Goal: Task Accomplishment & Management: Manage account settings

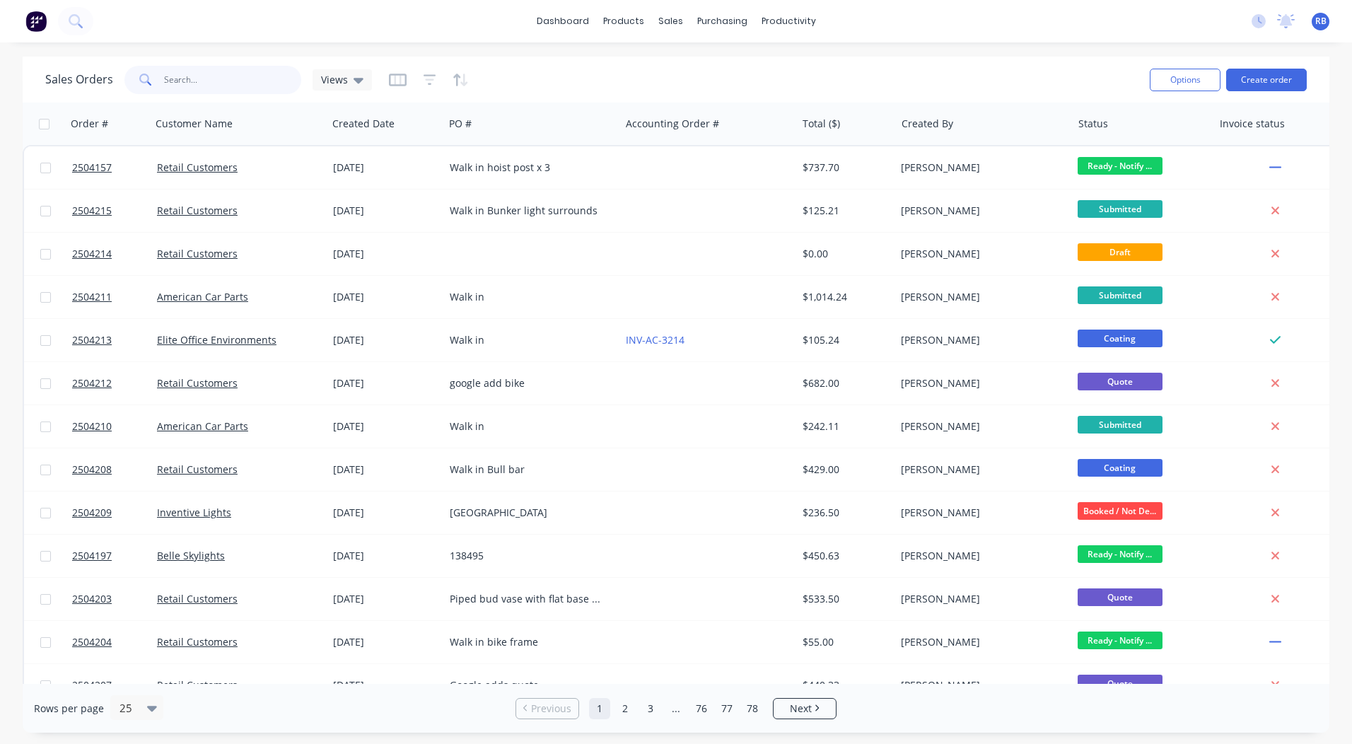
click at [279, 88] on input "text" at bounding box center [233, 80] width 138 height 28
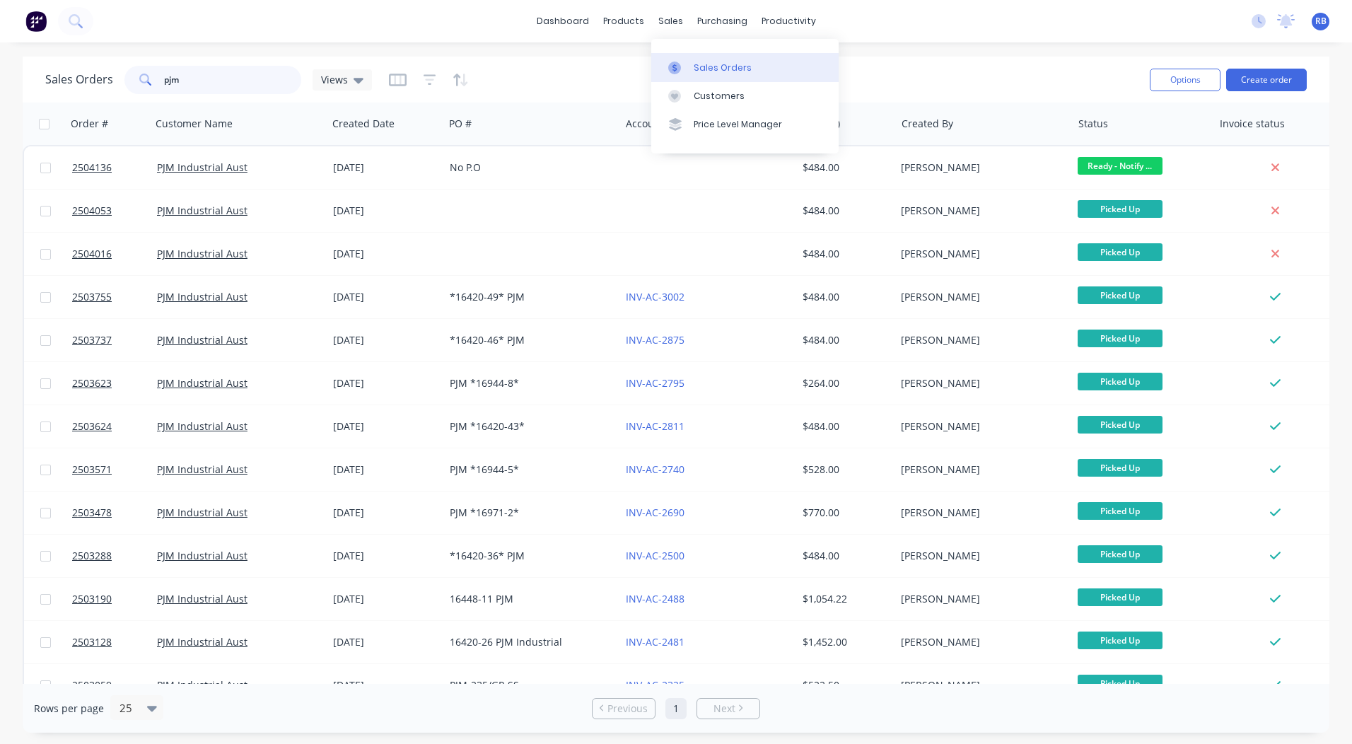
type input "pjm"
click at [691, 60] on link "Sales Orders" at bounding box center [744, 67] width 187 height 28
click at [950, 81] on div "Sales Orders pjm Views" at bounding box center [591, 79] width 1093 height 35
click at [1263, 81] on button "Create order" at bounding box center [1266, 80] width 81 height 23
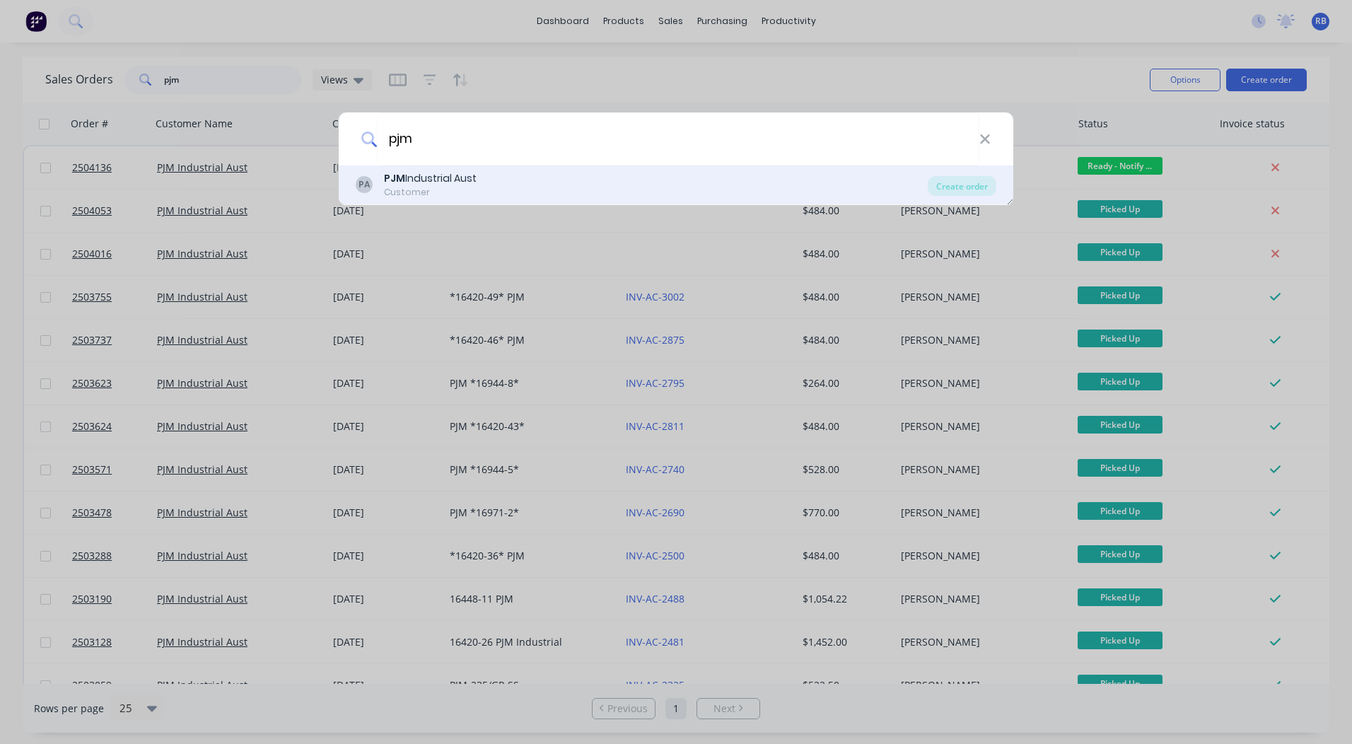
type input "pjm"
click at [440, 189] on div "Customer" at bounding box center [430, 192] width 93 height 13
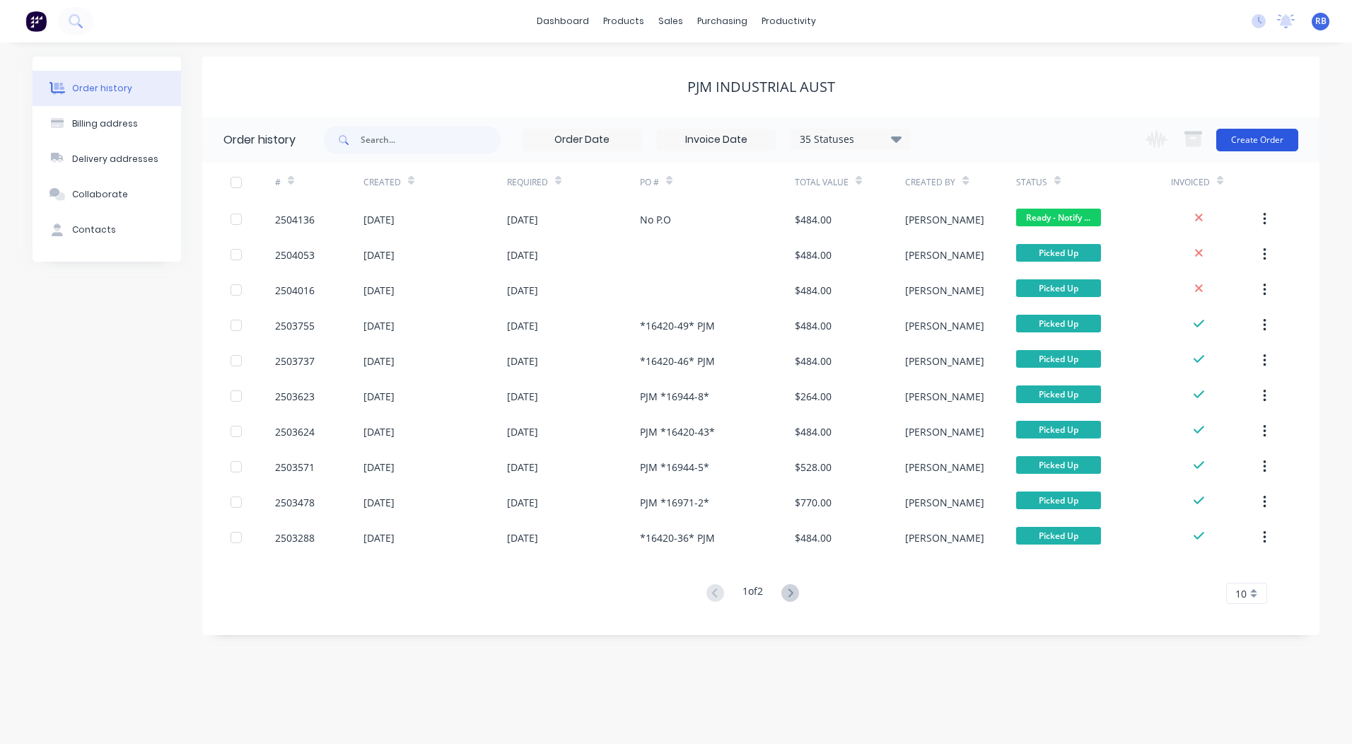
click at [1268, 139] on button "Create Order" at bounding box center [1257, 140] width 82 height 23
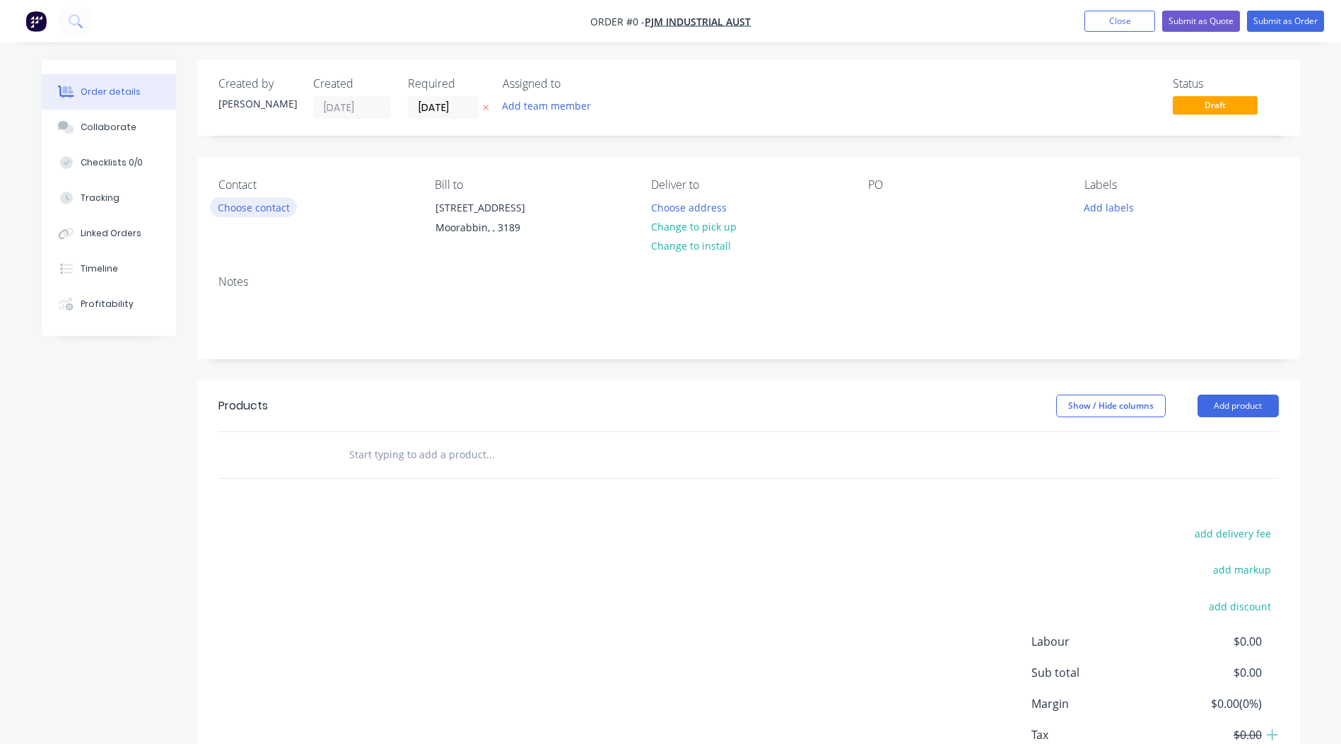
click at [250, 217] on div "Contact Choose contact" at bounding box center [315, 210] width 194 height 64
click at [250, 203] on button "Choose contact" at bounding box center [253, 206] width 87 height 19
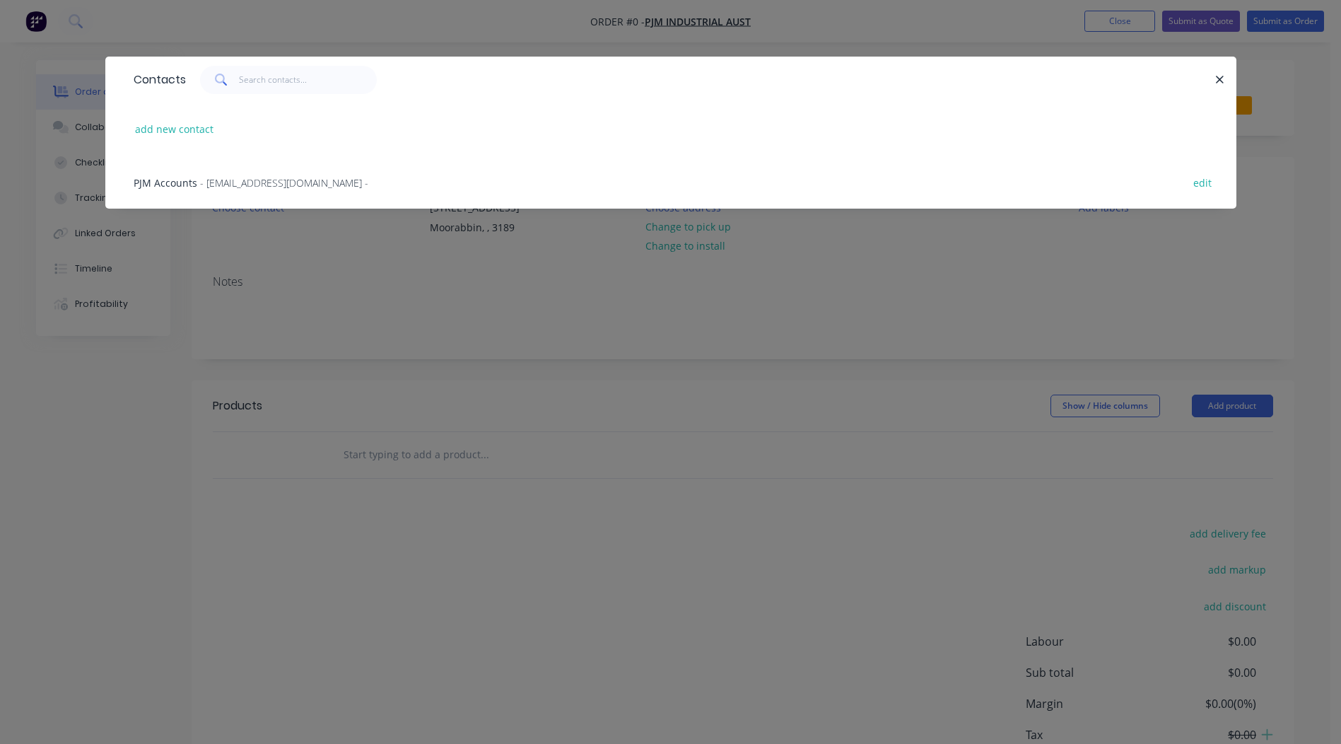
click at [180, 182] on span "PJM Accounts" at bounding box center [166, 182] width 64 height 13
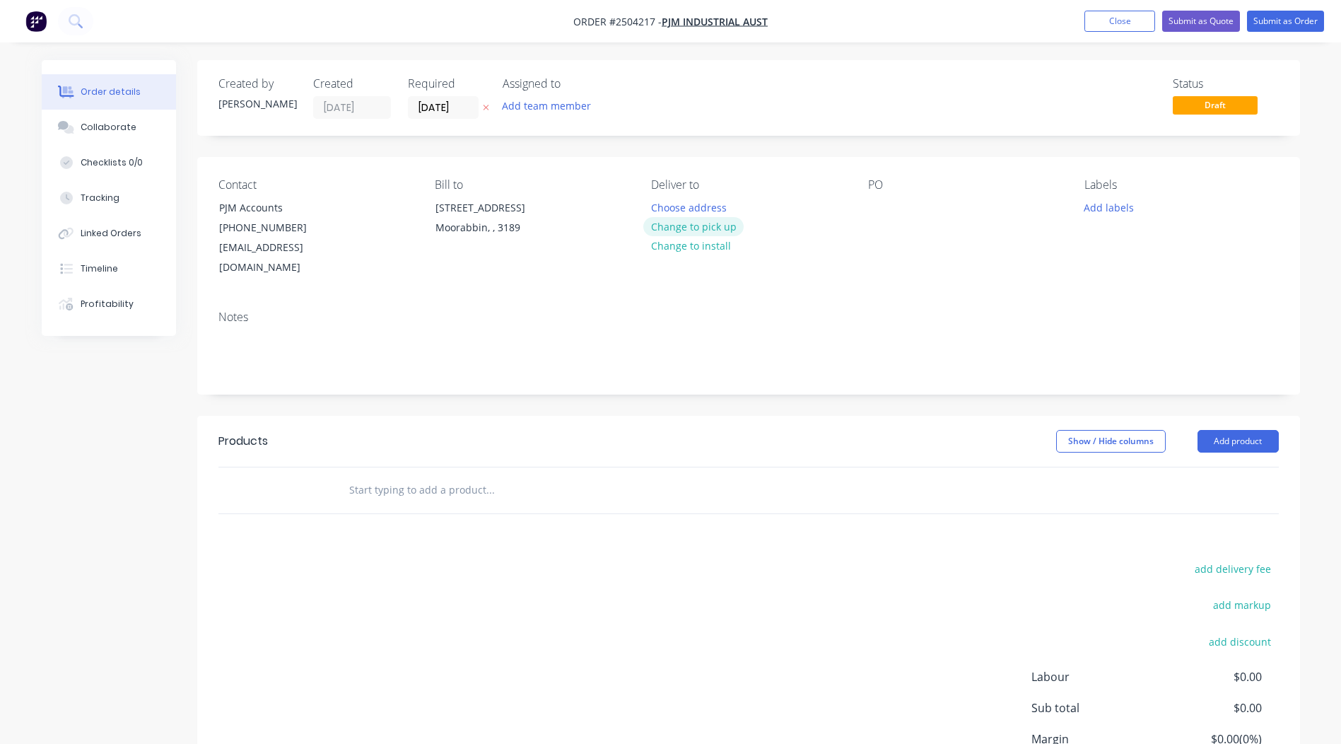
click at [696, 226] on button "Change to pick up" at bounding box center [693, 226] width 100 height 19
click at [881, 202] on div at bounding box center [879, 207] width 23 height 20
click at [1096, 214] on button "Add labels" at bounding box center [1109, 206] width 65 height 19
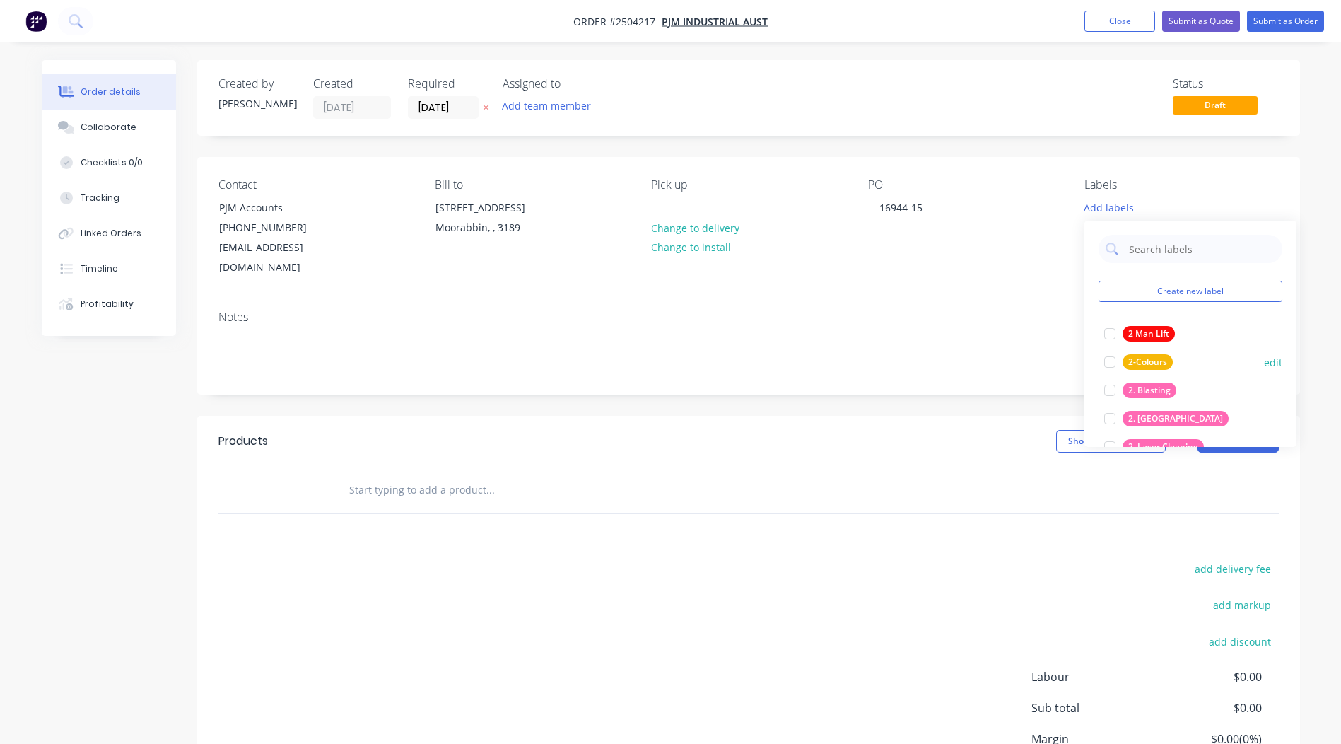
click at [1161, 386] on div "2. Blasting" at bounding box center [1150, 390] width 54 height 16
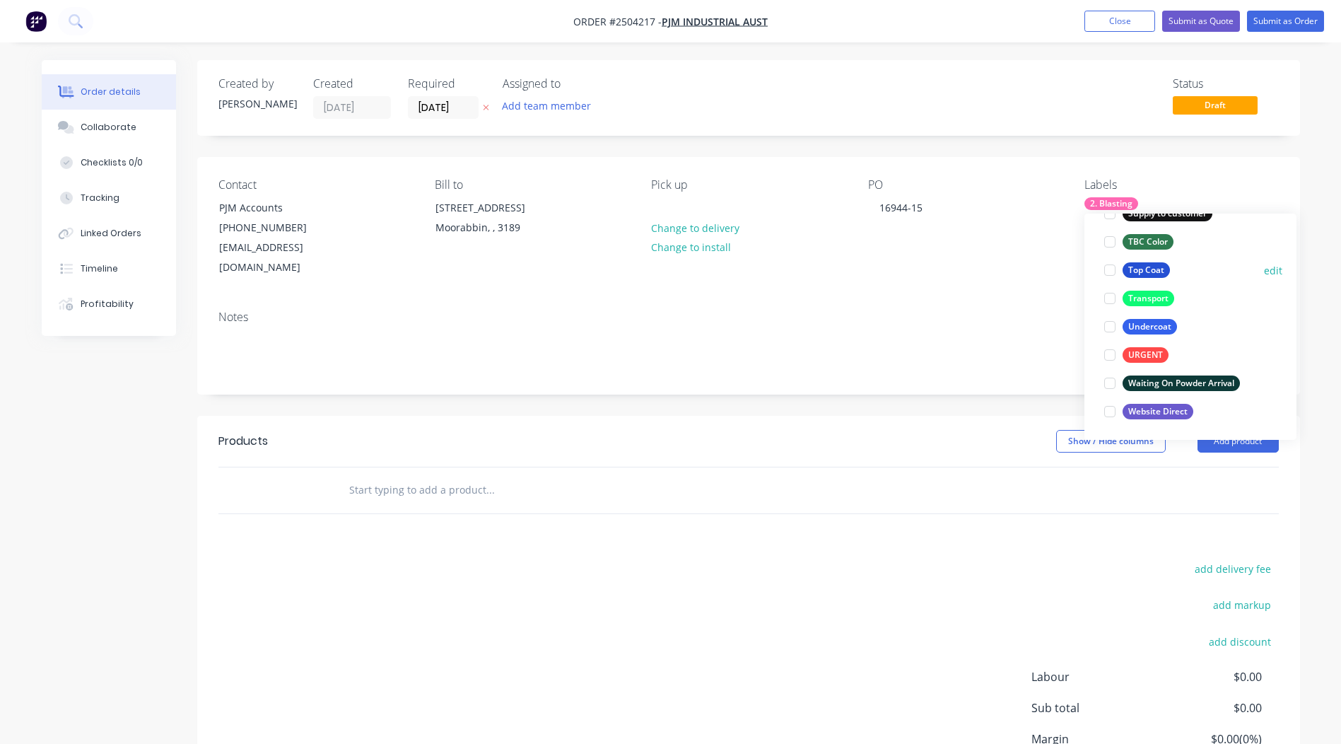
click at [1140, 269] on div "Top Coat" at bounding box center [1146, 270] width 47 height 16
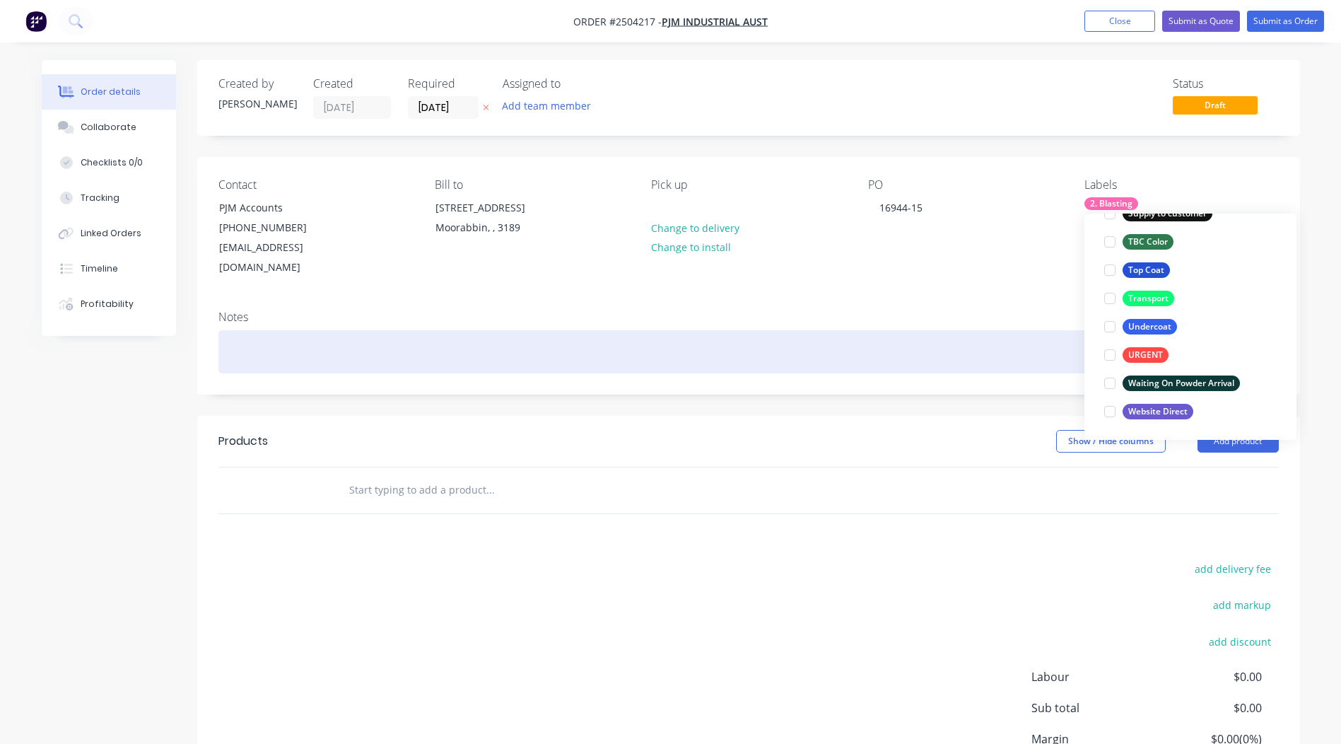
scroll to position [85, 0]
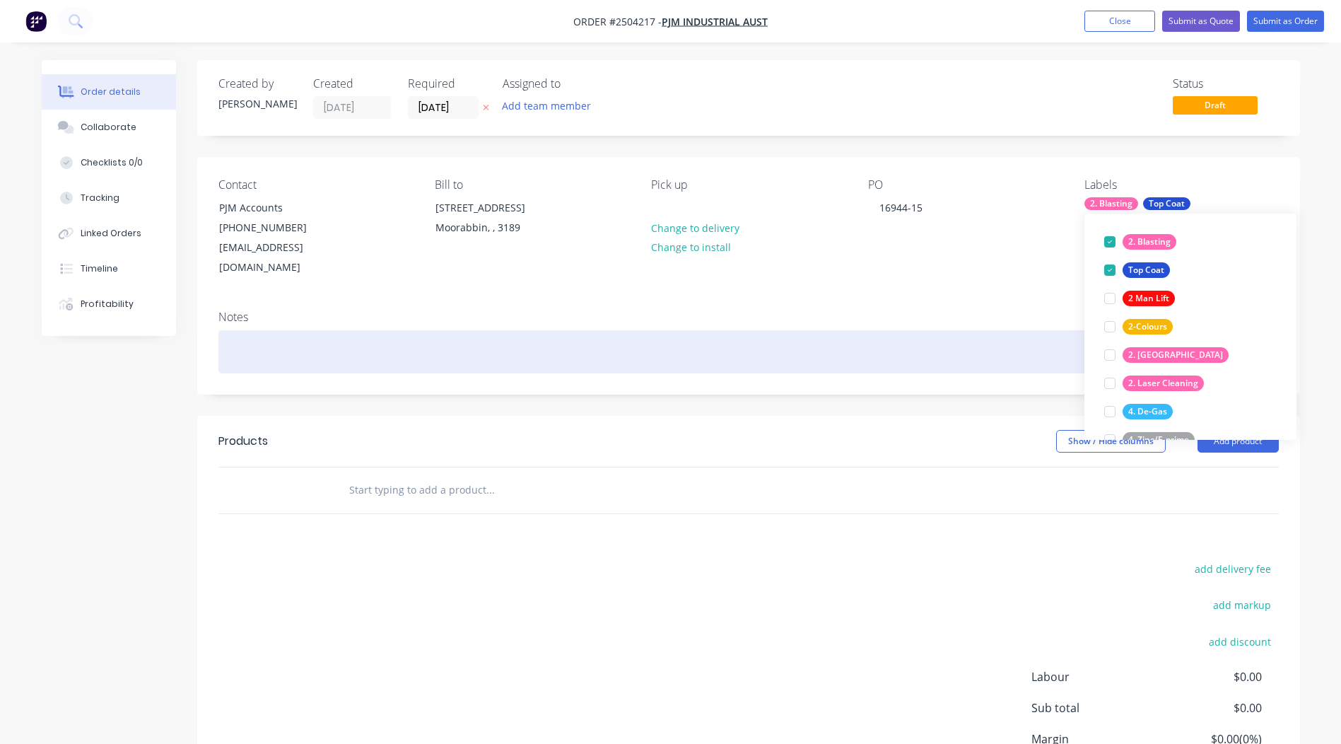
click at [278, 330] on div at bounding box center [748, 351] width 1060 height 43
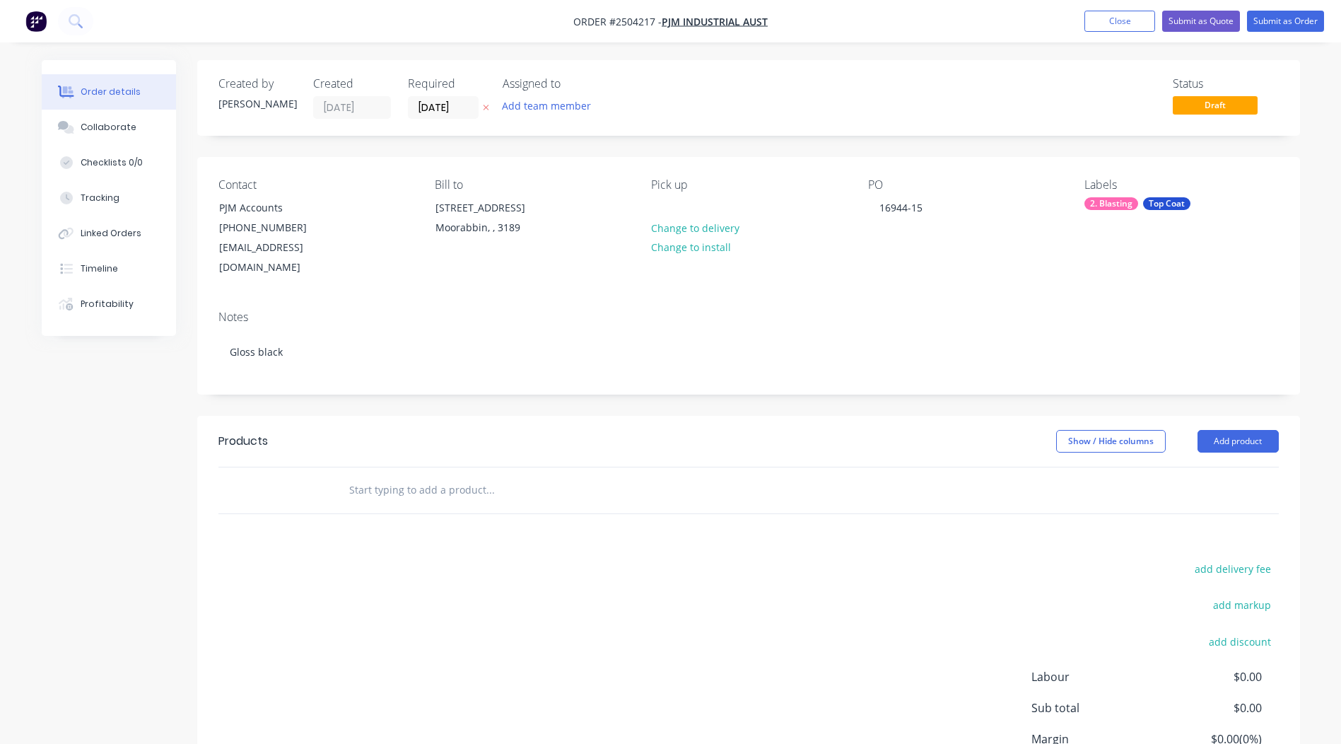
click at [306, 310] on div "Notes" at bounding box center [748, 316] width 1060 height 13
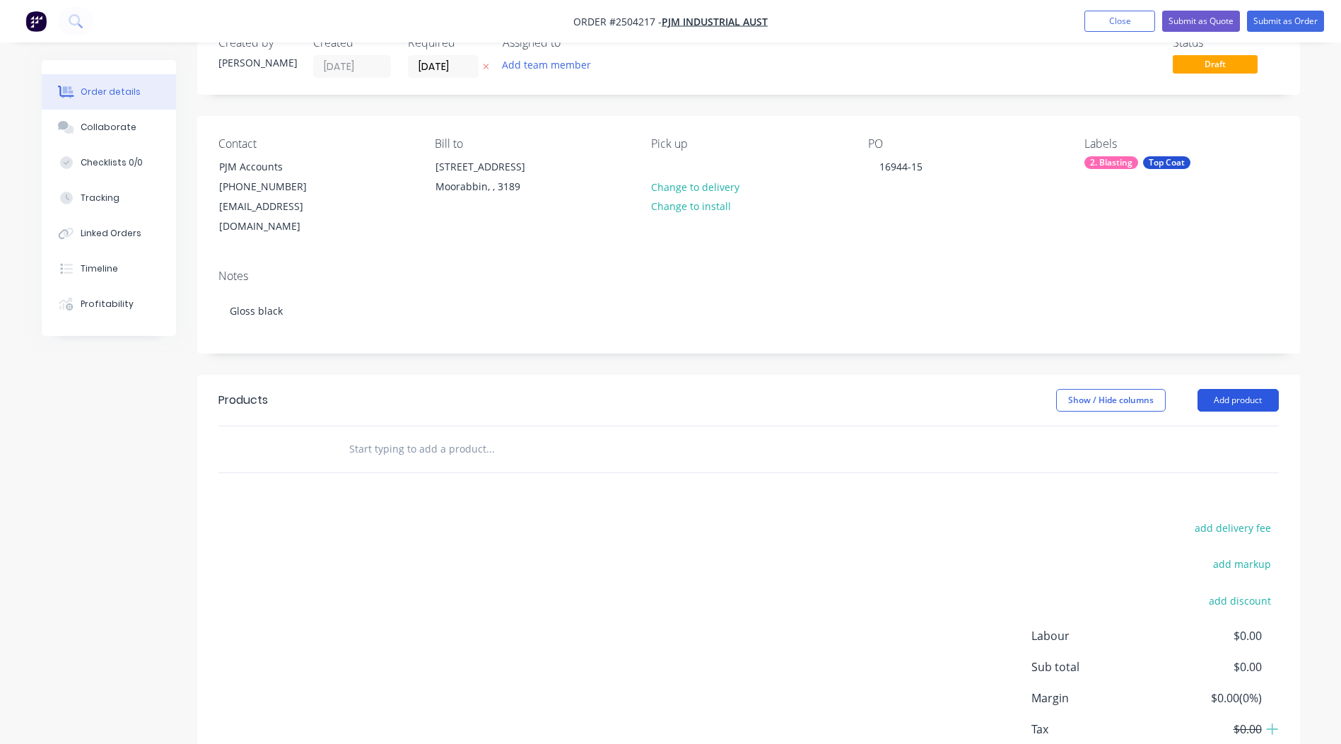
click at [1260, 389] on button "Add product" at bounding box center [1237, 400] width 81 height 23
click at [1246, 389] on button "Add product" at bounding box center [1237, 400] width 81 height 23
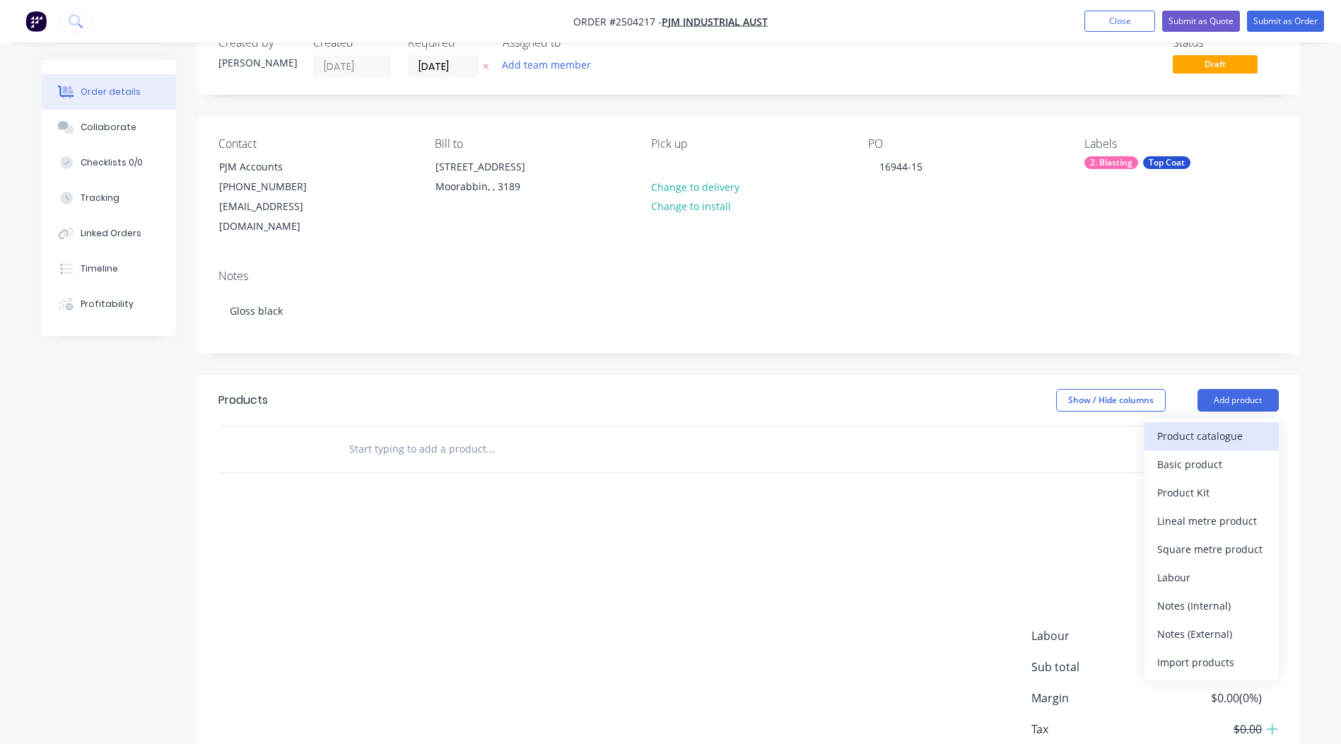
click at [1199, 426] on div "Product catalogue" at bounding box center [1211, 436] width 109 height 20
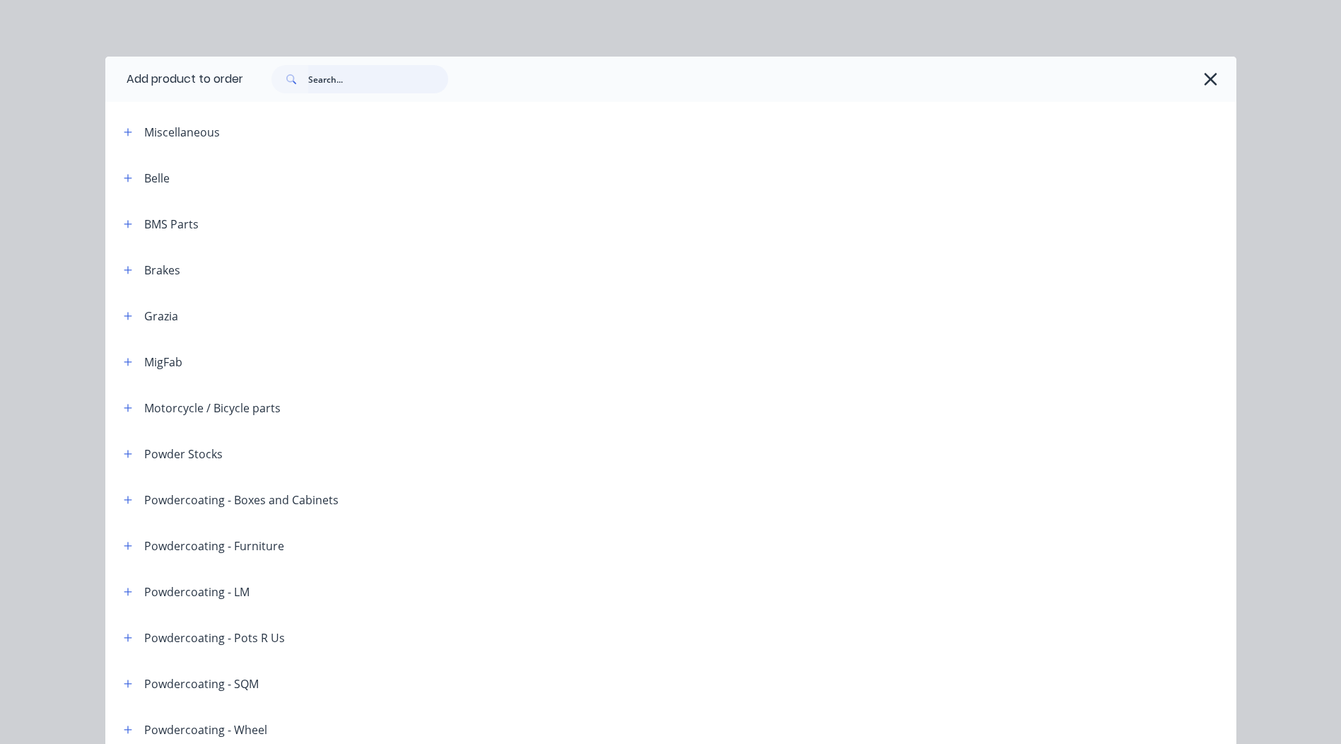
click at [327, 69] on input "text" at bounding box center [378, 79] width 140 height 28
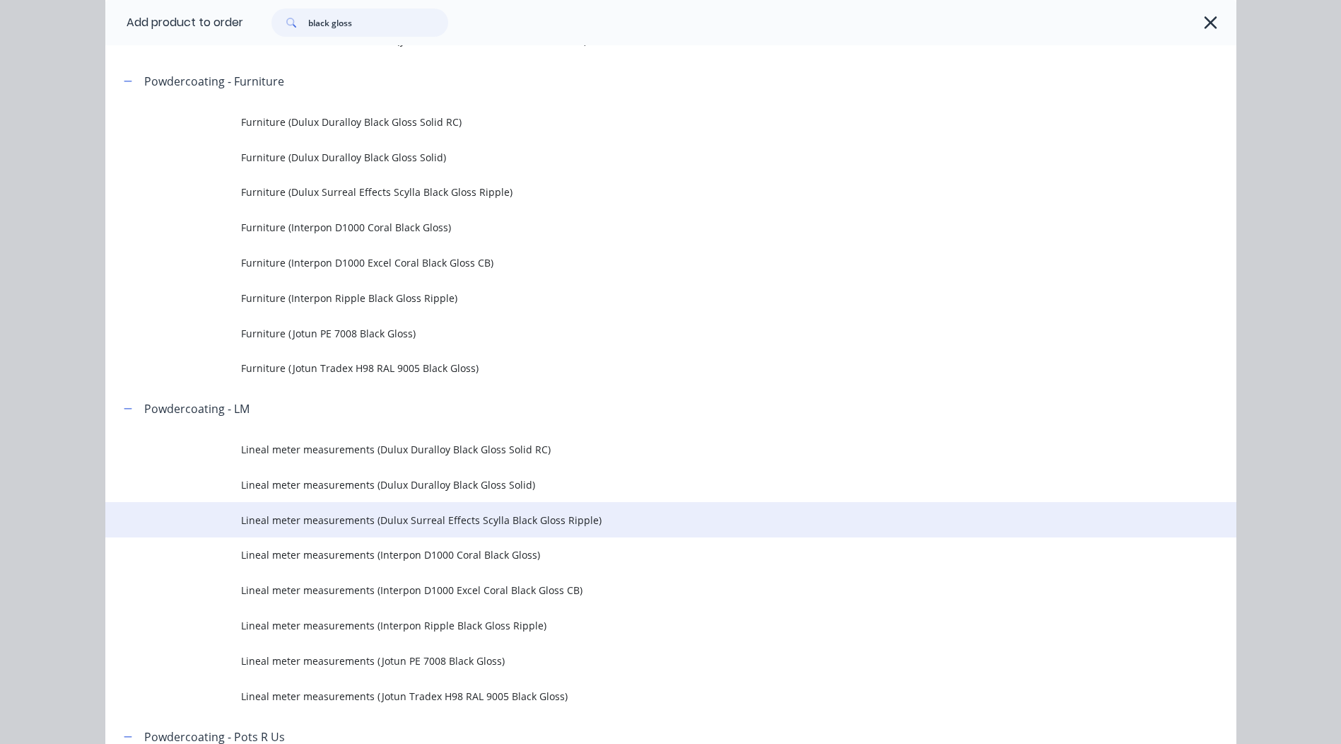
scroll to position [707, 0]
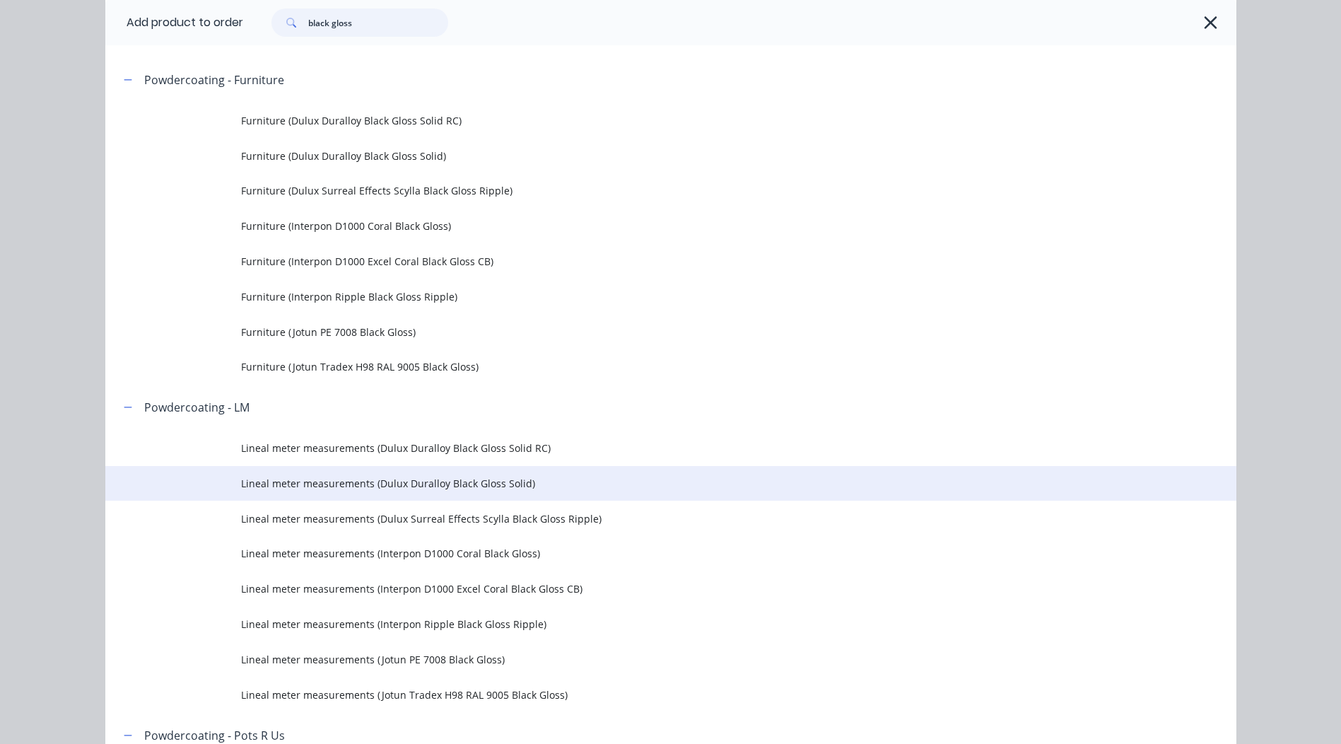
type input "black gloss"
click at [527, 486] on span "Lineal meter measurements (Dulux Duralloy Black Gloss Solid)" at bounding box center [639, 483] width 796 height 15
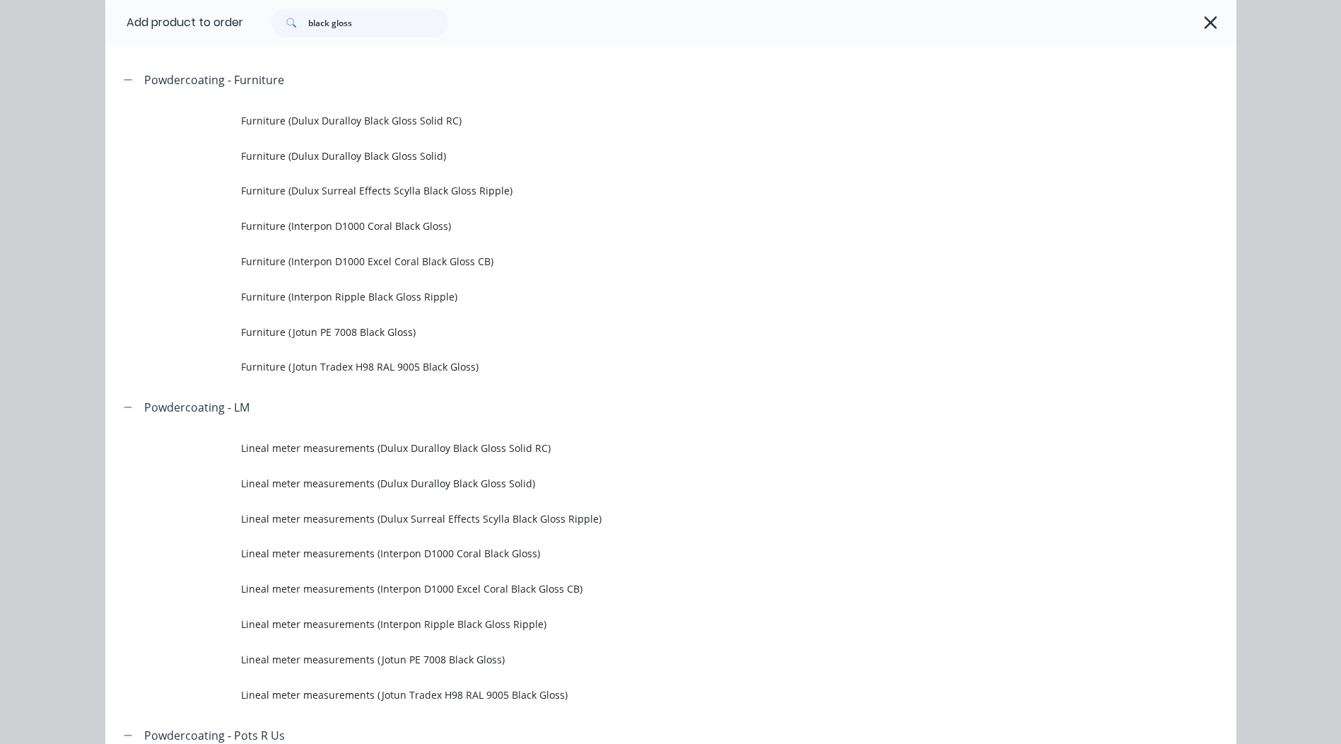
scroll to position [0, 0]
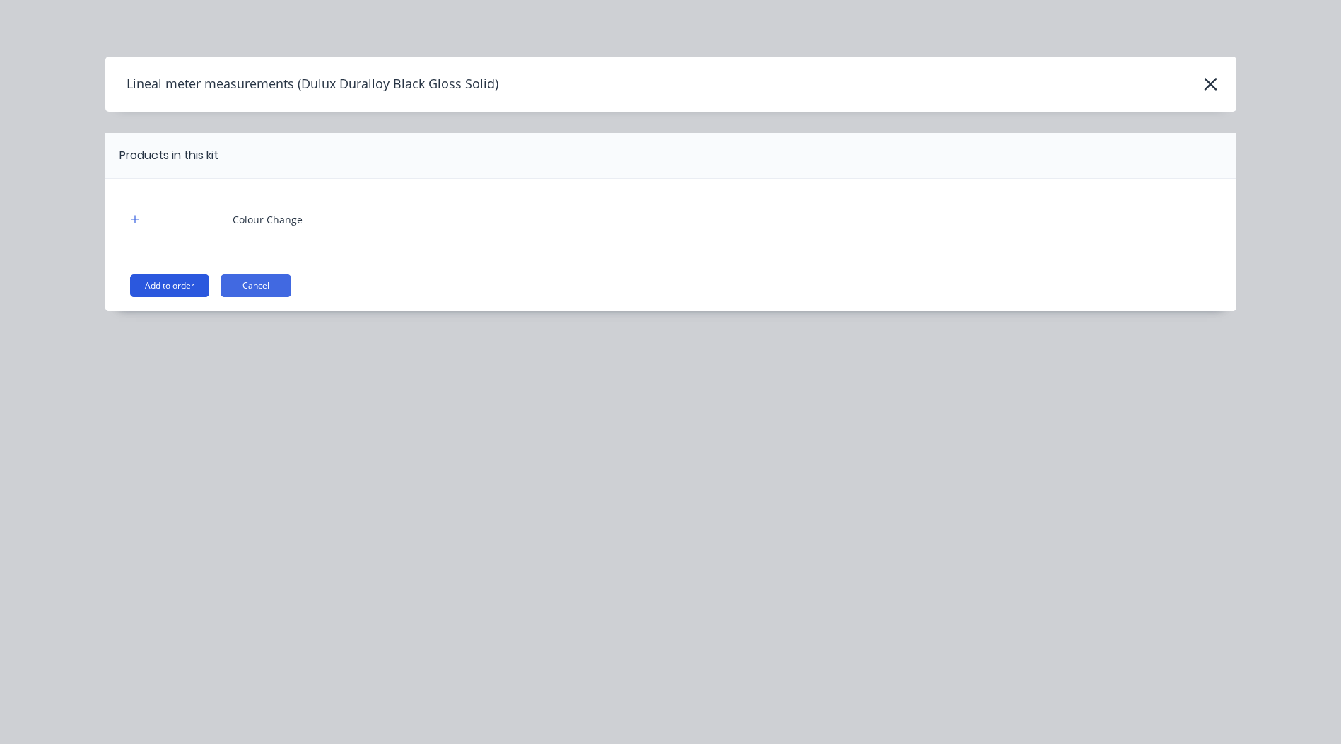
click at [161, 276] on button "Add to order" at bounding box center [169, 285] width 79 height 23
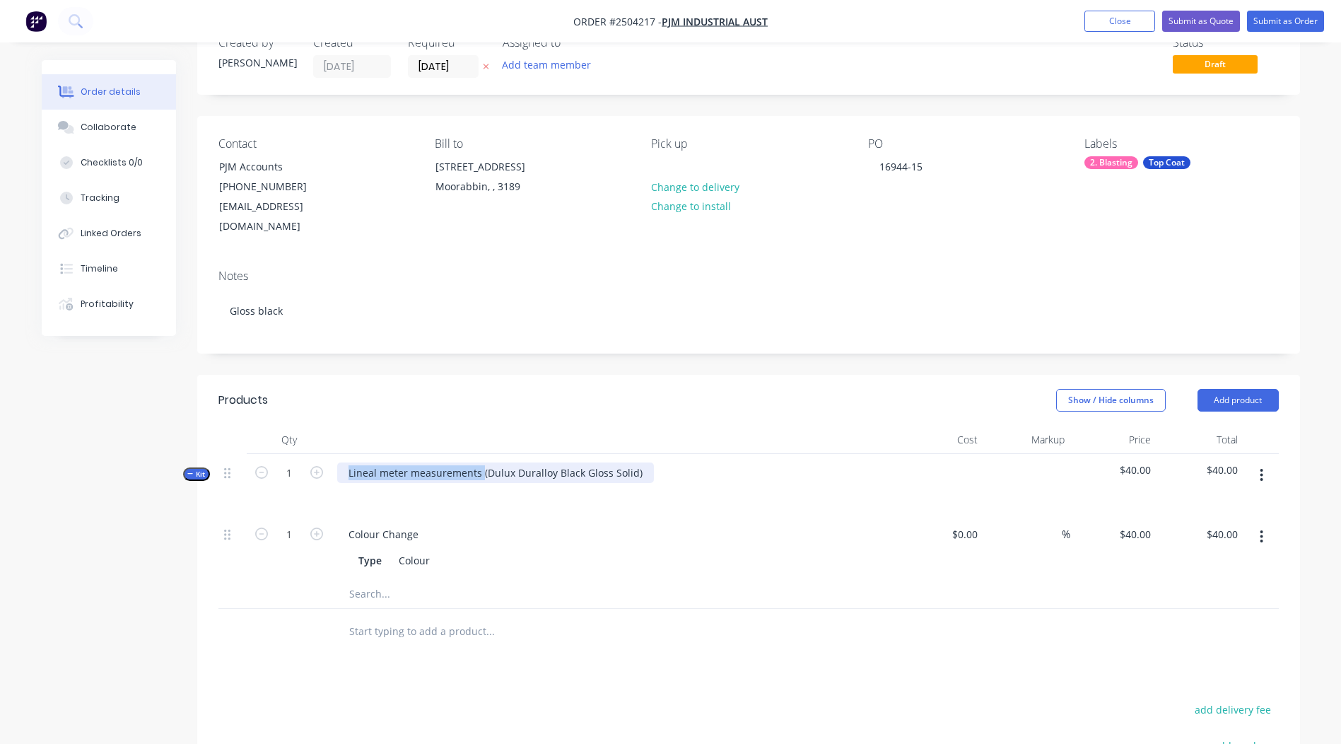
drag, startPoint x: 481, startPoint y: 449, endPoint x: 0, endPoint y: 533, distance: 488.7
click at [0, 533] on html "Order #2504217 - PJM Industrial Aust Add product Close Submit as Quote Submit a…" at bounding box center [670, 487] width 1341 height 1056
click at [509, 462] on div "Dulux Duralloy Black Gloss Solid)" at bounding box center [425, 472] width 177 height 20
click at [534, 426] on div at bounding box center [615, 440] width 566 height 28
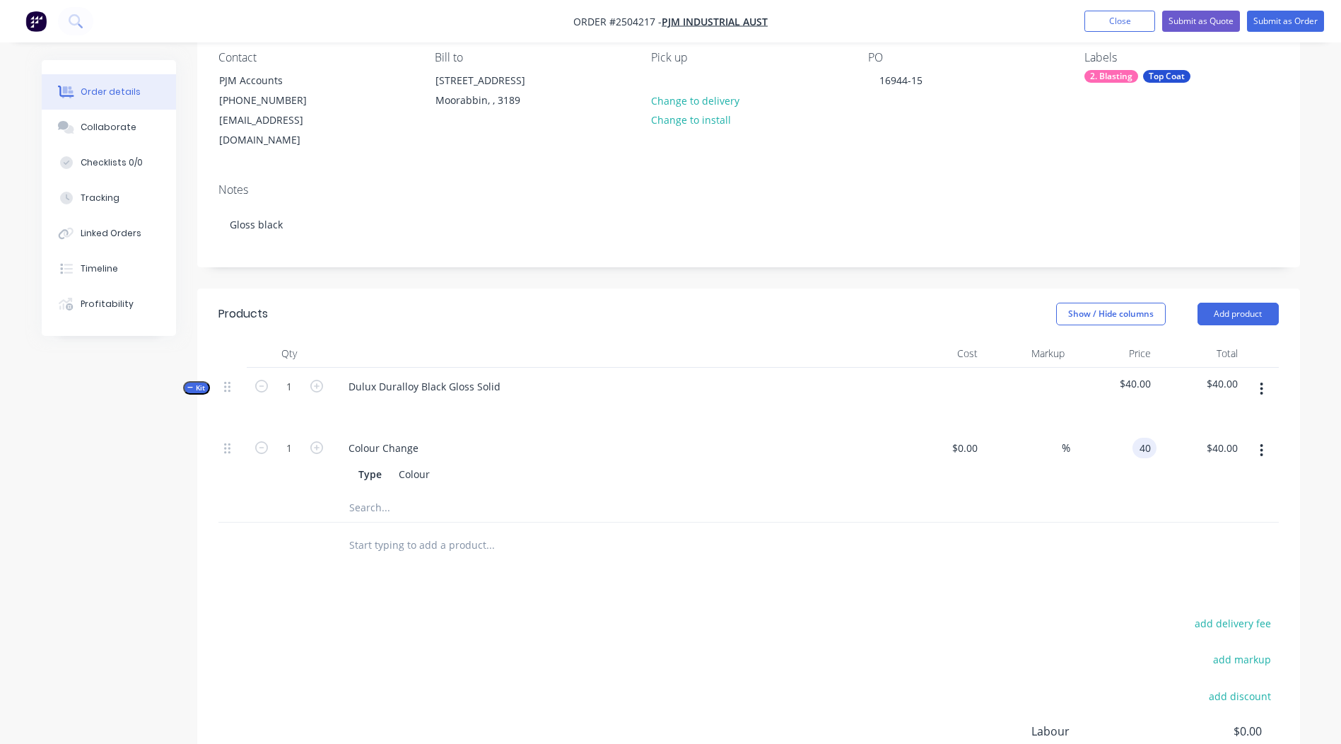
click at [1150, 438] on input "40" at bounding box center [1147, 448] width 18 height 20
type input "$0.00"
click at [1027, 542] on div at bounding box center [748, 545] width 1060 height 46
click at [1257, 376] on button "button" at bounding box center [1261, 388] width 33 height 25
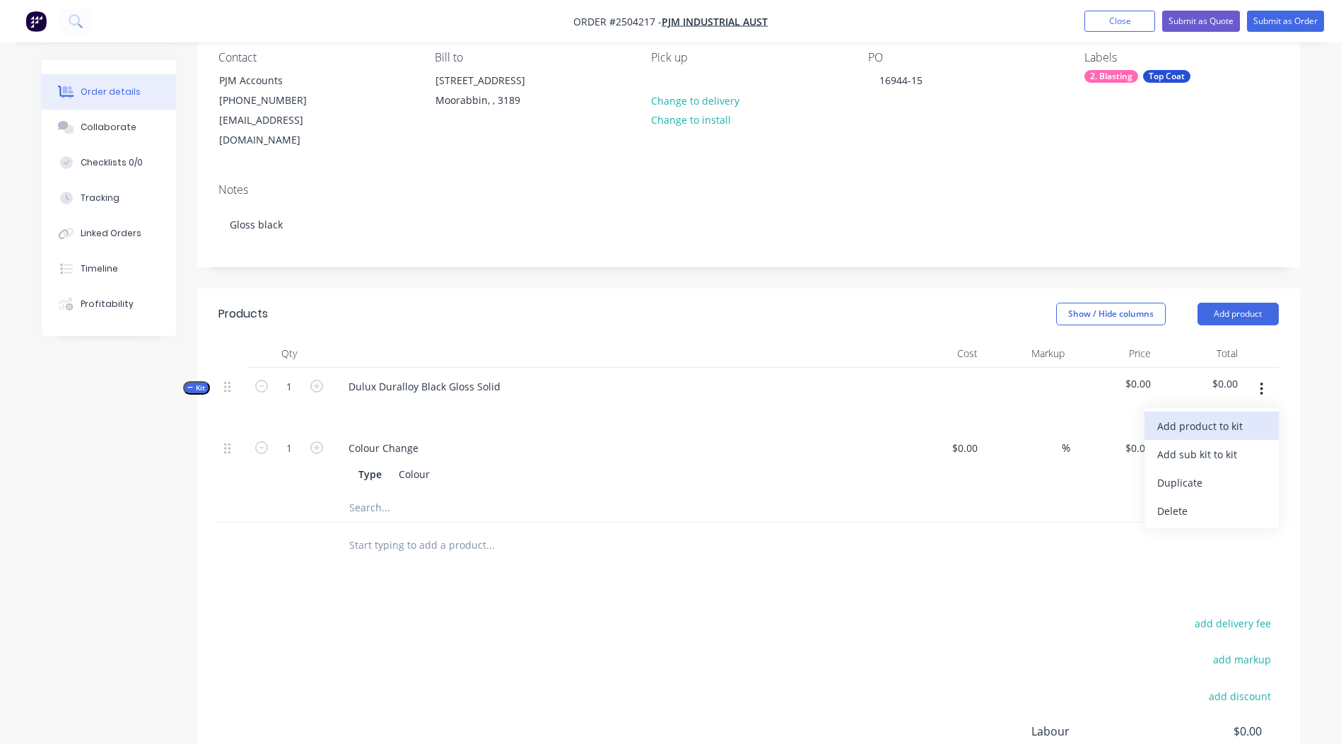
click at [1213, 416] on div "Add product to kit" at bounding box center [1211, 426] width 109 height 20
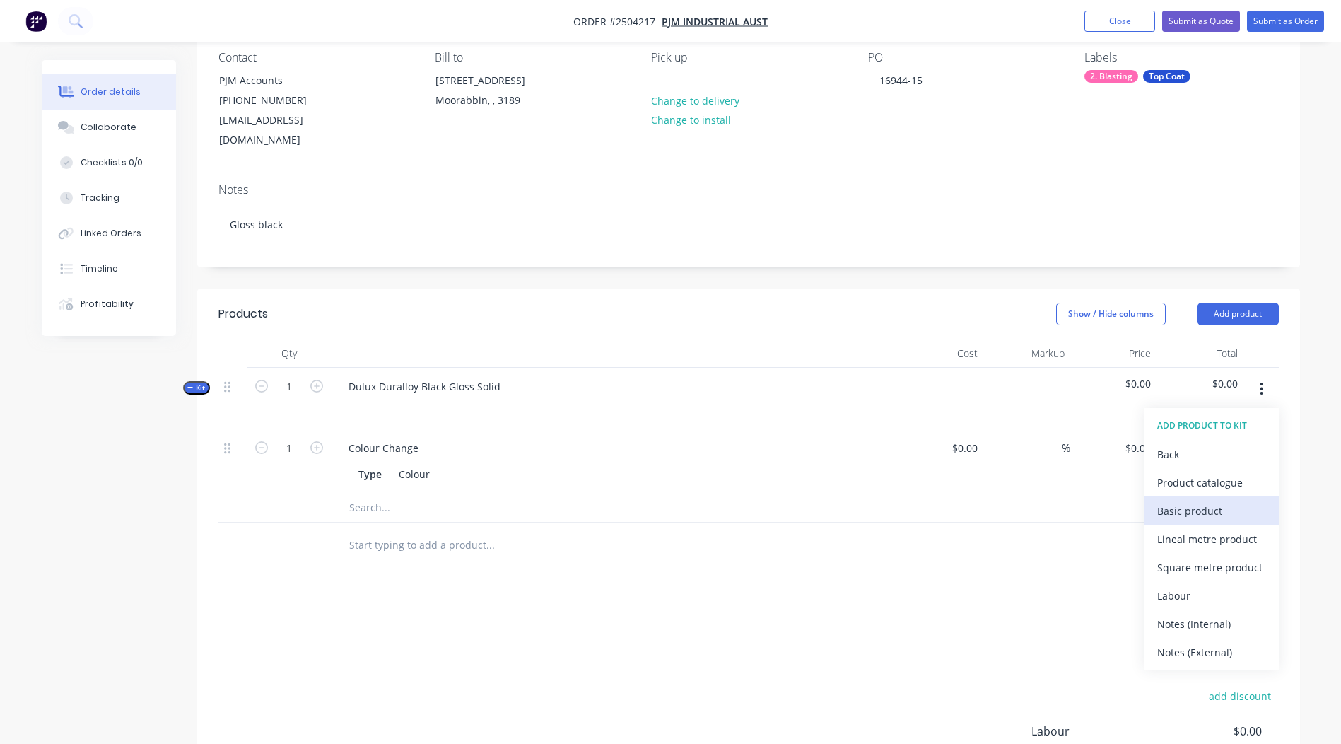
click at [1214, 500] on div "Basic product" at bounding box center [1211, 510] width 109 height 20
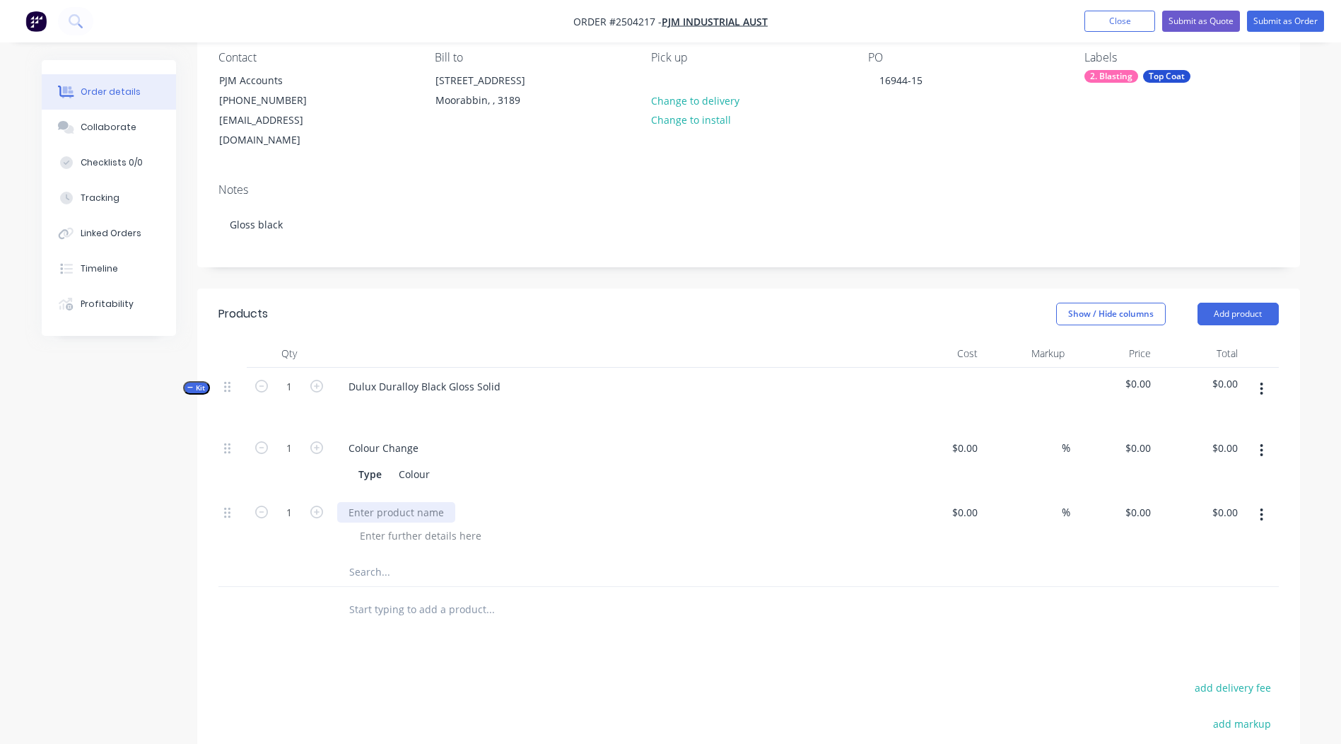
click at [399, 502] on div at bounding box center [396, 512] width 118 height 20
click at [1149, 502] on input "0" at bounding box center [1140, 512] width 33 height 20
type input "$55.00"
click at [993, 632] on div "Products Show / Hide columns Add product Qty Cost Markup Price Total Kit 1 Dulu…" at bounding box center [748, 630] width 1103 height 684
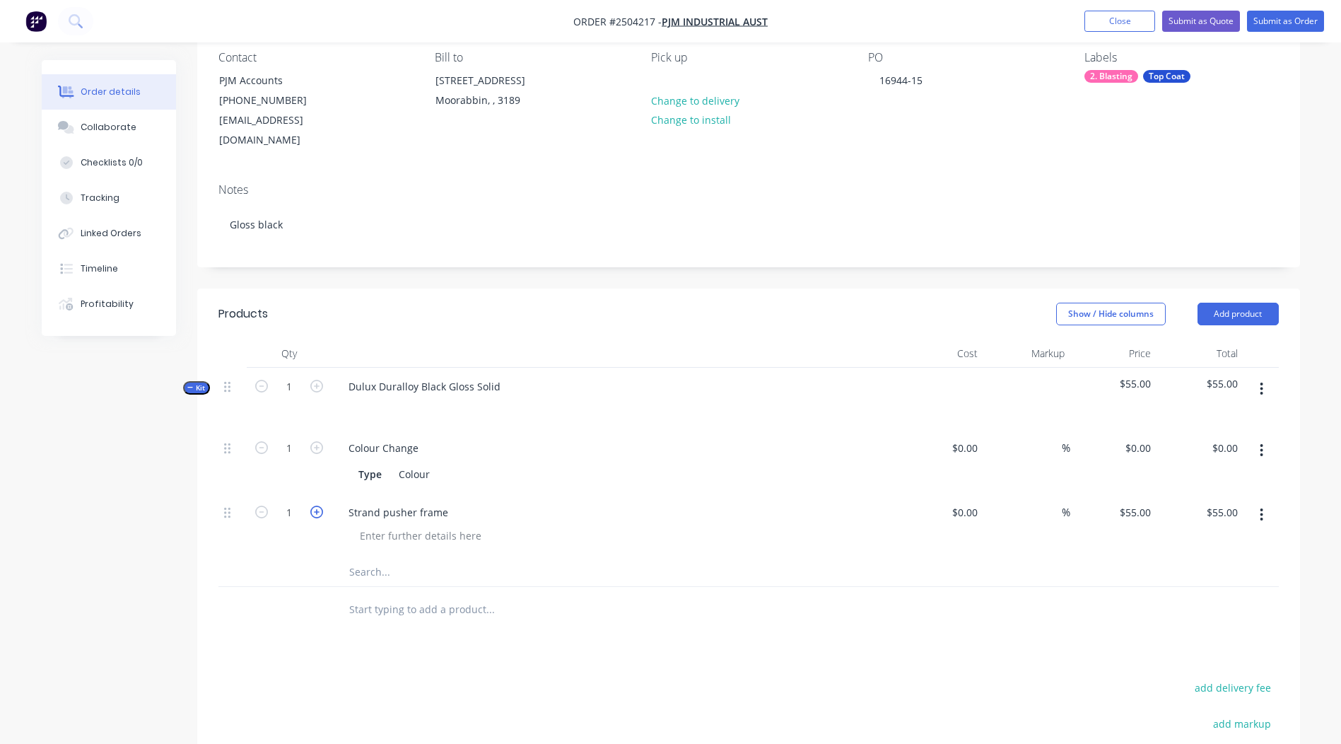
click at [322, 505] on icon "button" at bounding box center [316, 511] width 13 height 13
type input "2"
type input "$110.00"
click at [322, 505] on icon "button" at bounding box center [316, 511] width 13 height 13
type input "3"
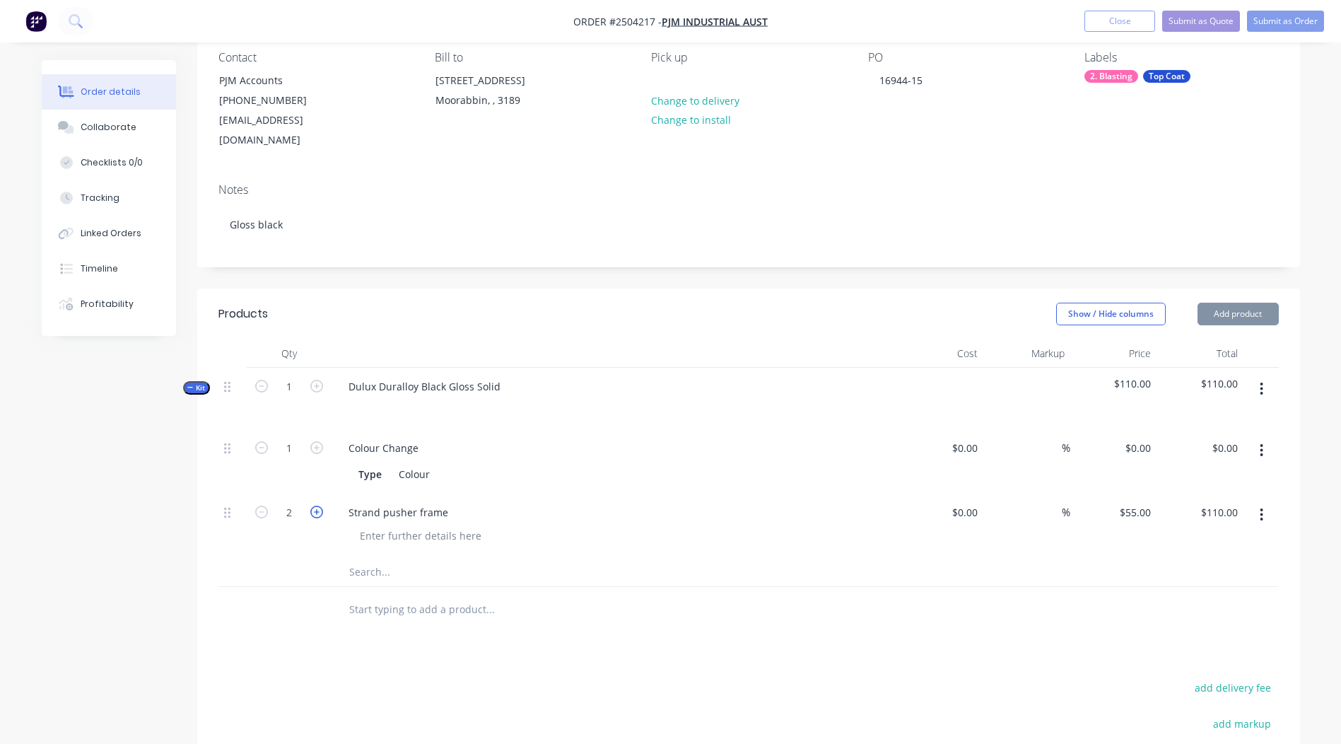
type input "$165.00"
click at [322, 505] on icon "button" at bounding box center [316, 511] width 13 height 13
type input "4"
type input "$220.00"
click at [322, 505] on icon "button" at bounding box center [316, 511] width 13 height 13
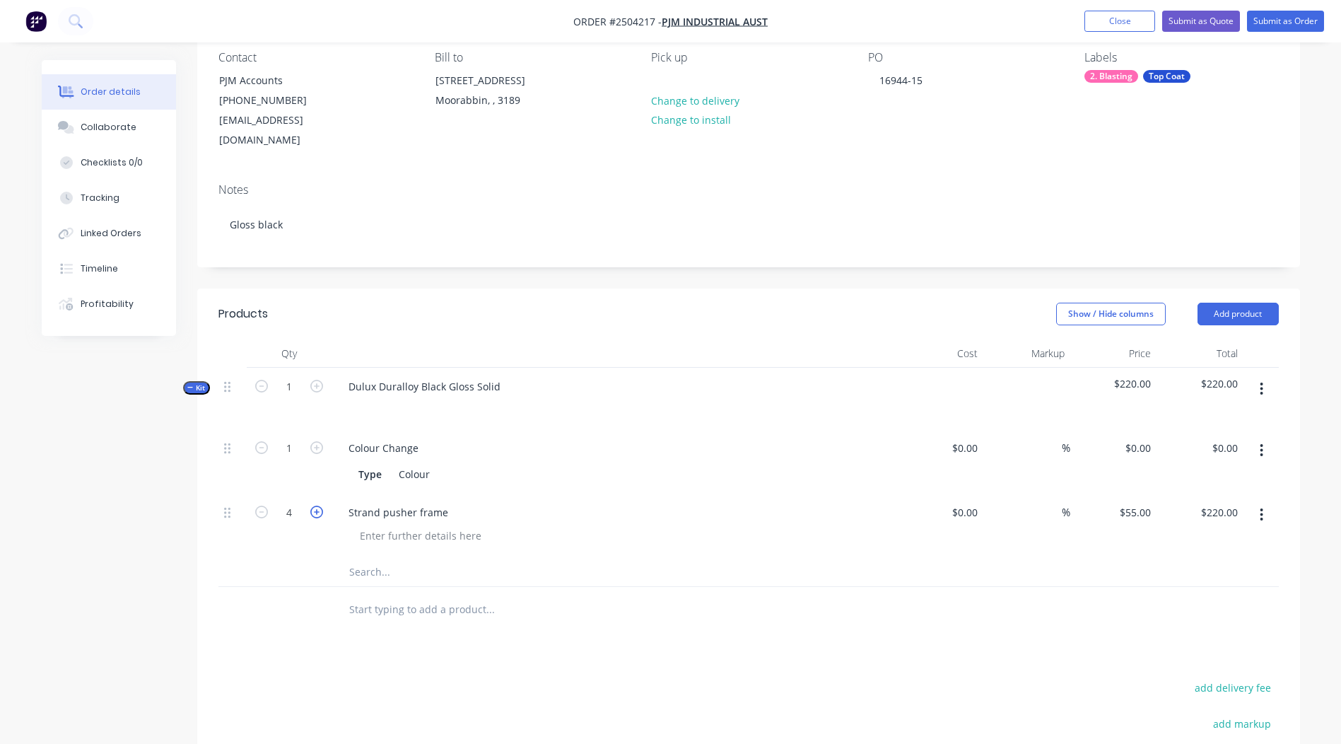
type input "5"
type input "$275.00"
click at [322, 505] on icon "button" at bounding box center [316, 511] width 13 height 13
type input "6"
type input "$330.00"
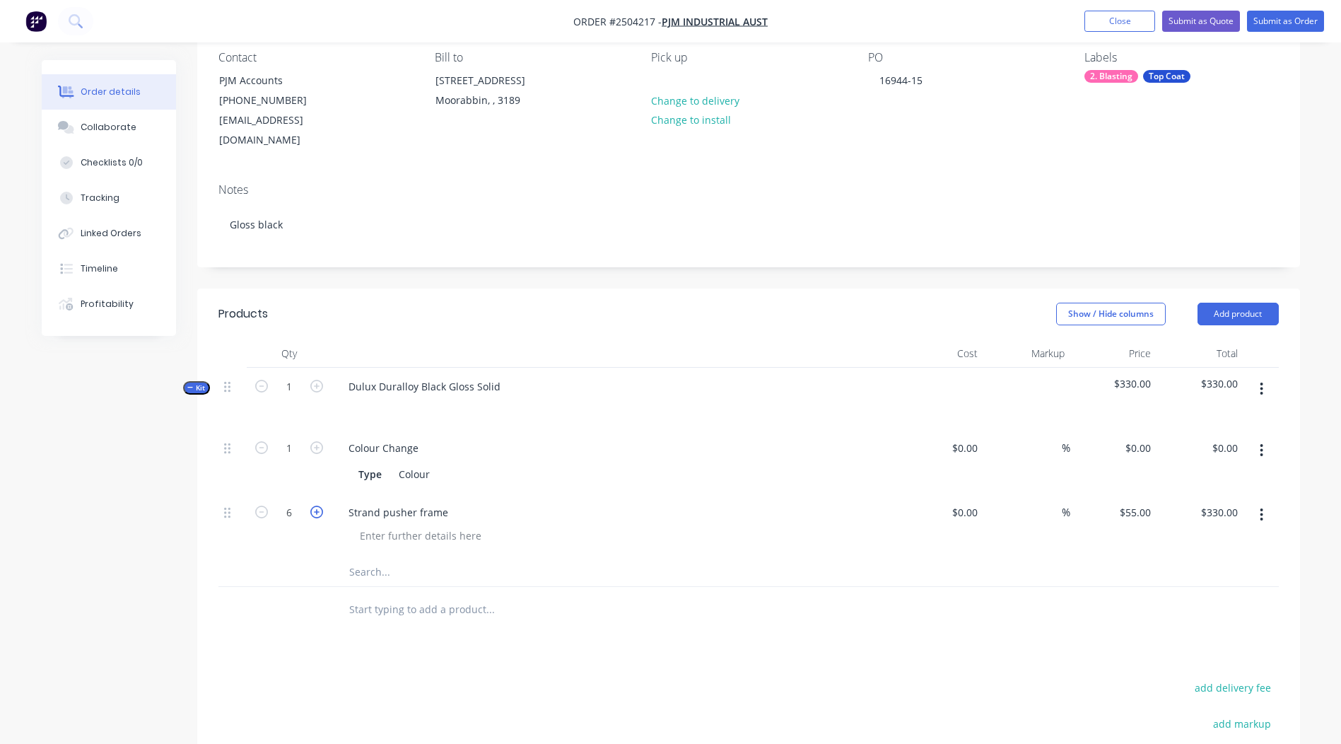
click at [322, 505] on icon "button" at bounding box center [316, 511] width 13 height 13
type input "7"
type input "$385.00"
click at [322, 505] on icon "button" at bounding box center [316, 511] width 13 height 13
type input "8"
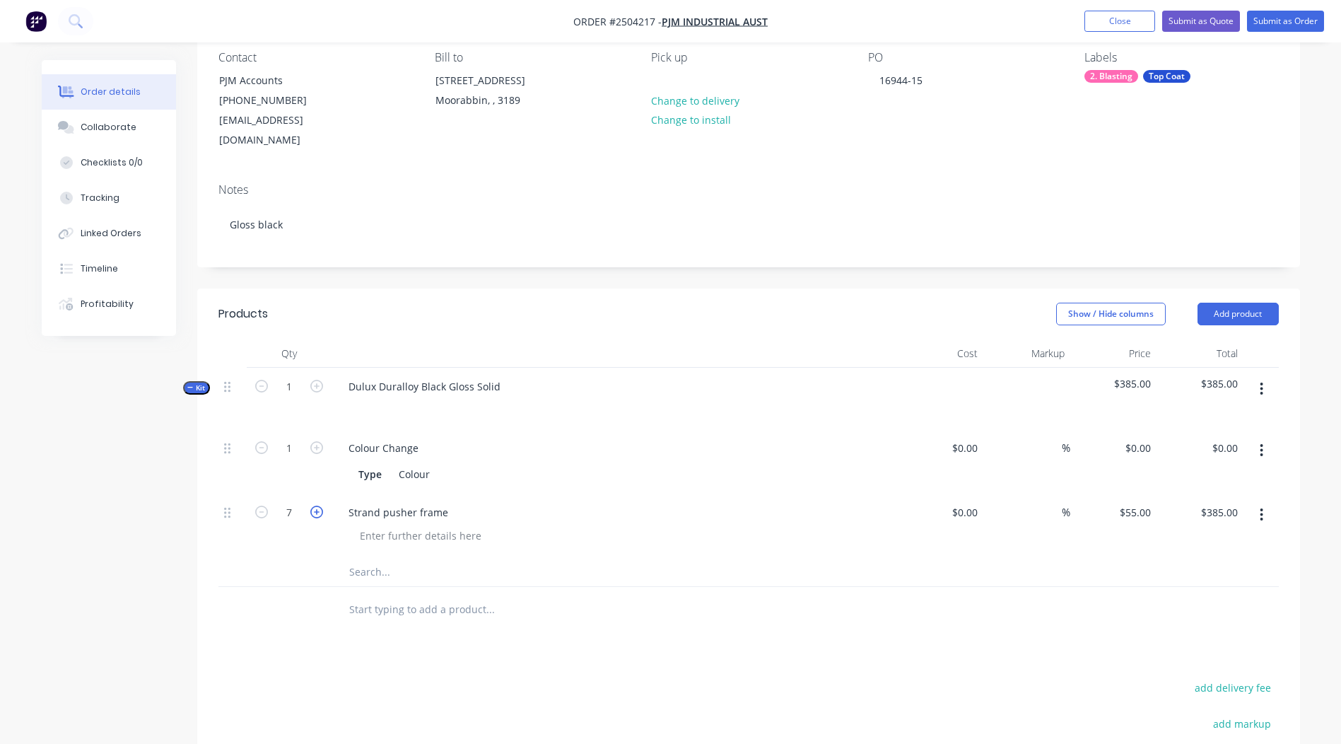
type input "$440.00"
click at [265, 505] on icon "button" at bounding box center [261, 511] width 13 height 13
type input "7"
type input "$385.00"
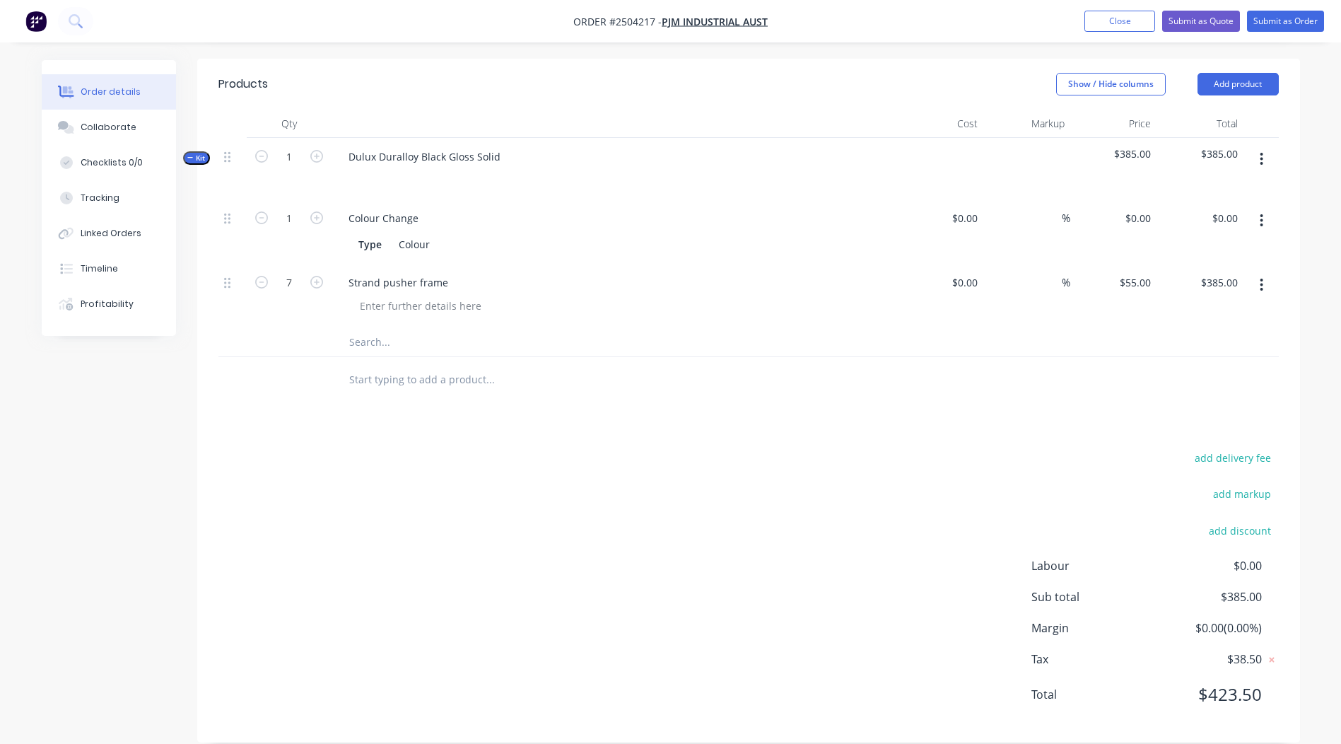
scroll to position [0, 0]
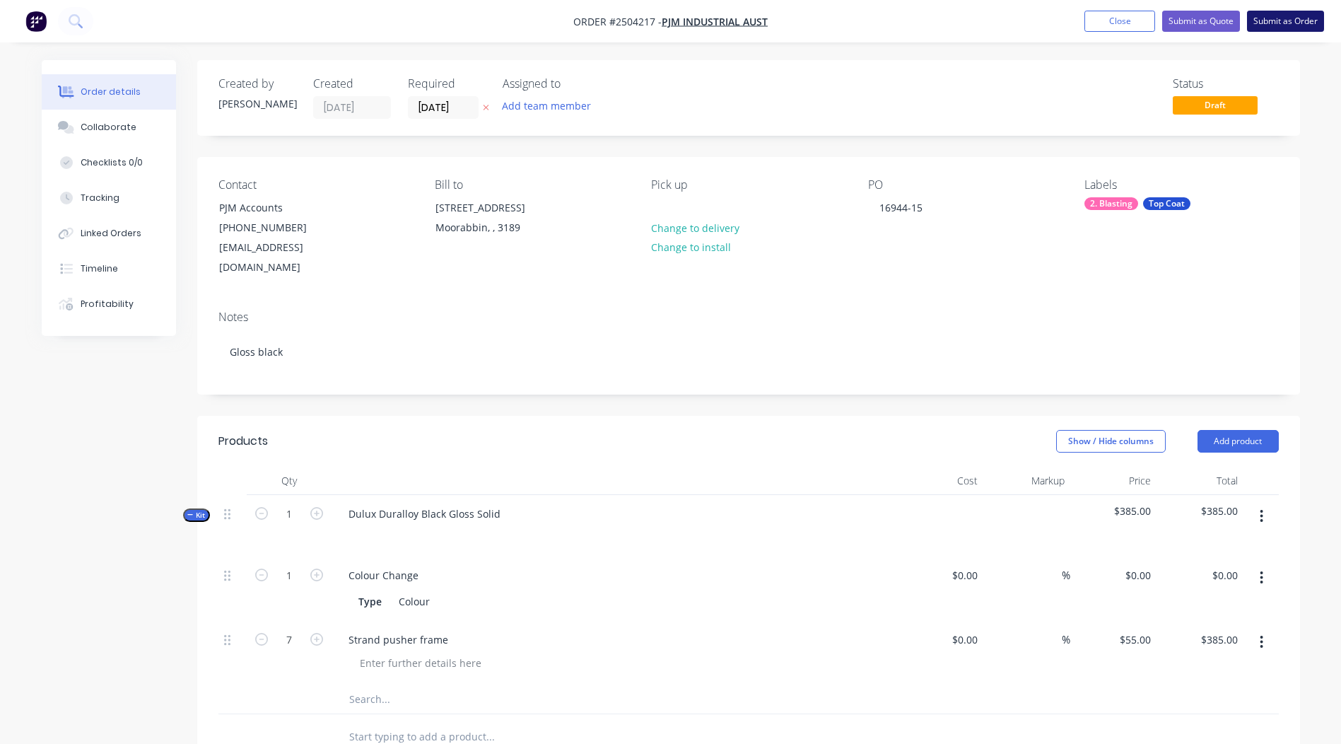
click at [1273, 21] on button "Submit as Order" at bounding box center [1285, 21] width 77 height 21
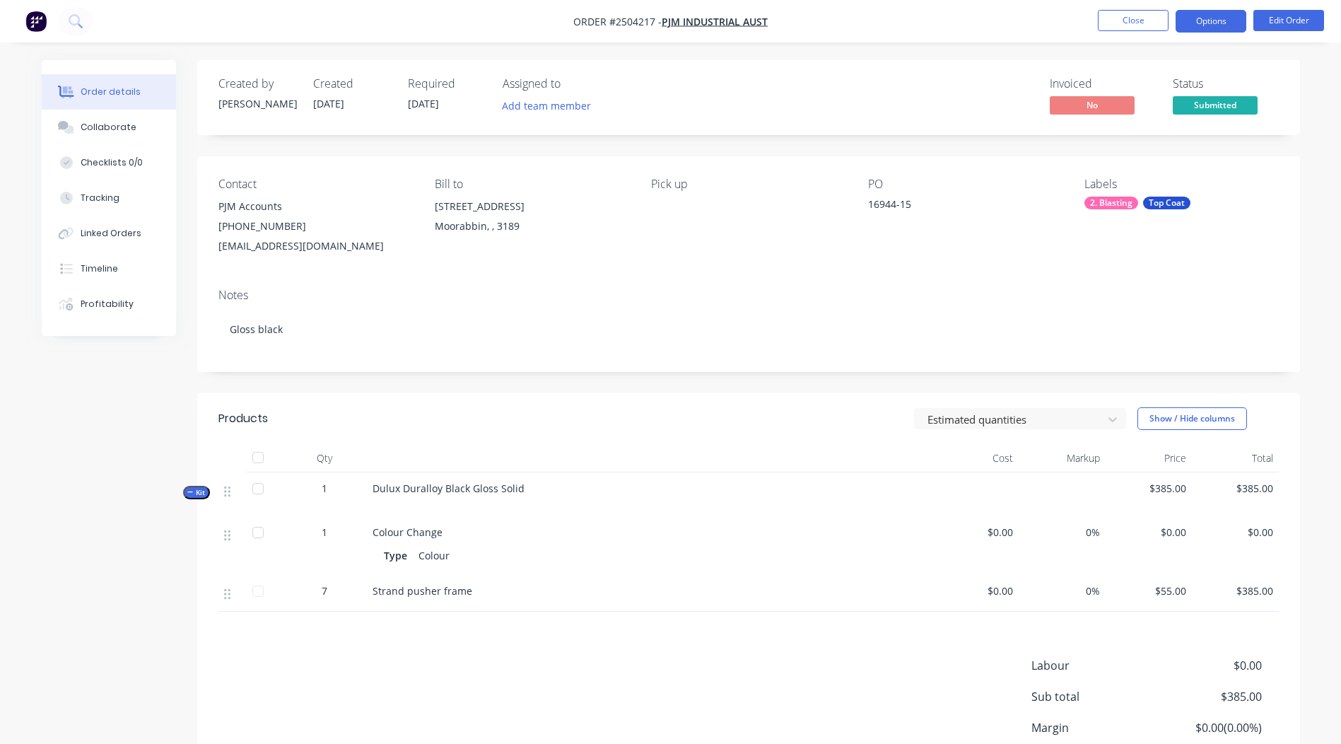
click at [1208, 29] on button "Options" at bounding box center [1211, 21] width 71 height 23
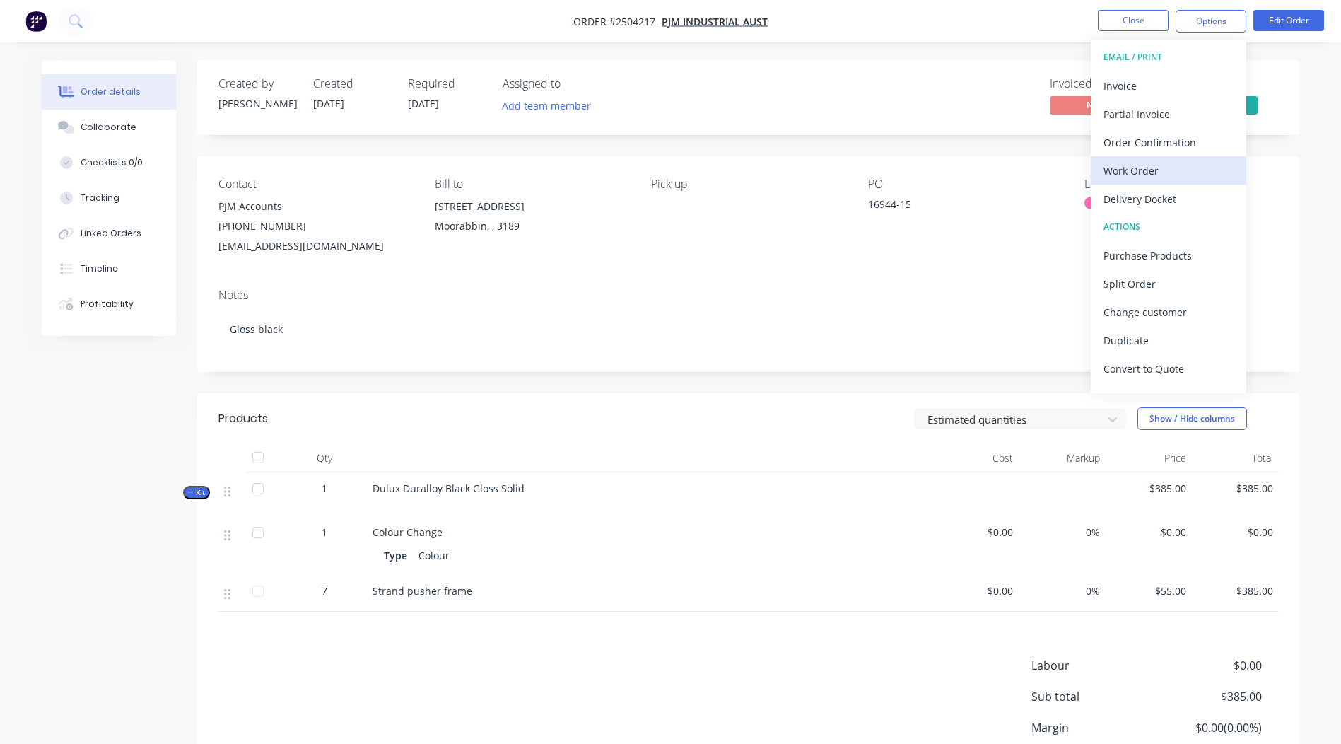
click at [1128, 165] on div "Work Order" at bounding box center [1168, 170] width 130 height 20
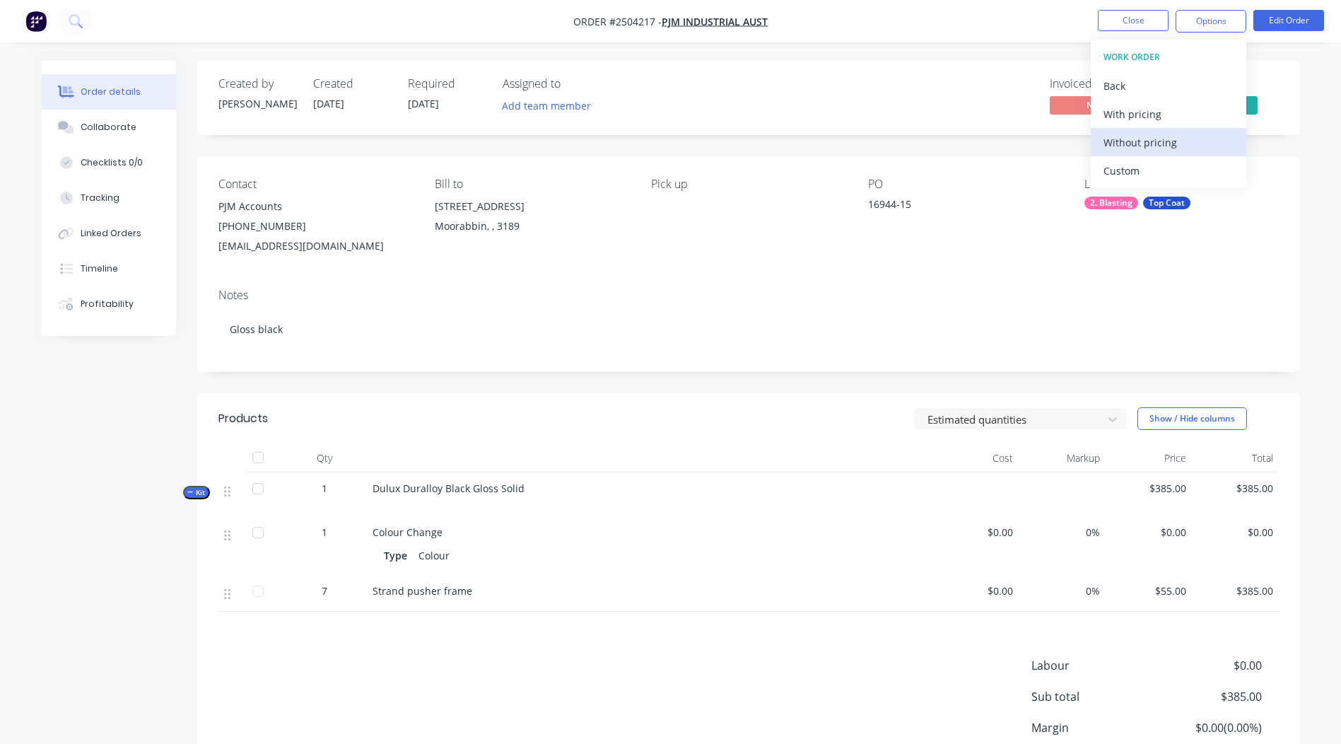
click at [1140, 137] on div "Without pricing" at bounding box center [1168, 142] width 130 height 20
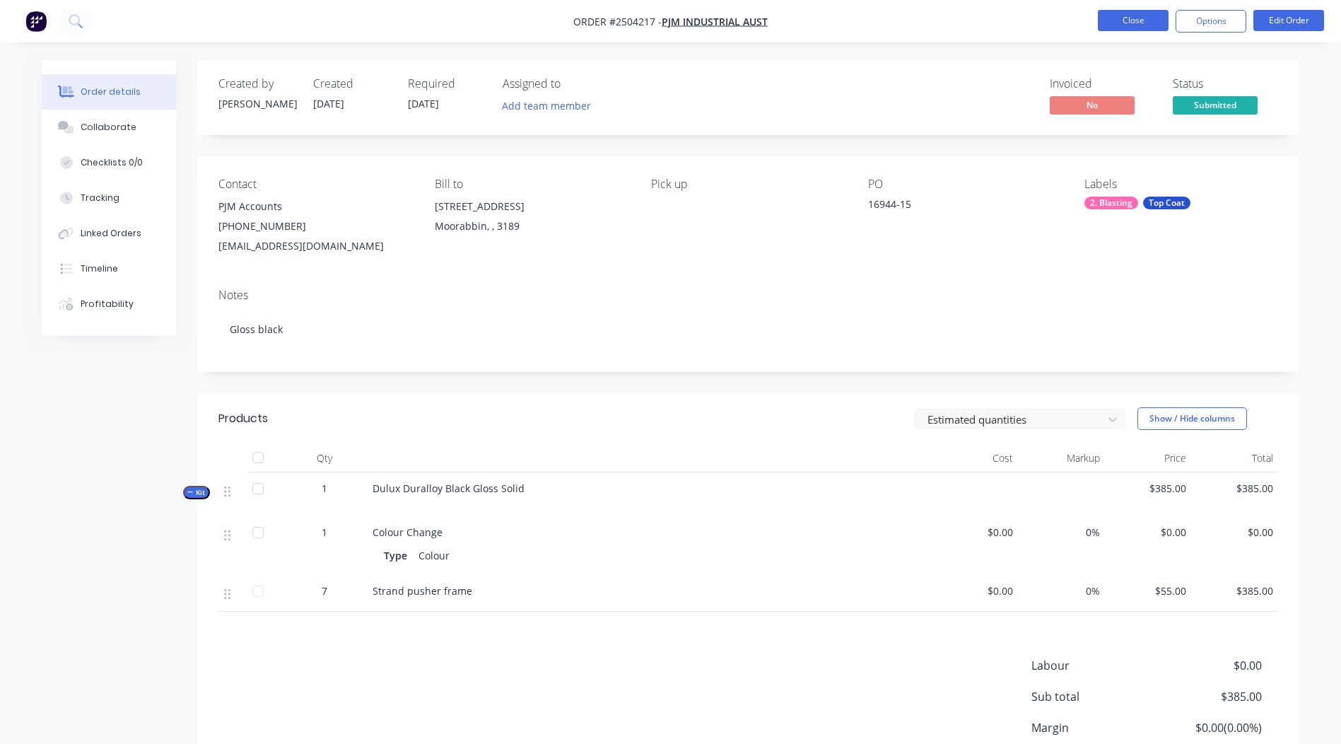
click at [1116, 16] on button "Close" at bounding box center [1133, 20] width 71 height 21
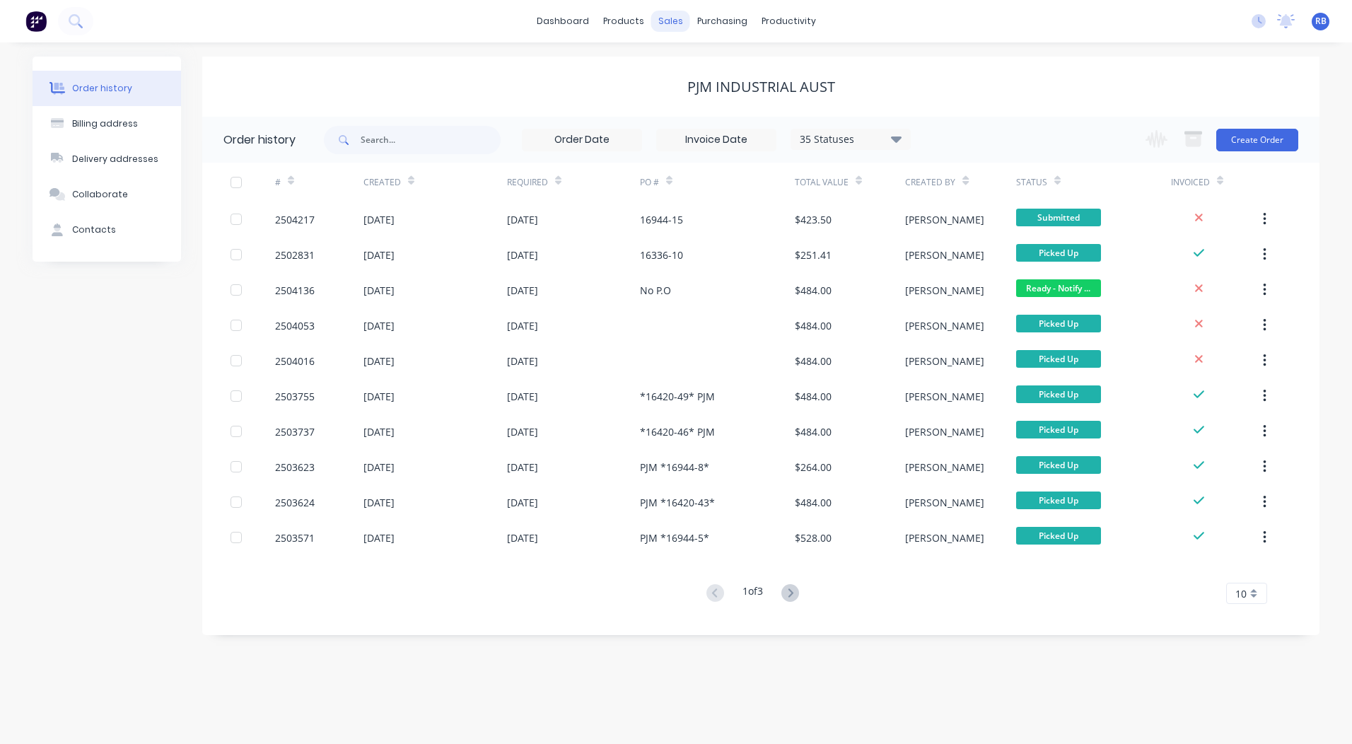
click at [676, 16] on div "sales" at bounding box center [670, 21] width 39 height 21
click at [690, 66] on link "Sales Orders" at bounding box center [744, 67] width 187 height 28
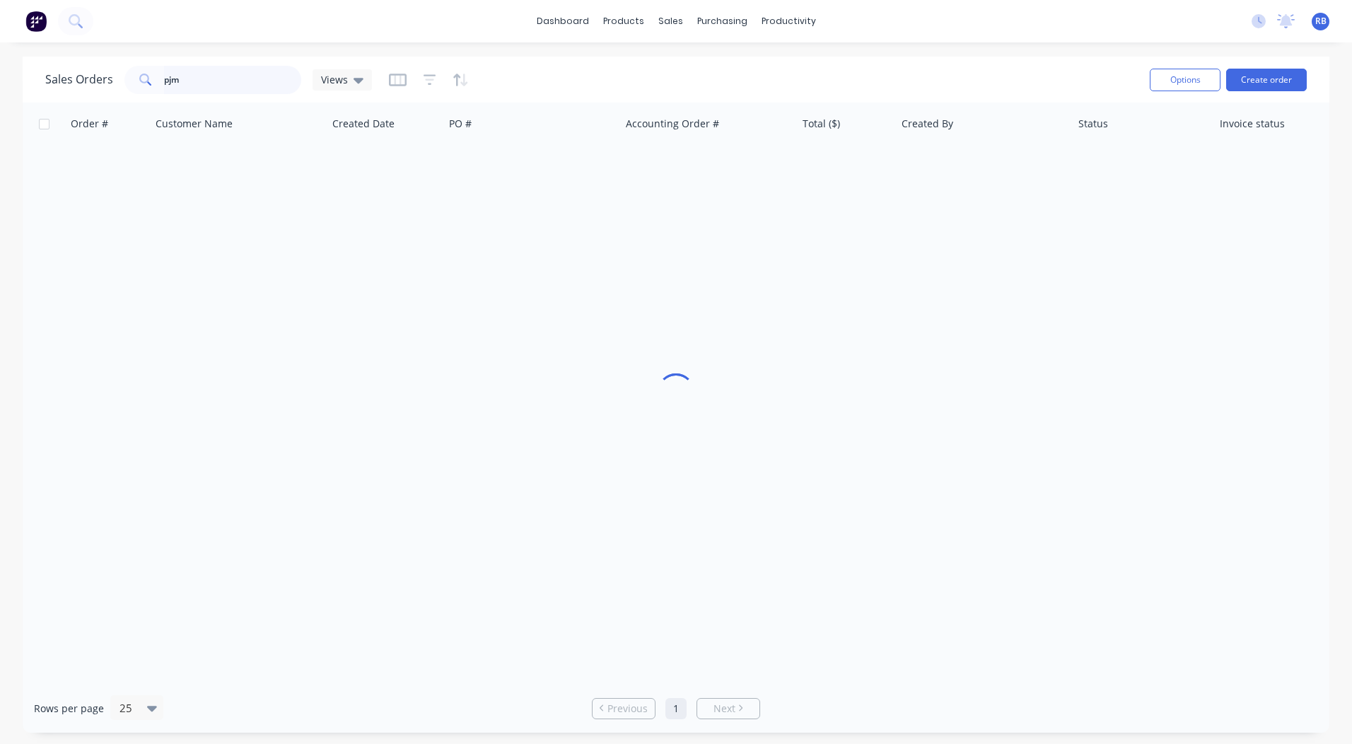
click at [33, 80] on div "Sales Orders pjm Views Options Create order" at bounding box center [676, 80] width 1306 height 46
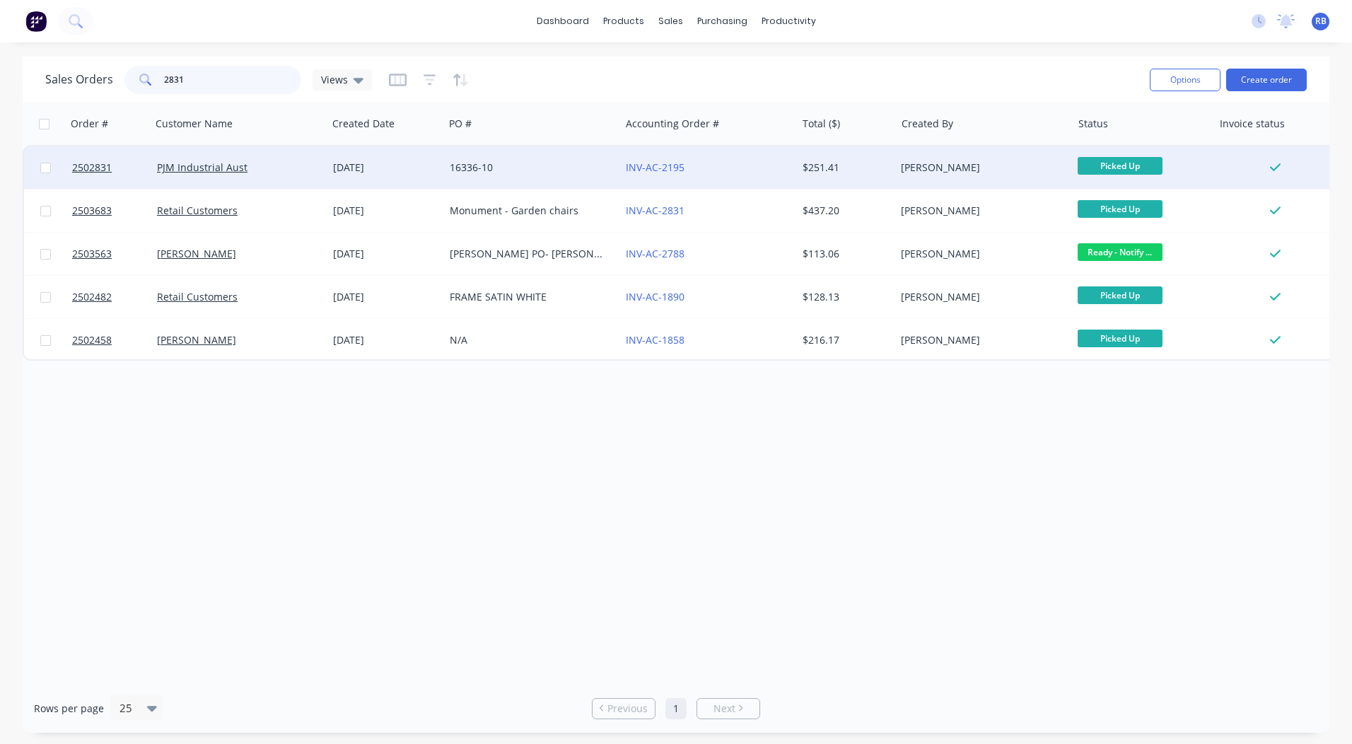
type input "2831"
click at [596, 156] on div "16336-10" at bounding box center [532, 167] width 176 height 42
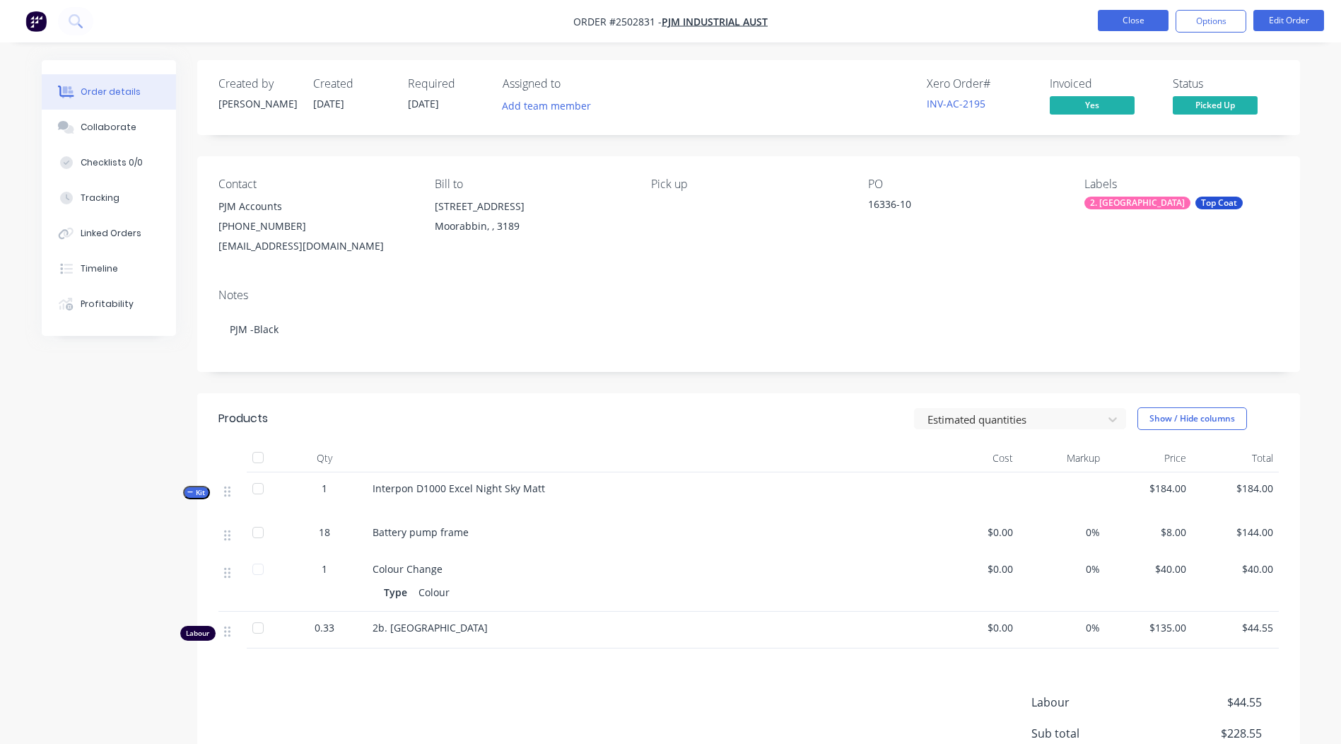
click at [1131, 28] on button "Close" at bounding box center [1133, 20] width 71 height 21
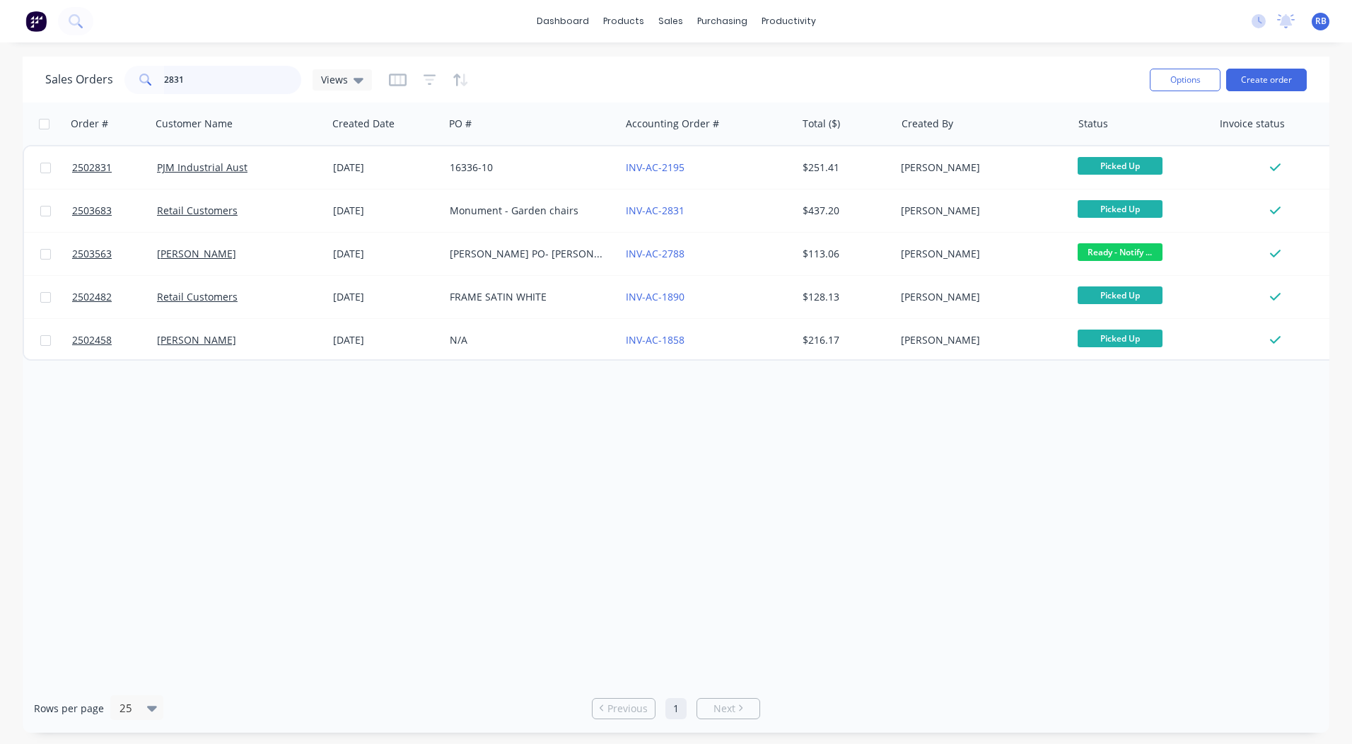
drag, startPoint x: 223, startPoint y: 77, endPoint x: 0, endPoint y: 90, distance: 223.1
click at [0, 92] on html "dashboard products sales purchasing productivity dashboard products Product Cat…" at bounding box center [676, 372] width 1352 height 744
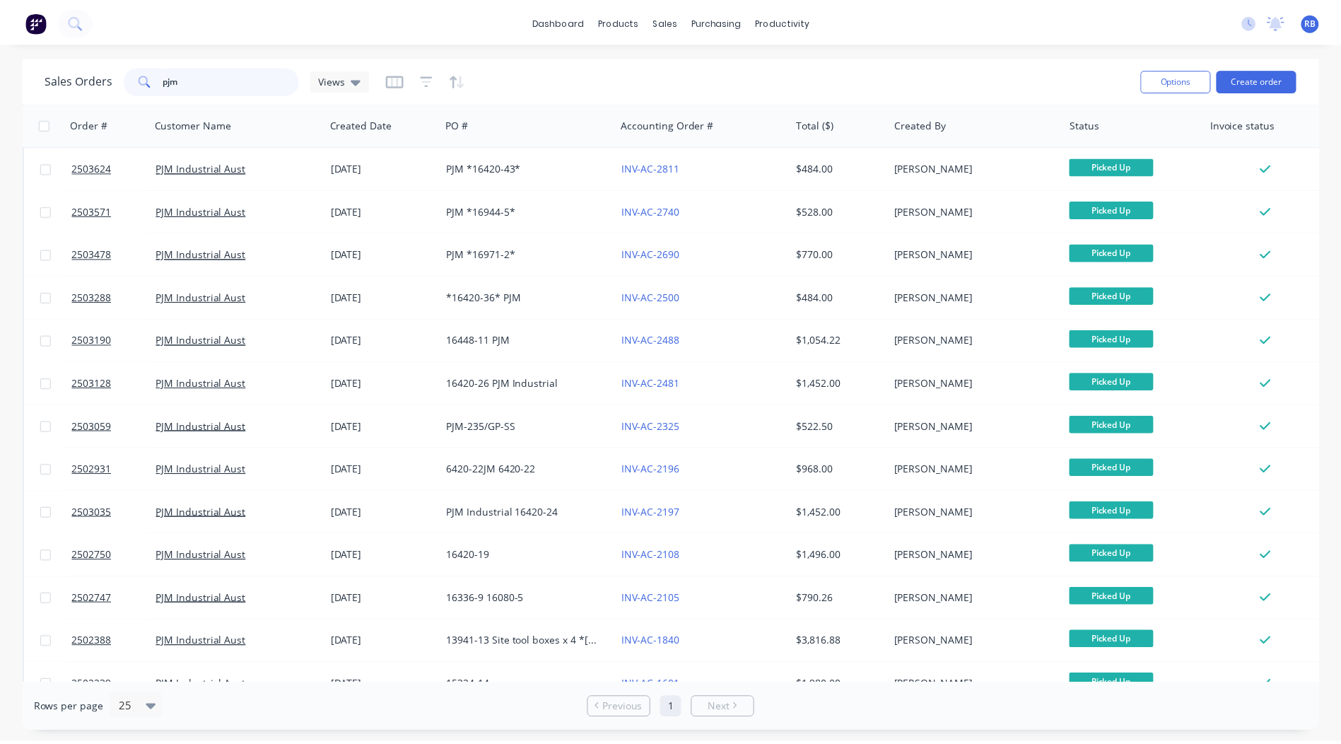
scroll to position [374, 0]
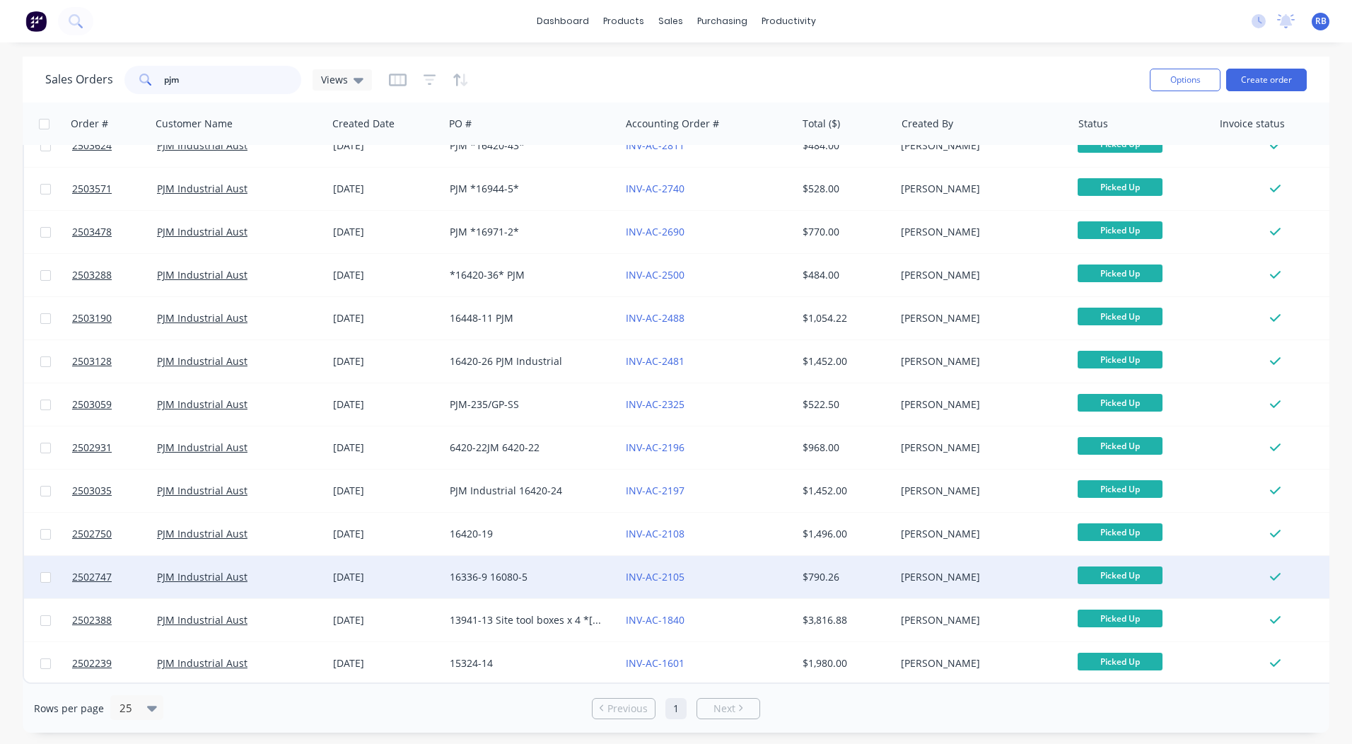
type input "pjm"
click at [527, 570] on div "16336-9 16080-5" at bounding box center [528, 577] width 157 height 14
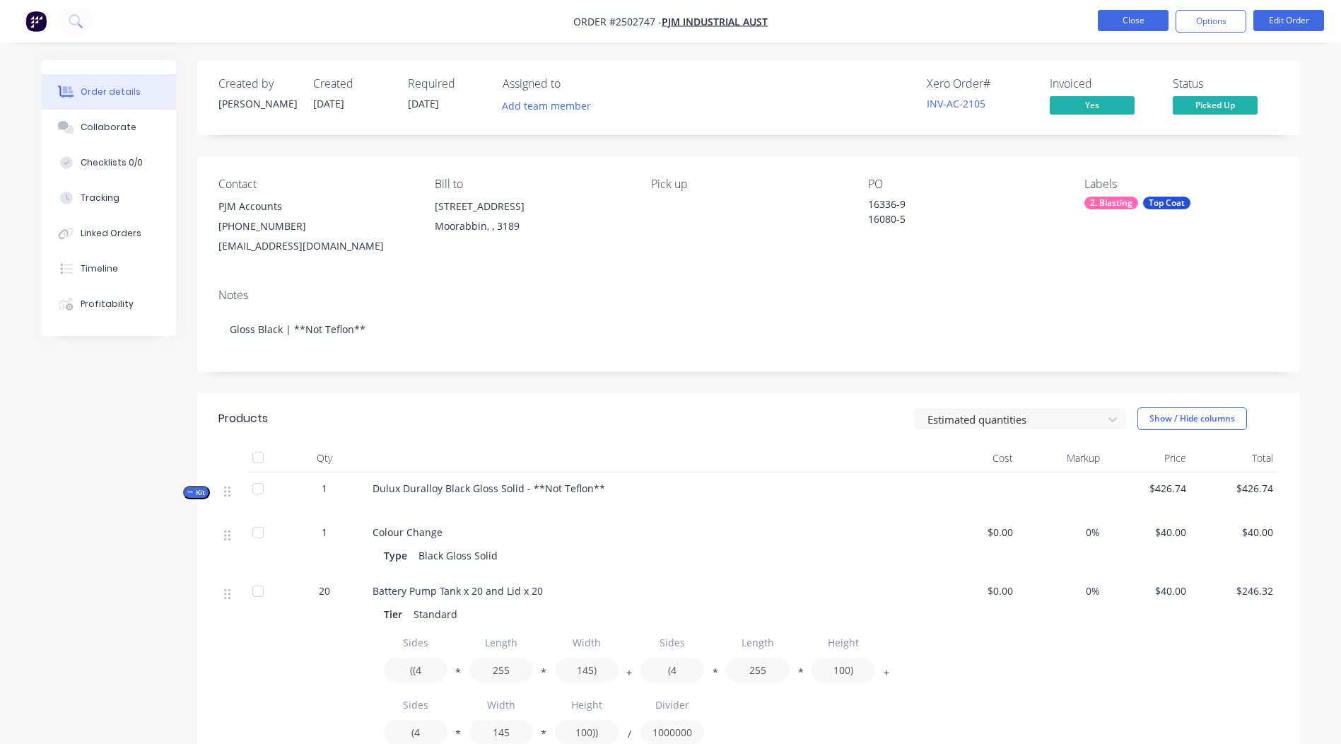
click at [1130, 18] on button "Close" at bounding box center [1133, 20] width 71 height 21
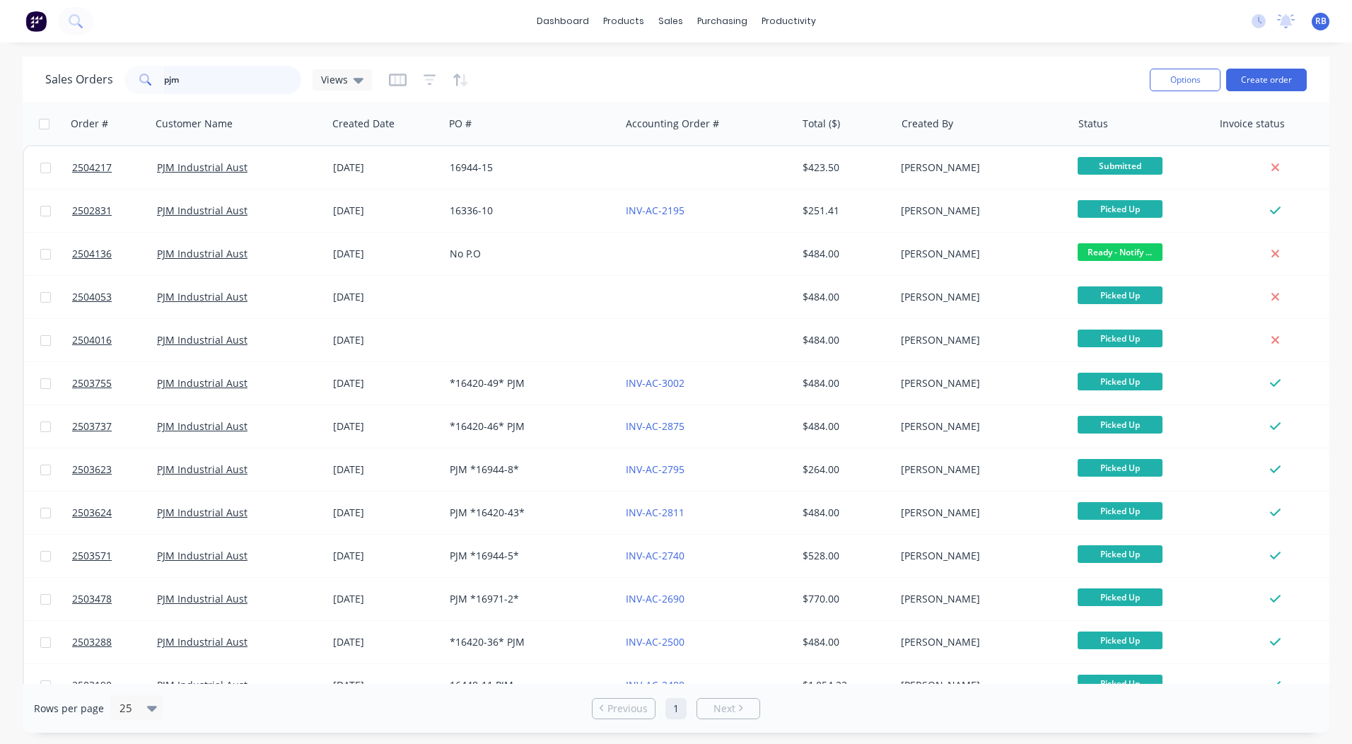
drag, startPoint x: 194, startPoint y: 86, endPoint x: 0, endPoint y: 66, distance: 195.5
click at [0, 83] on html "dashboard products sales purchasing productivity dashboard products Product Cat…" at bounding box center [676, 372] width 1352 height 744
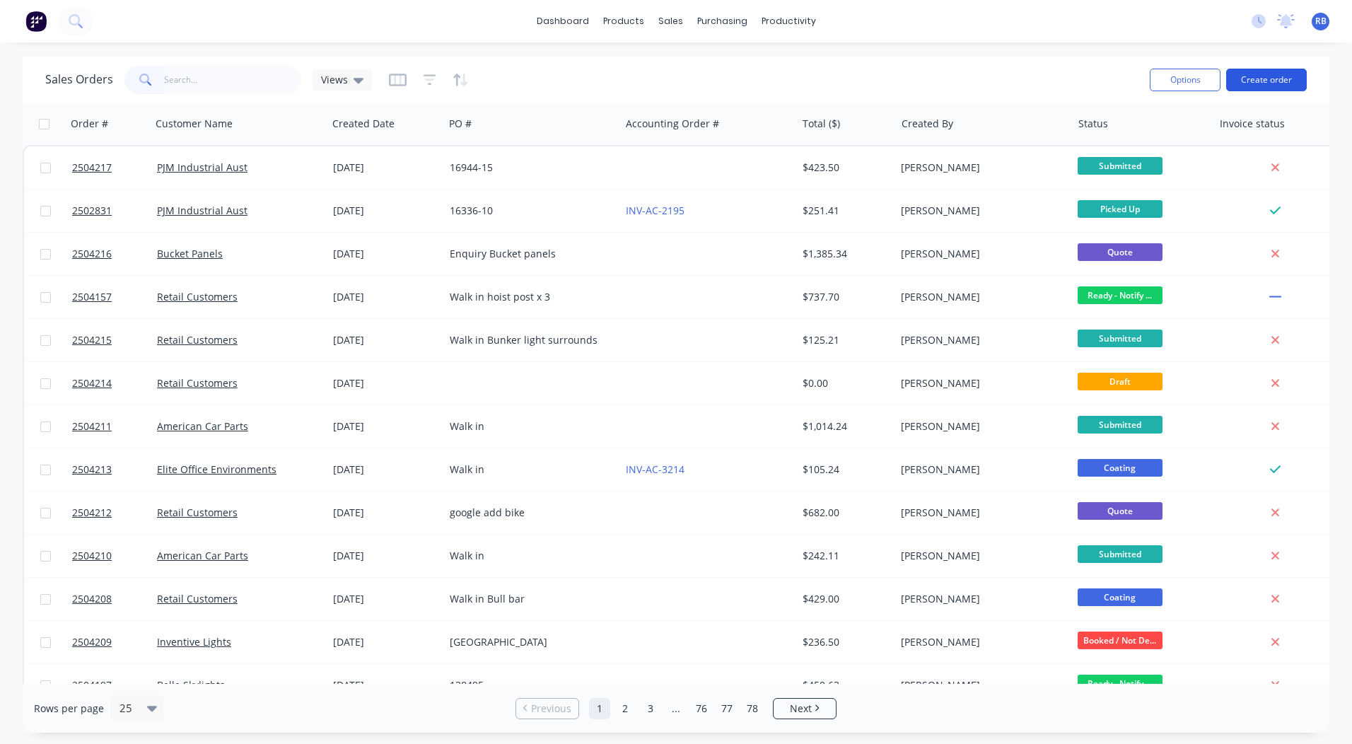
click at [1266, 83] on button "Create order" at bounding box center [1266, 80] width 81 height 23
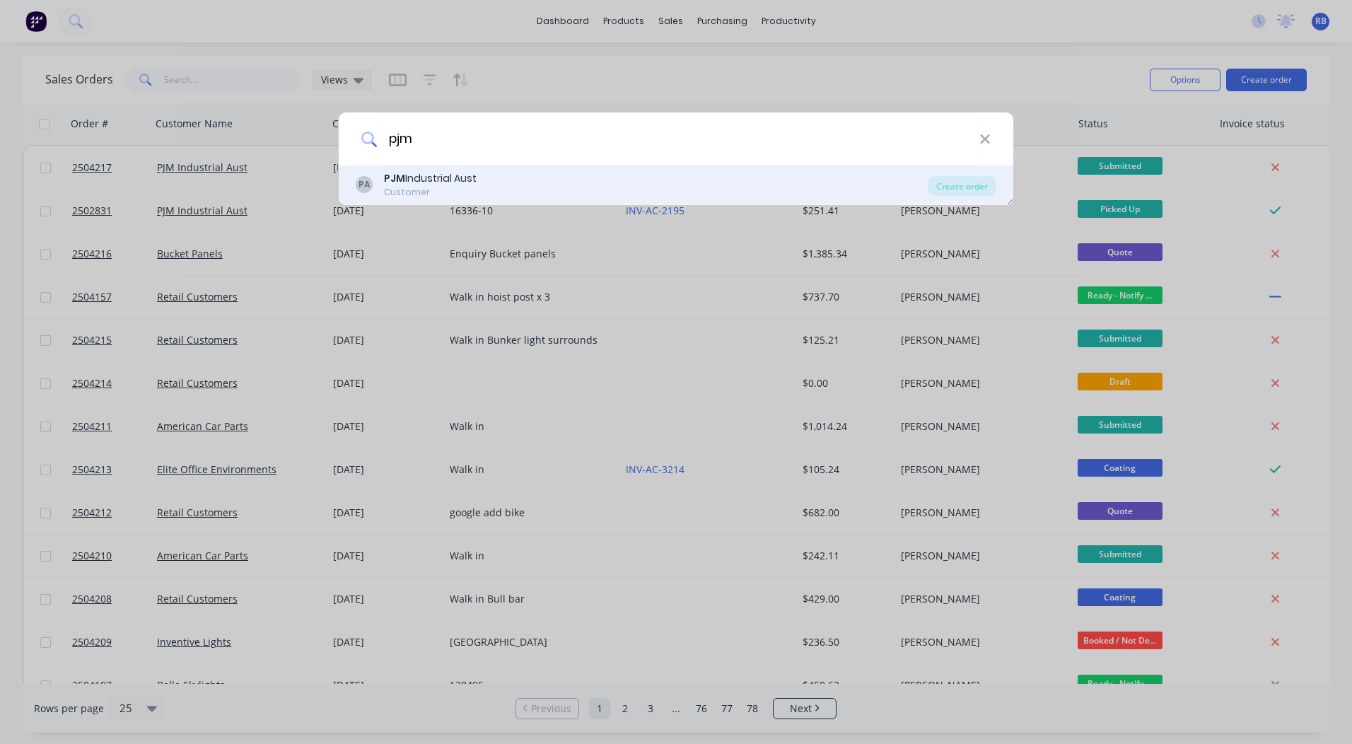
type input "pjm"
click at [452, 184] on div "PJM Industrial Aust" at bounding box center [430, 178] width 93 height 15
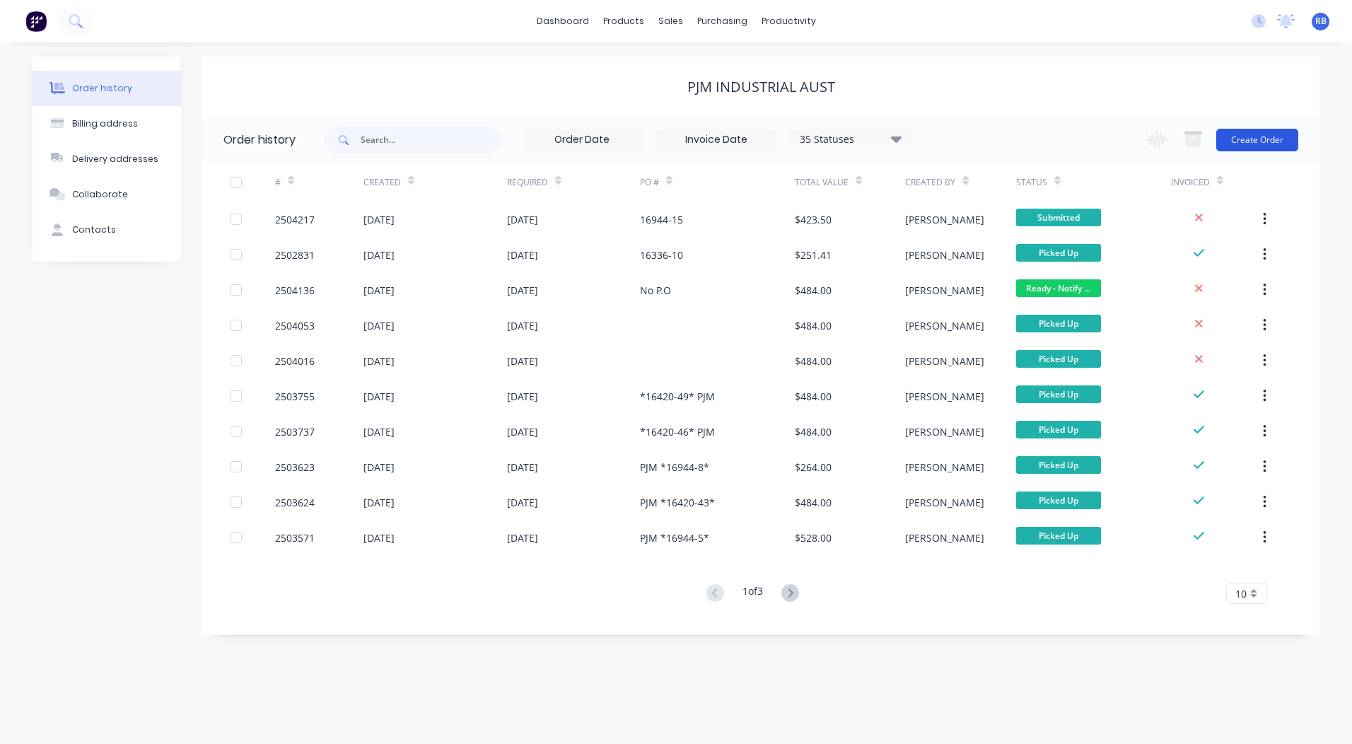
click at [1274, 132] on button "Create Order" at bounding box center [1257, 140] width 82 height 23
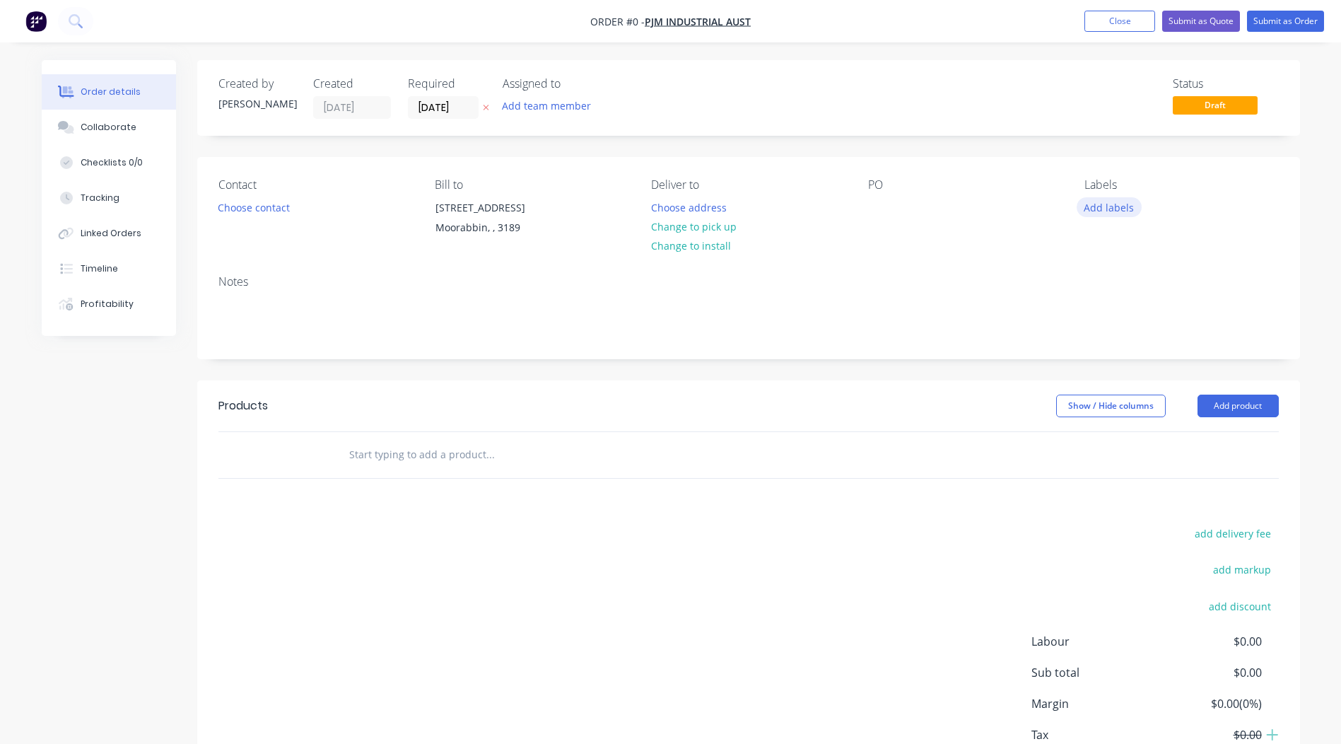
click at [1090, 208] on button "Add labels" at bounding box center [1109, 206] width 65 height 19
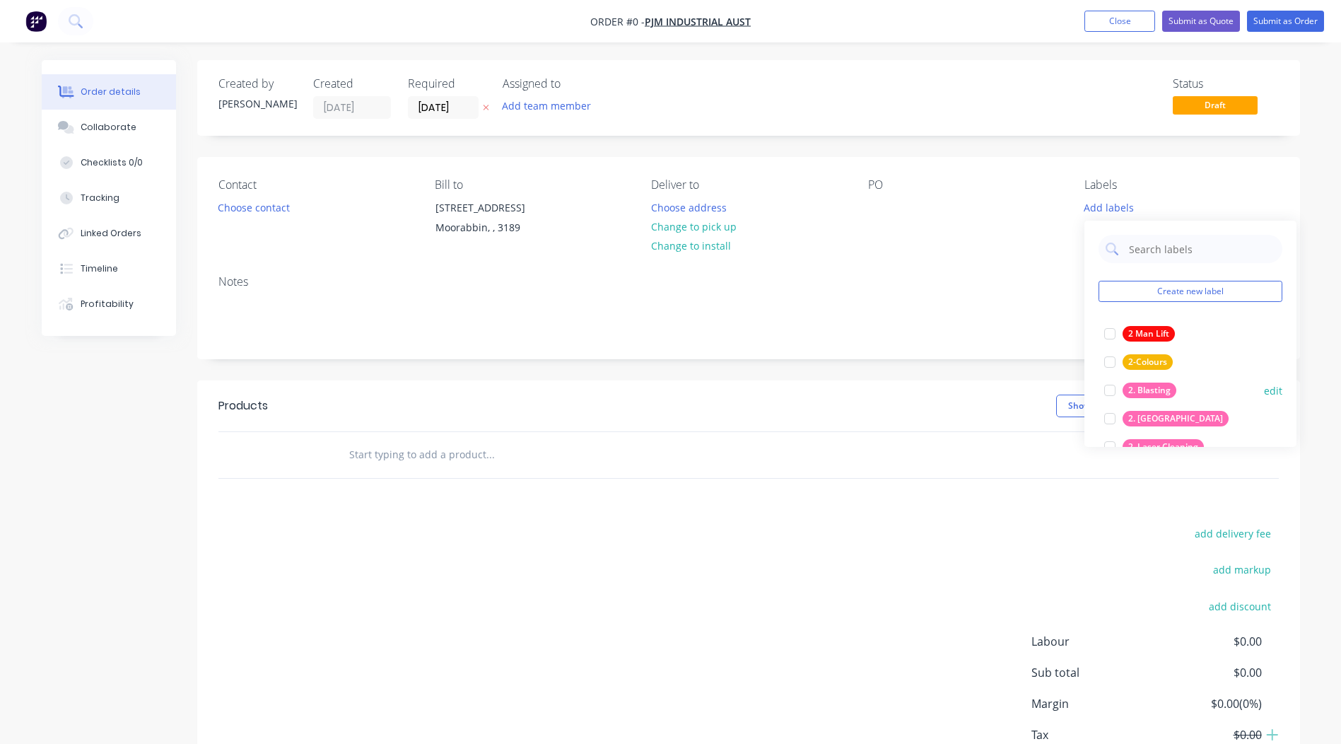
click at [1153, 388] on div "2. Blasting" at bounding box center [1150, 390] width 54 height 16
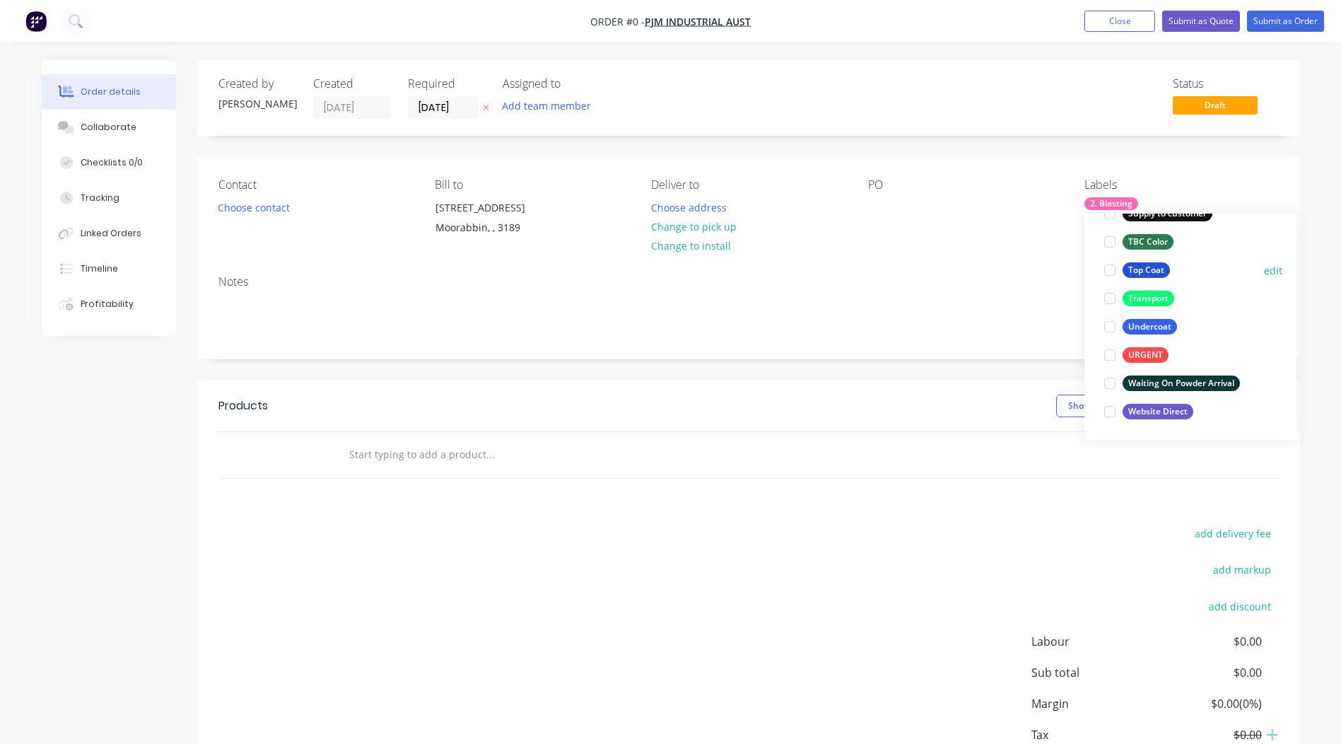
click at [1142, 265] on div "Top Coat" at bounding box center [1146, 270] width 47 height 16
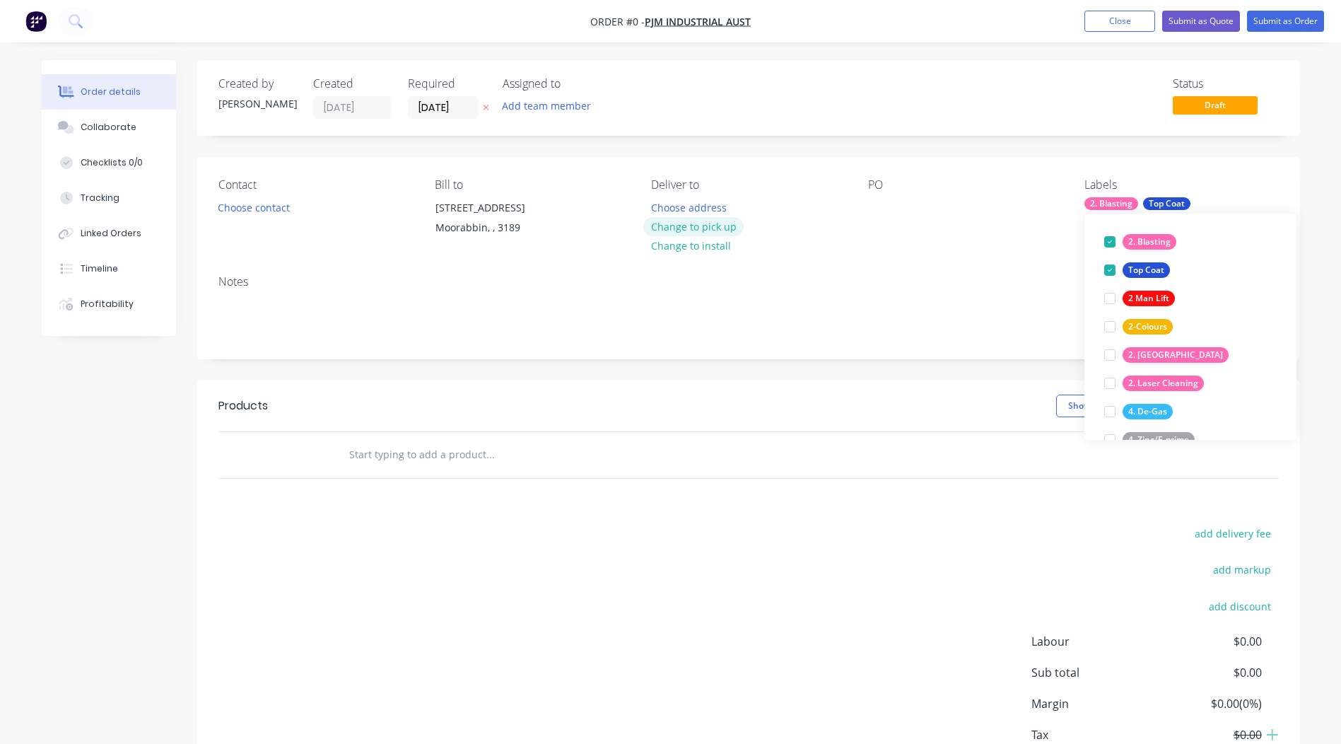
click at [711, 224] on div "Order details Collaborate Checklists 0/0 Tracking Linked Orders Timeline Profit…" at bounding box center [671, 449] width 1287 height 779
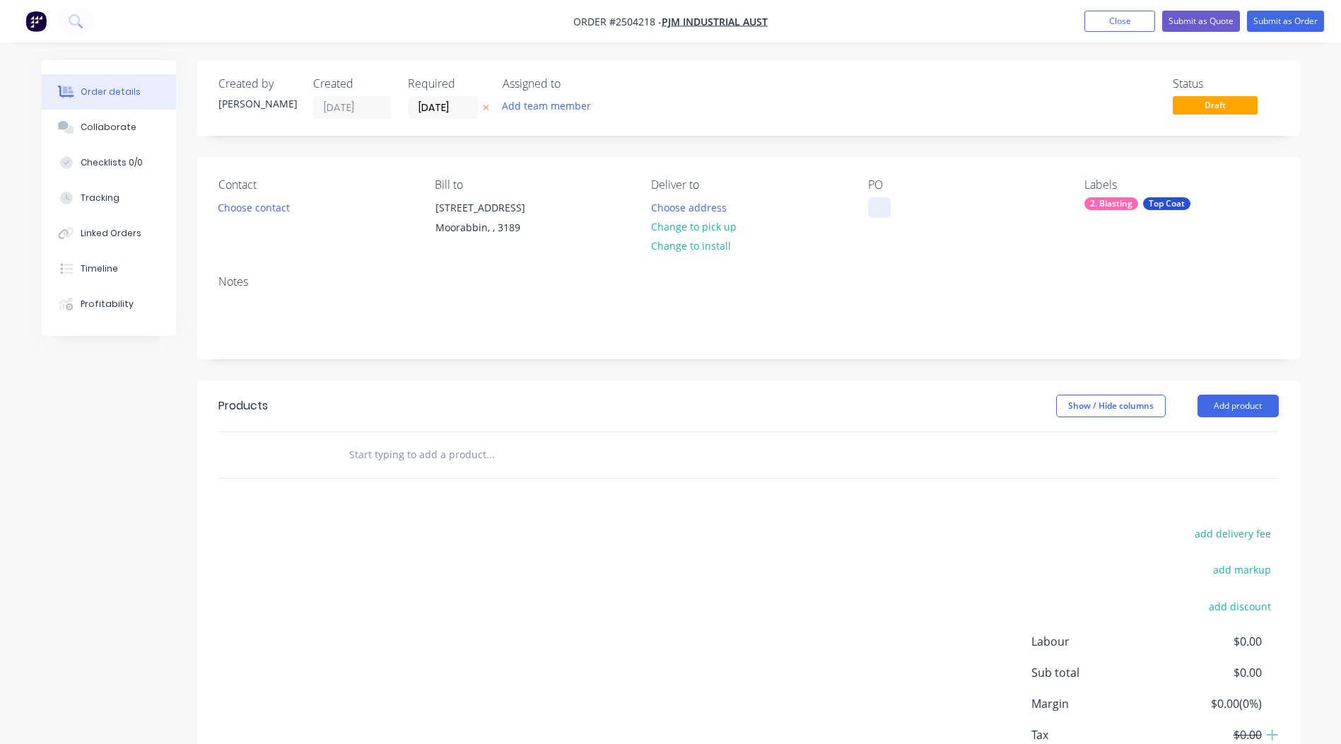
click at [874, 210] on div at bounding box center [879, 207] width 23 height 20
click at [679, 229] on button "Change to pick up" at bounding box center [693, 226] width 100 height 19
click at [231, 199] on button "Choose contact" at bounding box center [253, 206] width 87 height 19
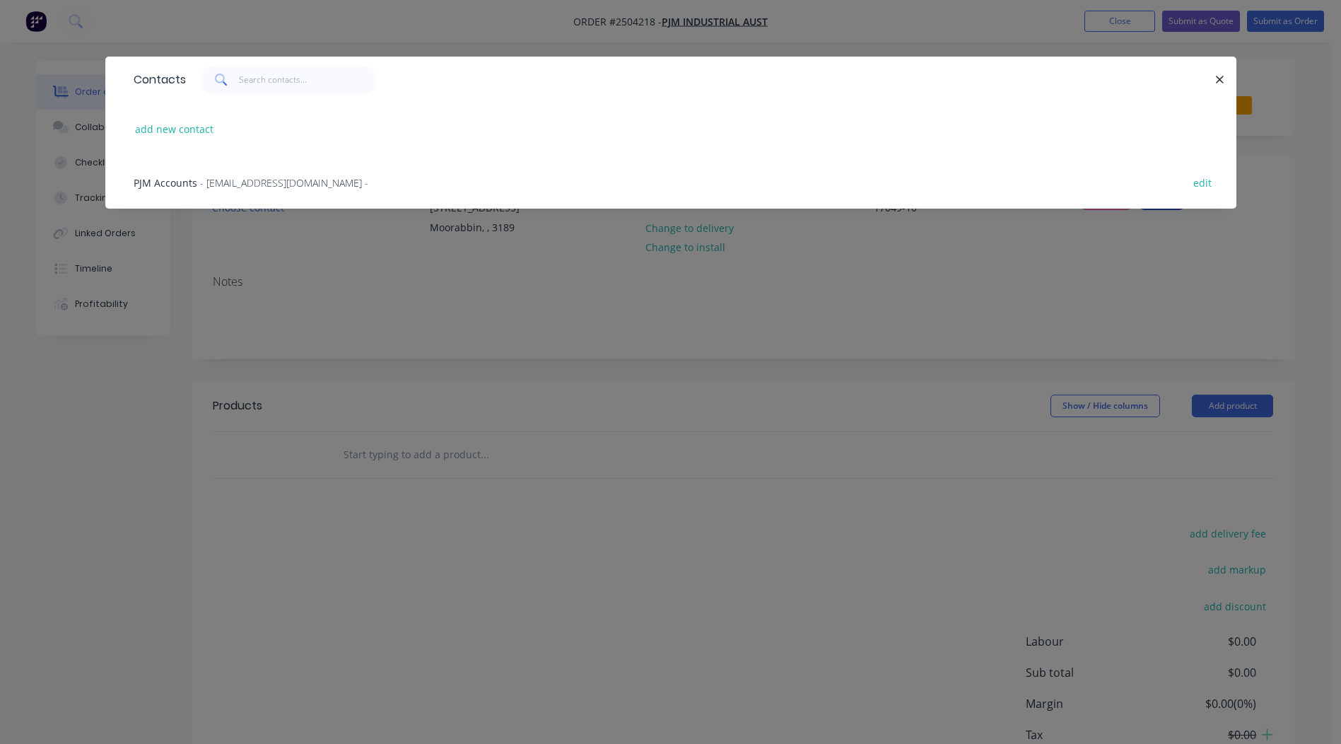
click at [225, 180] on span "- accounts@pjmindustrial.com.au -" at bounding box center [284, 182] width 168 height 13
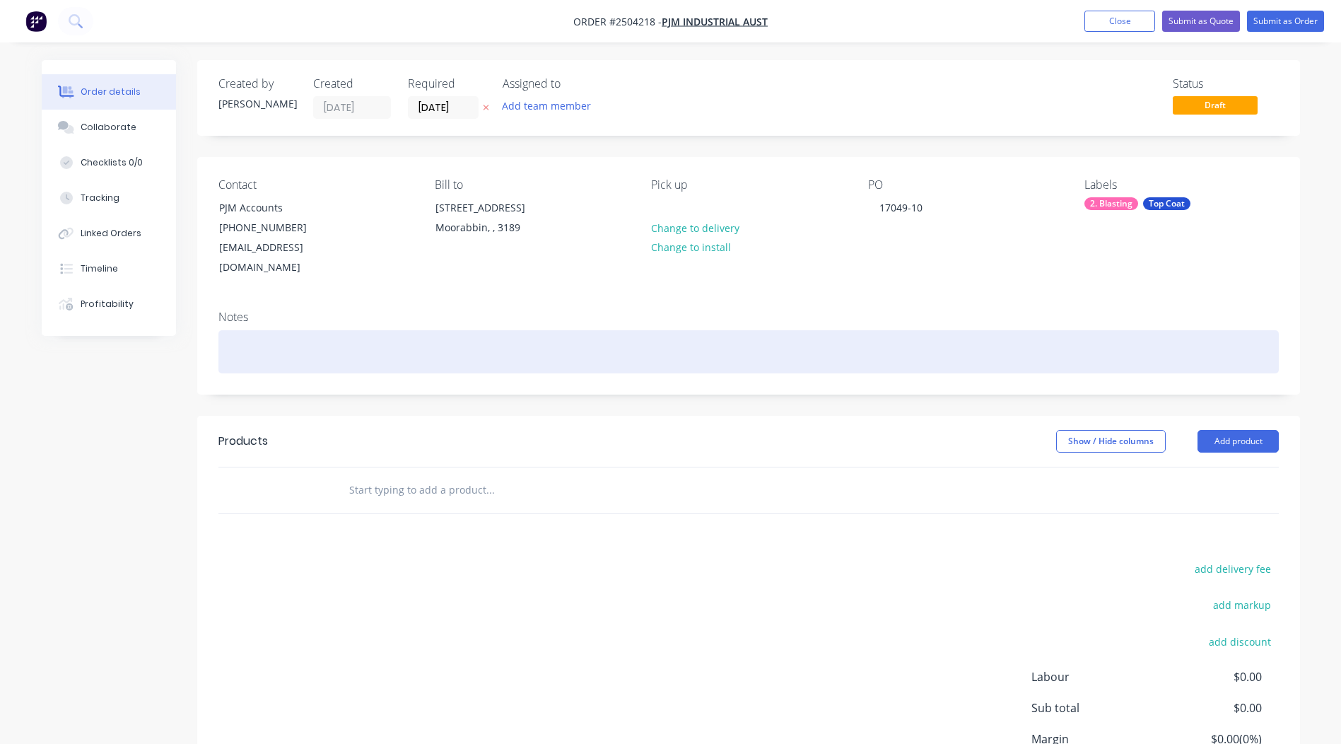
click at [279, 336] on div at bounding box center [748, 351] width 1060 height 43
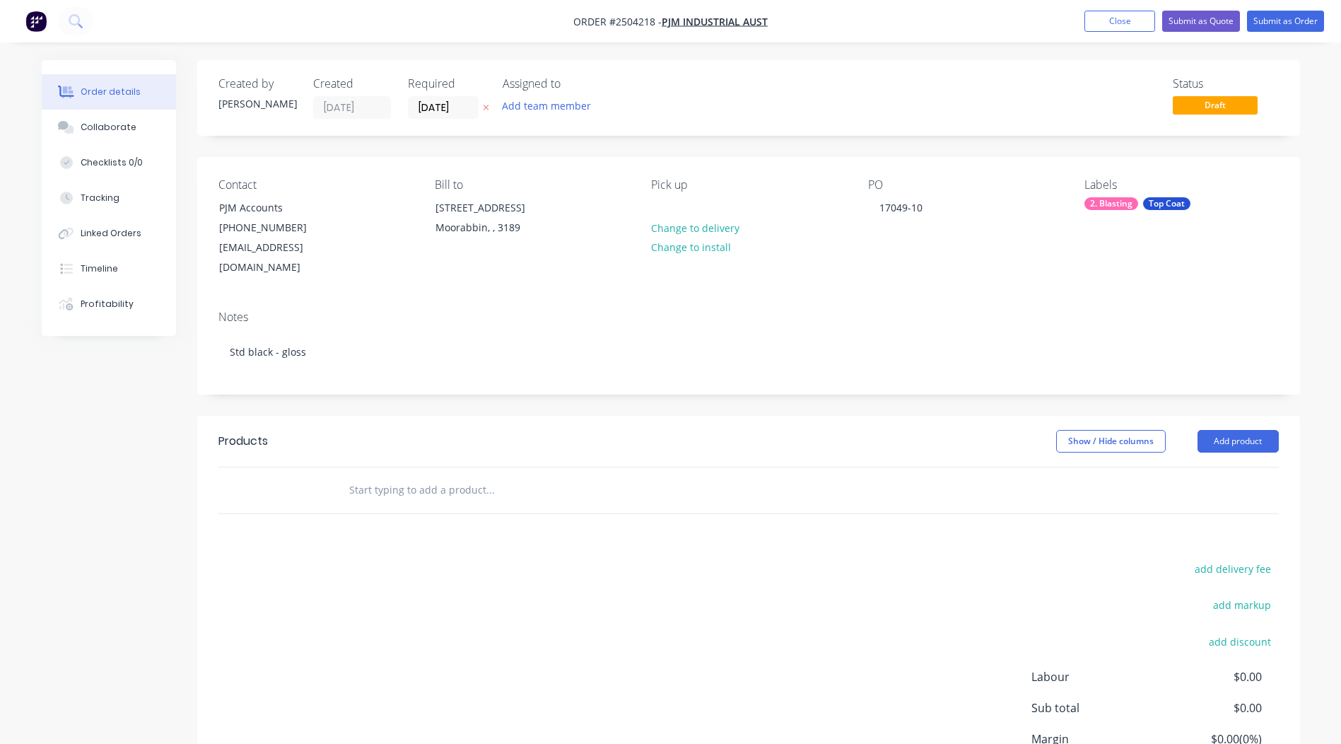
click at [357, 310] on div "Notes" at bounding box center [748, 316] width 1060 height 13
click at [1233, 430] on button "Add product" at bounding box center [1237, 441] width 81 height 23
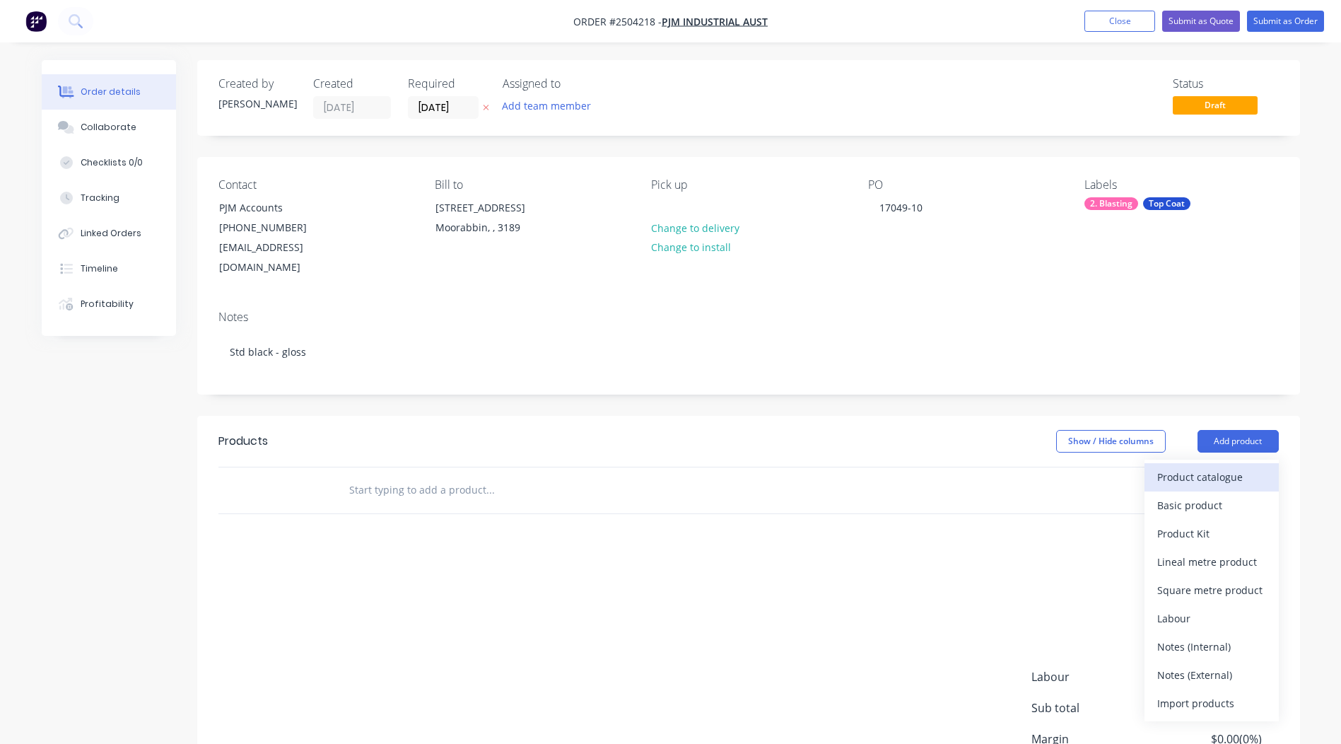
click at [1214, 467] on div "Product catalogue" at bounding box center [1211, 477] width 109 height 20
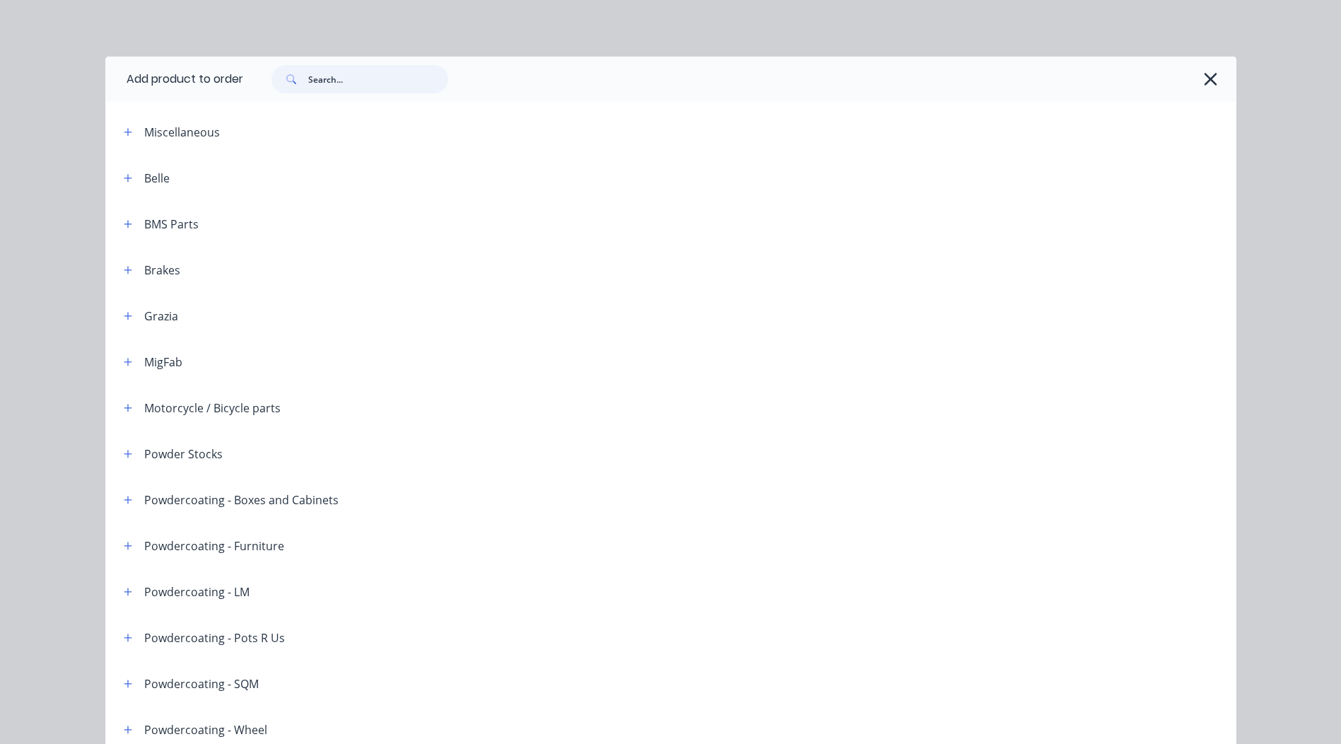
click at [339, 84] on input "text" at bounding box center [378, 79] width 140 height 28
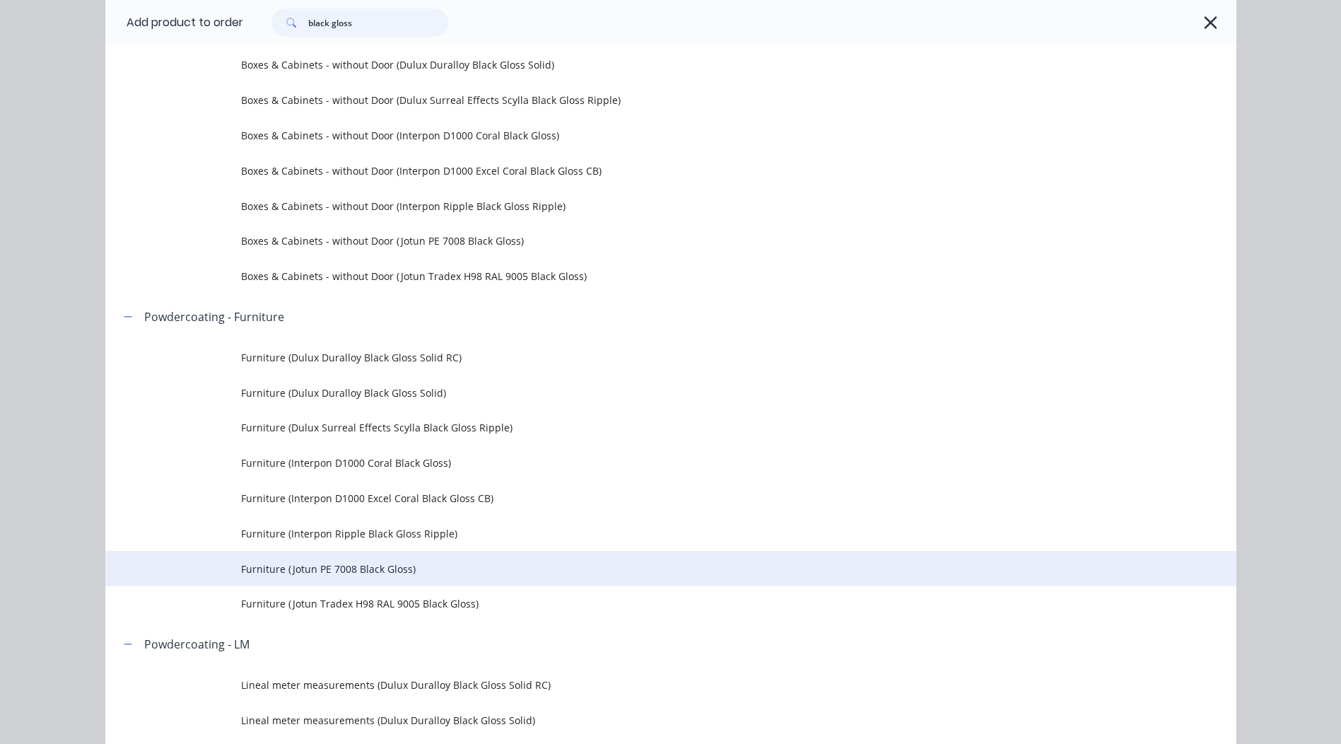
scroll to position [495, 0]
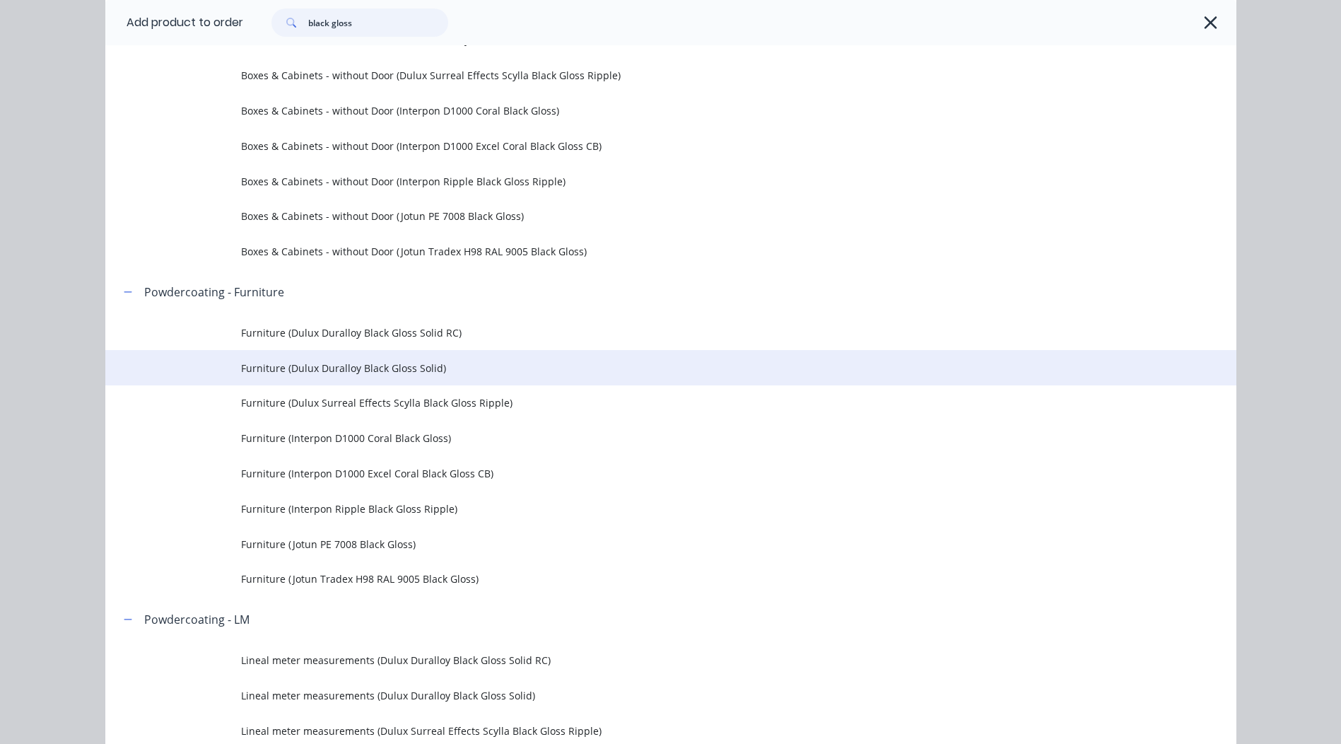
type input "black gloss"
click at [491, 358] on td "Furniture (Dulux Duralloy Black Gloss Solid)" at bounding box center [738, 367] width 995 height 35
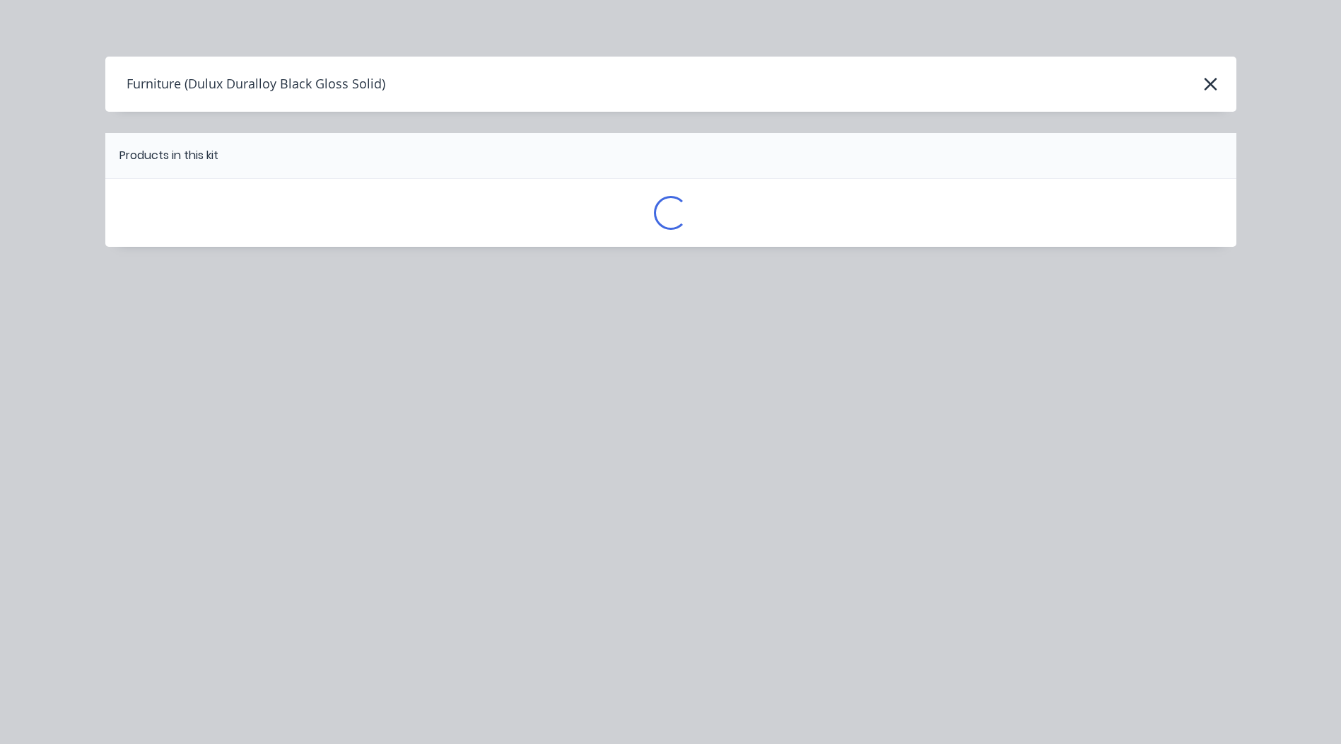
scroll to position [0, 0]
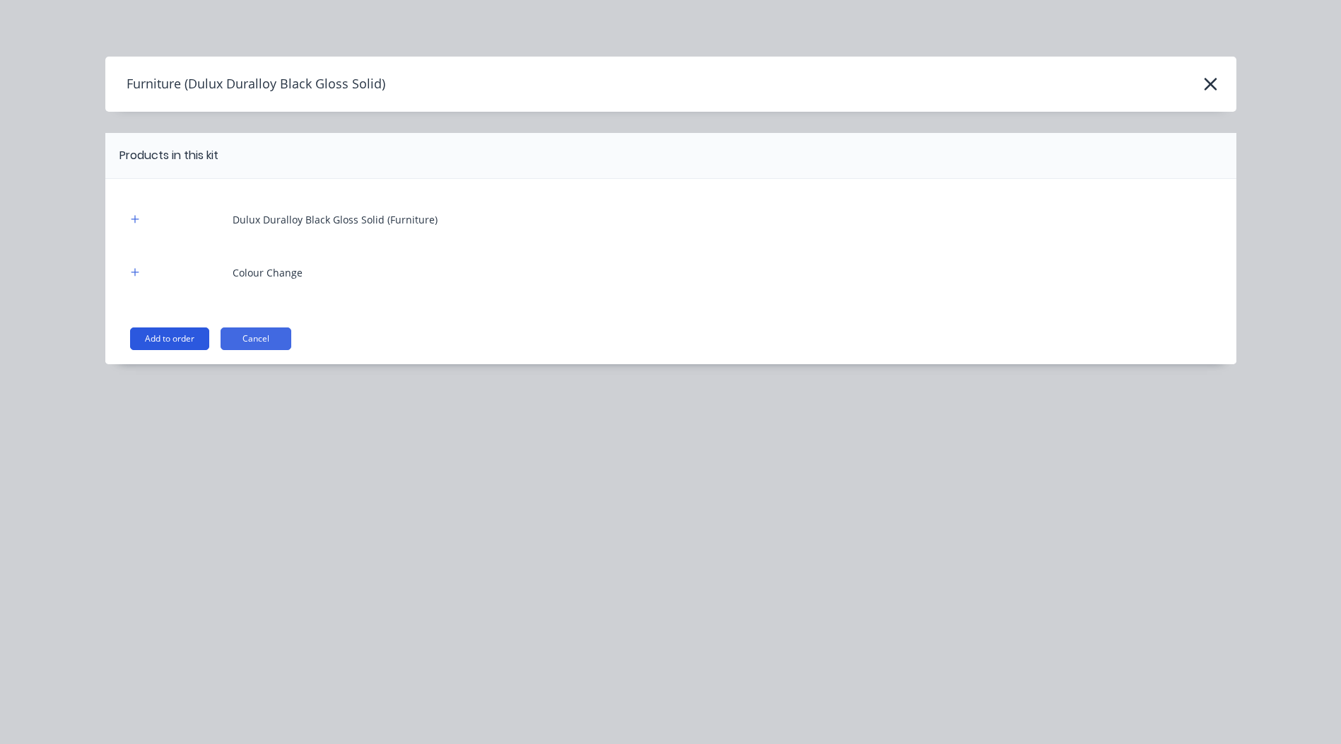
click at [167, 346] on button "Add to order" at bounding box center [169, 338] width 79 height 23
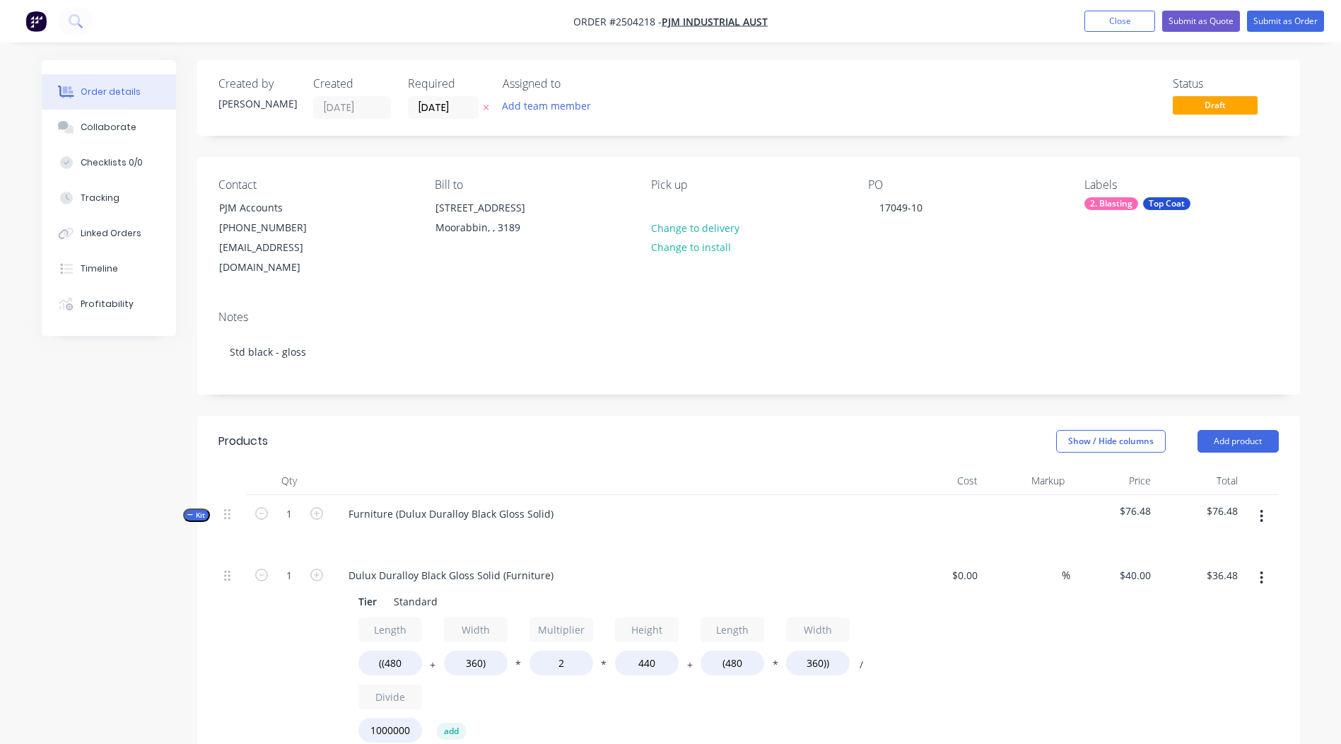
click at [1256, 503] on button "button" at bounding box center [1261, 515] width 33 height 25
click at [1221, 628] on div "Delete" at bounding box center [1211, 638] width 109 height 20
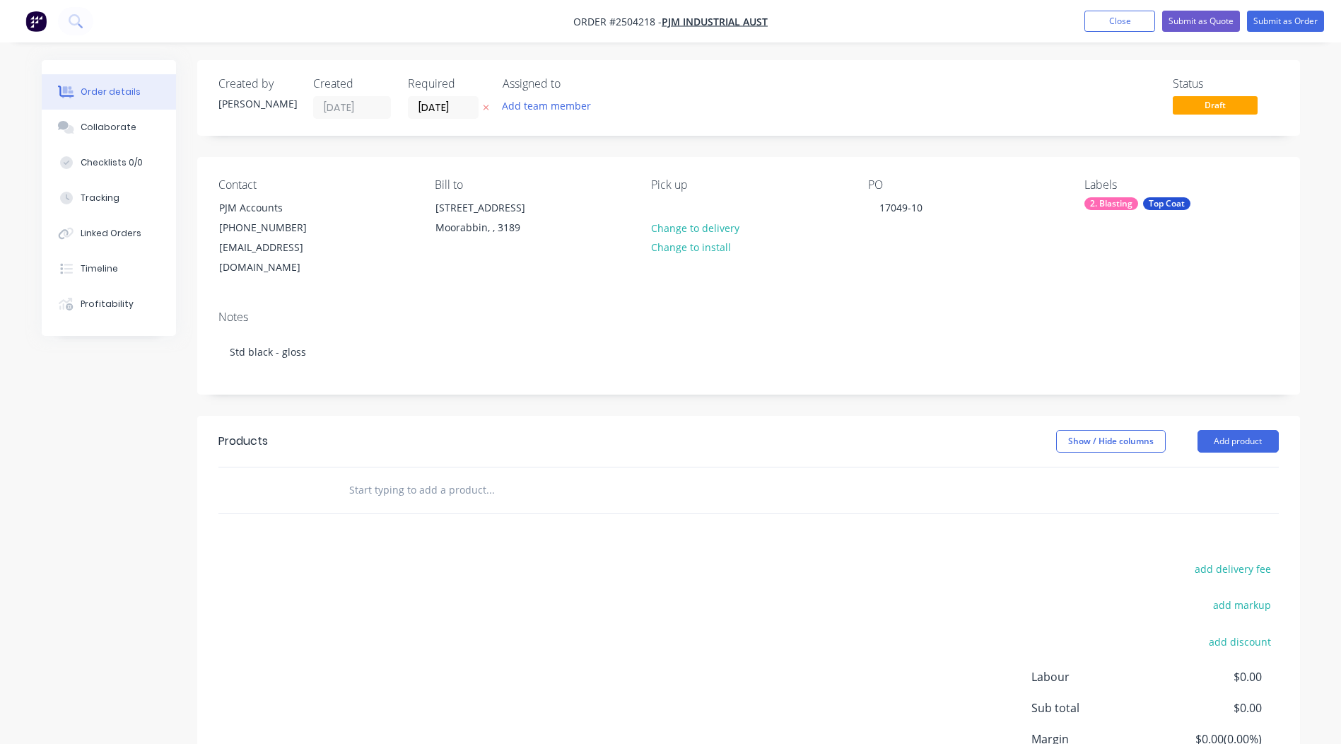
click at [1241, 416] on header "Products Show / Hide columns Add product" at bounding box center [748, 441] width 1103 height 51
click at [1241, 430] on button "Add product" at bounding box center [1237, 441] width 81 height 23
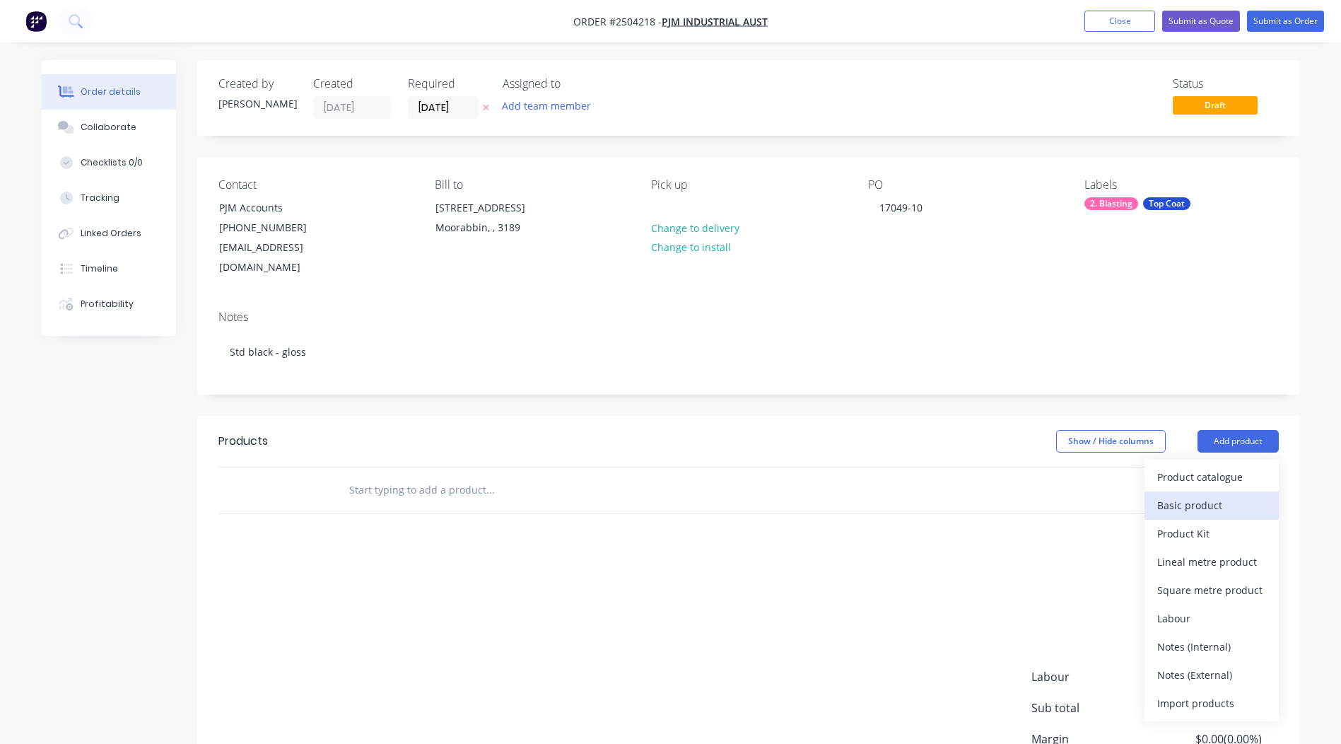
click at [1208, 495] on div "Basic product" at bounding box center [1211, 505] width 109 height 20
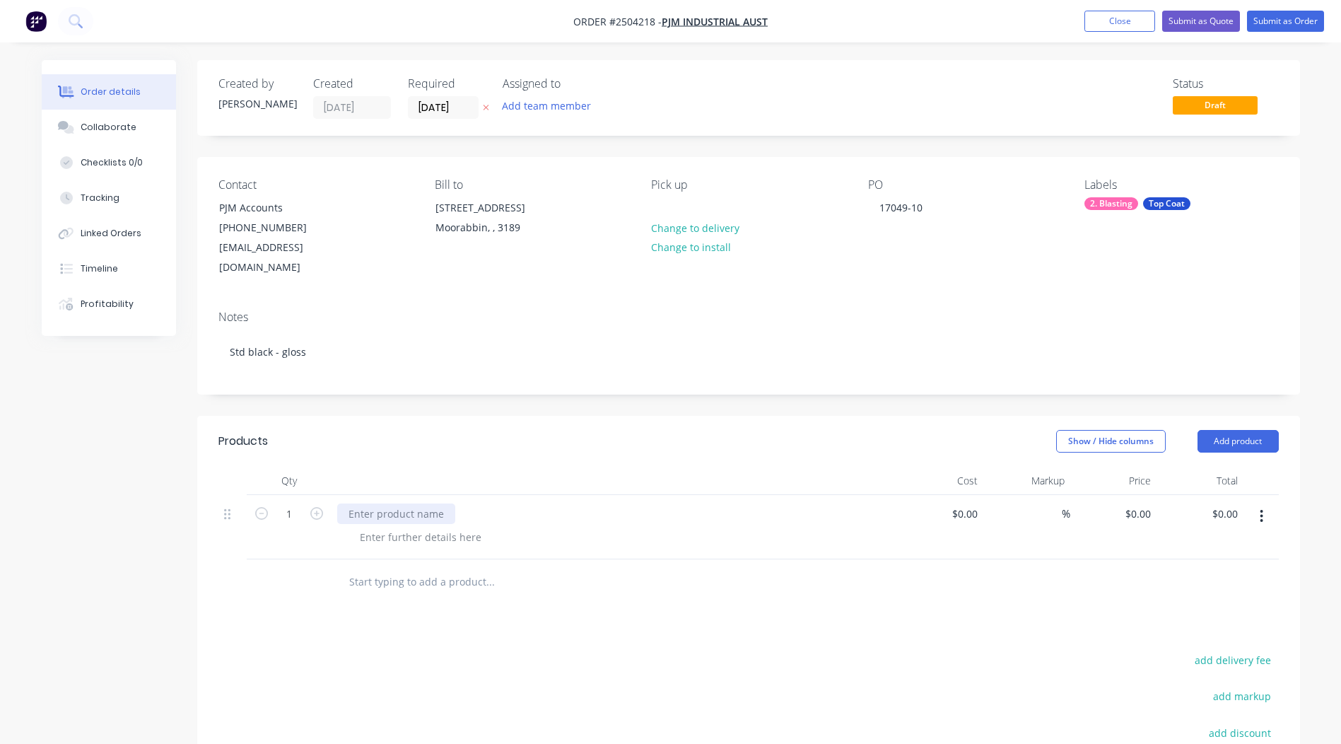
click at [414, 503] on div at bounding box center [396, 513] width 118 height 20
click at [1265, 503] on button "button" at bounding box center [1261, 515] width 33 height 25
click at [1230, 543] on div "Duplicate" at bounding box center [1211, 553] width 109 height 20
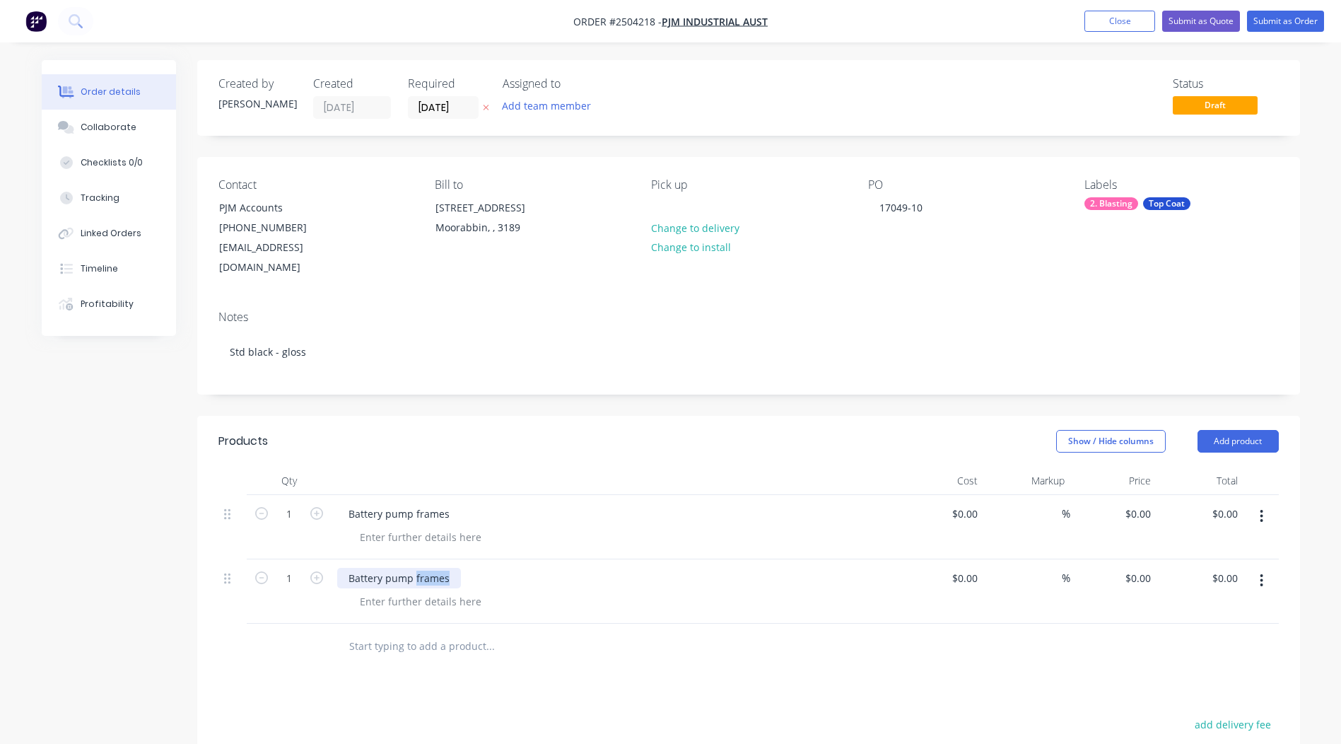
drag, startPoint x: 455, startPoint y: 559, endPoint x: 414, endPoint y: 559, distance: 41.0
click at [414, 568] on div "Battery pump frames" at bounding box center [399, 578] width 124 height 20
click at [635, 503] on div "Battery pump frames" at bounding box center [614, 513] width 554 height 20
click at [1270, 503] on button "button" at bounding box center [1261, 515] width 33 height 25
click at [1223, 543] on div "Duplicate" at bounding box center [1211, 553] width 109 height 20
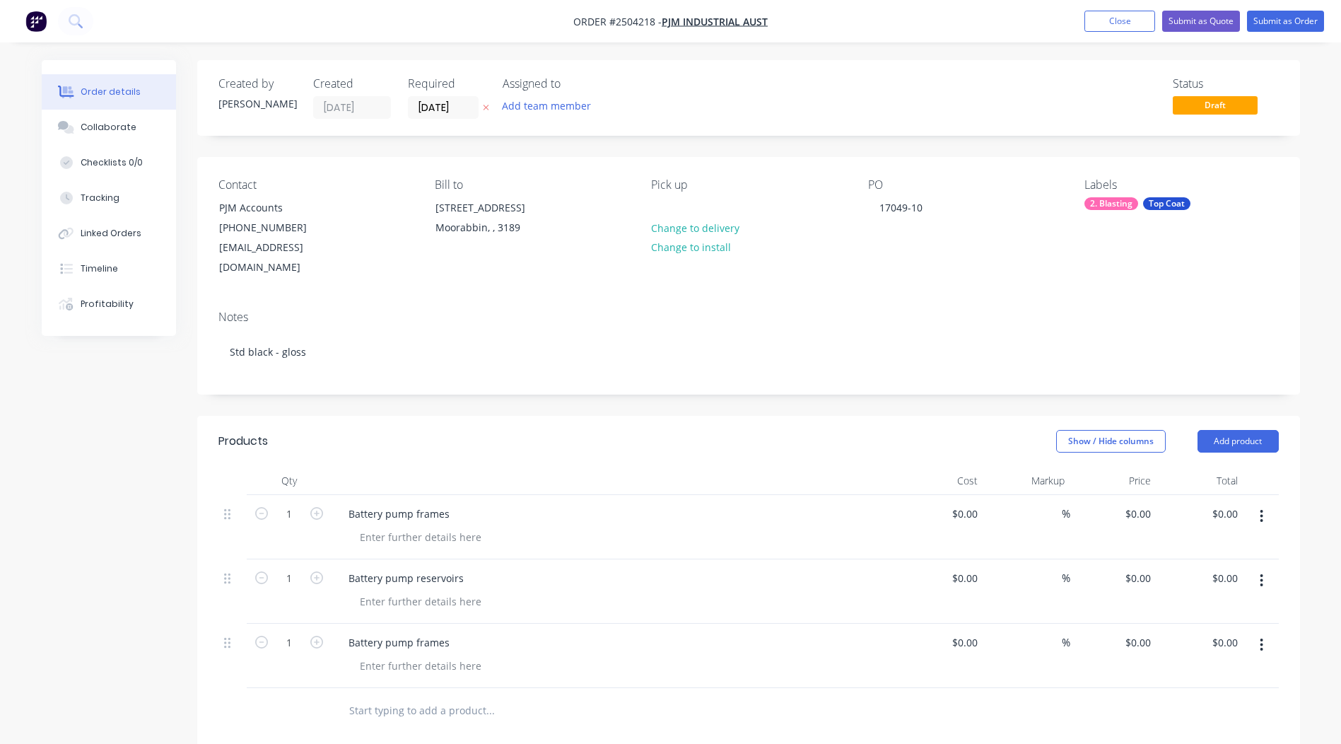
scroll to position [71, 0]
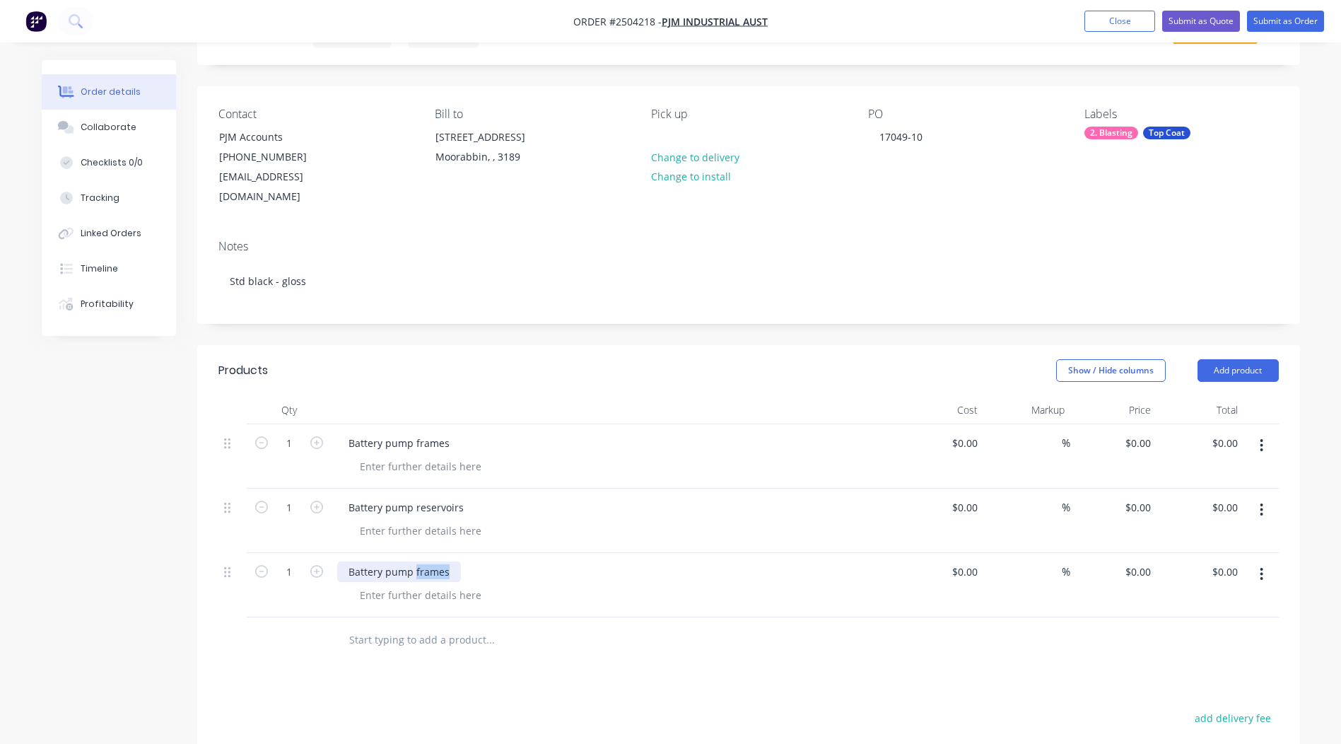
drag, startPoint x: 452, startPoint y: 553, endPoint x: 415, endPoint y: 555, distance: 37.5
click at [415, 561] on div "Battery pump frames" at bounding box center [399, 571] width 124 height 20
click at [638, 675] on div "Products Show / Hide columns Add product Qty Cost Markup Price Total 1 Battery …" at bounding box center [748, 673] width 1103 height 657
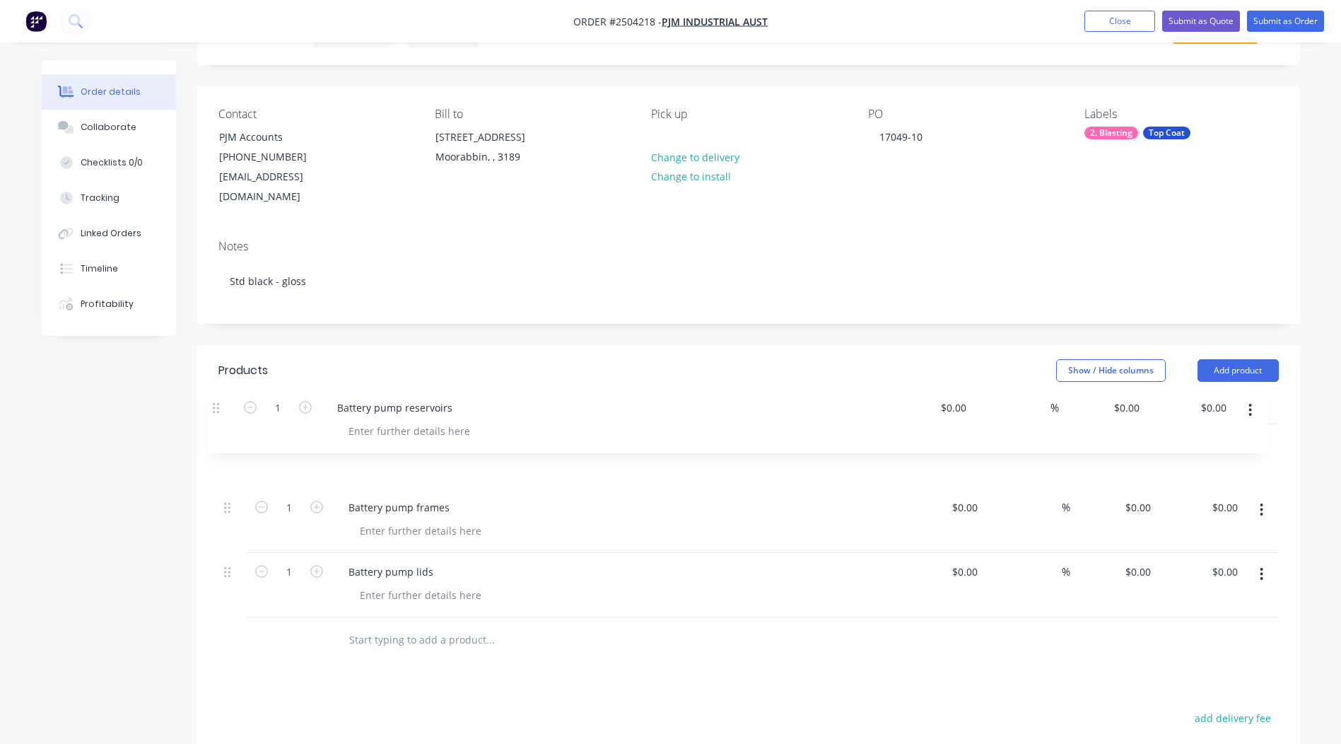
drag, startPoint x: 227, startPoint y: 491, endPoint x: 216, endPoint y: 406, distance: 85.6
click at [216, 406] on div "Qty Cost Markup Price Total 1 Battery pump frames $0.00 $0.00 % $0.00 $0.00 $0.…" at bounding box center [748, 529] width 1103 height 267
click at [1127, 488] on div "0 $0.00" at bounding box center [1113, 520] width 87 height 64
type input "$12.00"
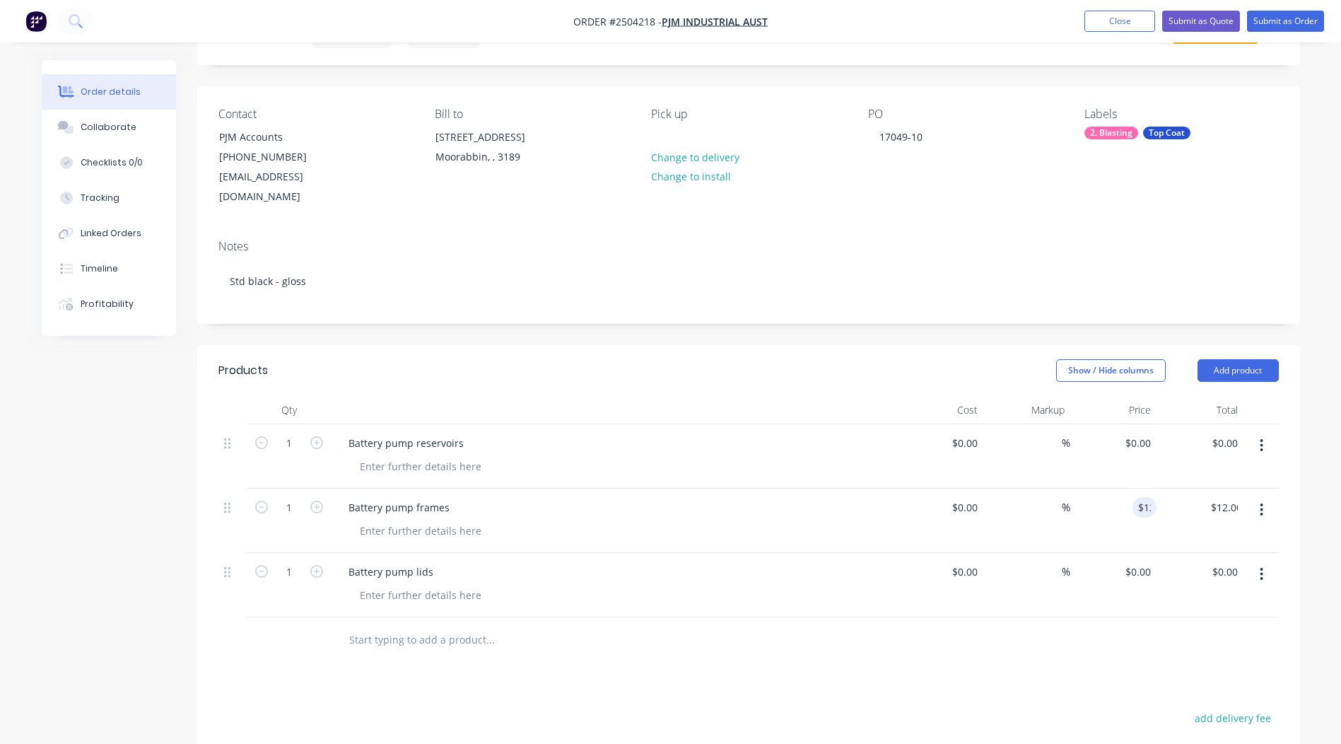
click at [835, 640] on div at bounding box center [586, 640] width 509 height 46
click at [319, 500] on icon "button" at bounding box center [316, 506] width 13 height 13
type input "2"
type input "$24.00"
click at [319, 500] on icon "button" at bounding box center [316, 506] width 13 height 13
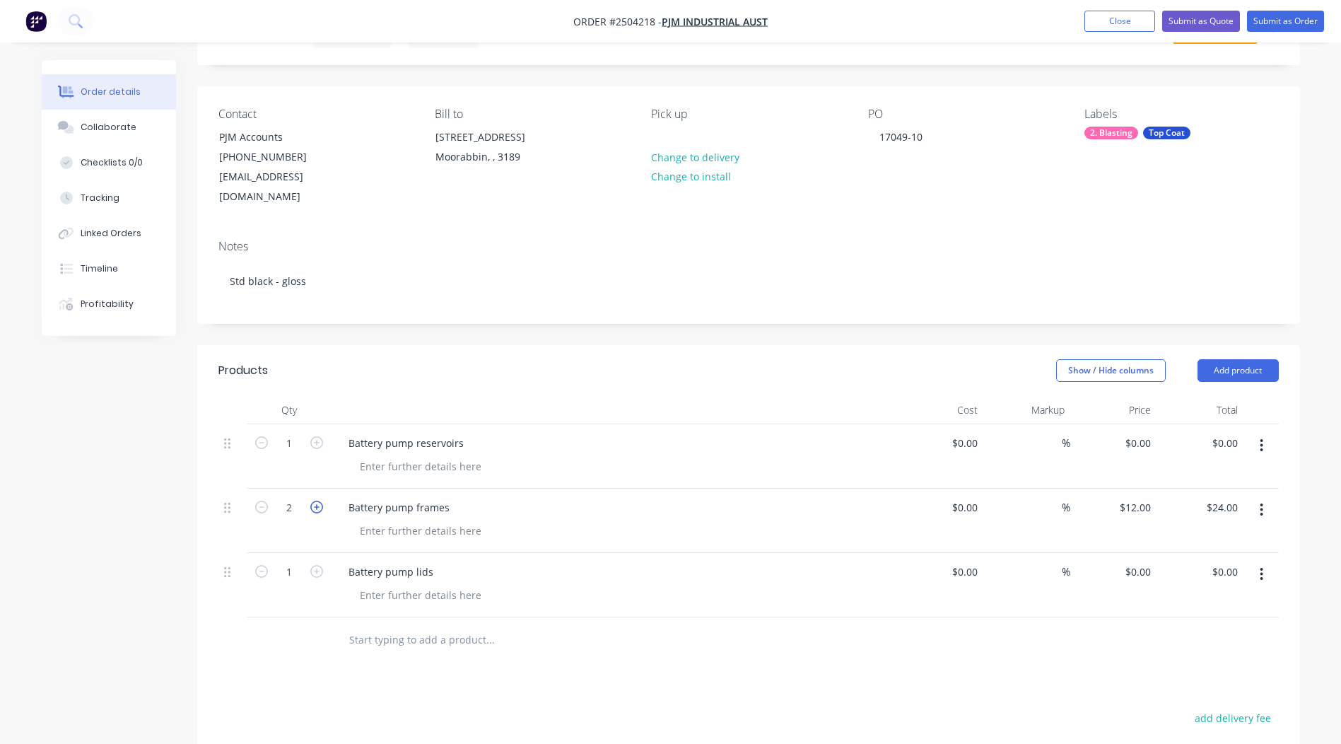
type input "3"
type input "$36.00"
click at [319, 500] on icon "button" at bounding box center [316, 506] width 13 height 13
type input "4"
type input "$48.00"
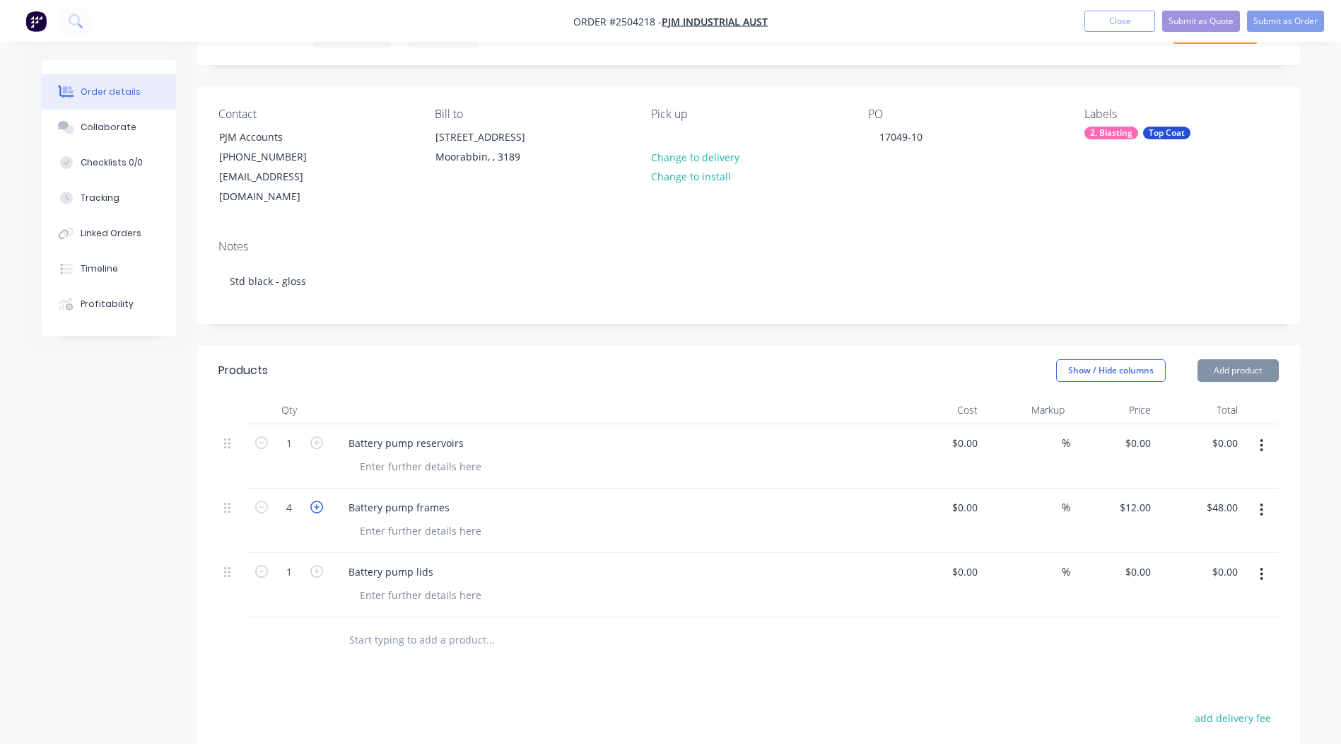
click at [319, 500] on icon "button" at bounding box center [316, 506] width 13 height 13
type input "5"
type input "$60.00"
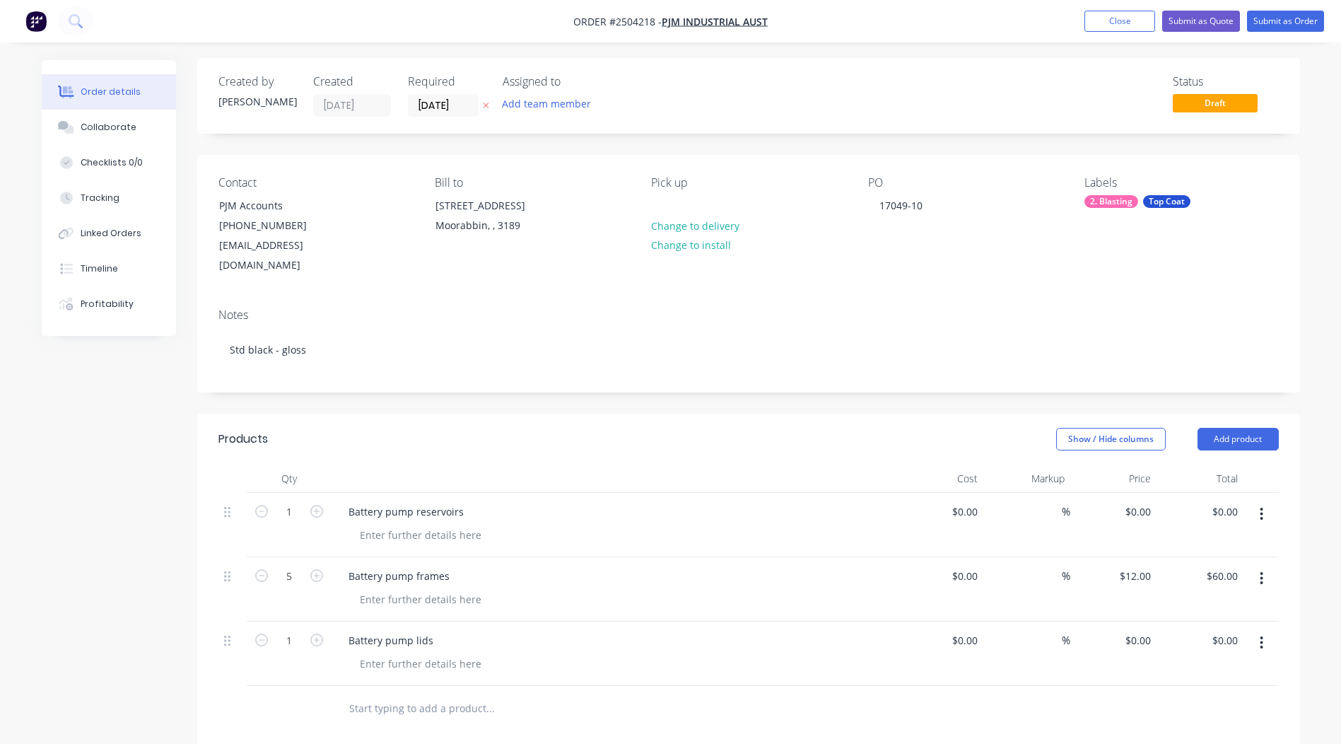
scroll to position [0, 0]
click at [1140, 503] on div "0 $0.00" at bounding box center [1137, 513] width 38 height 20
type input "5"
type input "$7.00"
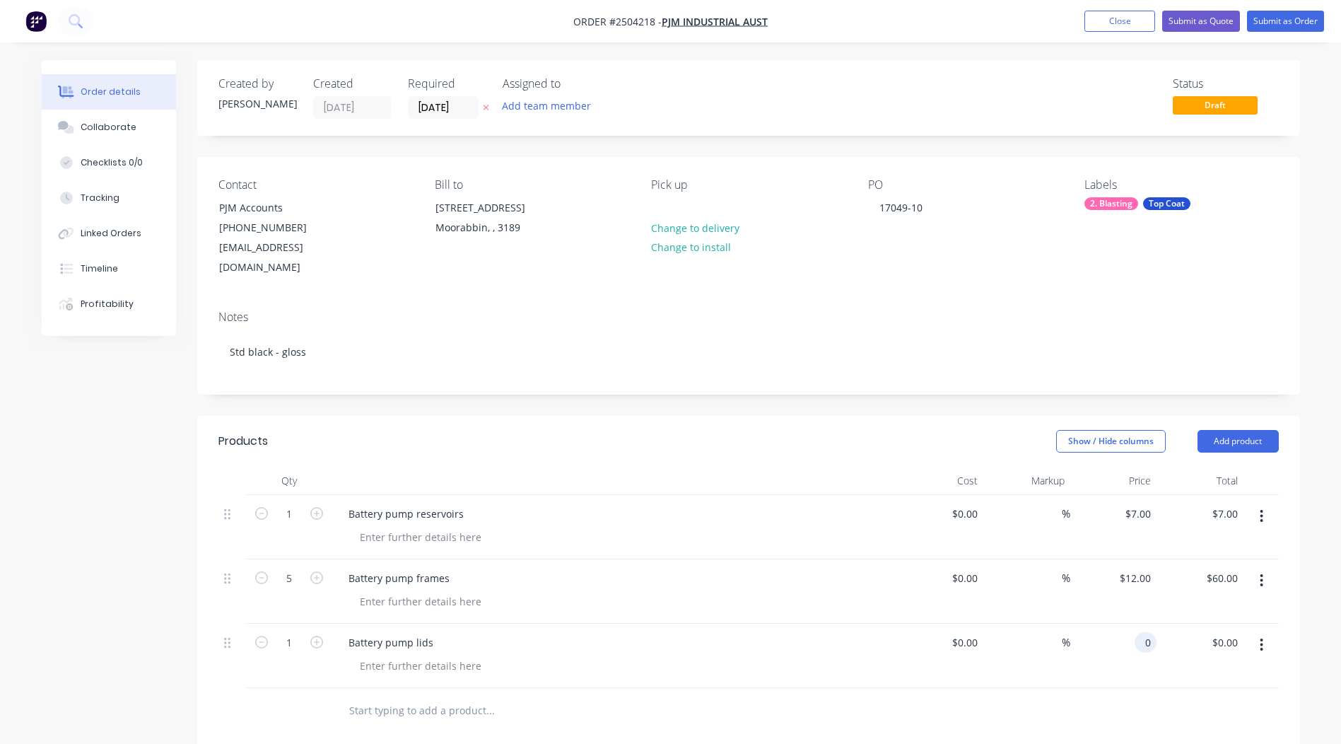
click at [1135, 632] on div "0 0" at bounding box center [1146, 642] width 22 height 20
type input "$5.00"
click at [1332, 467] on div "Order details Collaborate Checklists 0/0 Tracking Linked Orders Timeline Profit…" at bounding box center [670, 547] width 1341 height 1094
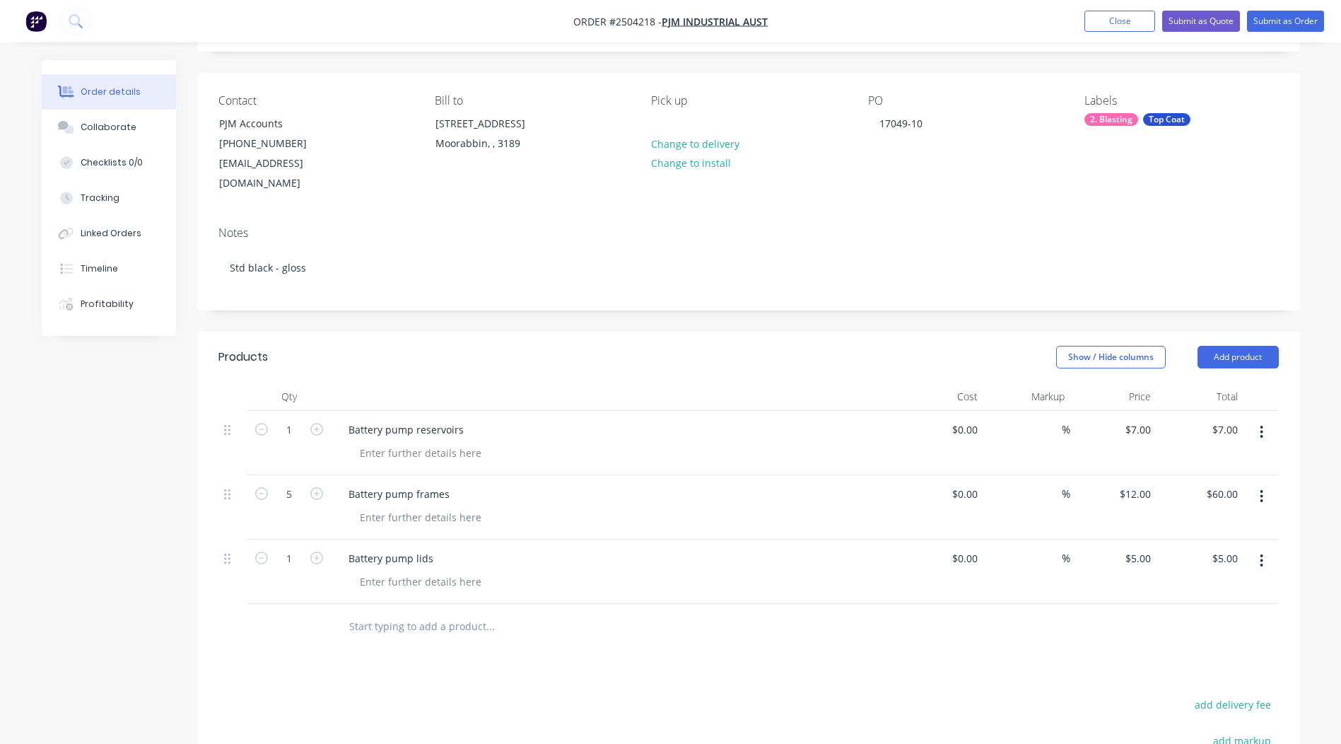
scroll to position [102, 0]
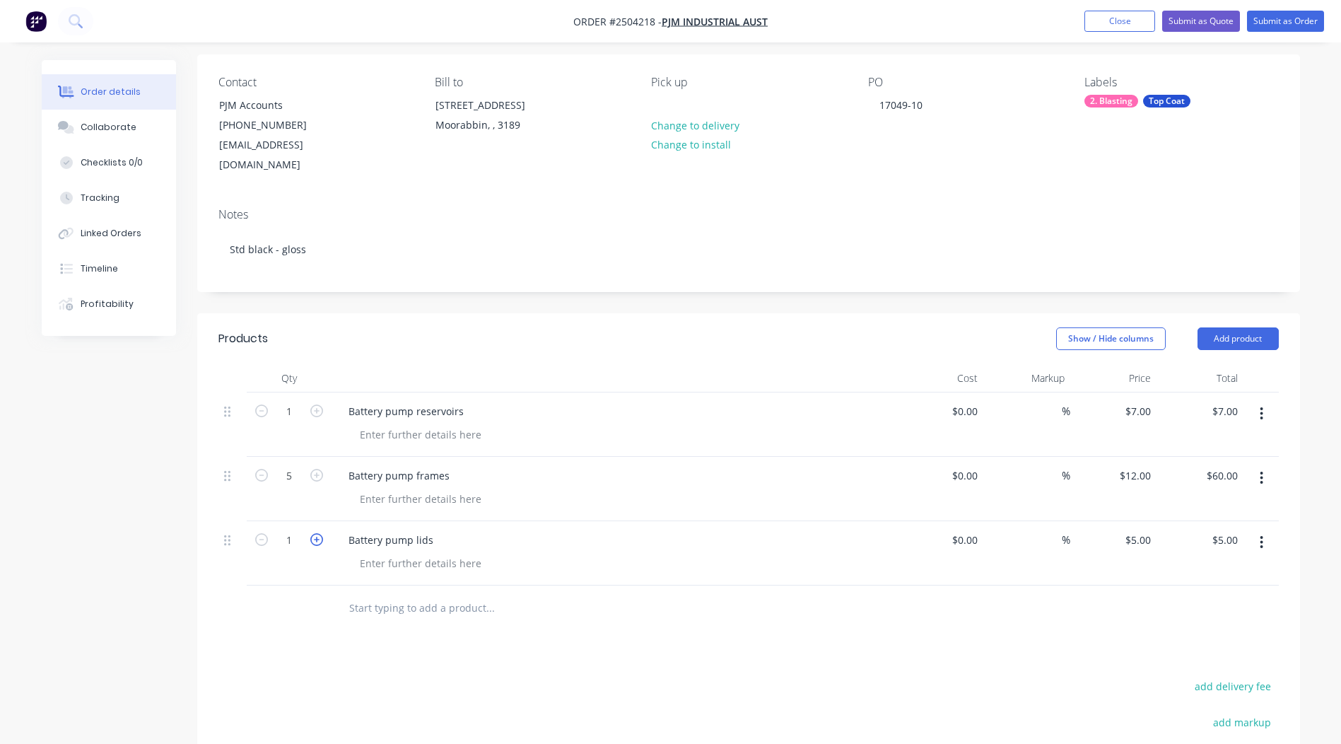
click at [316, 533] on icon "button" at bounding box center [316, 539] width 13 height 13
type input "2"
type input "$10.00"
click at [316, 533] on icon "button" at bounding box center [316, 539] width 13 height 13
type input "3"
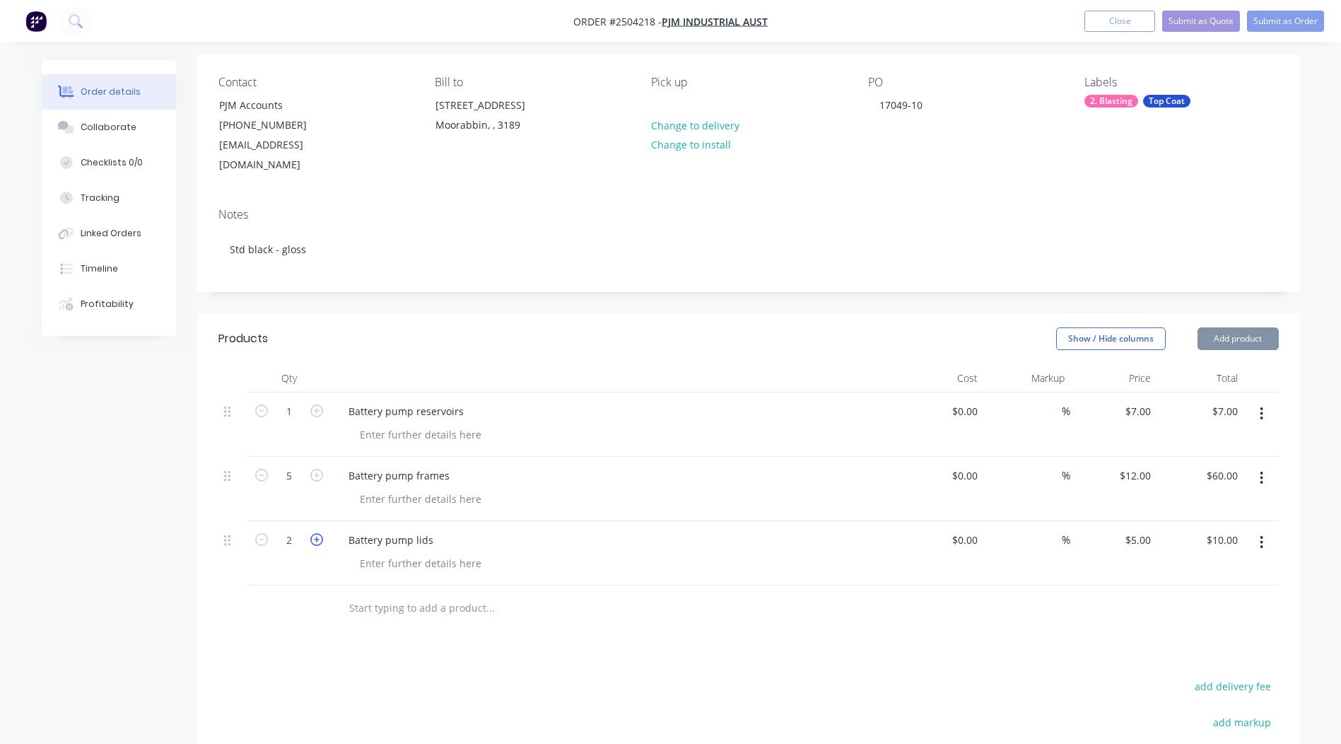
type input "$15.00"
click at [316, 533] on icon "button" at bounding box center [316, 539] width 13 height 13
type input "4"
type input "$20.00"
click at [316, 533] on icon "button" at bounding box center [316, 539] width 13 height 13
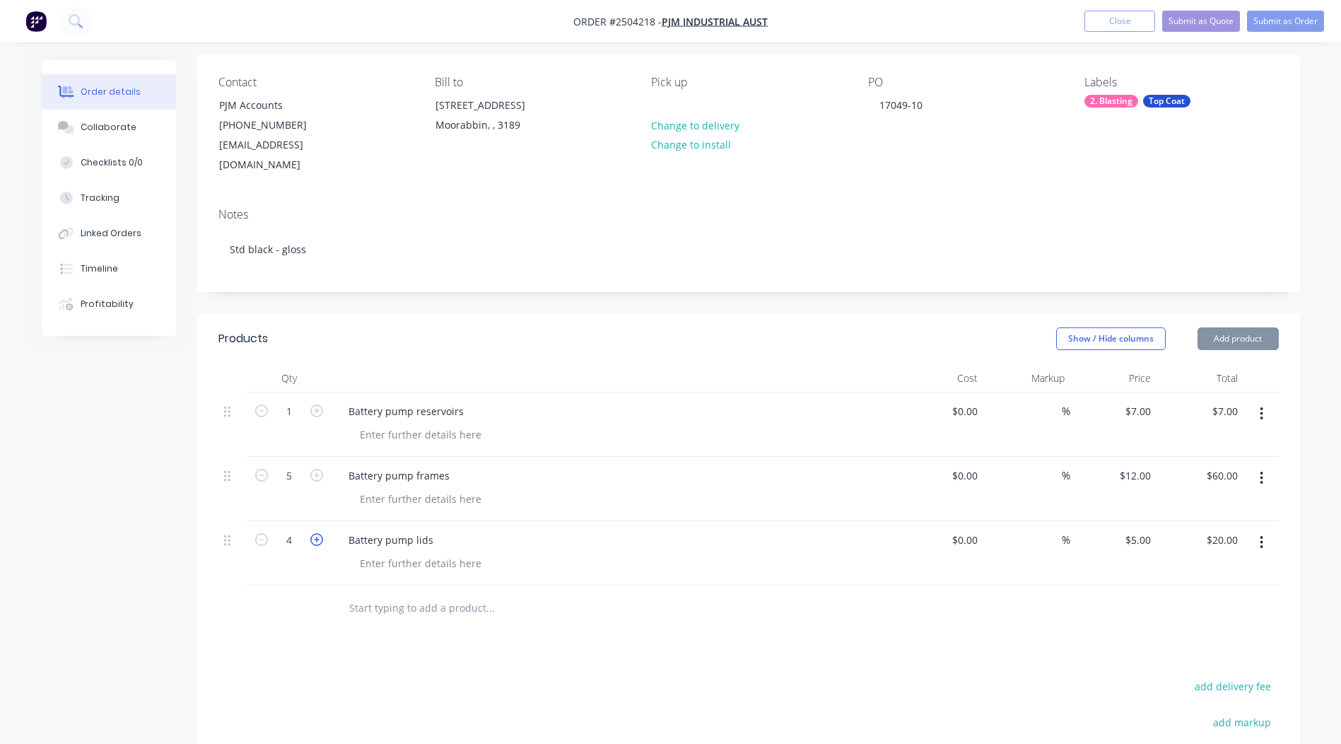
type input "5"
type input "$25.00"
click at [324, 402] on button "button" at bounding box center [316, 409] width 18 height 15
type input "2"
type input "$14.00"
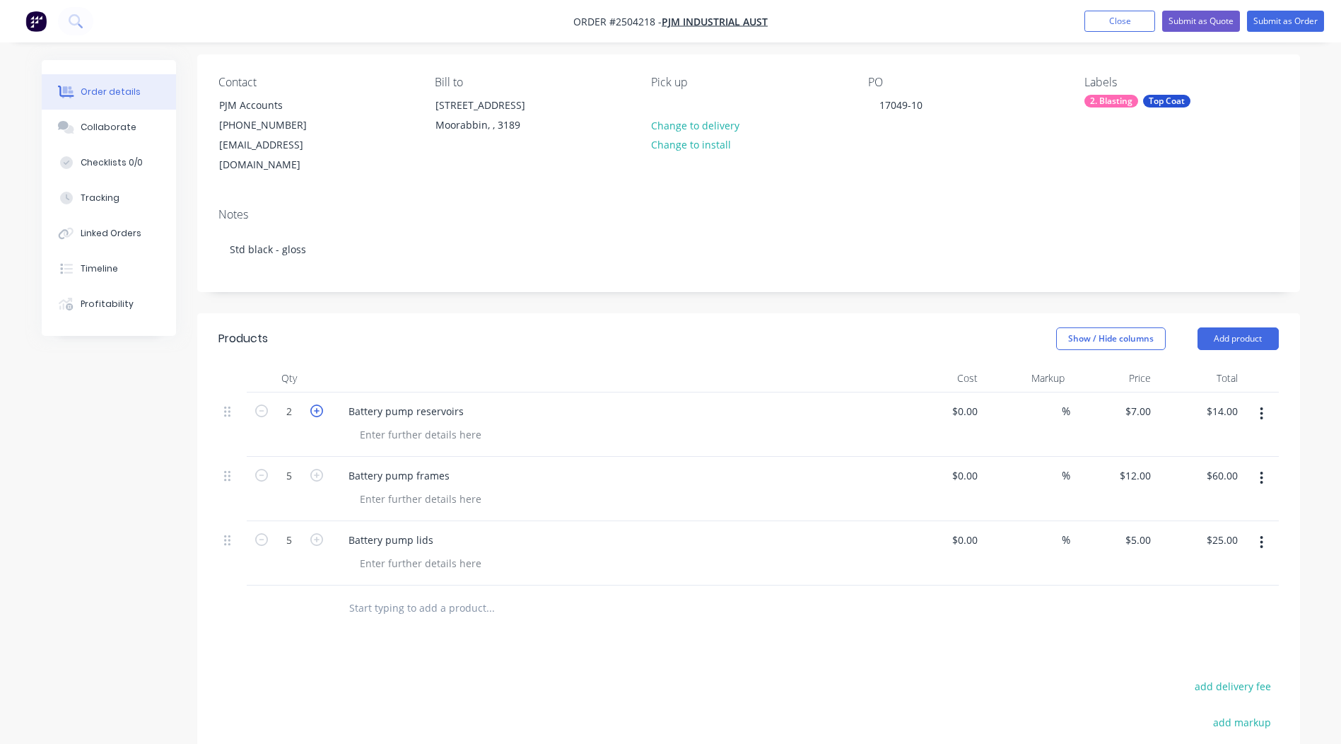
click at [314, 404] on icon "button" at bounding box center [316, 410] width 13 height 13
type input "3"
type input "$21.00"
click at [314, 404] on icon "button" at bounding box center [316, 410] width 13 height 13
type input "4"
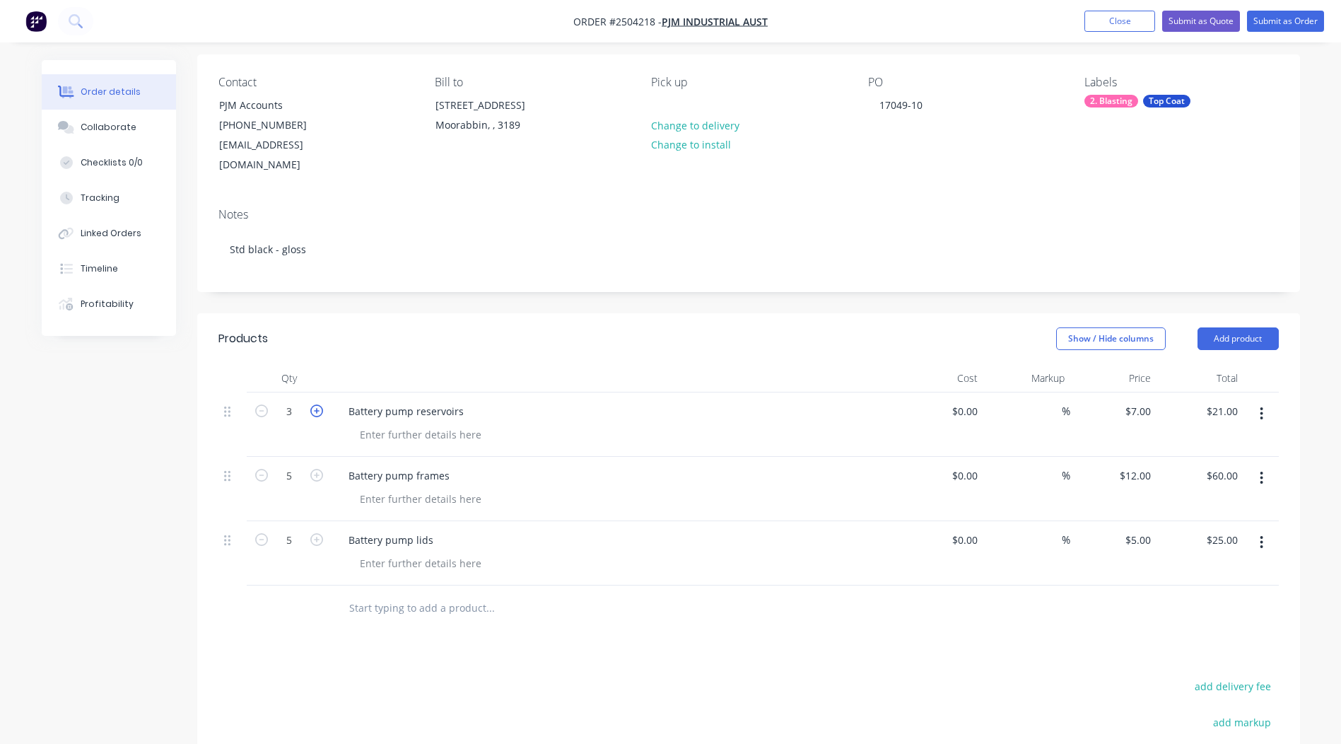
type input "$28.00"
click at [314, 404] on icon "button" at bounding box center [316, 410] width 13 height 13
type input "5"
type input "$35.00"
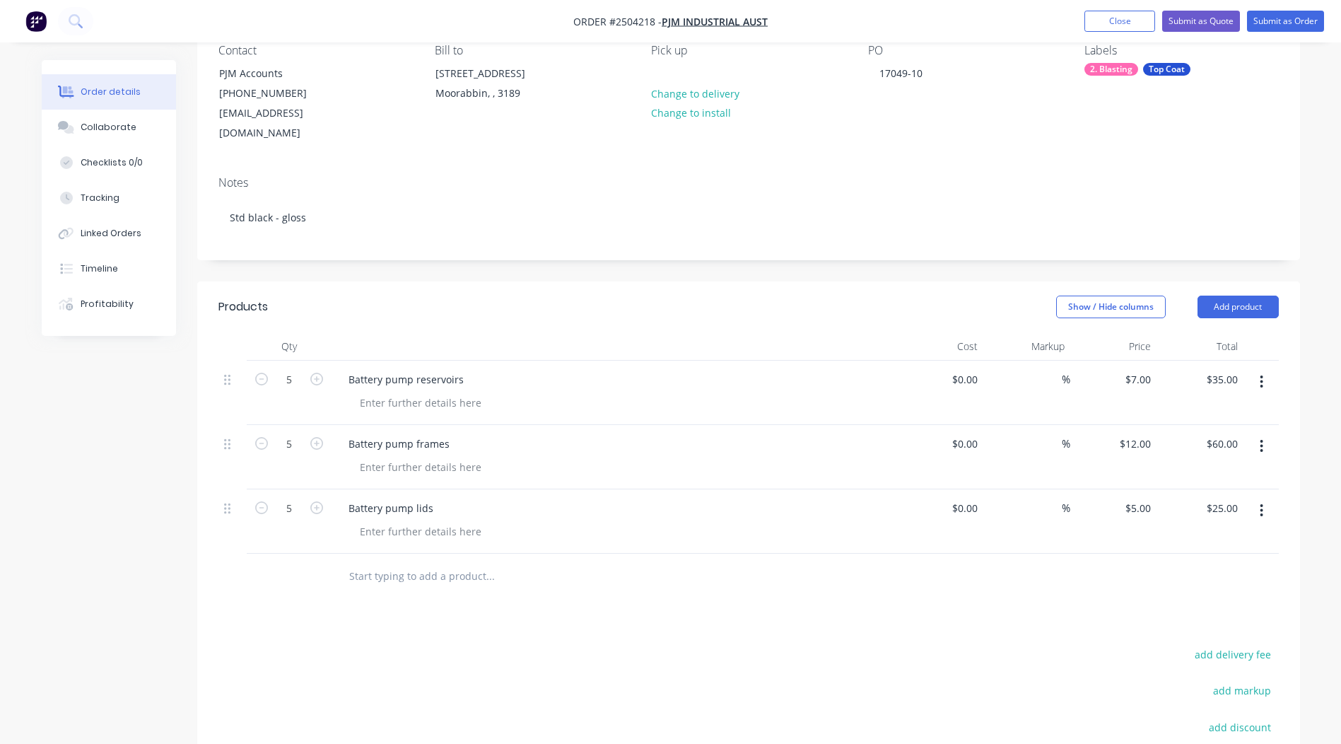
scroll to position [0, 0]
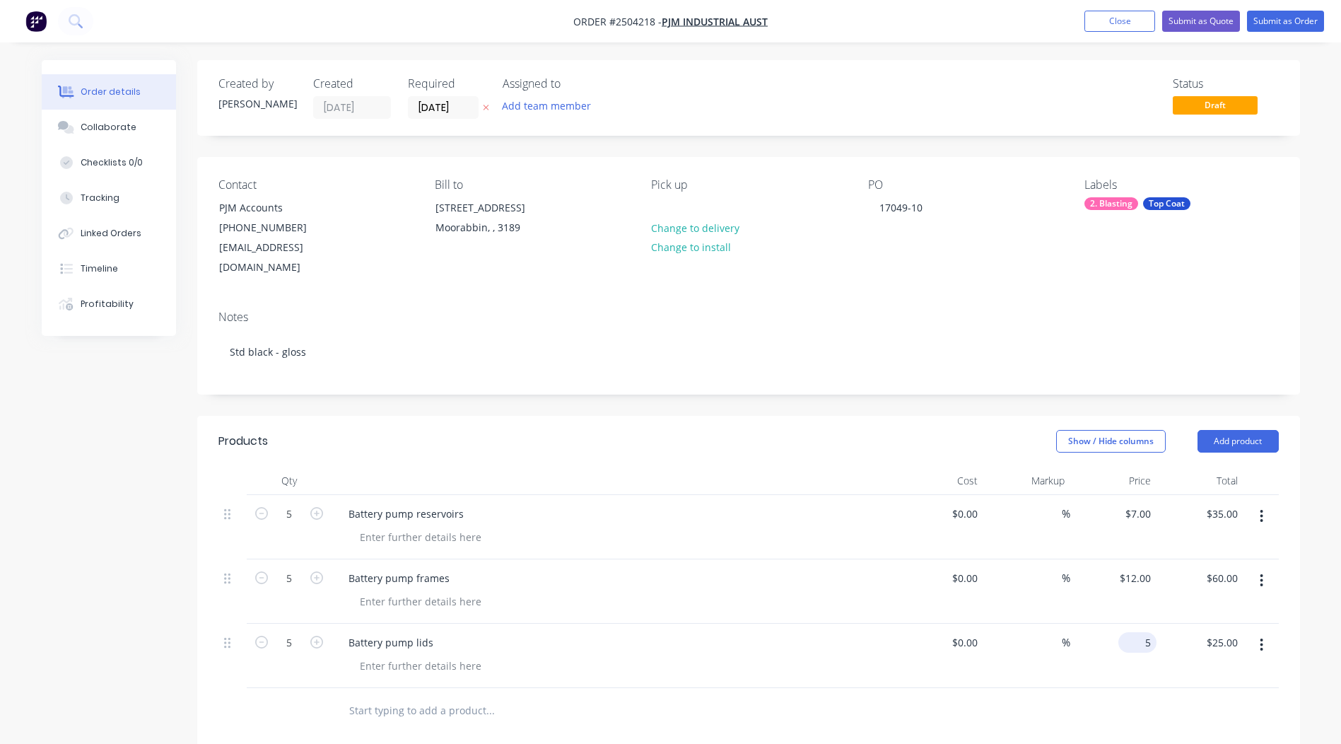
click at [1140, 632] on div "5 $5.00" at bounding box center [1137, 642] width 38 height 20
type input "6"
type input "7"
type input "$6.00"
type input "$30.00"
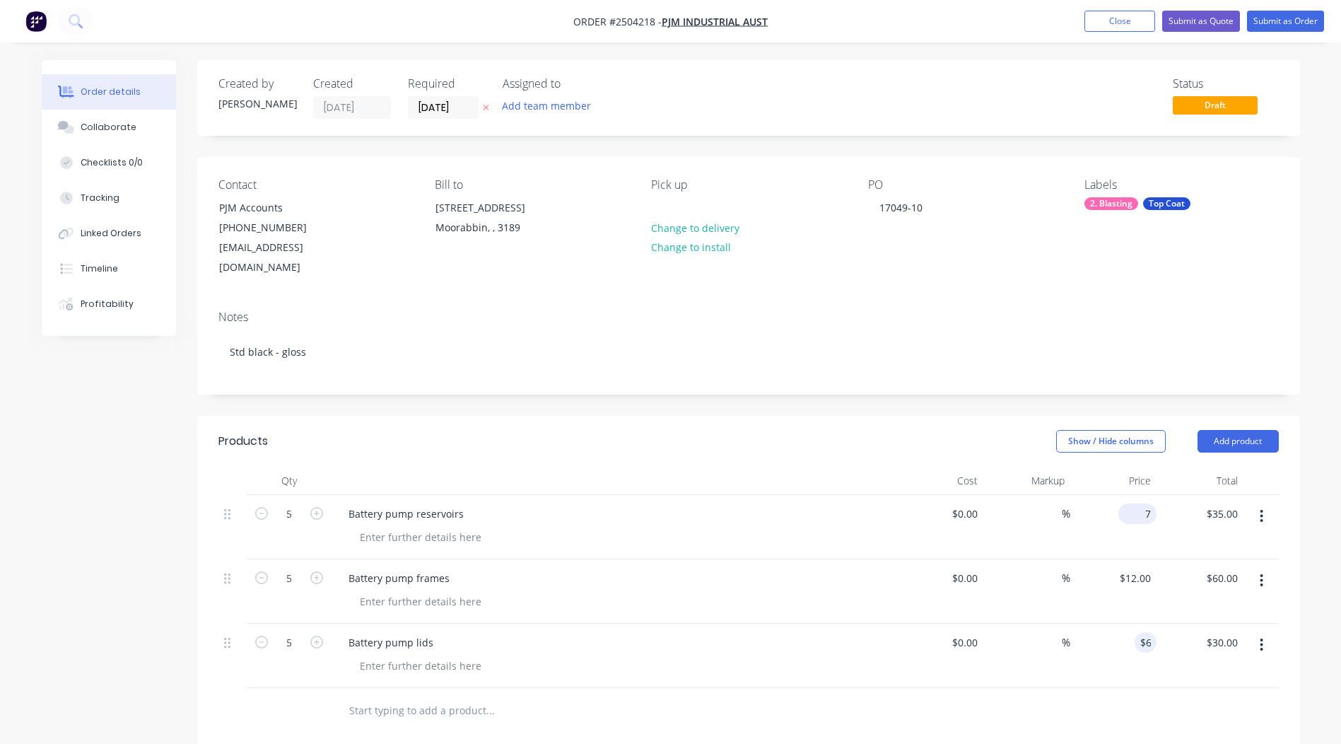
click at [1134, 495] on div "7 $7.00" at bounding box center [1113, 527] width 87 height 64
type input "$8.00"
type input "$40.00"
click at [1282, 324] on div "Notes Std black - gloss" at bounding box center [748, 346] width 1103 height 95
click at [1269, 19] on button "Submit as Order" at bounding box center [1285, 21] width 77 height 21
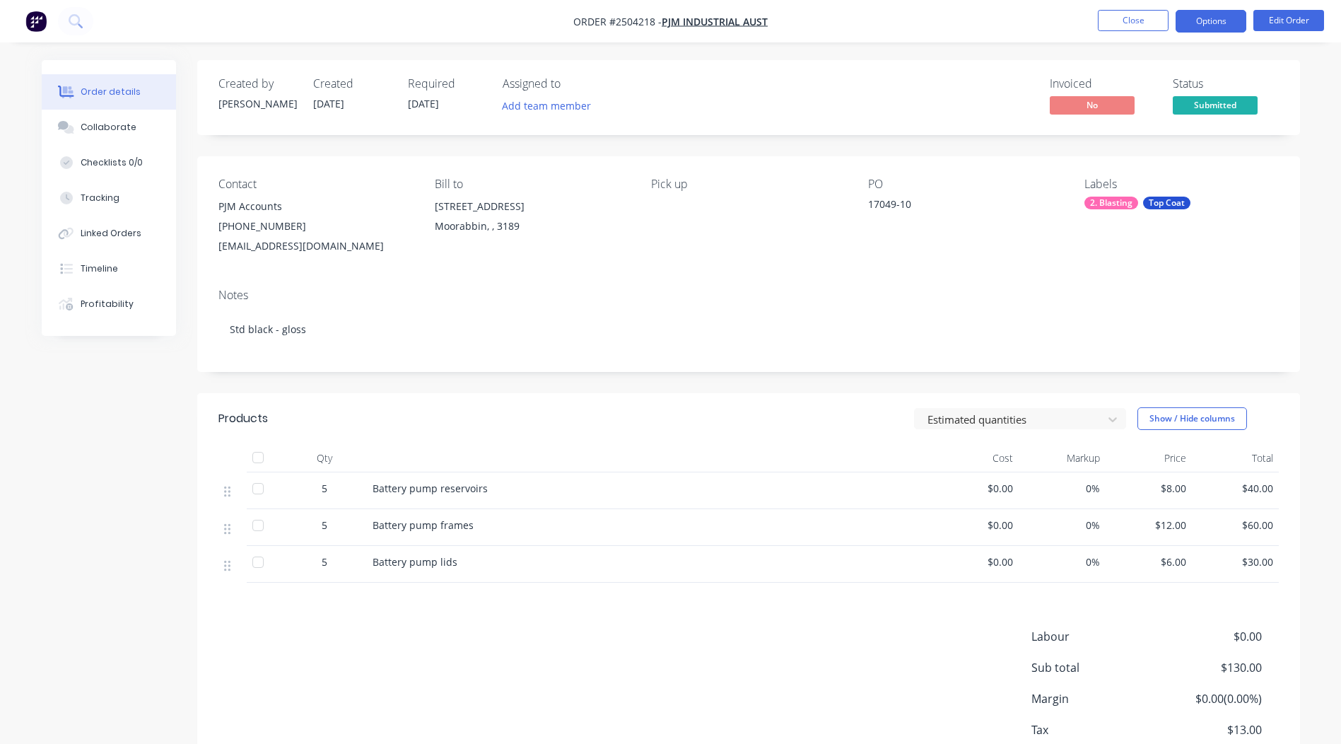
click at [1202, 24] on button "Options" at bounding box center [1211, 21] width 71 height 23
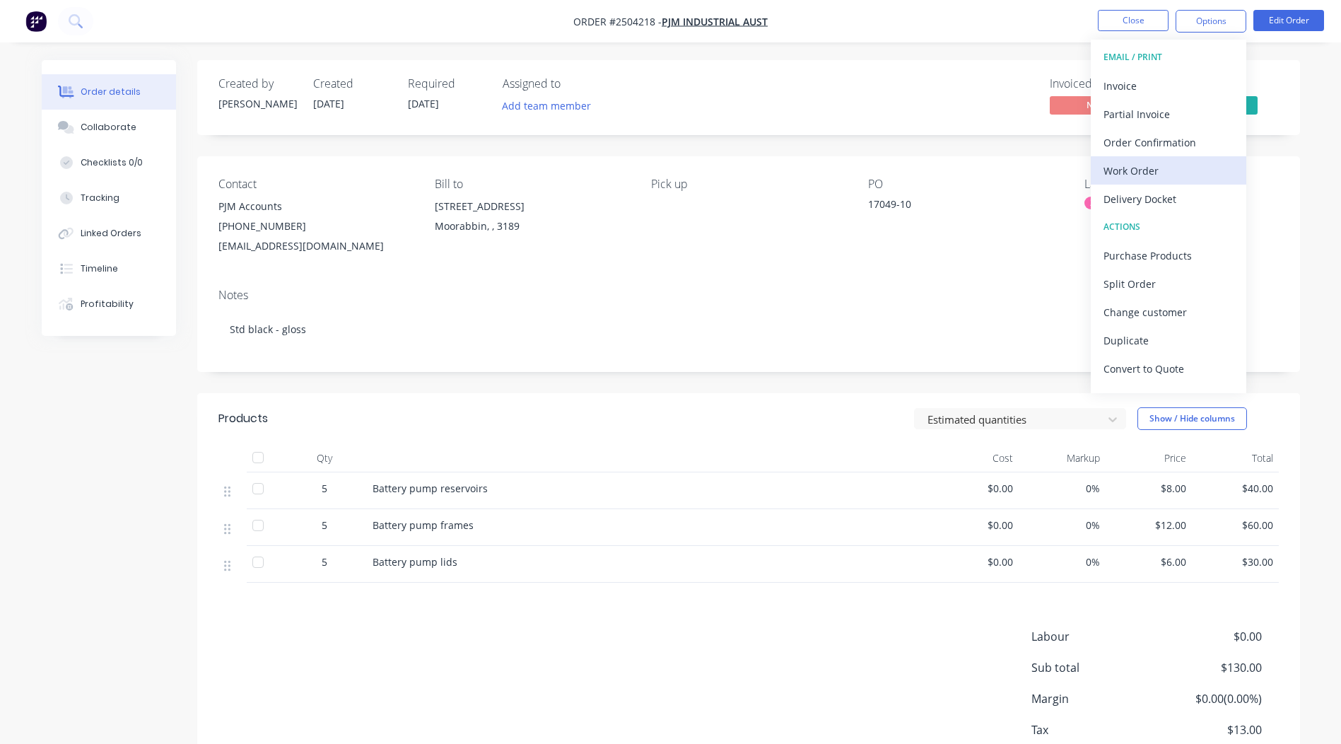
click at [1140, 163] on div "Work Order" at bounding box center [1168, 170] width 130 height 20
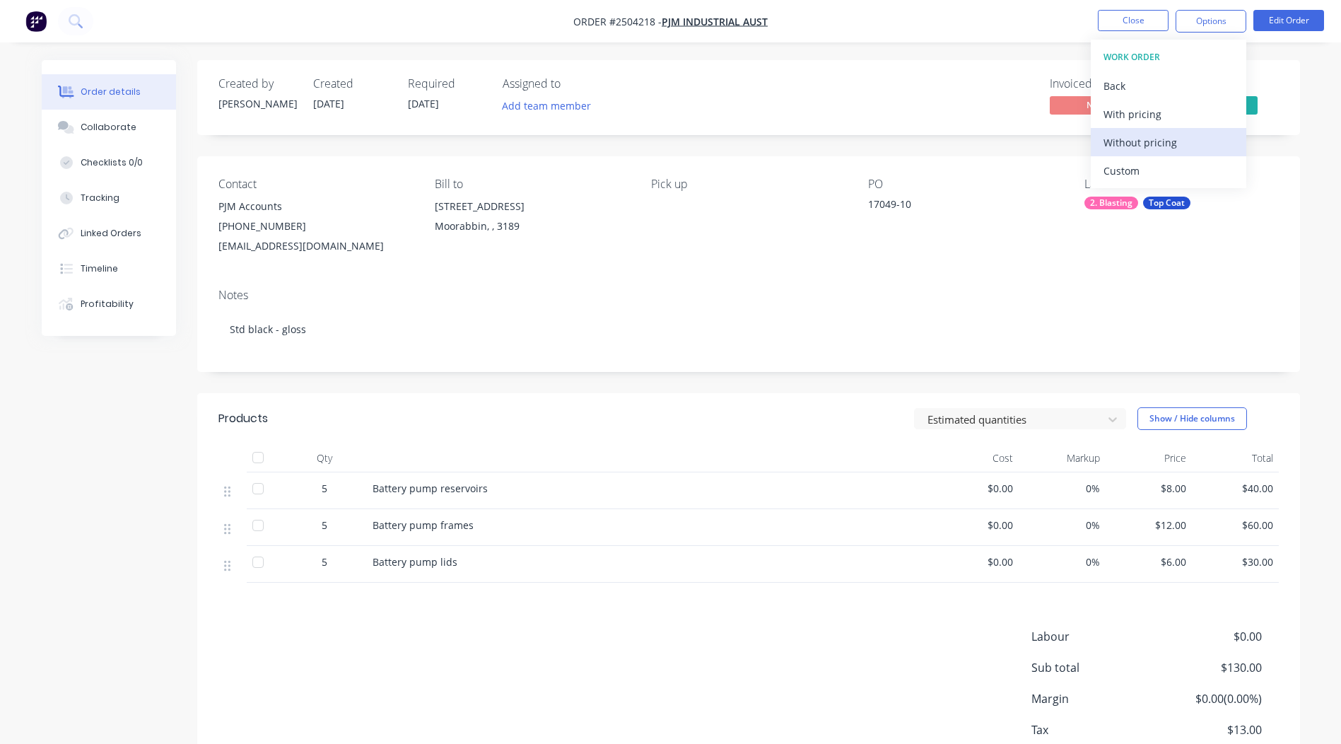
click at [1164, 148] on div "Without pricing" at bounding box center [1168, 142] width 130 height 20
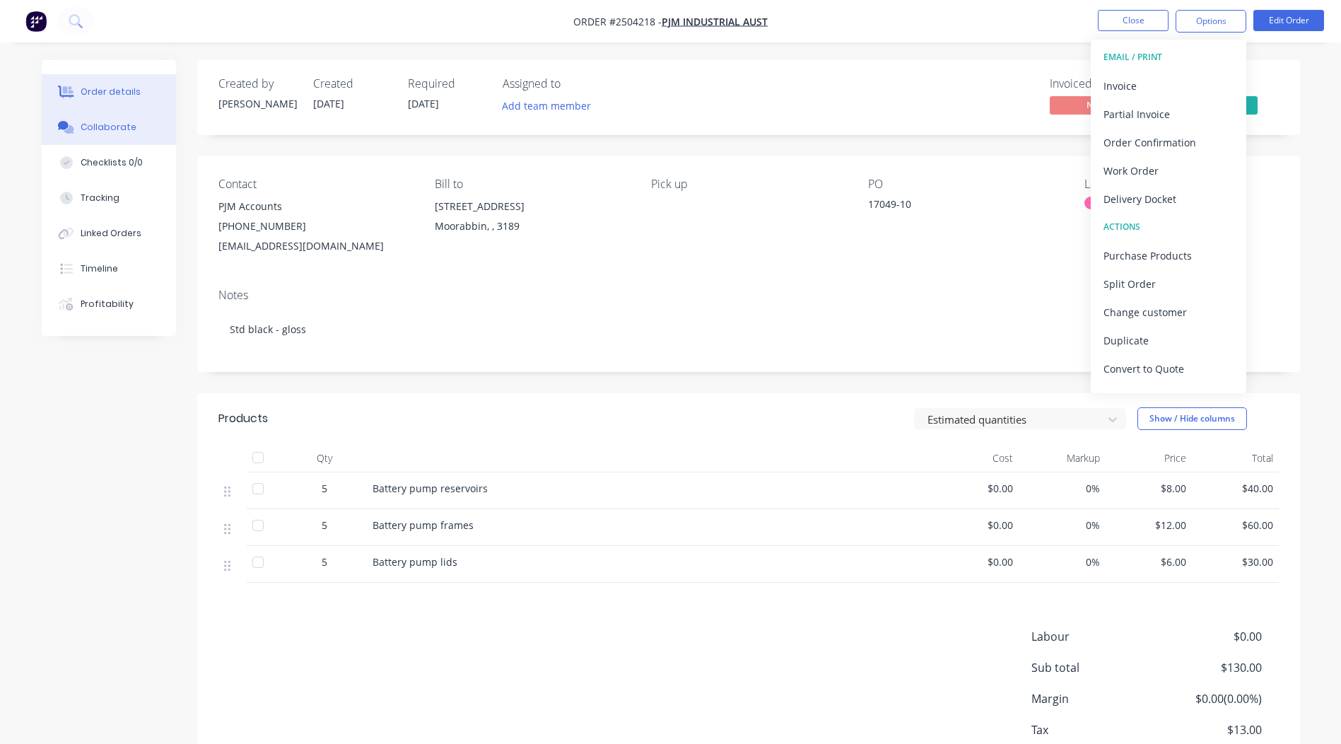
click at [129, 121] on div "Collaborate" at bounding box center [109, 127] width 56 height 13
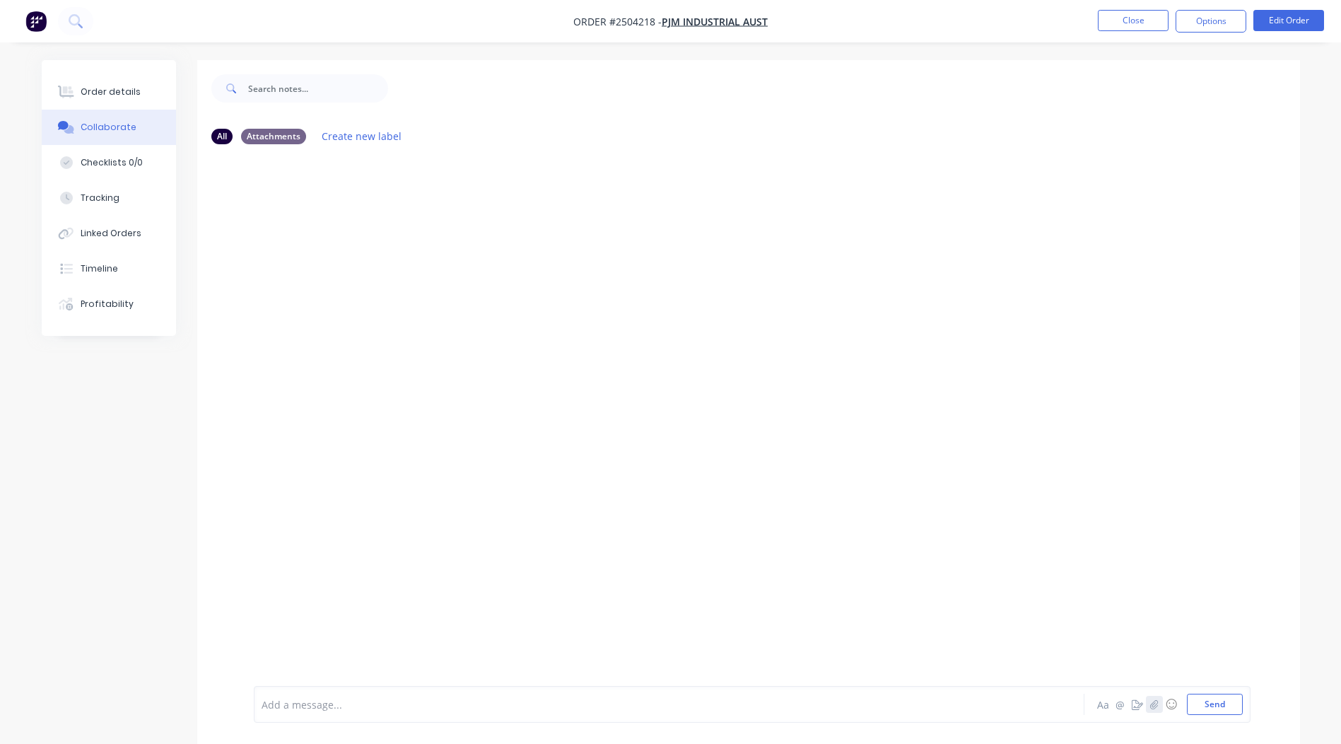
click at [1160, 698] on button "button" at bounding box center [1154, 704] width 17 height 17
click at [1201, 695] on button "Send" at bounding box center [1215, 703] width 56 height 21
click at [1135, 20] on button "Close" at bounding box center [1133, 20] width 71 height 21
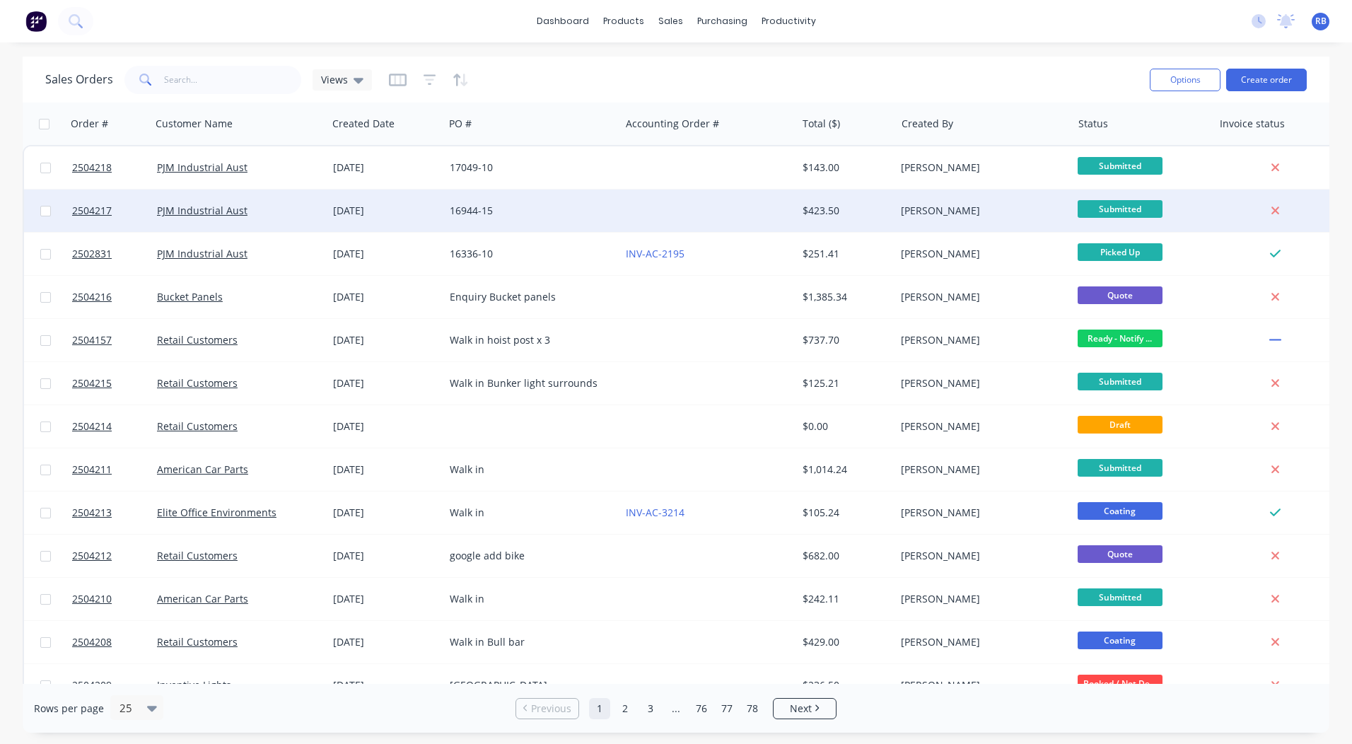
click at [665, 212] on div at bounding box center [708, 210] width 176 height 42
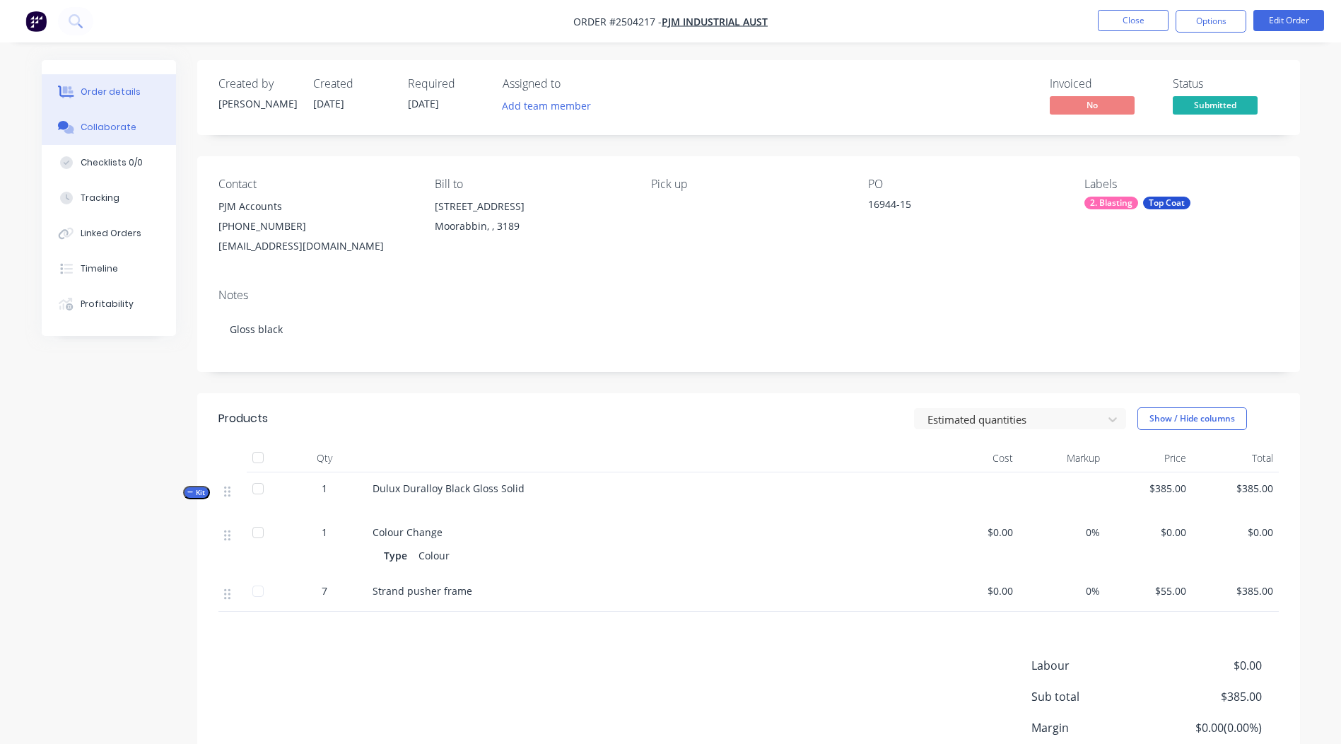
click at [112, 136] on button "Collaborate" at bounding box center [109, 127] width 134 height 35
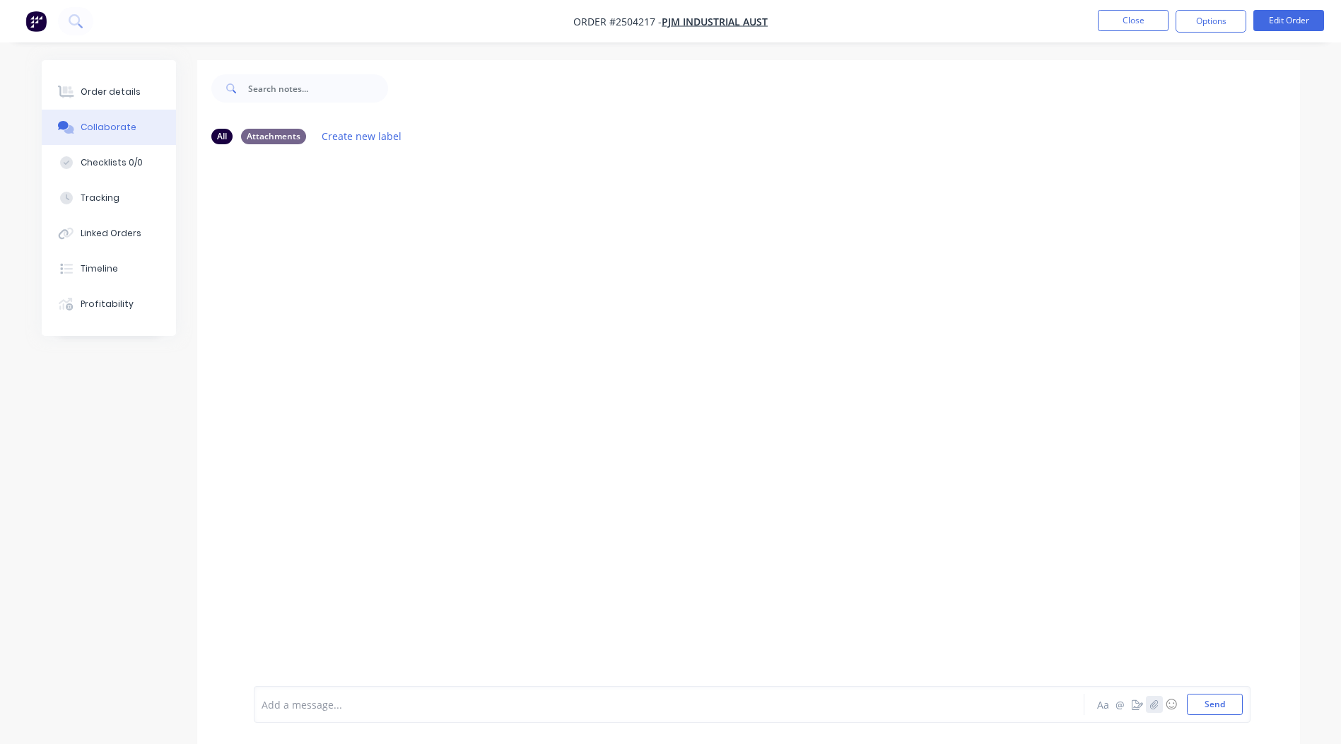
click at [1154, 707] on icon "button" at bounding box center [1153, 704] width 8 height 10
click at [1204, 705] on button "Send" at bounding box center [1215, 703] width 56 height 21
click at [1142, 33] on nav "Order #2504217 - PJM Industrial Aust Close Options Edit Order" at bounding box center [670, 21] width 1341 height 42
click at [1138, 23] on button "Close" at bounding box center [1133, 20] width 71 height 21
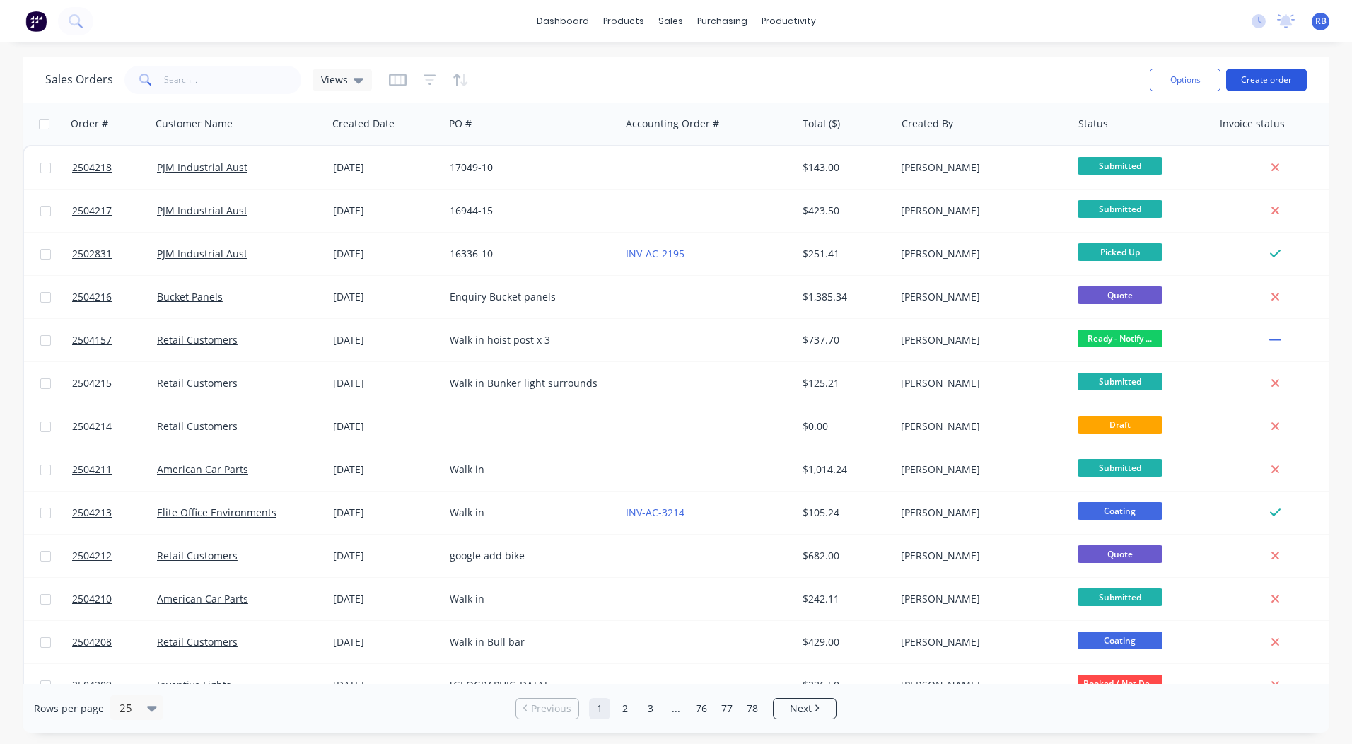
click at [1254, 87] on button "Create order" at bounding box center [1266, 80] width 81 height 23
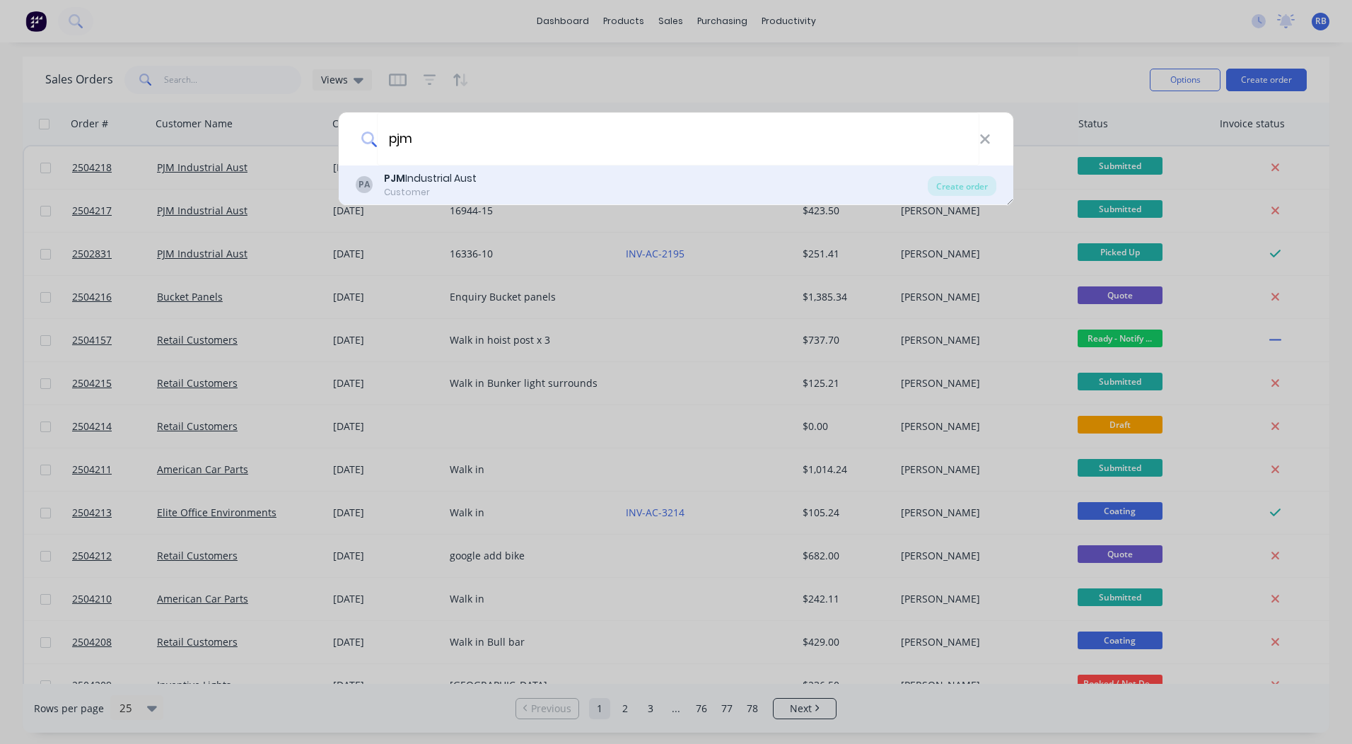
type input "pjm"
click at [436, 180] on div "PJM Industrial Aust" at bounding box center [430, 178] width 93 height 15
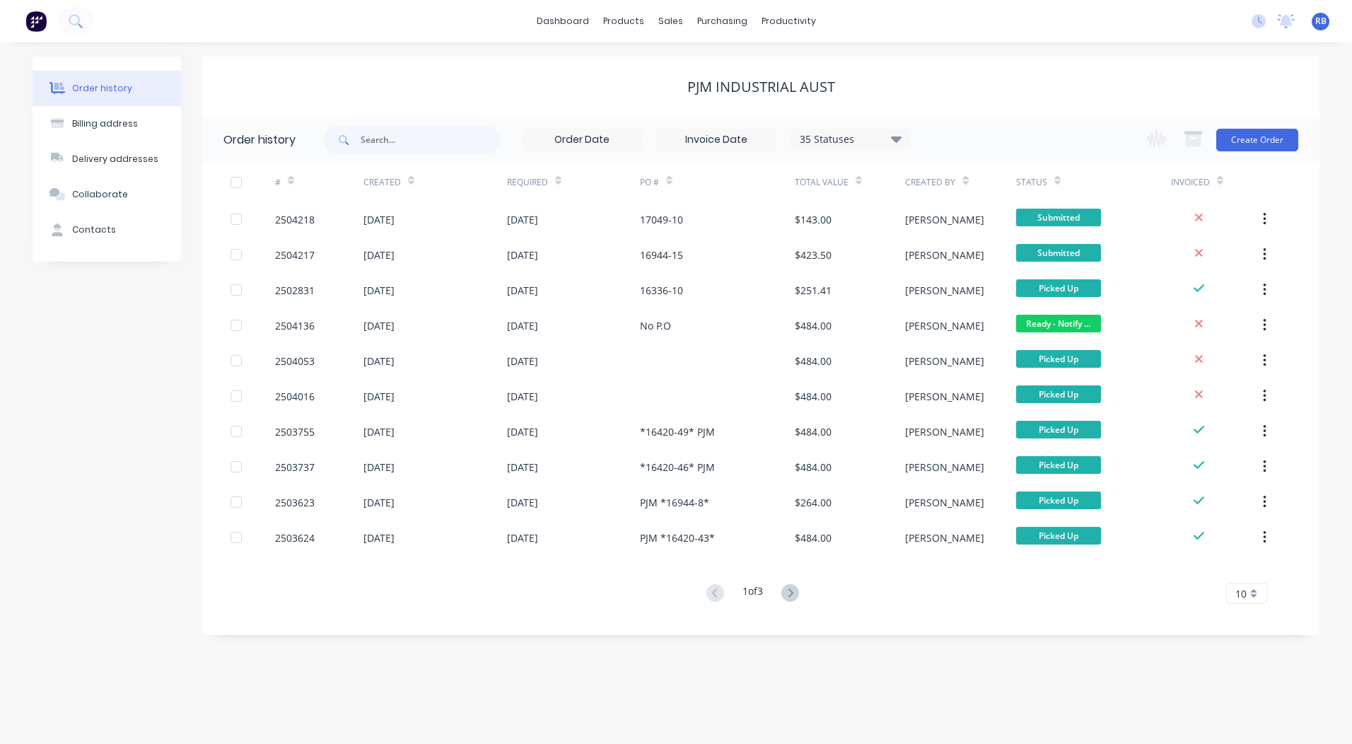
click at [1249, 153] on div "Change order status Submitted Booked / Not Delivered Scheduling Awating Powder …" at bounding box center [1217, 140] width 161 height 46
click at [1246, 145] on button "Create Order" at bounding box center [1257, 140] width 82 height 23
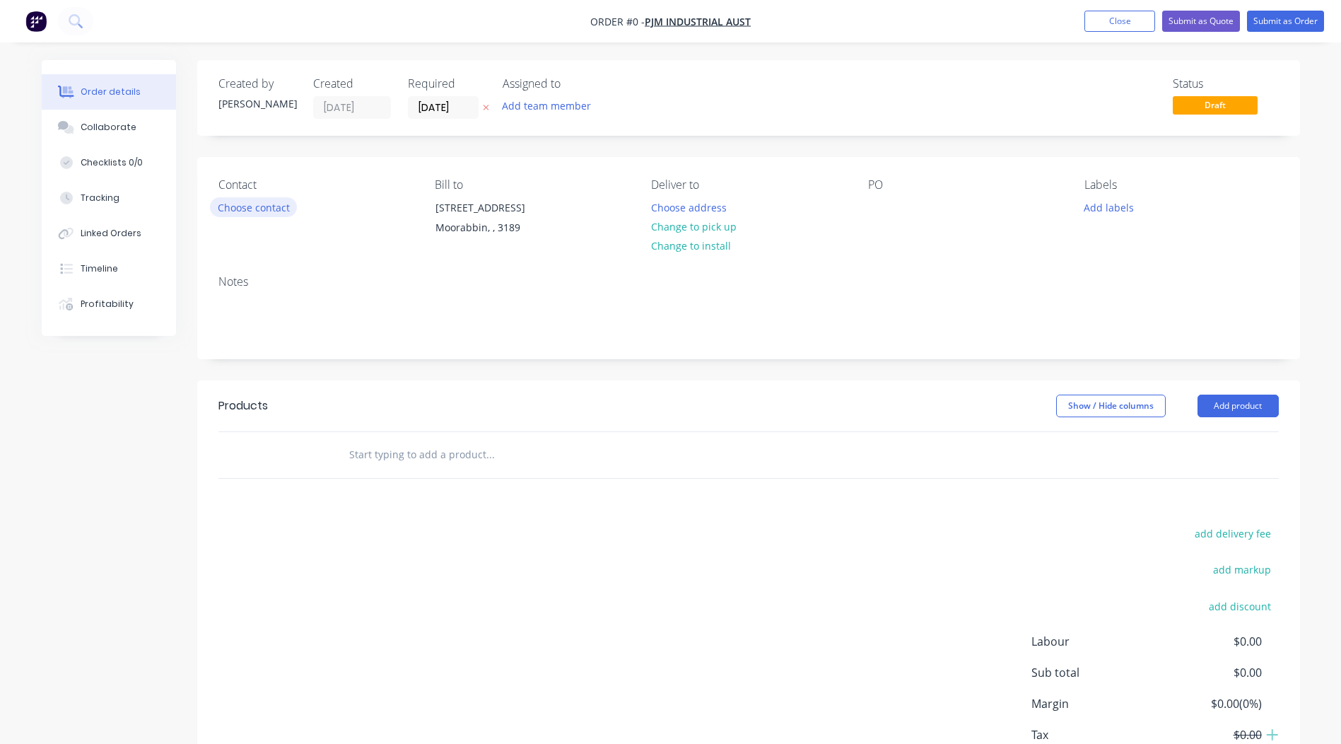
click at [251, 202] on button "Choose contact" at bounding box center [253, 206] width 87 height 19
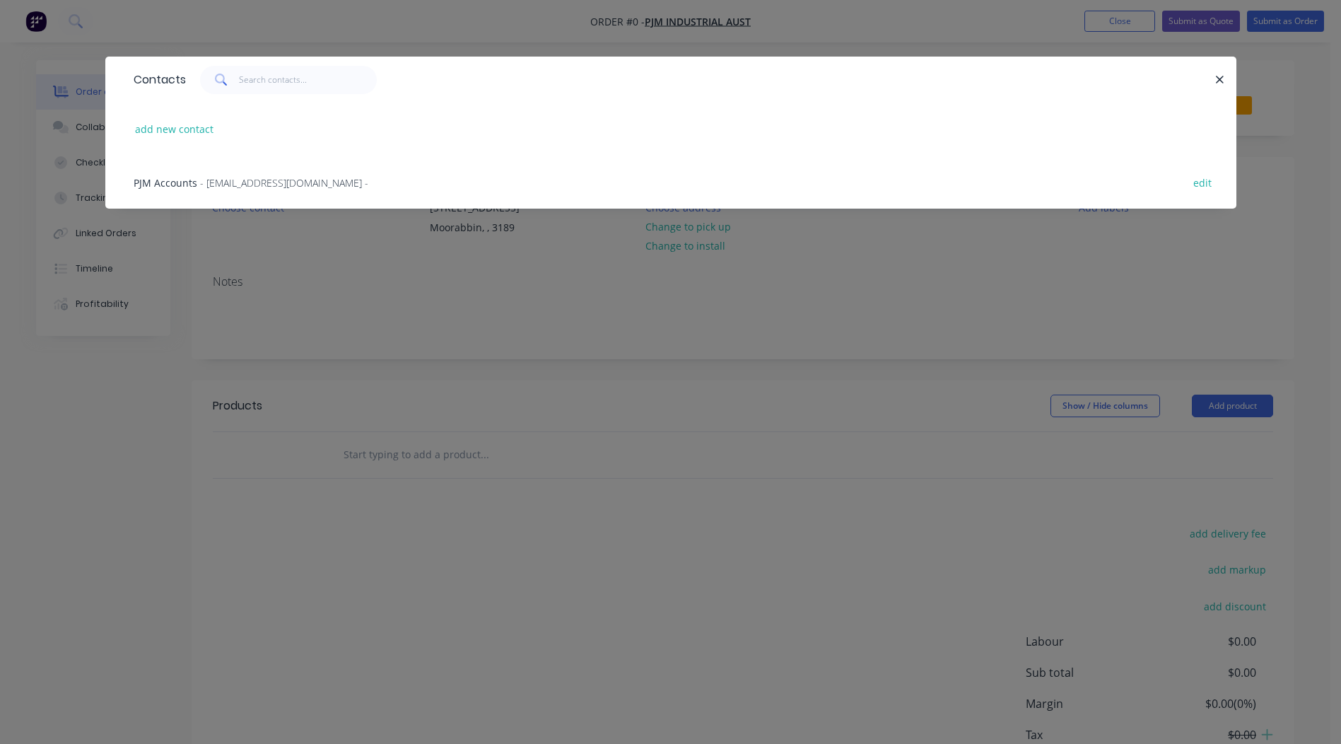
click at [171, 182] on span "PJM Accounts" at bounding box center [166, 182] width 64 height 13
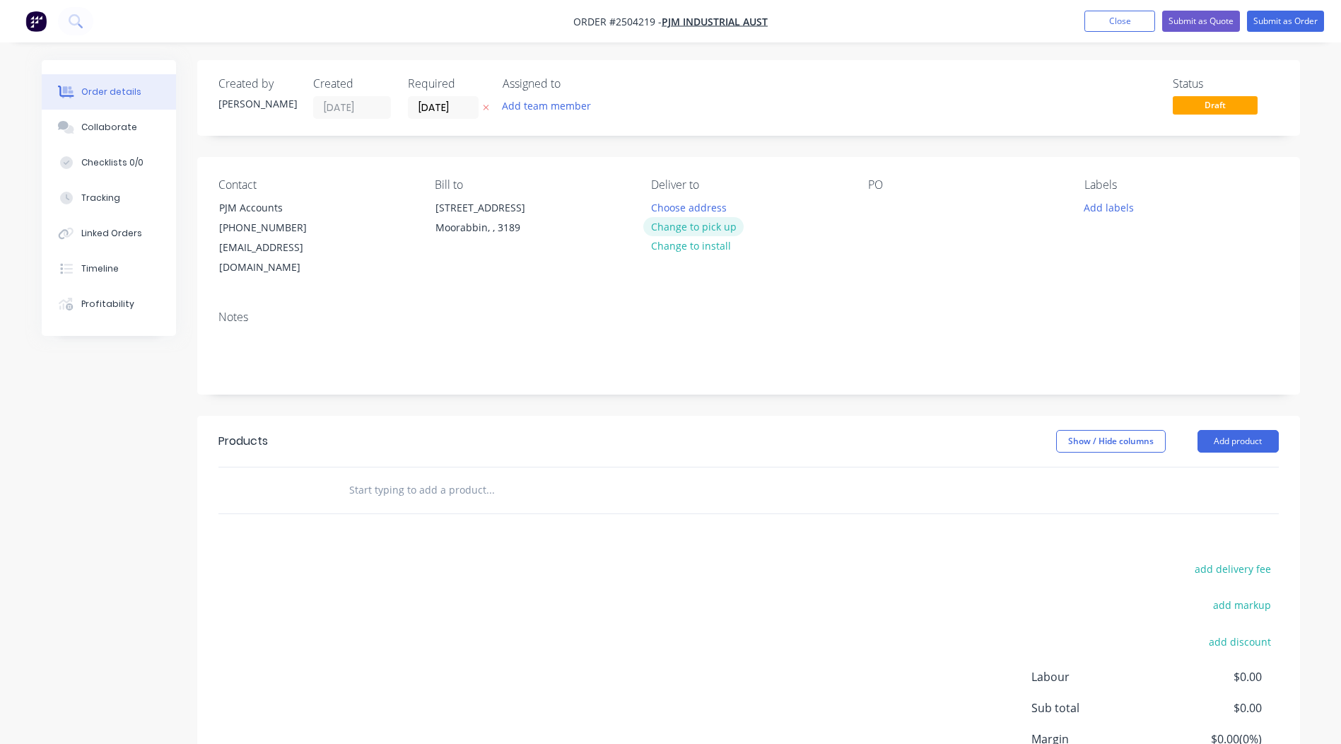
click at [688, 222] on button "Change to pick up" at bounding box center [693, 226] width 100 height 19
click at [877, 199] on div at bounding box center [879, 207] width 23 height 20
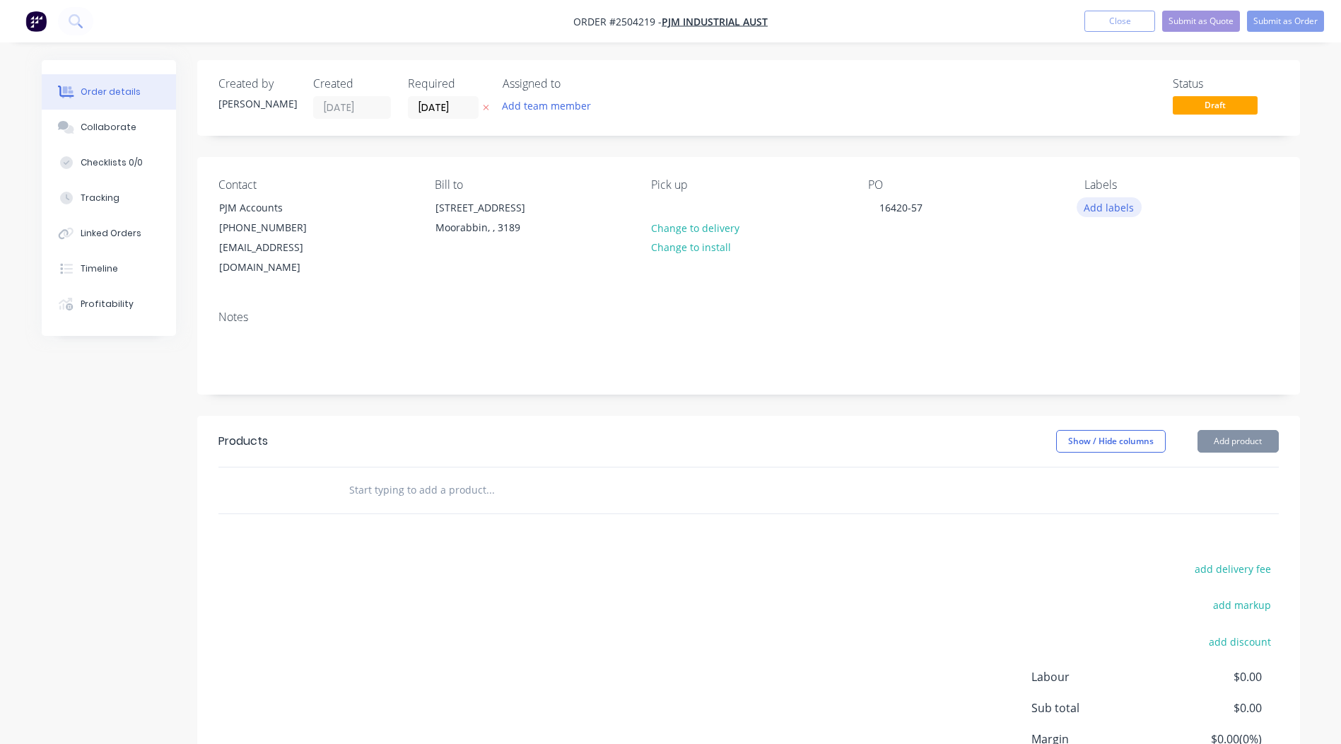
click at [1096, 199] on button "Add labels" at bounding box center [1109, 206] width 65 height 19
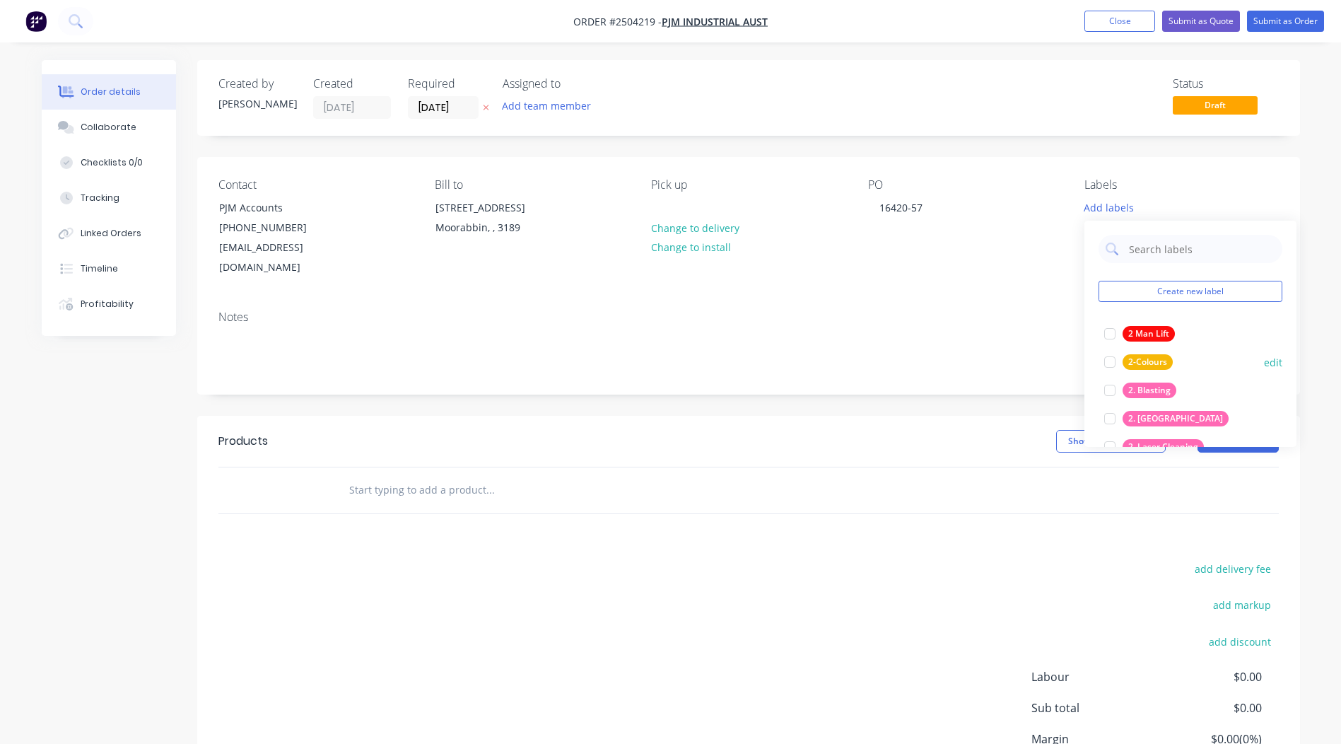
click at [1150, 356] on div "2-Colours" at bounding box center [1148, 362] width 50 height 16
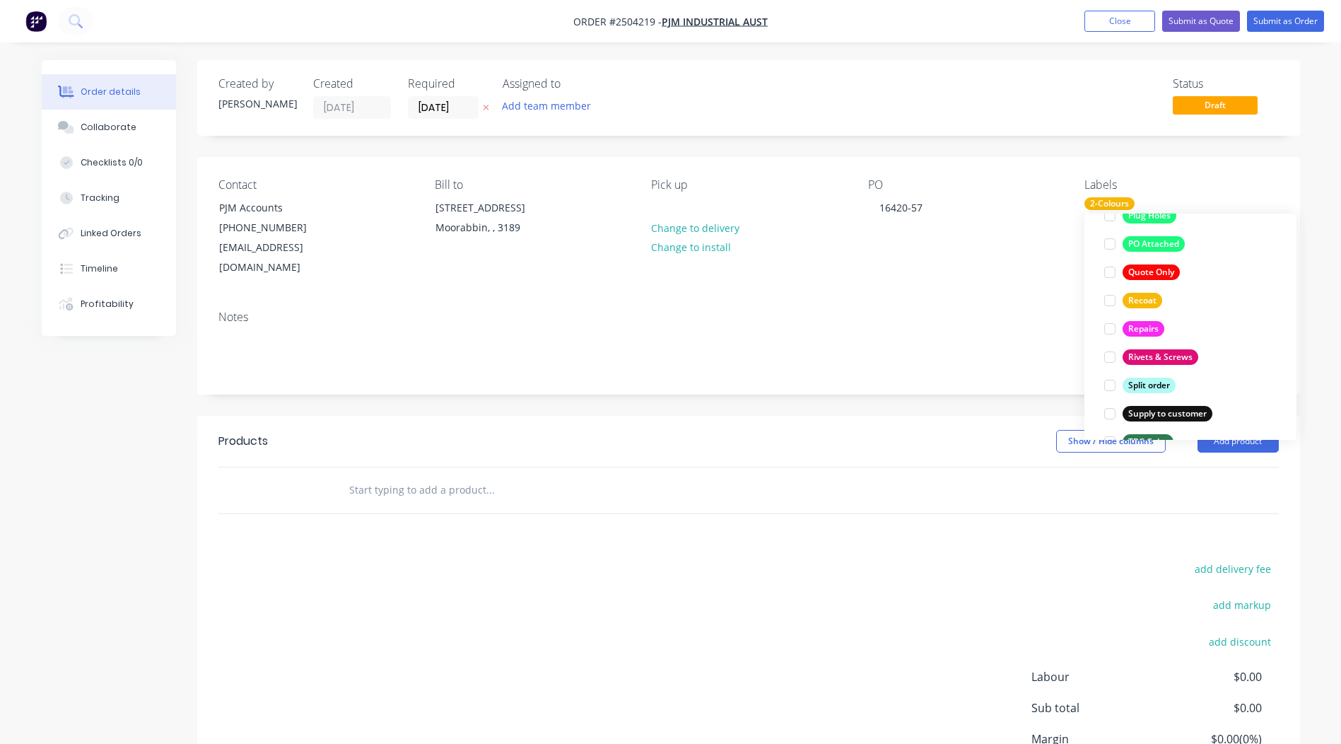
scroll to position [1103, 0]
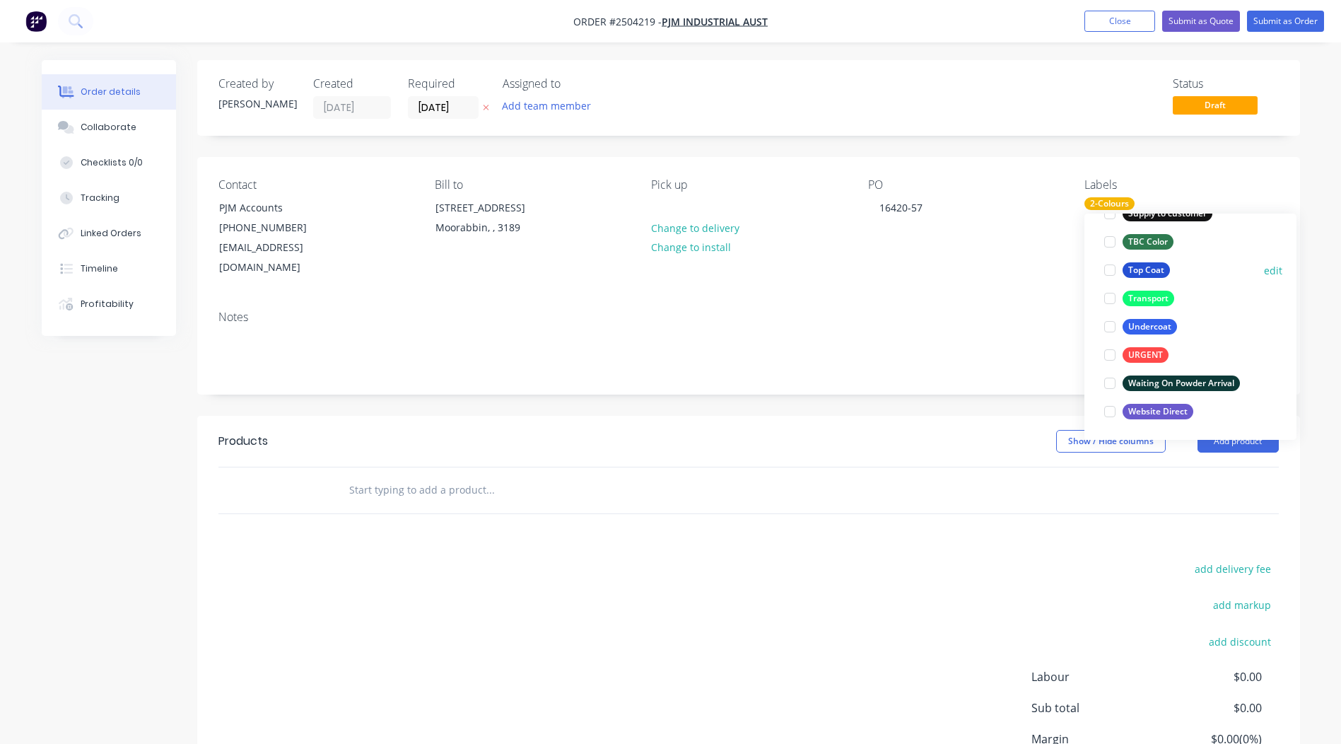
click at [1147, 267] on div "Top Coat" at bounding box center [1146, 270] width 47 height 16
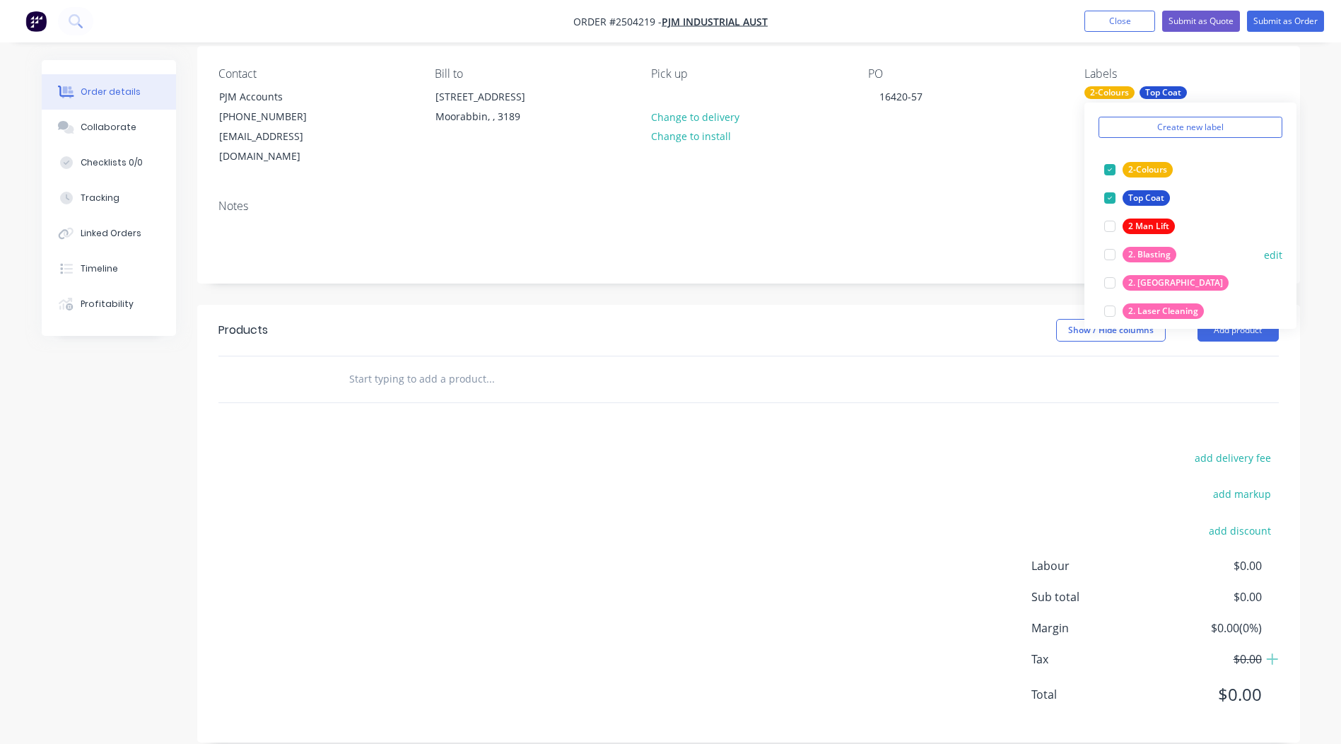
scroll to position [71, 0]
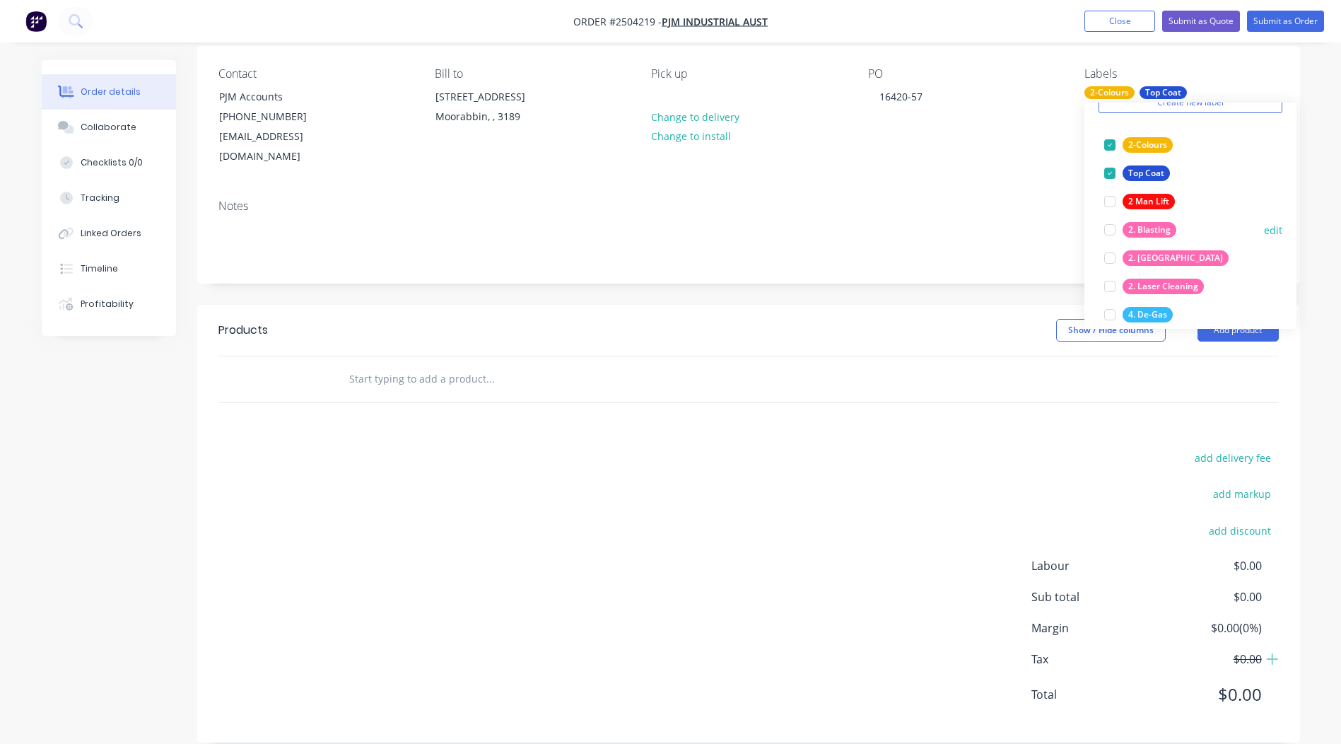
click at [1154, 228] on div "2. Blasting" at bounding box center [1150, 230] width 54 height 16
click at [466, 274] on div "Created by Rory Created 25/09/25 Required 25/09/25 Assigned to Add team member …" at bounding box center [748, 345] width 1103 height 793
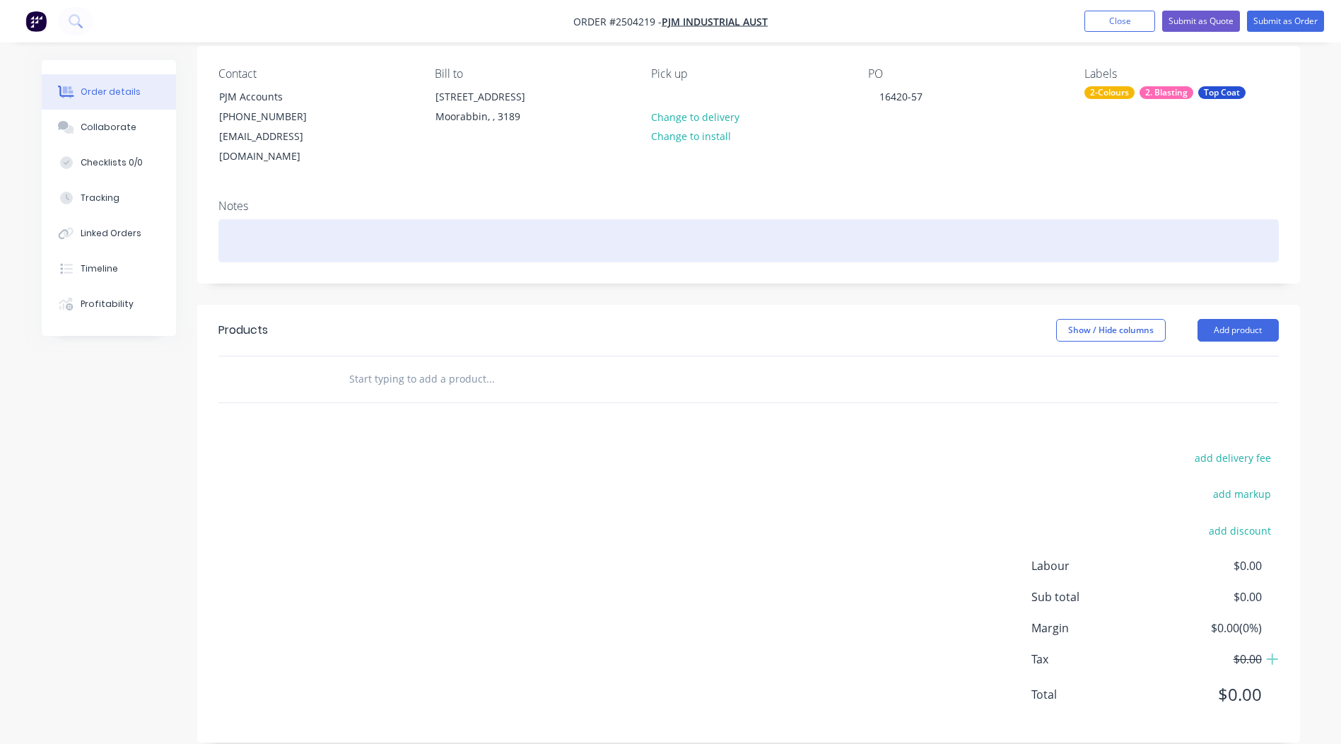
click at [288, 219] on div at bounding box center [748, 240] width 1060 height 43
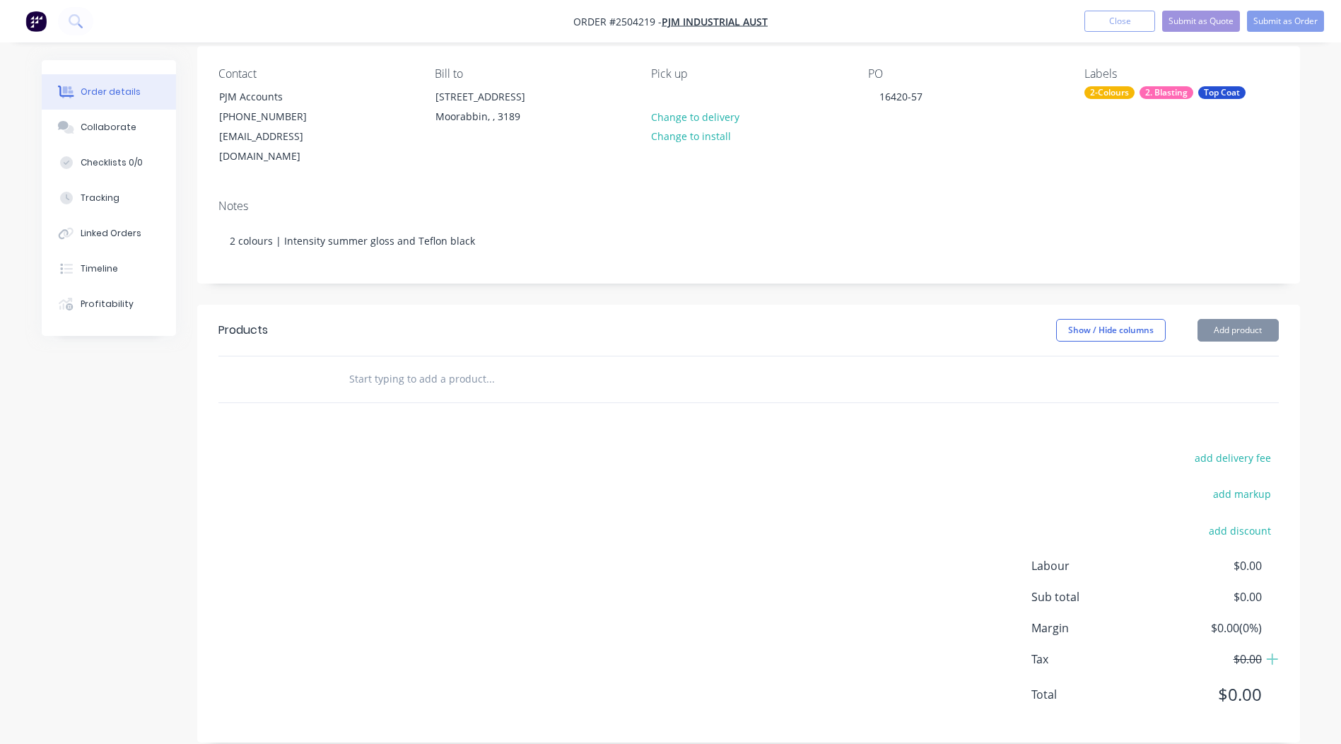
click at [536, 273] on div "Created by Rory Created 25/09/25 Required 25/09/25 Assigned to Add team member …" at bounding box center [748, 345] width 1103 height 793
click at [1243, 319] on button "Add product" at bounding box center [1237, 330] width 81 height 23
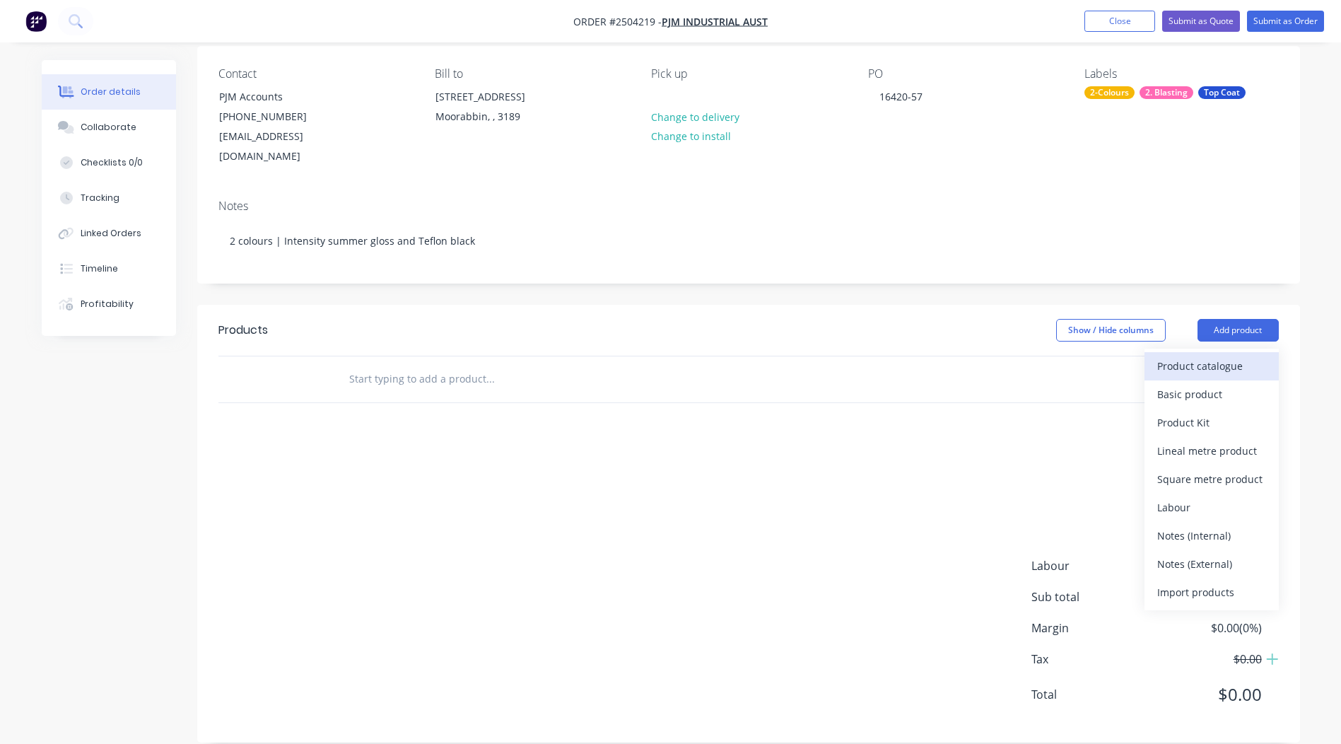
click at [1207, 356] on div "Product catalogue" at bounding box center [1211, 366] width 109 height 20
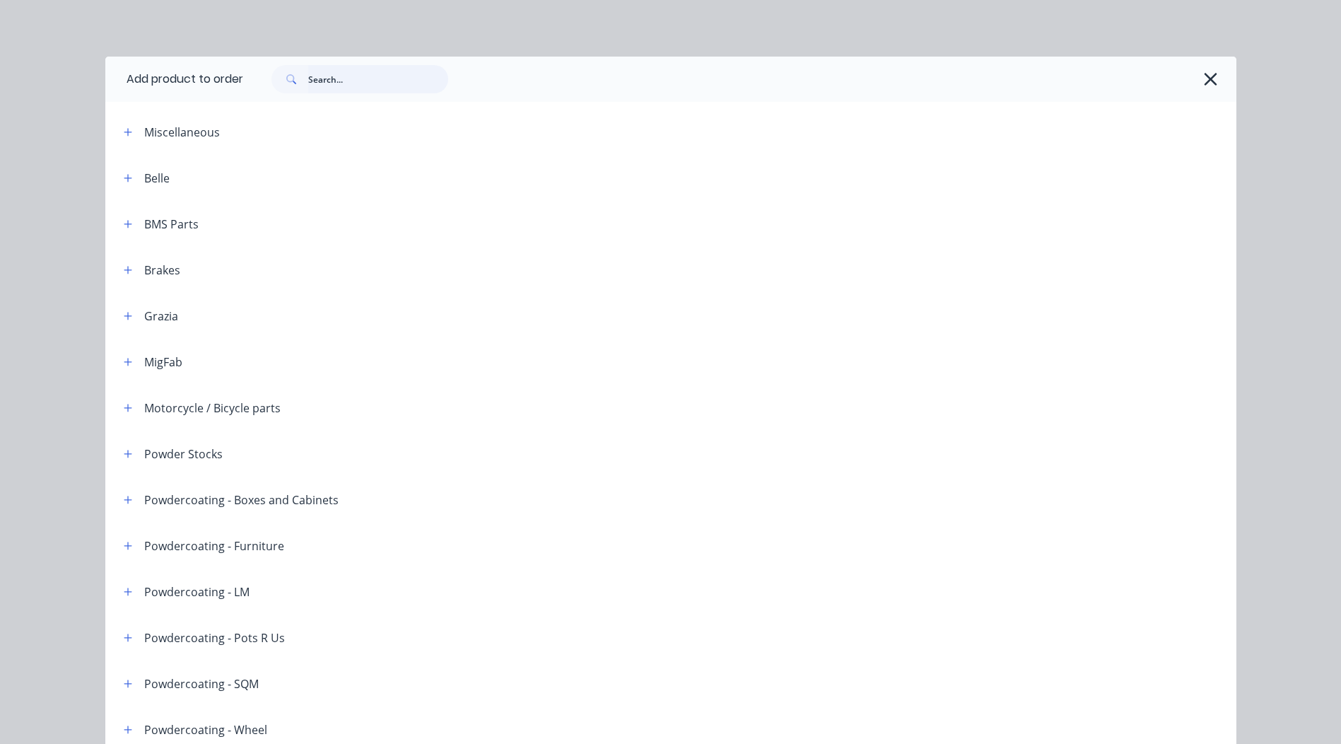
click at [320, 81] on input "text" at bounding box center [378, 79] width 140 height 28
type input "i"
click at [1212, 71] on icon "button" at bounding box center [1210, 79] width 15 height 20
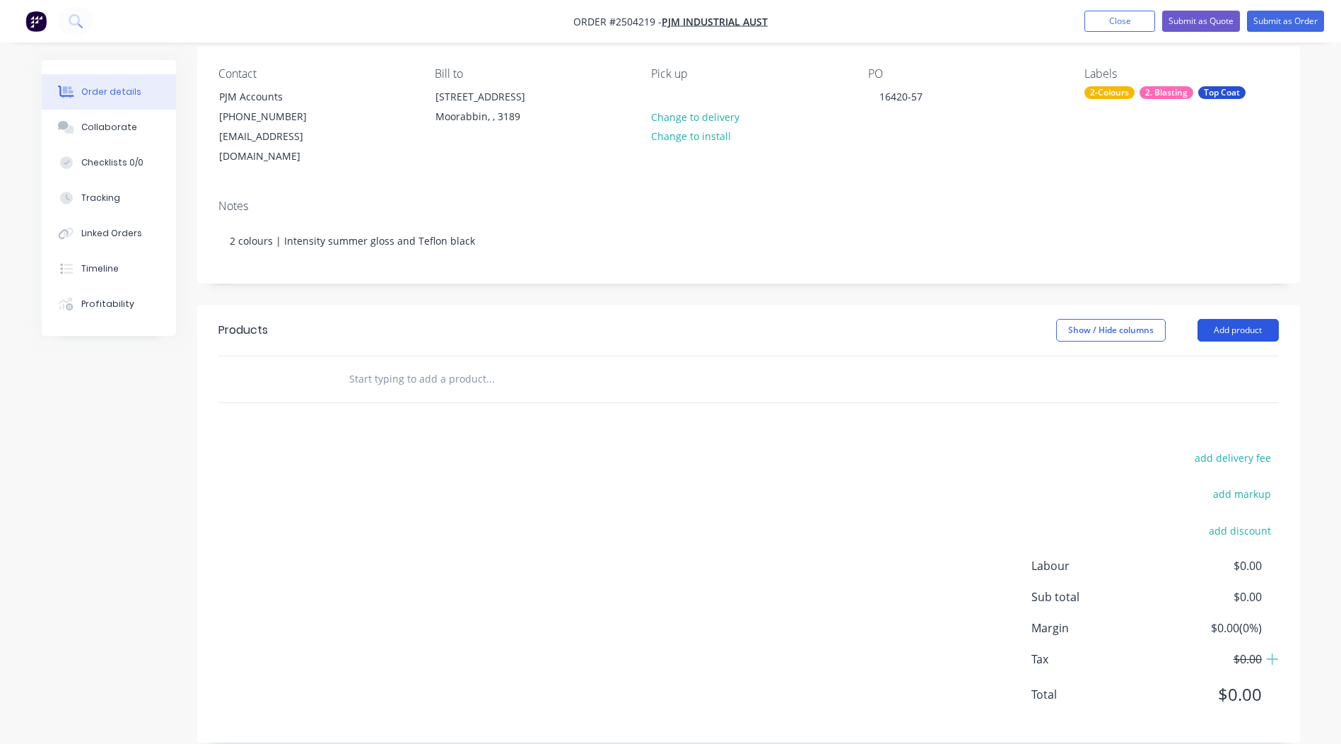
click at [1233, 319] on button "Add product" at bounding box center [1237, 330] width 81 height 23
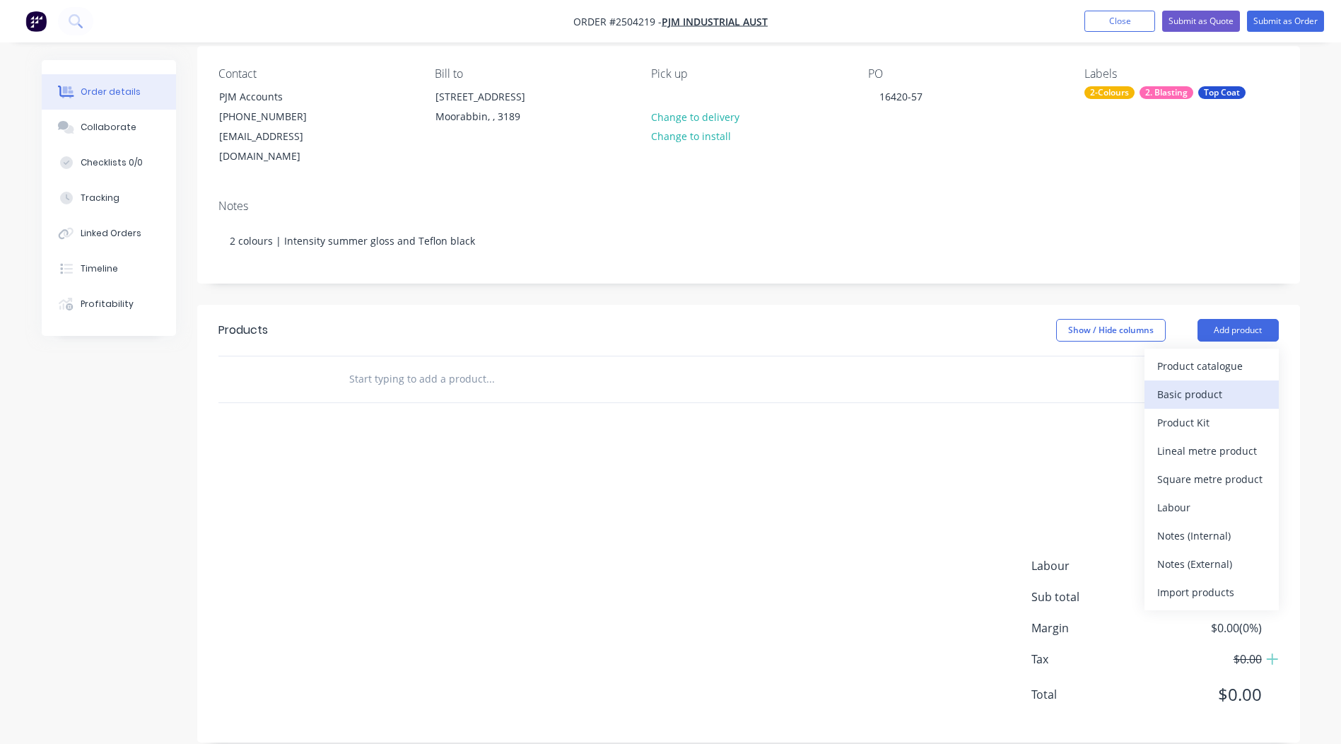
click at [1222, 384] on div "Basic product" at bounding box center [1211, 394] width 109 height 20
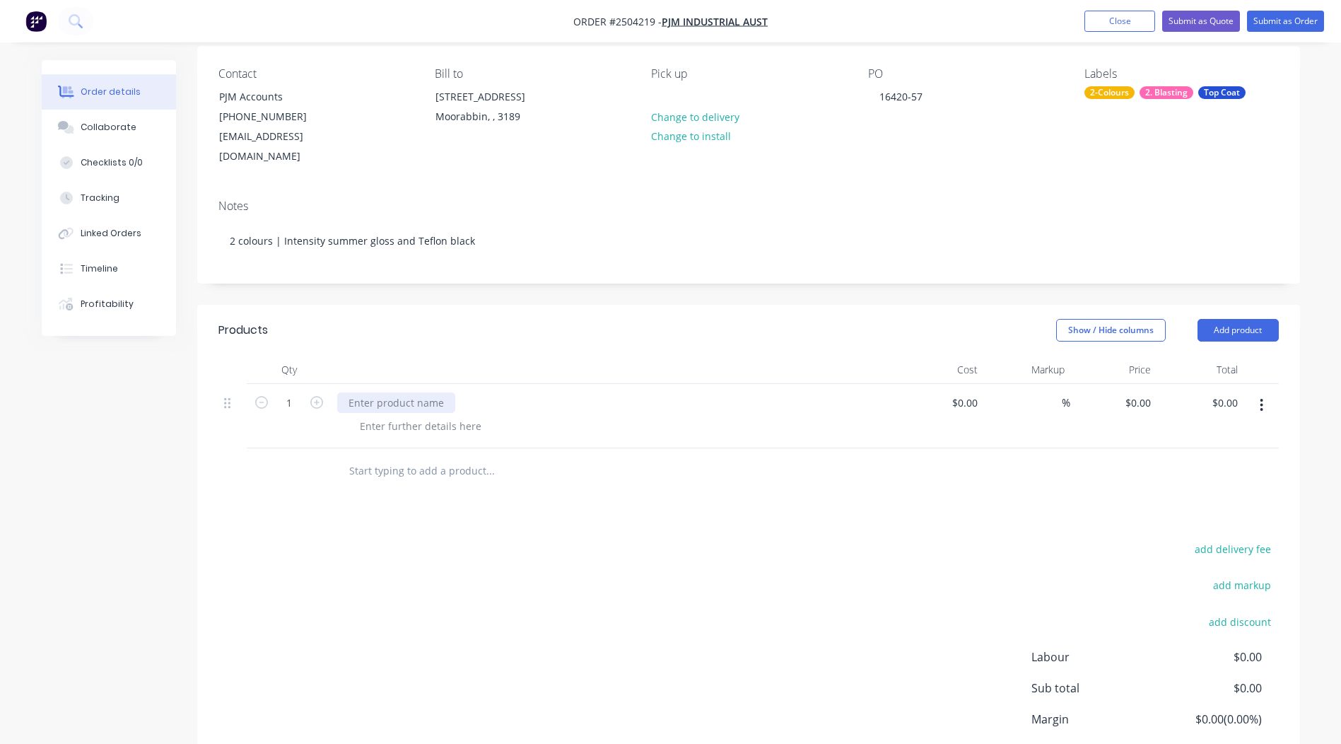
click at [408, 392] on div at bounding box center [396, 402] width 118 height 20
click at [315, 394] on button "button" at bounding box center [316, 401] width 18 height 15
type input "2"
click at [1152, 392] on input "$0.00" at bounding box center [1140, 402] width 33 height 20
type input "$440.00"
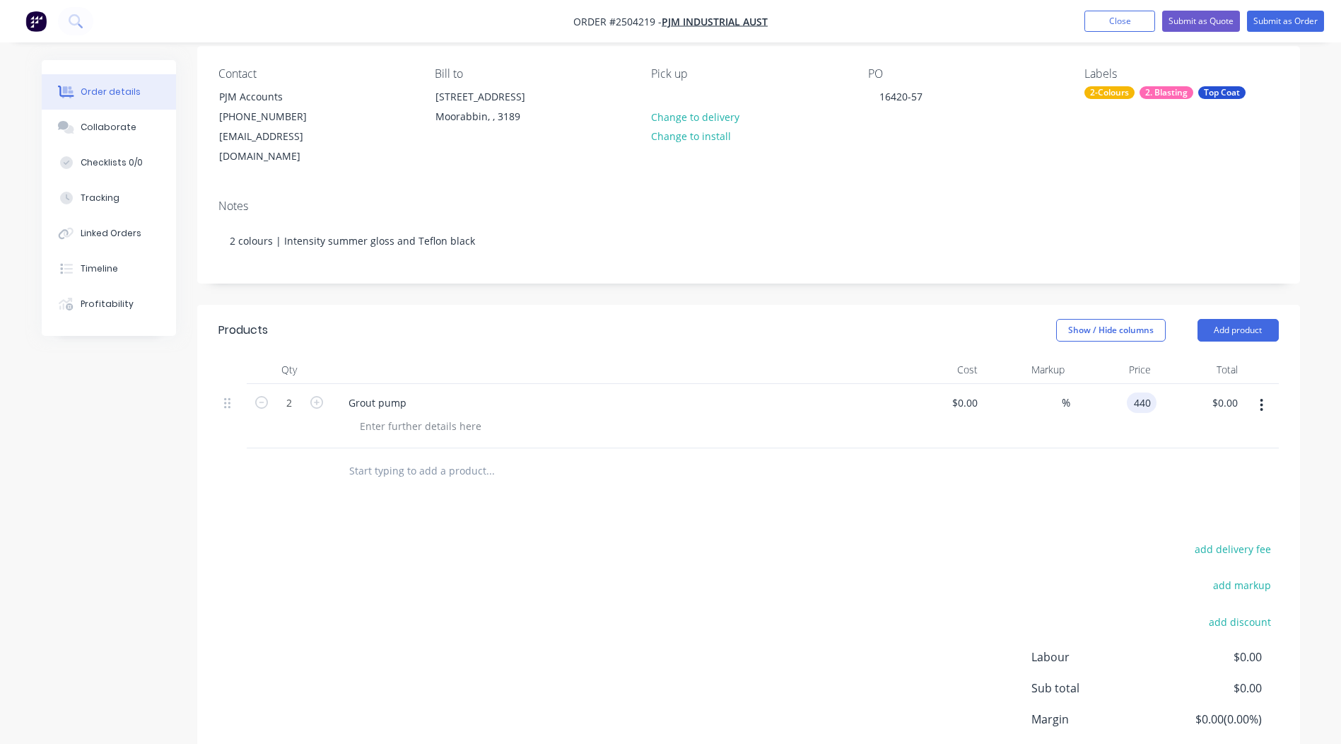
type input "$880.00"
click at [695, 603] on div "add delivery fee add markup add discount Labour $0.00 Sub total $0.00 Margin $0…" at bounding box center [748, 675] width 1060 height 273
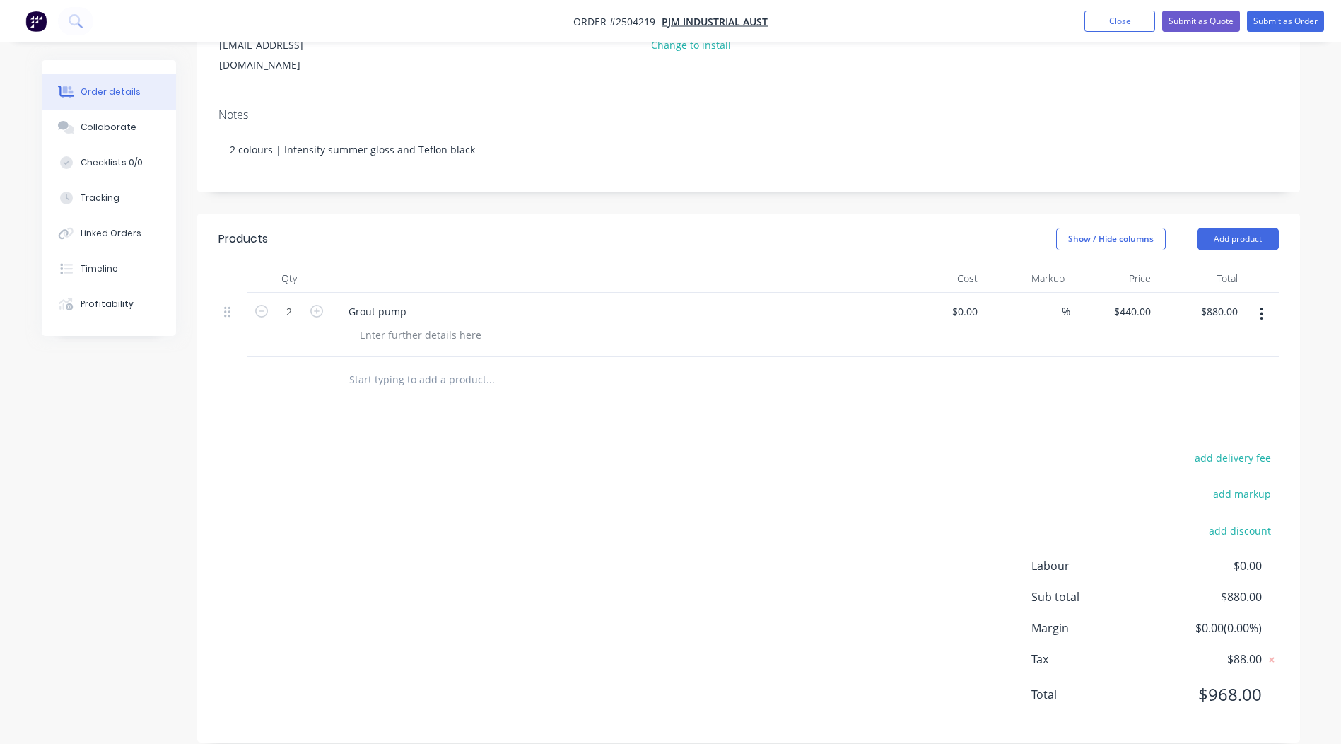
scroll to position [0, 0]
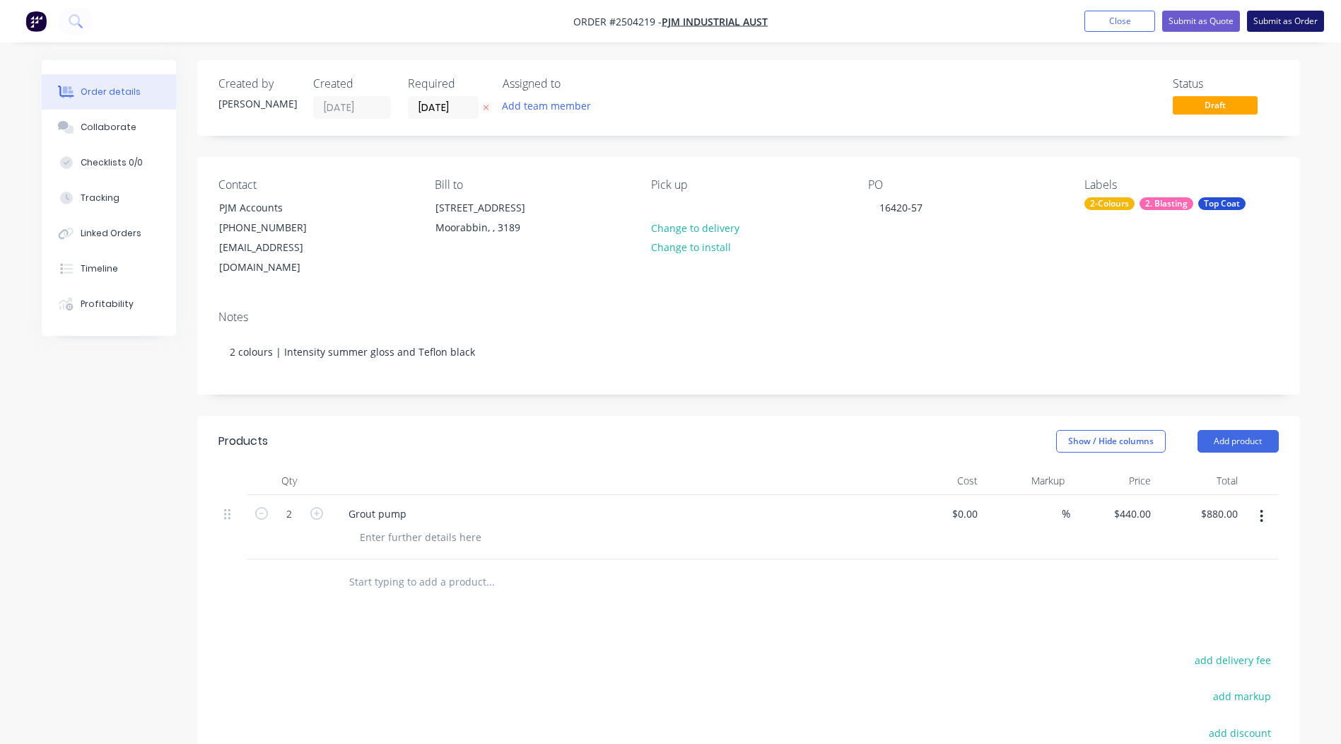
click at [1277, 25] on button "Submit as Order" at bounding box center [1285, 21] width 77 height 21
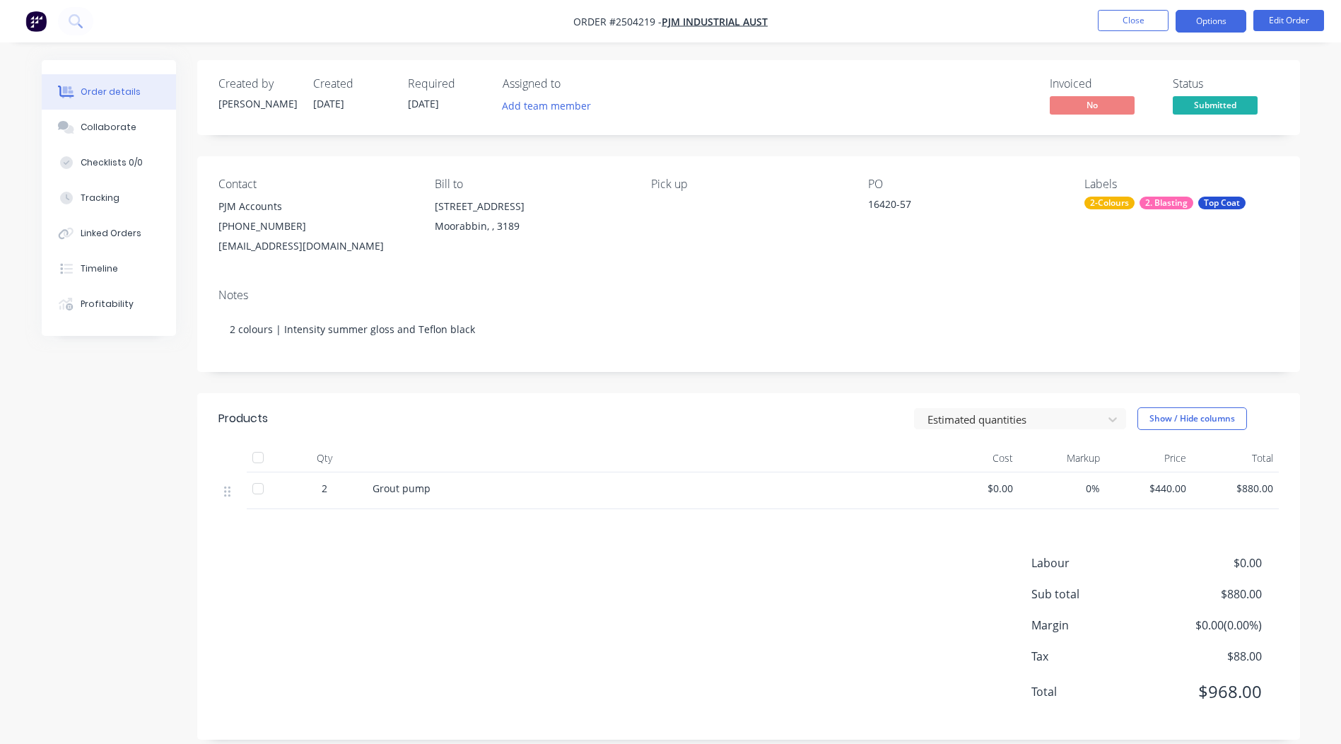
click at [1206, 17] on button "Options" at bounding box center [1211, 21] width 71 height 23
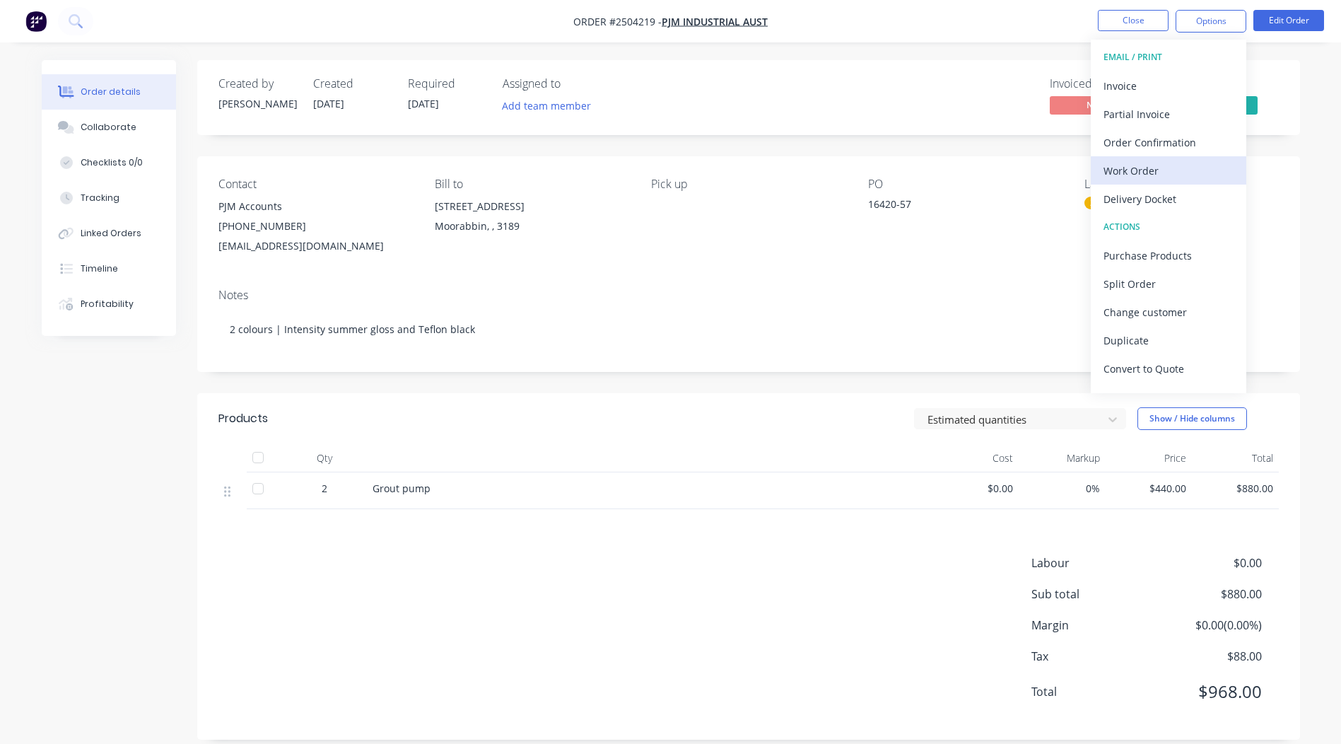
click at [1156, 180] on div "Work Order" at bounding box center [1168, 170] width 130 height 20
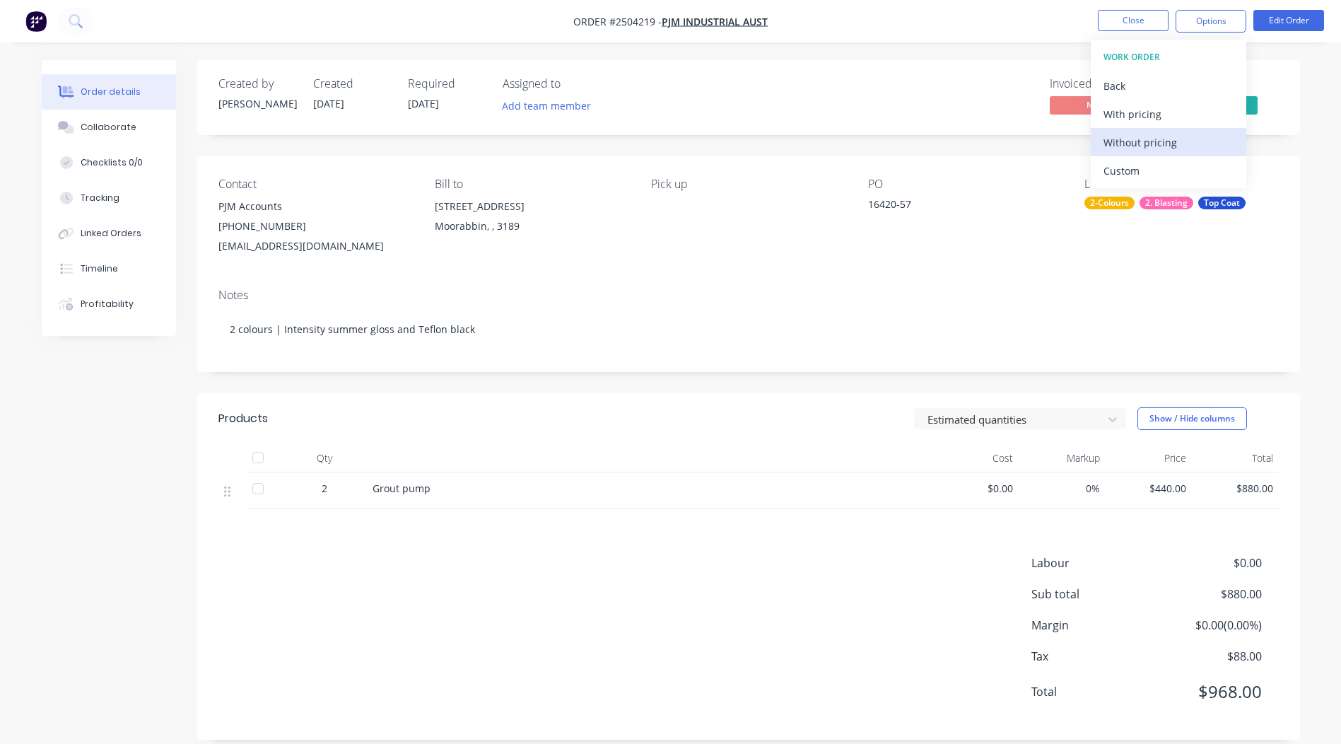
click at [1166, 152] on div "Without pricing" at bounding box center [1168, 142] width 130 height 20
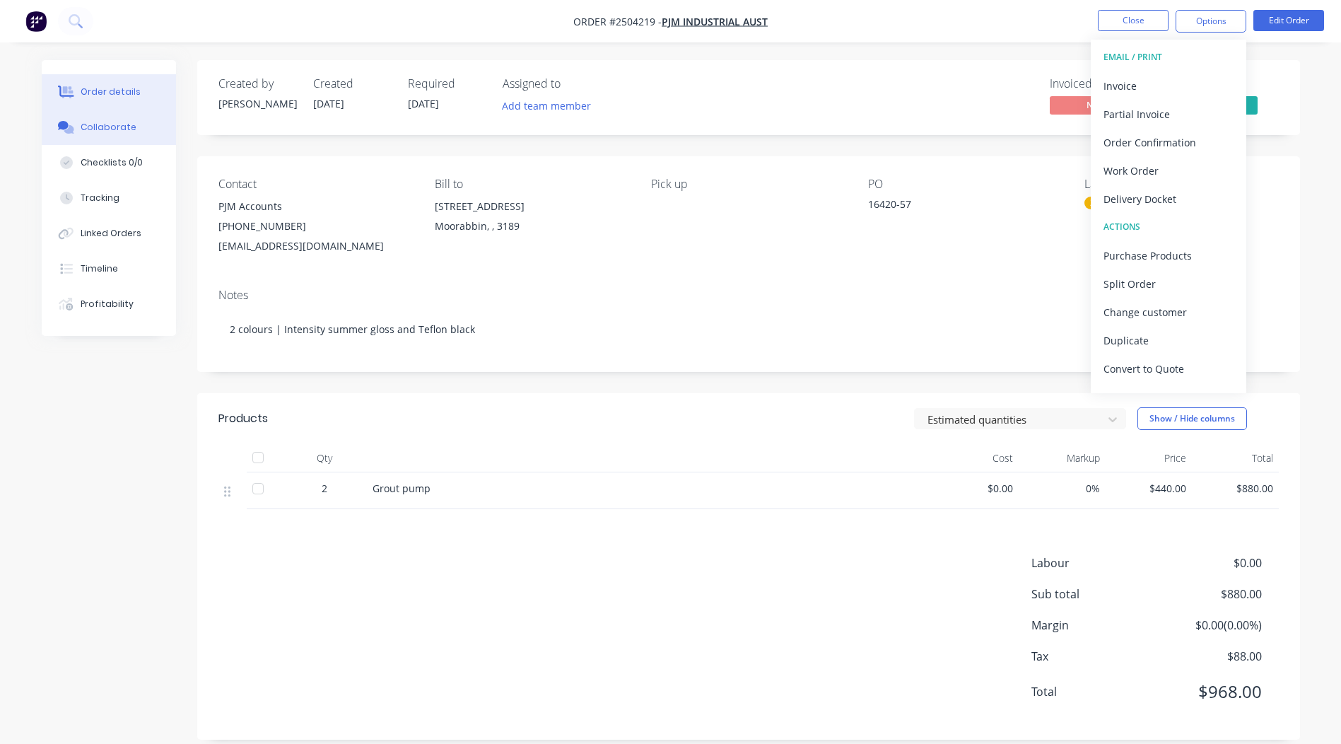
click at [76, 121] on div at bounding box center [66, 127] width 21 height 13
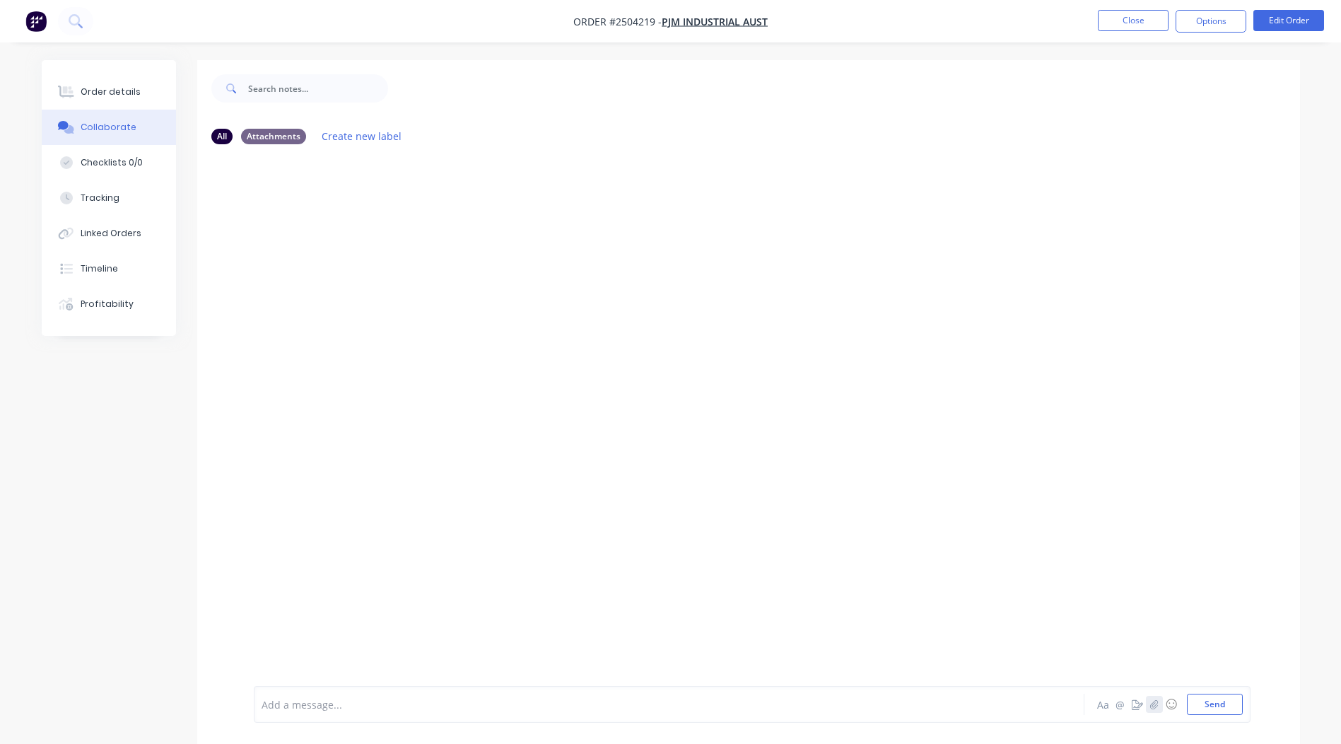
click at [1156, 705] on icon "button" at bounding box center [1153, 704] width 8 height 10
click at [1206, 699] on button "Send" at bounding box center [1215, 703] width 56 height 21
click at [1149, 17] on button "Close" at bounding box center [1133, 20] width 71 height 21
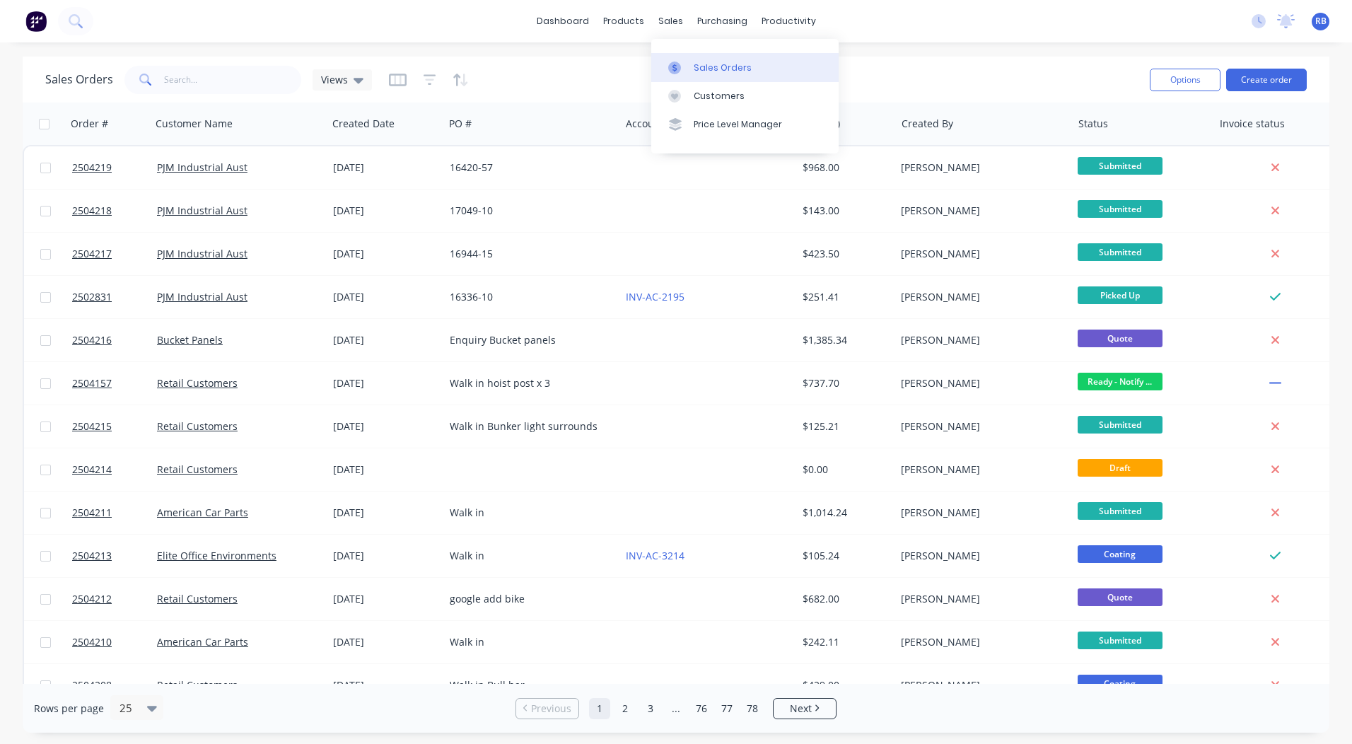
drag, startPoint x: 710, startPoint y: 67, endPoint x: 718, endPoint y: 65, distance: 8.1
click at [710, 67] on div "Sales Orders" at bounding box center [722, 67] width 58 height 13
drag, startPoint x: 218, startPoint y: 95, endPoint x: 215, endPoint y: 86, distance: 9.8
click at [218, 93] on div "Sales Orders Views" at bounding box center [591, 79] width 1093 height 35
click at [215, 86] on input "text" at bounding box center [233, 80] width 138 height 28
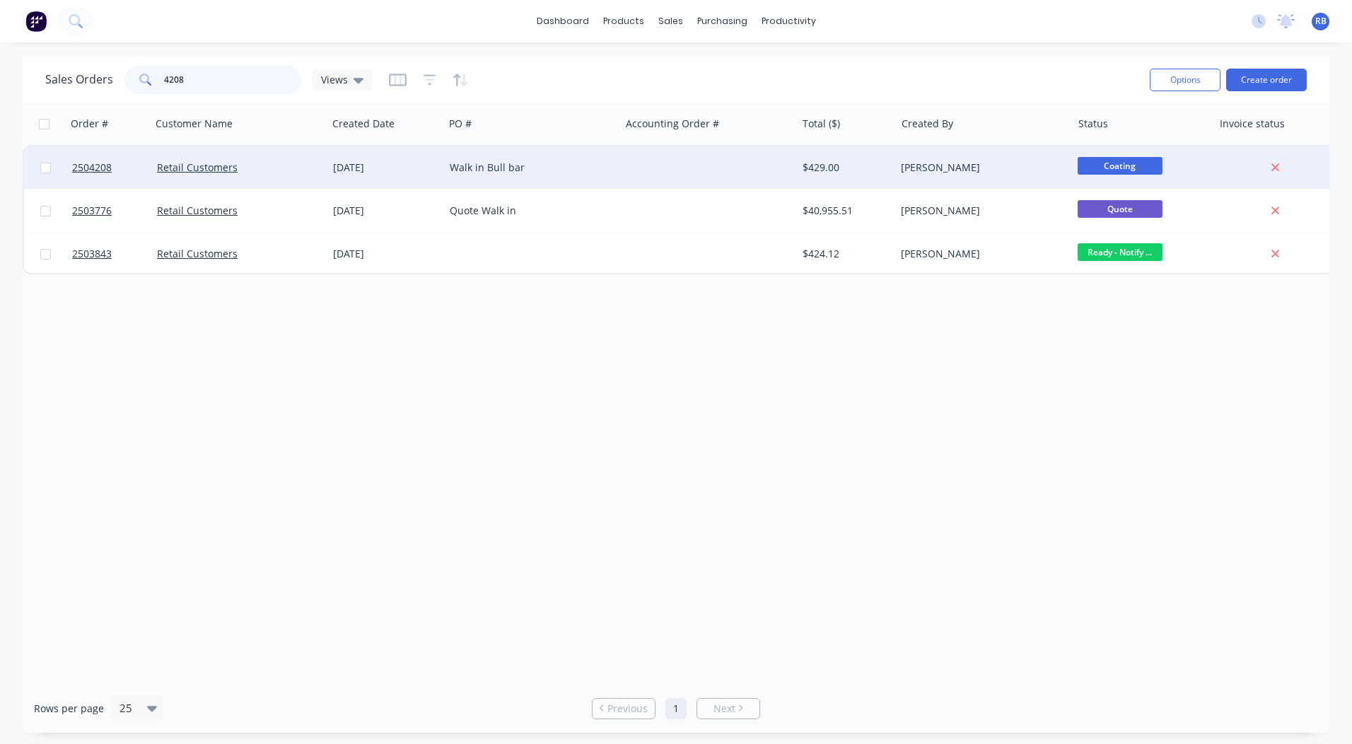
type input "4208"
click at [814, 163] on div "$429.00" at bounding box center [843, 167] width 83 height 14
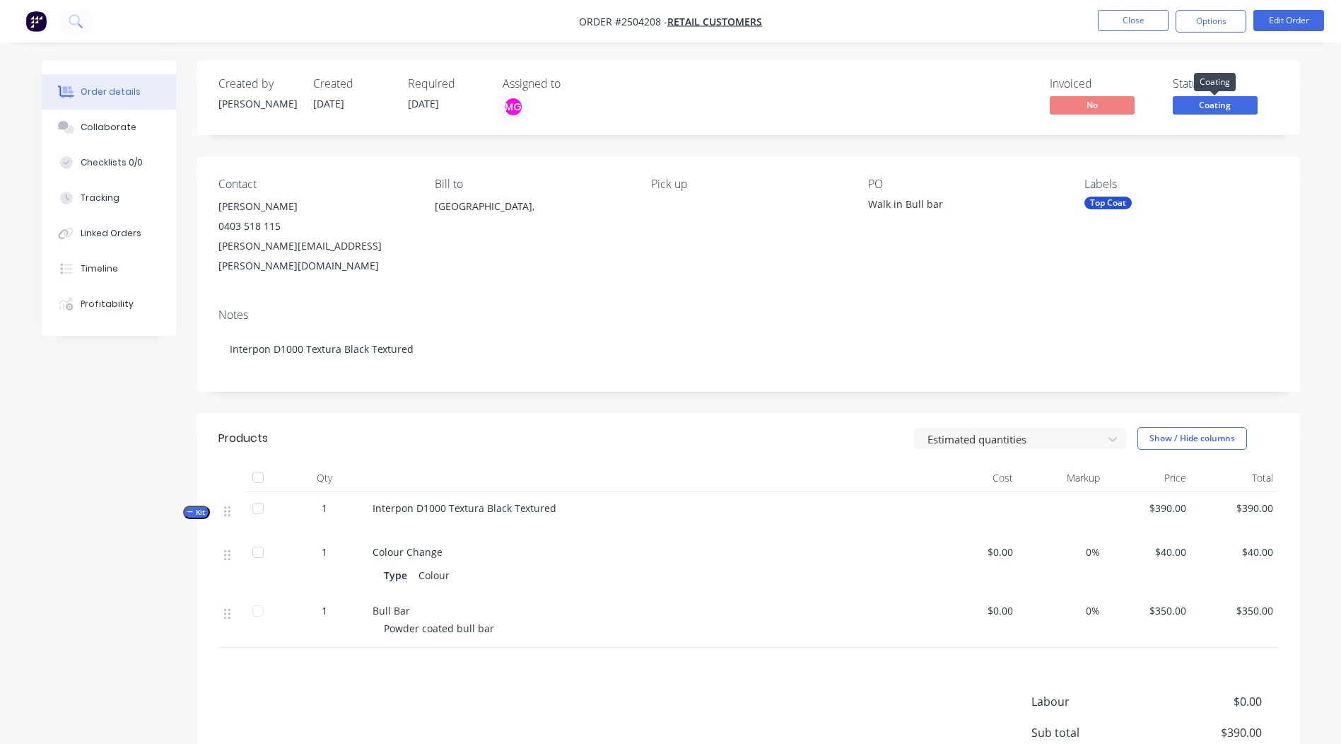
click at [1222, 102] on span "Coating" at bounding box center [1215, 105] width 85 height 18
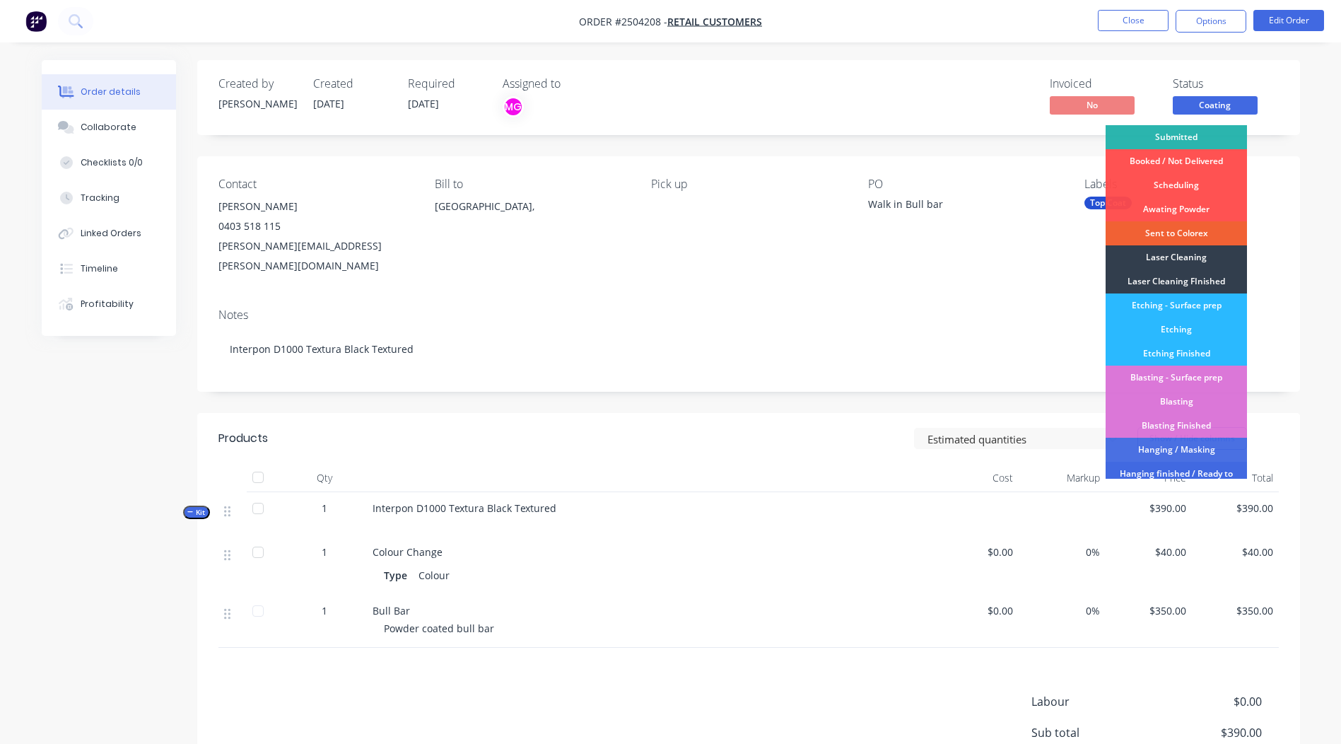
scroll to position [351, 0]
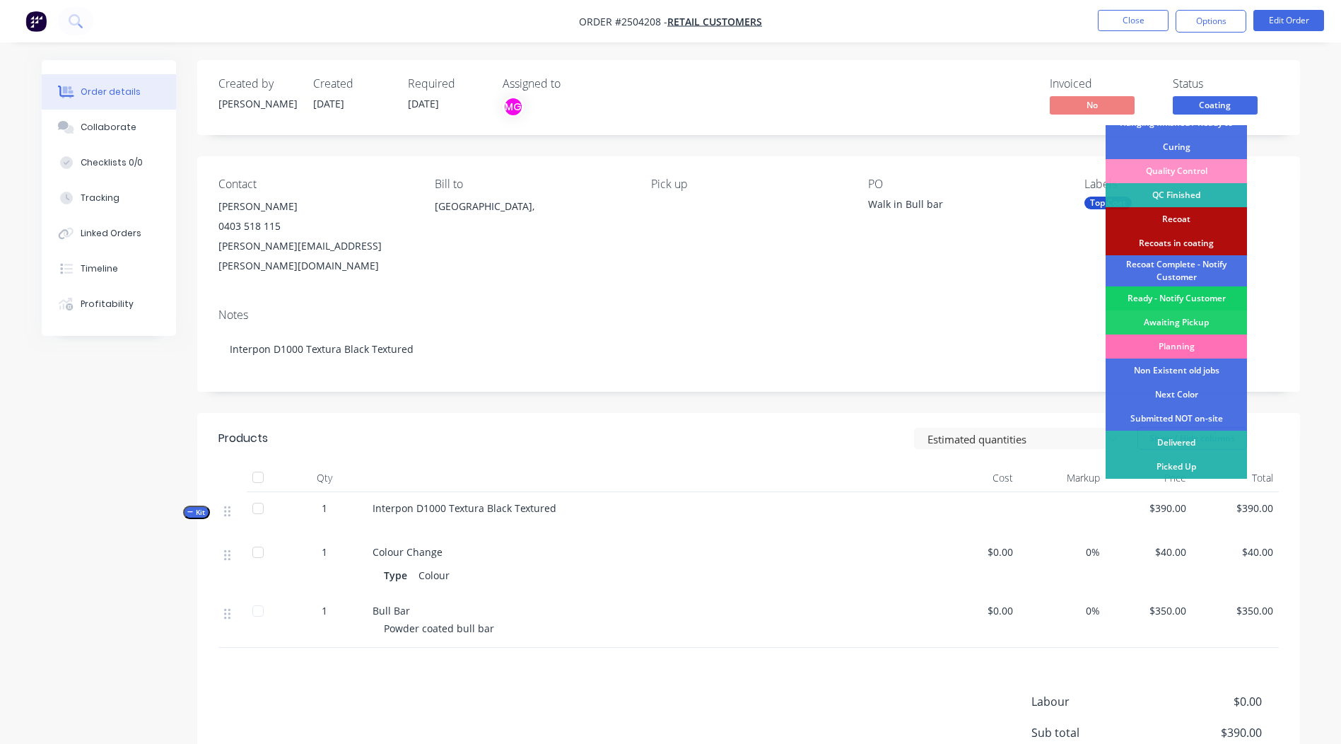
click at [1173, 297] on div "Ready - Notify Customer" at bounding box center [1176, 298] width 141 height 24
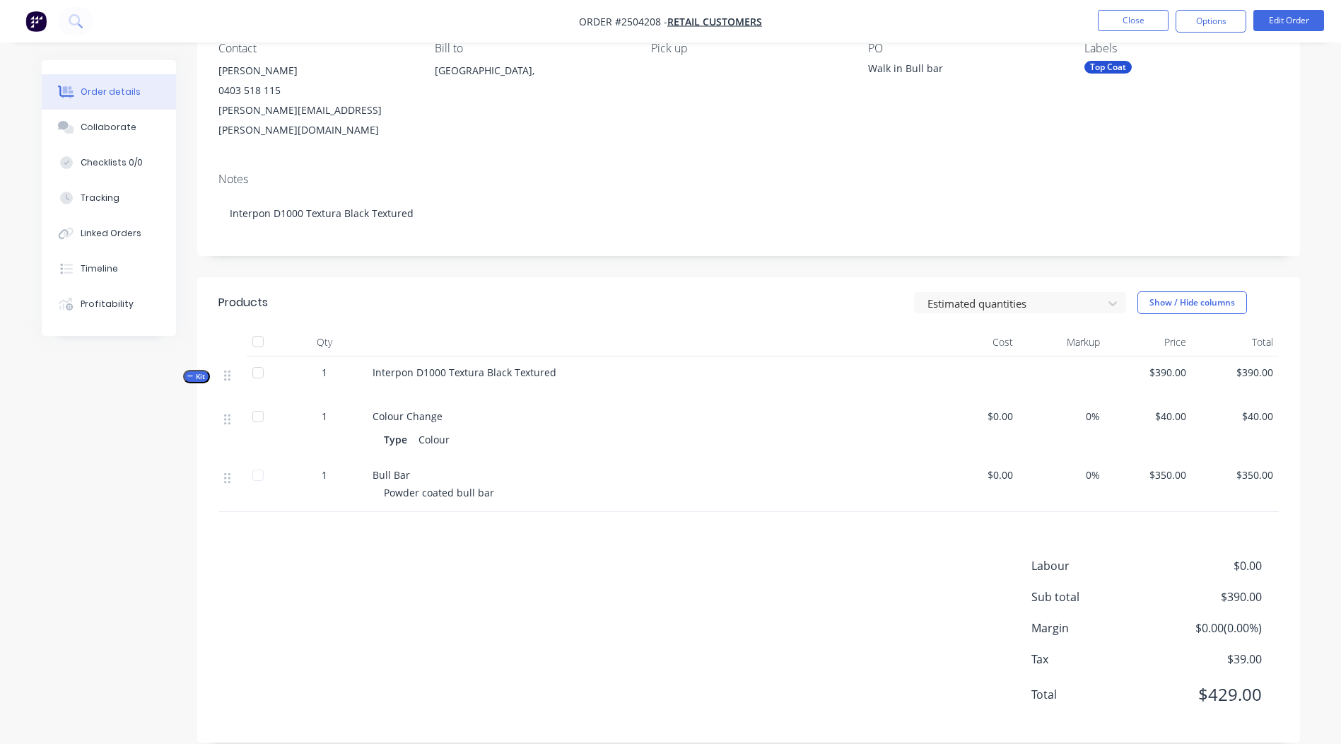
scroll to position [0, 0]
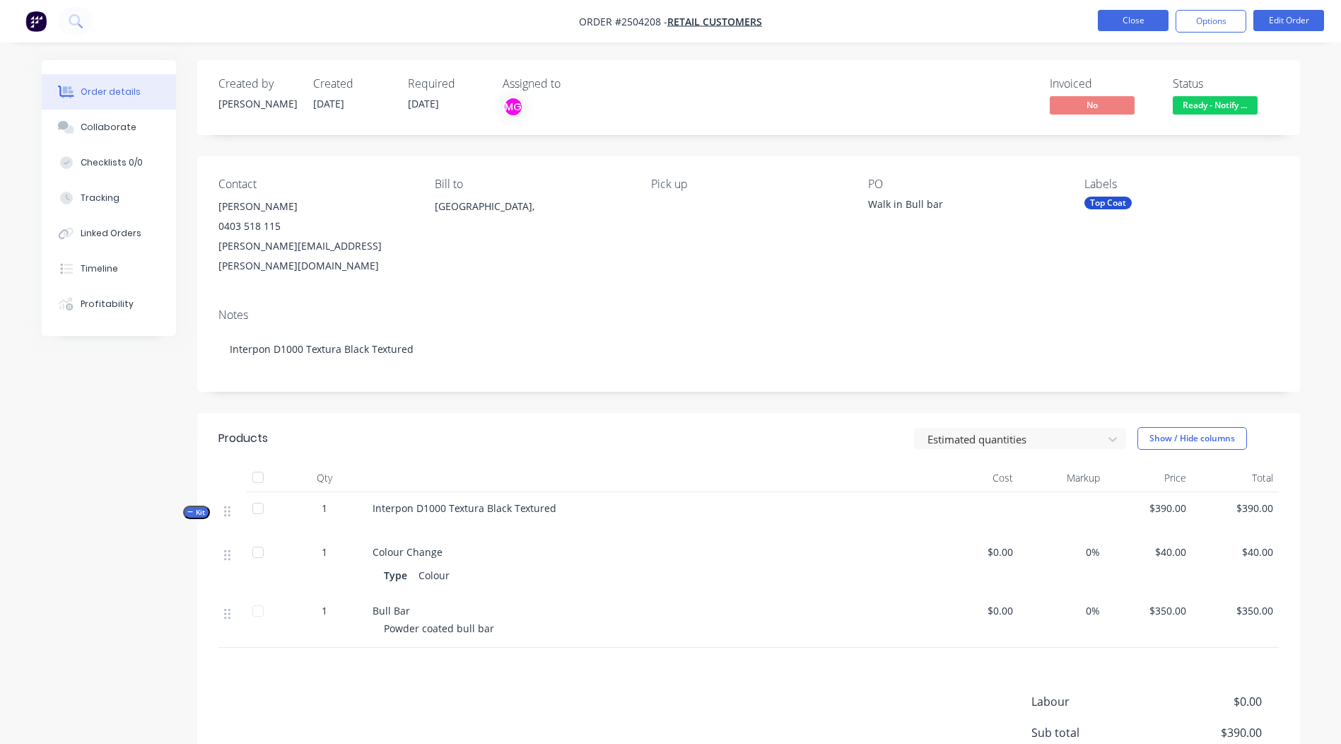
click at [1123, 25] on button "Close" at bounding box center [1133, 20] width 71 height 21
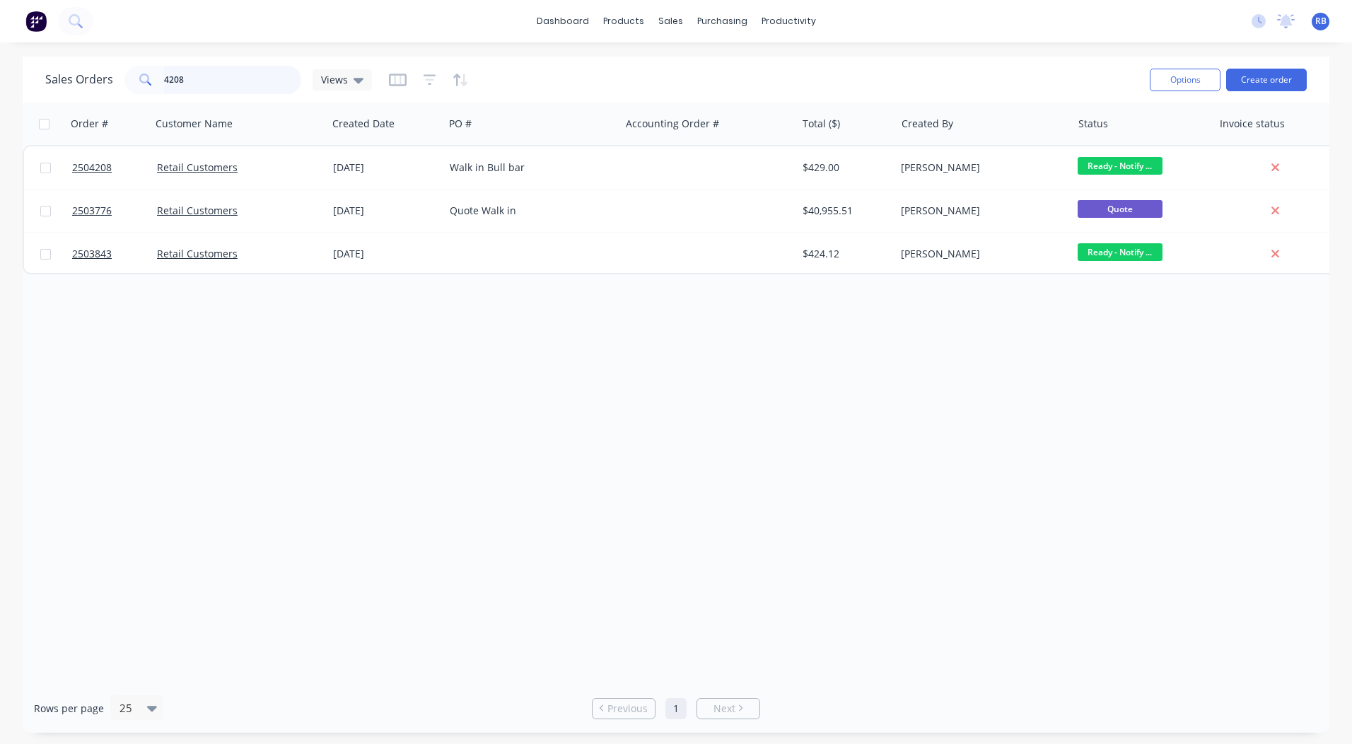
click at [23, 83] on div "Sales Orders 4208 Views Options Create order" at bounding box center [676, 80] width 1306 height 46
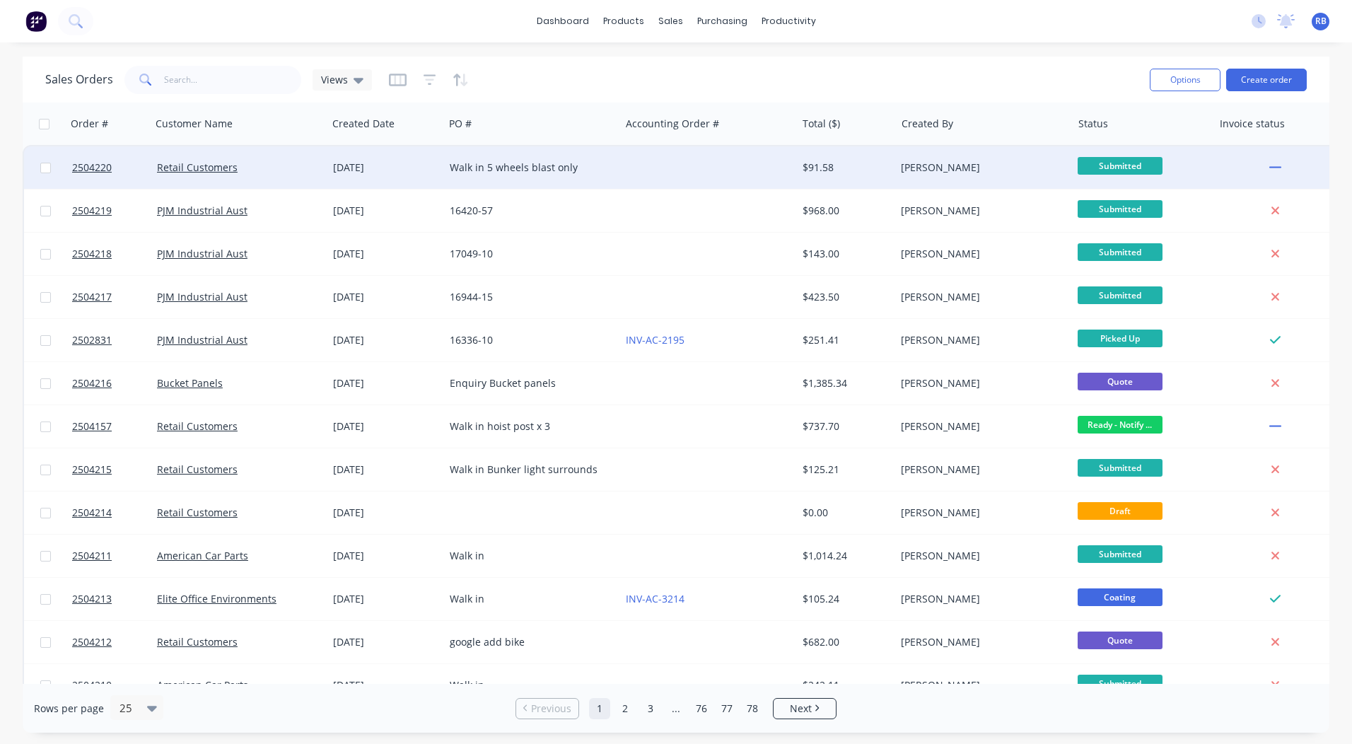
click at [640, 172] on div at bounding box center [708, 167] width 176 height 42
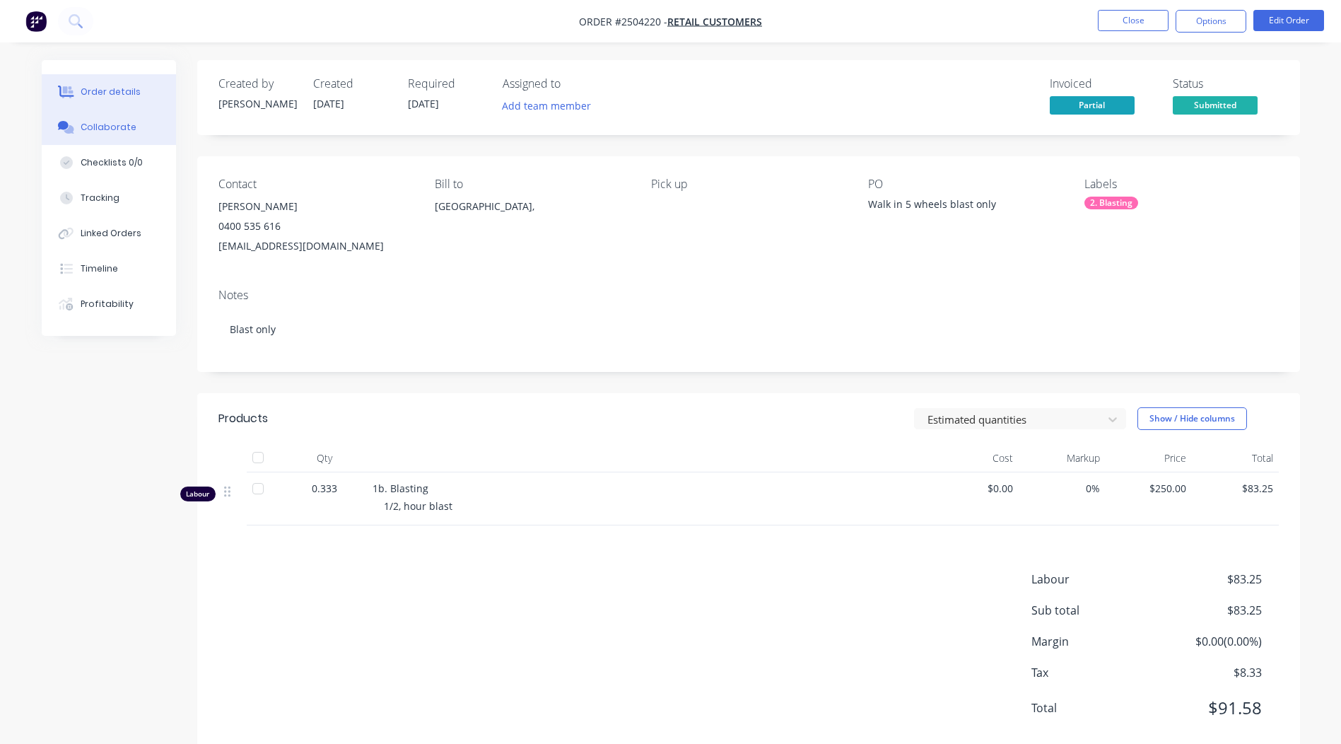
click at [110, 139] on button "Collaborate" at bounding box center [109, 127] width 134 height 35
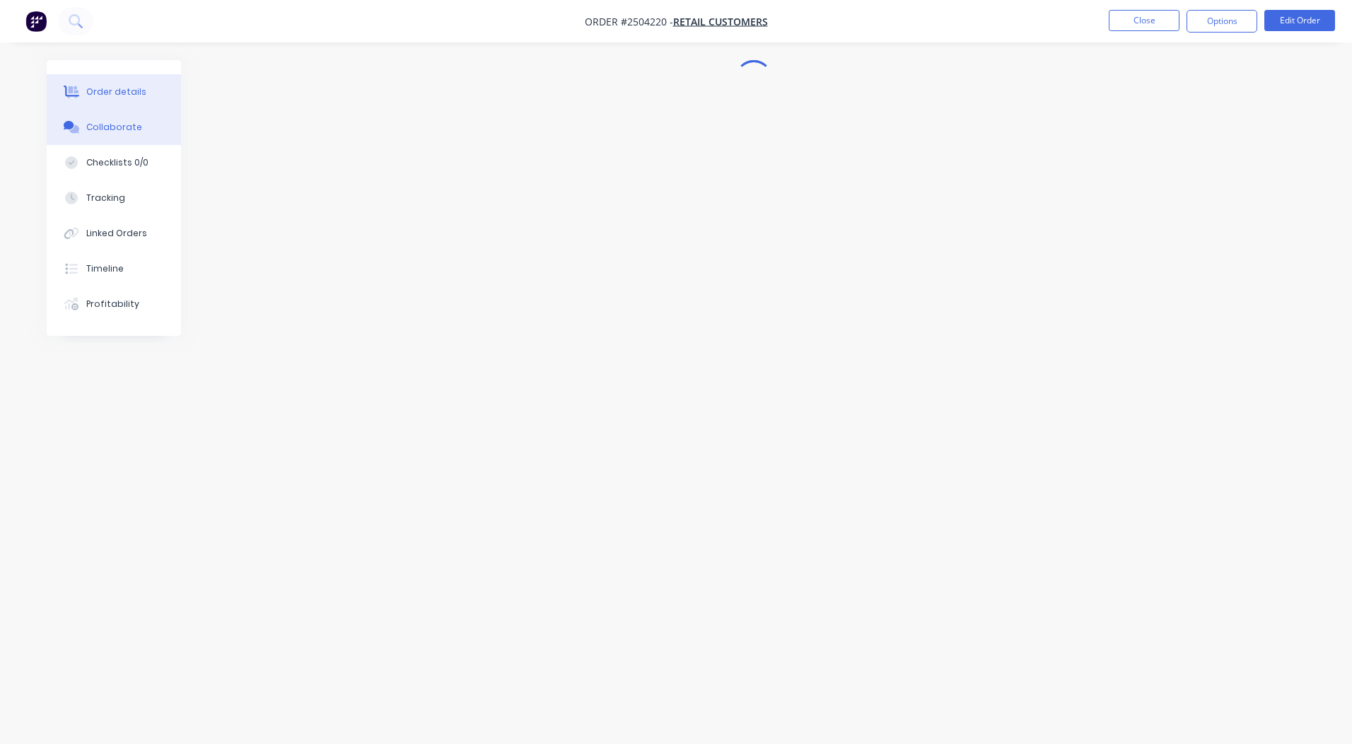
click at [123, 92] on div "Order details" at bounding box center [116, 92] width 60 height 13
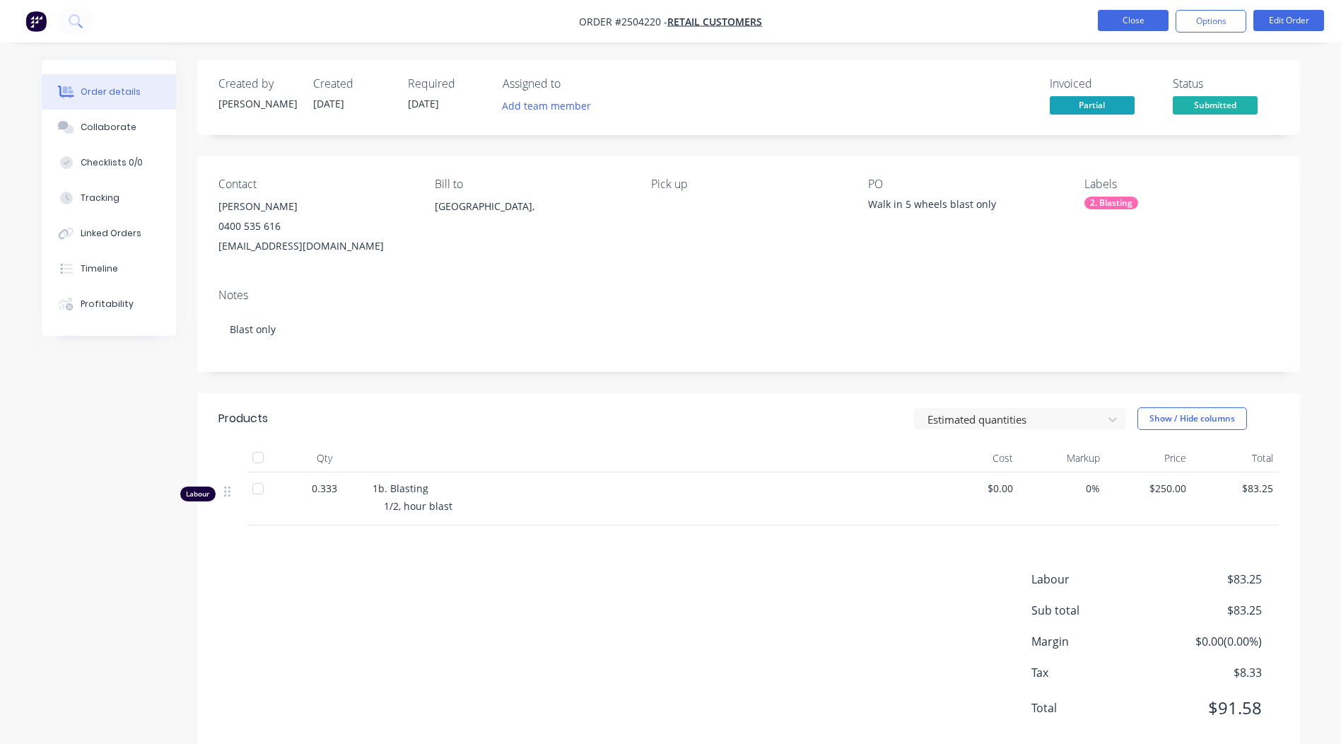
click at [1142, 18] on button "Close" at bounding box center [1133, 20] width 71 height 21
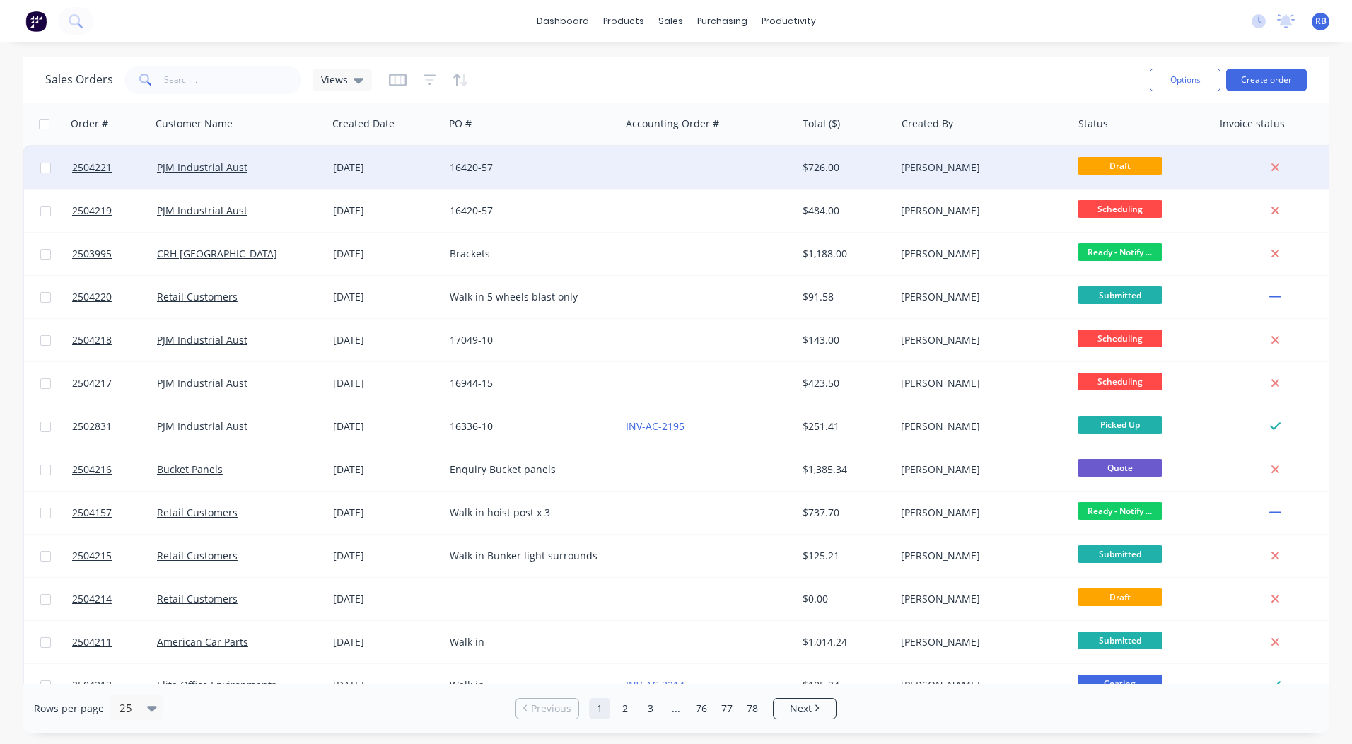
click at [497, 183] on div "16420-57" at bounding box center [532, 167] width 176 height 42
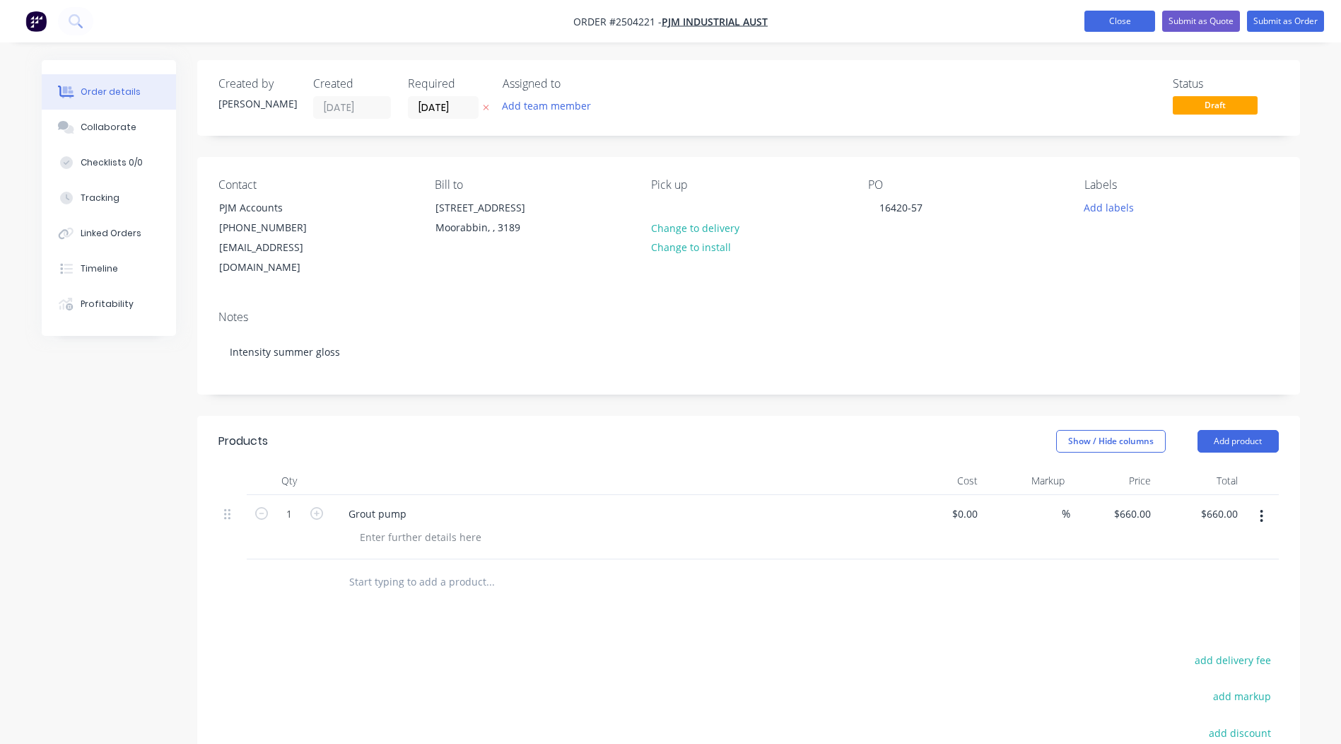
click at [1096, 24] on button "Close" at bounding box center [1119, 21] width 71 height 21
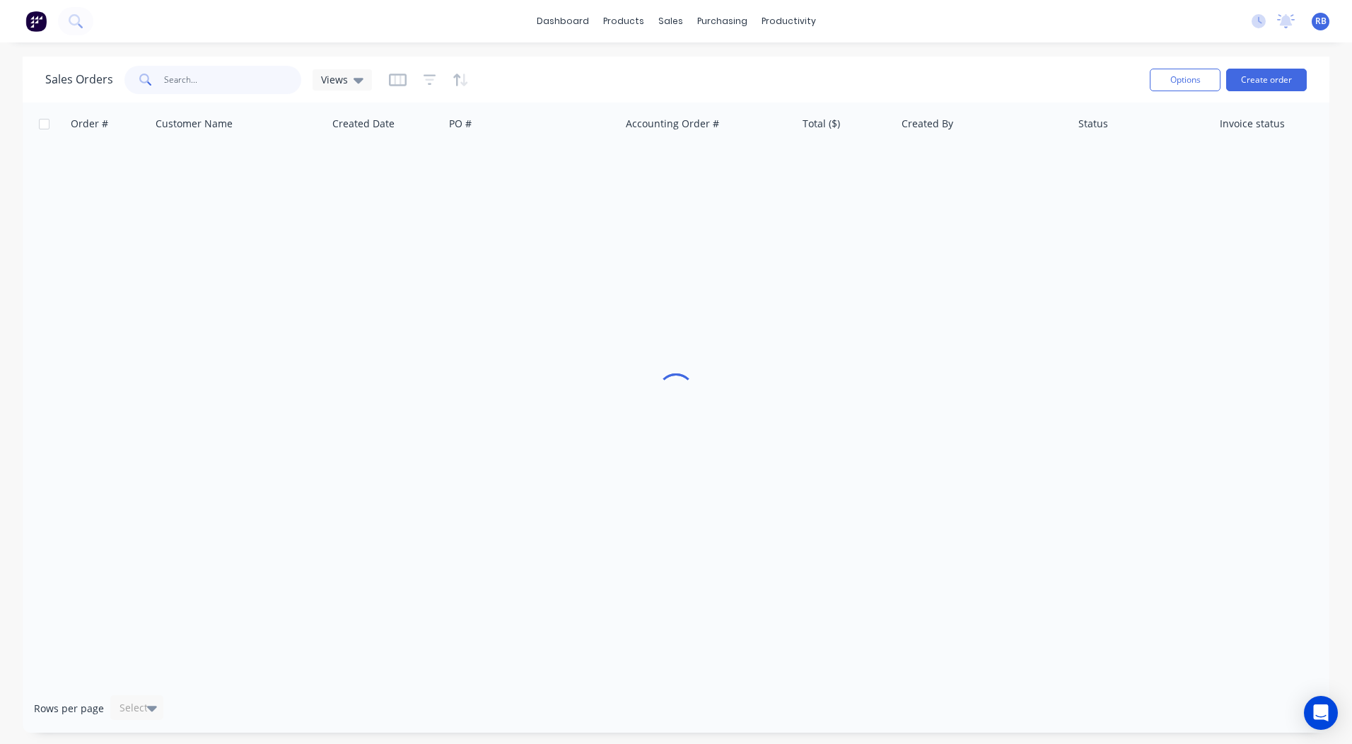
click at [205, 78] on input "text" at bounding box center [233, 80] width 138 height 28
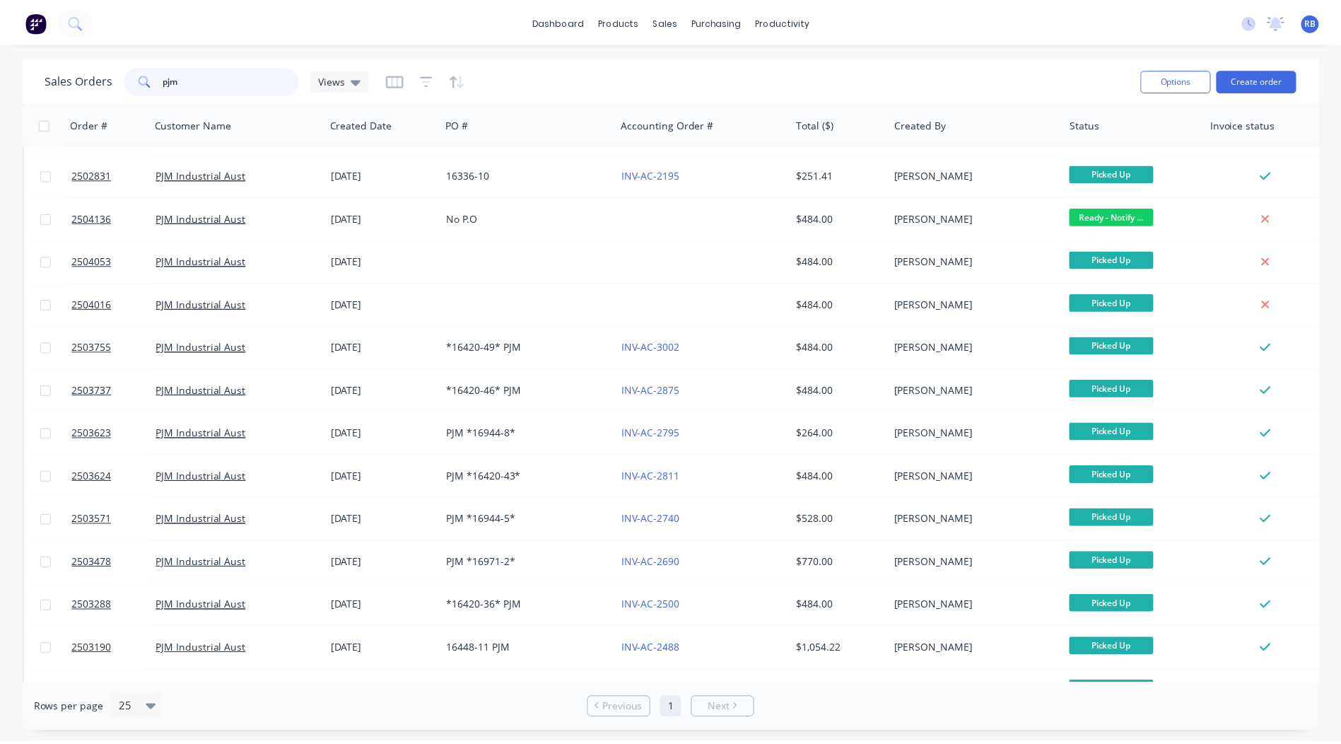
scroll to position [417, 0]
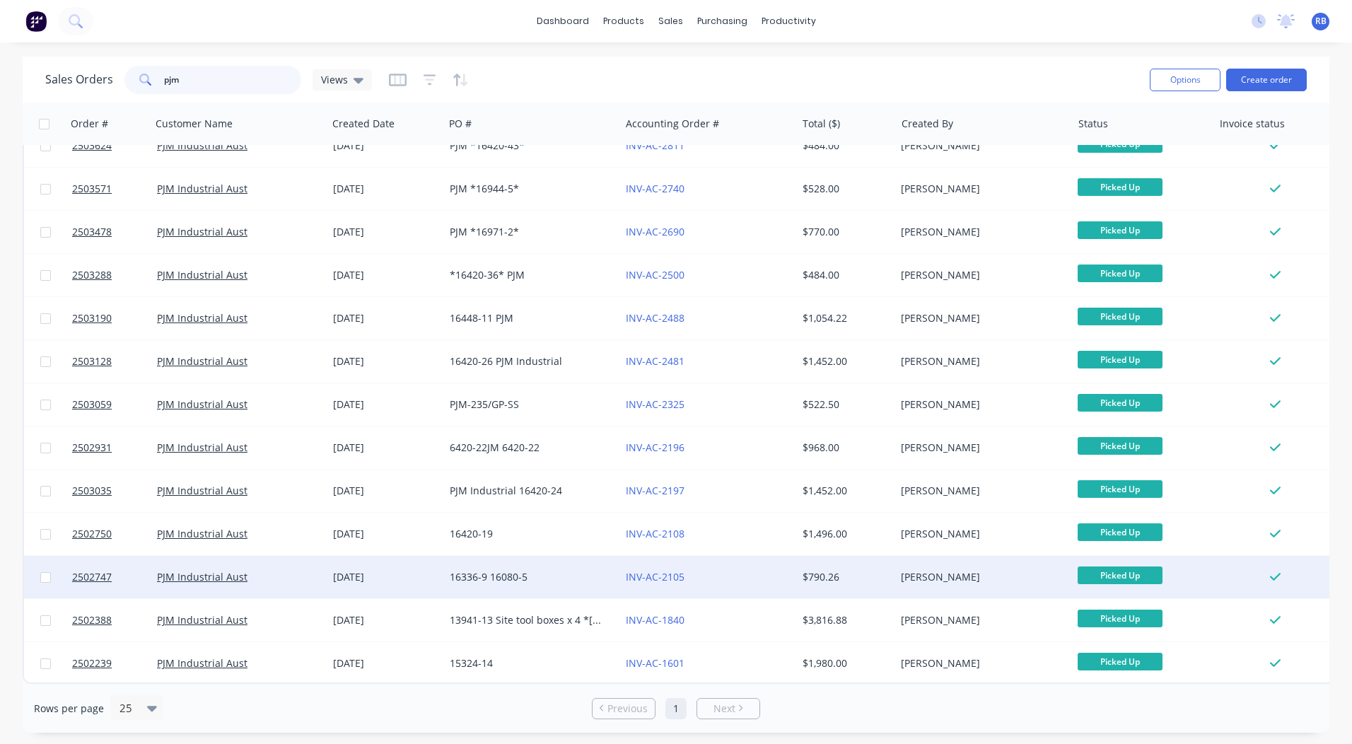
type input "pjm"
click at [792, 575] on div "INV-AC-2105" at bounding box center [708, 577] width 176 height 42
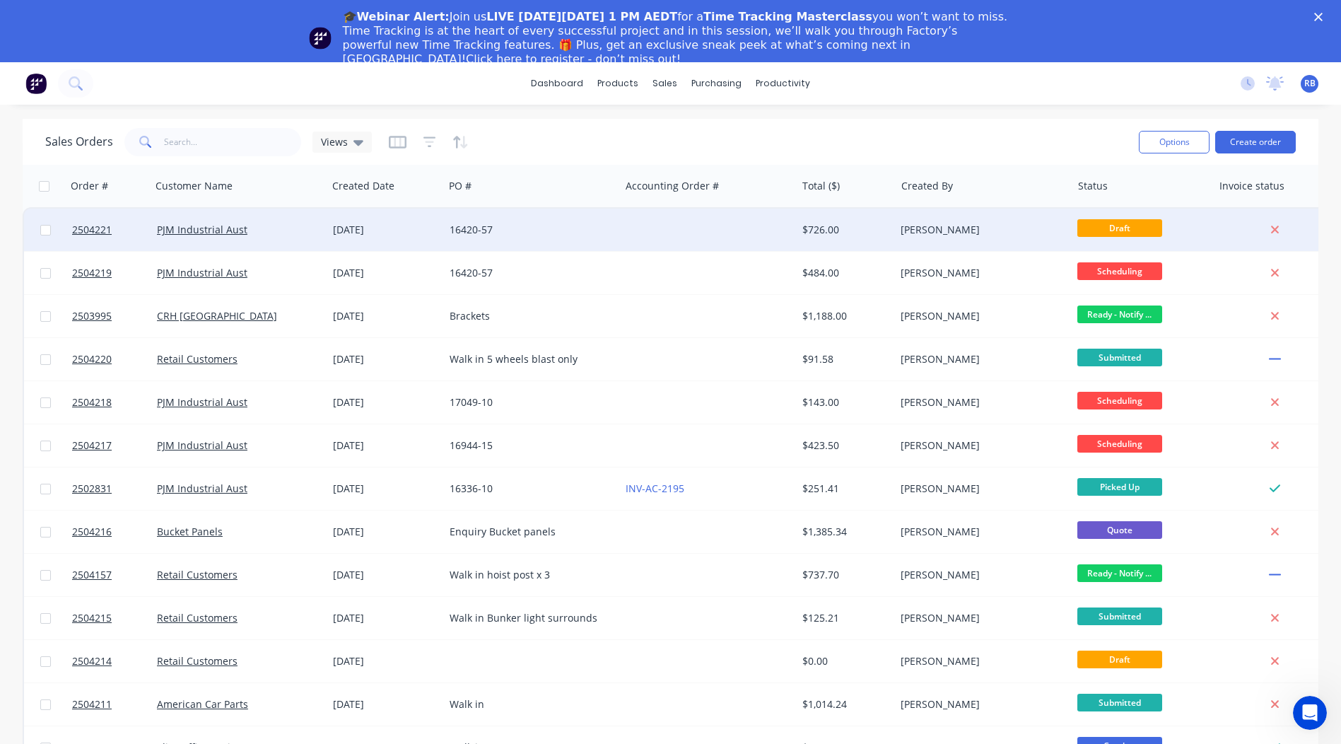
click at [648, 214] on div at bounding box center [708, 230] width 176 height 42
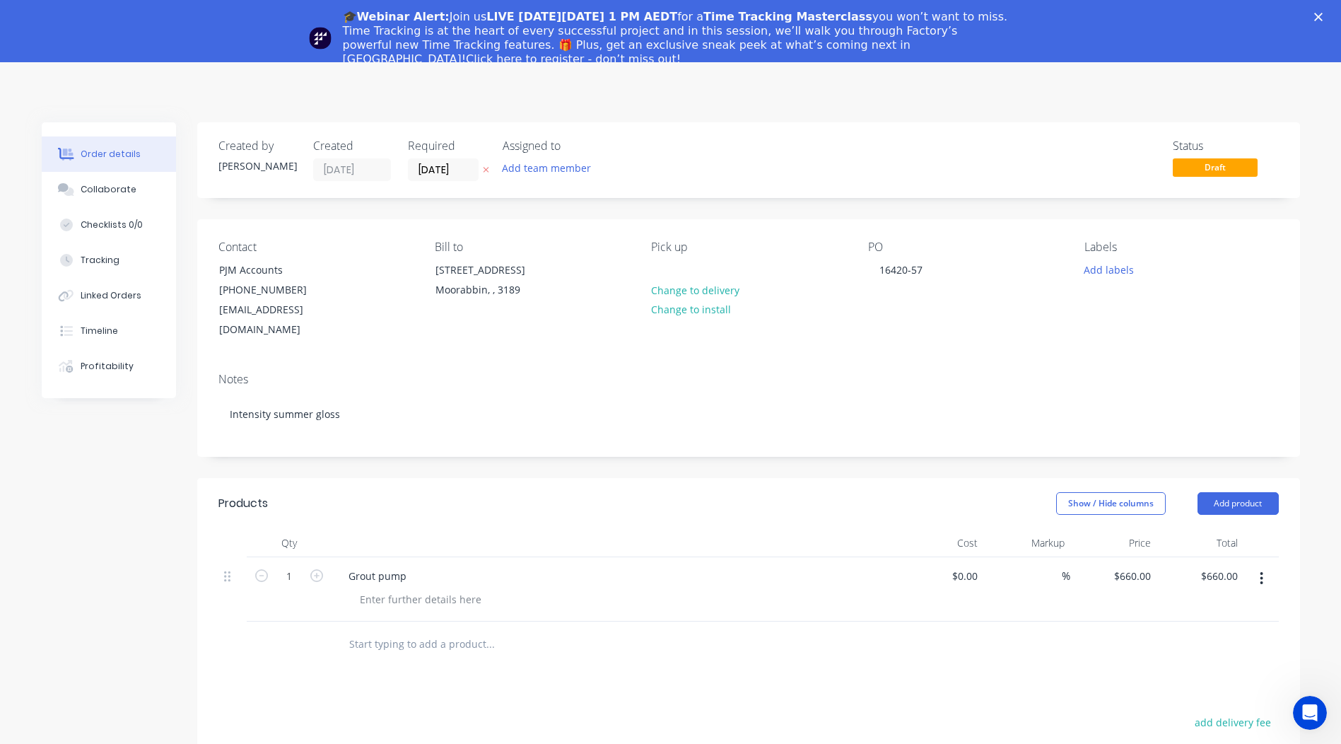
click at [1323, 11] on div "🎓Webinar Alert: Join us LIVE on Thursday, October 16 at 1 PM AEDT for a Time Tr…" at bounding box center [670, 38] width 1341 height 65
click at [1323, 18] on icon "Close" at bounding box center [1318, 17] width 8 height 8
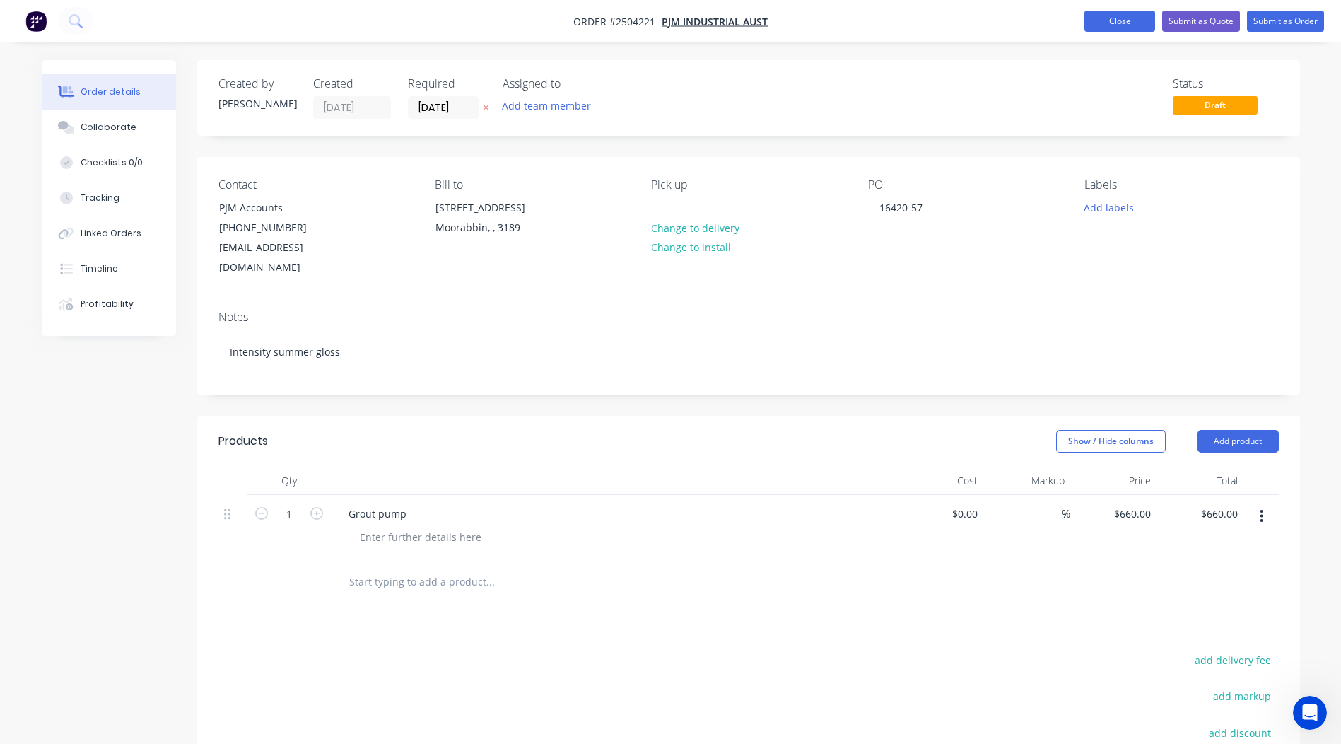
click at [1134, 20] on button "Close" at bounding box center [1119, 21] width 71 height 21
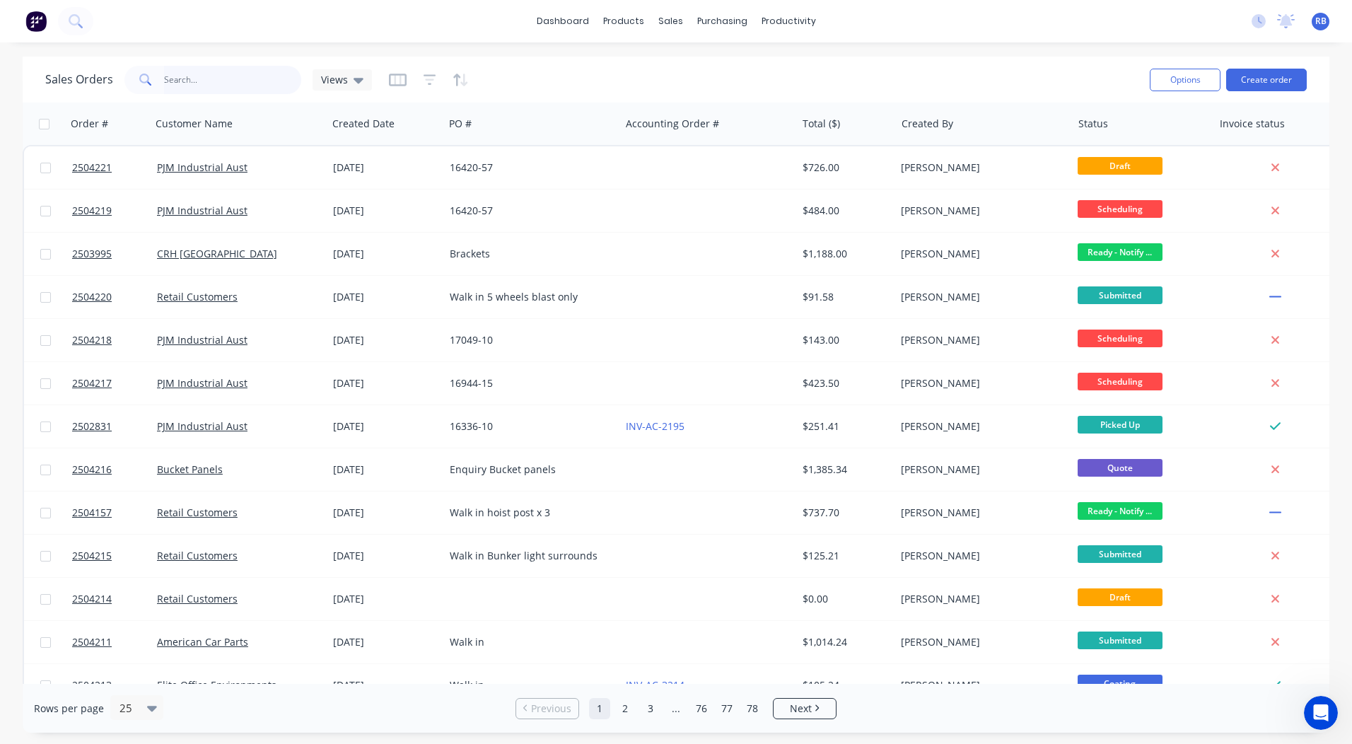
click at [253, 73] on input "text" at bounding box center [233, 80] width 138 height 28
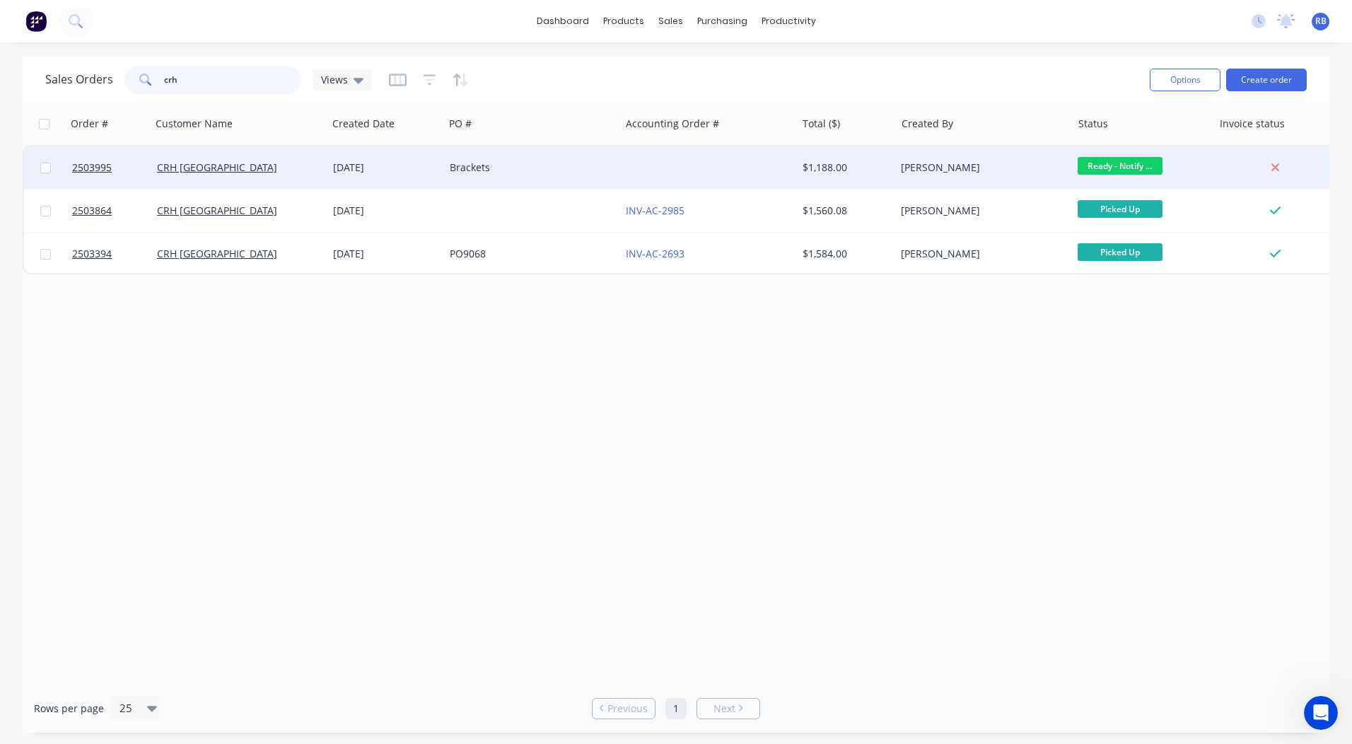
type input "crh"
click at [1099, 168] on span "Ready - Notify ..." at bounding box center [1119, 166] width 85 height 18
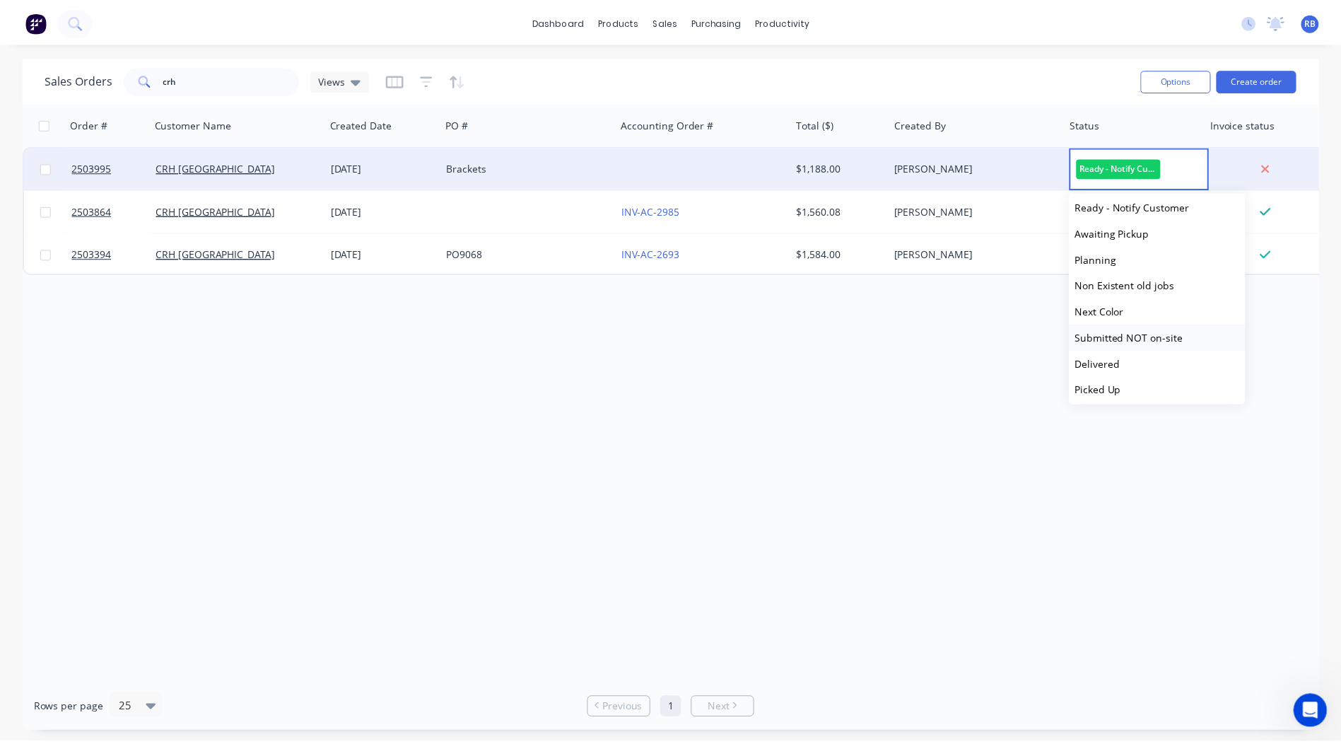
scroll to position [584, 0]
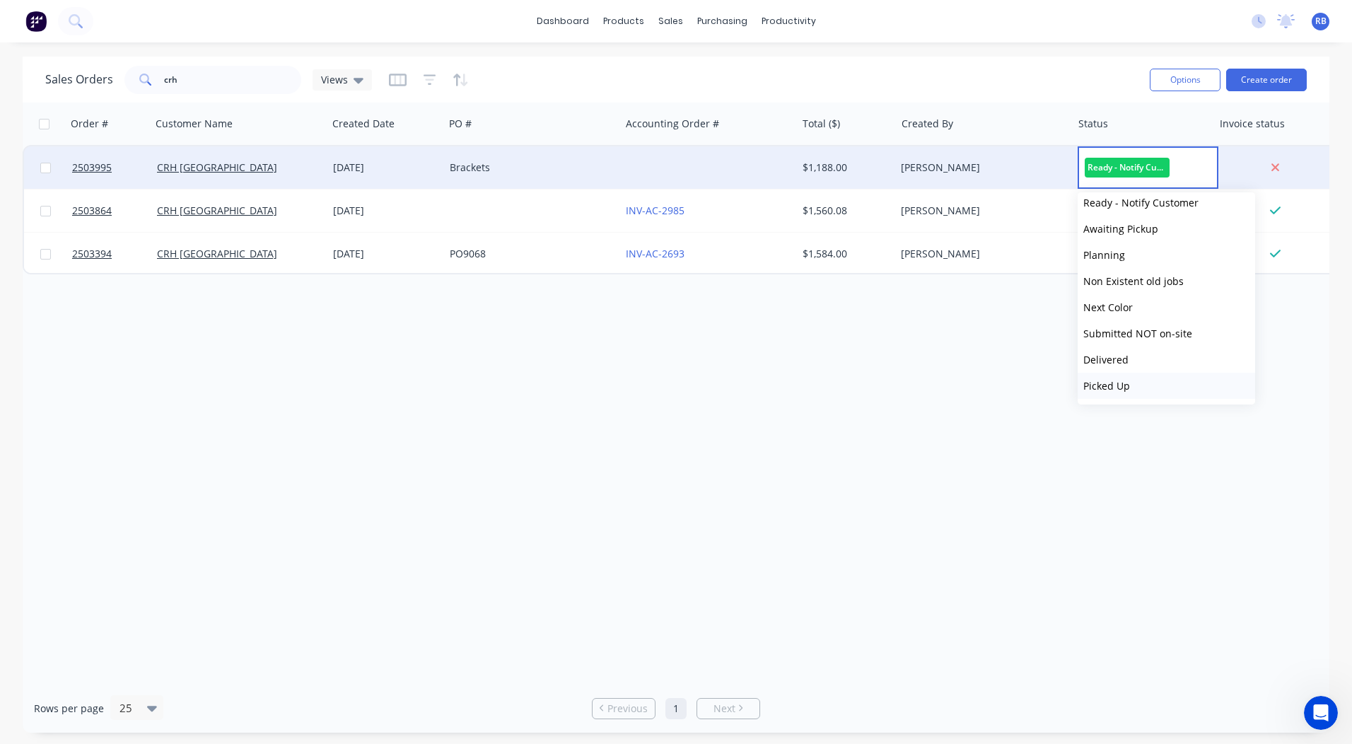
click at [1127, 387] on span "Picked Up" at bounding box center [1106, 385] width 47 height 13
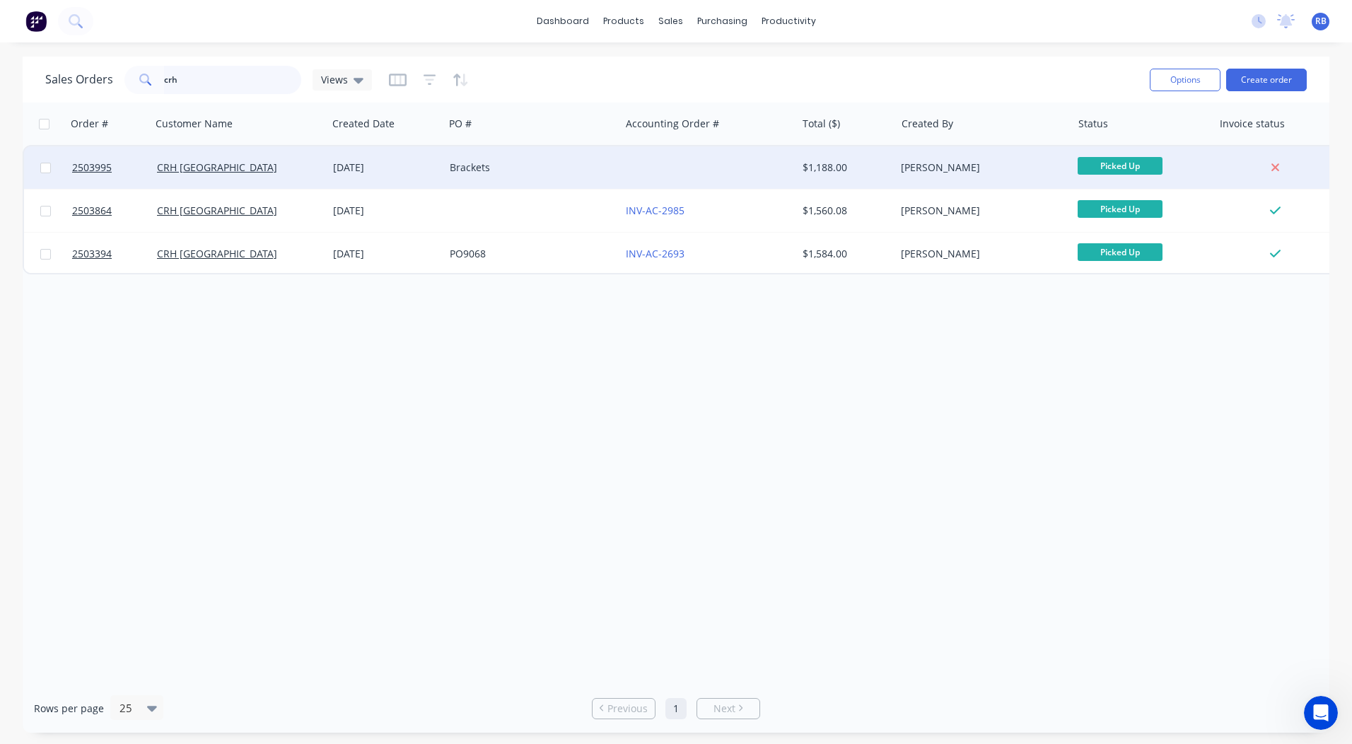
drag, startPoint x: 215, startPoint y: 77, endPoint x: 92, endPoint y: 101, distance: 125.3
click at [92, 101] on div "Sales Orders crh Views Options Create order" at bounding box center [676, 80] width 1306 height 46
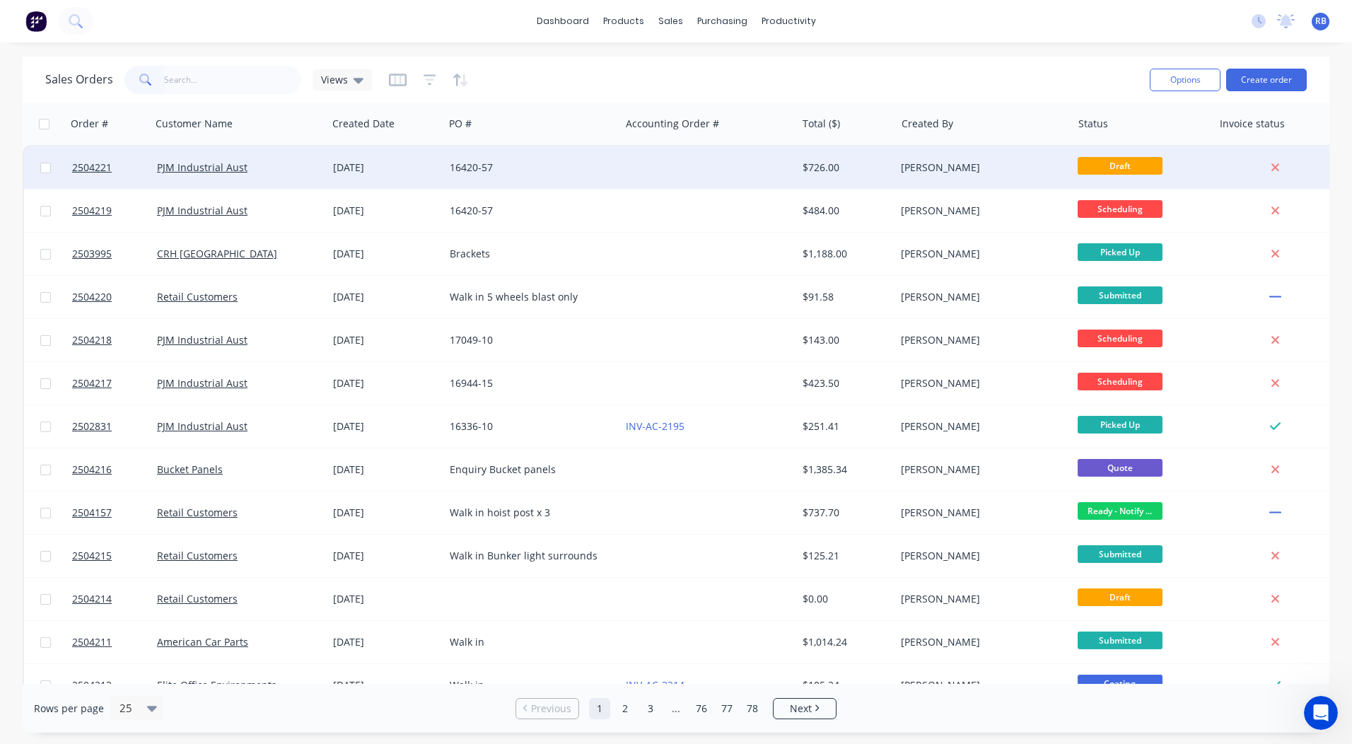
click at [807, 177] on div "$726.00" at bounding box center [846, 167] width 99 height 42
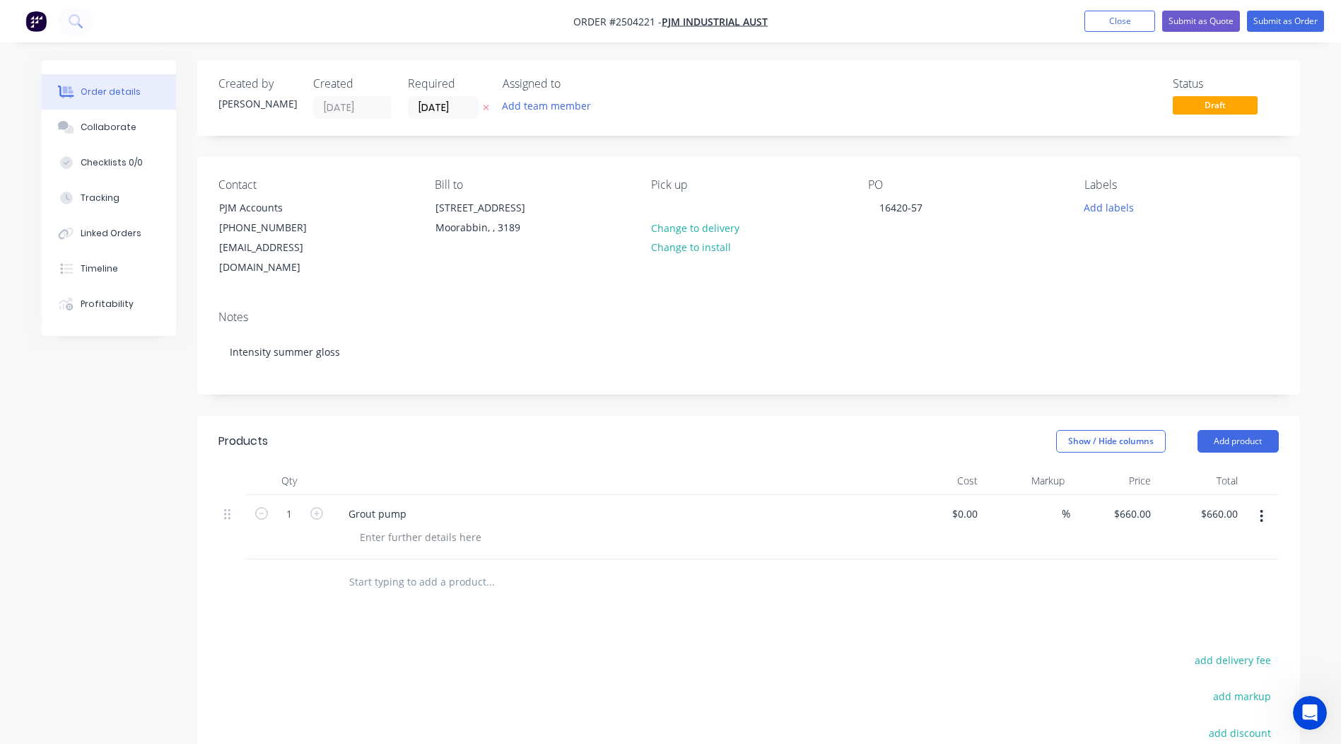
click at [1114, 33] on nav "Order #2504221 - PJM Industrial Aust Add product Close Submit as Quote Submit a…" at bounding box center [670, 21] width 1341 height 42
click at [1113, 30] on button "Close" at bounding box center [1119, 21] width 71 height 21
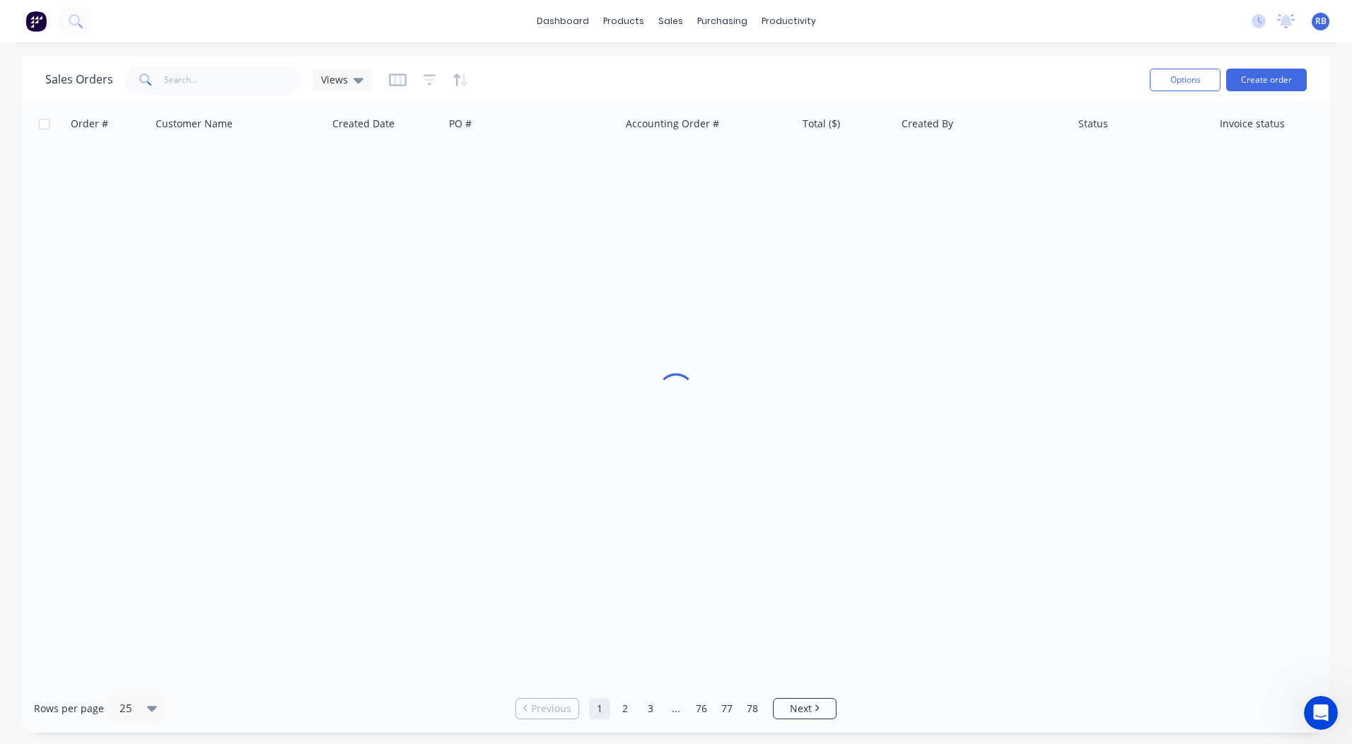
click at [1113, 30] on div "dashboard products sales purchasing productivity dashboard products Product Cat…" at bounding box center [676, 21] width 1352 height 42
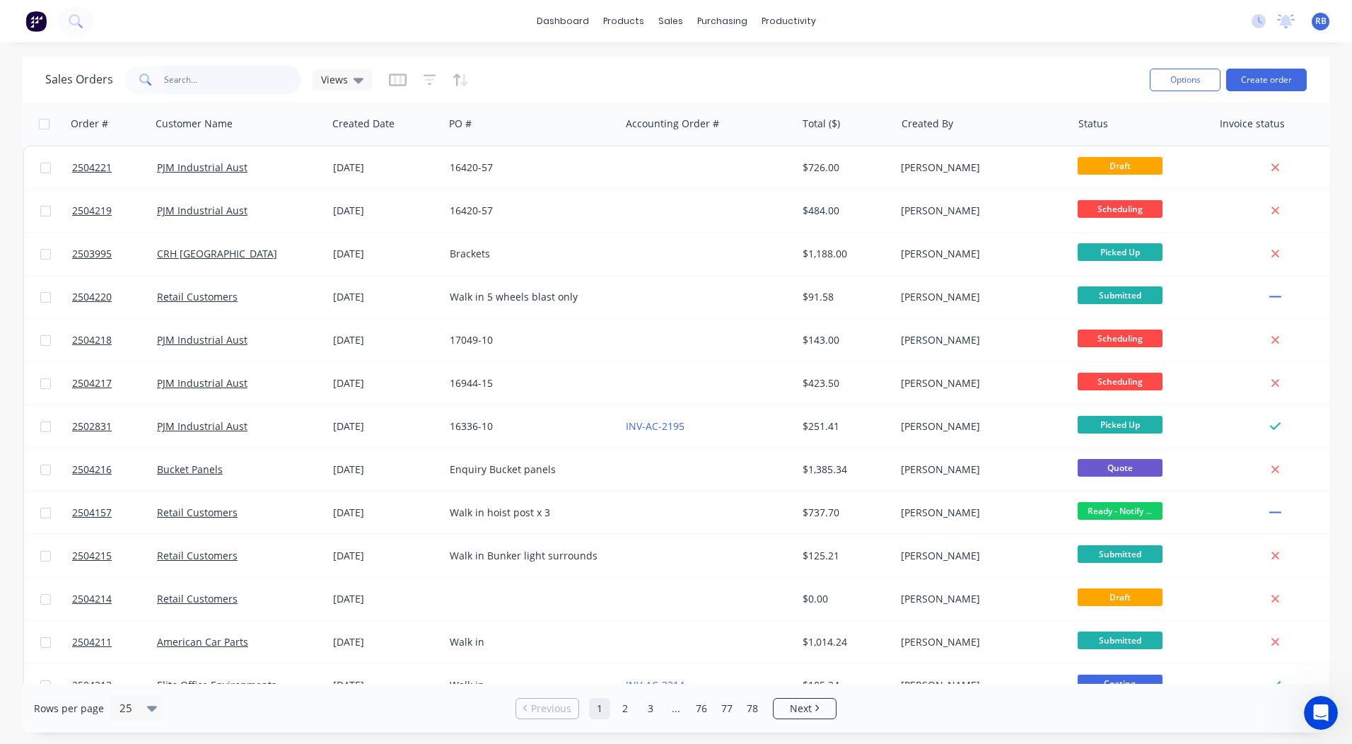
click at [177, 74] on input "text" at bounding box center [233, 80] width 138 height 28
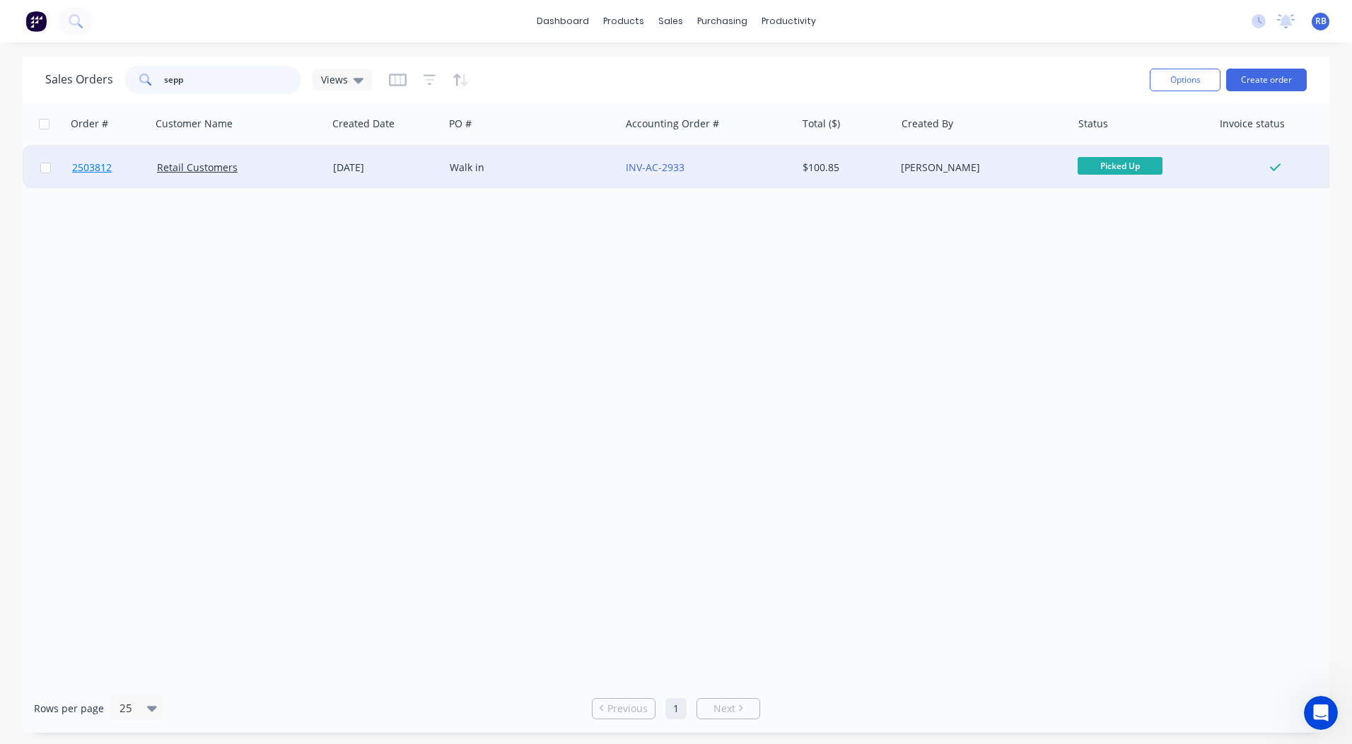
type input "sepp"
click at [104, 168] on span "2503812" at bounding box center [92, 167] width 40 height 14
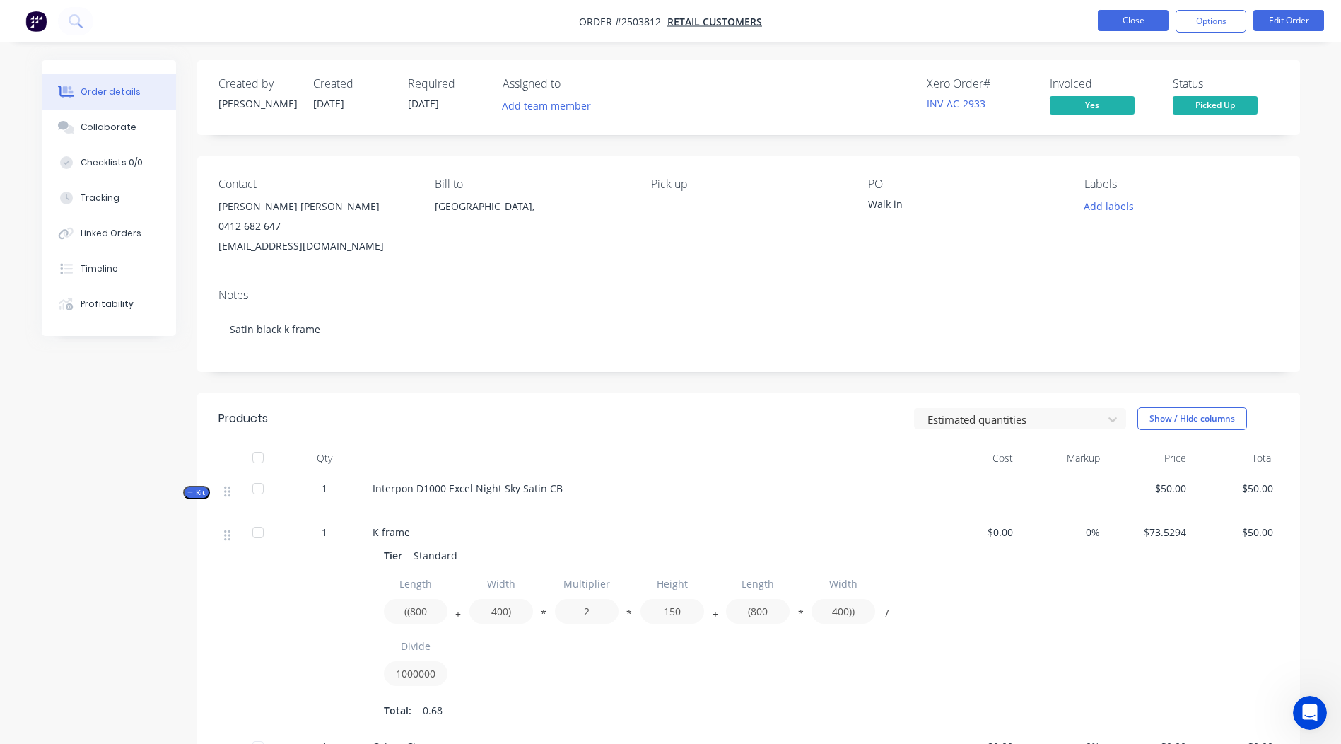
click at [1123, 21] on button "Close" at bounding box center [1133, 20] width 71 height 21
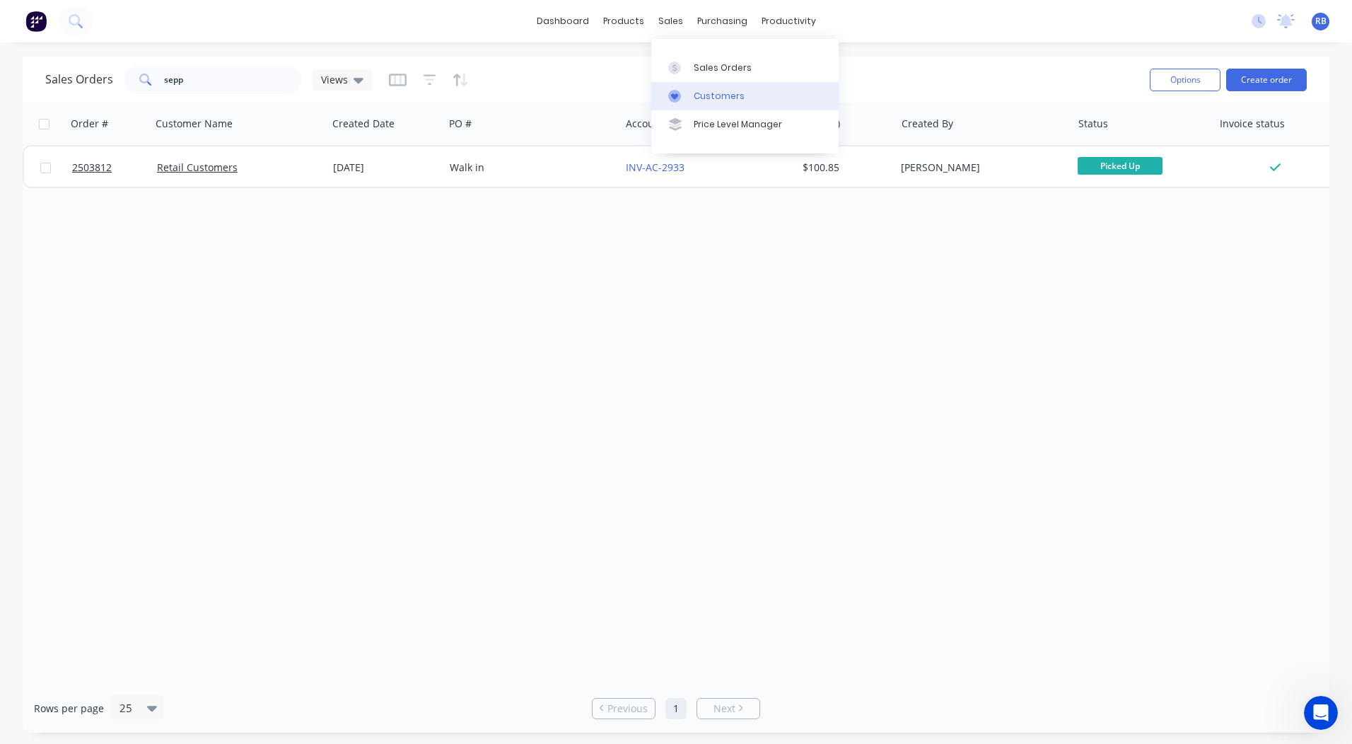
click at [712, 83] on link "Customers" at bounding box center [744, 96] width 187 height 28
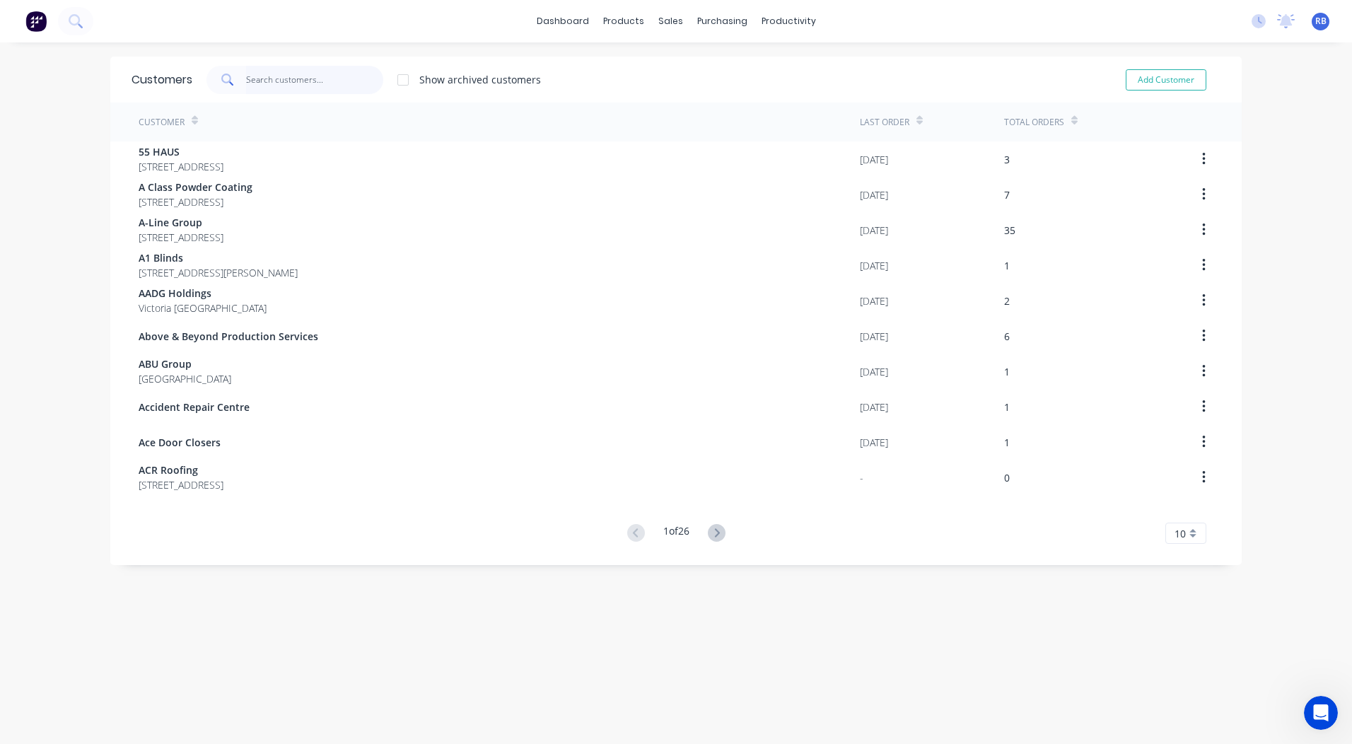
click at [278, 83] on input "text" at bounding box center [315, 80] width 138 height 28
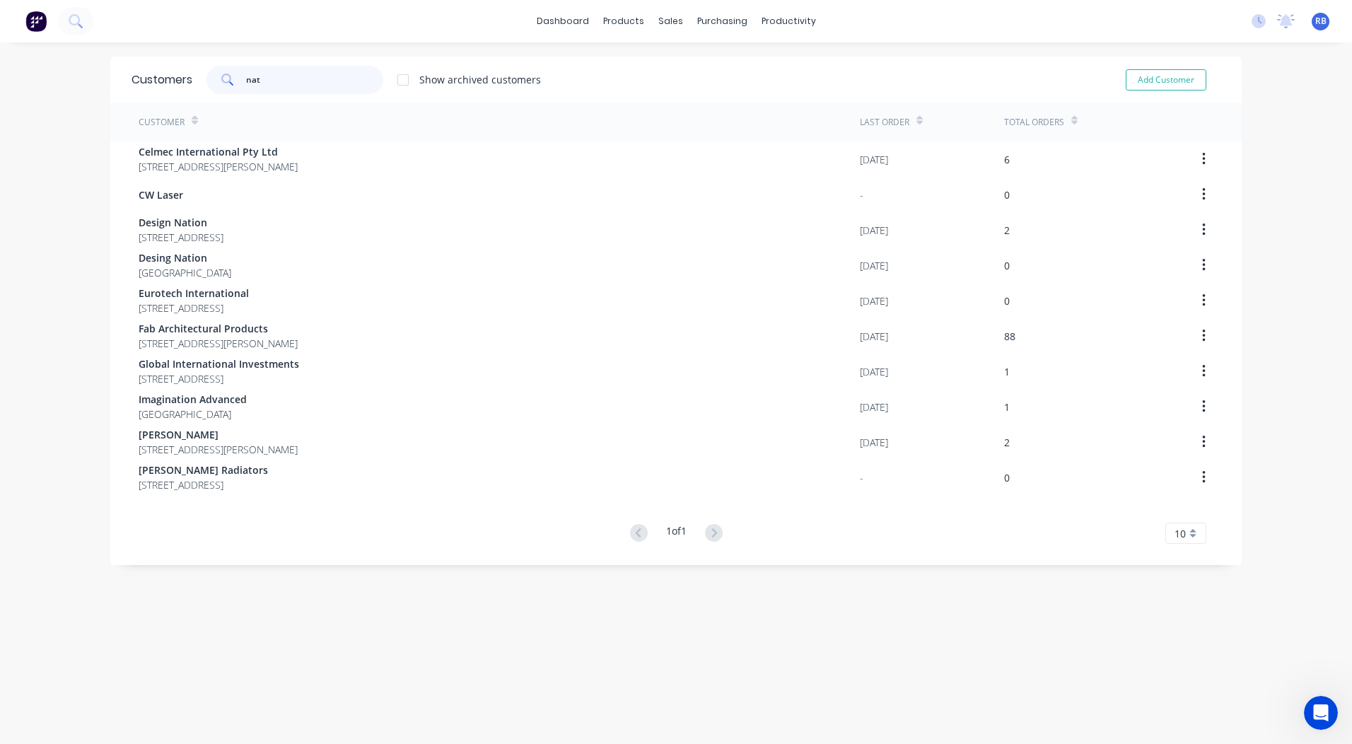
type input "nate"
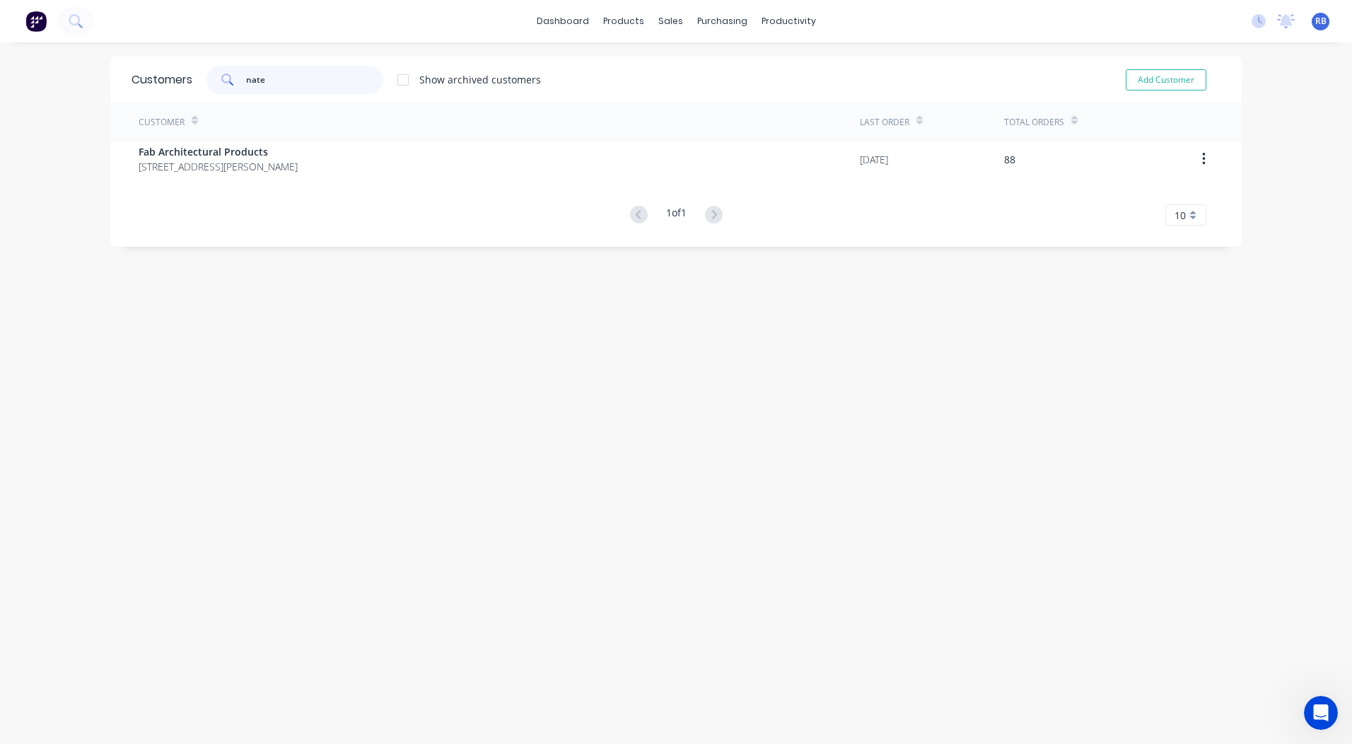
click at [305, 78] on input "nate" at bounding box center [315, 80] width 138 height 28
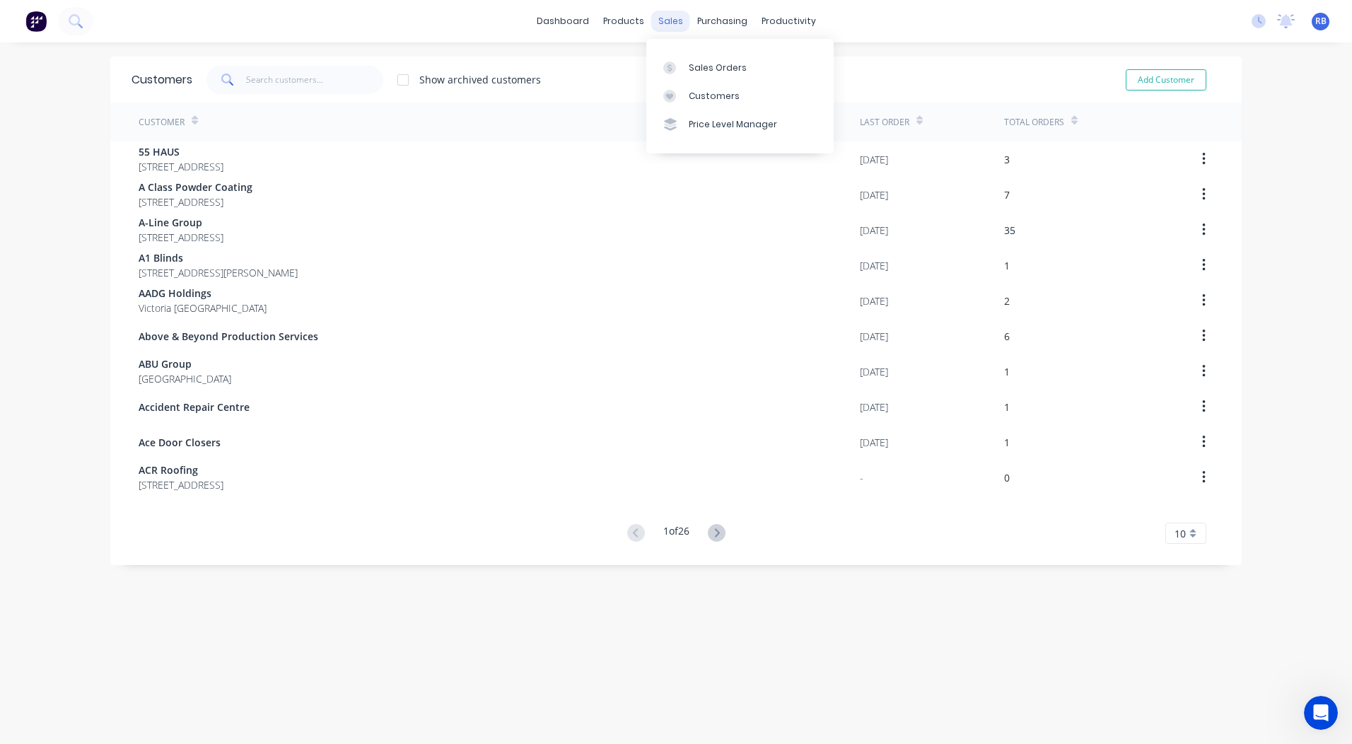
click at [655, 22] on div "sales" at bounding box center [670, 21] width 39 height 21
click at [733, 68] on div "Sales Orders" at bounding box center [718, 67] width 58 height 13
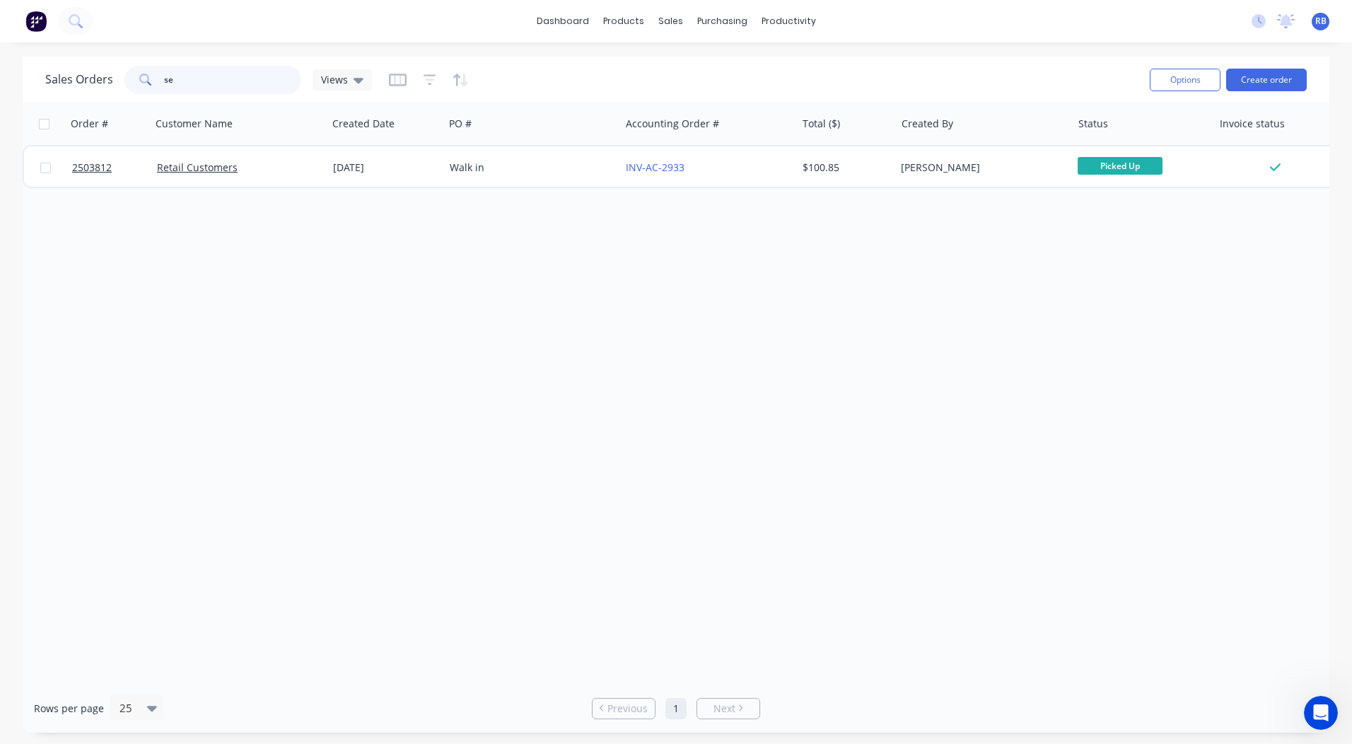
type input "s"
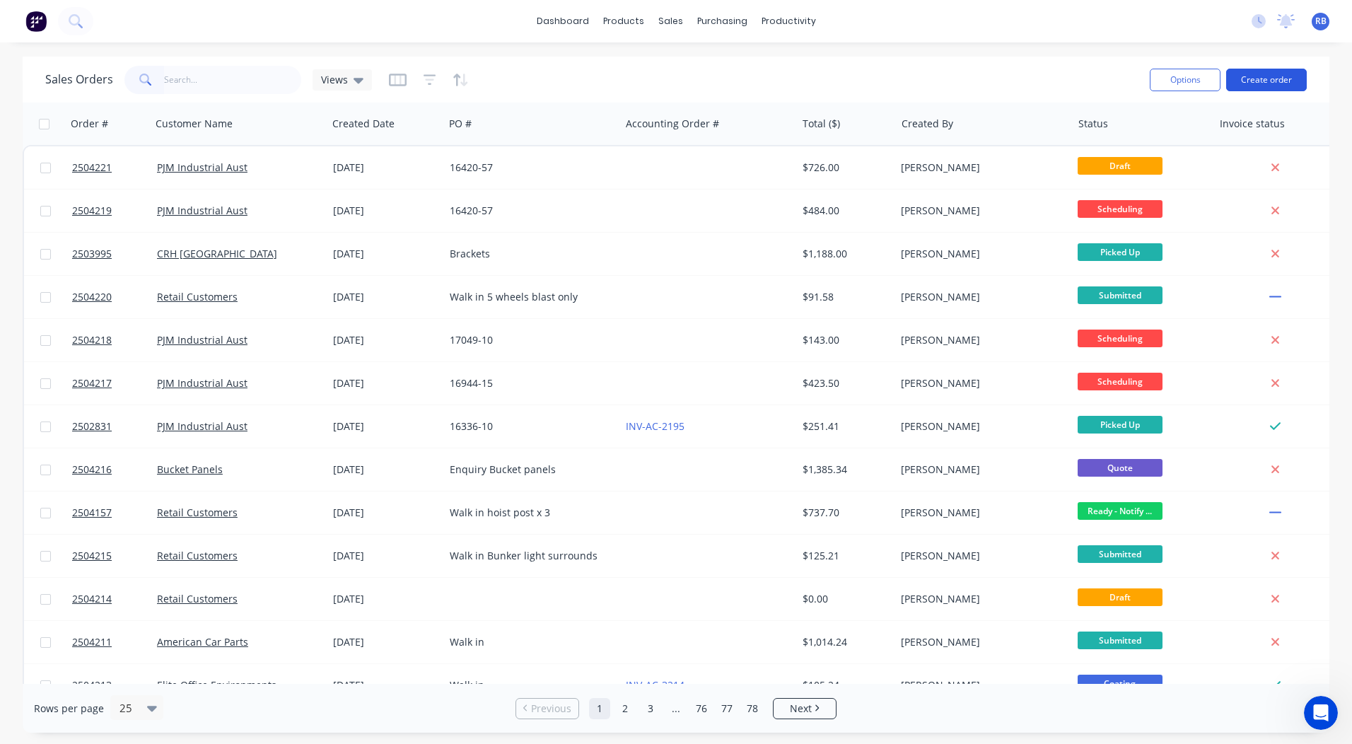
click at [1275, 82] on button "Create order" at bounding box center [1266, 80] width 81 height 23
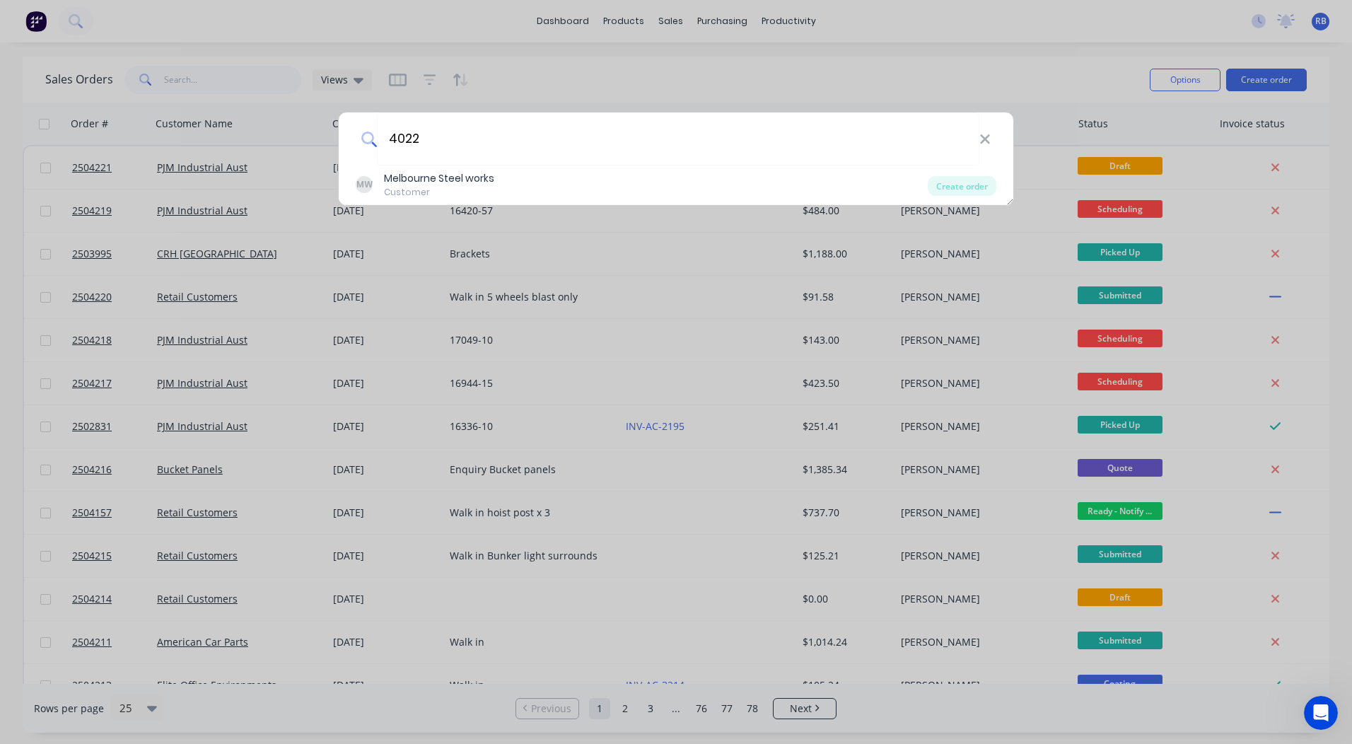
type input "4022"
click at [990, 139] on div "4022" at bounding box center [676, 138] width 674 height 53
click at [990, 139] on icon at bounding box center [984, 139] width 11 height 16
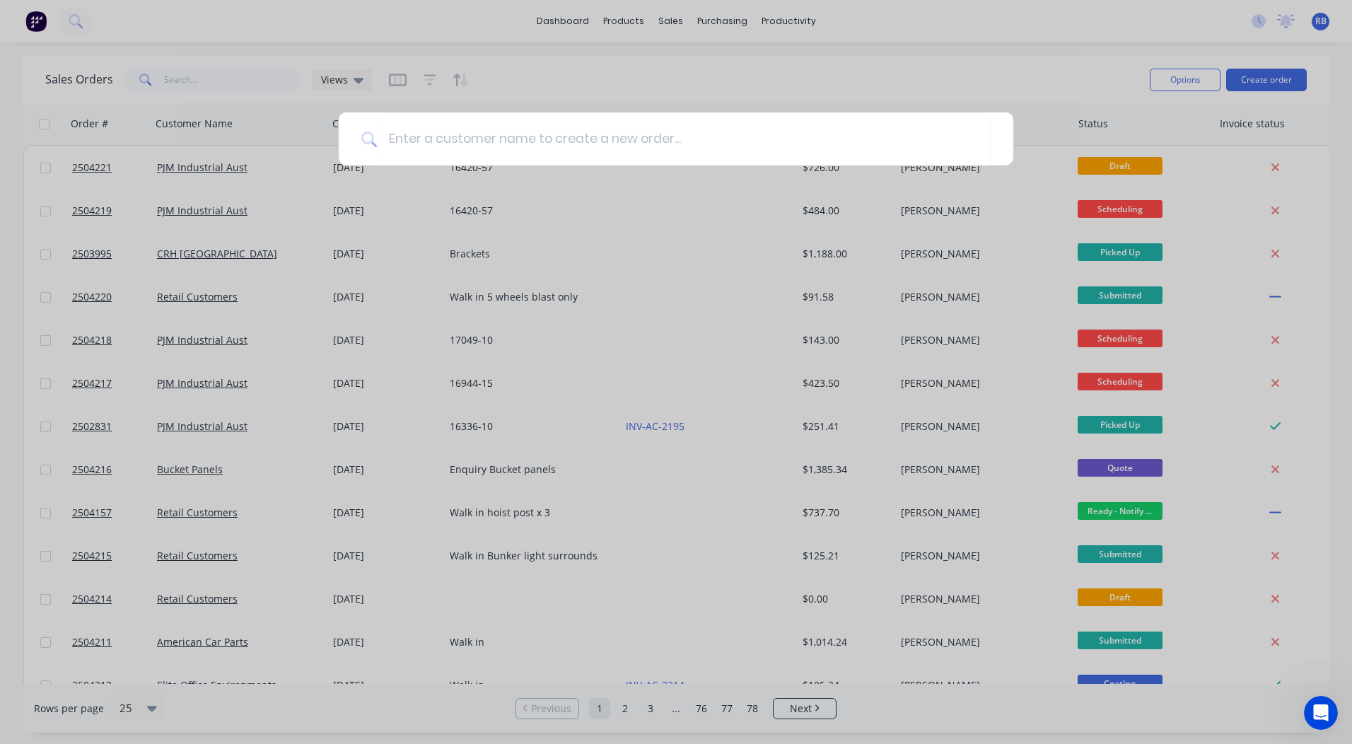
click at [746, 35] on div at bounding box center [676, 372] width 1352 height 744
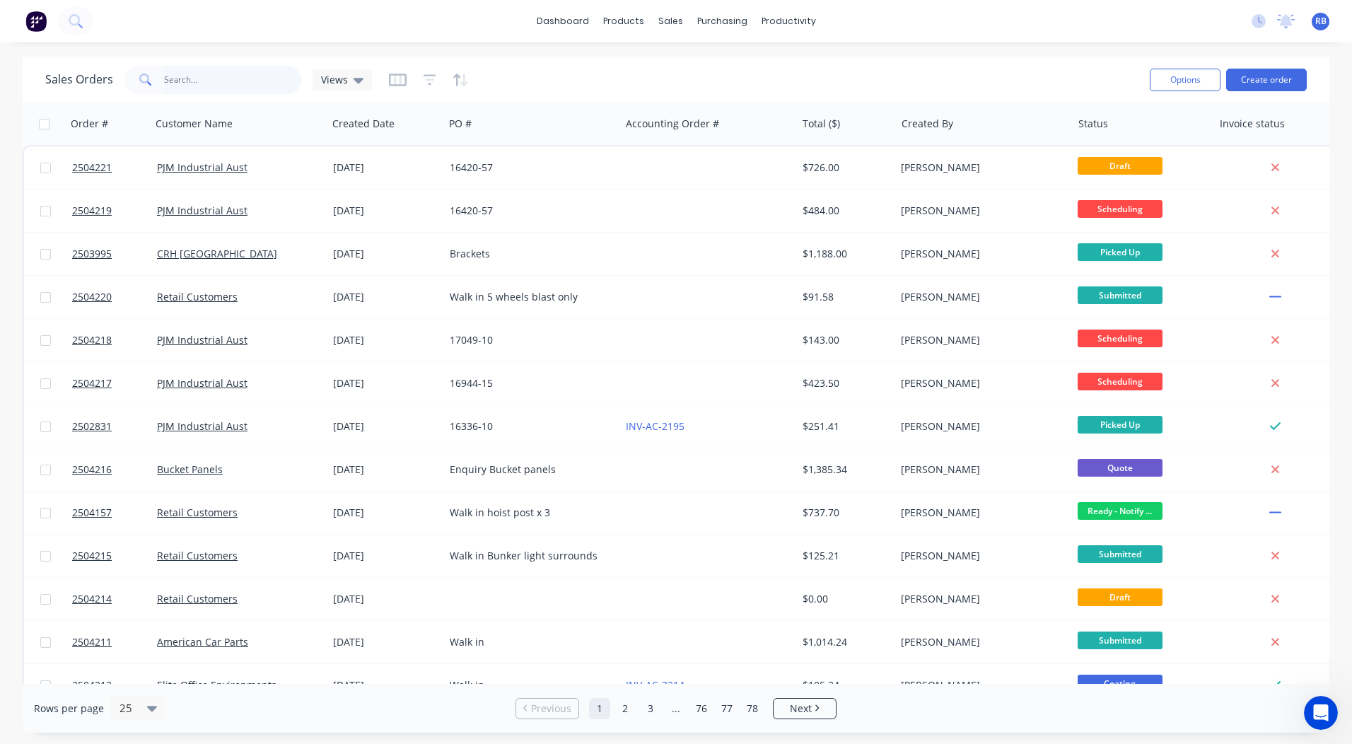
click at [216, 66] on input "text" at bounding box center [233, 80] width 138 height 28
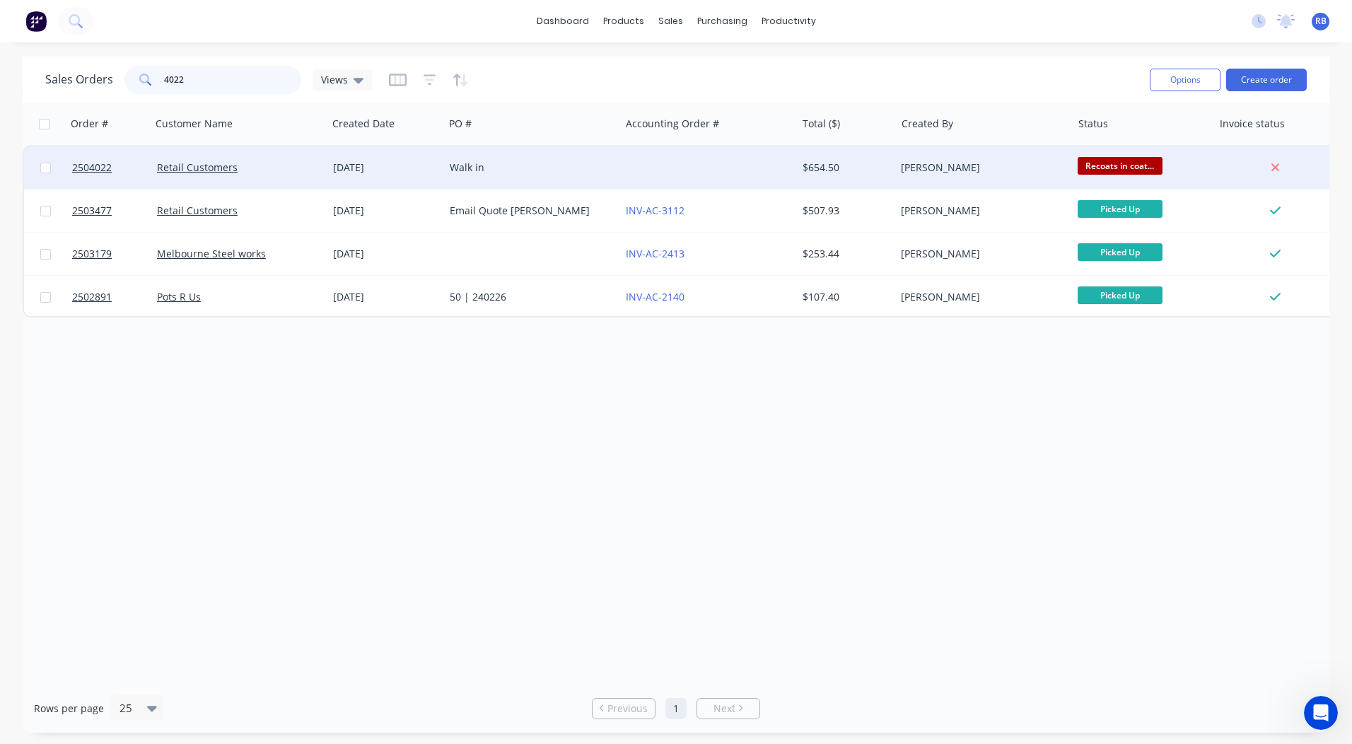
type input "4022"
click at [665, 159] on div at bounding box center [708, 167] width 176 height 42
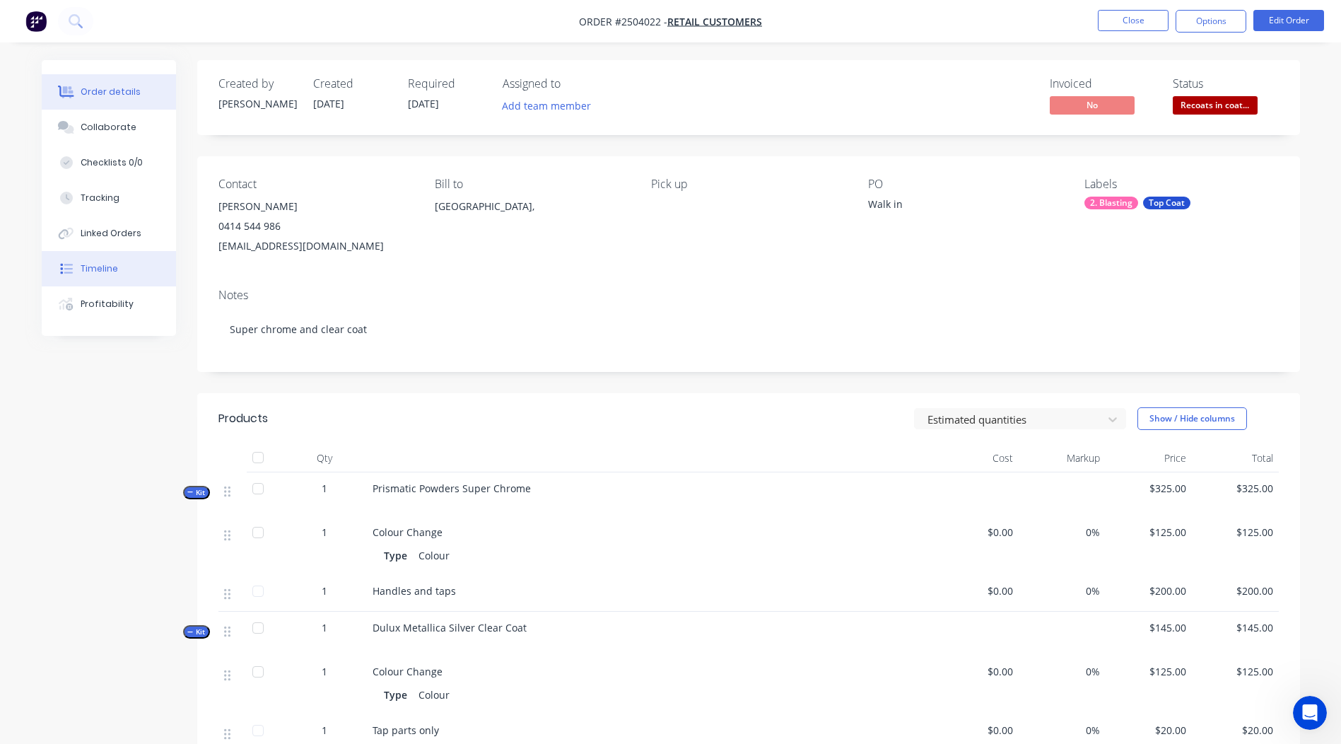
click at [95, 266] on div "Timeline" at bounding box center [99, 268] width 37 height 13
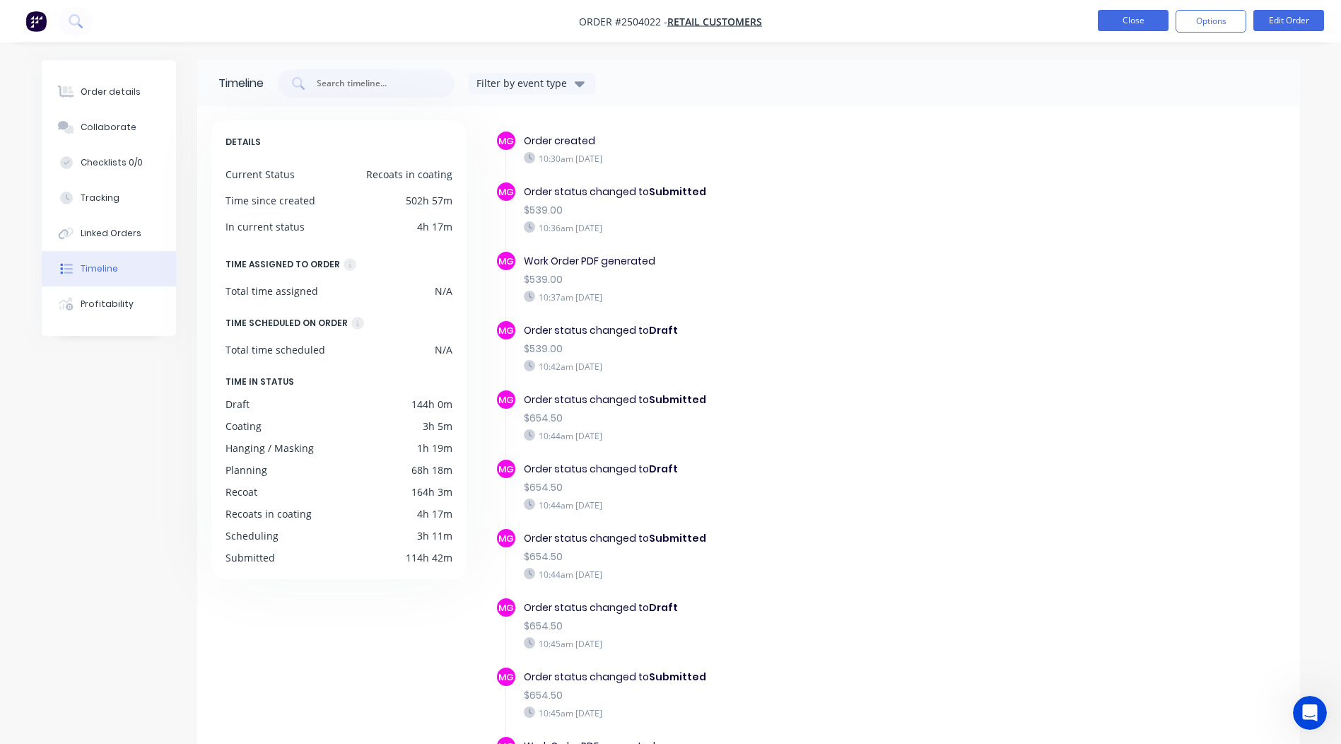
click at [1123, 18] on button "Close" at bounding box center [1133, 20] width 71 height 21
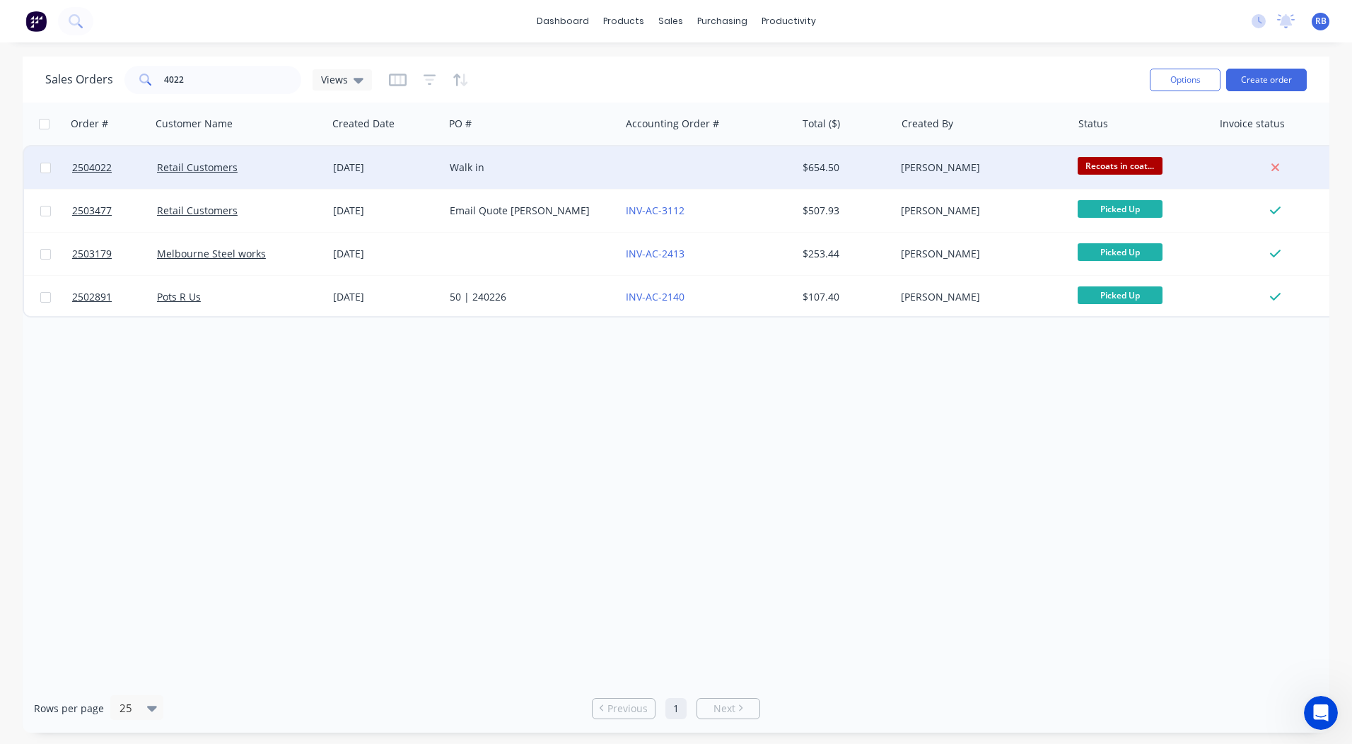
click at [1113, 167] on span "Recoats in coat..." at bounding box center [1119, 166] width 85 height 18
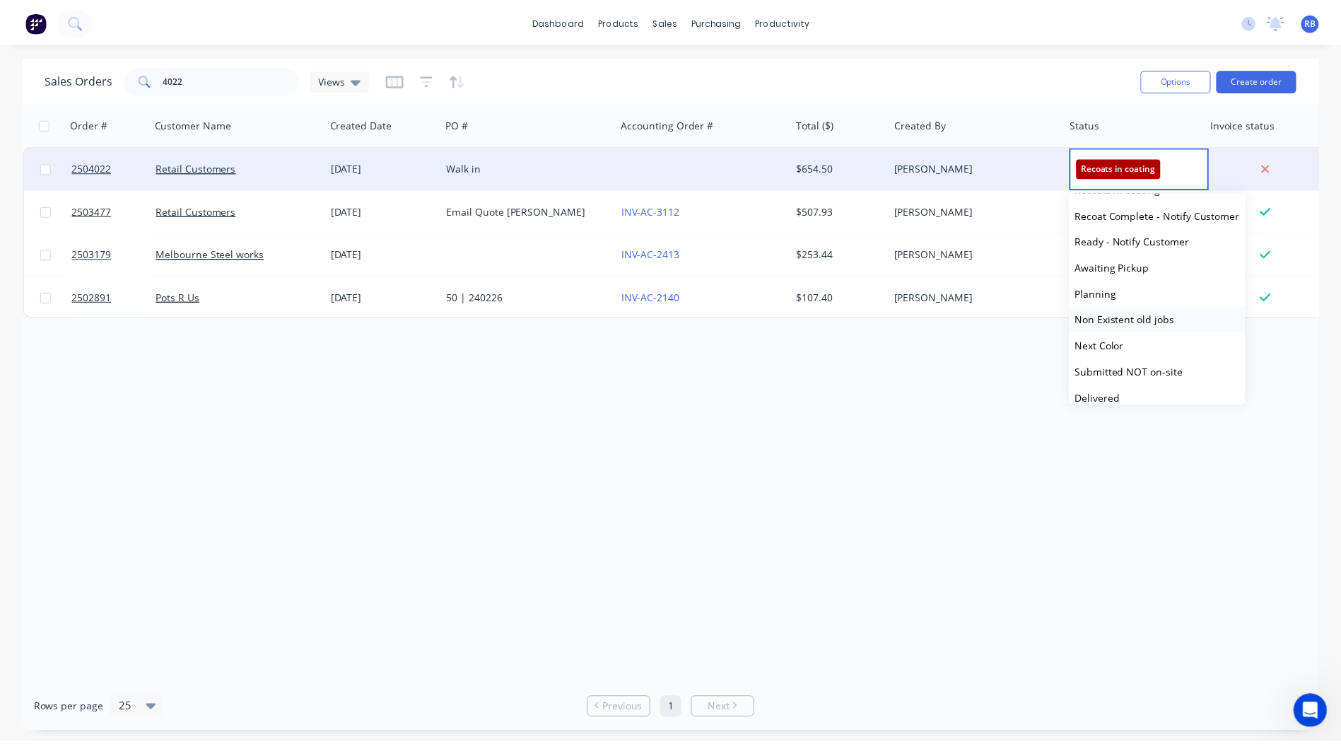
scroll to position [513, 0]
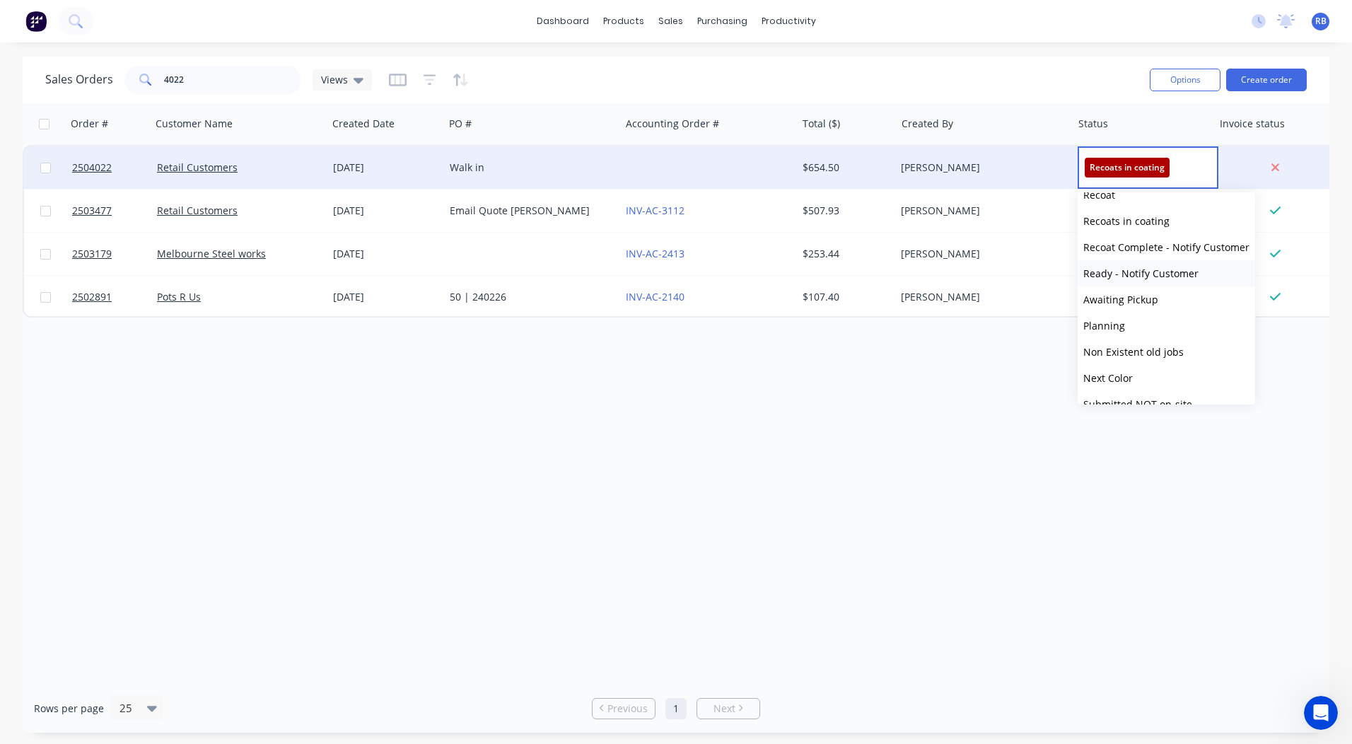
click at [1157, 276] on span "Ready - Notify Customer" at bounding box center [1140, 272] width 115 height 13
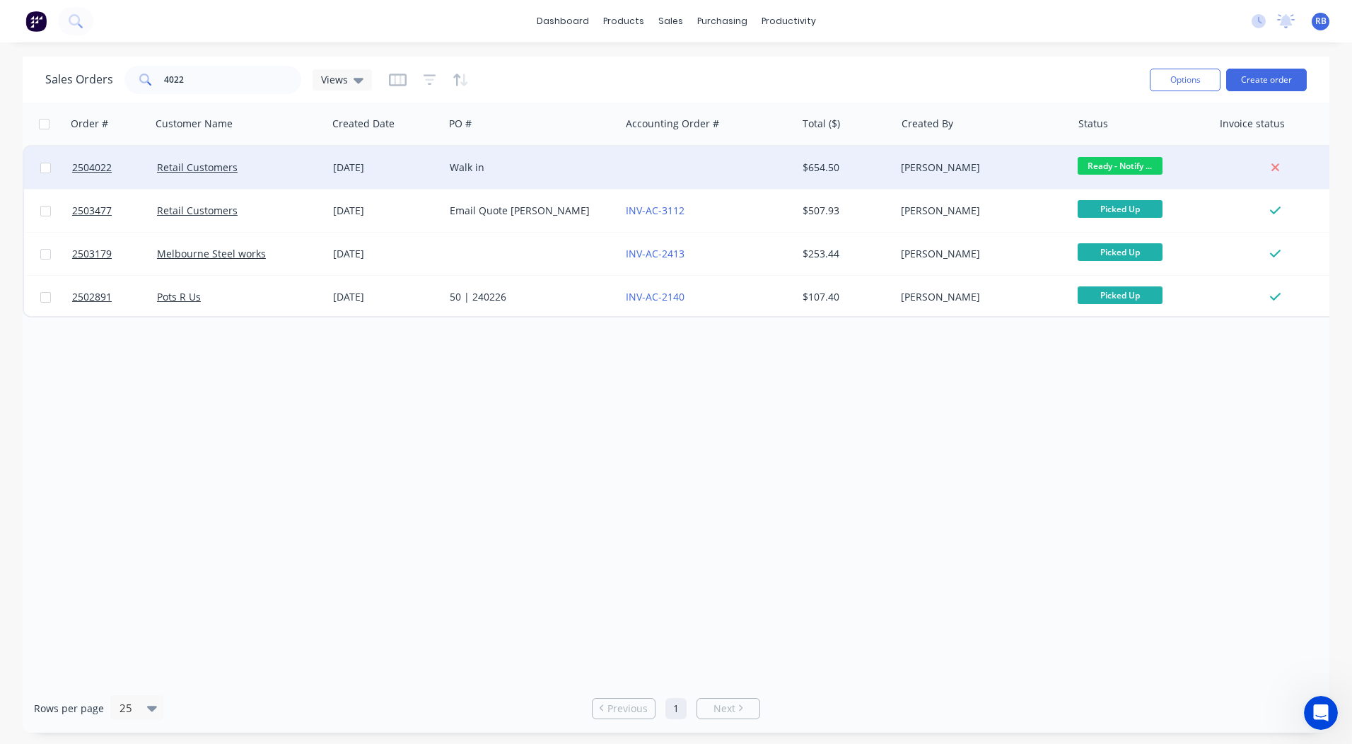
click at [779, 174] on div at bounding box center [708, 167] width 176 height 42
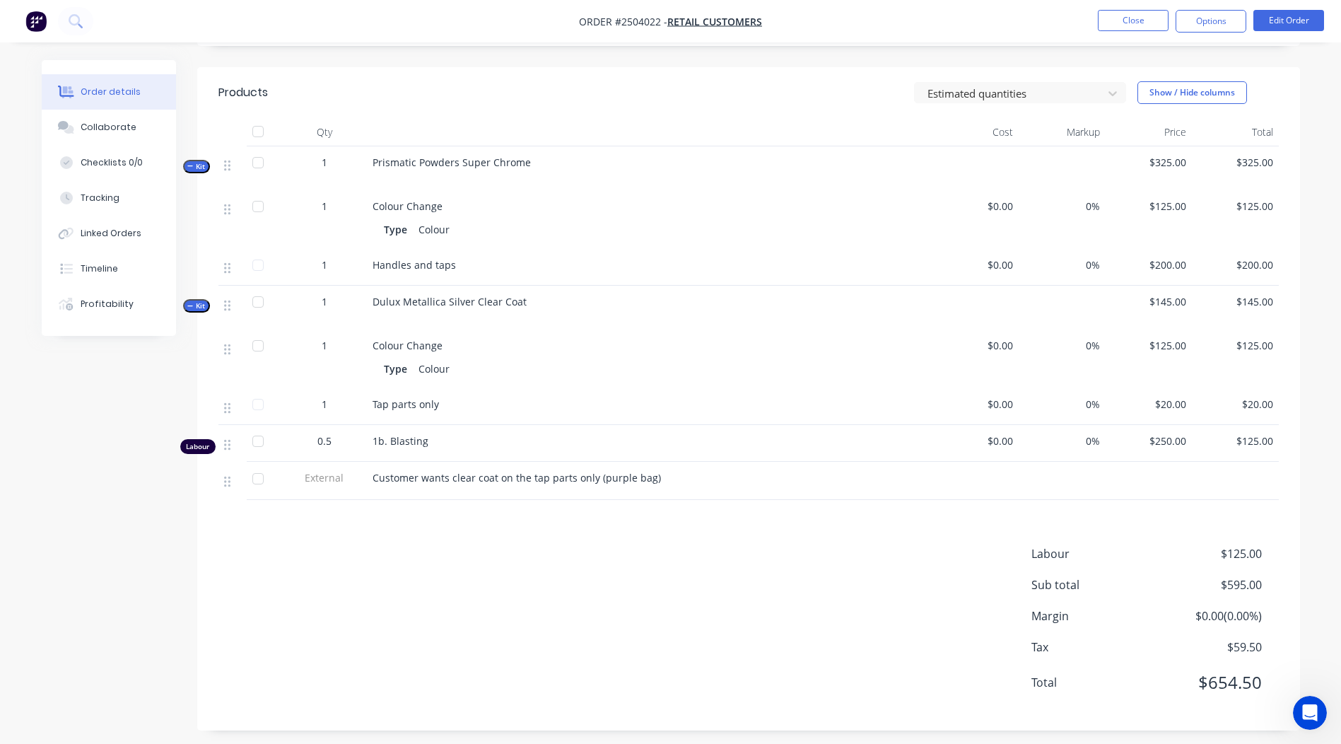
scroll to position [334, 0]
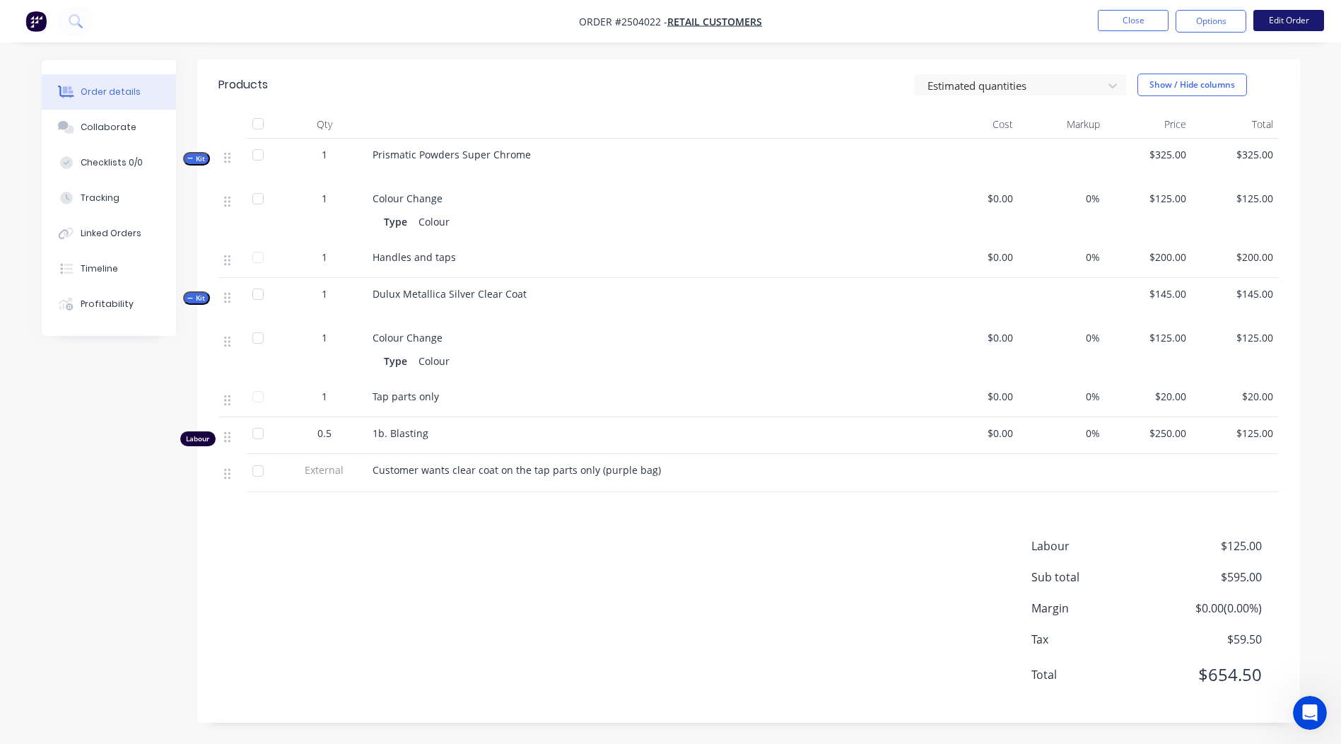
click at [1276, 18] on button "Edit Order" at bounding box center [1288, 20] width 71 height 21
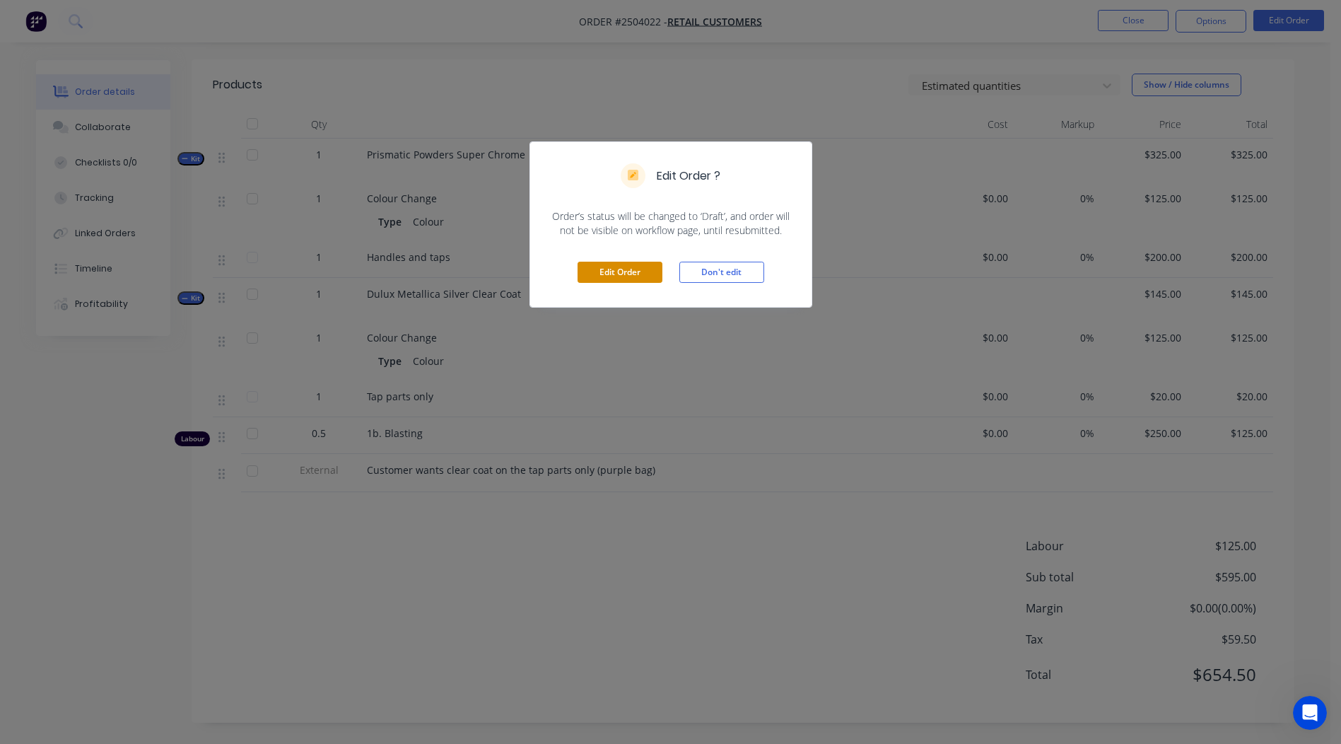
click at [618, 269] on button "Edit Order" at bounding box center [620, 272] width 85 height 21
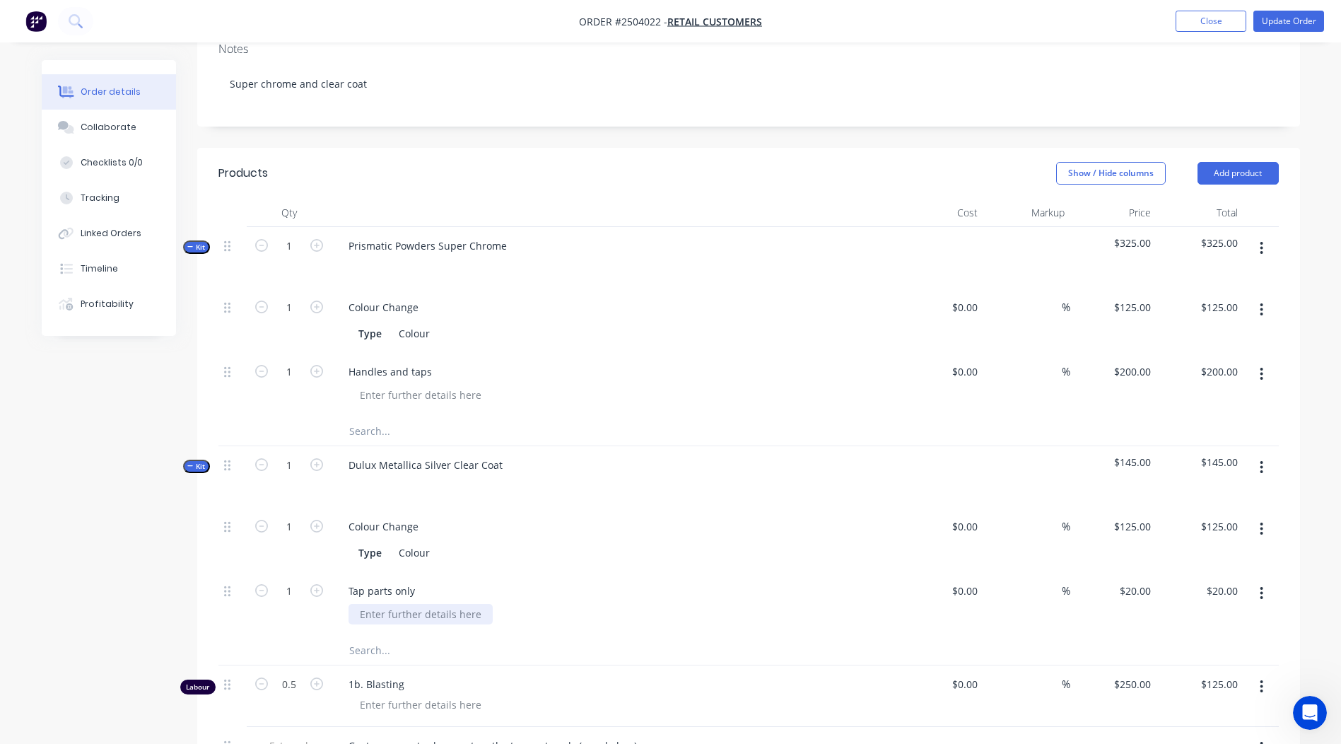
scroll to position [353, 0]
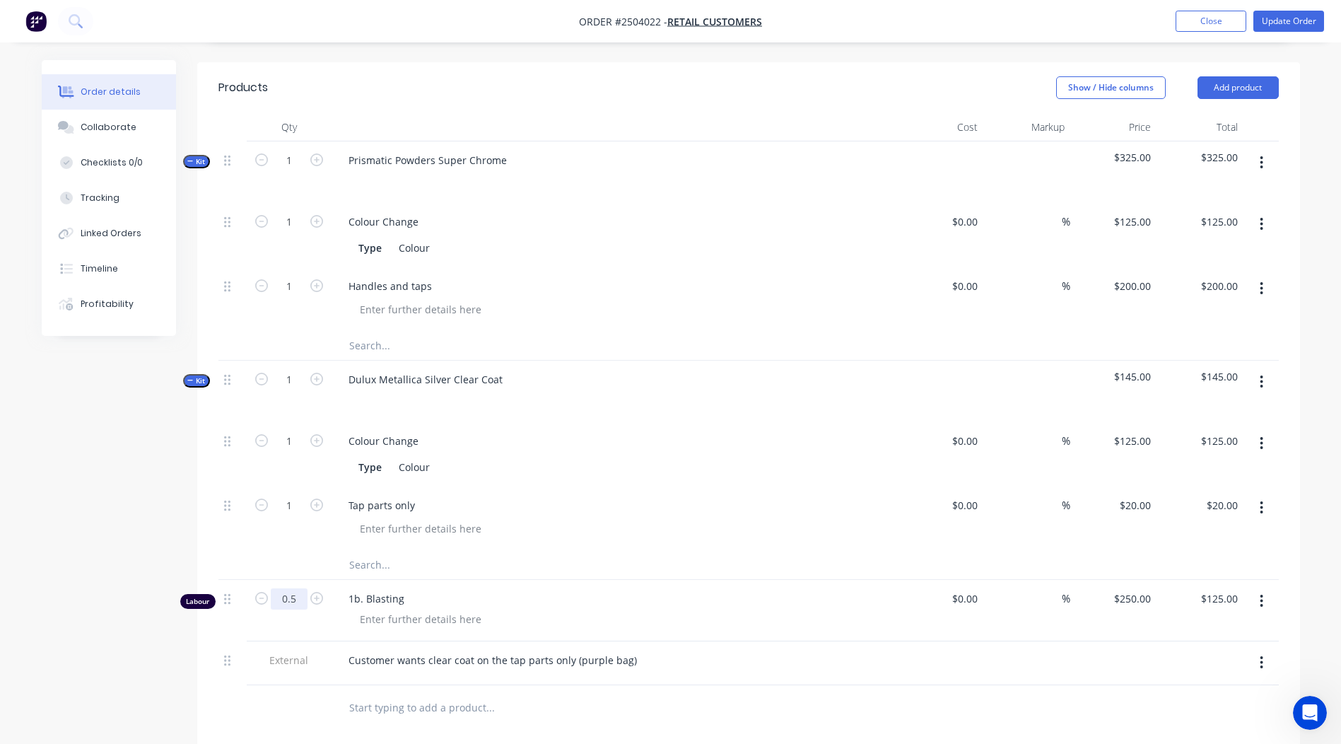
click at [300, 588] on input "0.5" at bounding box center [289, 598] width 37 height 21
type input "0.25"
type input "$62.50"
click at [792, 693] on div at bounding box center [586, 707] width 498 height 28
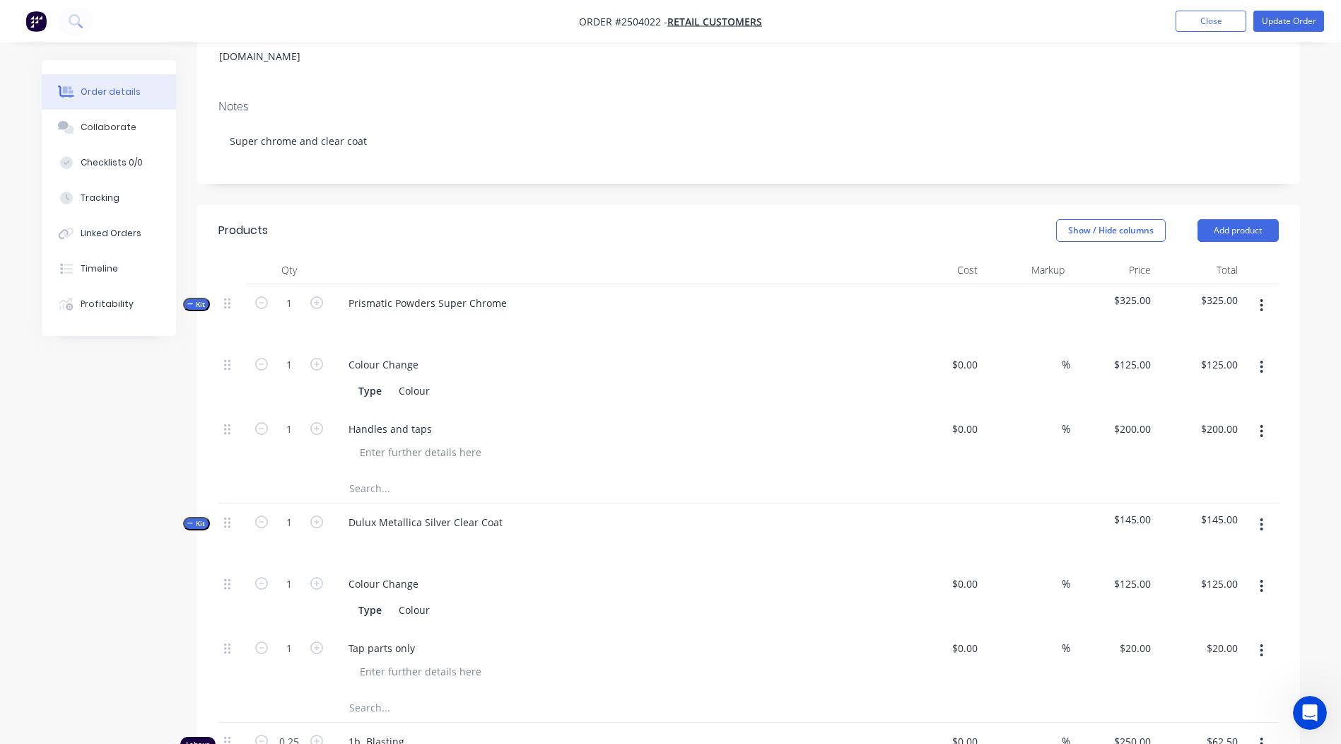
scroll to position [111, 0]
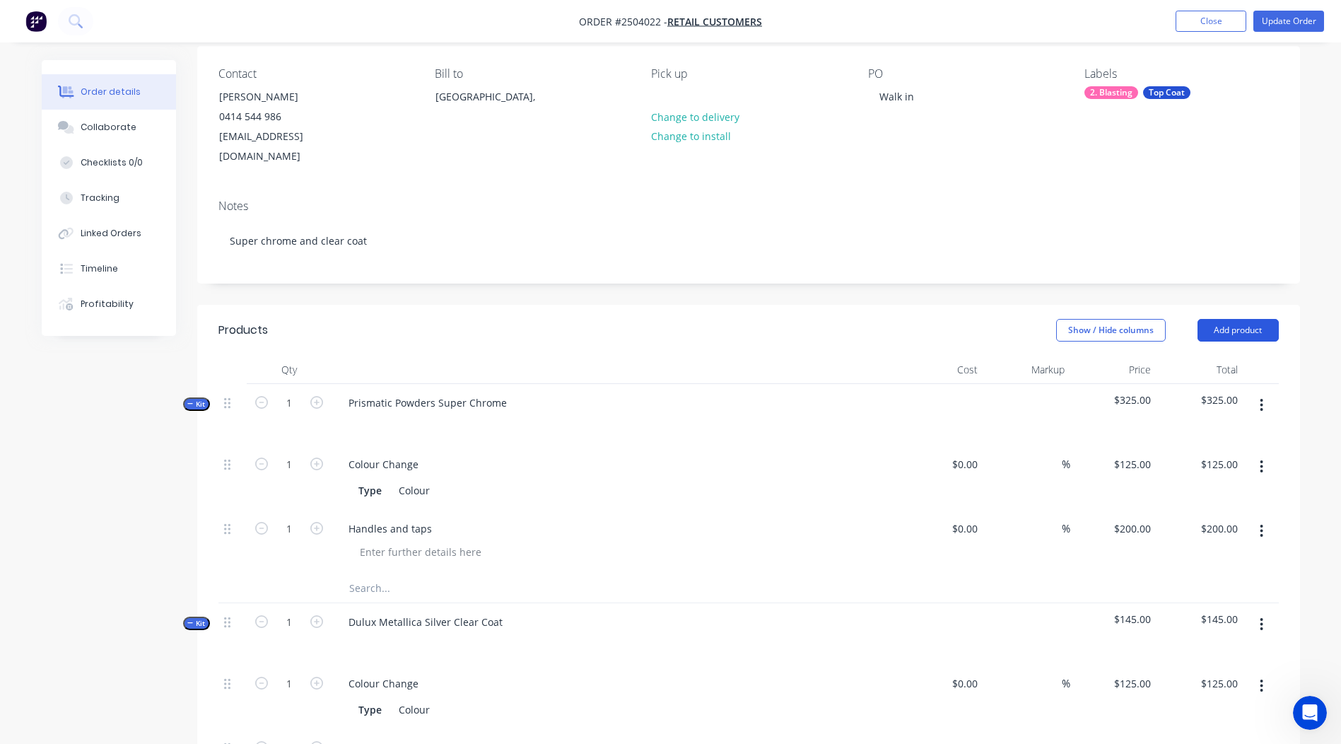
click at [1217, 319] on button "Add product" at bounding box center [1237, 330] width 81 height 23
click at [1226, 384] on div "Basic product" at bounding box center [1211, 394] width 109 height 20
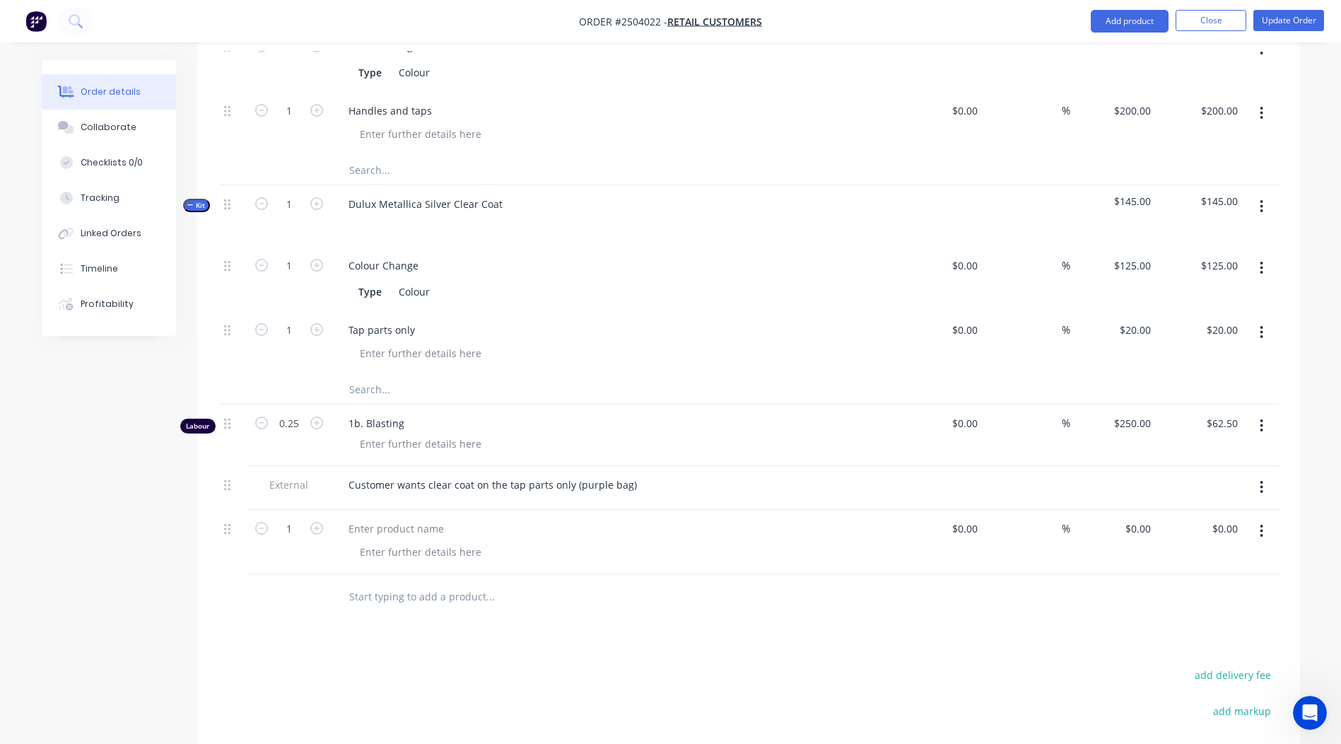
scroll to position [535, 0]
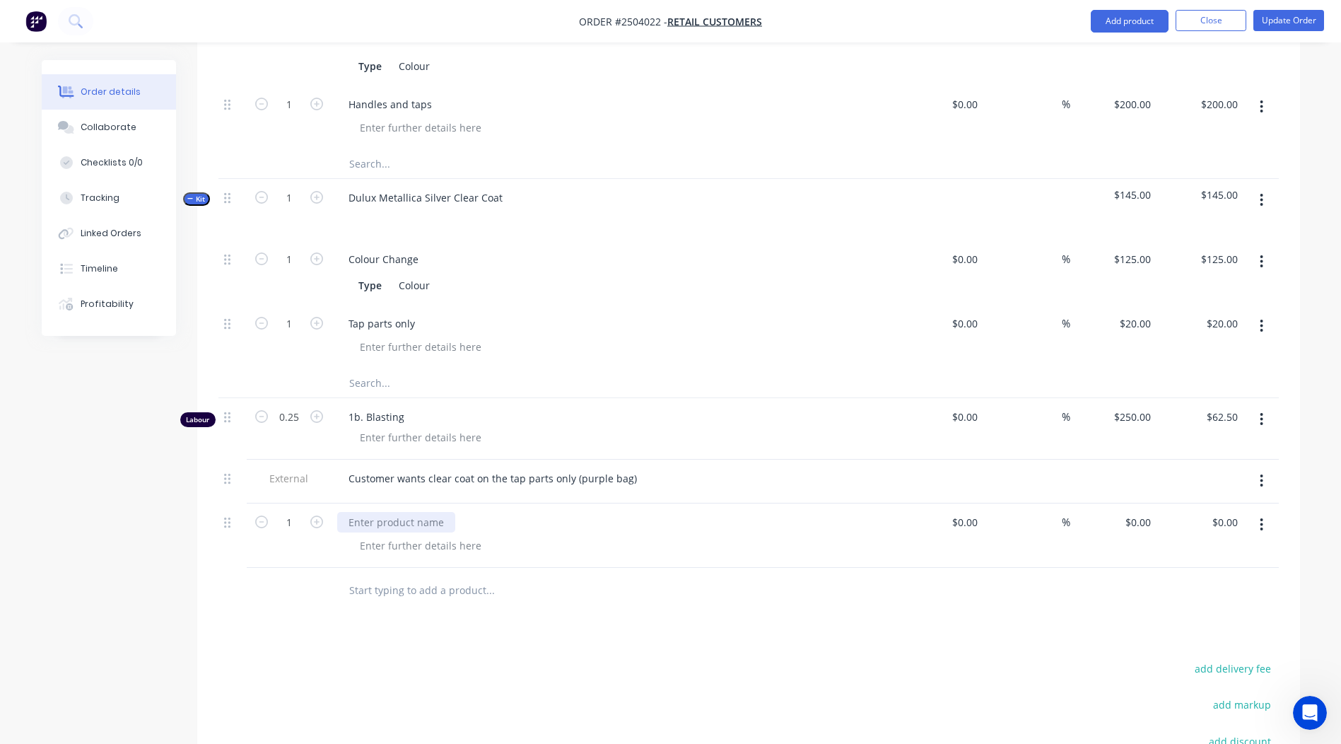
click at [395, 512] on div at bounding box center [396, 522] width 118 height 20
click at [283, 512] on input "1" at bounding box center [289, 522] width 37 height 21
type input "0.5"
click at [1139, 512] on div "0 $0.00" at bounding box center [1137, 522] width 38 height 20
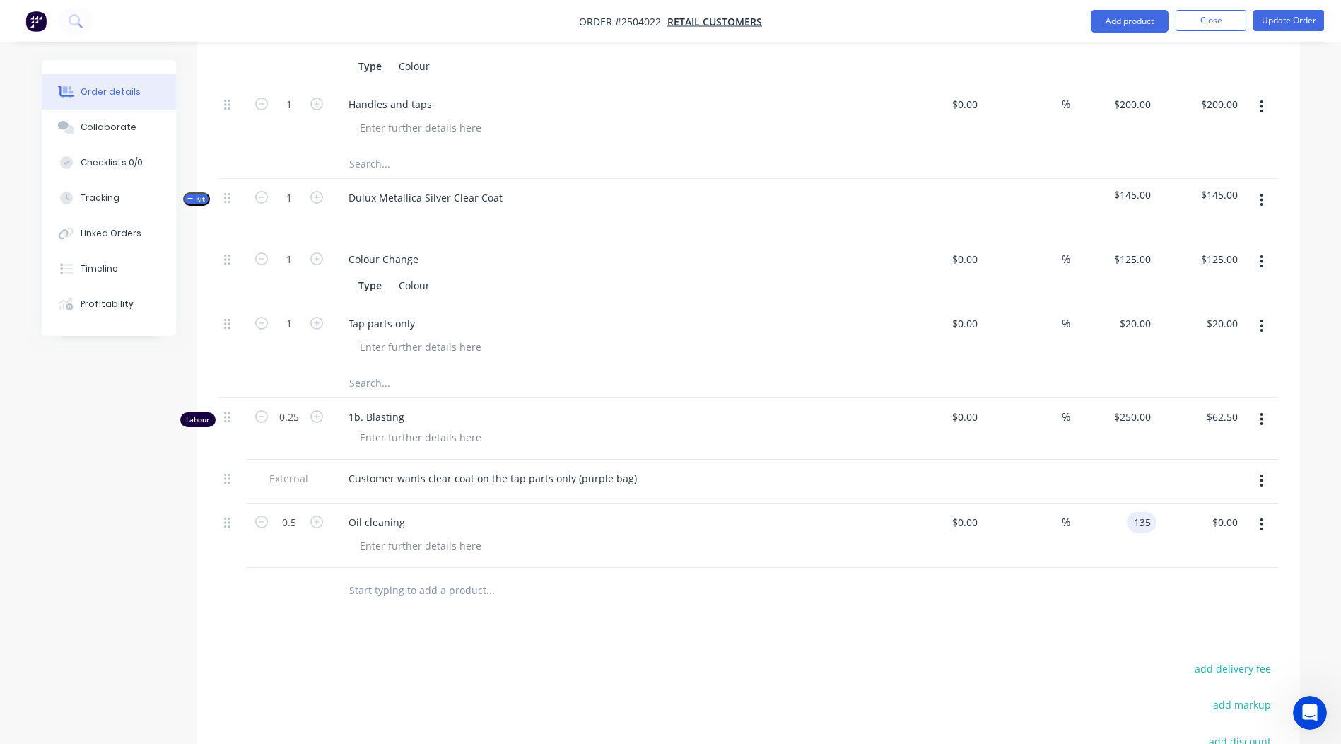
type input "$135.00"
type input "$67.50"
drag, startPoint x: 922, startPoint y: 584, endPoint x: 1190, endPoint y: 558, distance: 269.9
click at [922, 584] on div at bounding box center [748, 591] width 1060 height 46
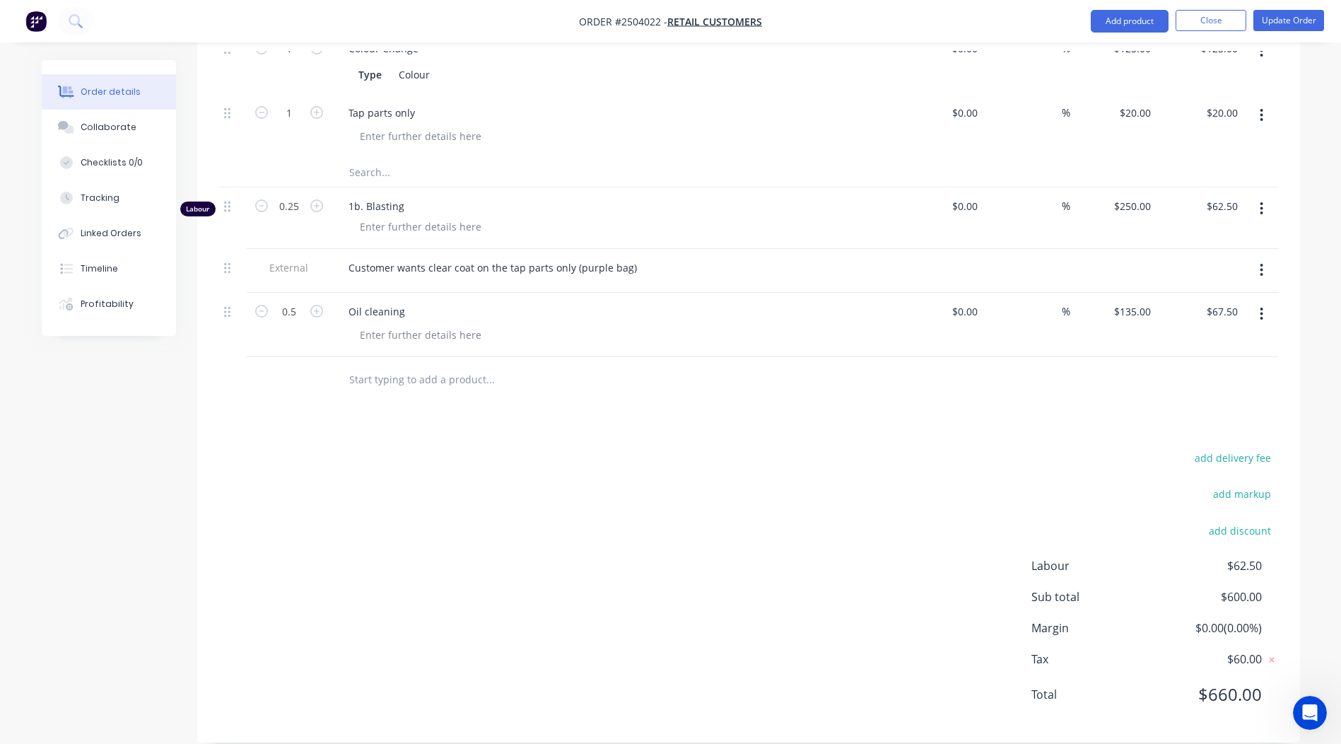
scroll to position [0, 0]
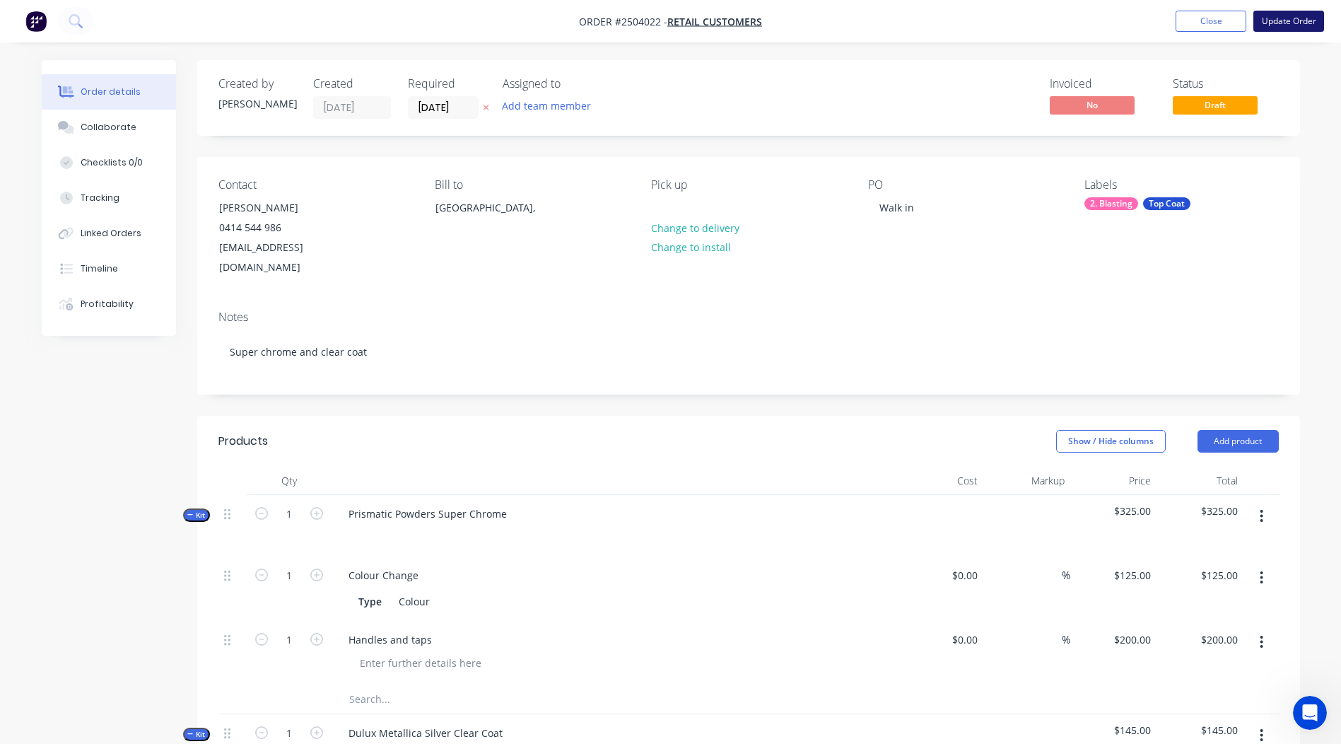
click at [1296, 13] on button "Update Order" at bounding box center [1288, 21] width 71 height 21
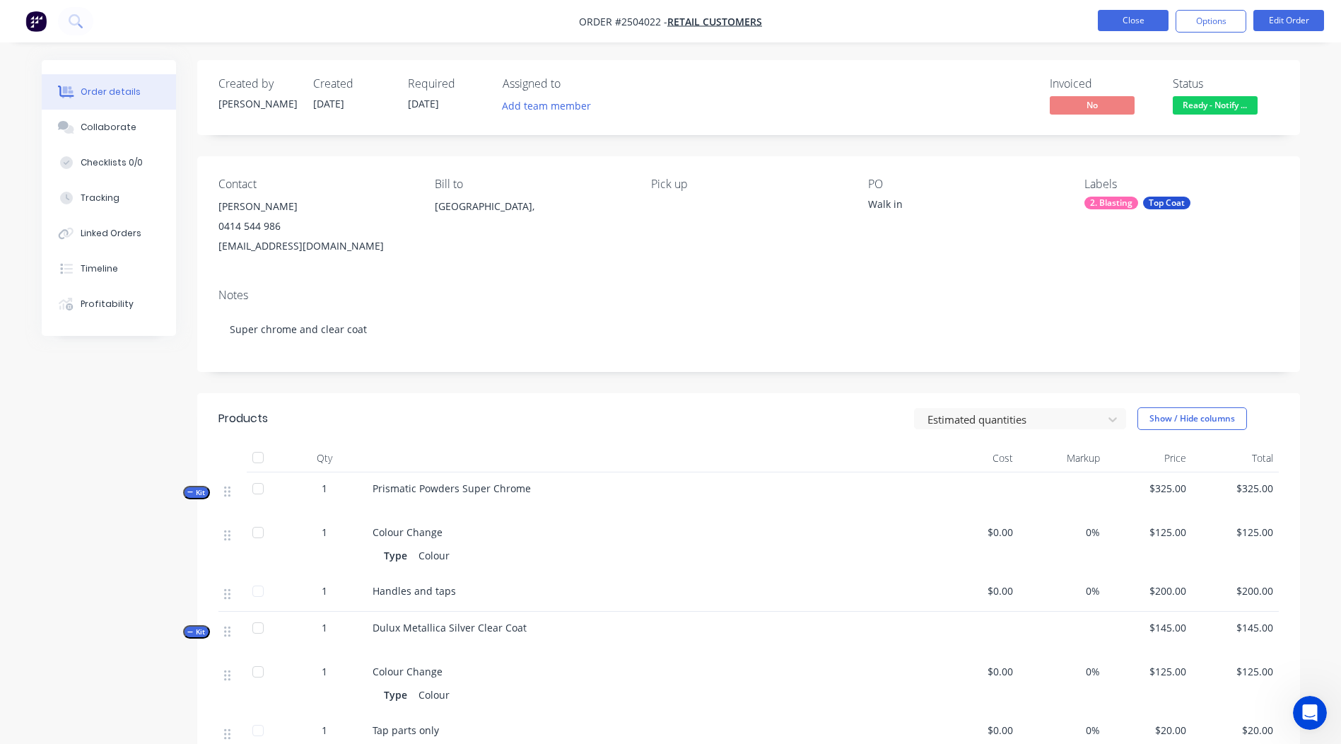
click at [1147, 24] on button "Close" at bounding box center [1133, 20] width 71 height 21
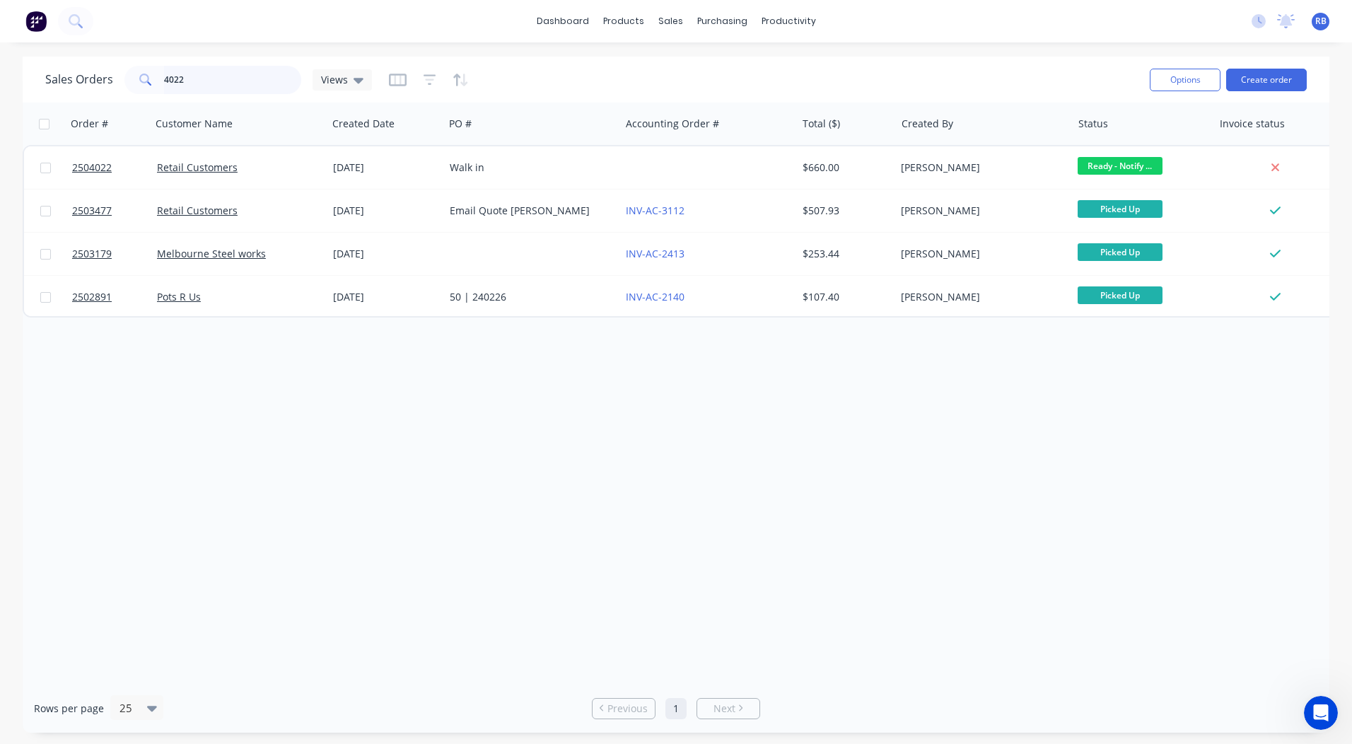
drag, startPoint x: 214, startPoint y: 77, endPoint x: 0, endPoint y: 39, distance: 217.6
click at [0, 54] on html "dashboard products sales purchasing productivity dashboard products Product Cat…" at bounding box center [676, 372] width 1352 height 744
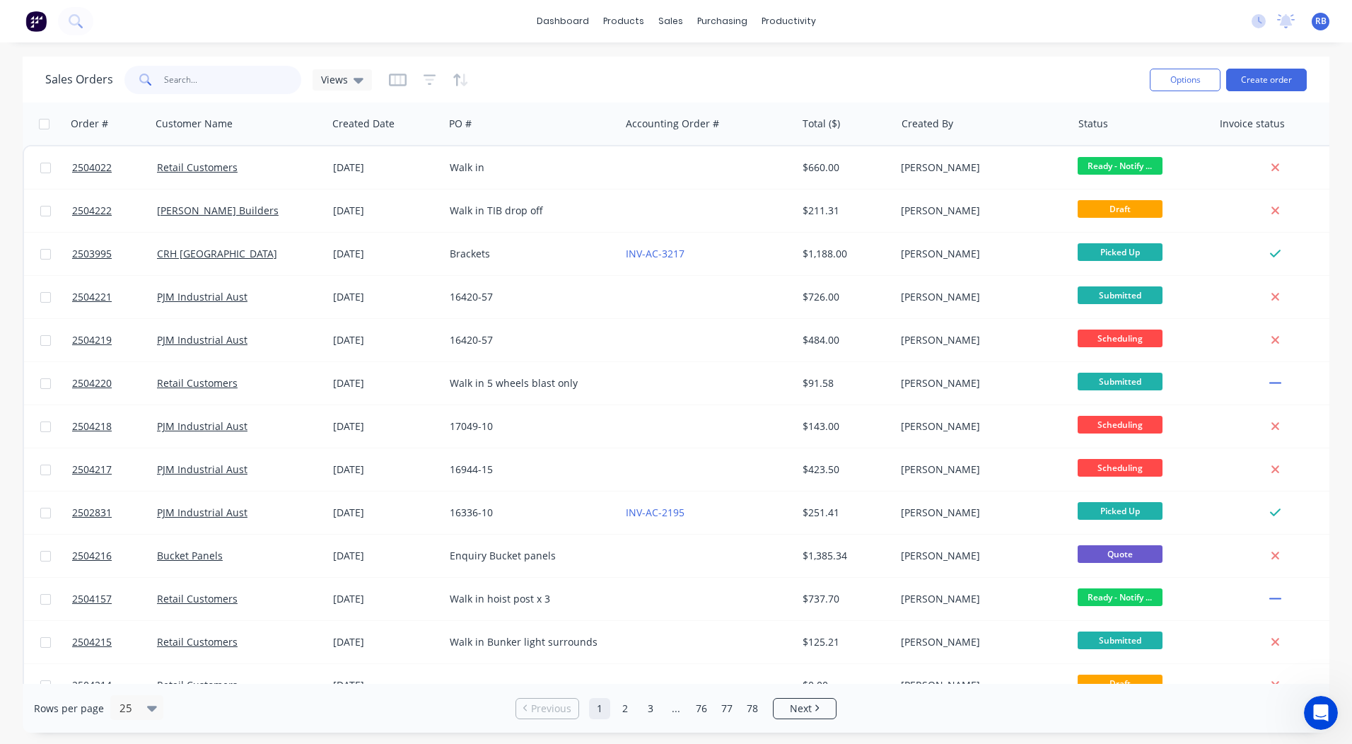
click at [169, 76] on input "text" at bounding box center [233, 80] width 138 height 28
type input "4022"
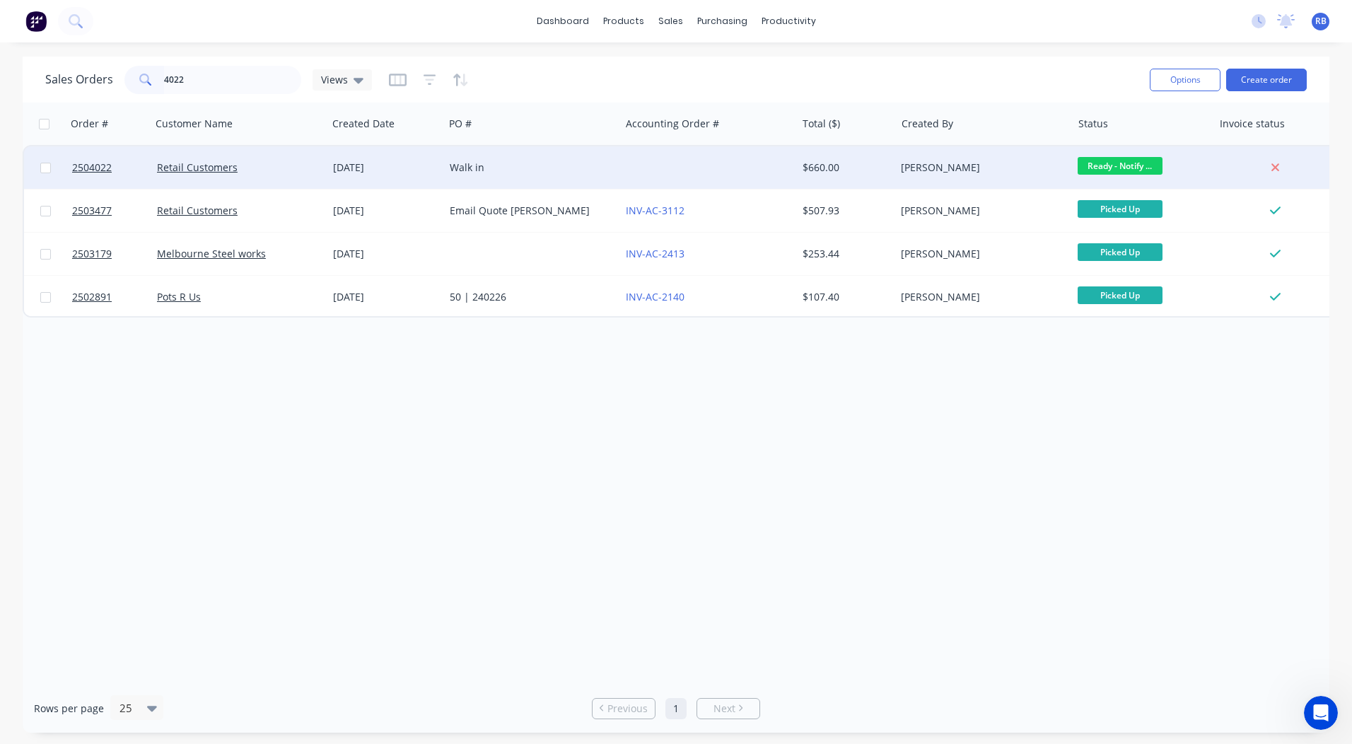
click at [633, 176] on div at bounding box center [708, 167] width 176 height 42
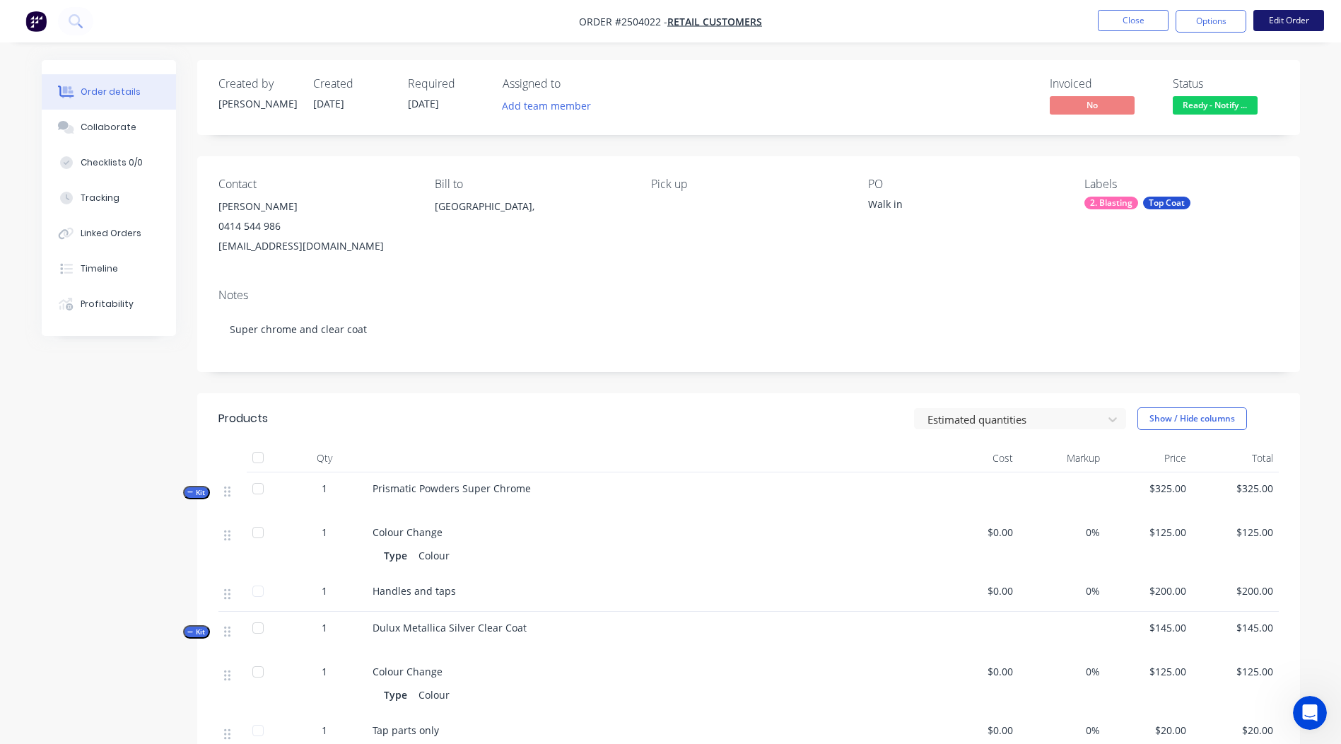
click at [1294, 30] on button "Edit Order" at bounding box center [1288, 20] width 71 height 21
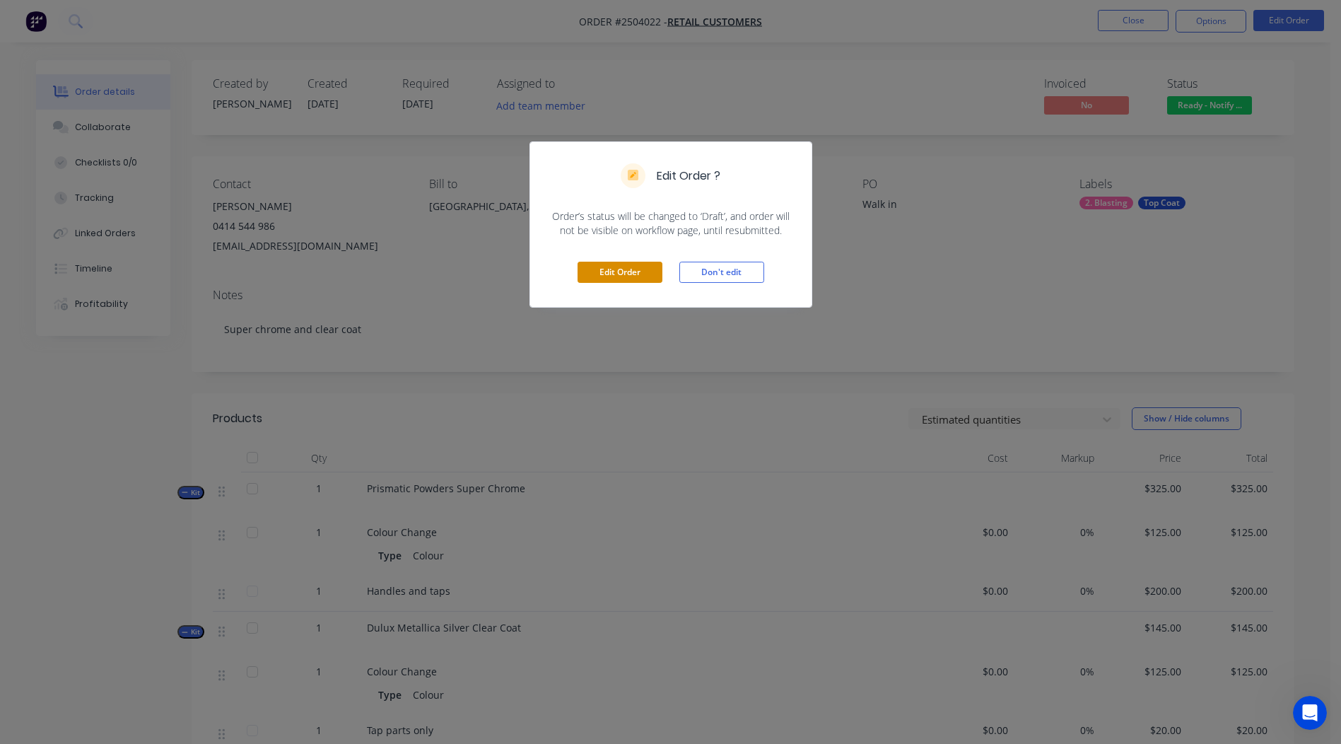
click at [639, 262] on button "Edit Order" at bounding box center [620, 272] width 85 height 21
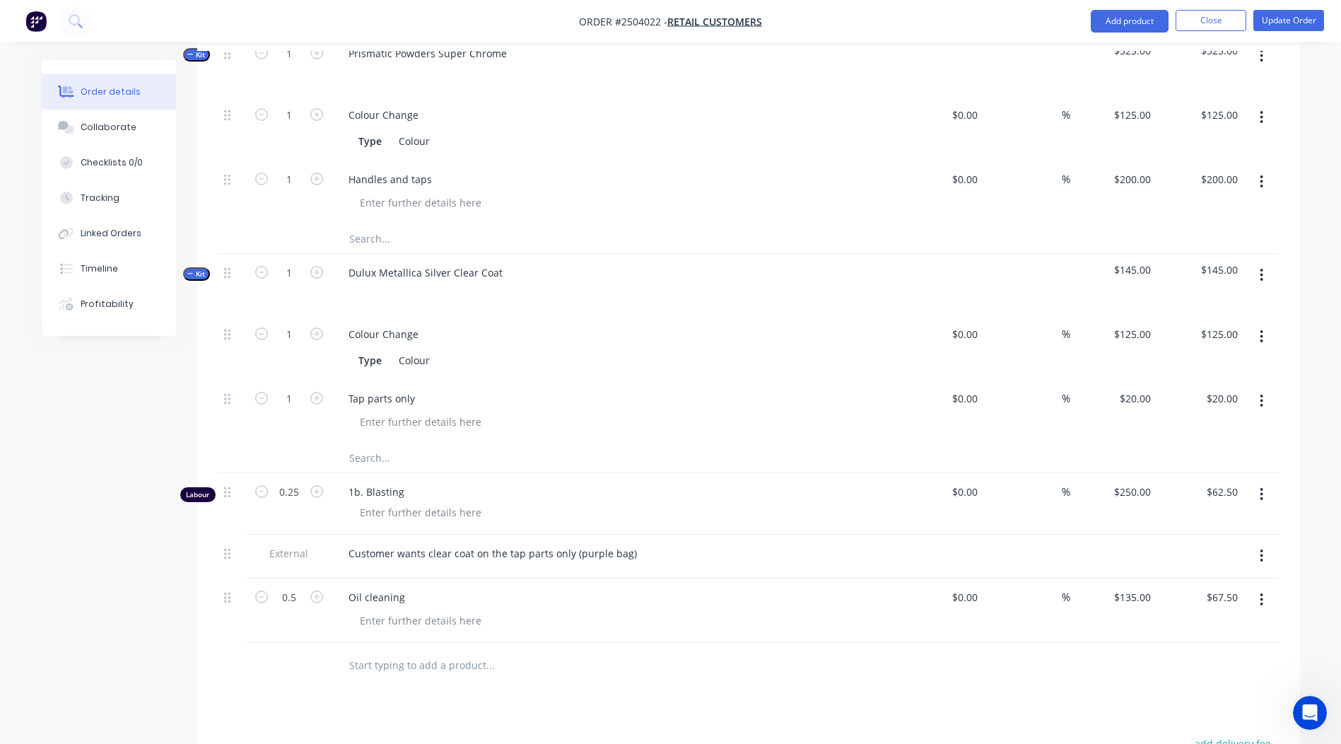
scroll to position [636, 0]
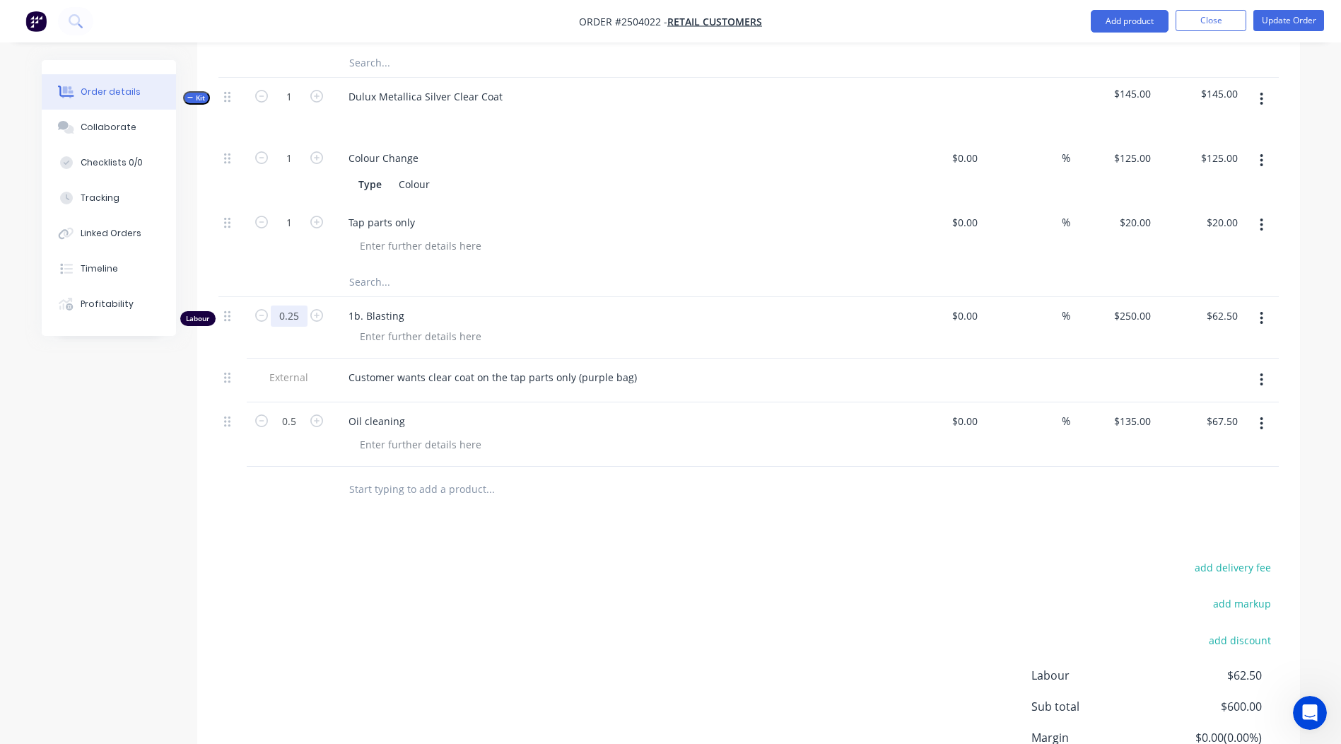
click at [294, 305] on input "0.25" at bounding box center [289, 315] width 37 height 21
type input "0.75"
type input "$187.50"
click at [855, 570] on div "add delivery fee add markup add discount Labour $62.50 Sub total $600.00 Margin…" at bounding box center [748, 694] width 1060 height 273
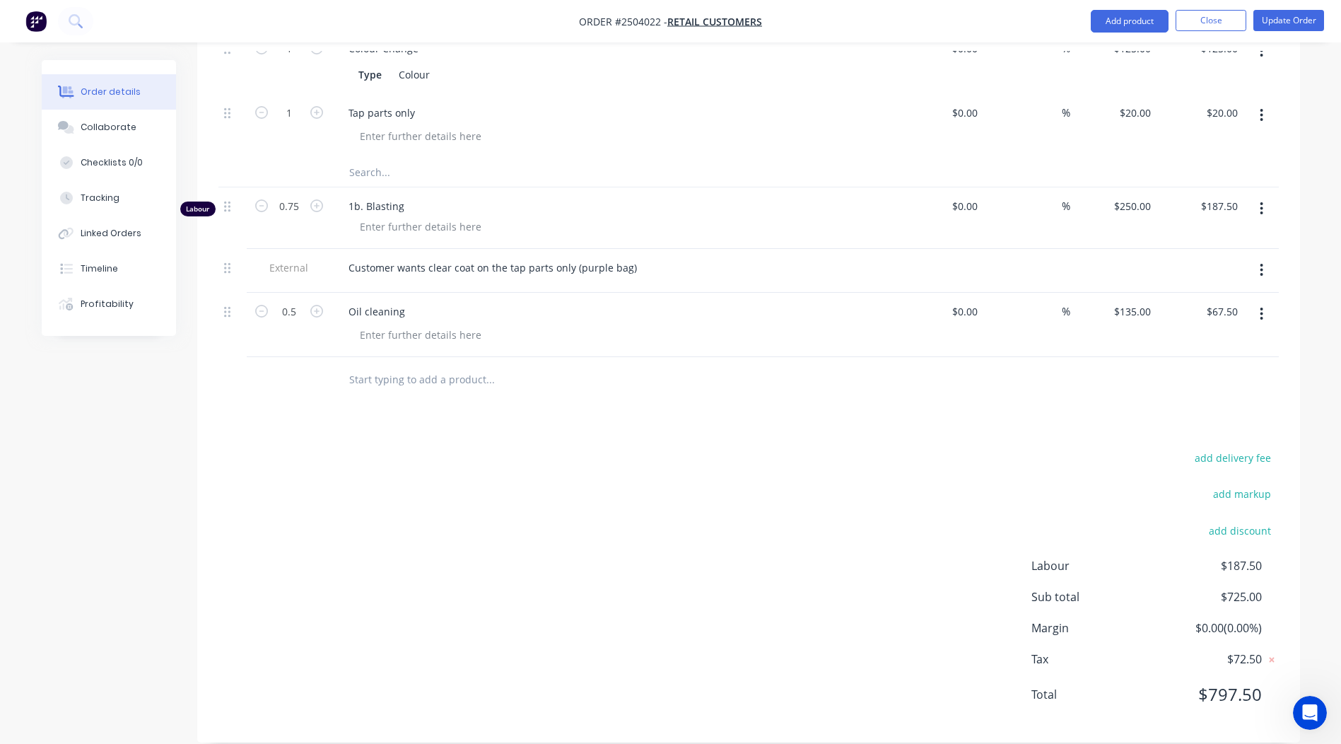
scroll to position [0, 0]
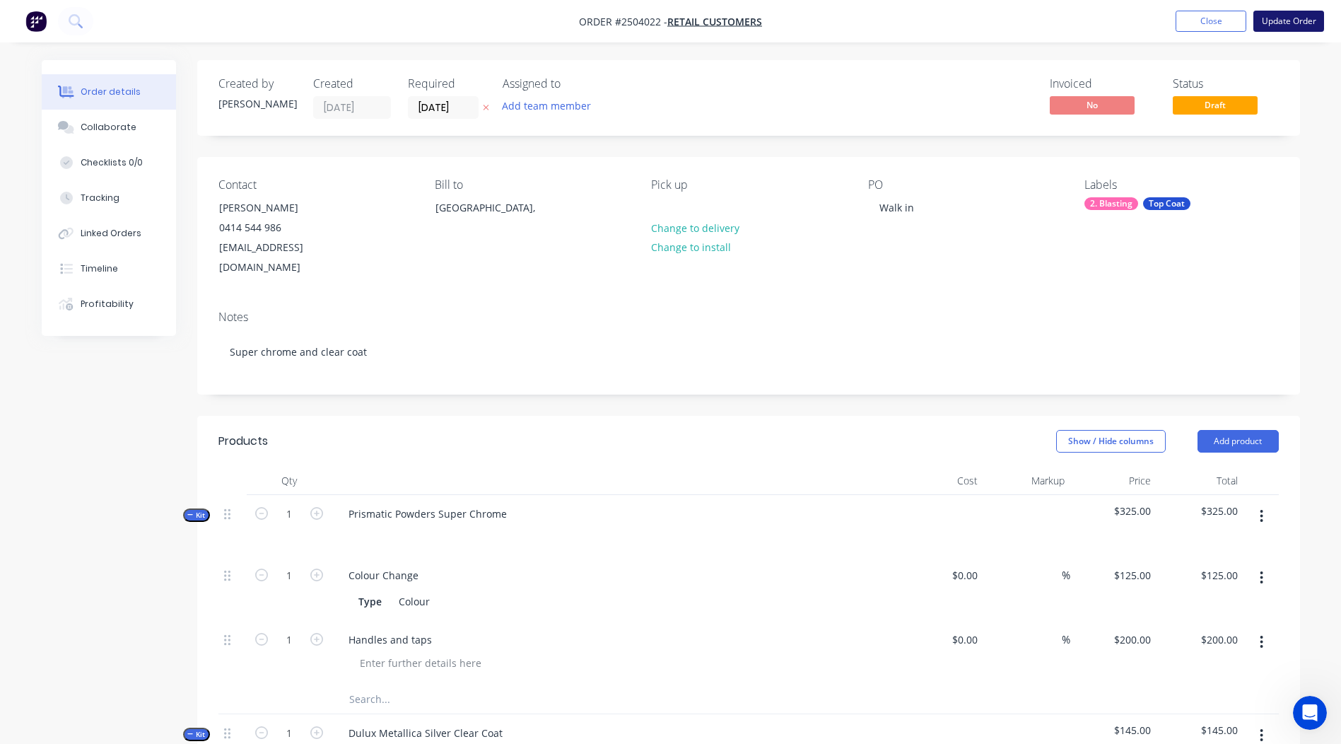
click at [1289, 18] on button "Update Order" at bounding box center [1288, 21] width 71 height 21
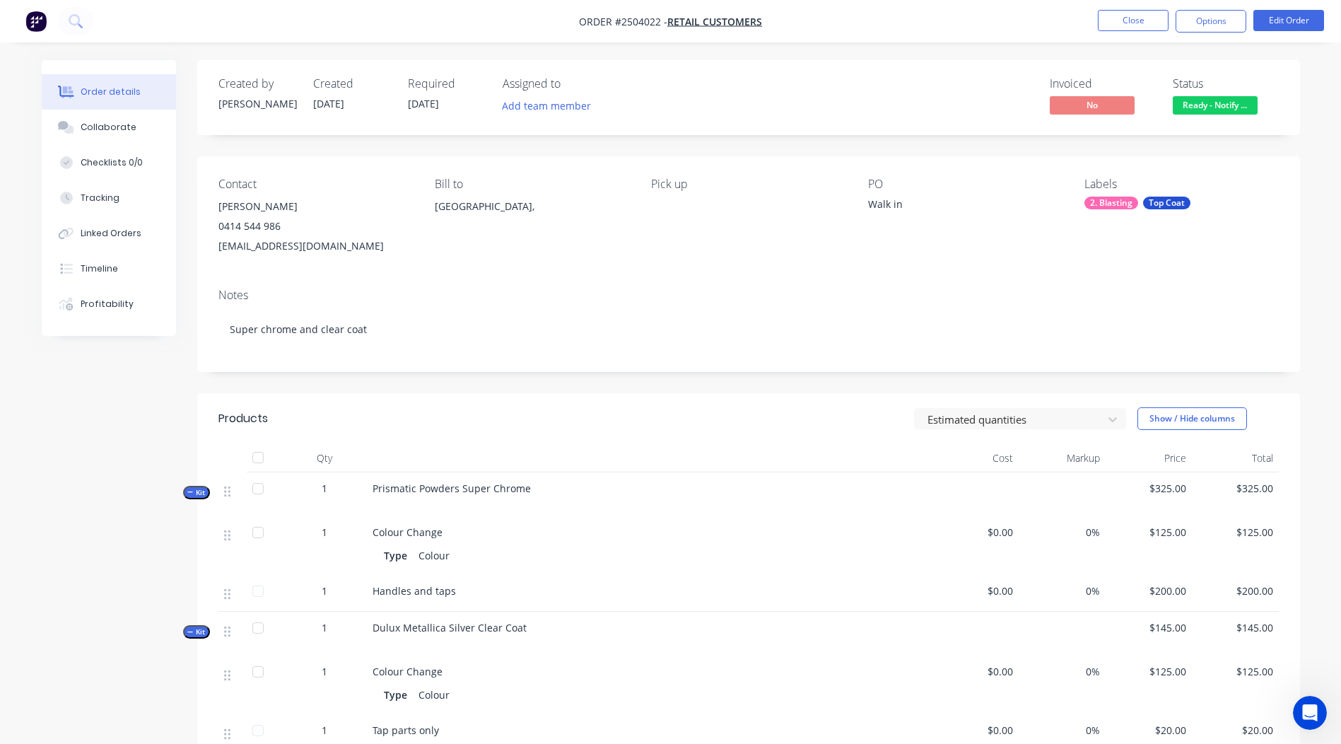
click at [1312, 33] on nav "Order #2504022 - Retail Customers Close Options Edit Order" at bounding box center [670, 21] width 1341 height 42
click at [1304, 23] on button "Edit Order" at bounding box center [1288, 20] width 71 height 21
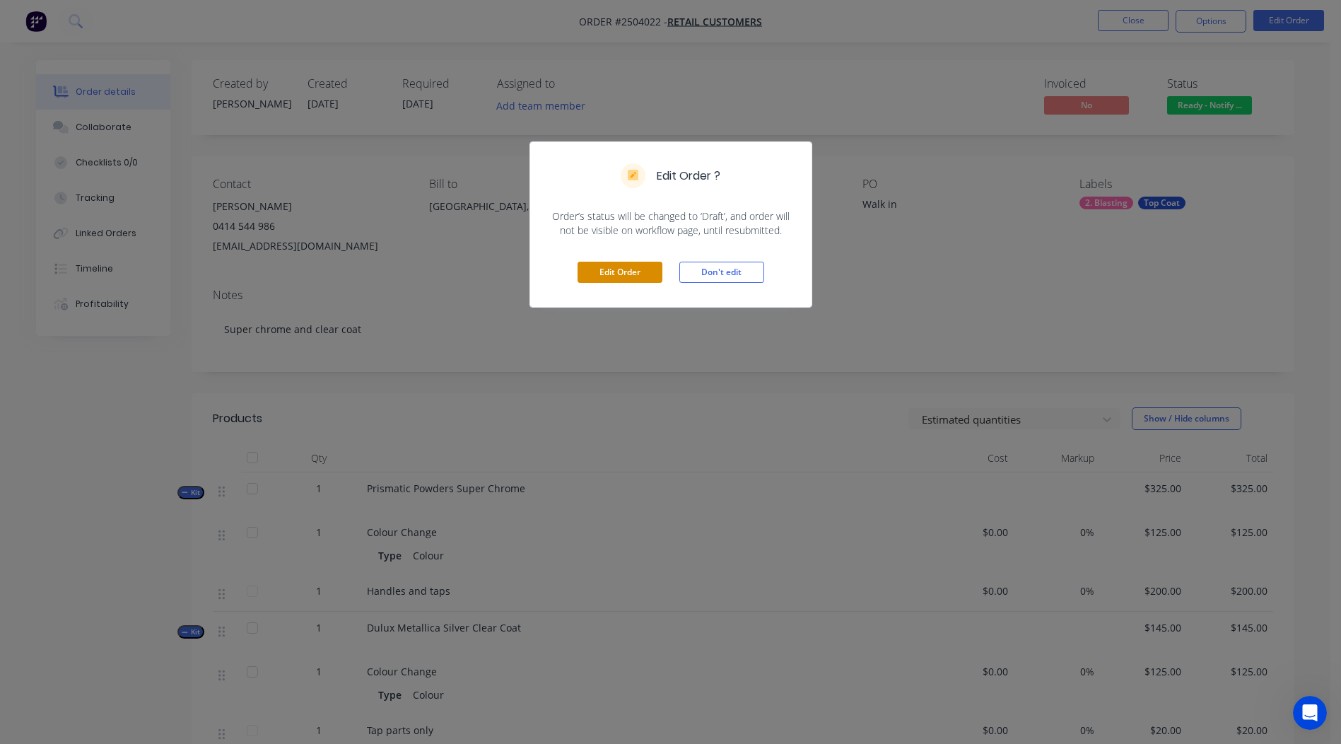
click at [614, 262] on button "Edit Order" at bounding box center [620, 272] width 85 height 21
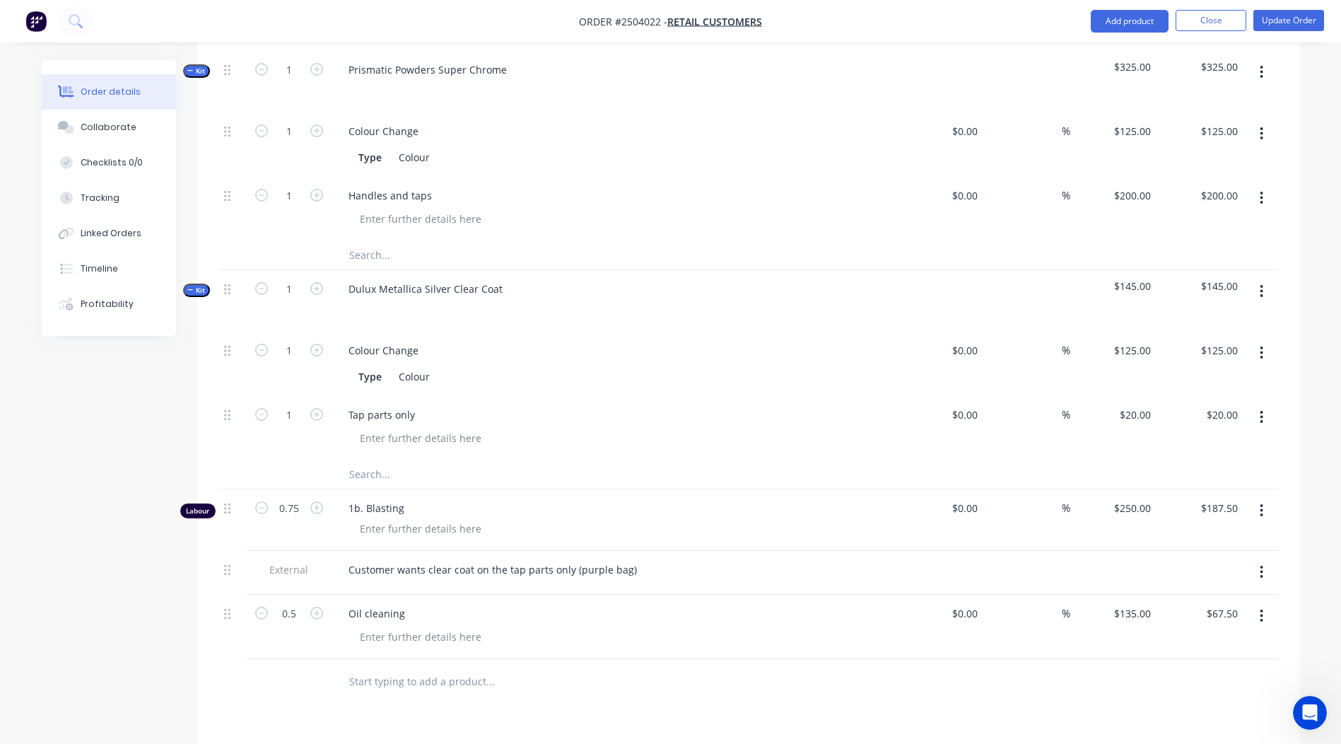
scroll to position [707, 0]
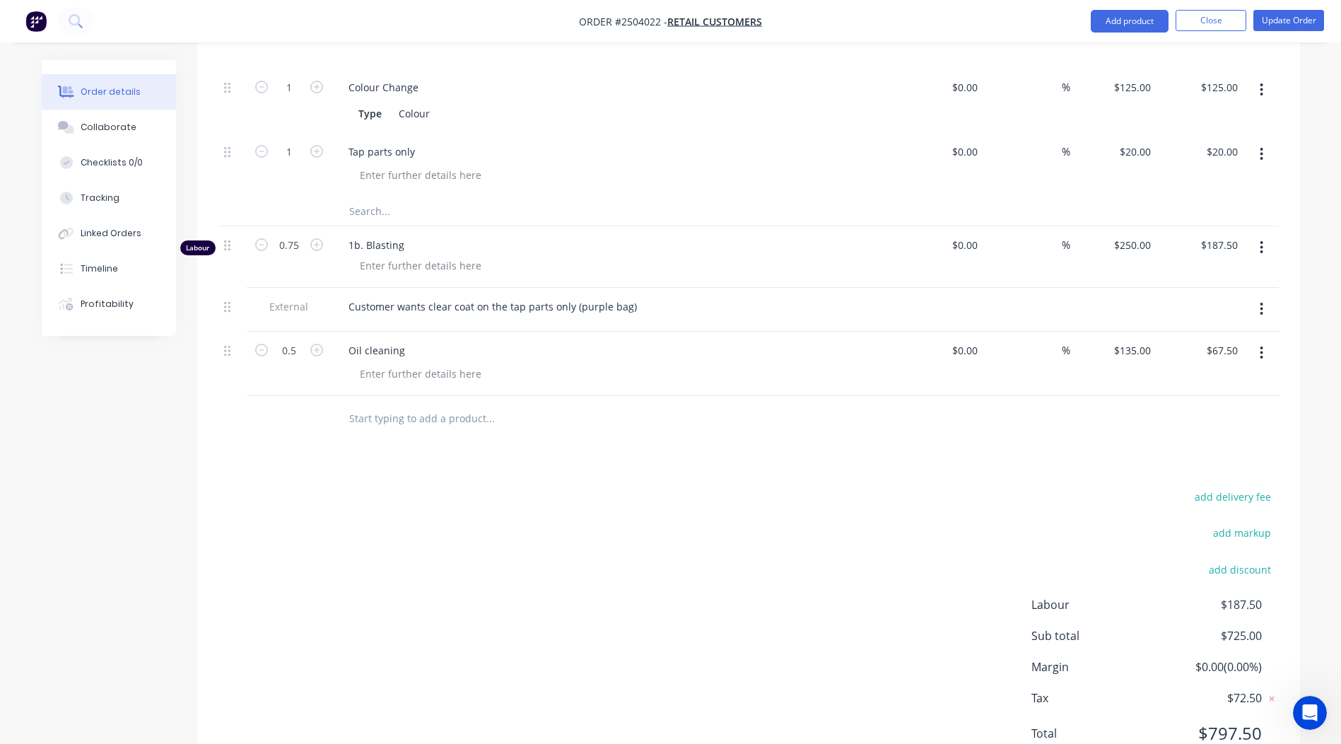
drag, startPoint x: 1260, startPoint y: 331, endPoint x: 1260, endPoint y: 348, distance: 17.0
click at [1260, 345] on icon "button" at bounding box center [1262, 353] width 4 height 16
click at [1212, 436] on div "Delete" at bounding box center [1211, 446] width 109 height 20
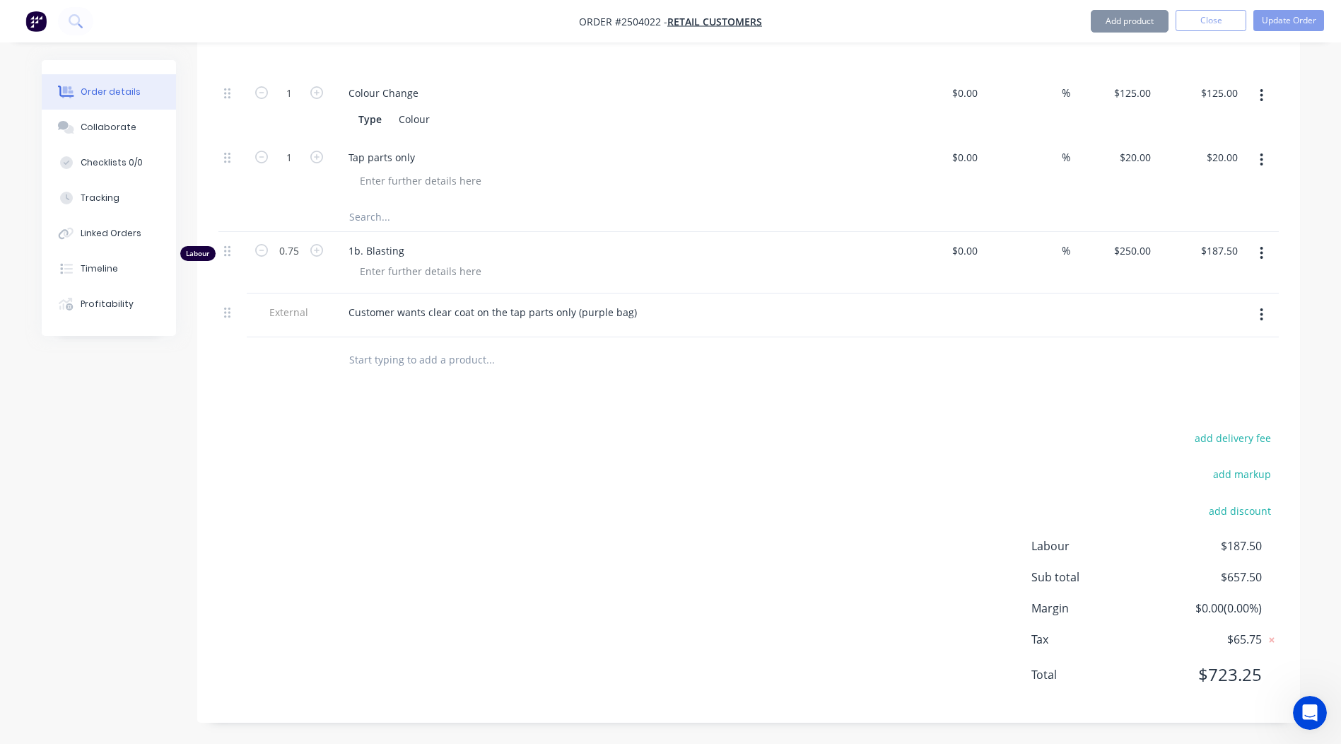
scroll to position [681, 0]
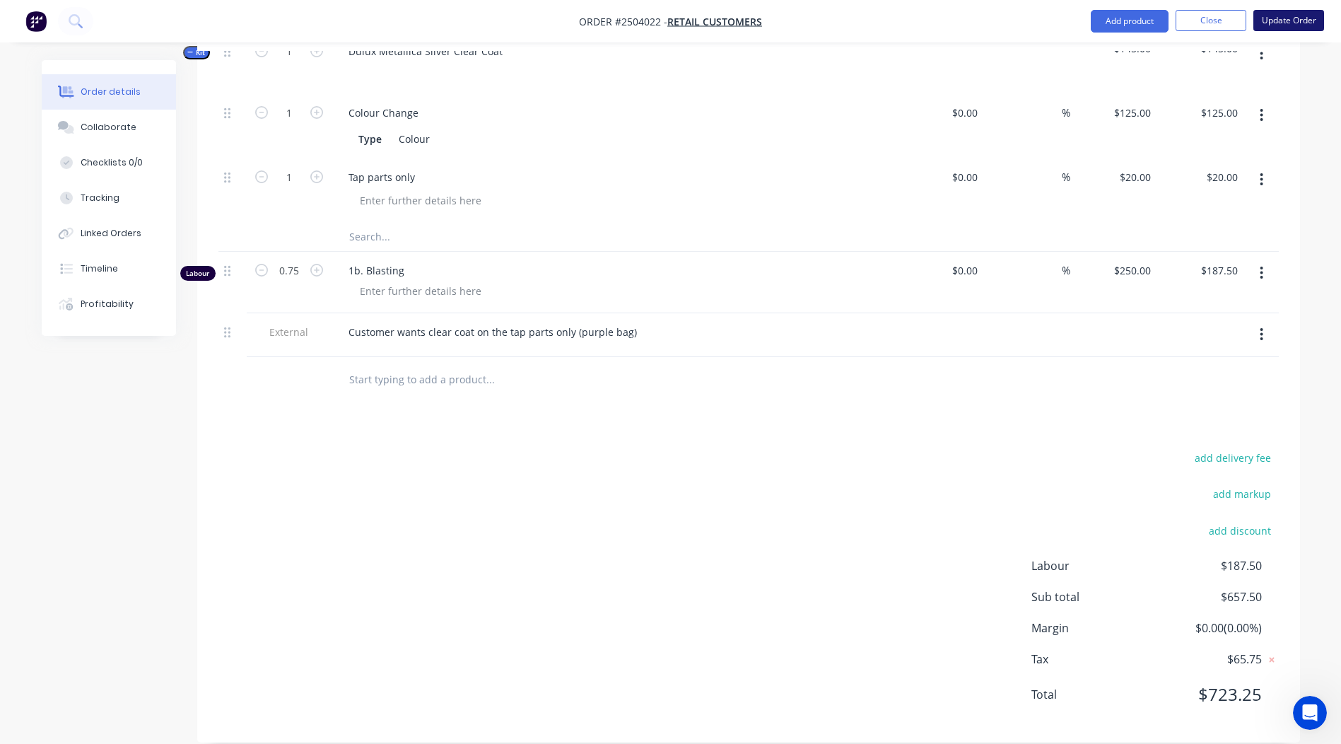
click at [1292, 24] on button "Update Order" at bounding box center [1288, 20] width 71 height 21
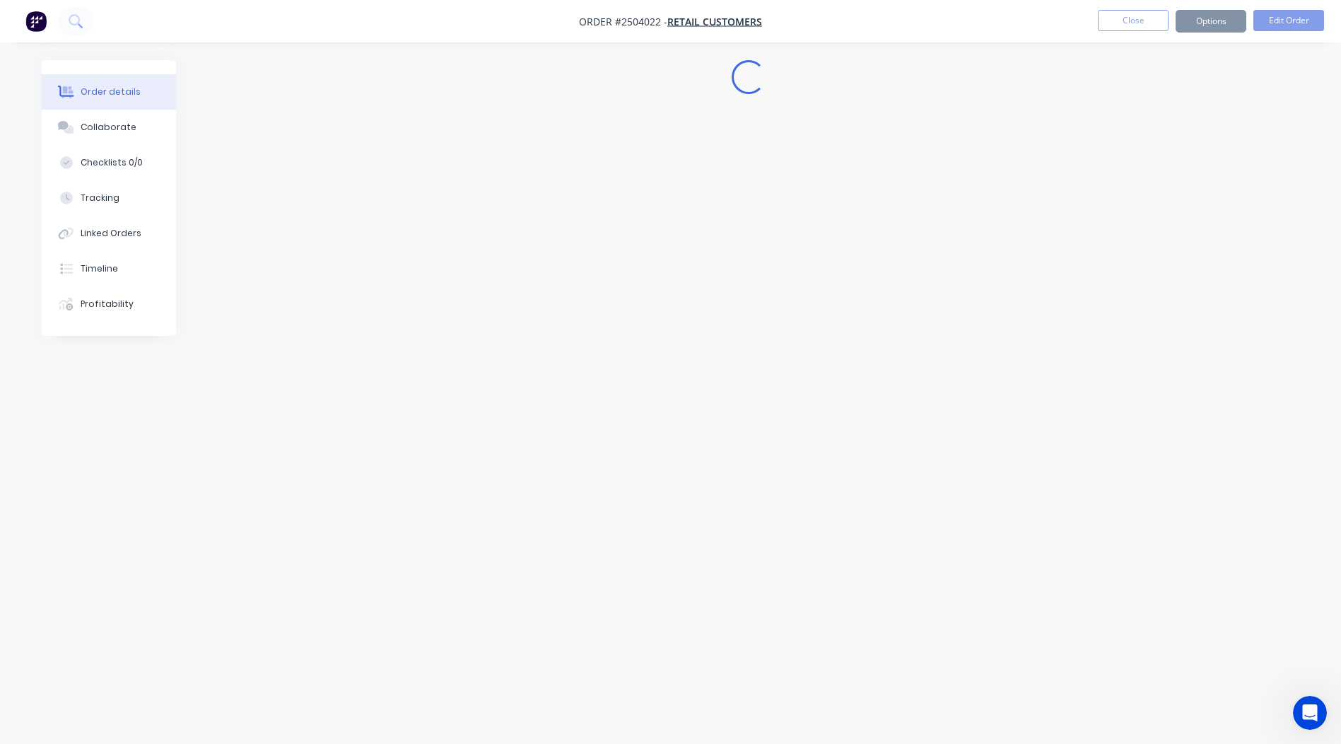
scroll to position [0, 0]
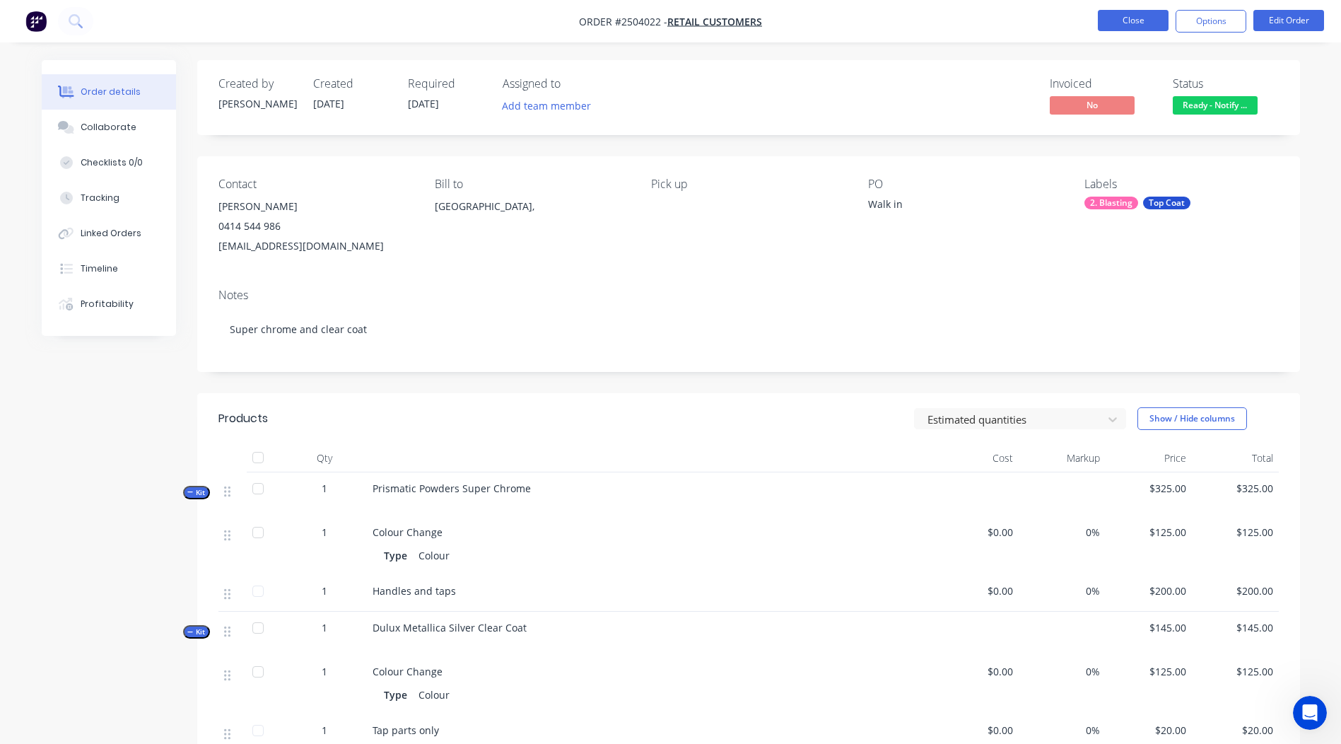
click at [1149, 21] on button "Close" at bounding box center [1133, 20] width 71 height 21
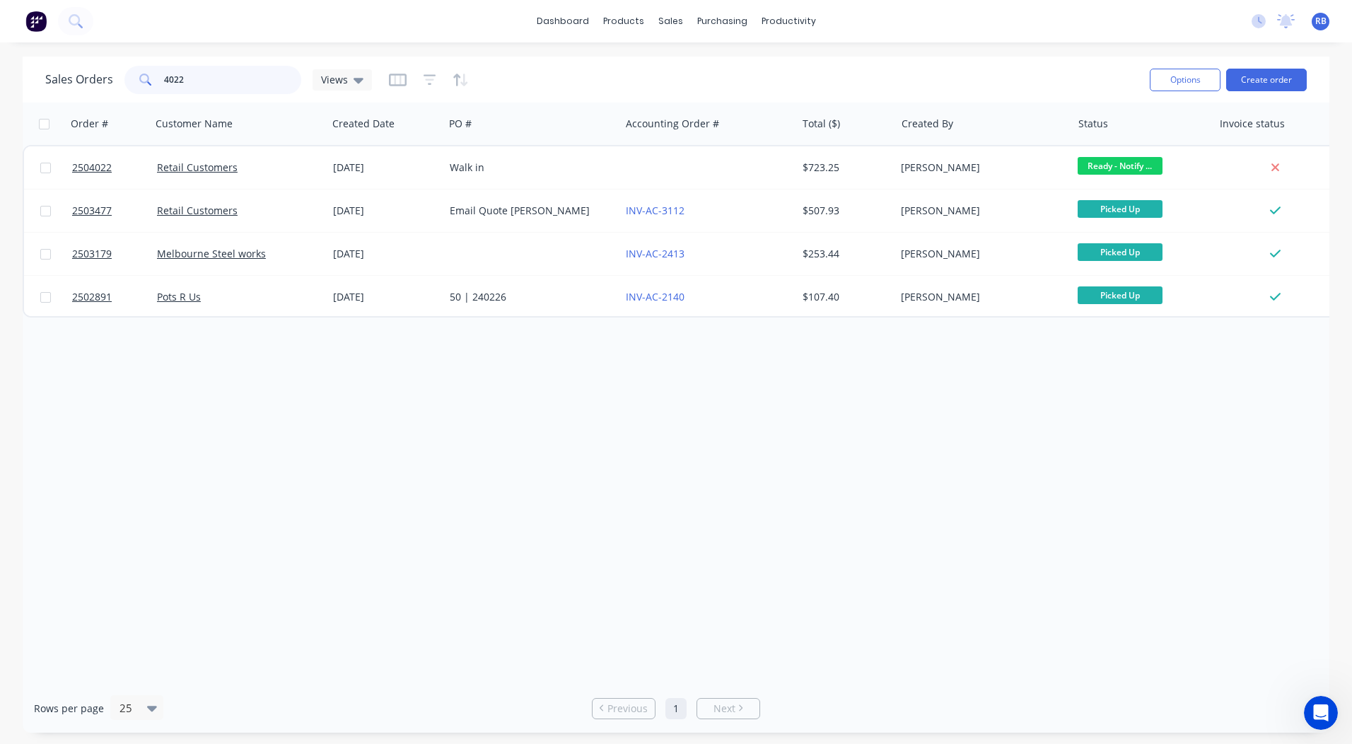
drag, startPoint x: 286, startPoint y: 76, endPoint x: 0, endPoint y: 3, distance: 294.9
click at [95, 71] on div "Sales Orders 4022 Views" at bounding box center [208, 80] width 327 height 28
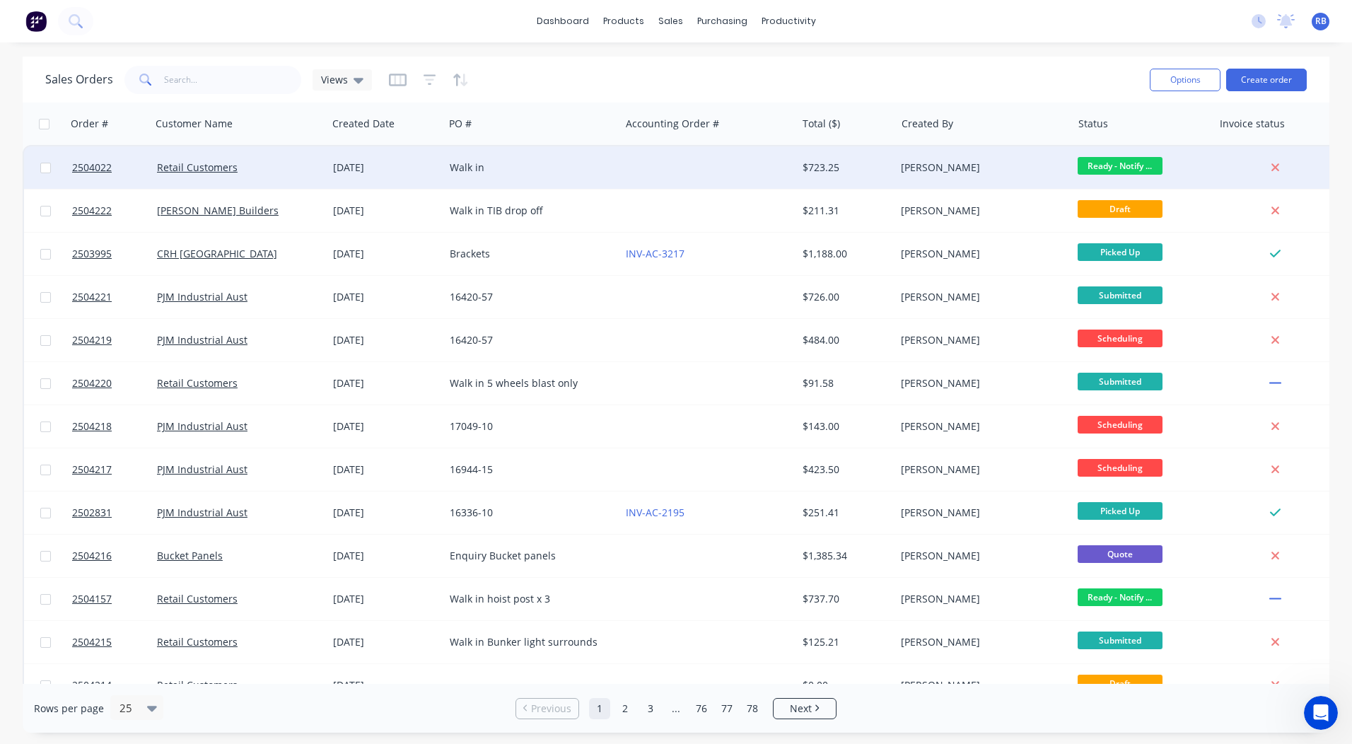
click at [448, 162] on div "Walk in" at bounding box center [532, 167] width 176 height 42
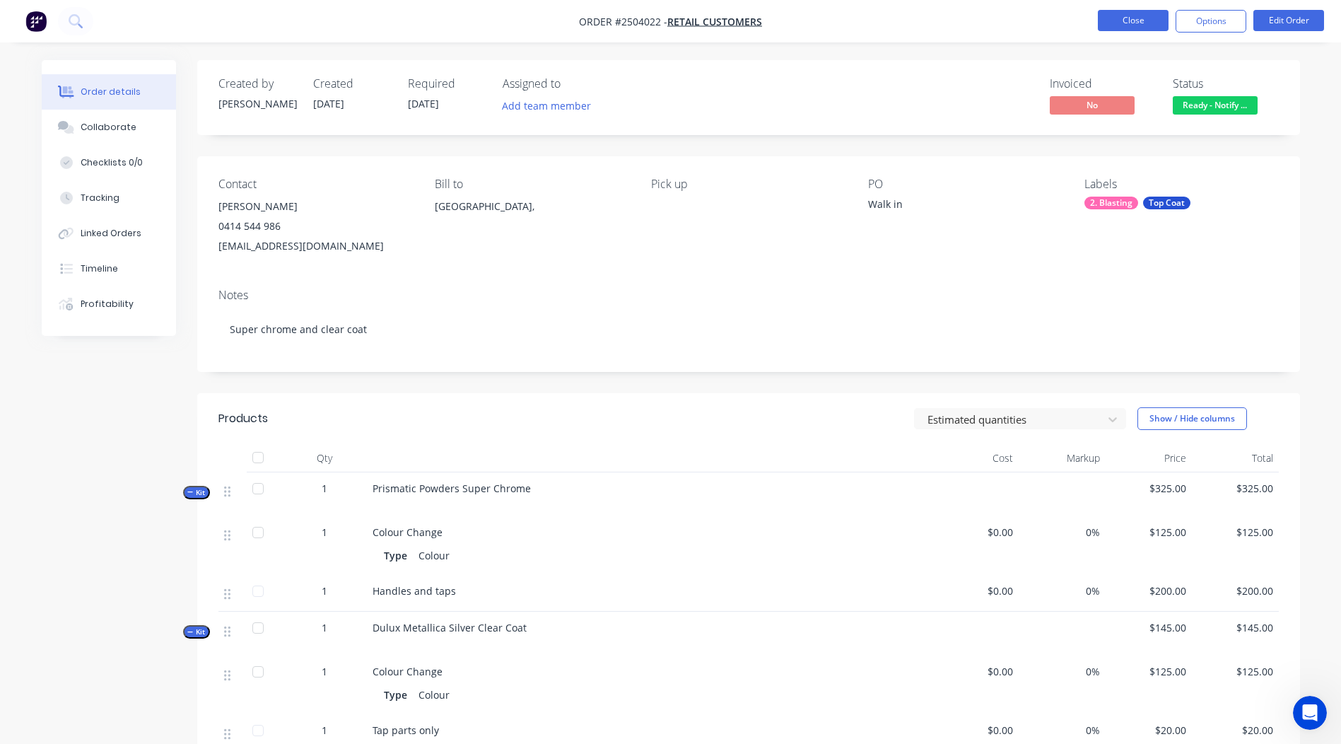
click at [1111, 14] on button "Close" at bounding box center [1133, 20] width 71 height 21
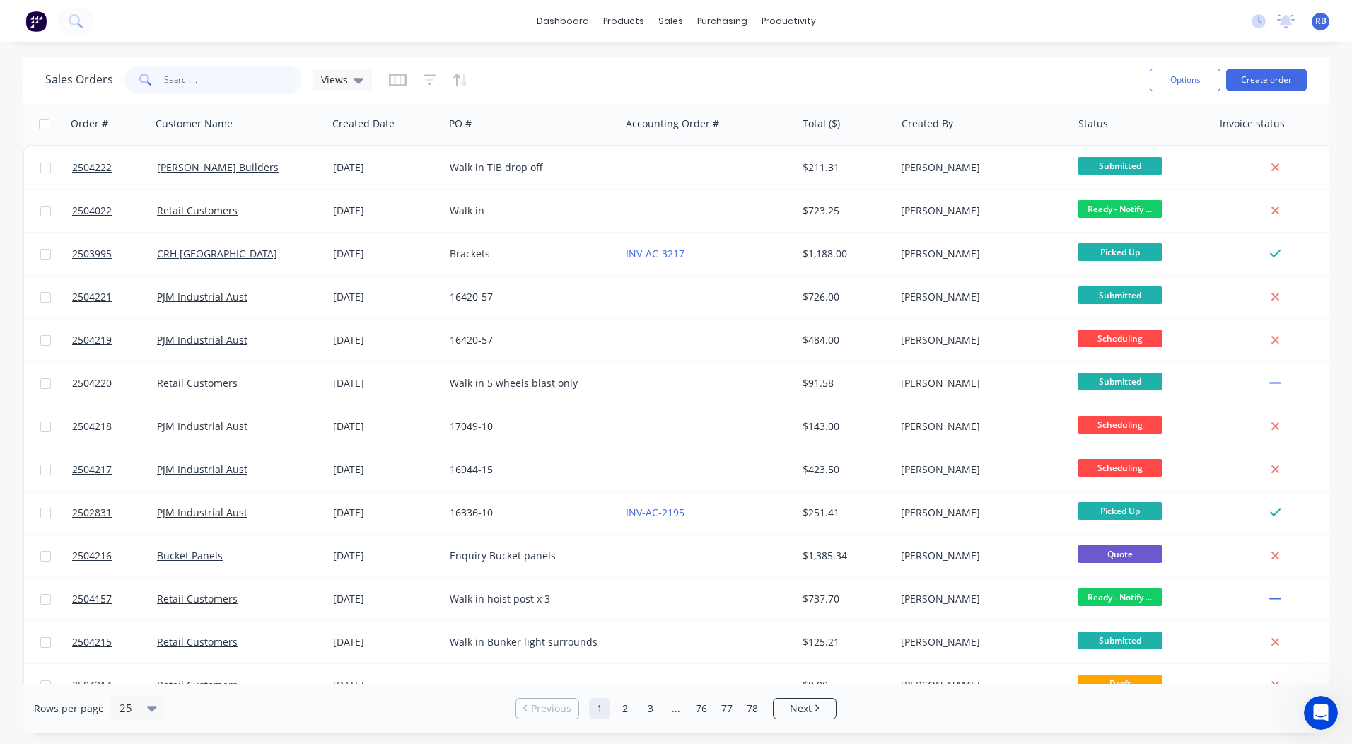
click at [193, 84] on input "text" at bounding box center [233, 80] width 138 height 28
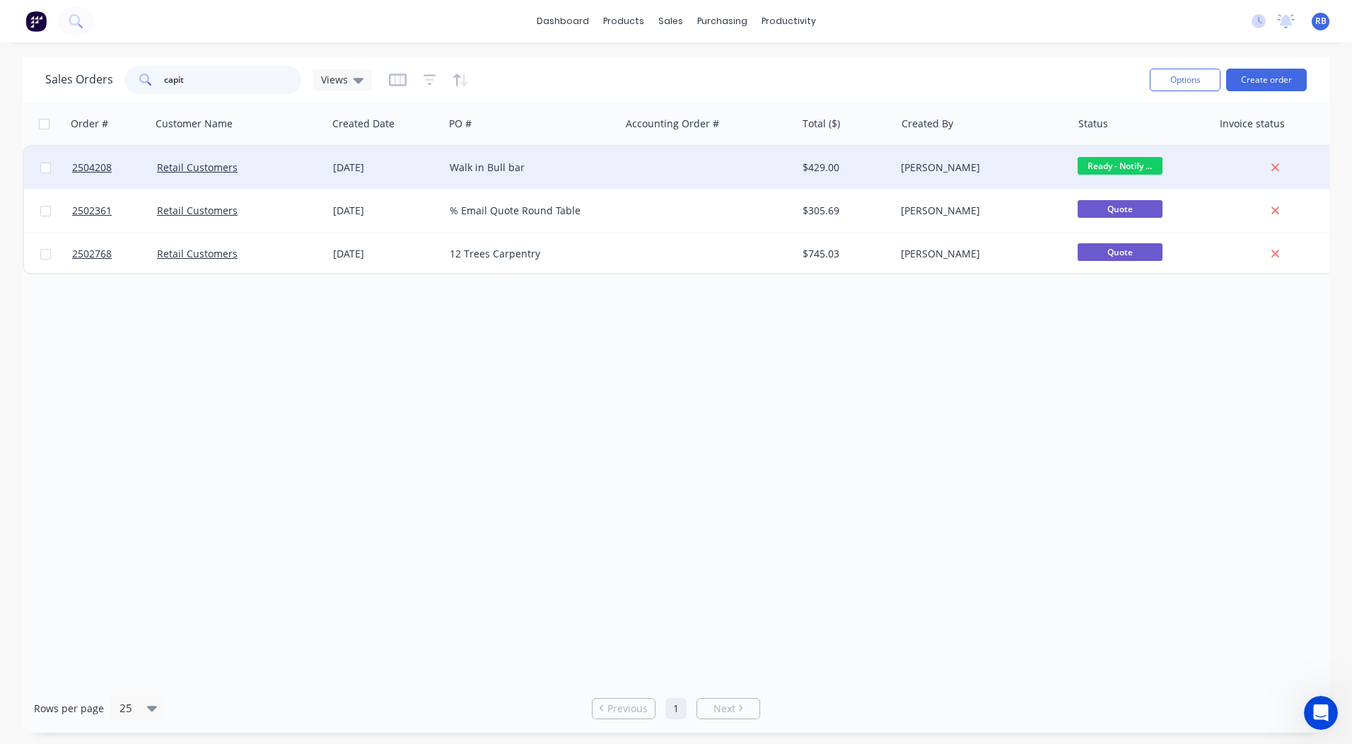
type input "capit"
click at [690, 172] on div at bounding box center [708, 167] width 176 height 42
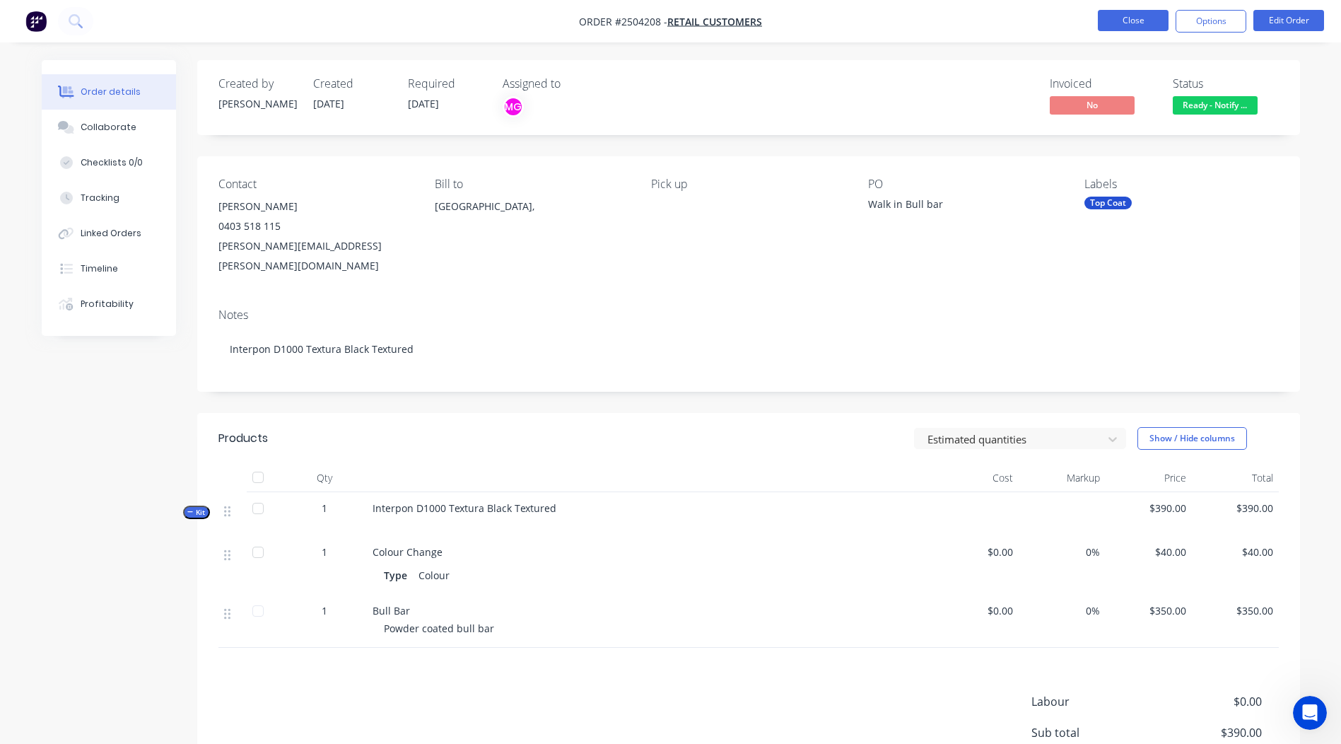
click at [1144, 25] on button "Close" at bounding box center [1133, 20] width 71 height 21
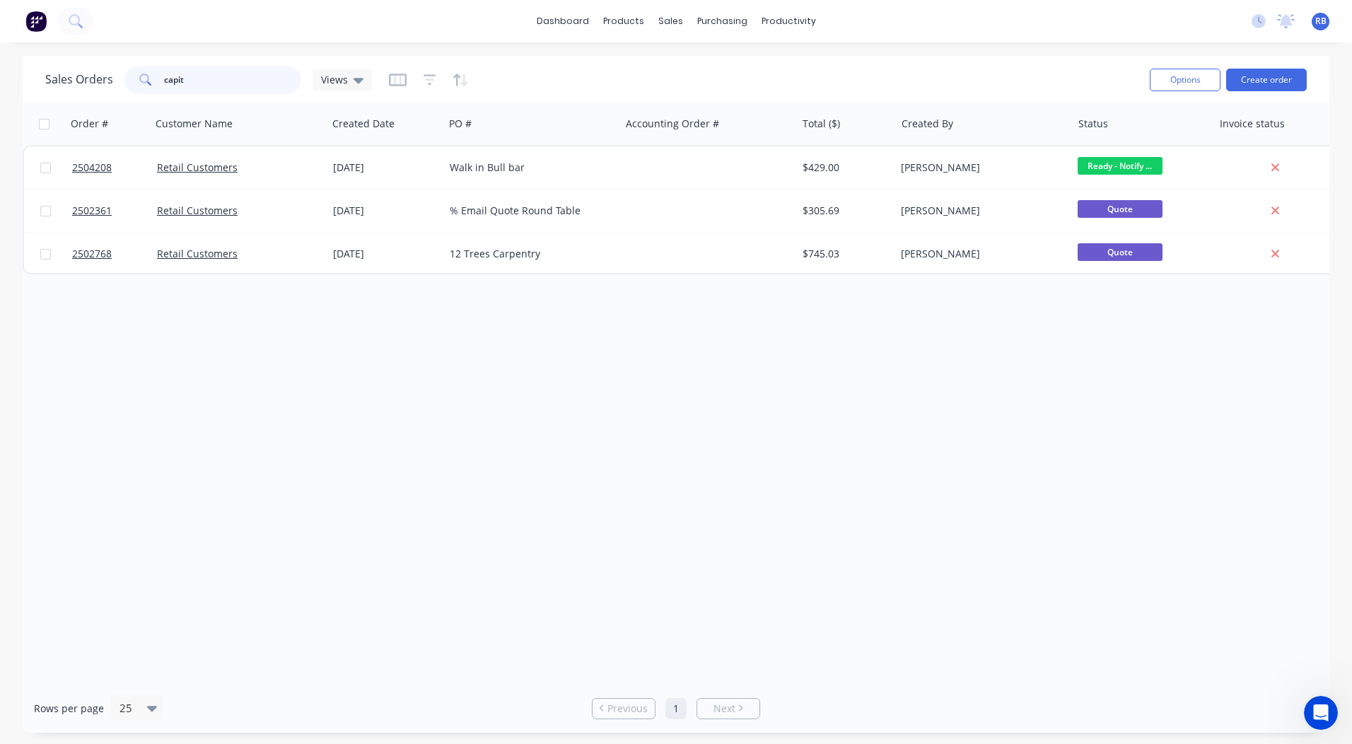
drag, startPoint x: 201, startPoint y: 79, endPoint x: 0, endPoint y: 48, distance: 203.9
click at [0, 64] on html "dashboard products sales purchasing productivity dashboard products Product Cat…" at bounding box center [676, 372] width 1352 height 744
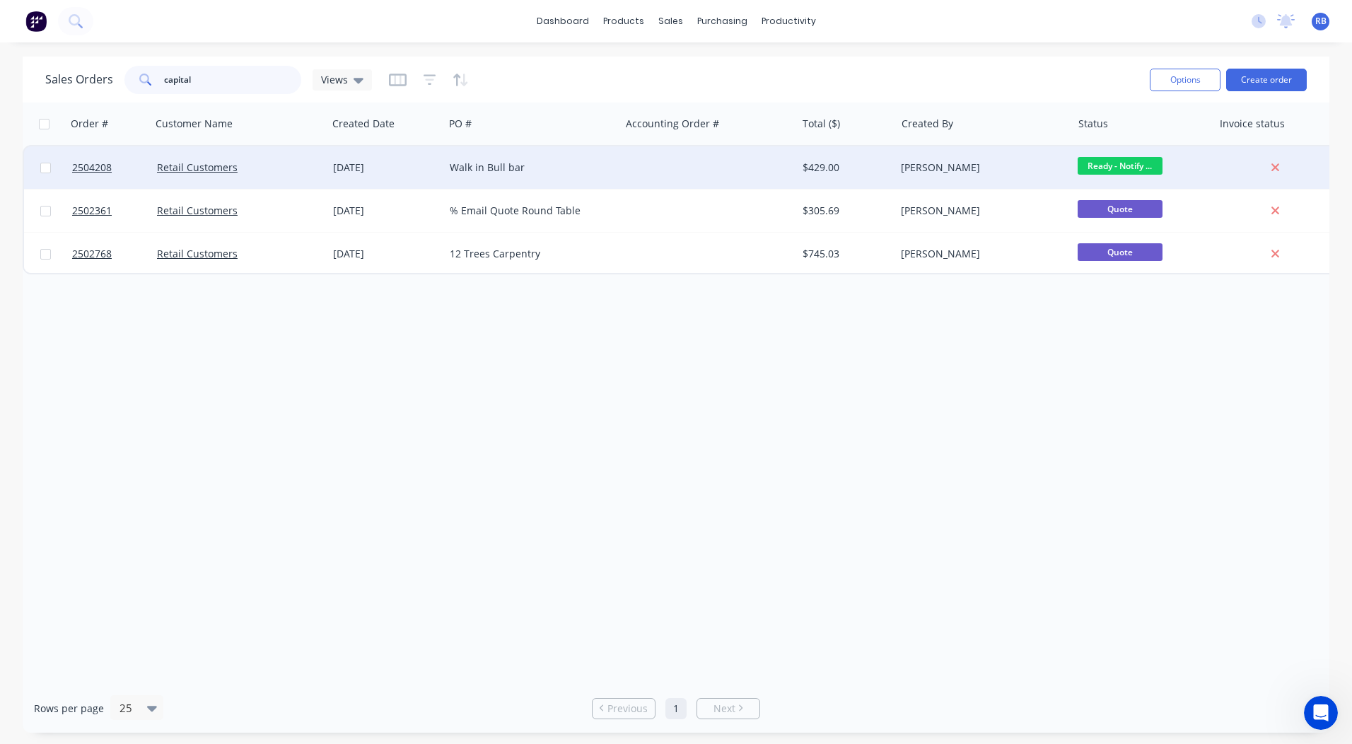
type input "capital"
click at [692, 161] on div at bounding box center [708, 167] width 176 height 42
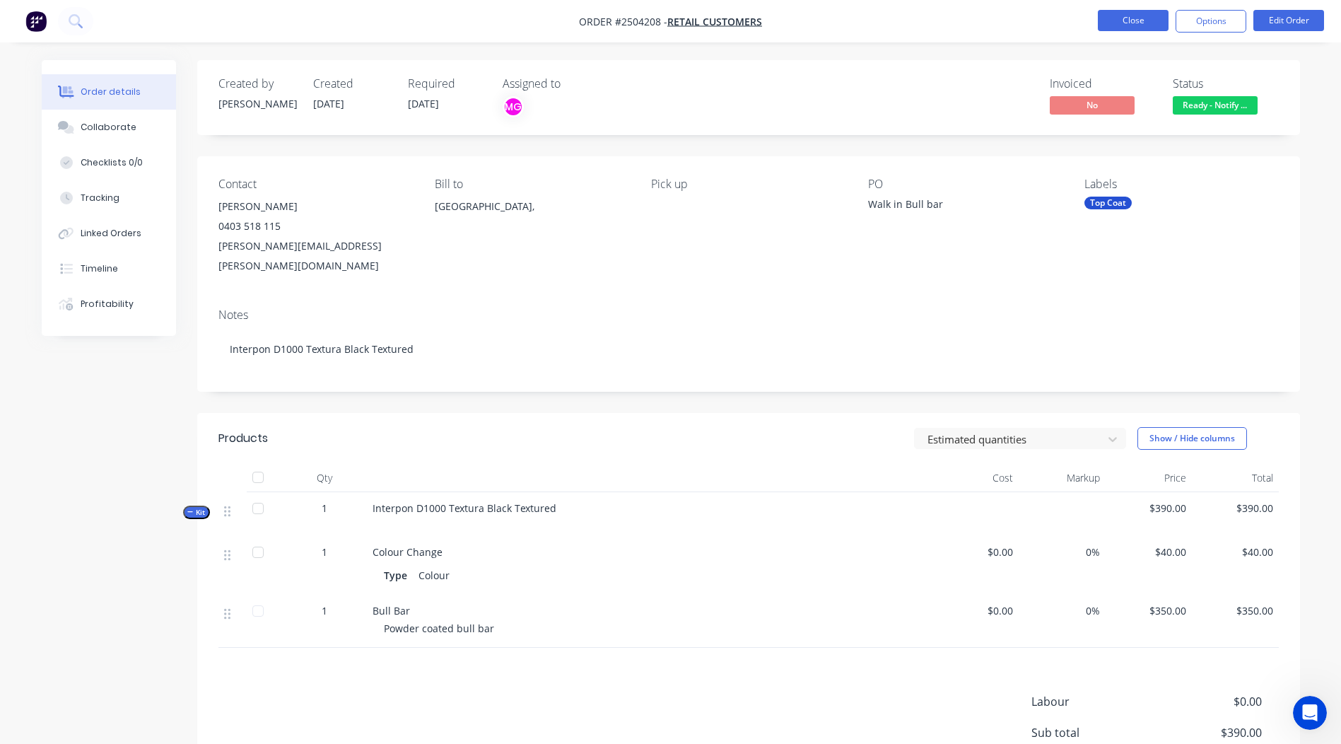
click at [1115, 19] on button "Close" at bounding box center [1133, 20] width 71 height 21
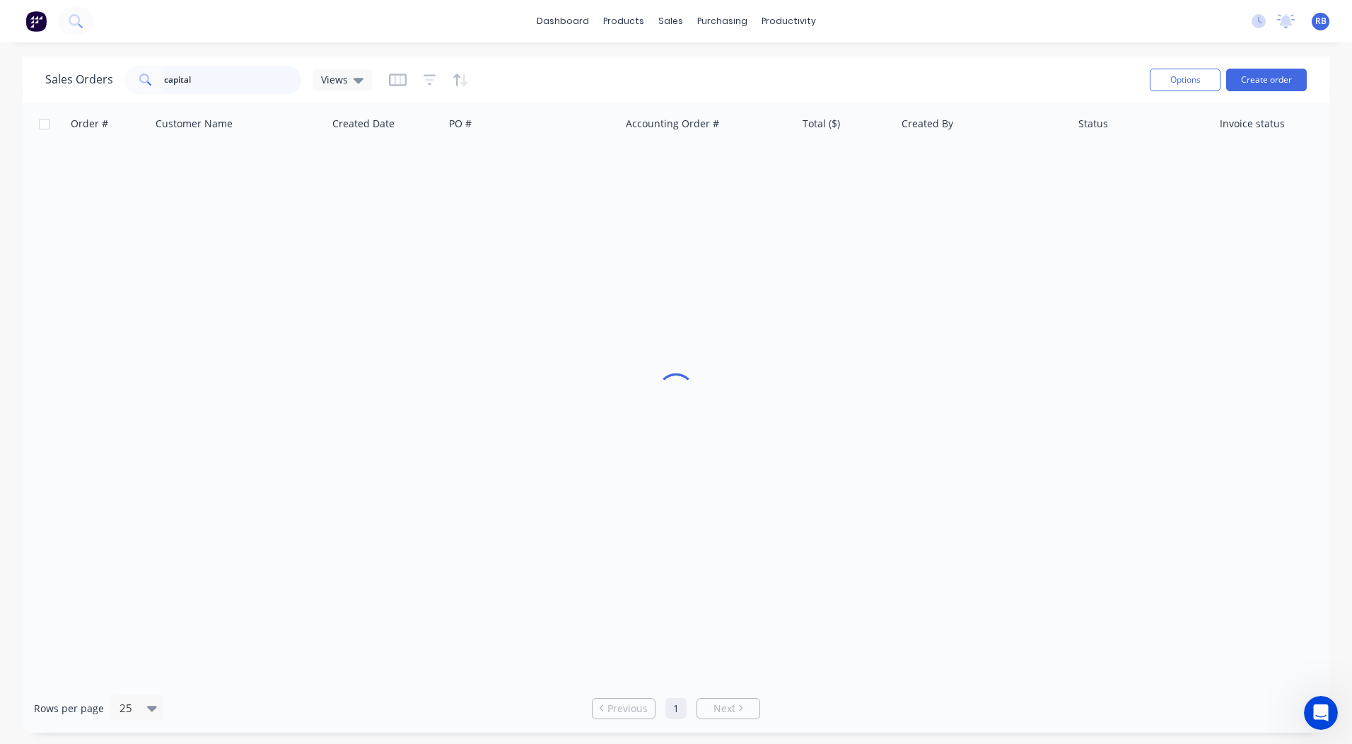
click at [0, 77] on html "dashboard products sales purchasing productivity dashboard products Product Cat…" at bounding box center [676, 372] width 1352 height 744
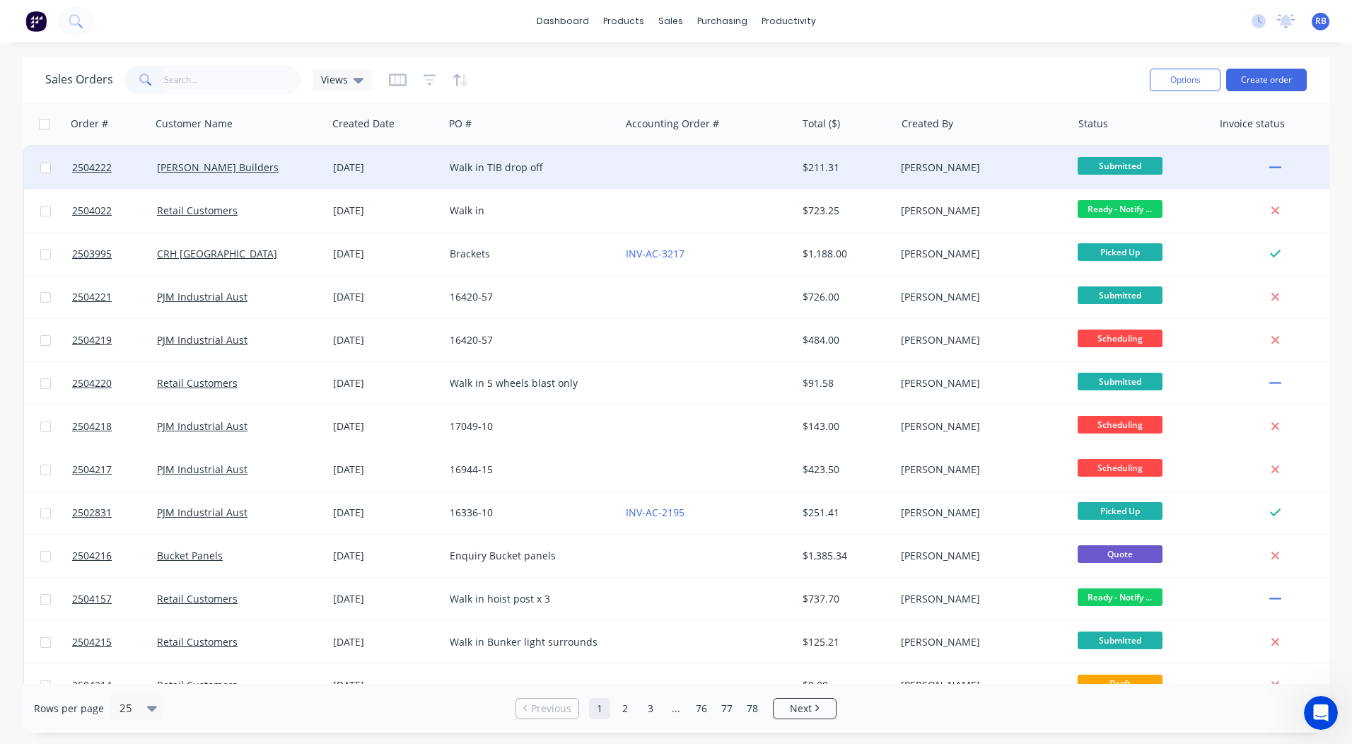
click at [543, 168] on div "Walk in TIB drop off" at bounding box center [528, 167] width 157 height 14
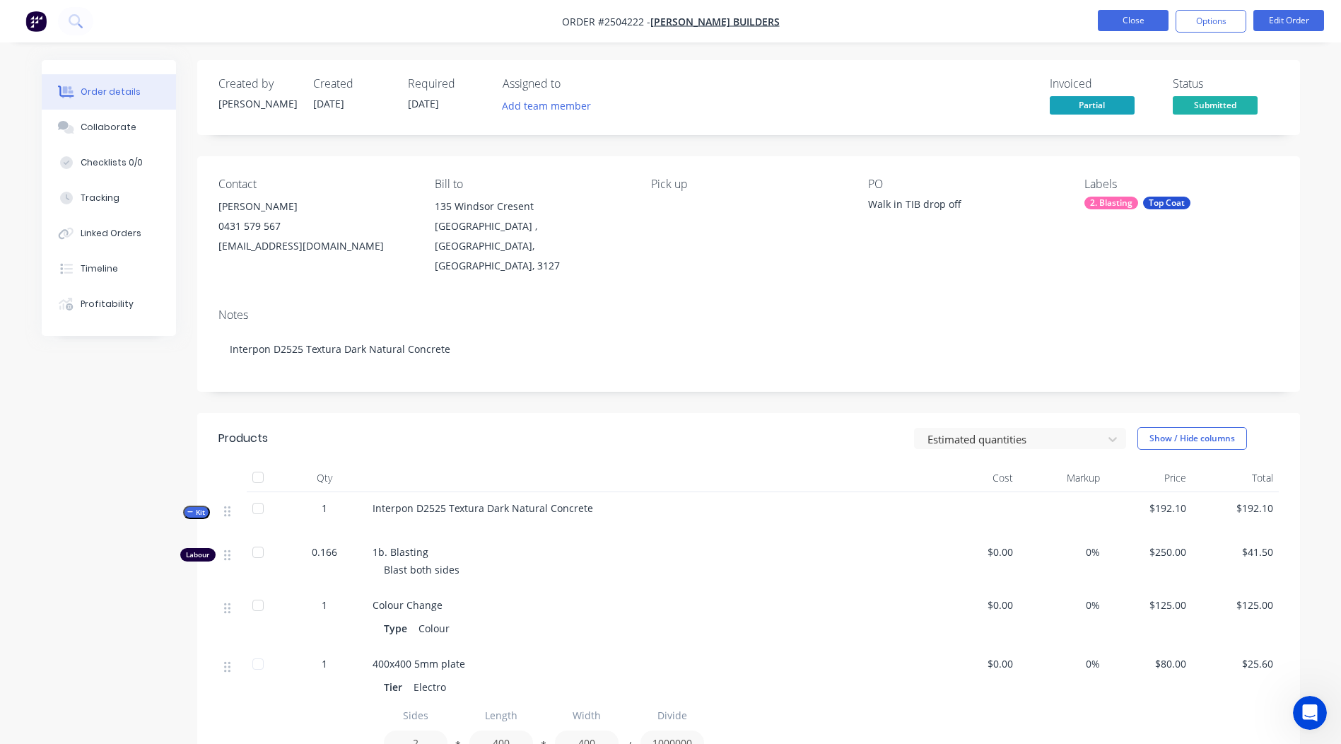
click at [1120, 21] on button "Close" at bounding box center [1133, 20] width 71 height 21
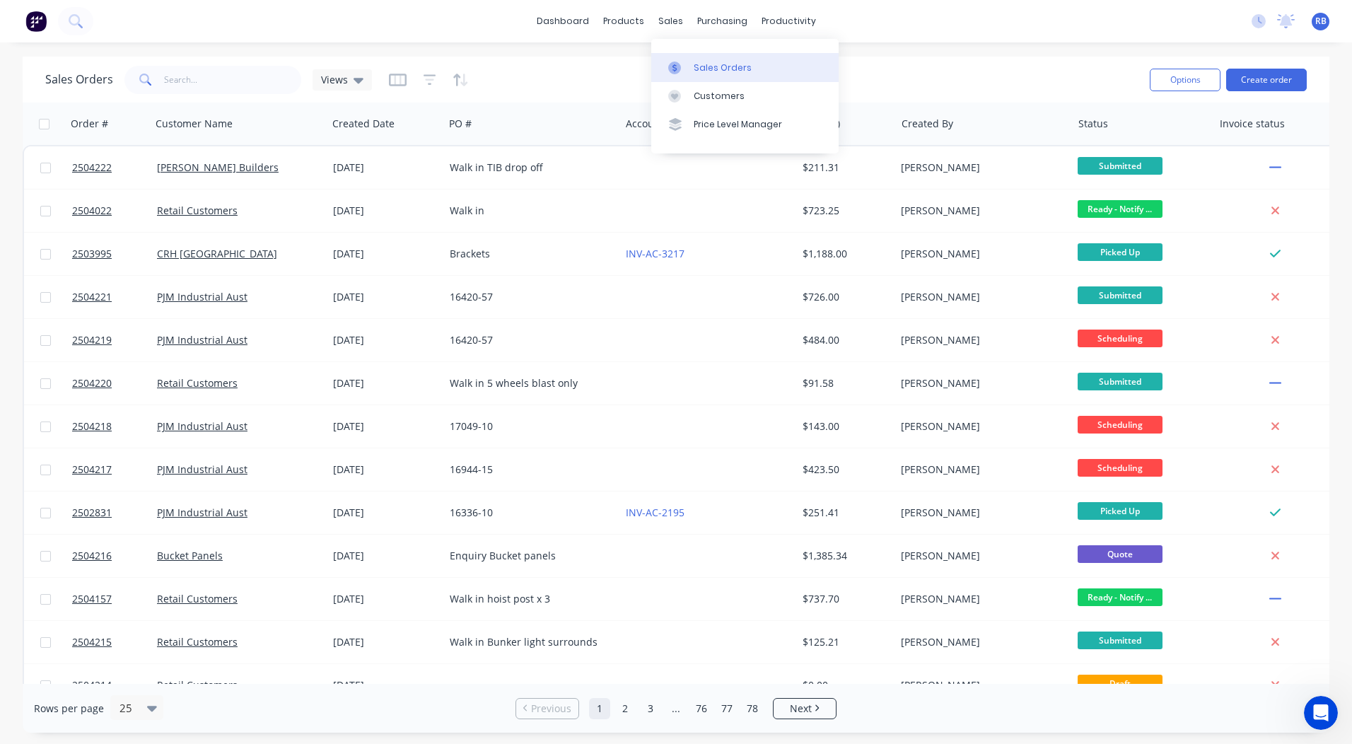
click at [680, 65] on icon at bounding box center [674, 67] width 13 height 13
click at [963, 67] on div "Sales Orders Views" at bounding box center [591, 79] width 1093 height 35
click at [561, 94] on div "Sales Orders Views" at bounding box center [591, 79] width 1093 height 35
click at [196, 86] on input "text" at bounding box center [233, 80] width 138 height 28
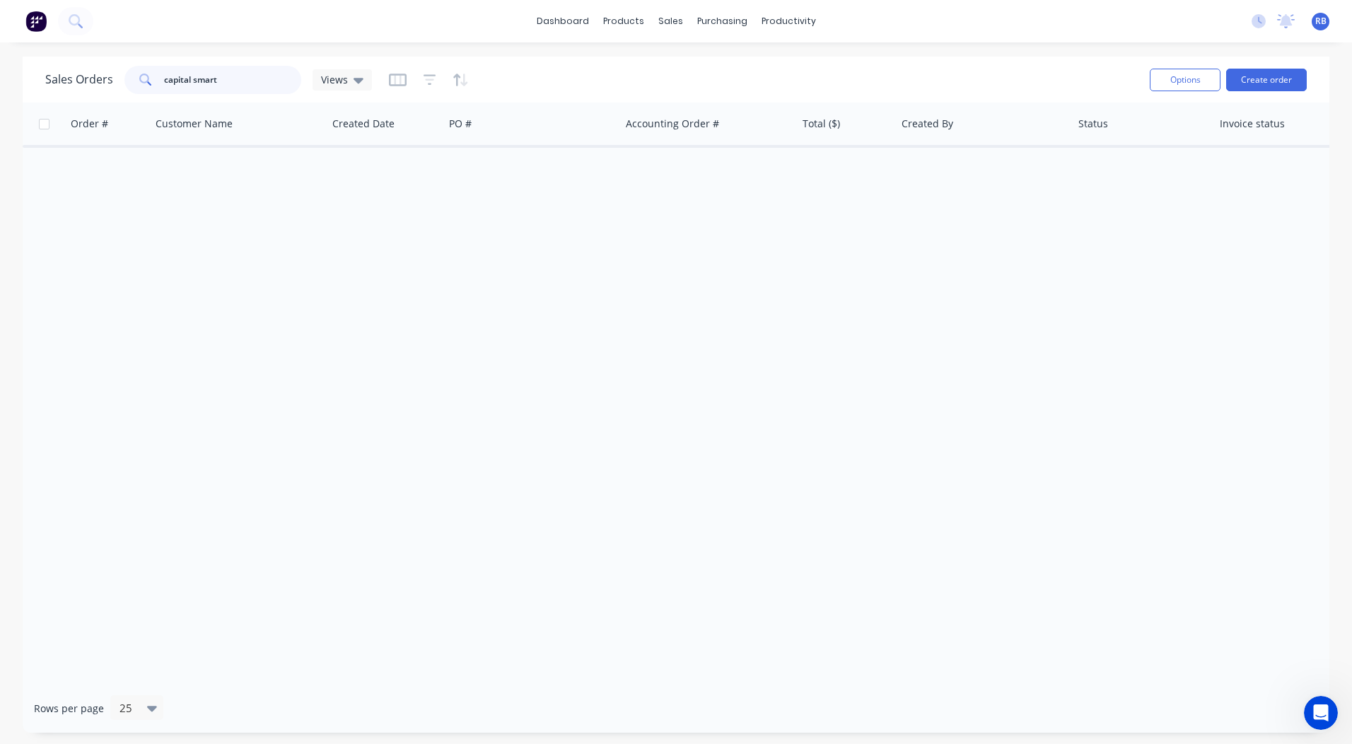
drag, startPoint x: 230, startPoint y: 77, endPoint x: 0, endPoint y: 77, distance: 230.4
click at [0, 77] on html "dashboard products sales purchasing productivity dashboard products Product Cat…" at bounding box center [676, 372] width 1352 height 744
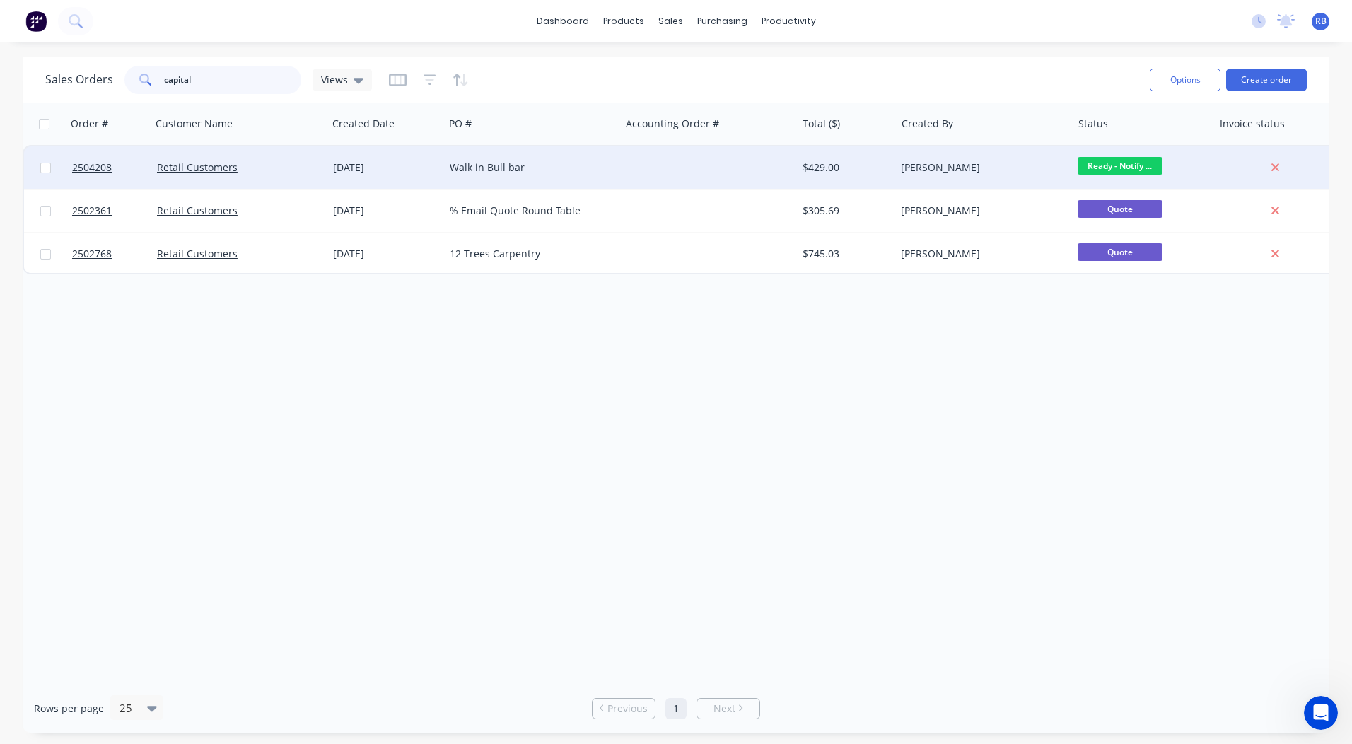
type input "capital"
click at [747, 175] on div at bounding box center [708, 167] width 176 height 42
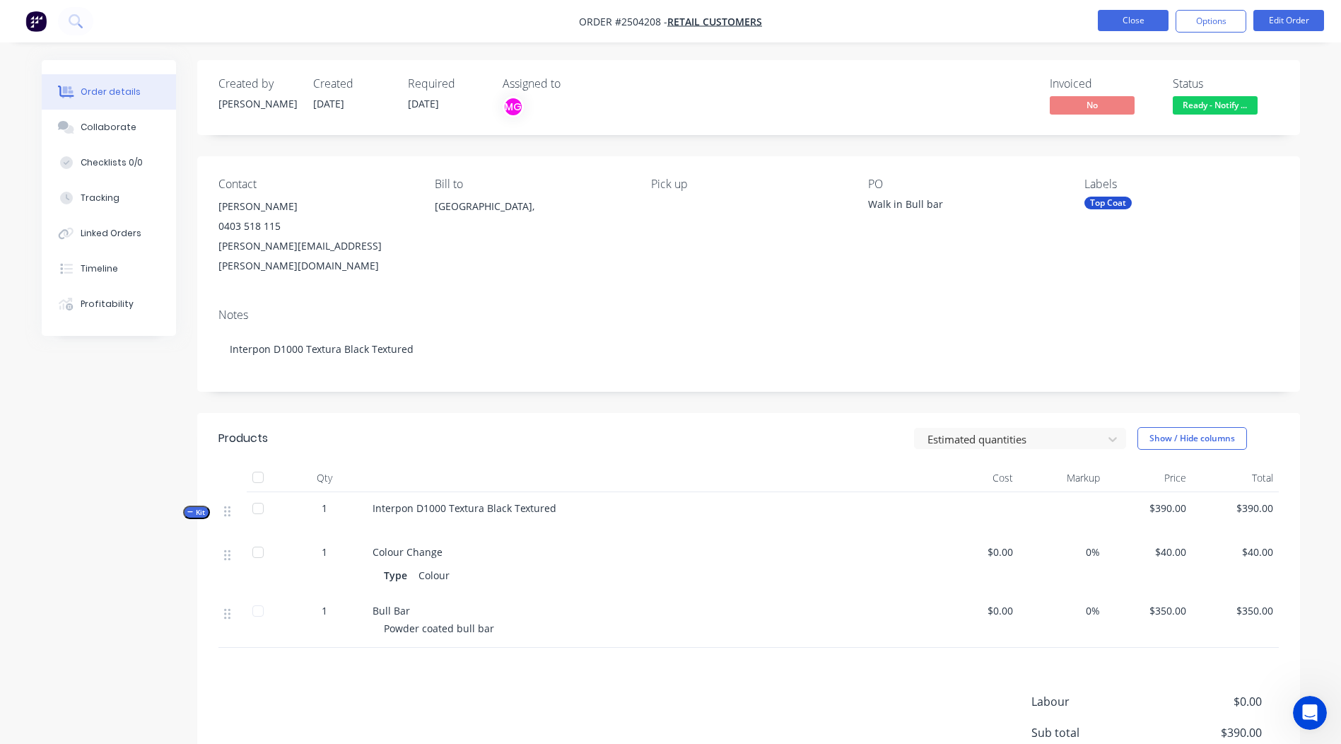
click at [1134, 18] on button "Close" at bounding box center [1133, 20] width 71 height 21
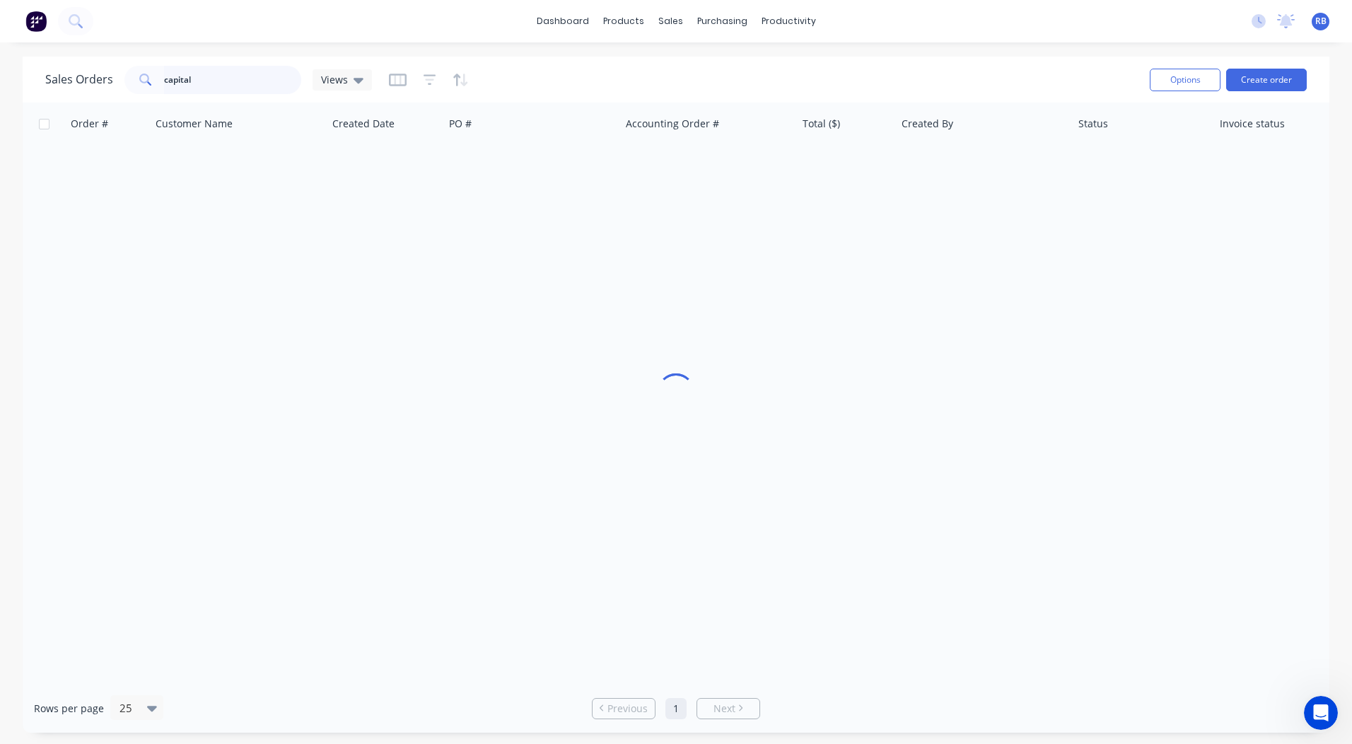
click at [0, 44] on html "dashboard products sales purchasing productivity dashboard products Product Cat…" at bounding box center [676, 372] width 1352 height 744
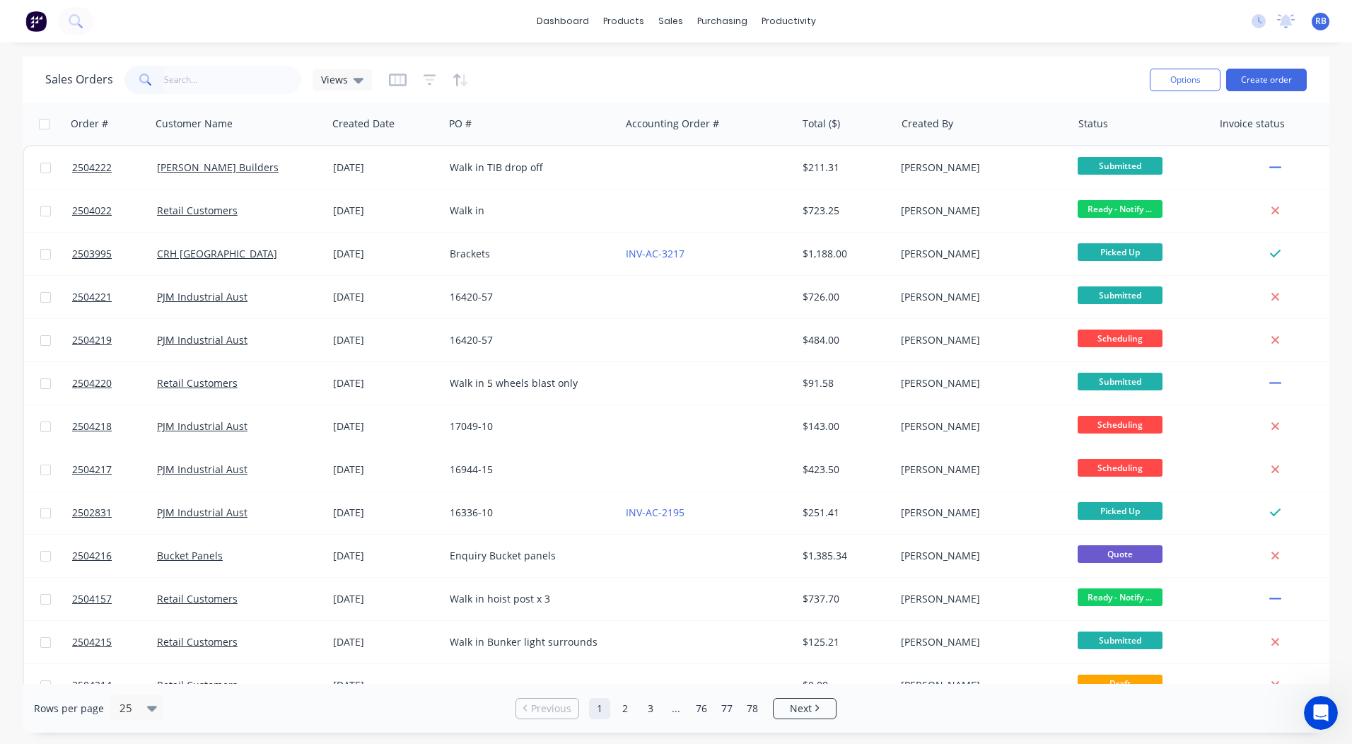
click at [648, 71] on div "Sales Orders Views" at bounding box center [591, 79] width 1093 height 35
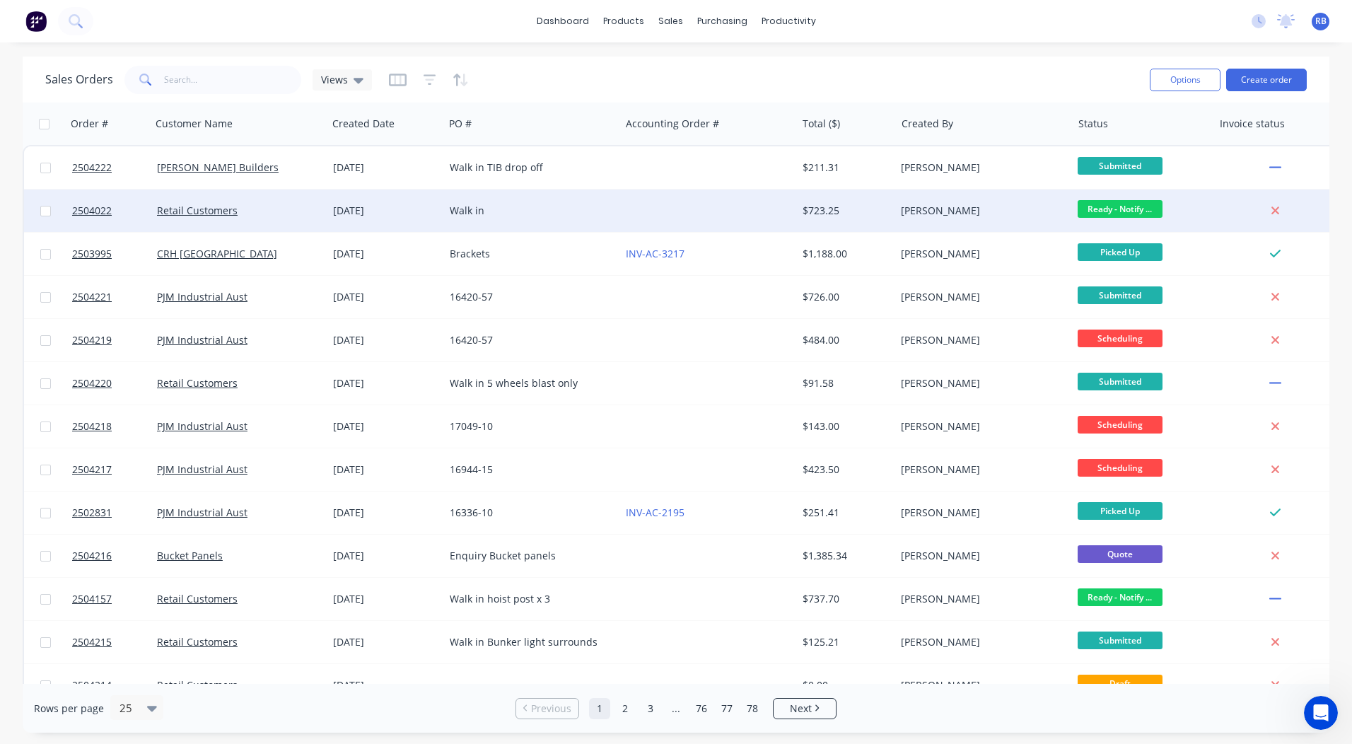
click at [491, 211] on div "Walk in" at bounding box center [528, 211] width 157 height 14
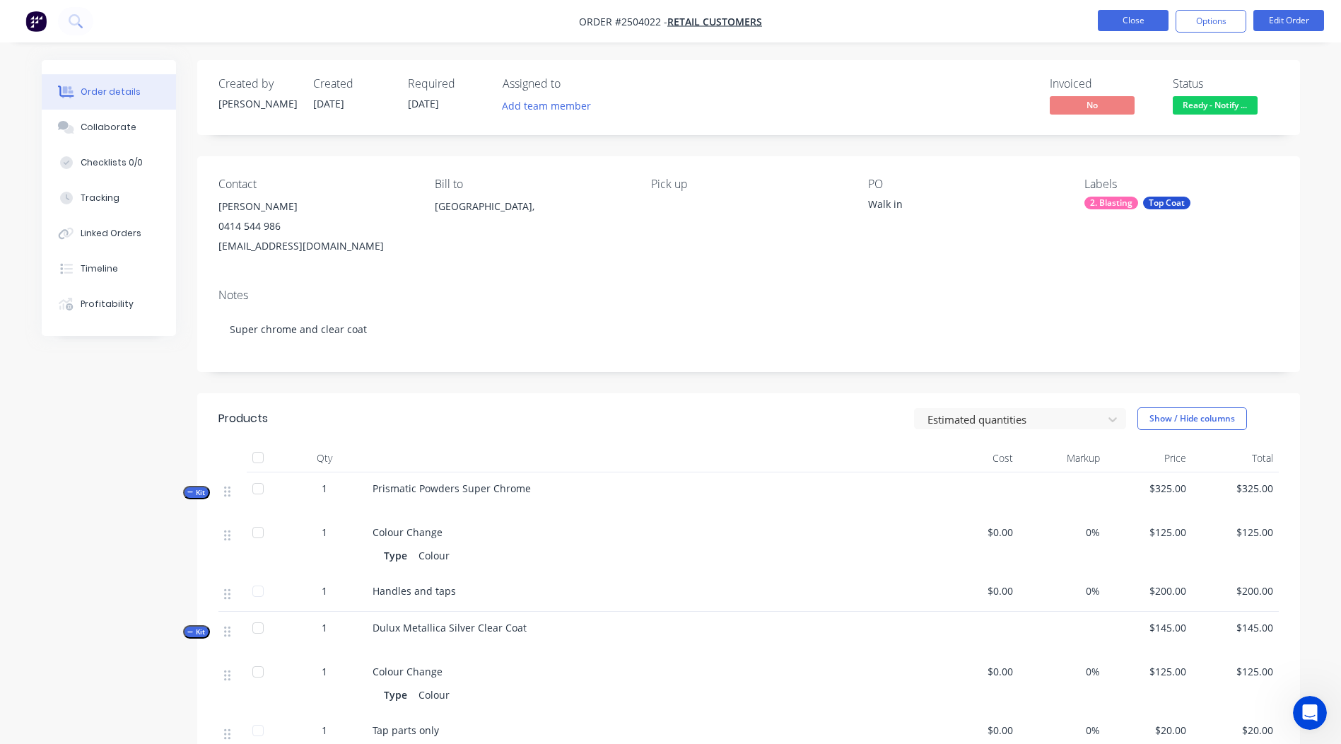
click at [1119, 18] on button "Close" at bounding box center [1133, 20] width 71 height 21
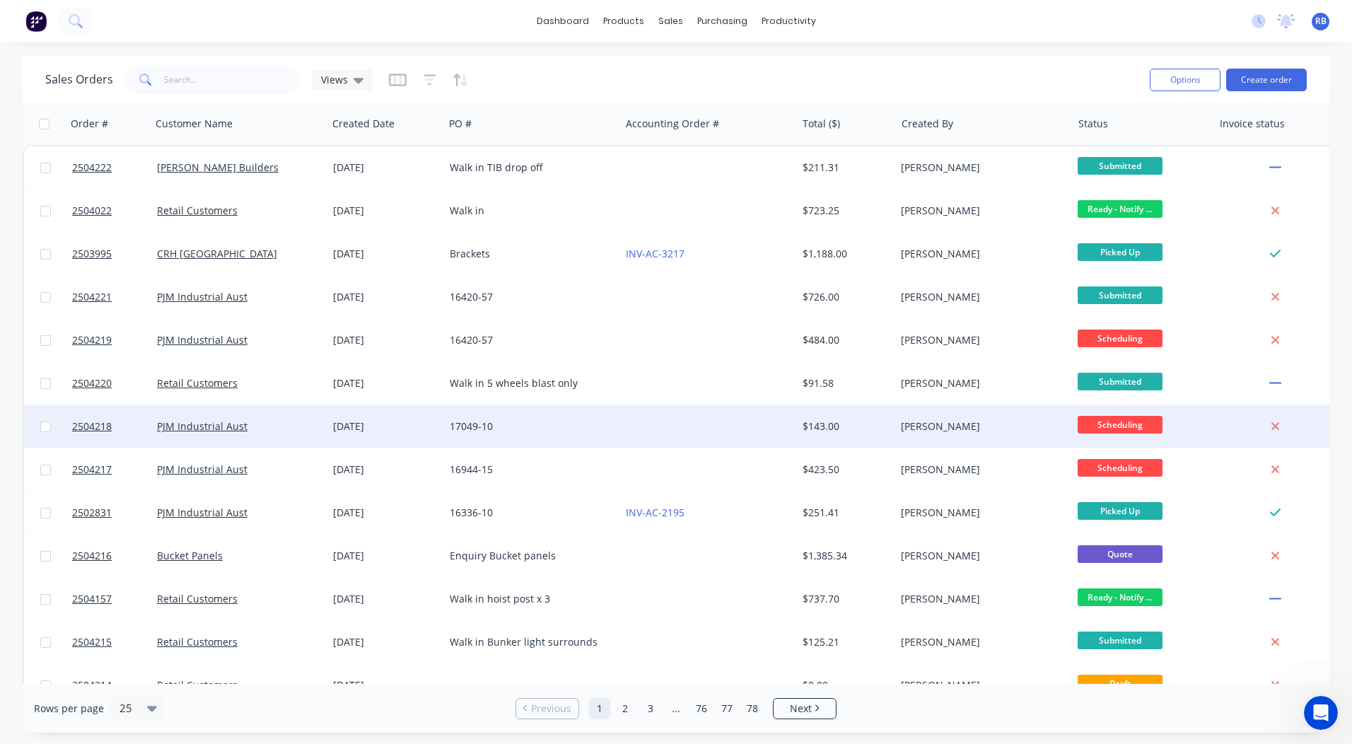
click at [899, 428] on div "[PERSON_NAME]" at bounding box center [983, 426] width 176 height 42
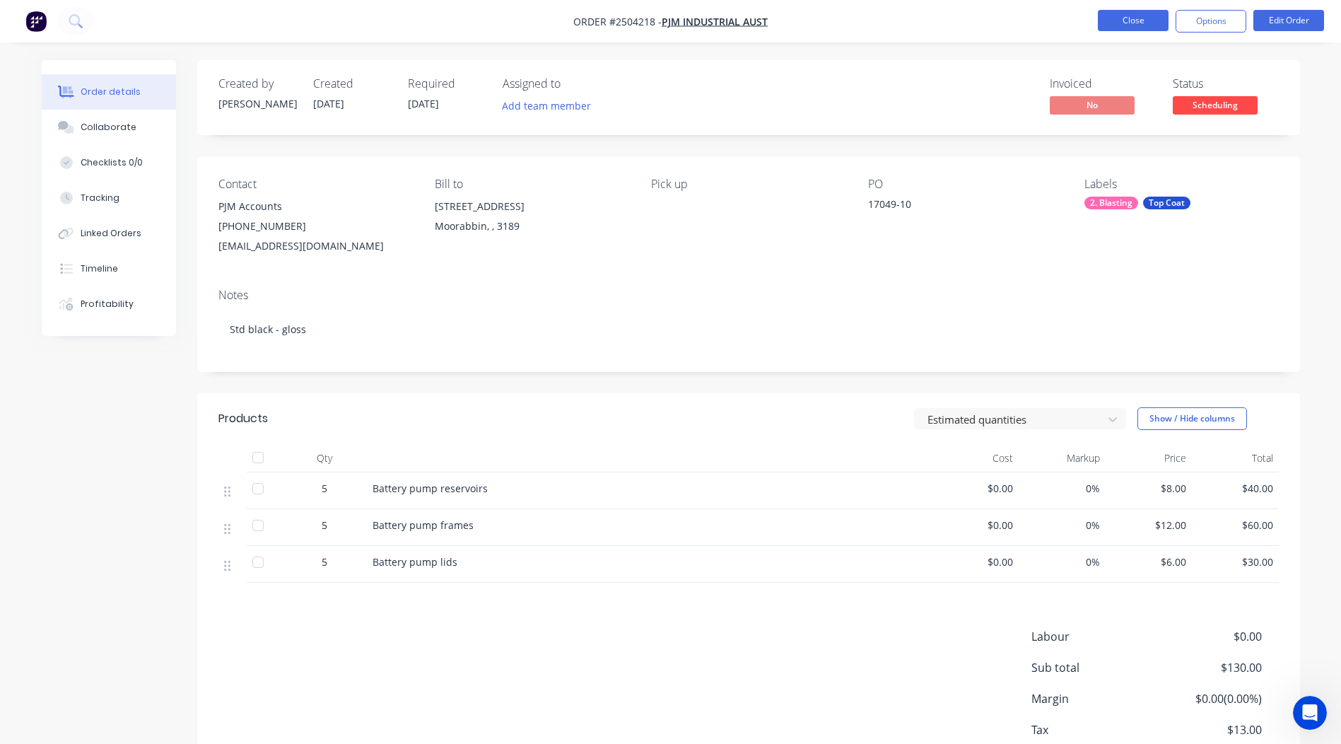
click at [1125, 22] on button "Close" at bounding box center [1133, 20] width 71 height 21
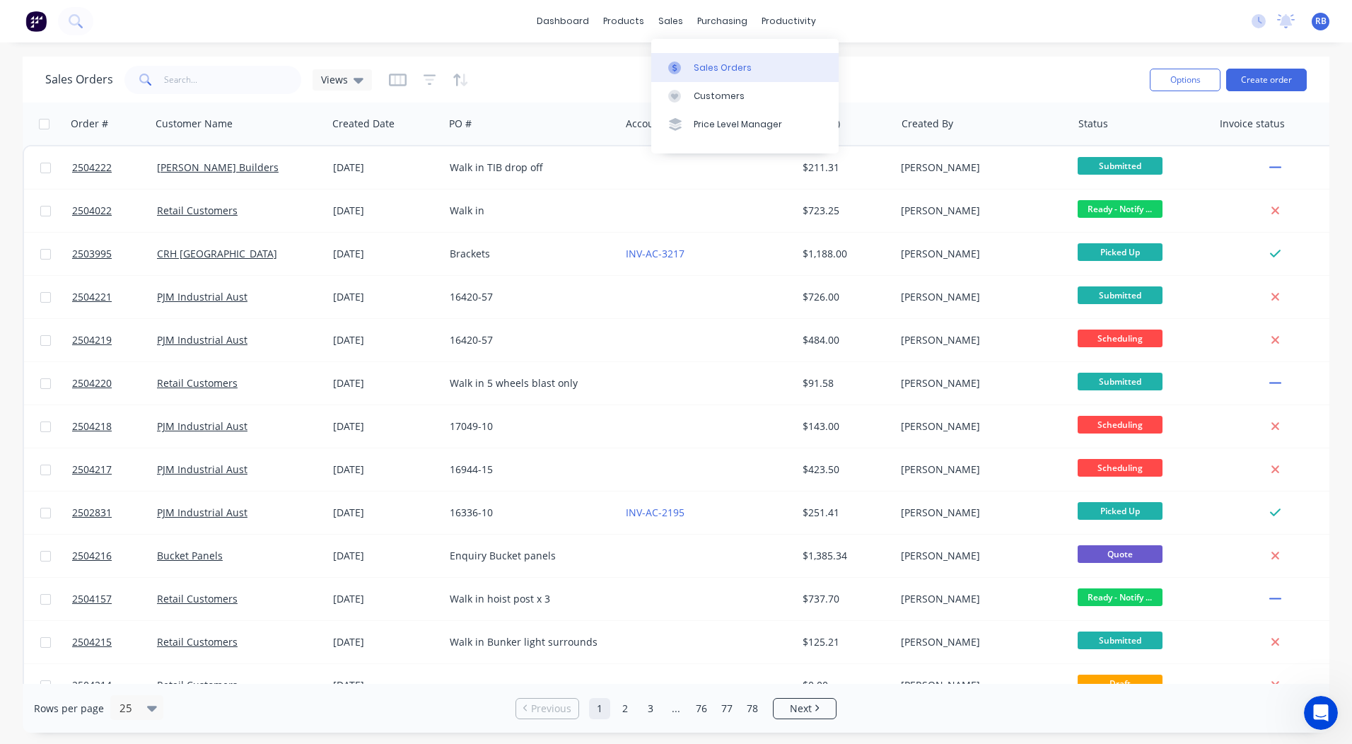
click at [677, 57] on link "Sales Orders" at bounding box center [744, 67] width 187 height 28
click at [587, 21] on link "dashboard" at bounding box center [562, 21] width 66 height 21
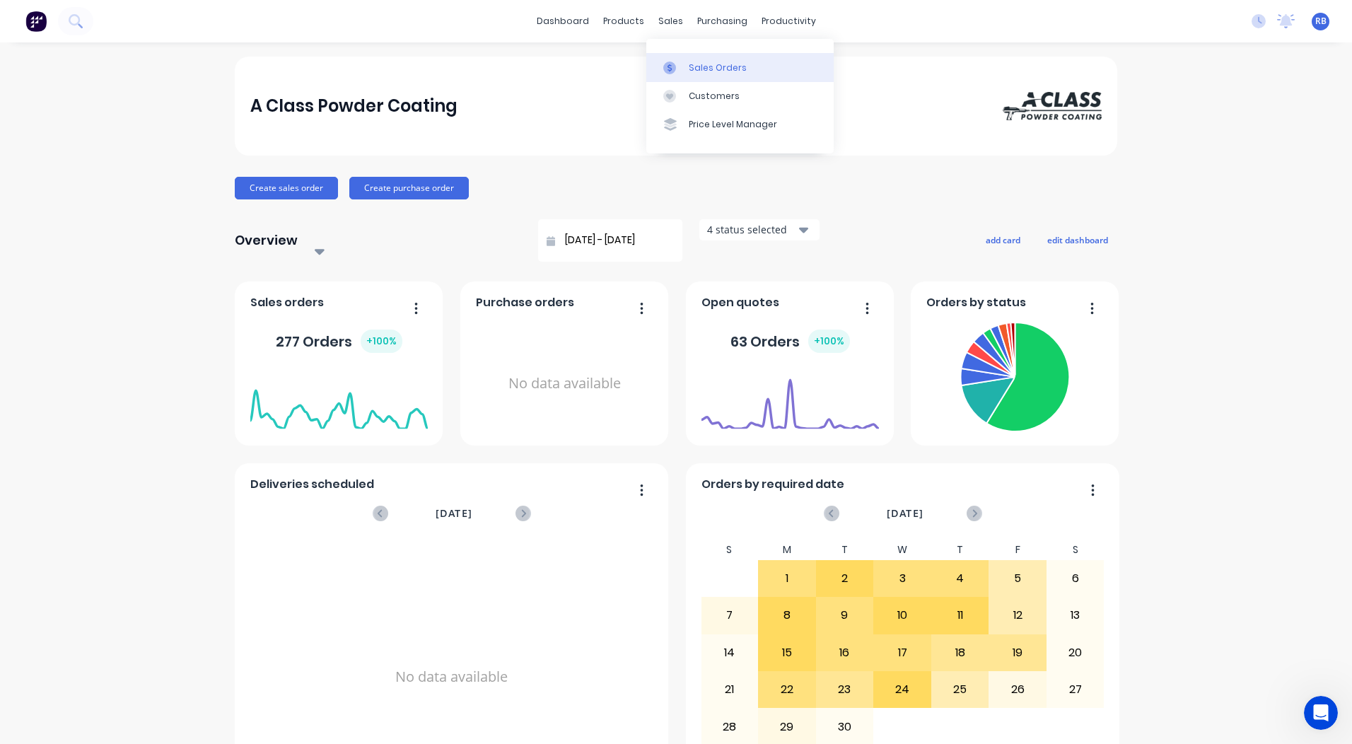
click at [684, 64] on link "Sales Orders" at bounding box center [739, 67] width 187 height 28
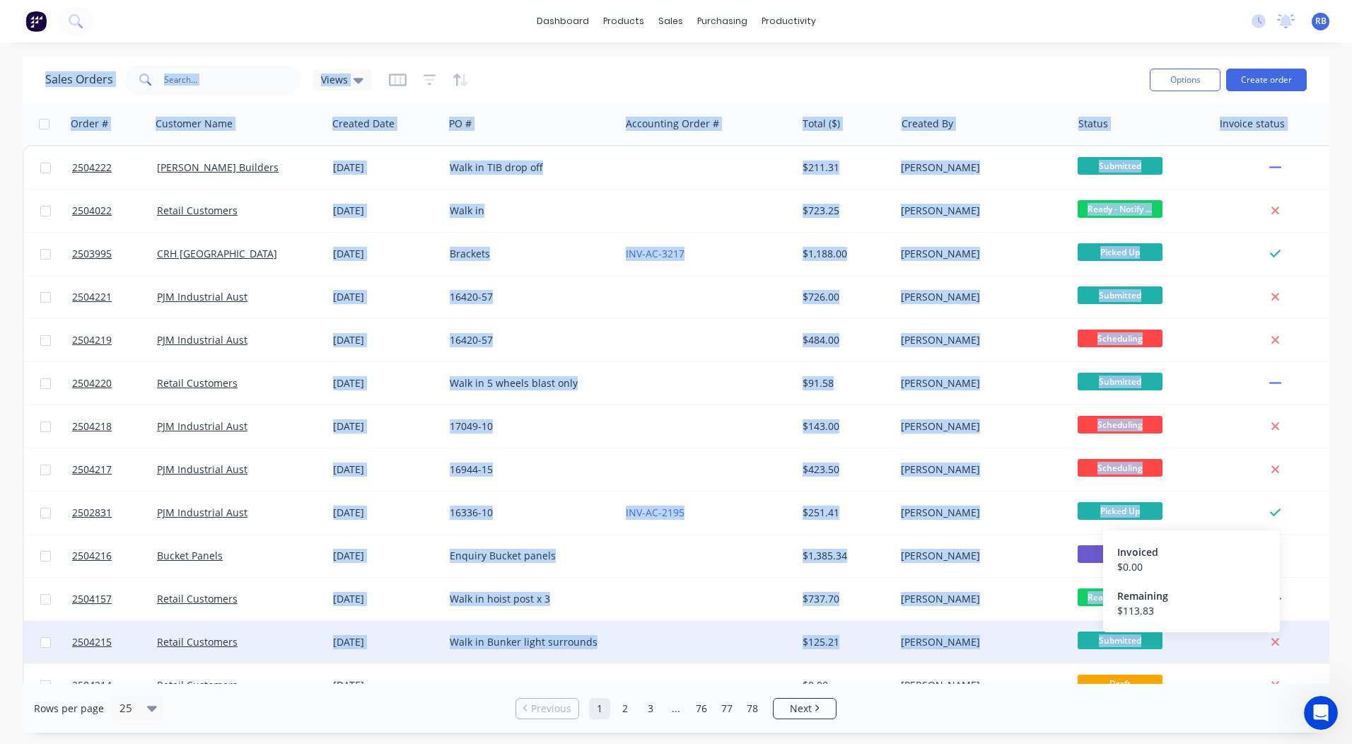
drag, startPoint x: 14, startPoint y: 64, endPoint x: 1272, endPoint y: 648, distance: 1386.5
click at [1272, 648] on div "Sales Orders Views Options Create order Order # Customer Name Created Date PO #…" at bounding box center [676, 395] width 1352 height 676
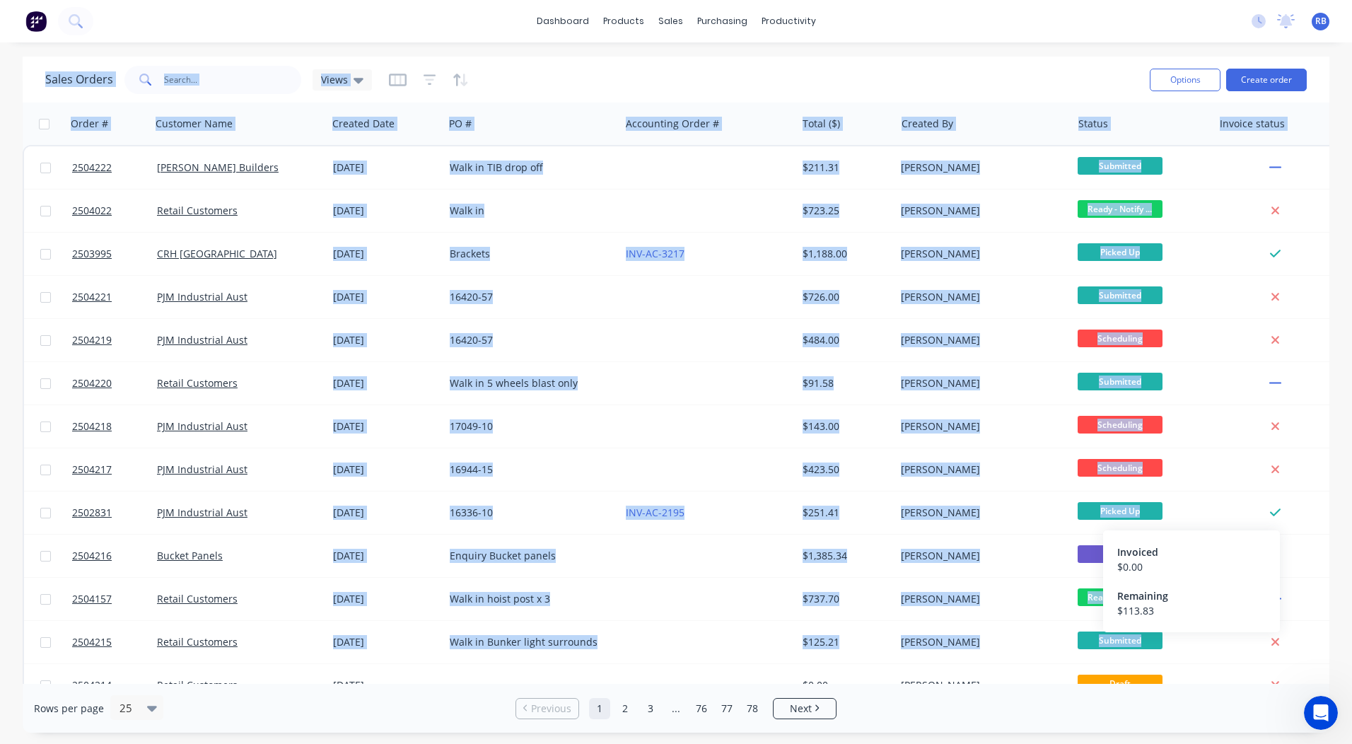
click at [950, 86] on div "Sales Orders Views" at bounding box center [591, 79] width 1093 height 35
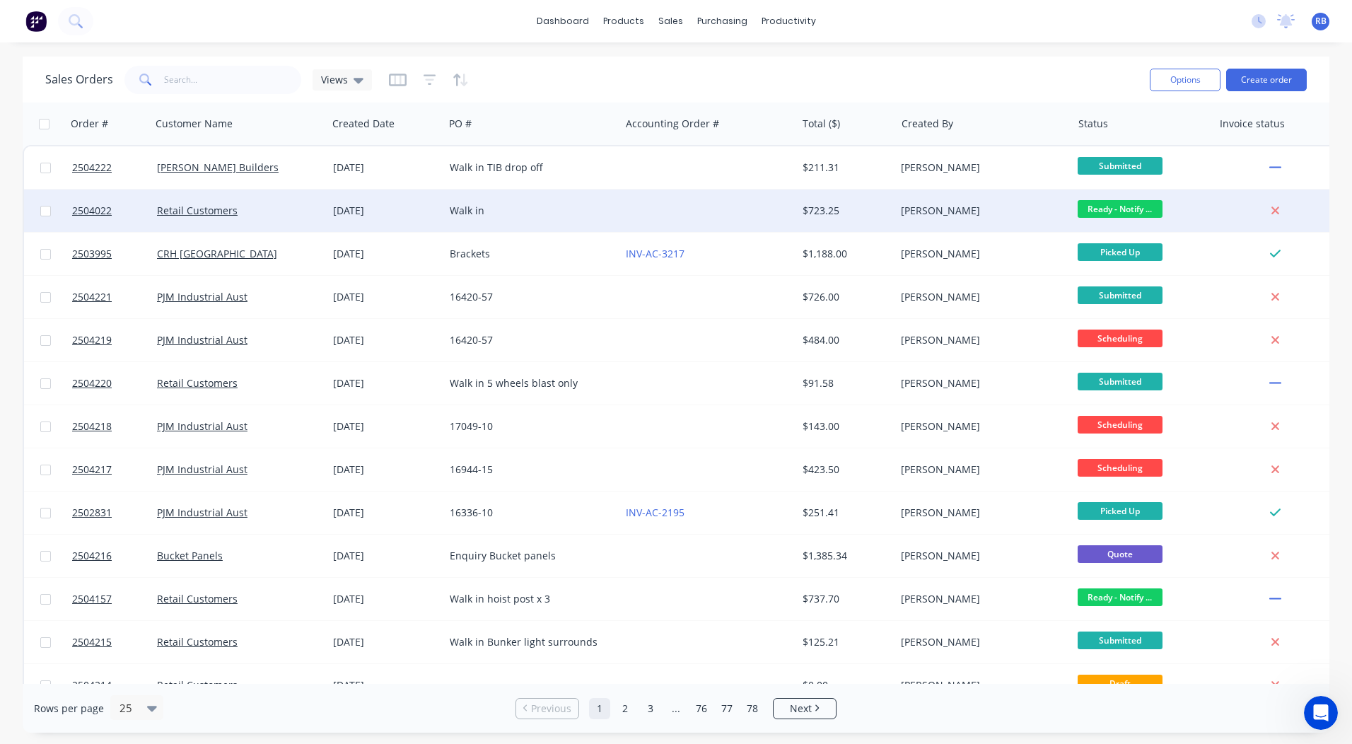
click at [783, 208] on div at bounding box center [708, 210] width 176 height 42
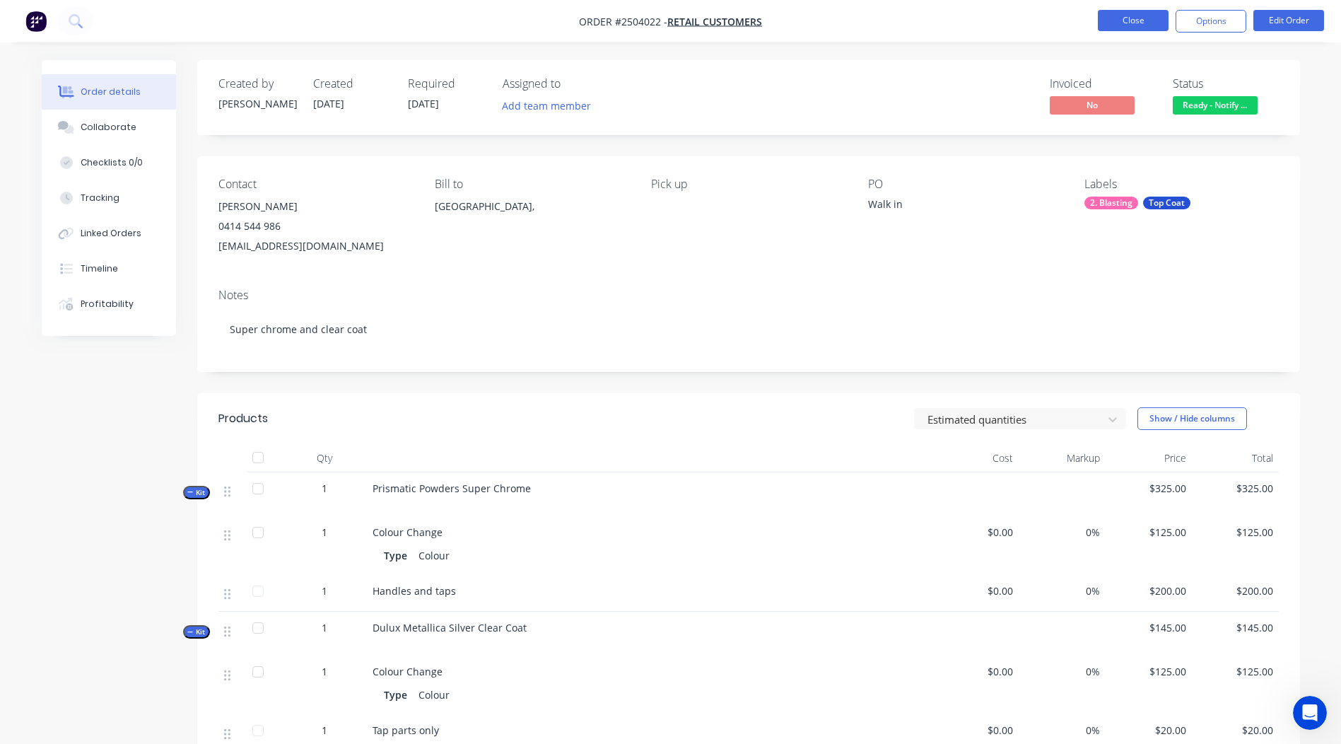
click at [1114, 28] on button "Close" at bounding box center [1133, 20] width 71 height 21
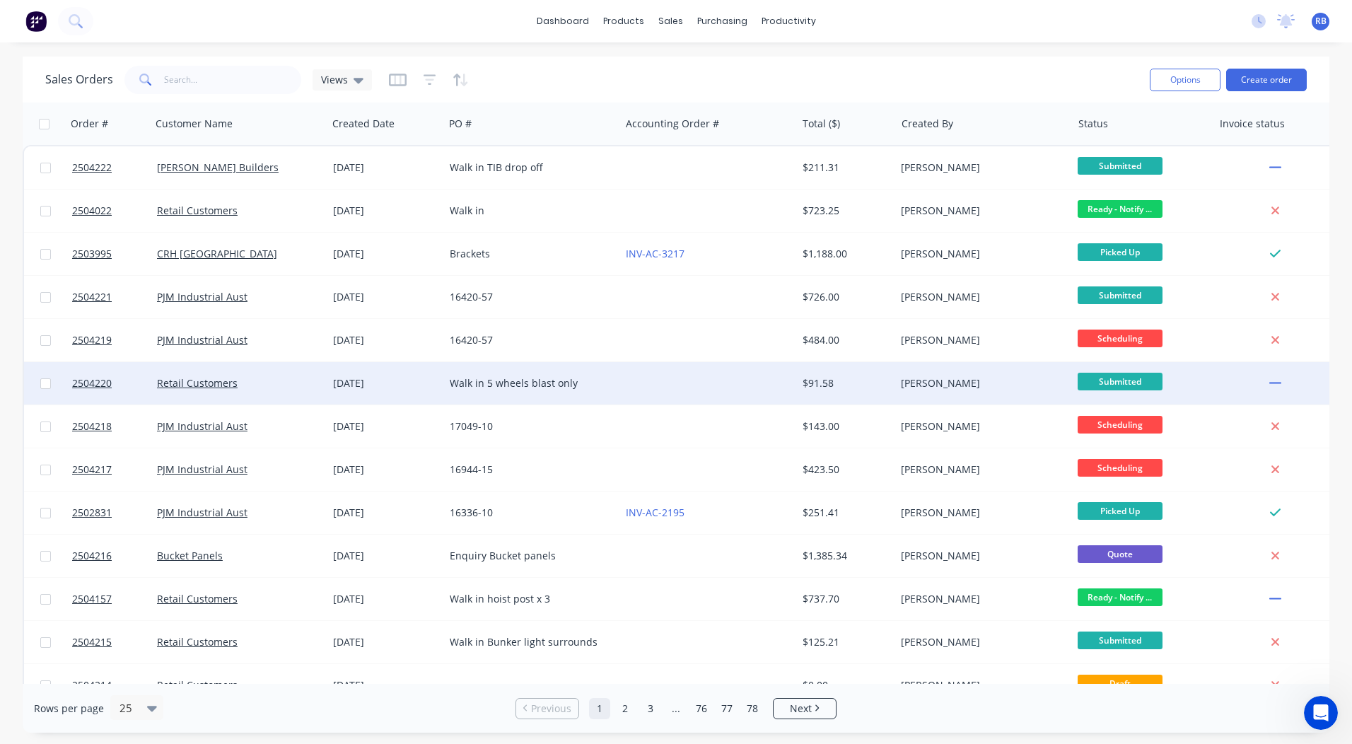
click at [592, 380] on div "Walk in 5 wheels blast only" at bounding box center [528, 383] width 157 height 14
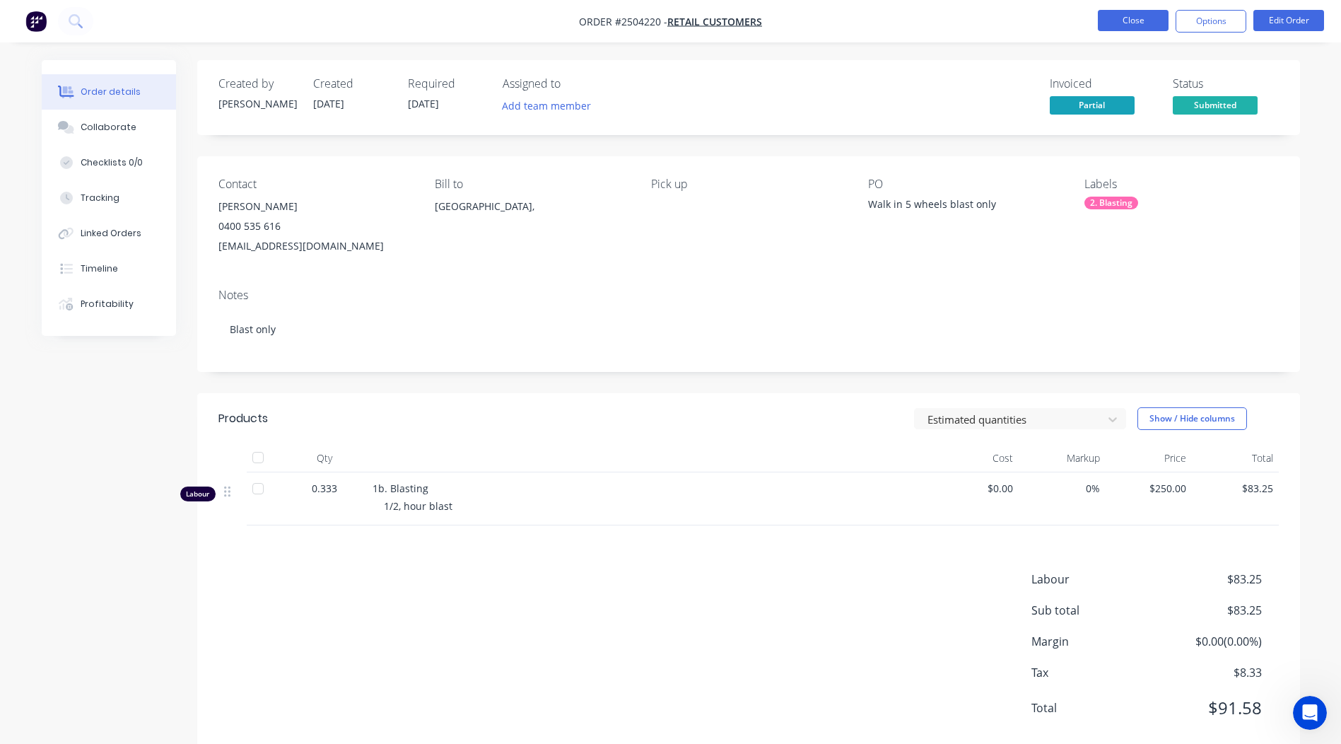
click at [1146, 13] on button "Close" at bounding box center [1133, 20] width 71 height 21
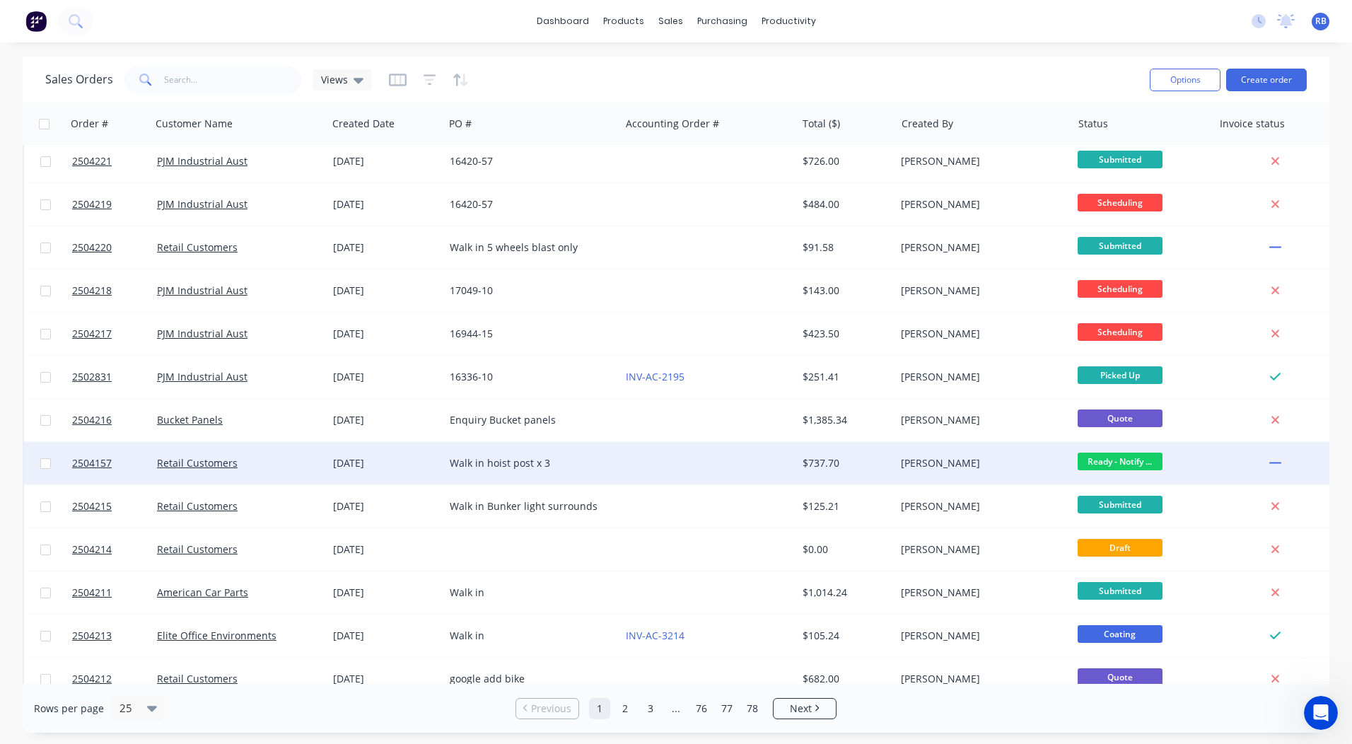
scroll to position [141, 0]
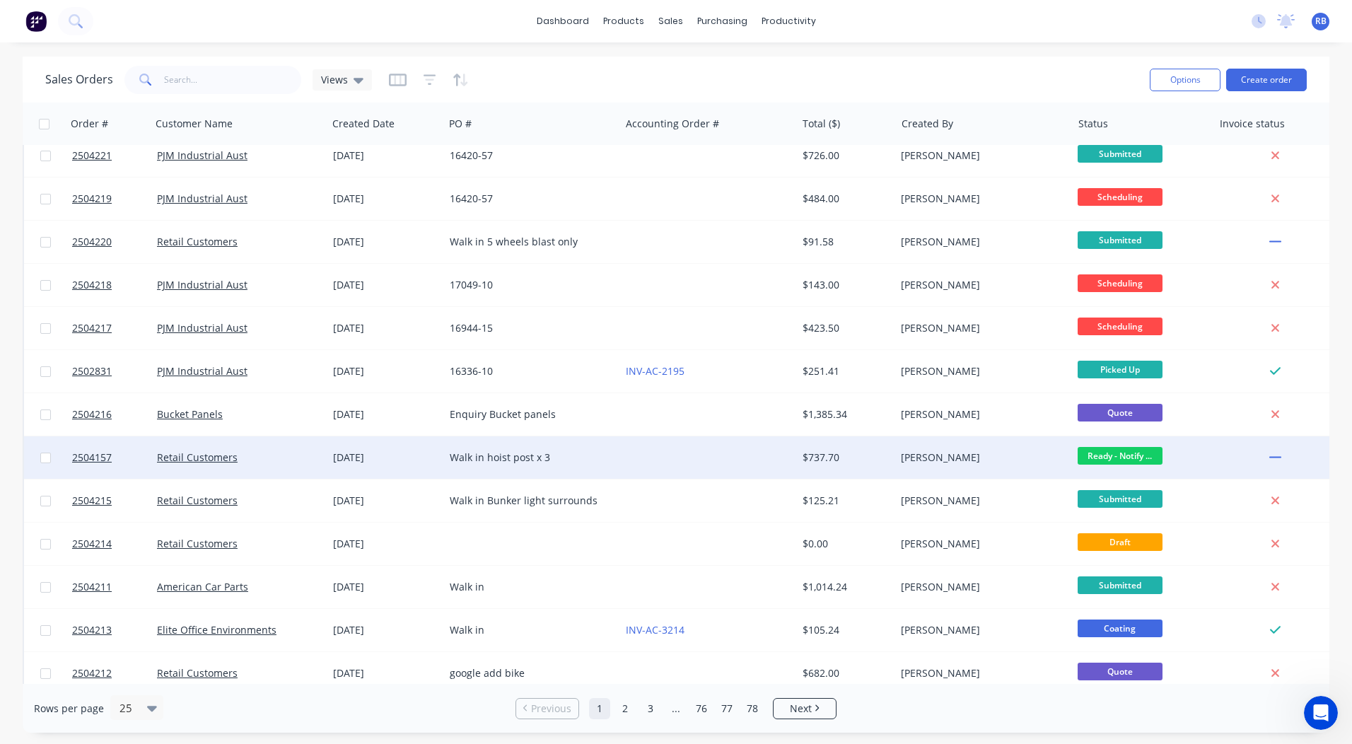
click at [554, 454] on div "Walk in hoist post x 3" at bounding box center [528, 457] width 157 height 14
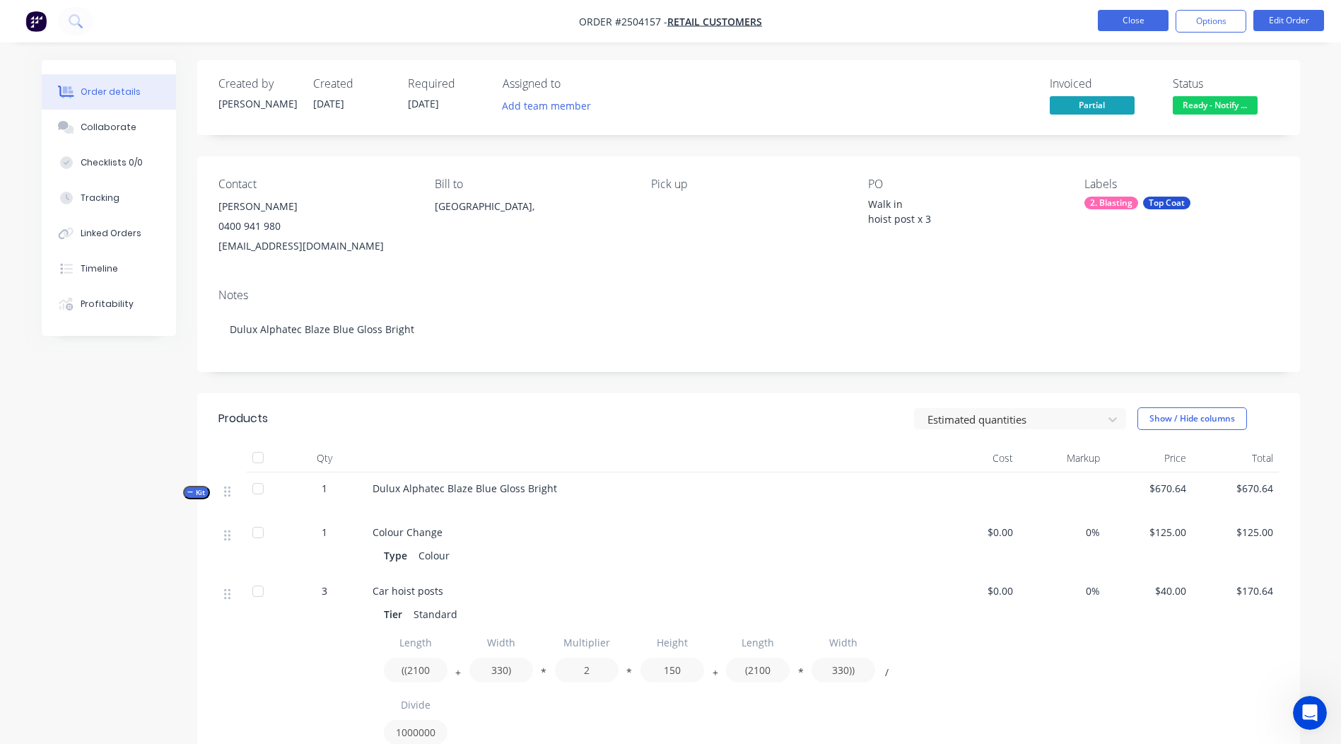
click at [1127, 18] on button "Close" at bounding box center [1133, 20] width 71 height 21
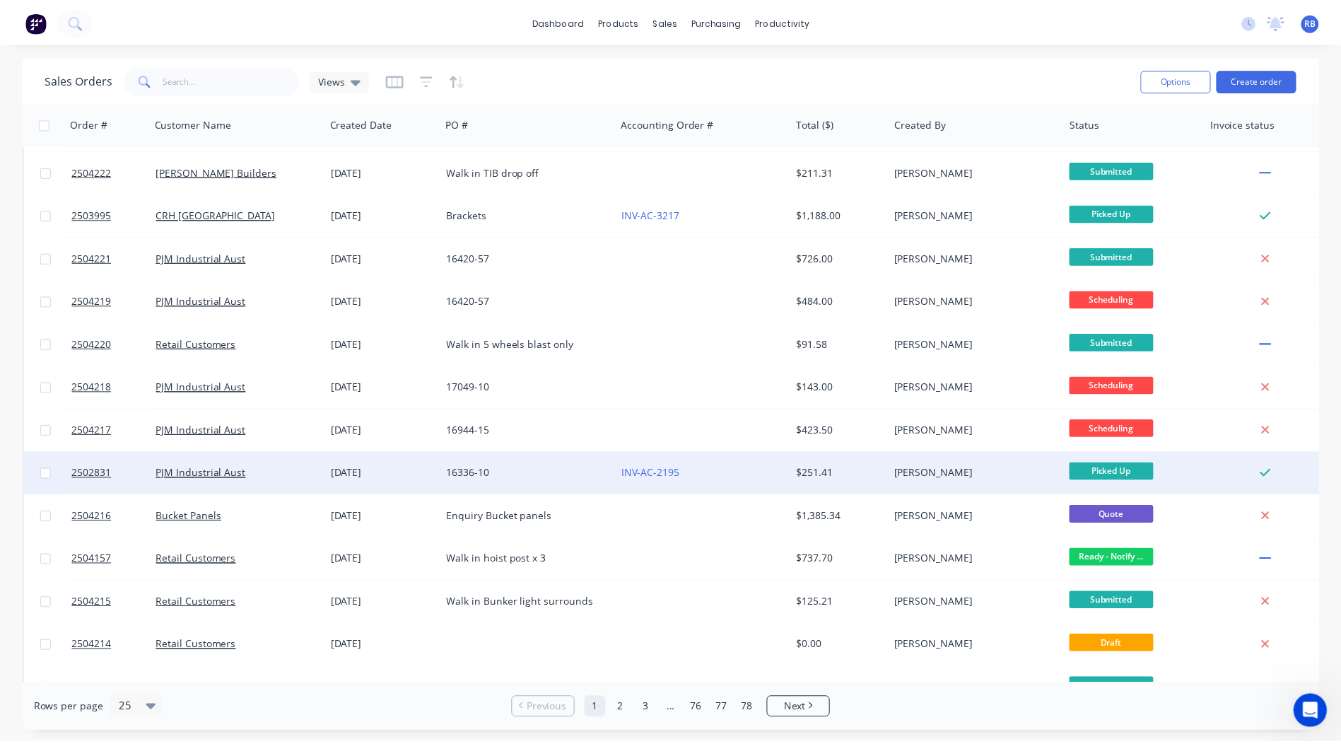
scroll to position [141, 0]
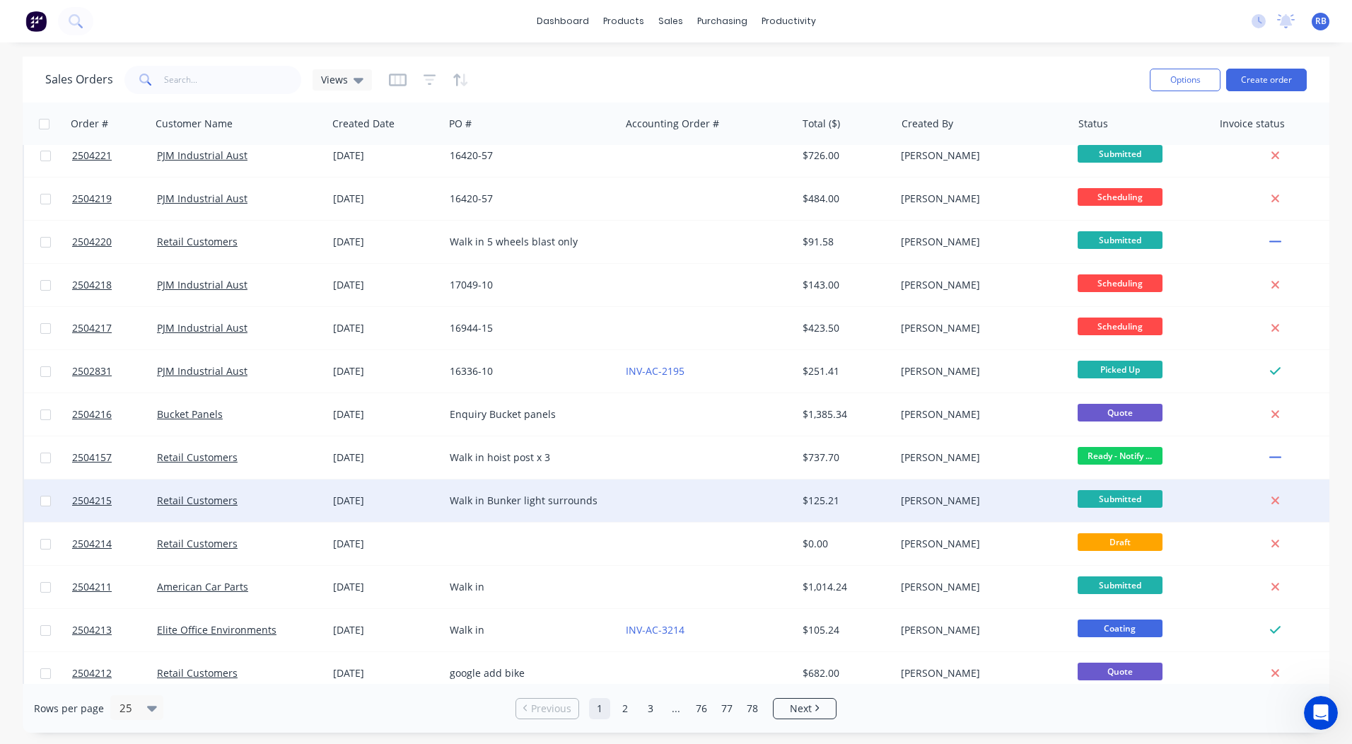
click at [489, 507] on div "Walk in Bunker light surrounds" at bounding box center [528, 500] width 157 height 14
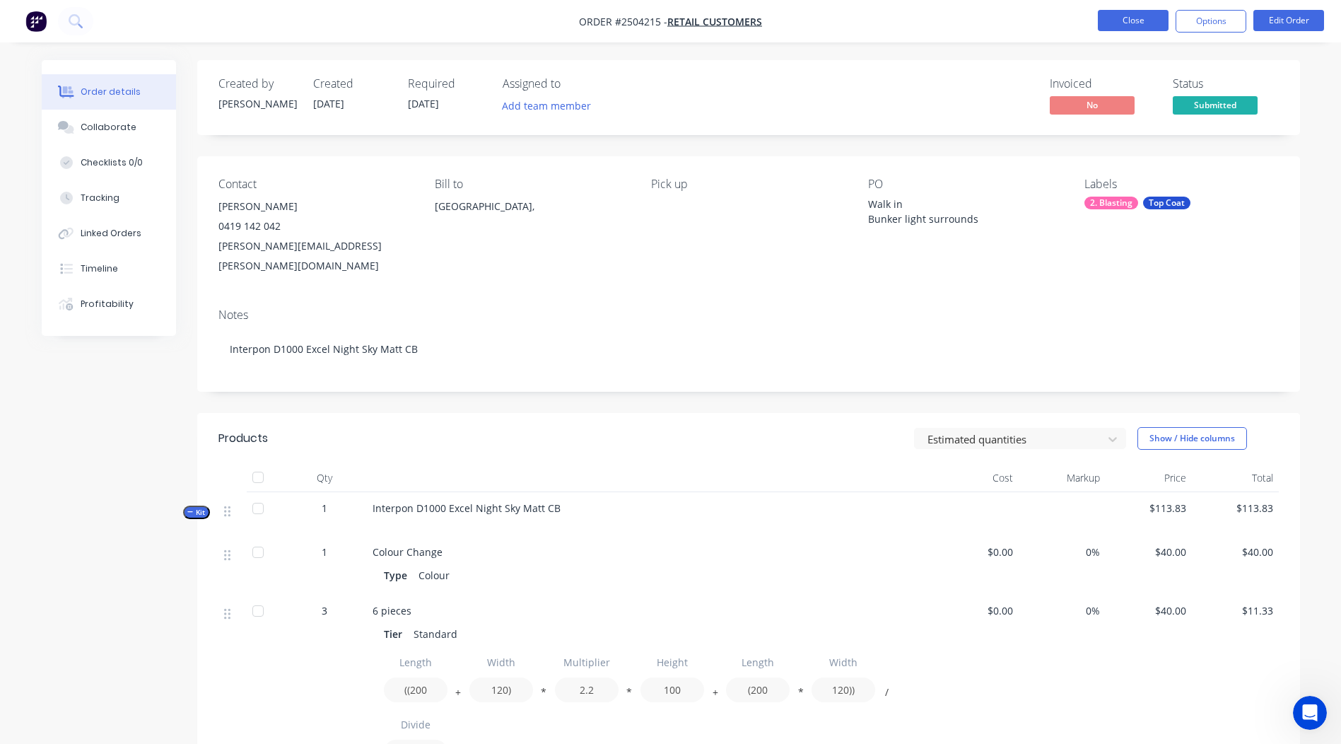
click at [1123, 25] on button "Close" at bounding box center [1133, 20] width 71 height 21
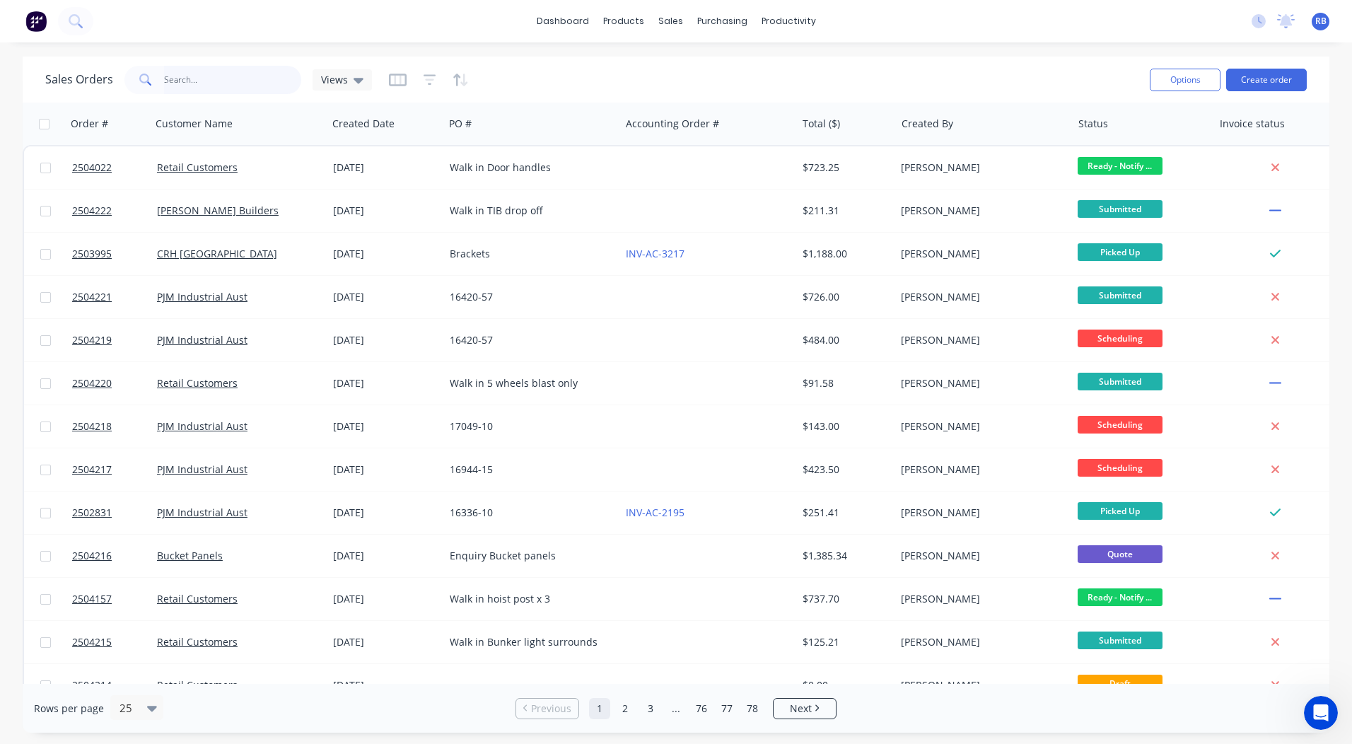
click at [172, 79] on input "text" at bounding box center [233, 80] width 138 height 28
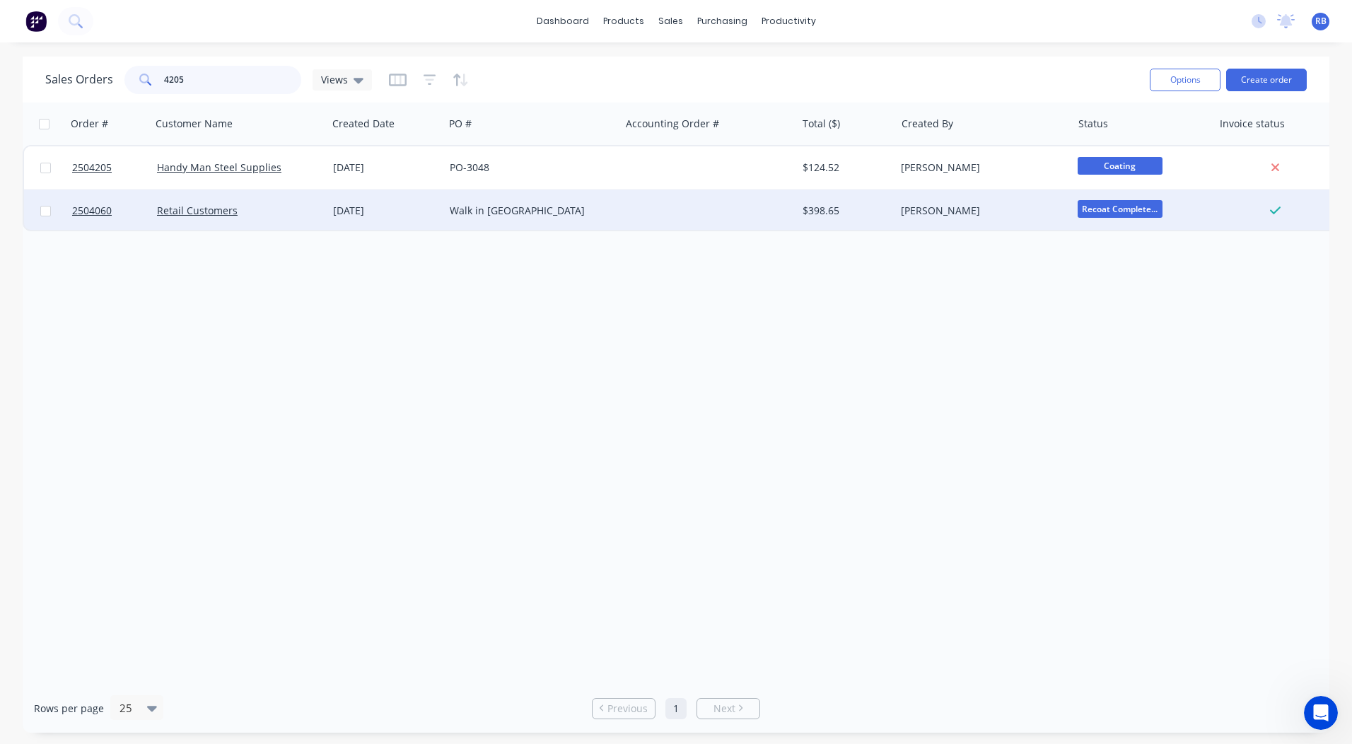
type input "4205"
click at [708, 192] on div at bounding box center [708, 210] width 176 height 42
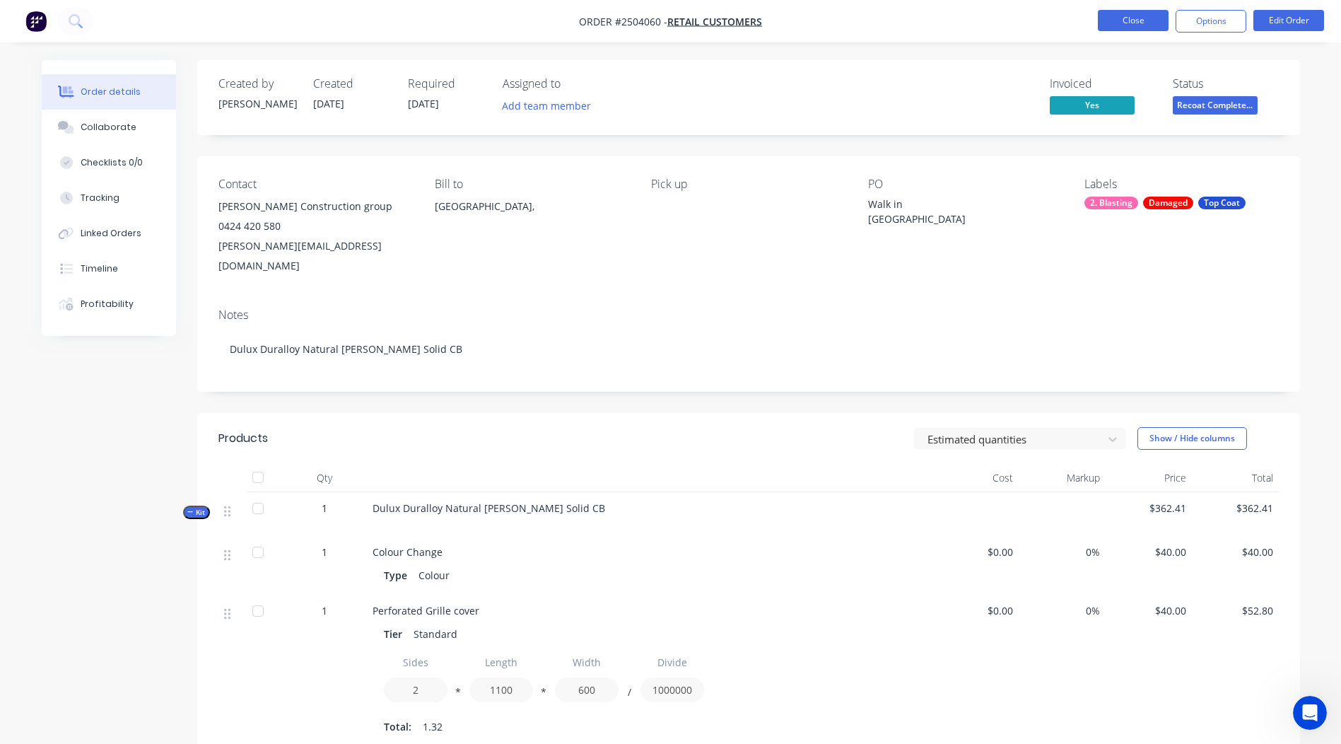
click at [1113, 20] on button "Close" at bounding box center [1133, 20] width 71 height 21
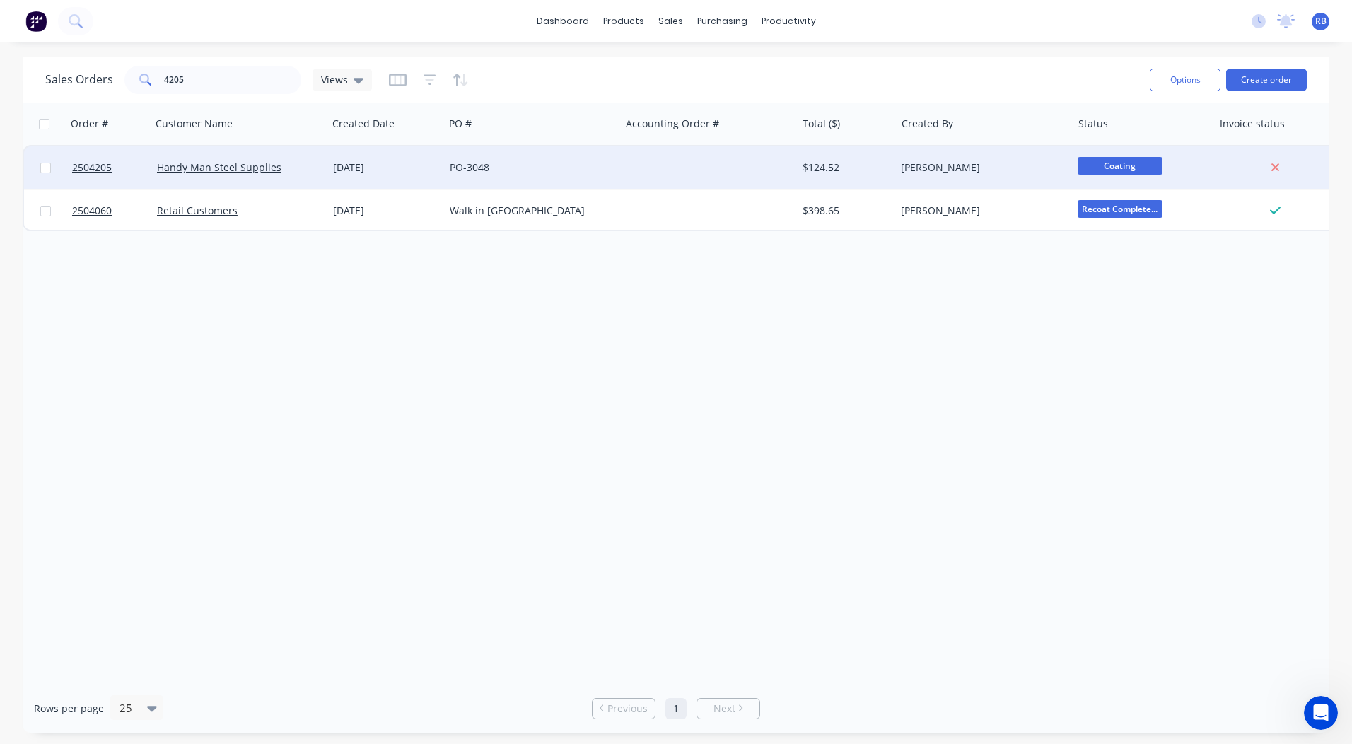
click at [720, 164] on div at bounding box center [708, 167] width 176 height 42
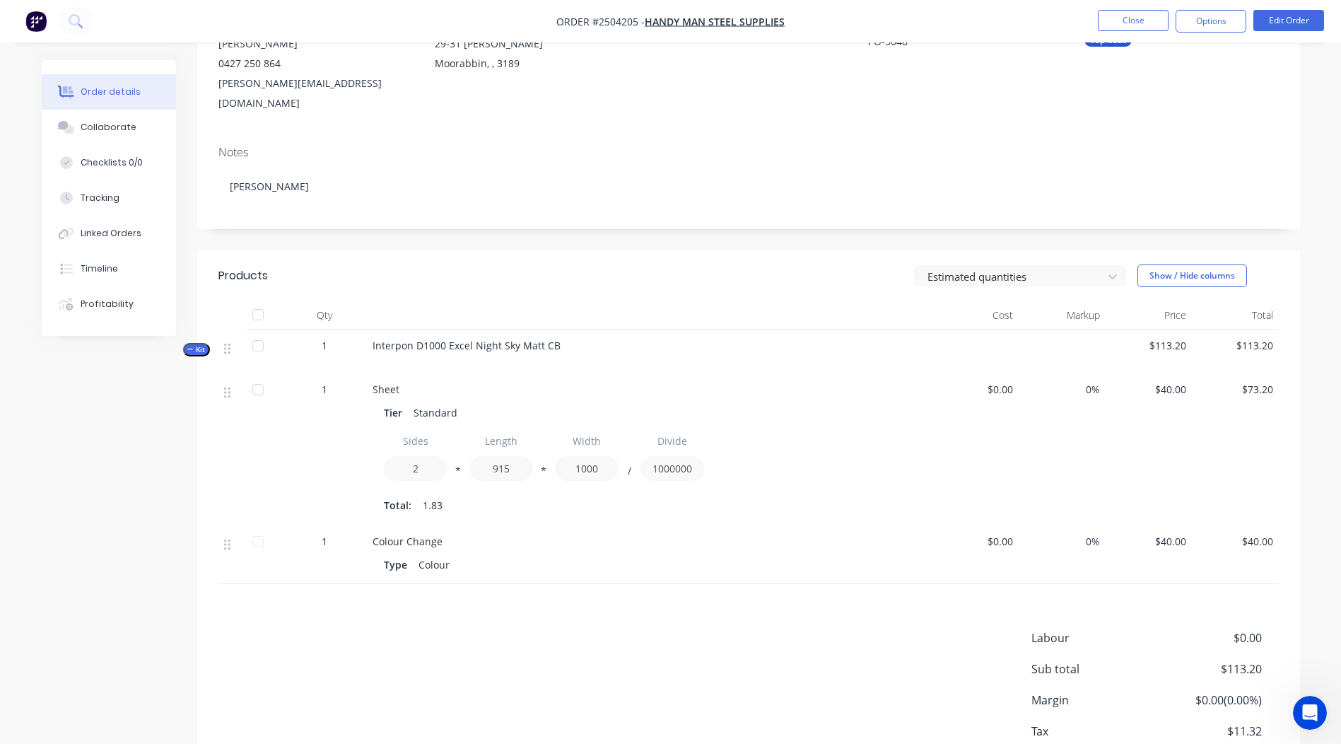
scroll to position [47, 0]
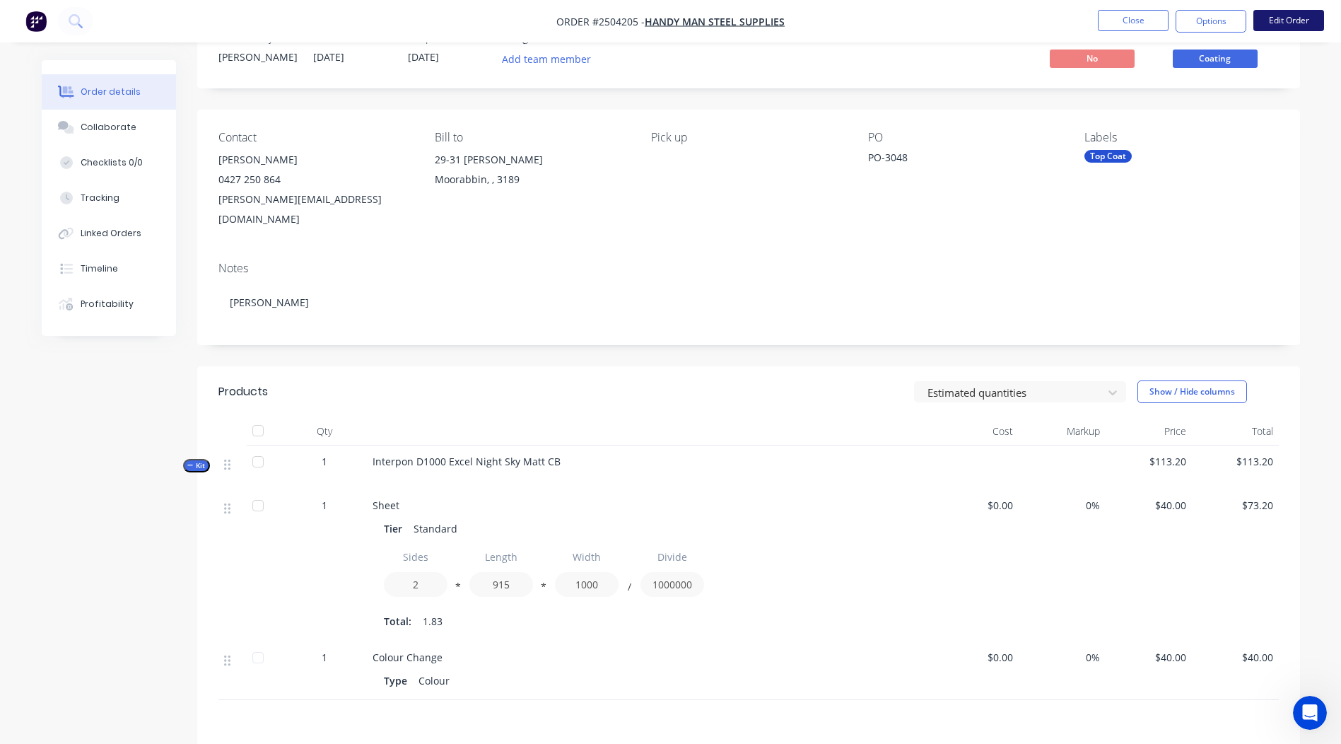
click at [1279, 23] on button "Edit Order" at bounding box center [1288, 20] width 71 height 21
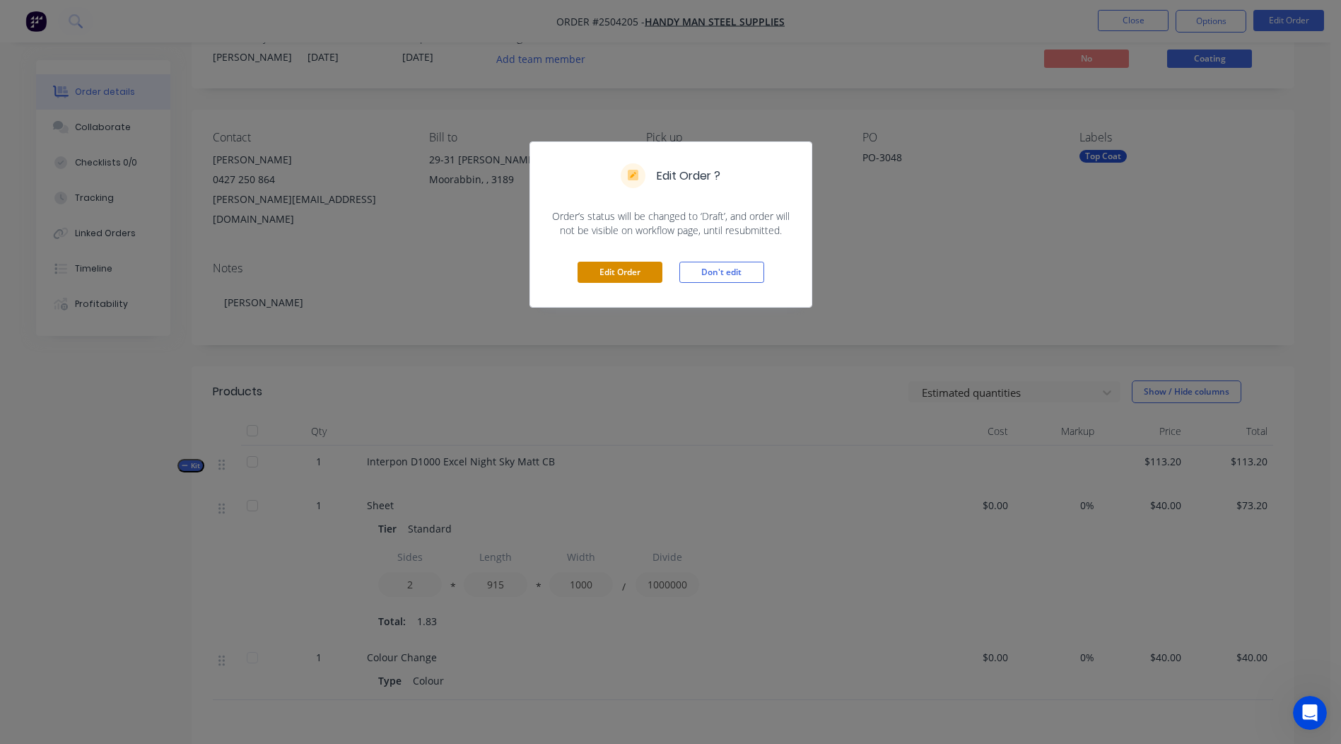
click at [594, 274] on button "Edit Order" at bounding box center [620, 272] width 85 height 21
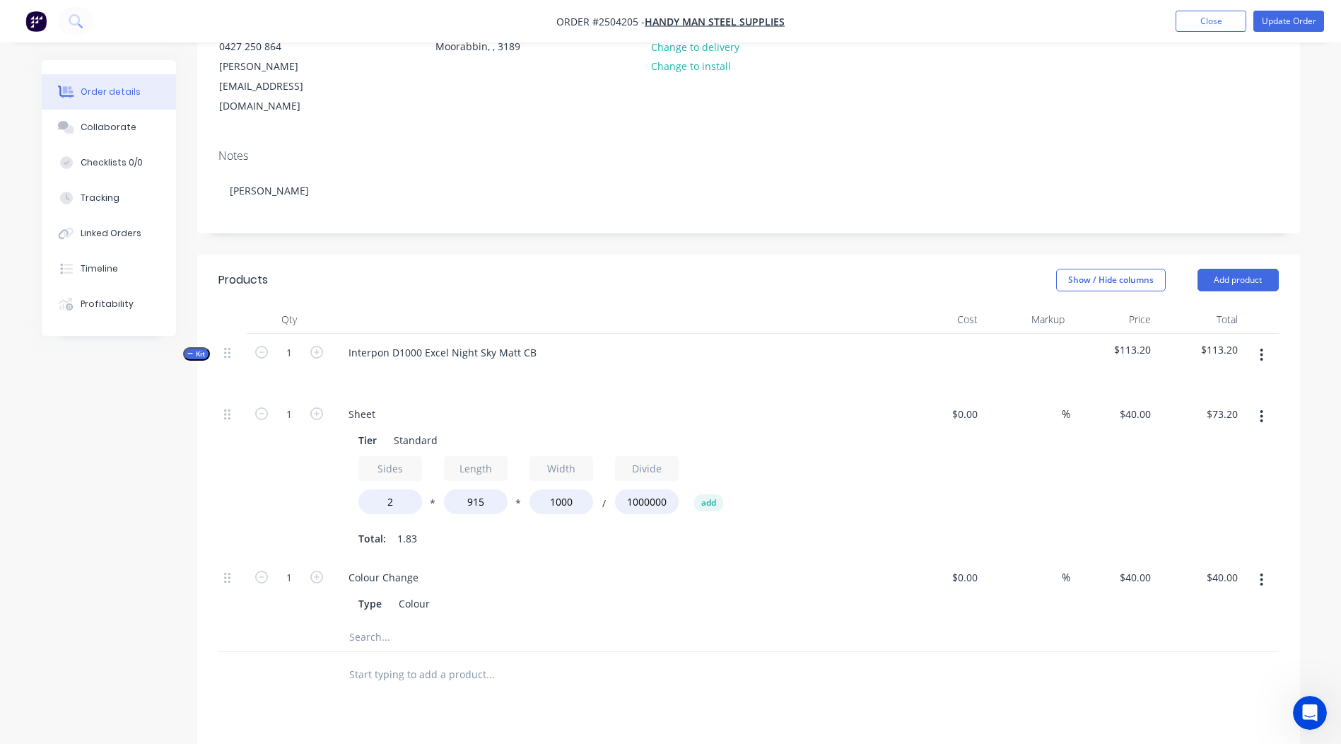
scroll to position [283, 0]
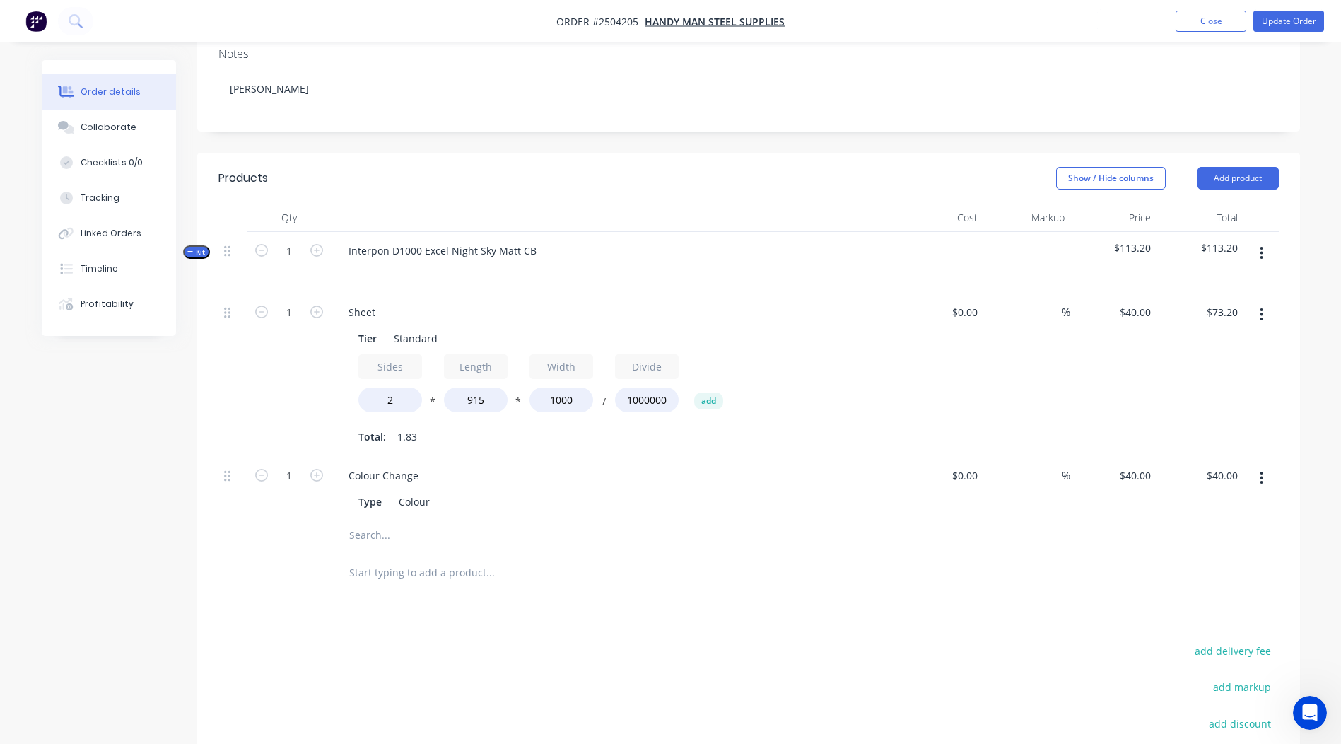
click at [1263, 232] on div at bounding box center [1260, 262] width 35 height 61
click at [1269, 240] on button "button" at bounding box center [1261, 252] width 33 height 25
click at [1221, 276] on button "Add product to kit" at bounding box center [1211, 290] width 134 height 28
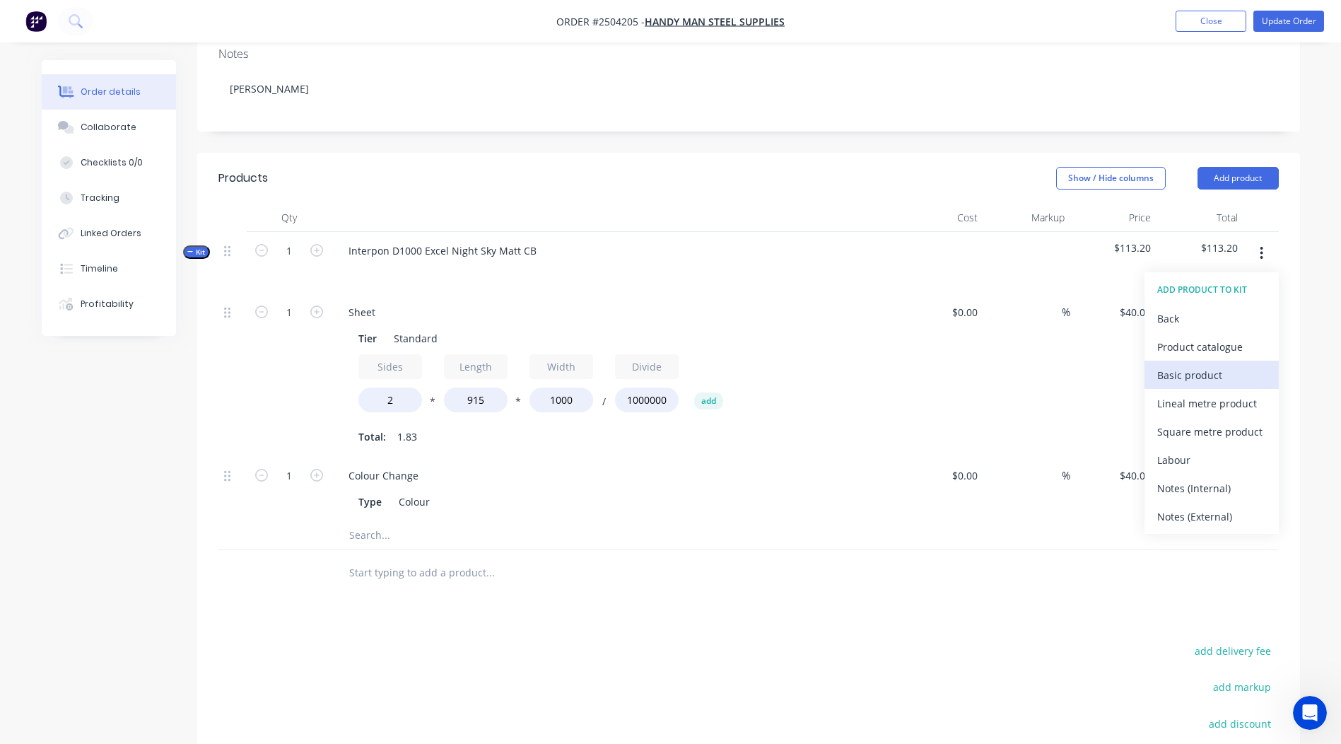
click at [1197, 365] on div "Basic product" at bounding box center [1211, 375] width 109 height 20
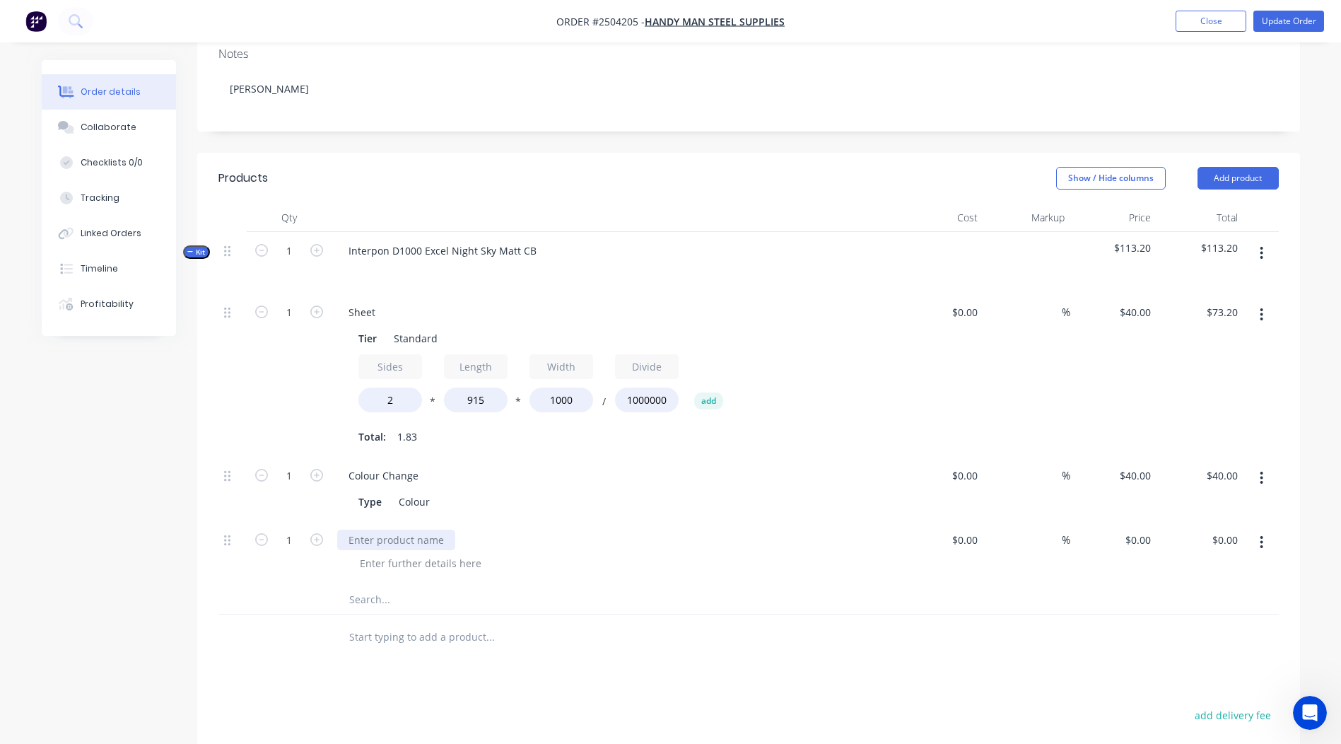
click at [382, 529] on div at bounding box center [396, 539] width 118 height 20
click at [971, 614] on div at bounding box center [748, 637] width 1060 height 46
click at [280, 529] on input "1" at bounding box center [289, 539] width 37 height 21
type input "0.5"
click at [577, 631] on div "Products Show / Hide columns Add product Qty Cost Markup Price Total Kit 1 Inte…" at bounding box center [748, 576] width 1103 height 847
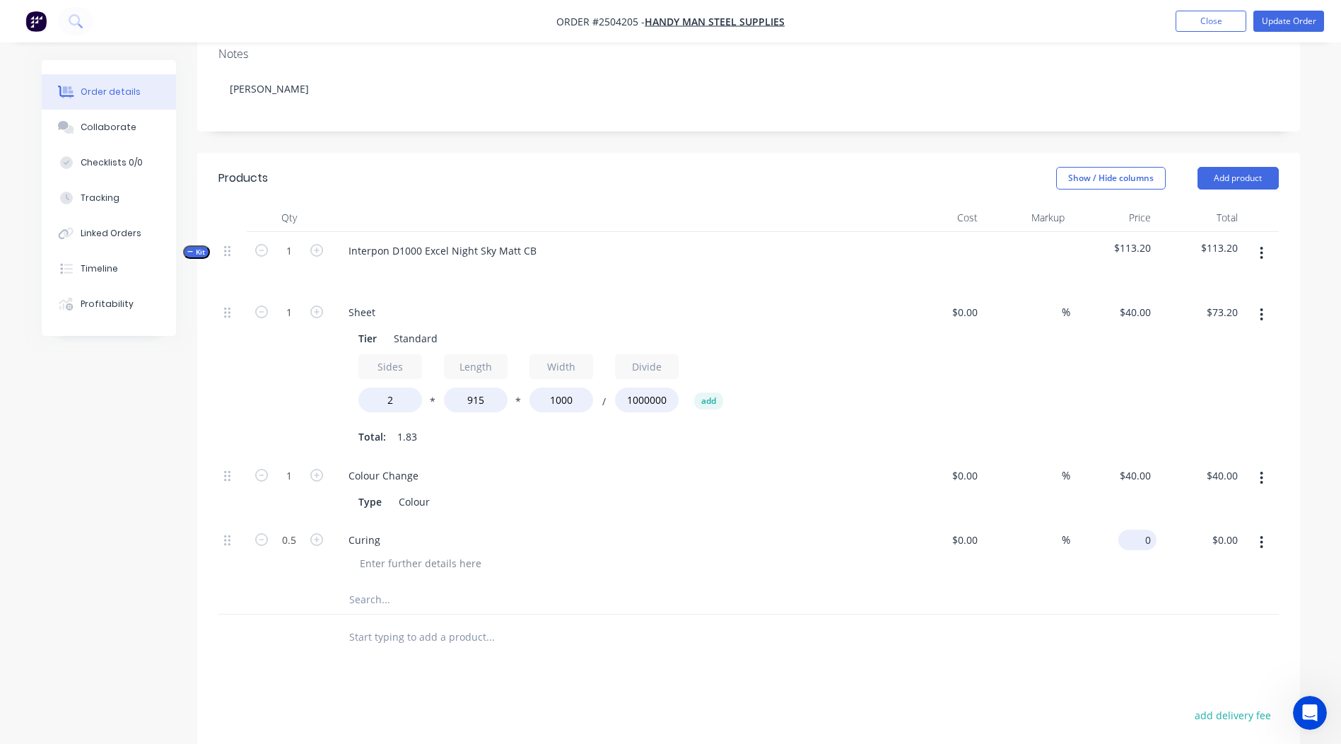
click at [1144, 529] on input "0" at bounding box center [1140, 539] width 33 height 20
click at [932, 585] on div at bounding box center [748, 599] width 1060 height 29
type input "$135.00"
type input "$67.50"
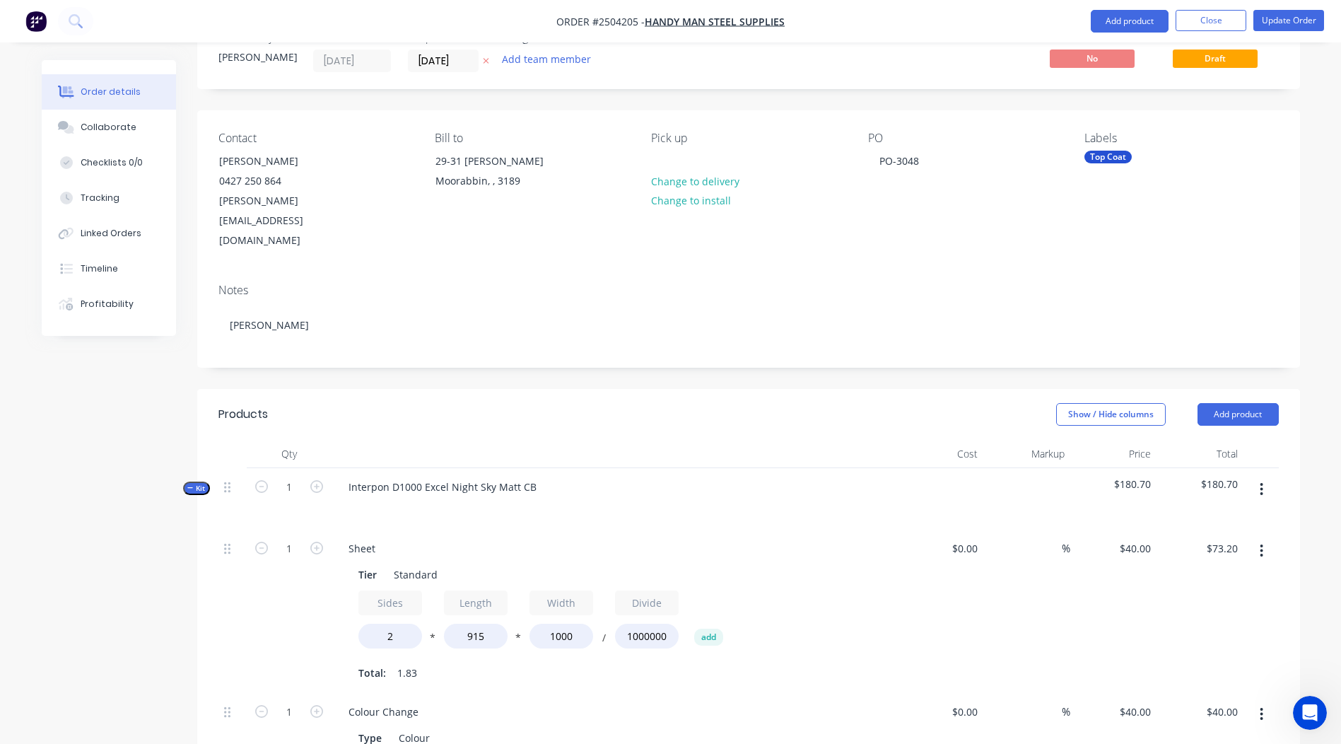
scroll to position [44, 0]
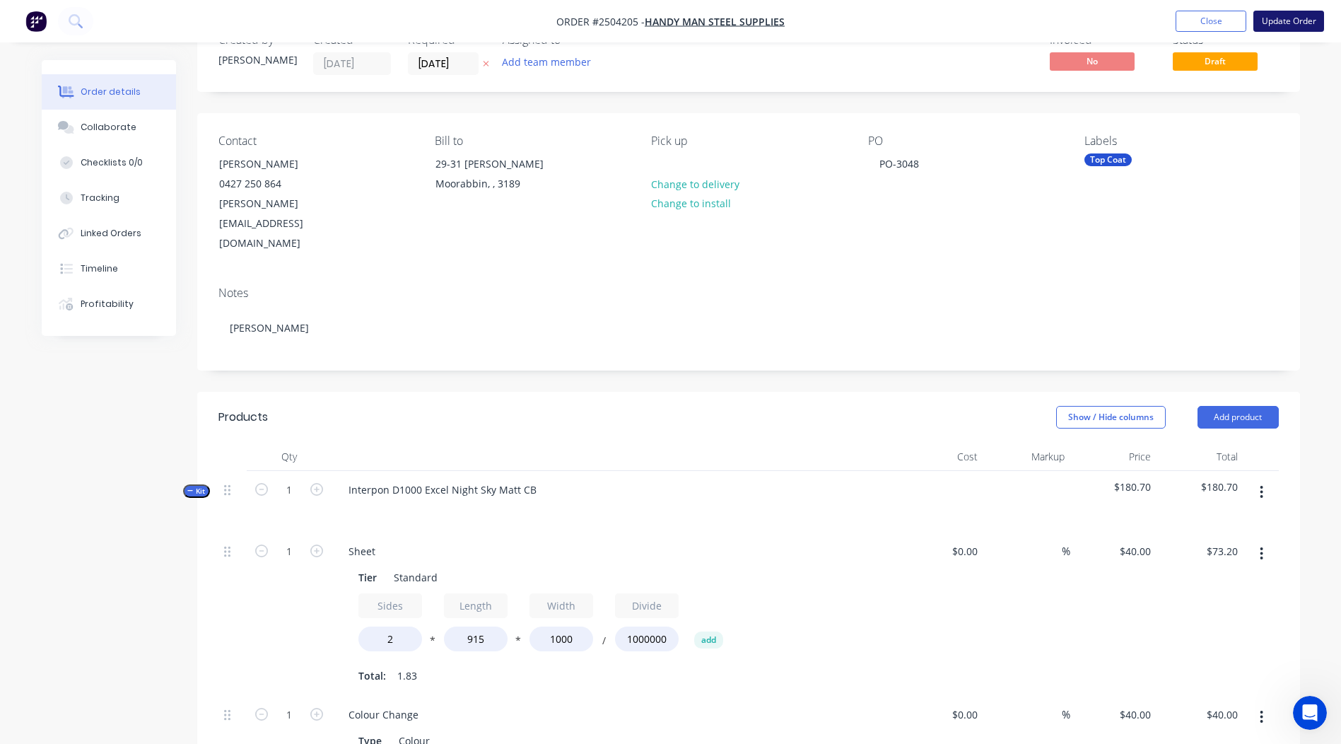
click at [1301, 20] on button "Update Order" at bounding box center [1288, 21] width 71 height 21
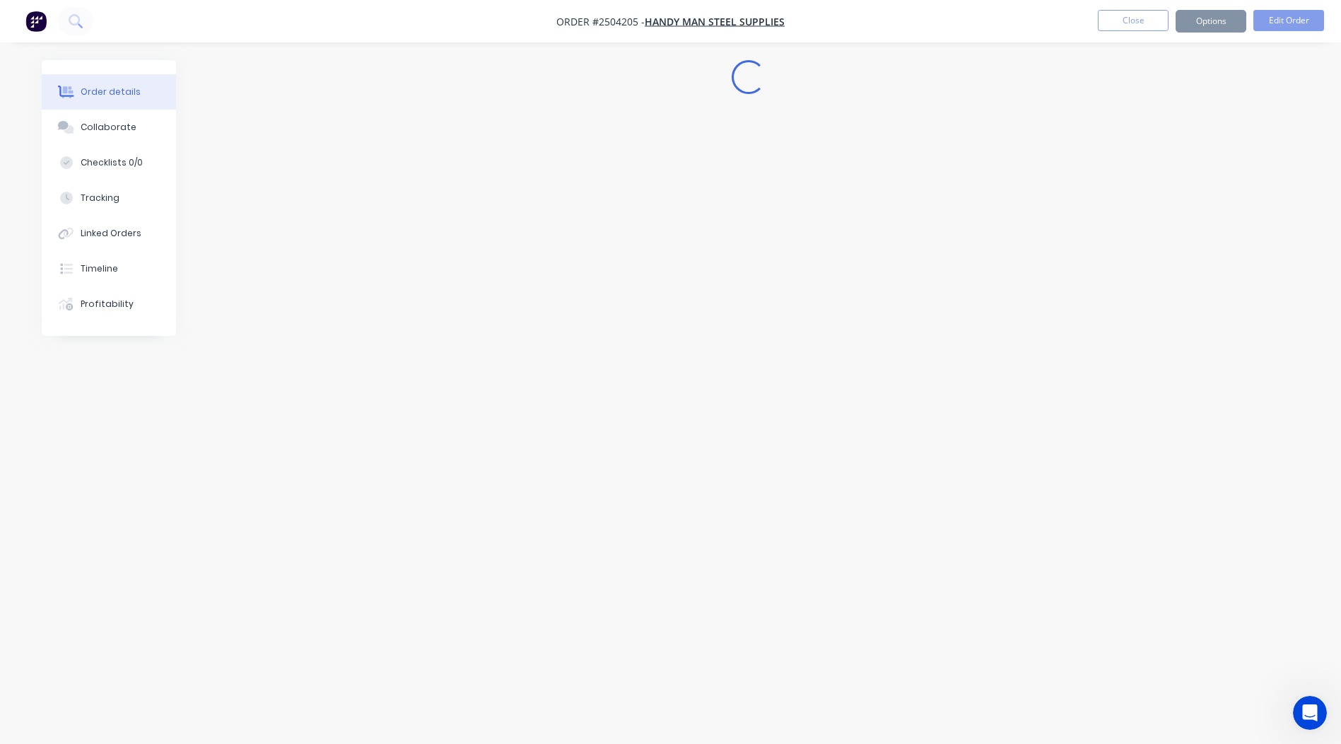
scroll to position [0, 0]
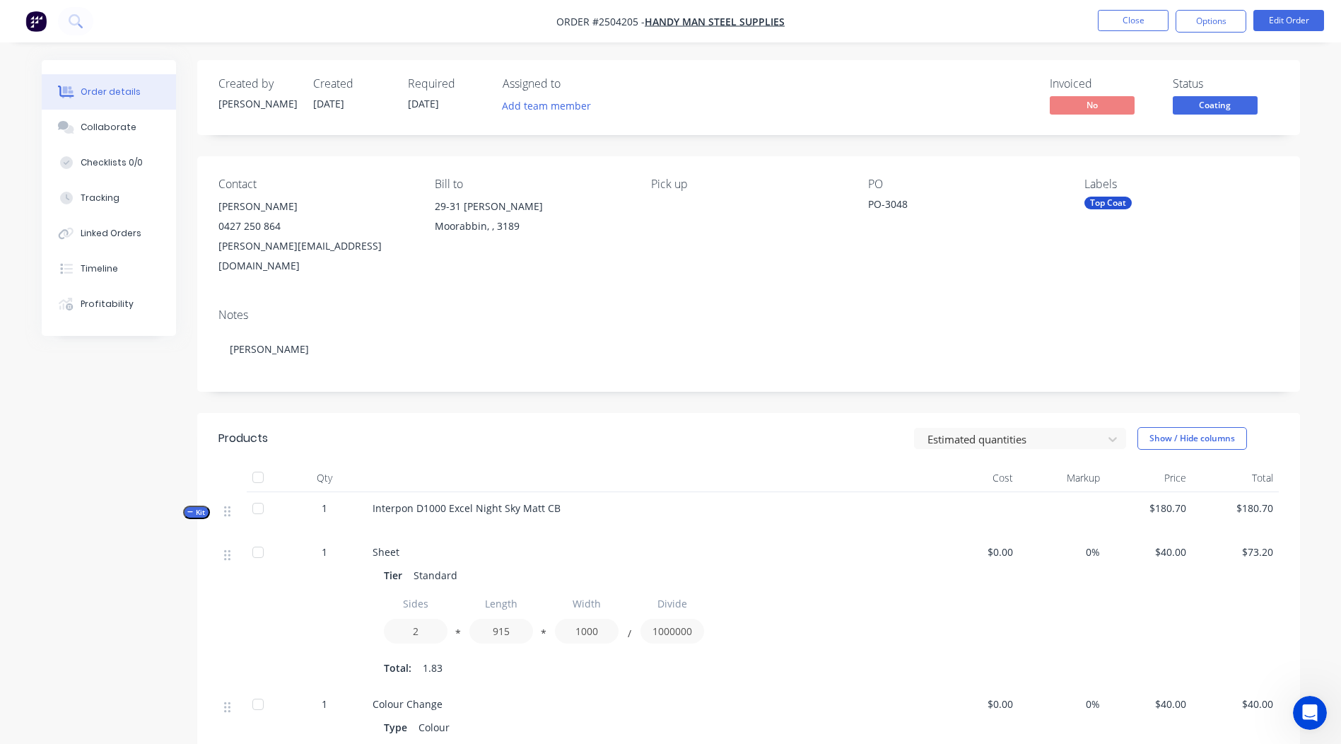
click at [1231, 112] on span "Coating" at bounding box center [1215, 105] width 85 height 18
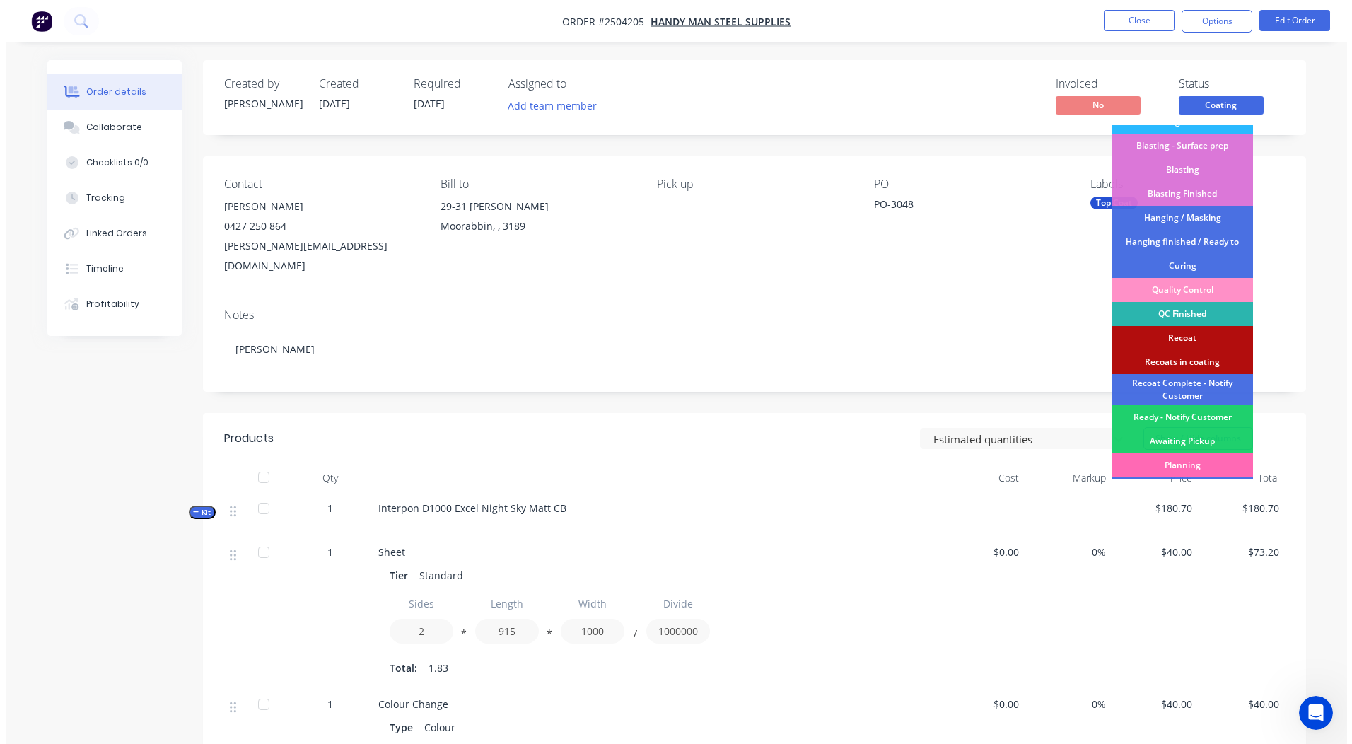
scroll to position [351, 0]
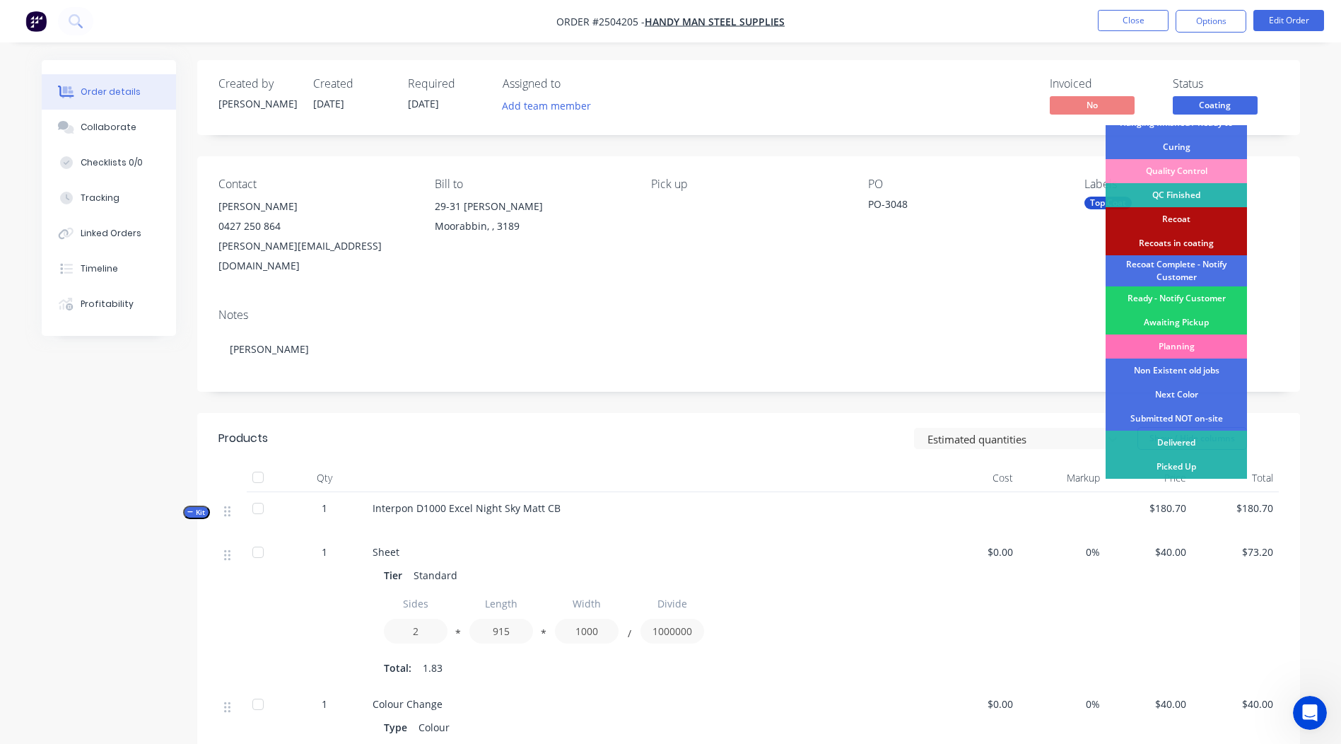
click at [1179, 298] on div "Ready - Notify Customer" at bounding box center [1176, 298] width 141 height 24
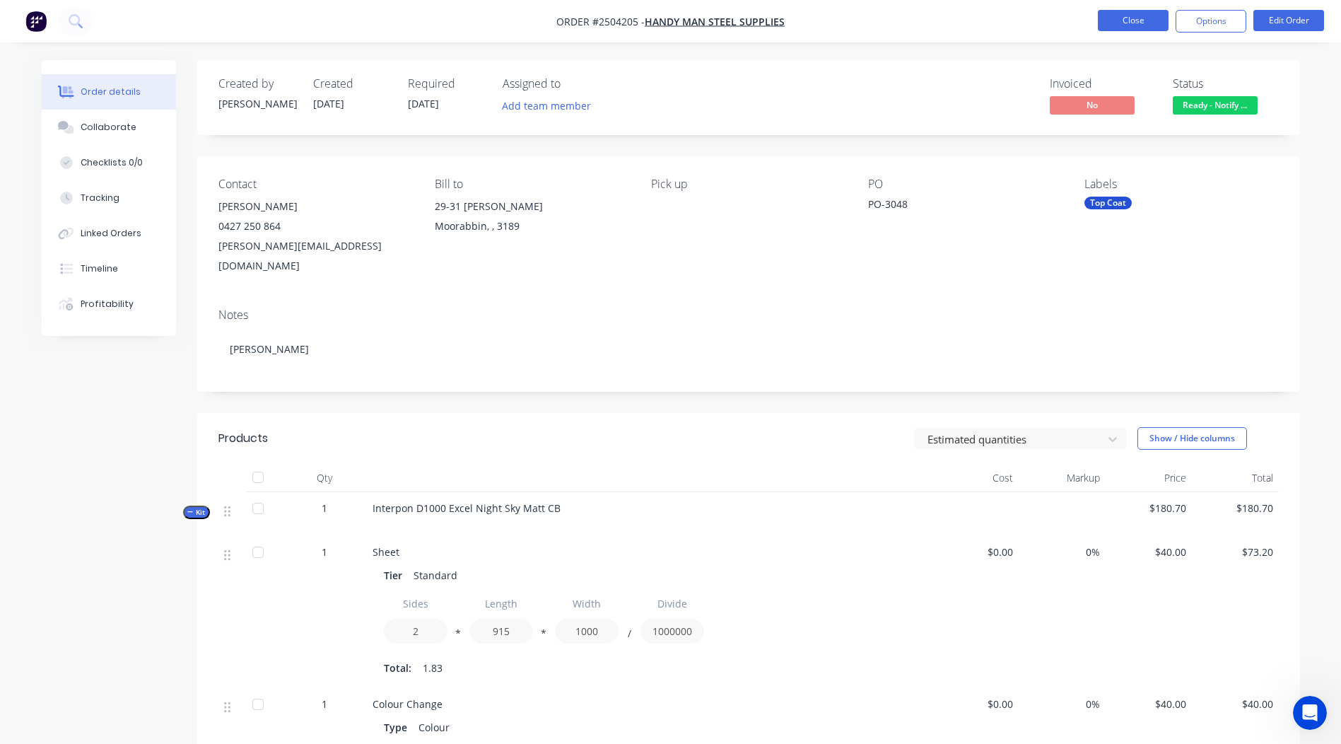
click at [1118, 11] on button "Close" at bounding box center [1133, 20] width 71 height 21
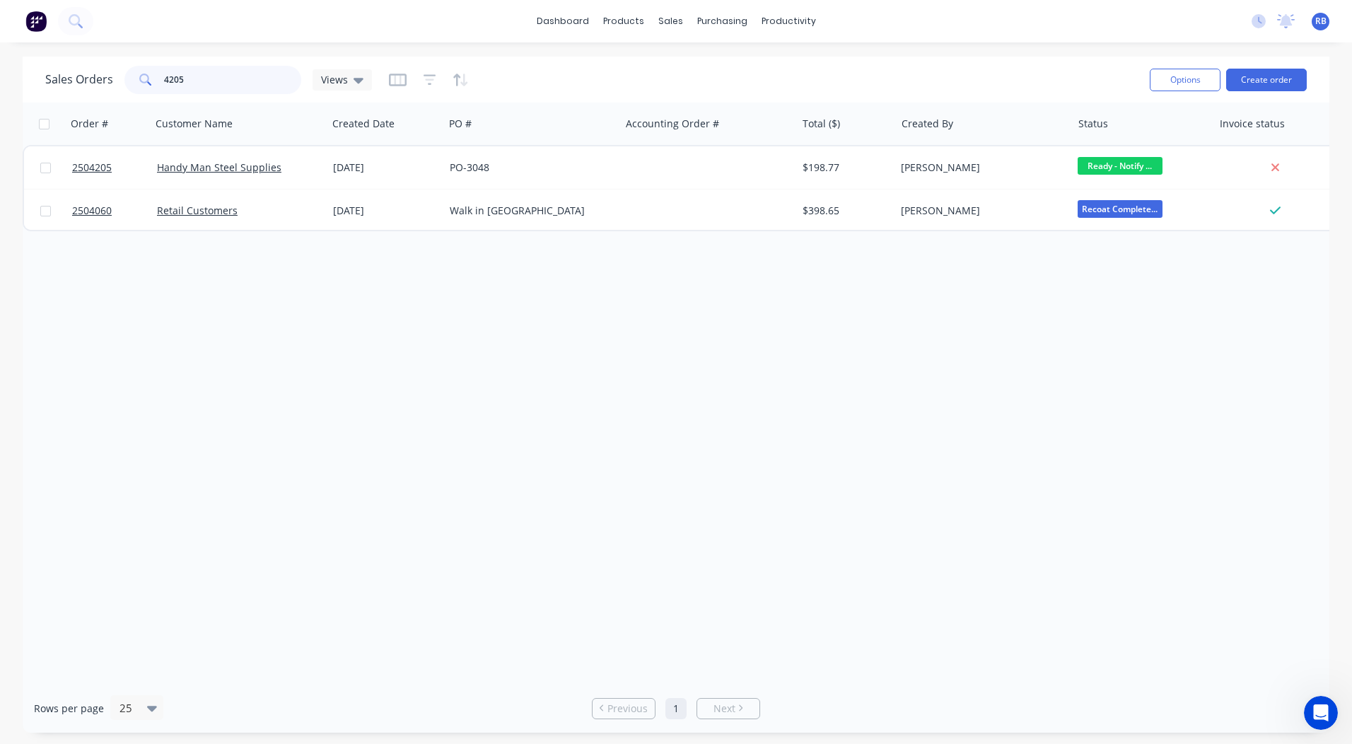
drag, startPoint x: 239, startPoint y: 70, endPoint x: 0, endPoint y: 86, distance: 239.5
click at [0, 93] on html "dashboard products sales purchasing productivity dashboard products Product Cat…" at bounding box center [676, 372] width 1352 height 744
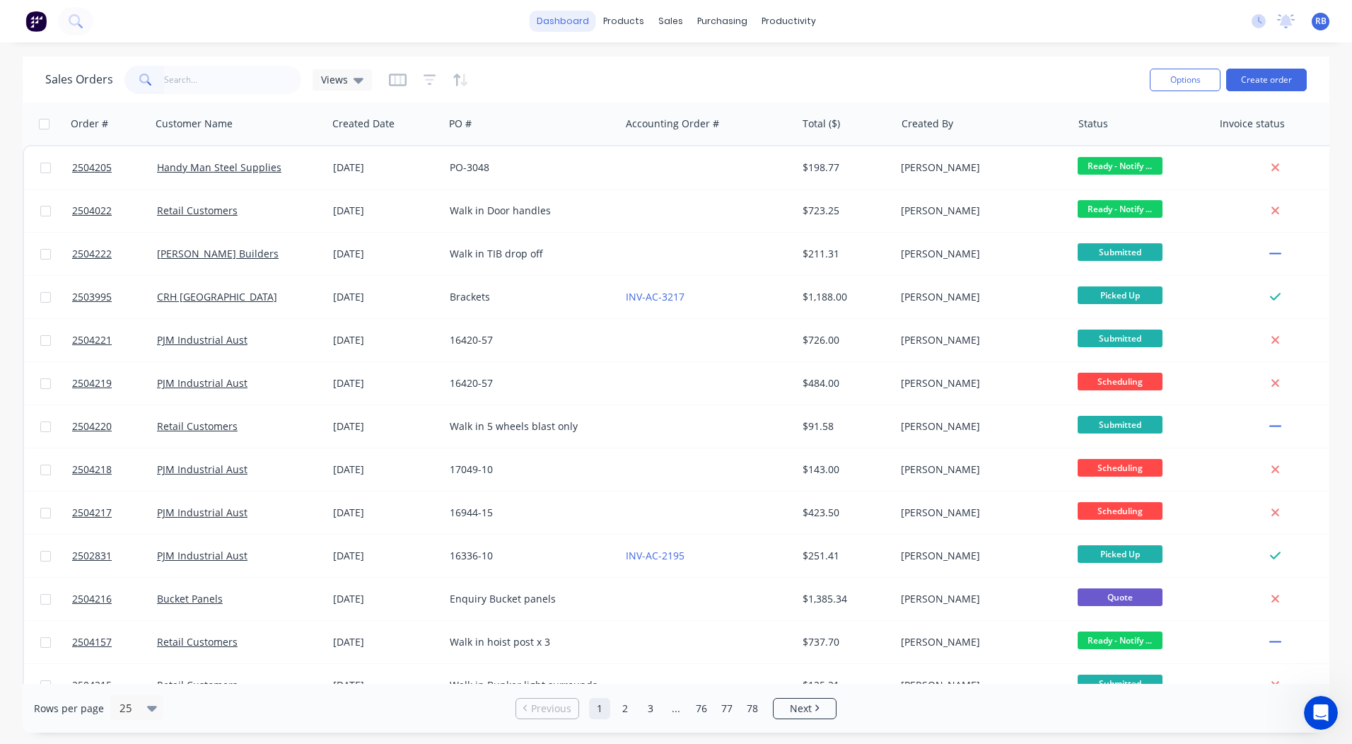
click at [564, 23] on link "dashboard" at bounding box center [562, 21] width 66 height 21
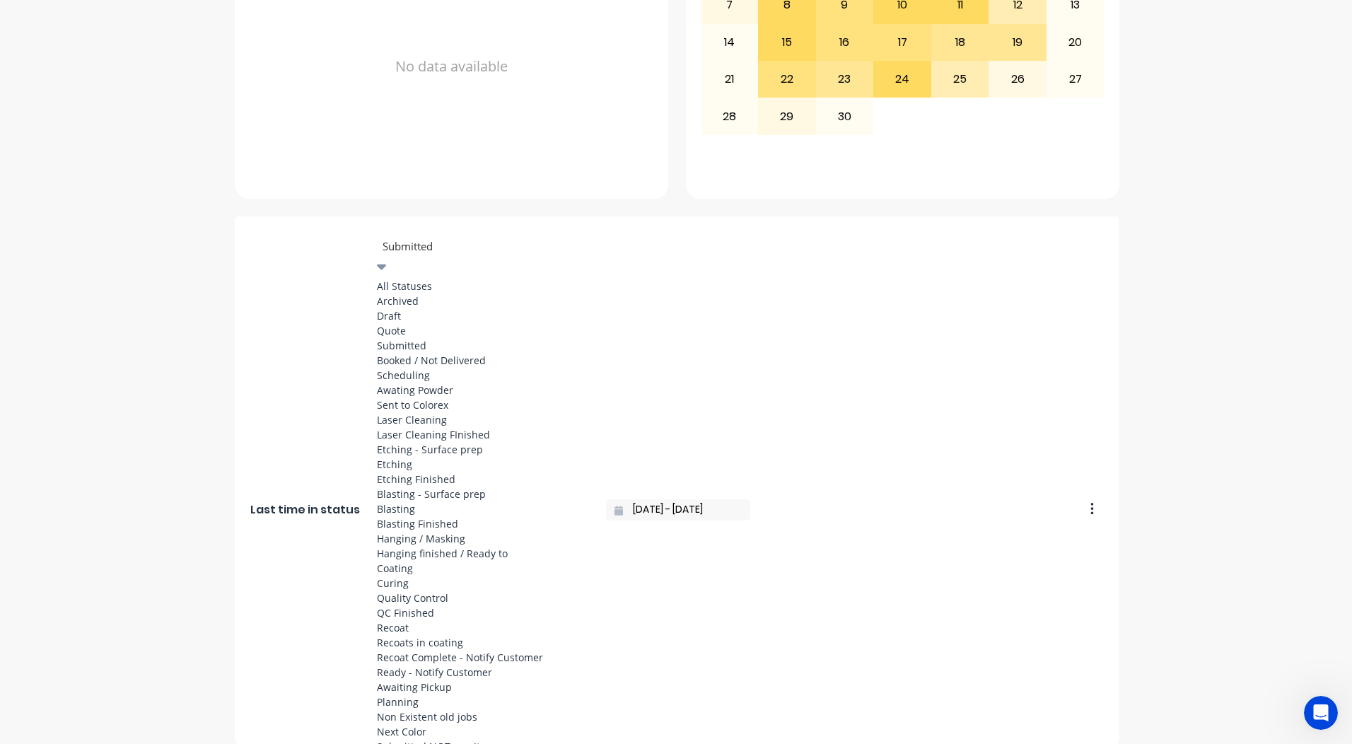
scroll to position [731, 0]
click at [422, 664] on div "Ready - Notify Customer" at bounding box center [483, 671] width 212 height 15
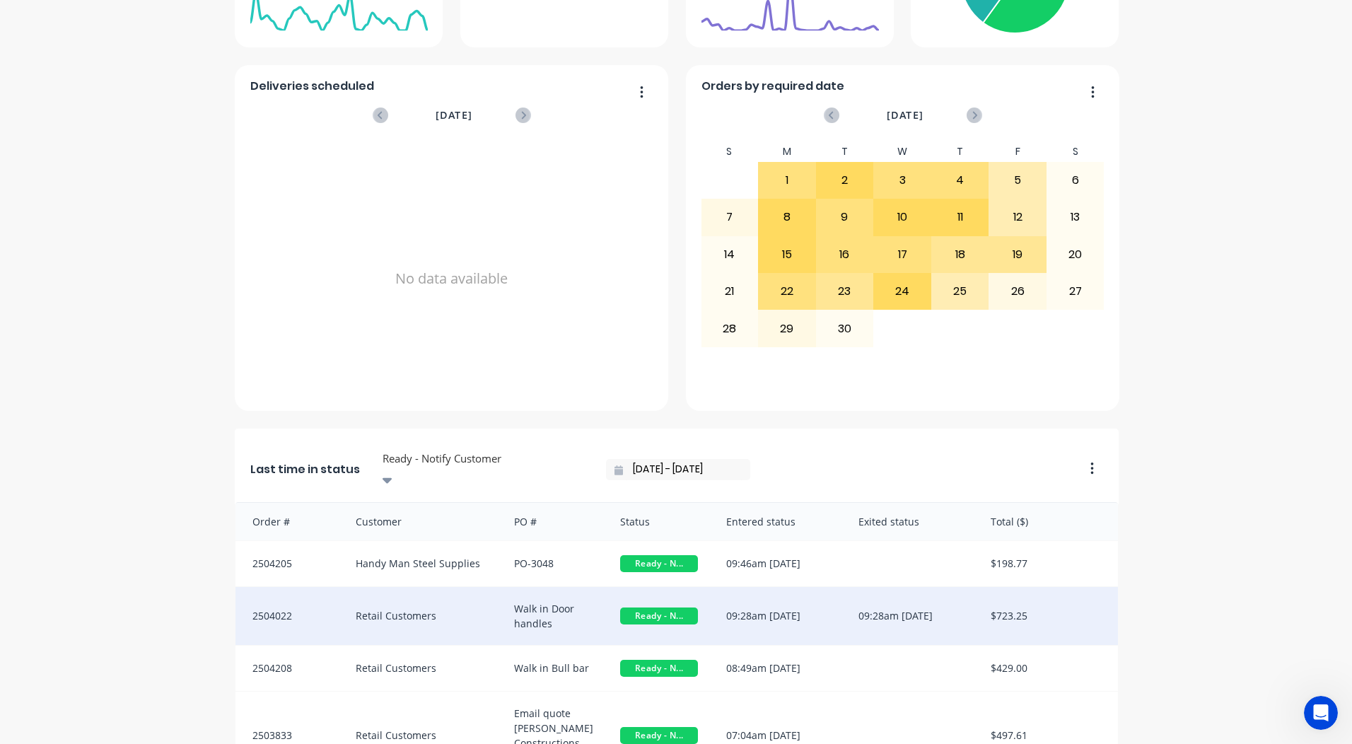
scroll to position [610, 0]
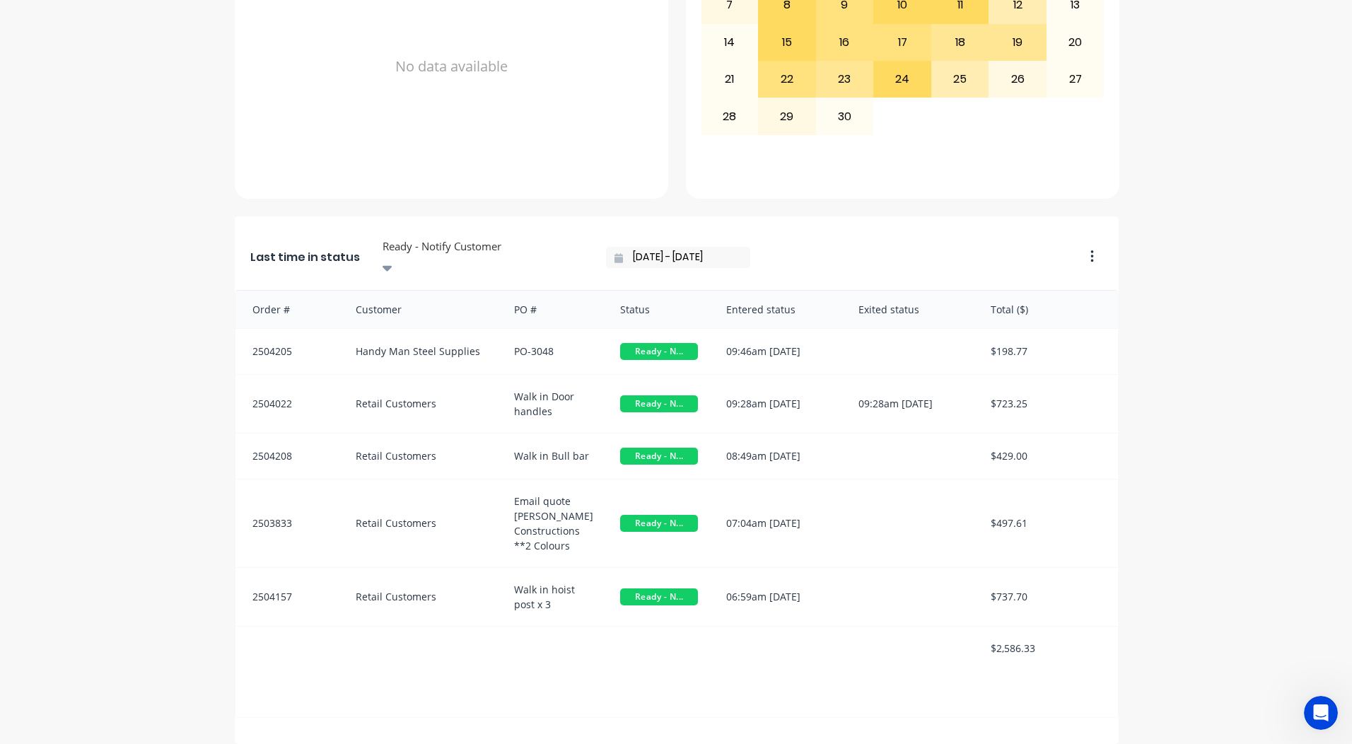
click at [439, 242] on div "Ready - Notify Customer" at bounding box center [483, 246] width 212 height 21
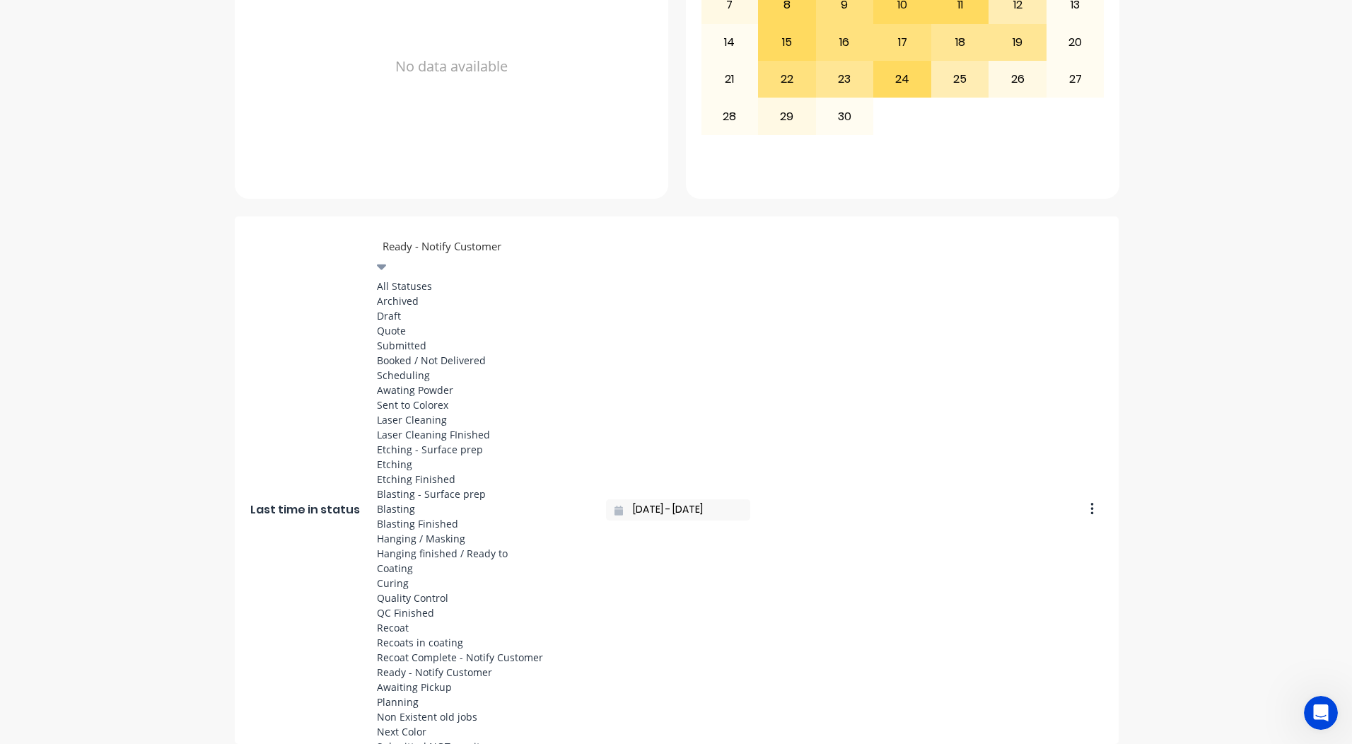
scroll to position [519, 0]
click at [409, 561] on div "Coating" at bounding box center [483, 568] width 212 height 15
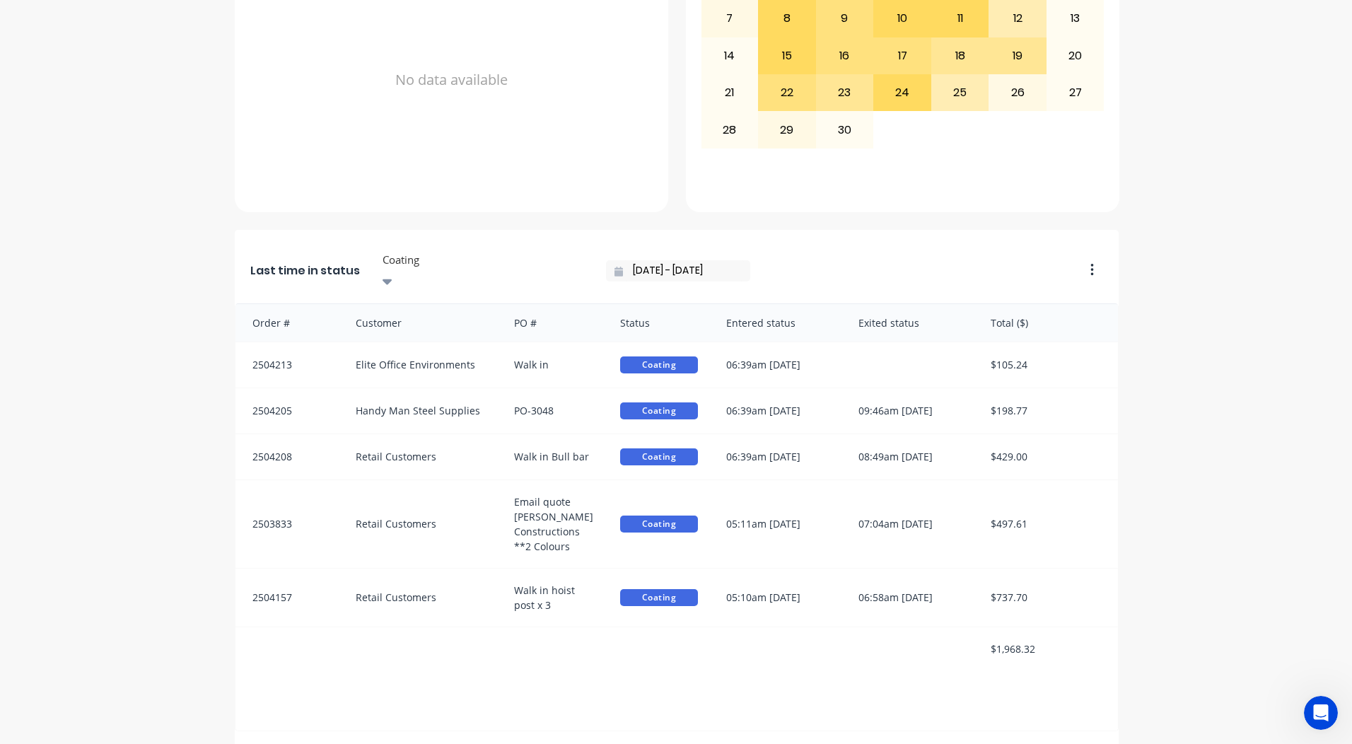
scroll to position [0, 0]
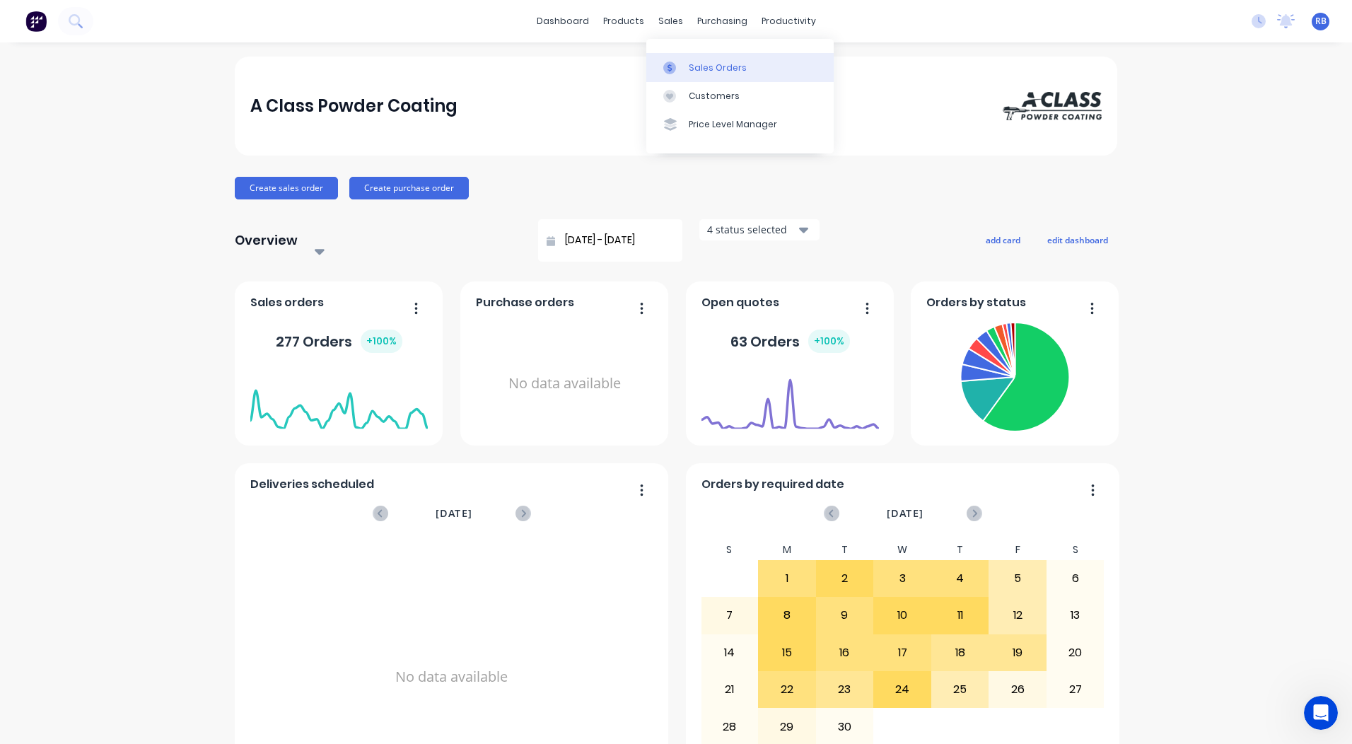
click at [679, 61] on div at bounding box center [673, 67] width 21 height 13
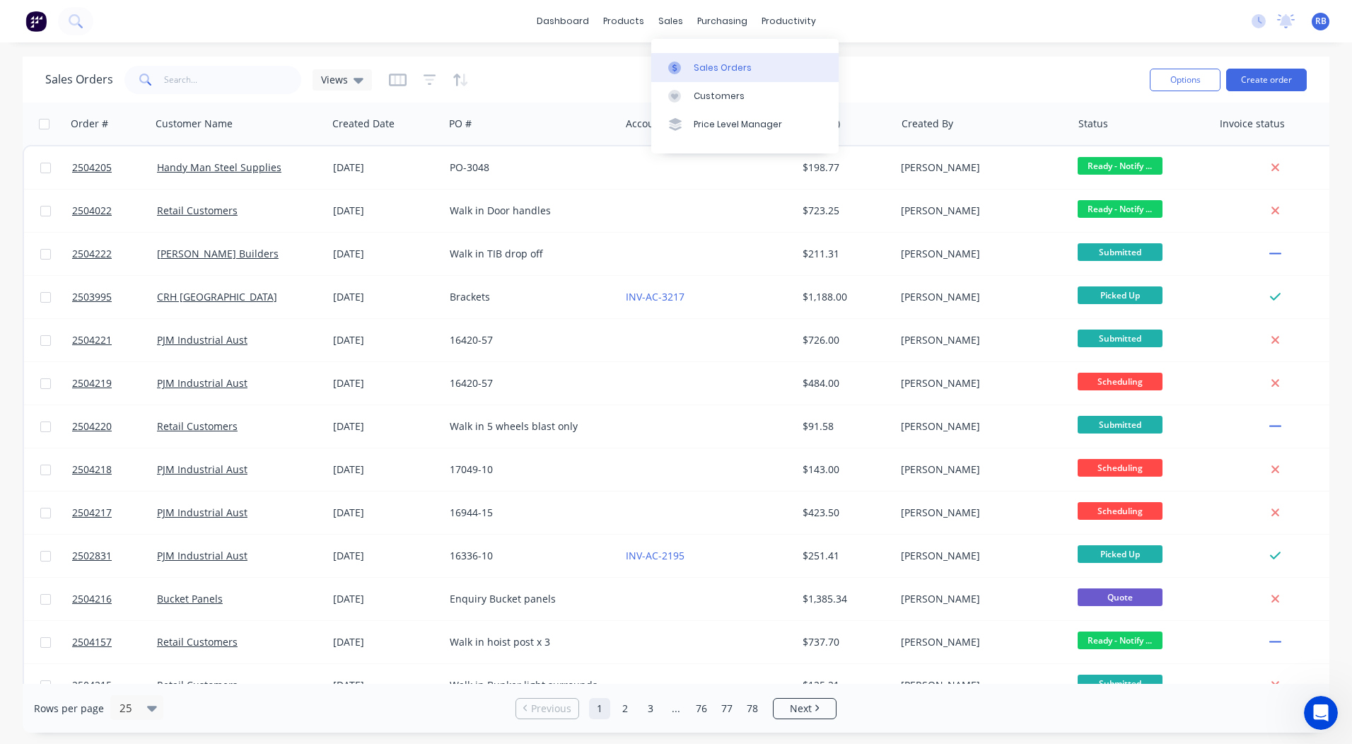
click at [680, 59] on link "Sales Orders" at bounding box center [744, 67] width 187 height 28
click at [920, 57] on div "Sales Orders Views Options Create order" at bounding box center [676, 80] width 1306 height 46
click at [562, 23] on link "dashboard" at bounding box center [562, 21] width 66 height 21
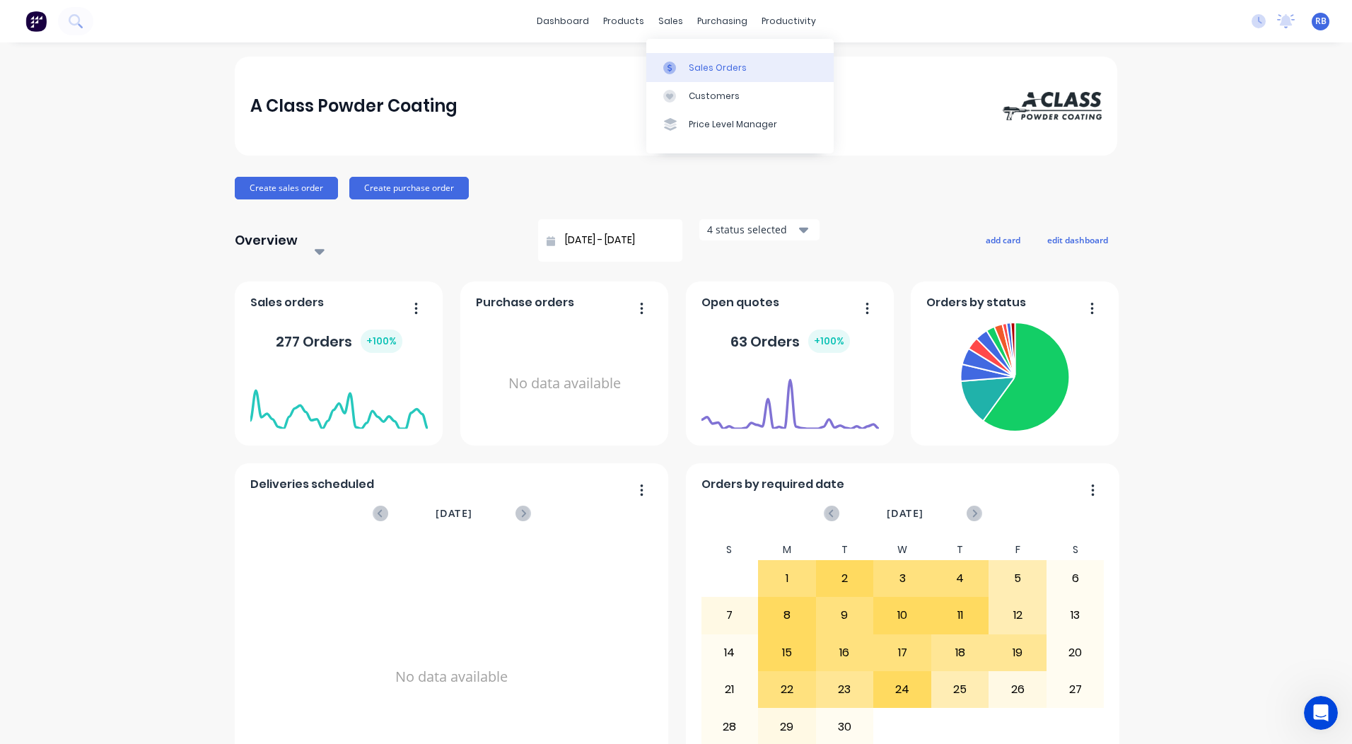
click at [691, 59] on link "Sales Orders" at bounding box center [739, 67] width 187 height 28
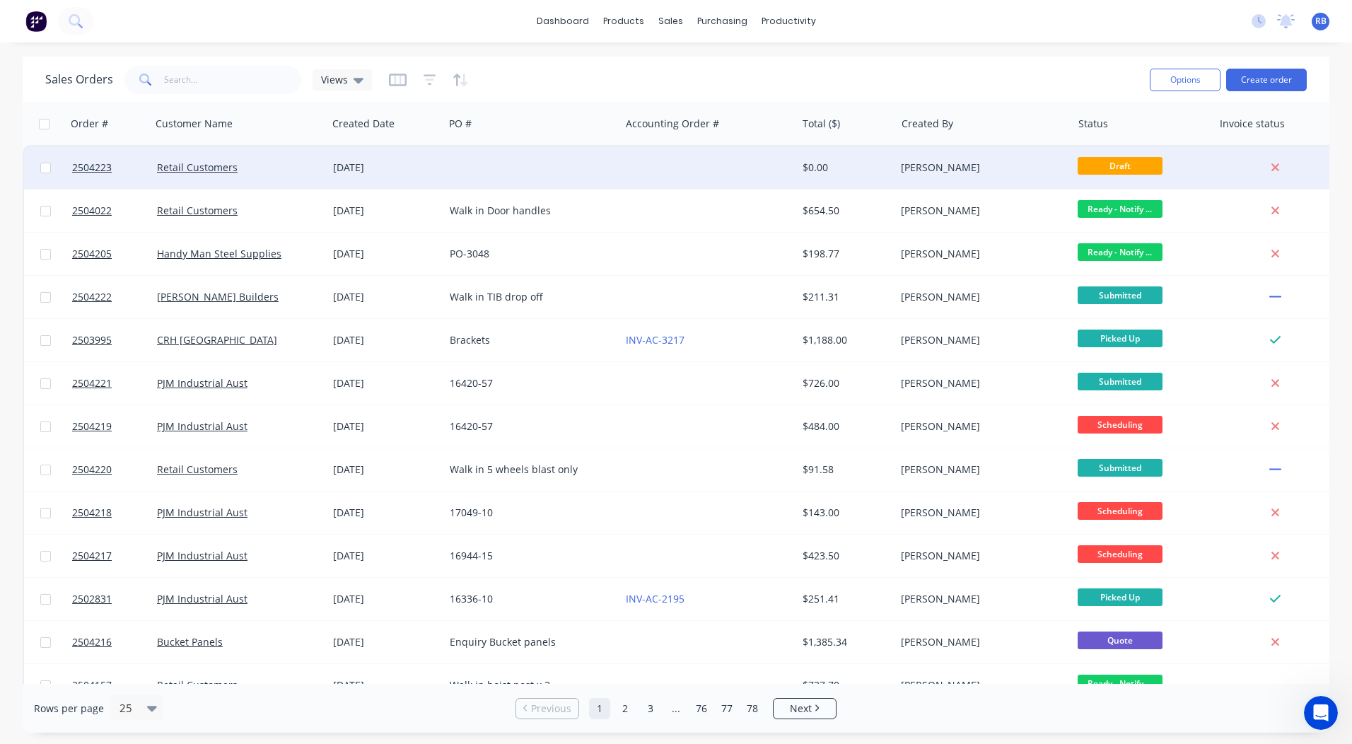
click at [568, 159] on div at bounding box center [532, 167] width 176 height 42
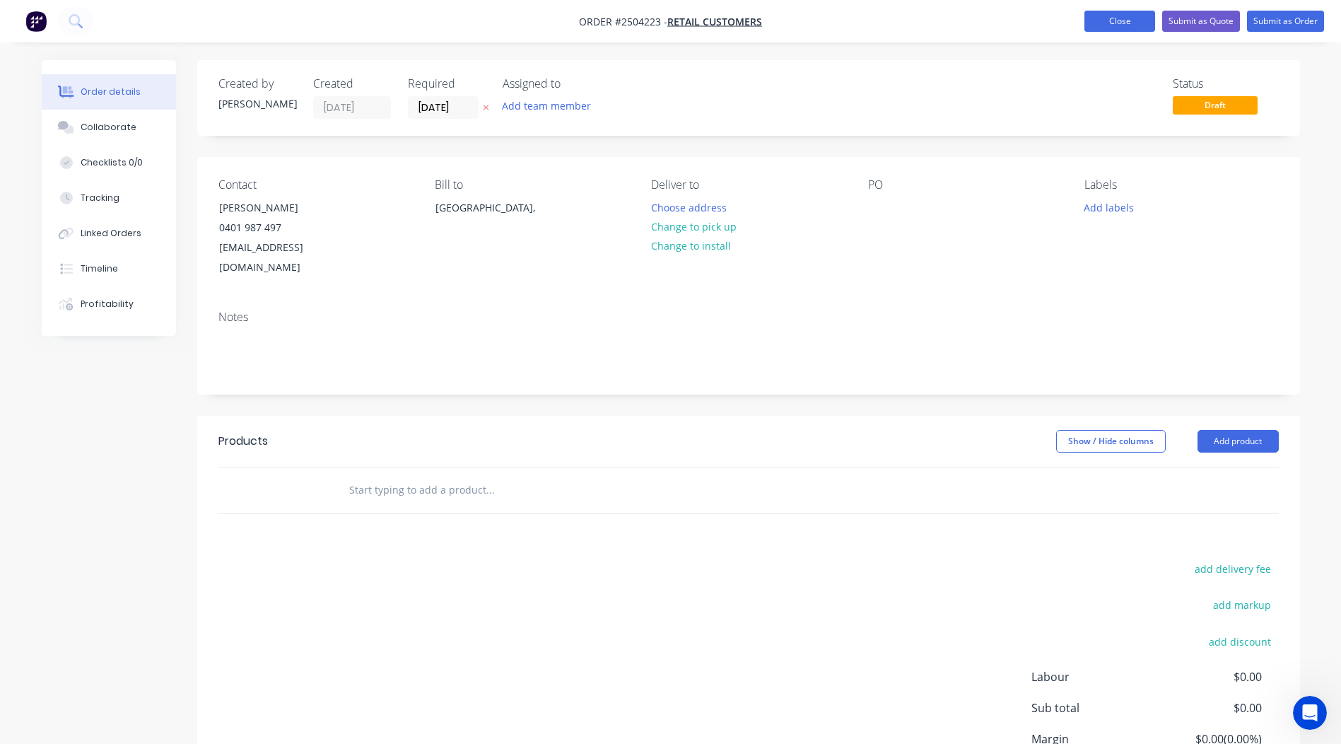
click at [1123, 20] on button "Close" at bounding box center [1119, 21] width 71 height 21
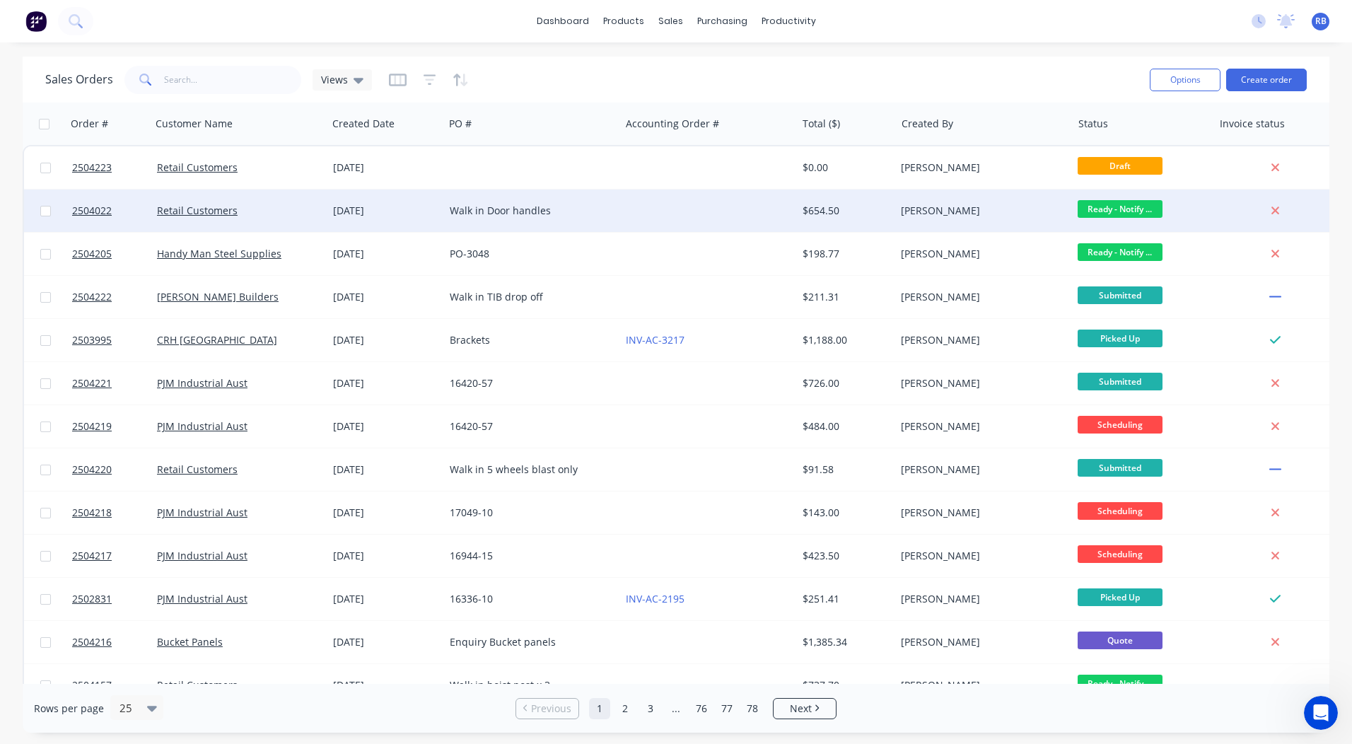
click at [592, 206] on div "Walk in Door handles" at bounding box center [528, 211] width 157 height 14
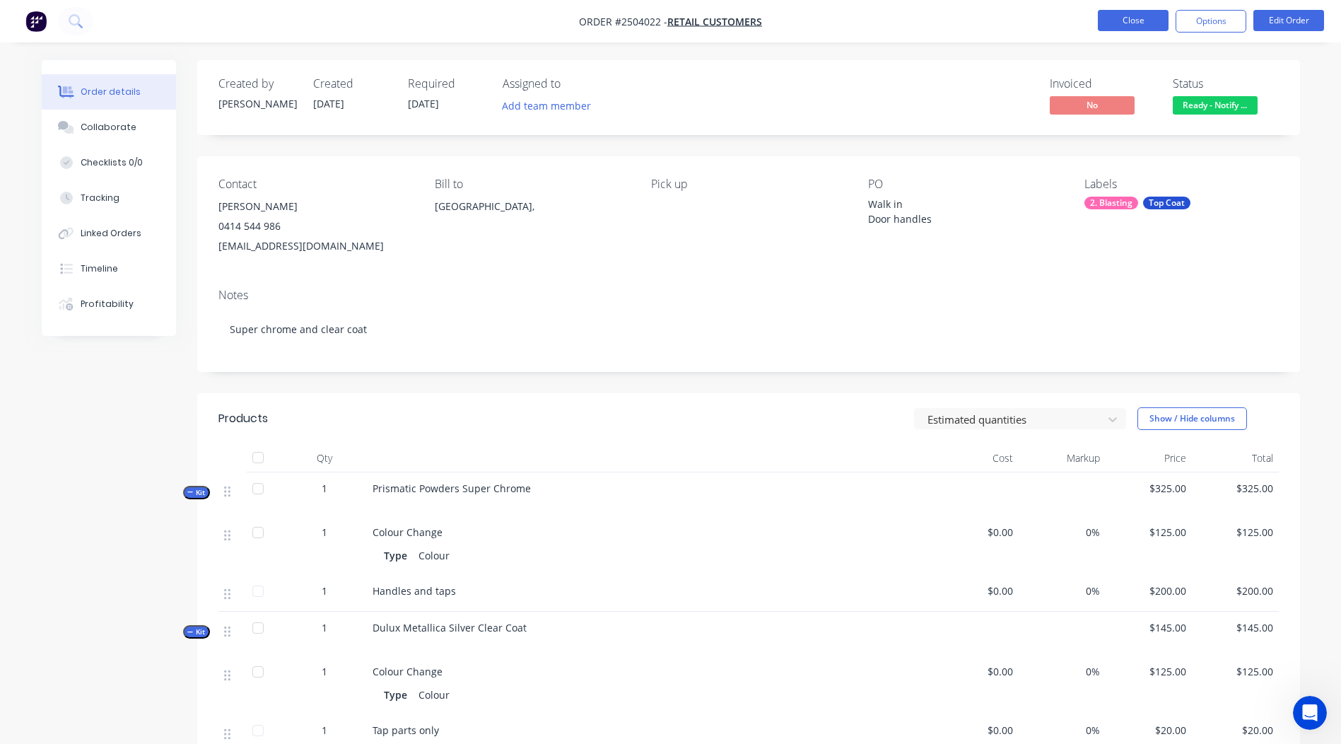
click at [1140, 23] on button "Close" at bounding box center [1133, 20] width 71 height 21
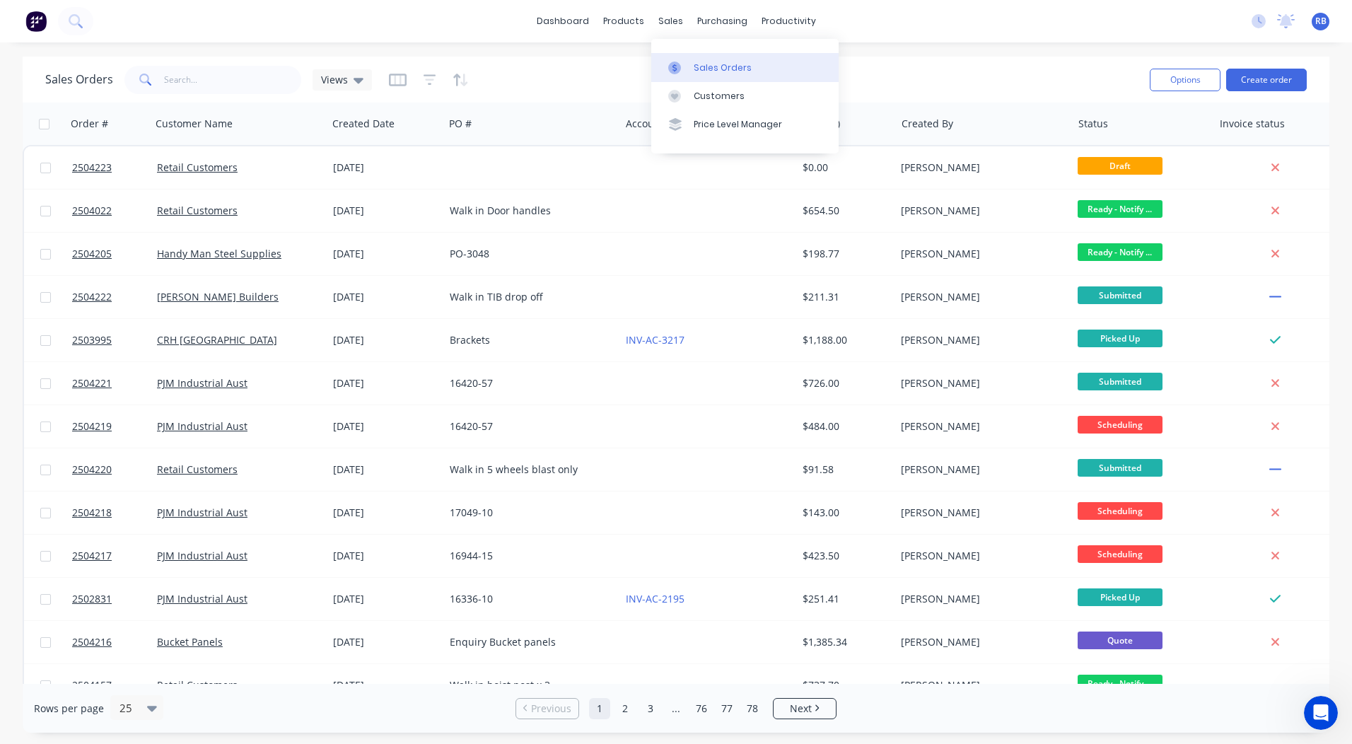
click at [691, 60] on link "Sales Orders" at bounding box center [744, 67] width 187 height 28
click at [583, 16] on link "dashboard" at bounding box center [562, 21] width 66 height 21
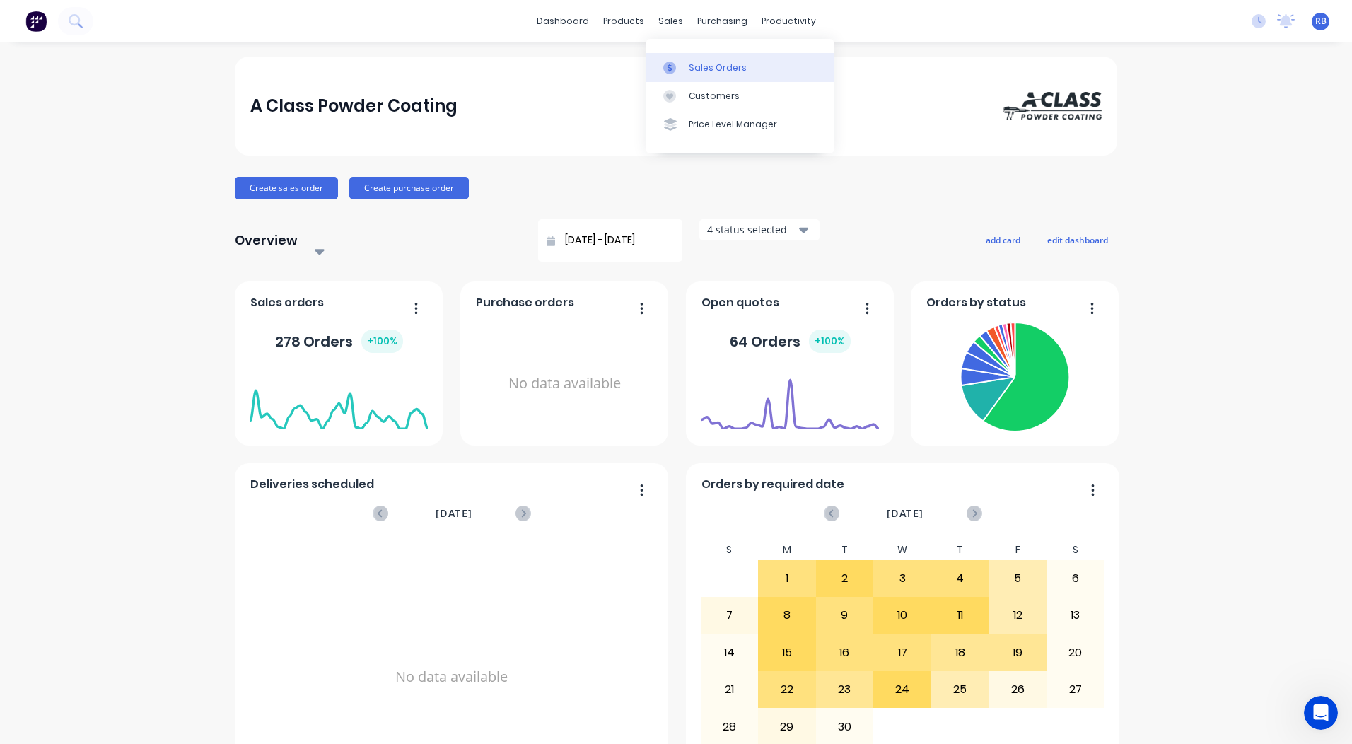
click at [708, 66] on div "Sales Orders" at bounding box center [718, 67] width 58 height 13
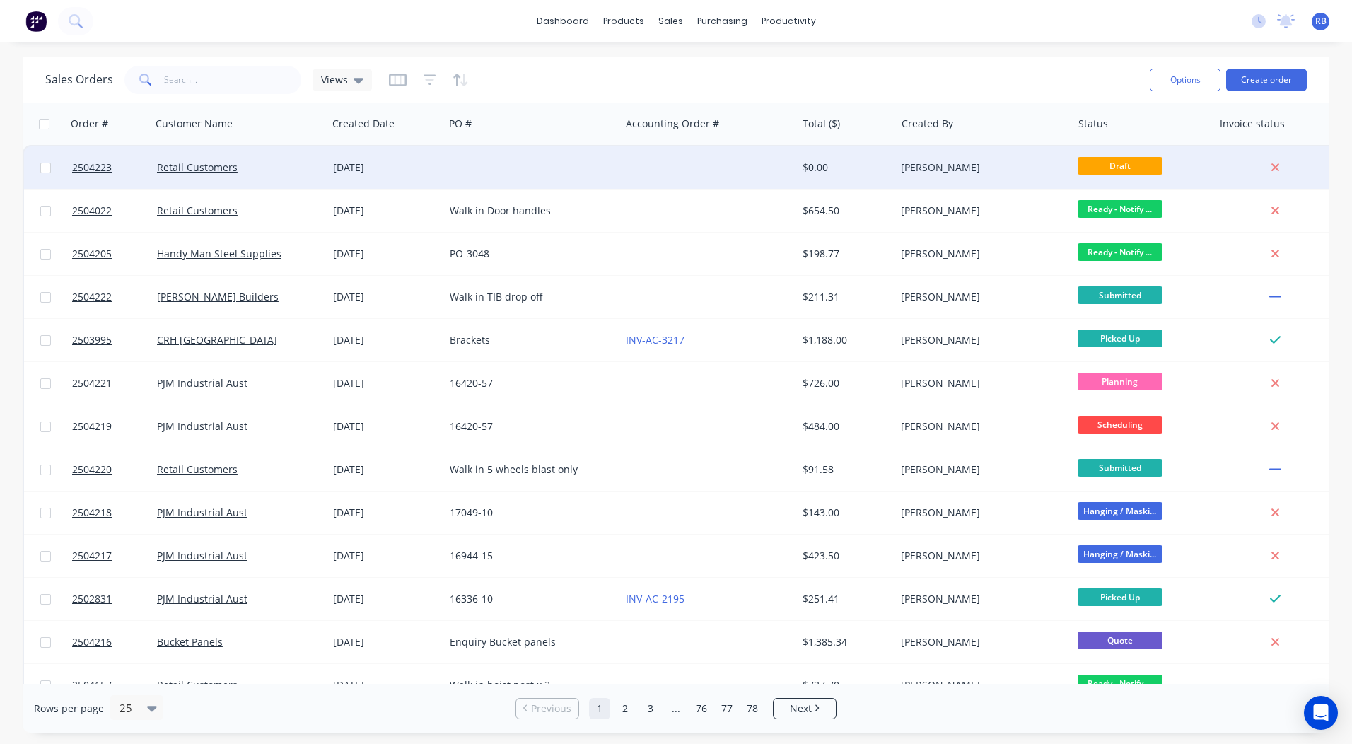
click at [602, 155] on div at bounding box center [532, 167] width 176 height 42
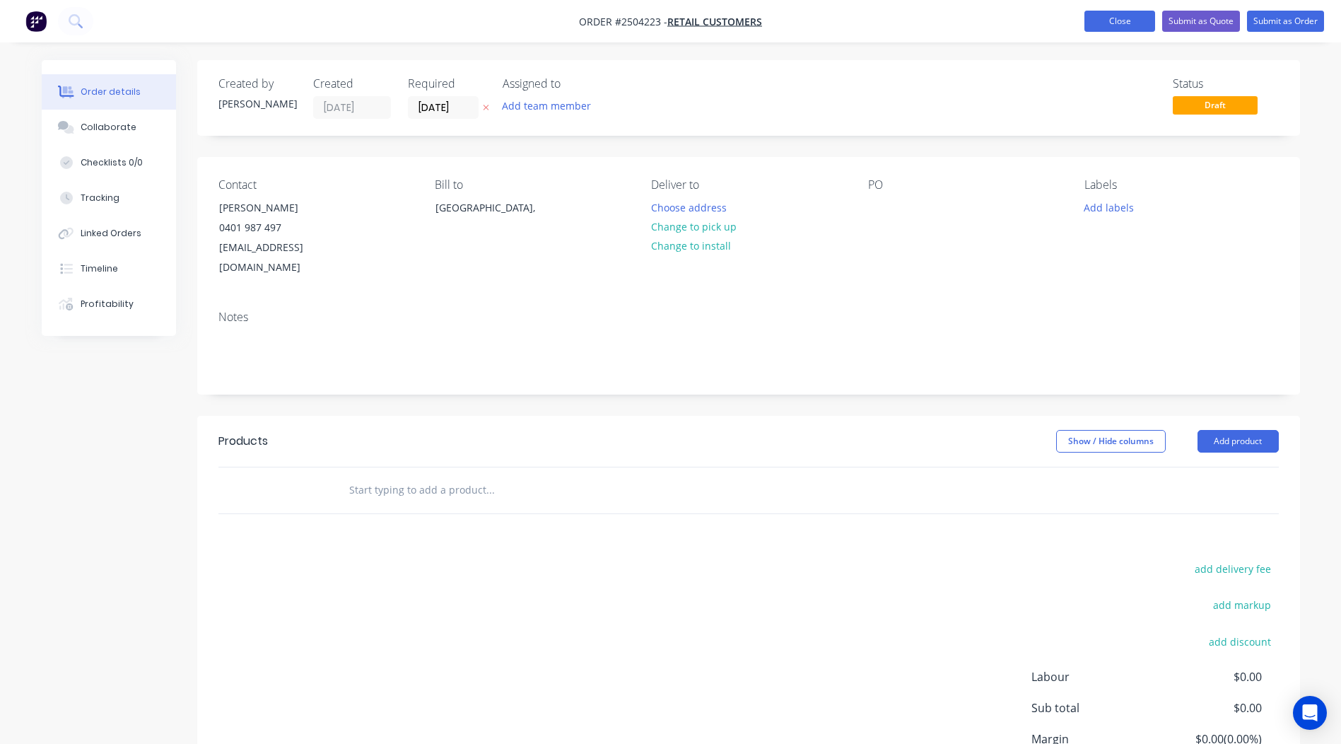
click at [1111, 20] on button "Close" at bounding box center [1119, 21] width 71 height 21
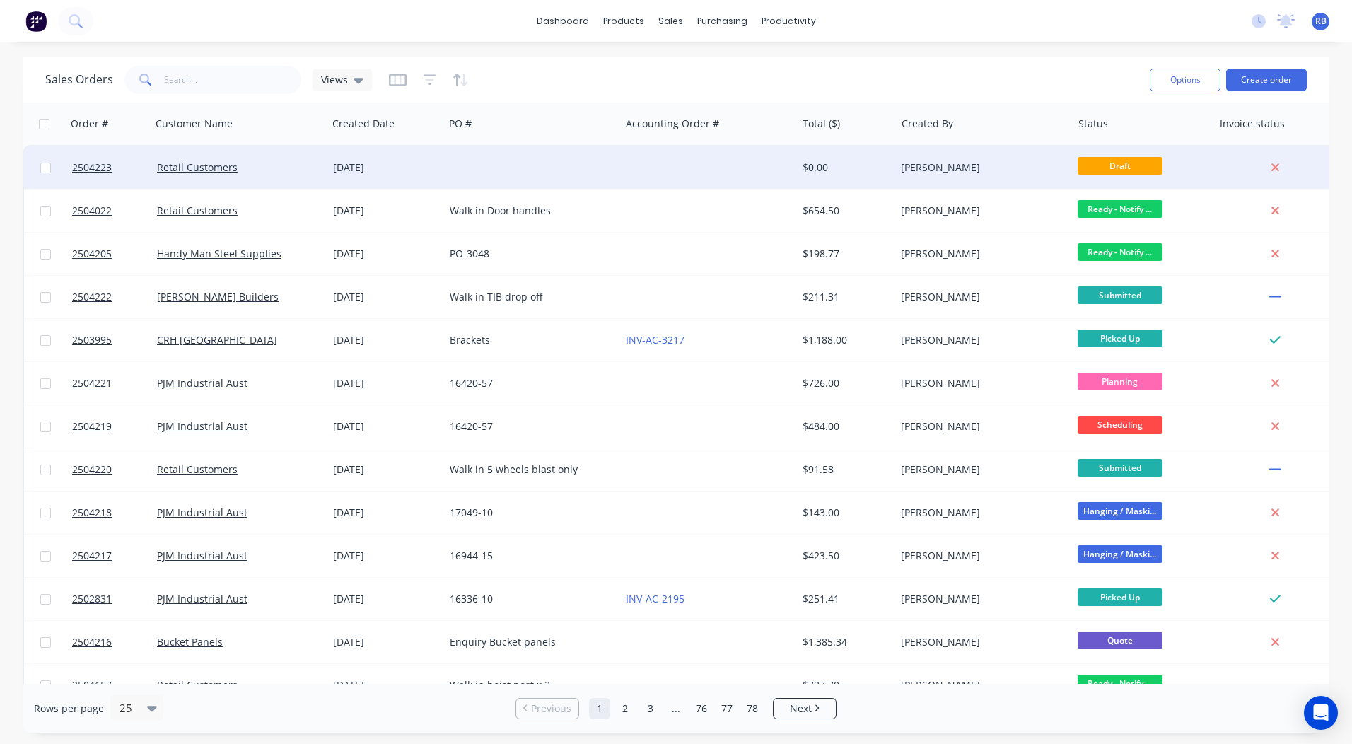
click at [551, 168] on div at bounding box center [532, 167] width 176 height 42
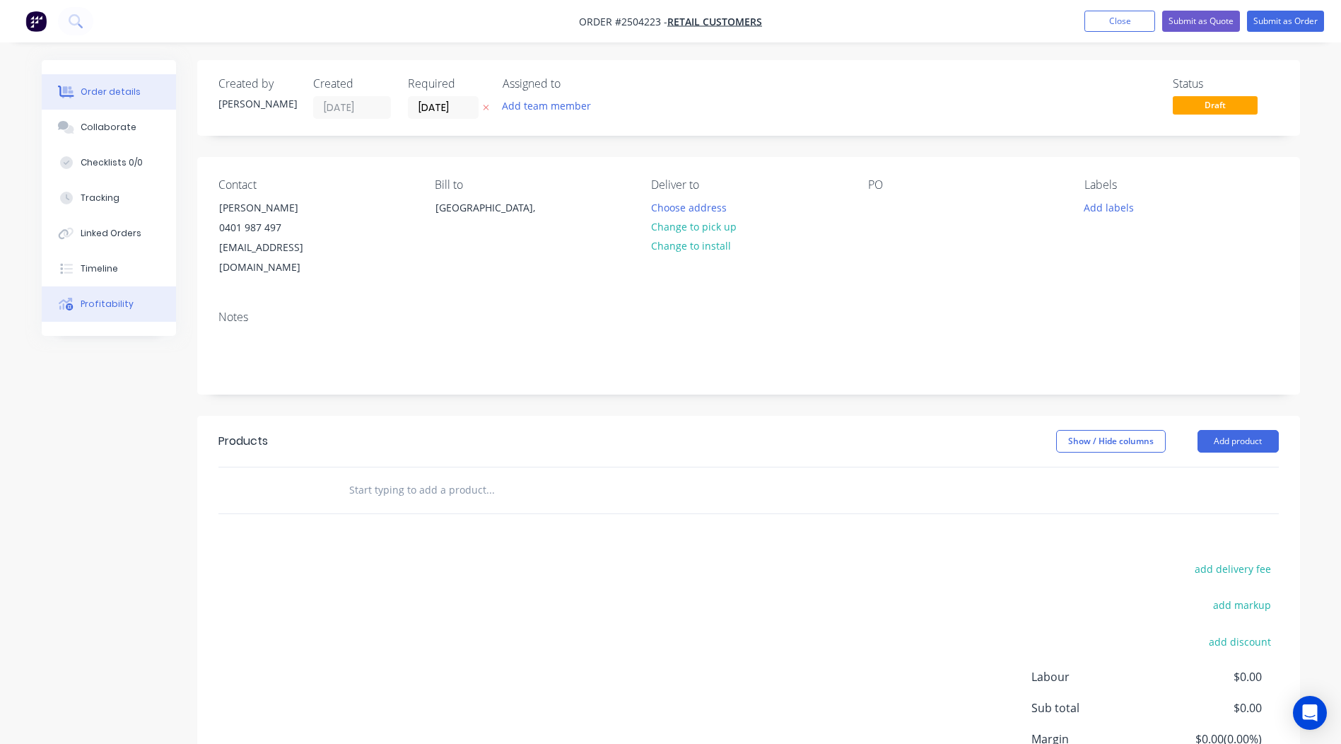
click at [117, 291] on button "Profitability" at bounding box center [109, 303] width 134 height 35
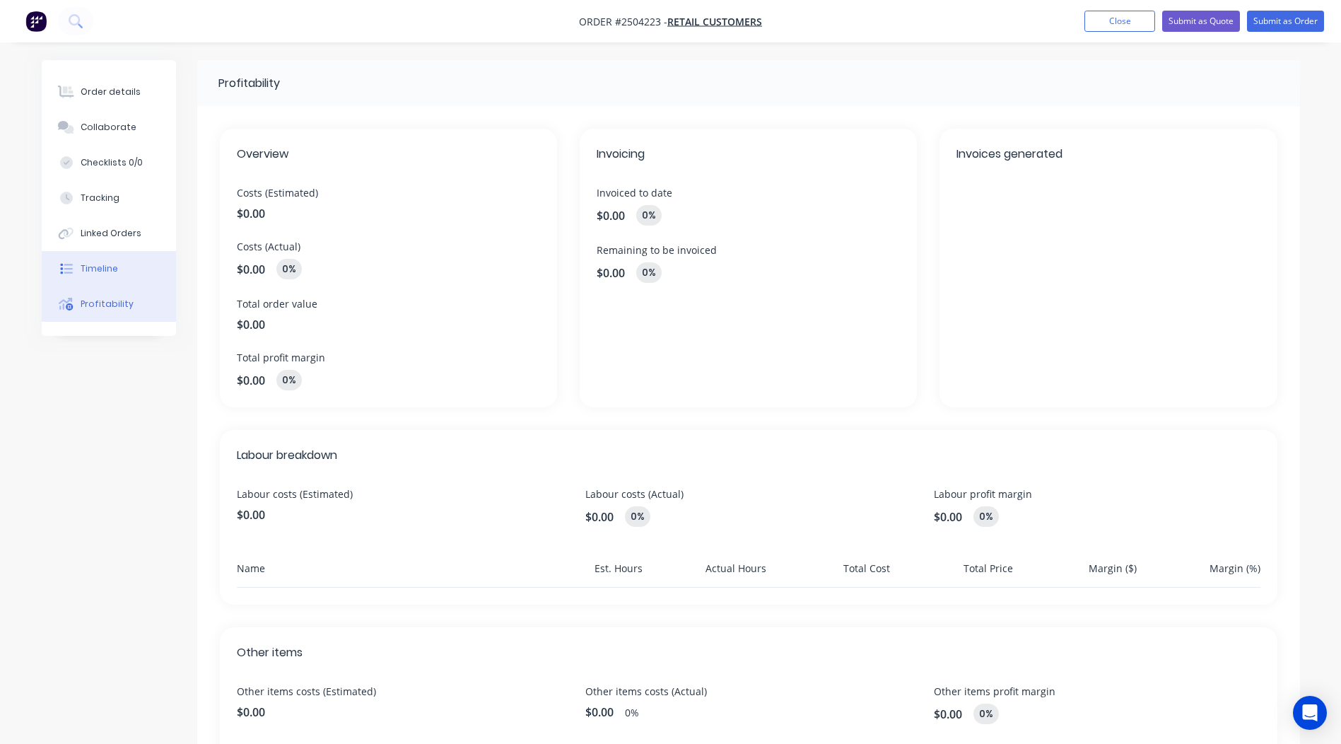
click at [115, 265] on div "Timeline" at bounding box center [99, 268] width 37 height 13
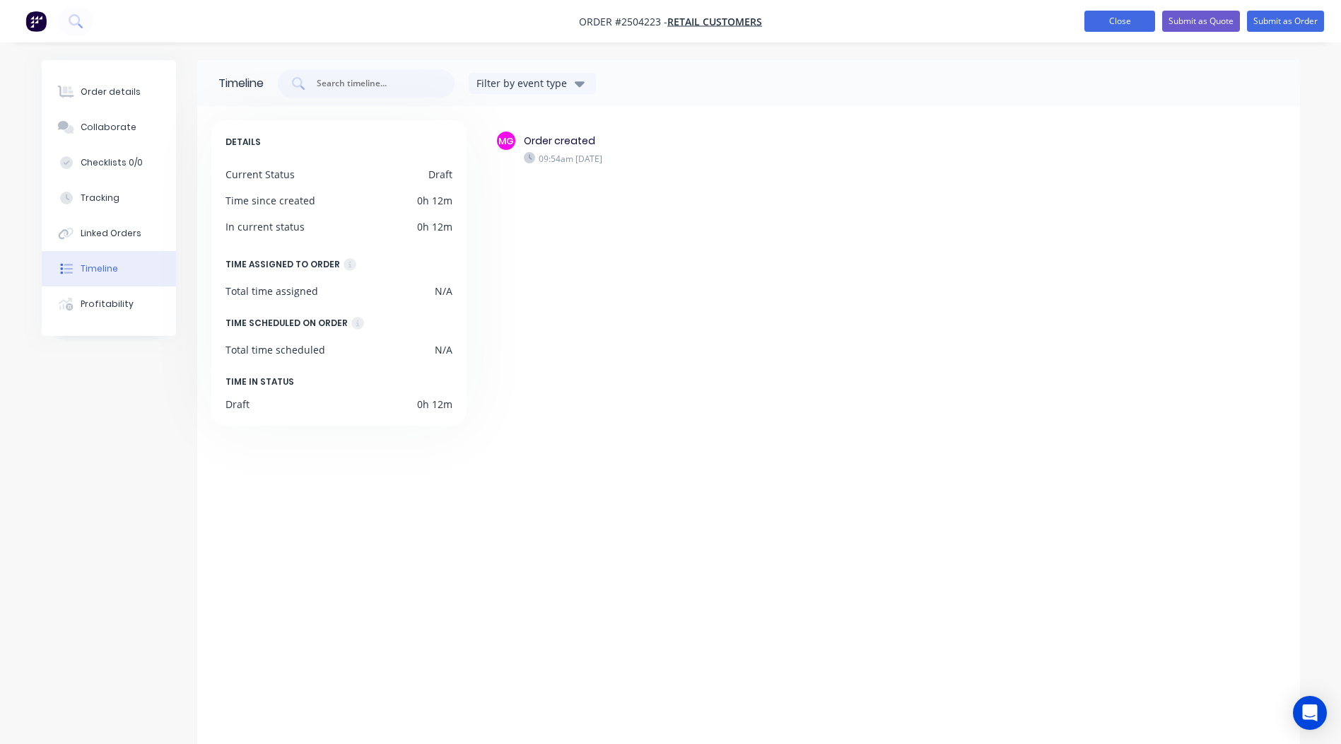
click at [1123, 11] on button "Close" at bounding box center [1119, 21] width 71 height 21
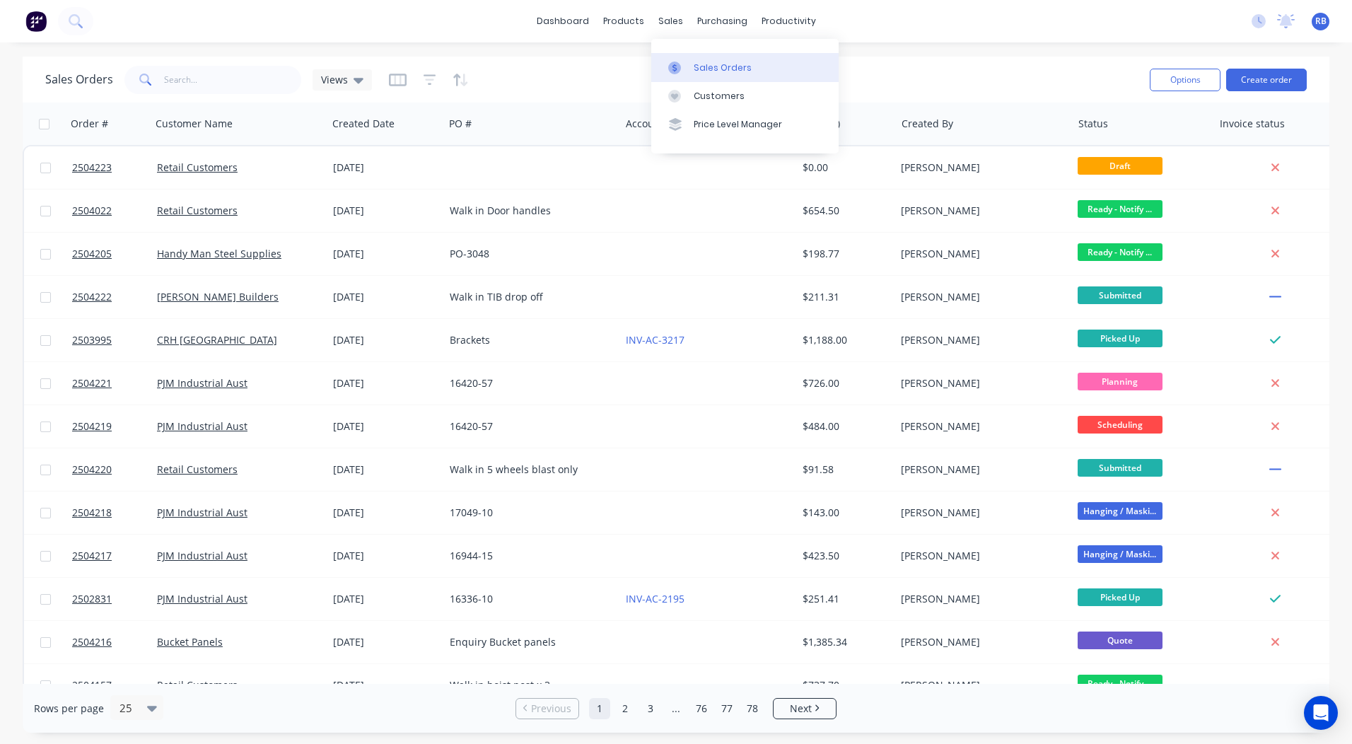
click at [686, 57] on link "Sales Orders" at bounding box center [744, 67] width 187 height 28
click at [545, 22] on link "dashboard" at bounding box center [562, 21] width 66 height 21
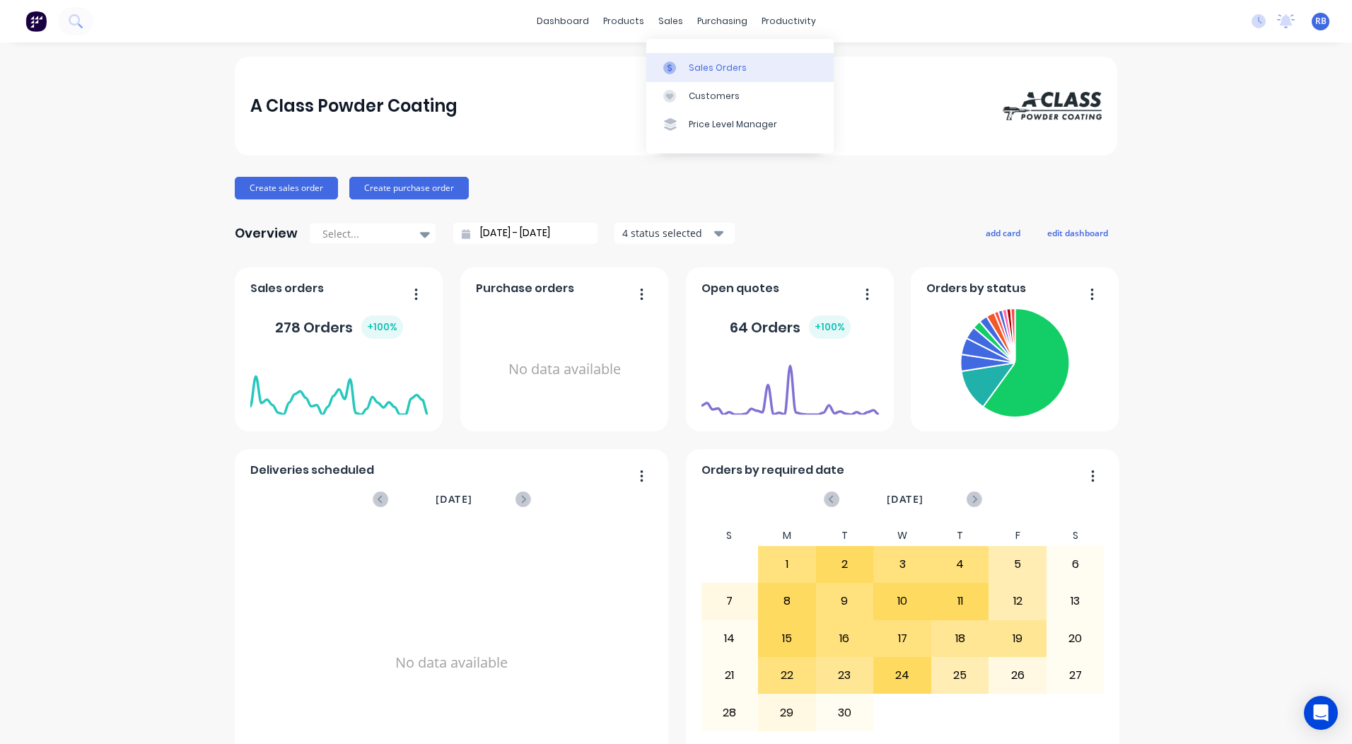
click at [681, 69] on div at bounding box center [673, 67] width 21 height 13
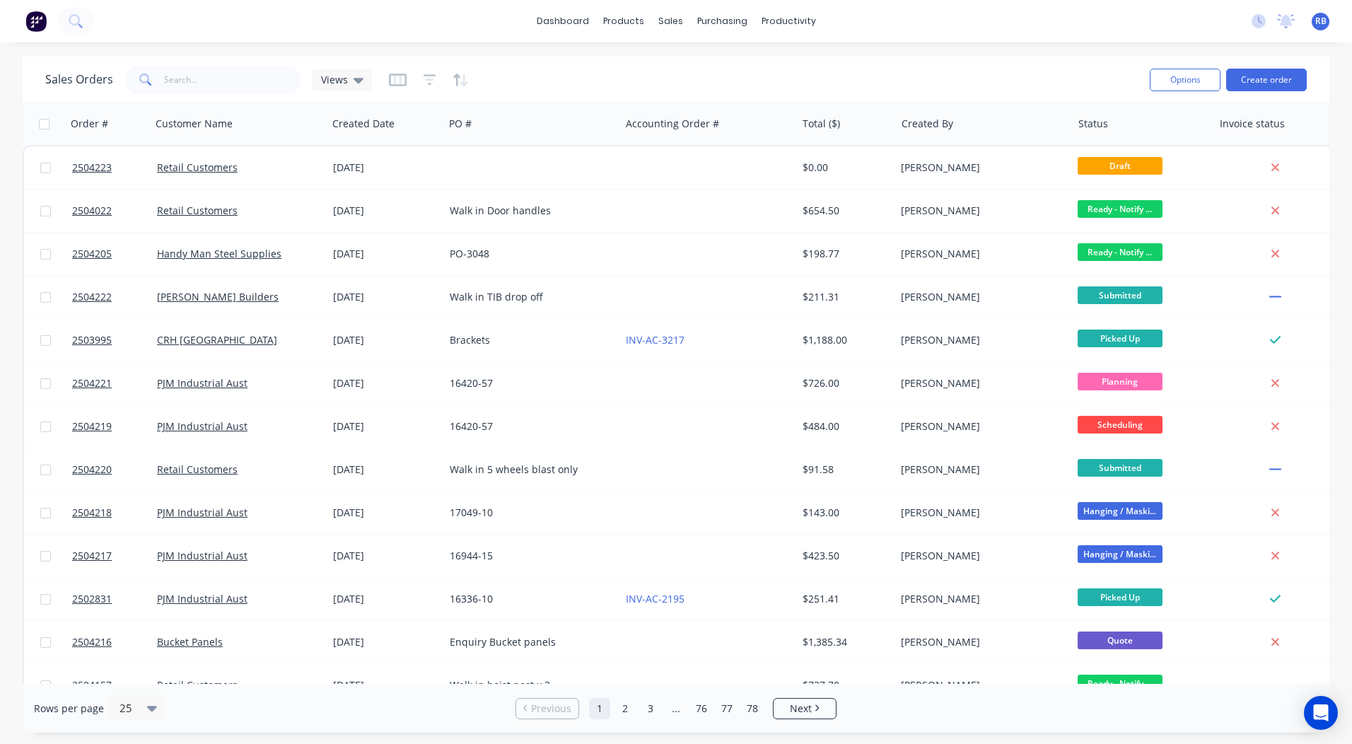
click at [553, 33] on div "dashboard products sales purchasing productivity dashboard products Product Cat…" at bounding box center [676, 21] width 1352 height 42
click at [554, 29] on link "dashboard" at bounding box center [562, 21] width 66 height 21
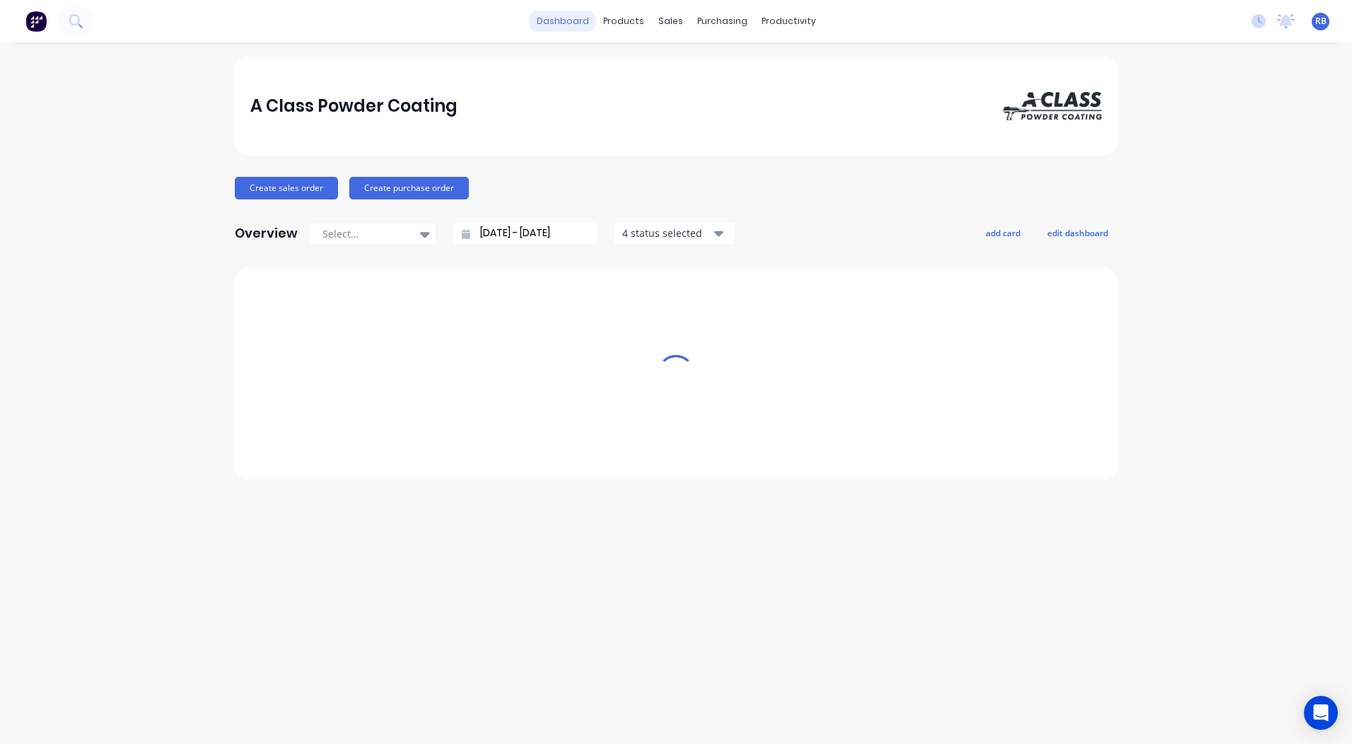
click at [554, 28] on link "dashboard" at bounding box center [562, 21] width 66 height 21
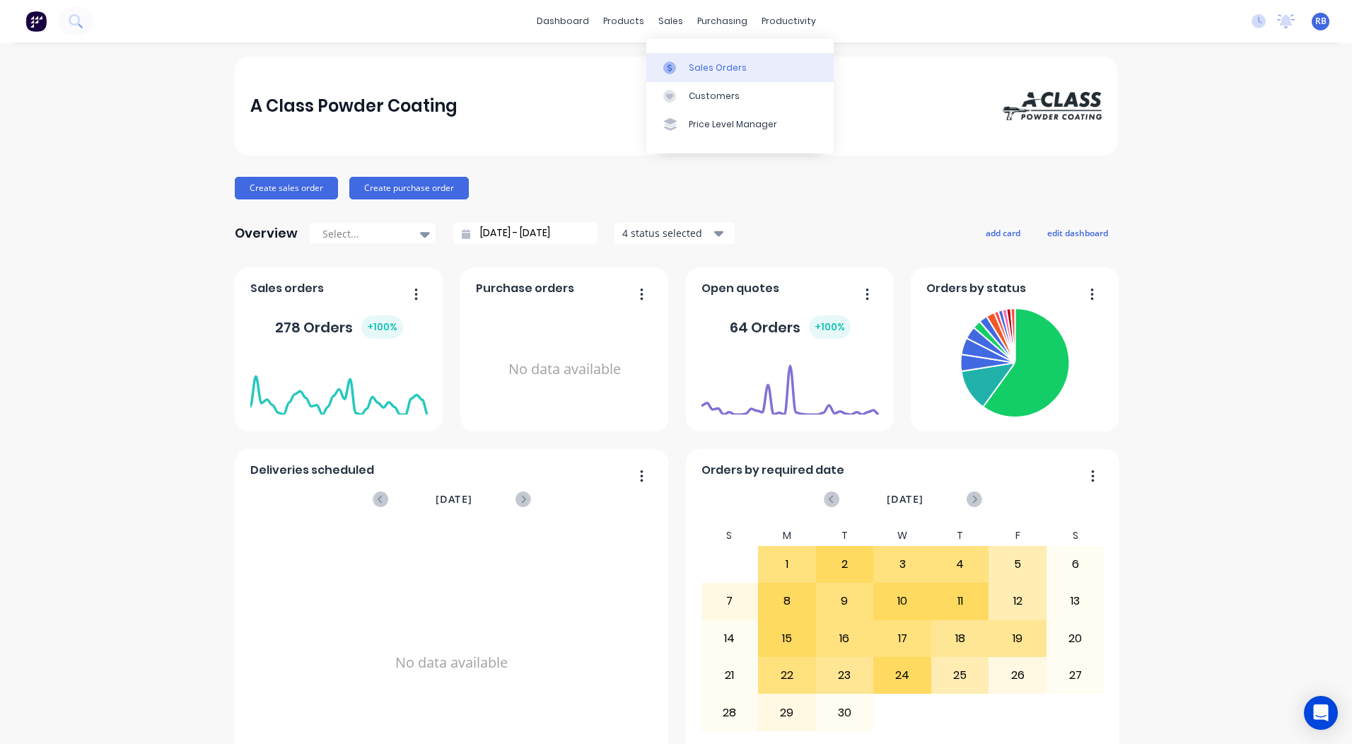
click at [676, 70] on div at bounding box center [673, 67] width 21 height 13
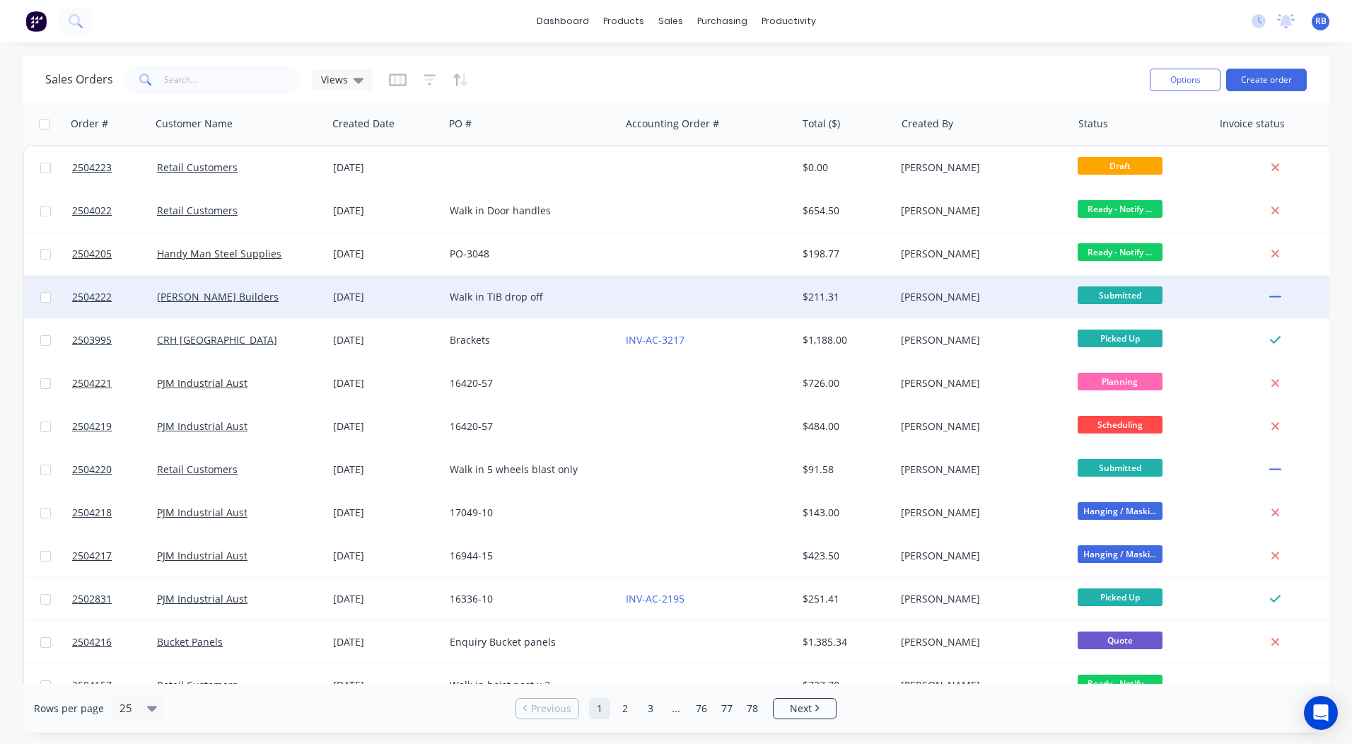
click at [610, 300] on div "Walk in TIB drop off" at bounding box center [532, 297] width 165 height 14
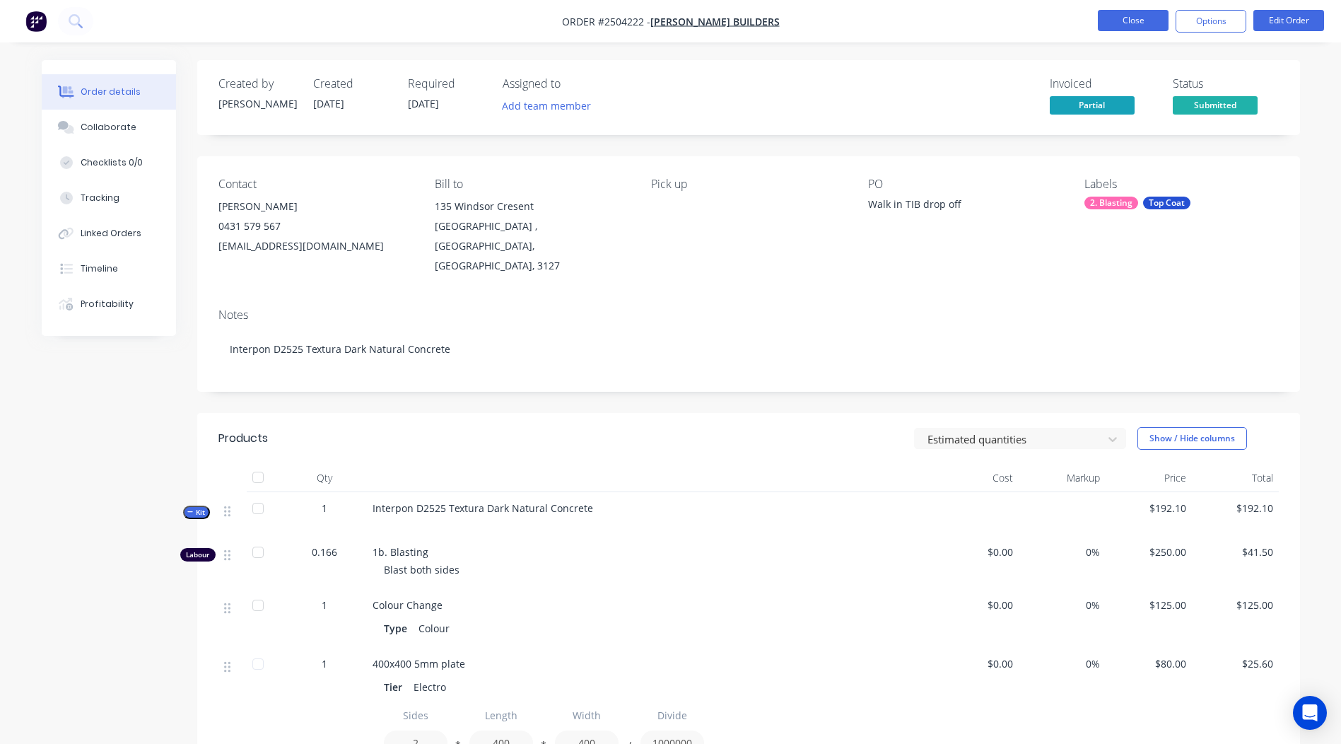
click at [1121, 21] on button "Close" at bounding box center [1133, 20] width 71 height 21
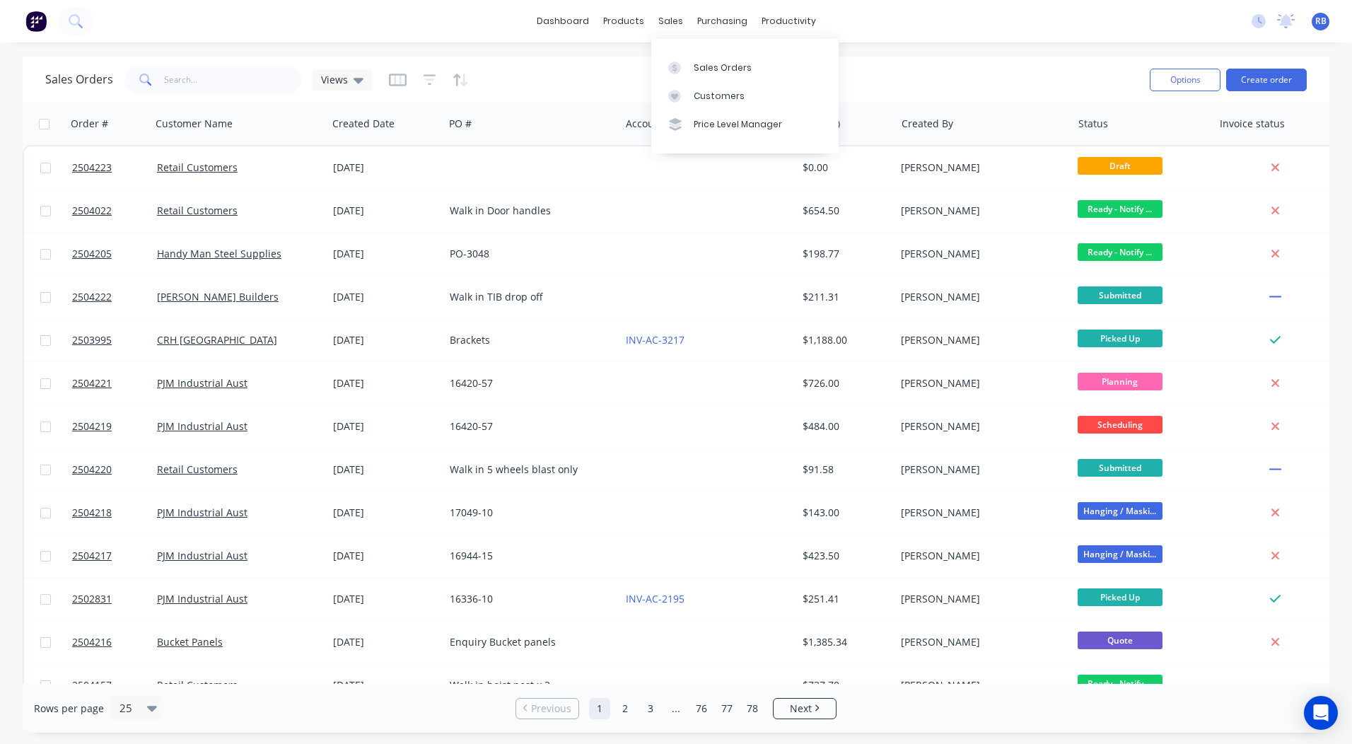
click at [689, 47] on div "Sales Orders Customers Price Level Manager" at bounding box center [744, 96] width 187 height 114
click at [689, 55] on link "Sales Orders" at bounding box center [744, 67] width 187 height 28
click at [970, 54] on div "dashboard products sales purchasing productivity dashboard products Product Cat…" at bounding box center [676, 372] width 1352 height 744
click at [1329, 172] on div "Sales Orders Views Options Create order Order # Customer Name Created Date PO #…" at bounding box center [676, 395] width 1352 height 676
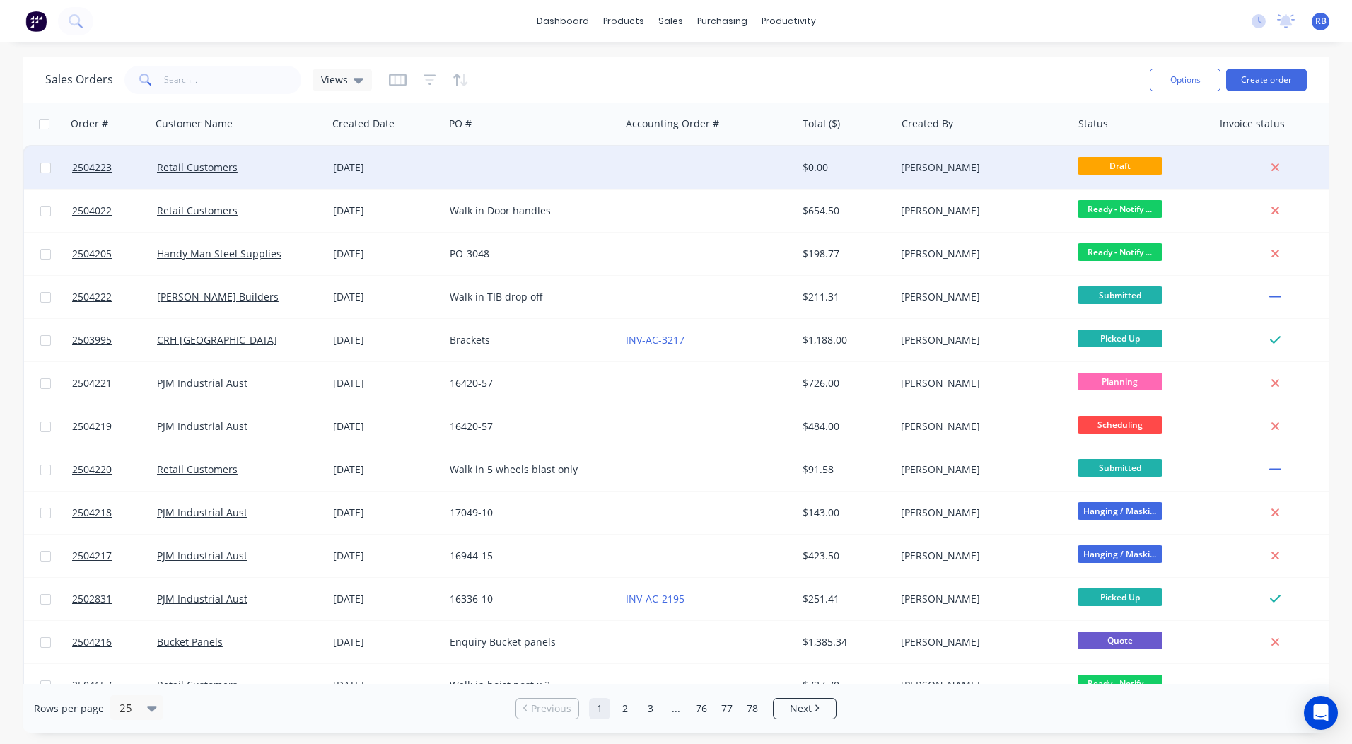
click at [655, 168] on div at bounding box center [708, 167] width 176 height 42
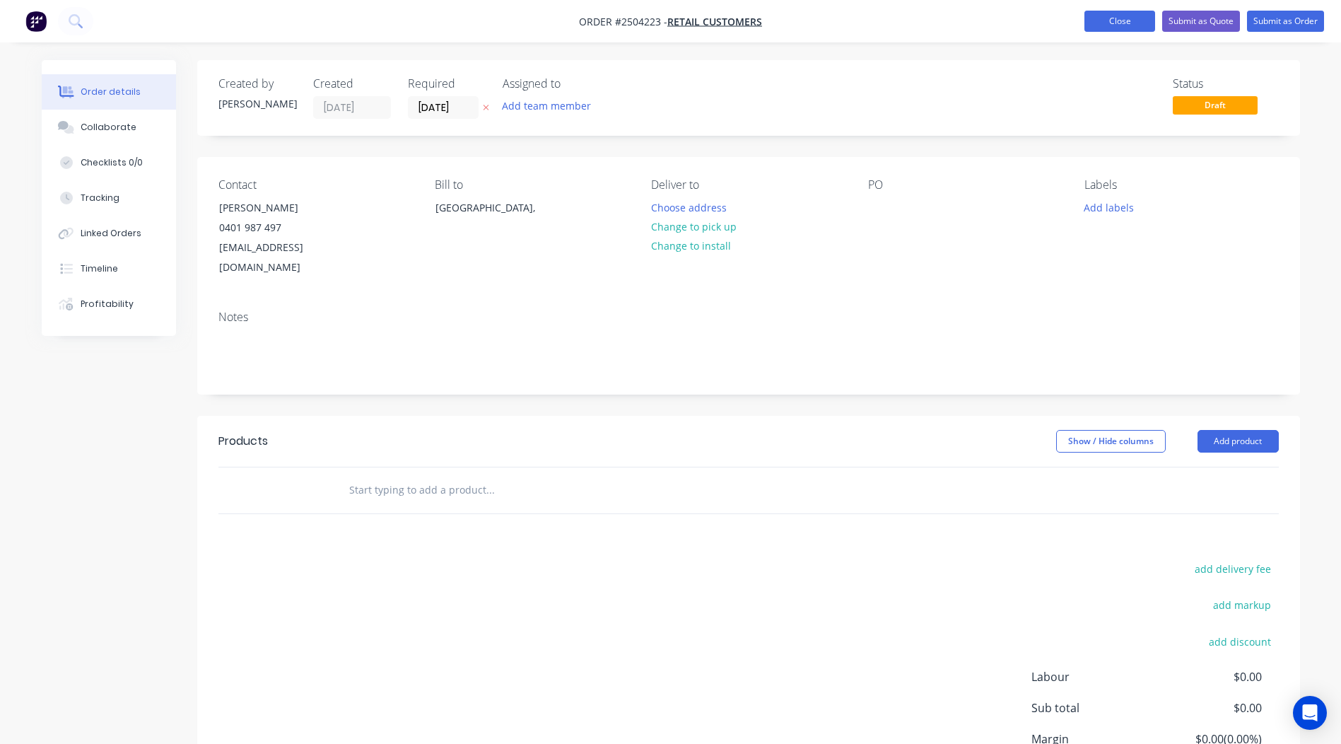
click at [1136, 26] on button "Close" at bounding box center [1119, 21] width 71 height 21
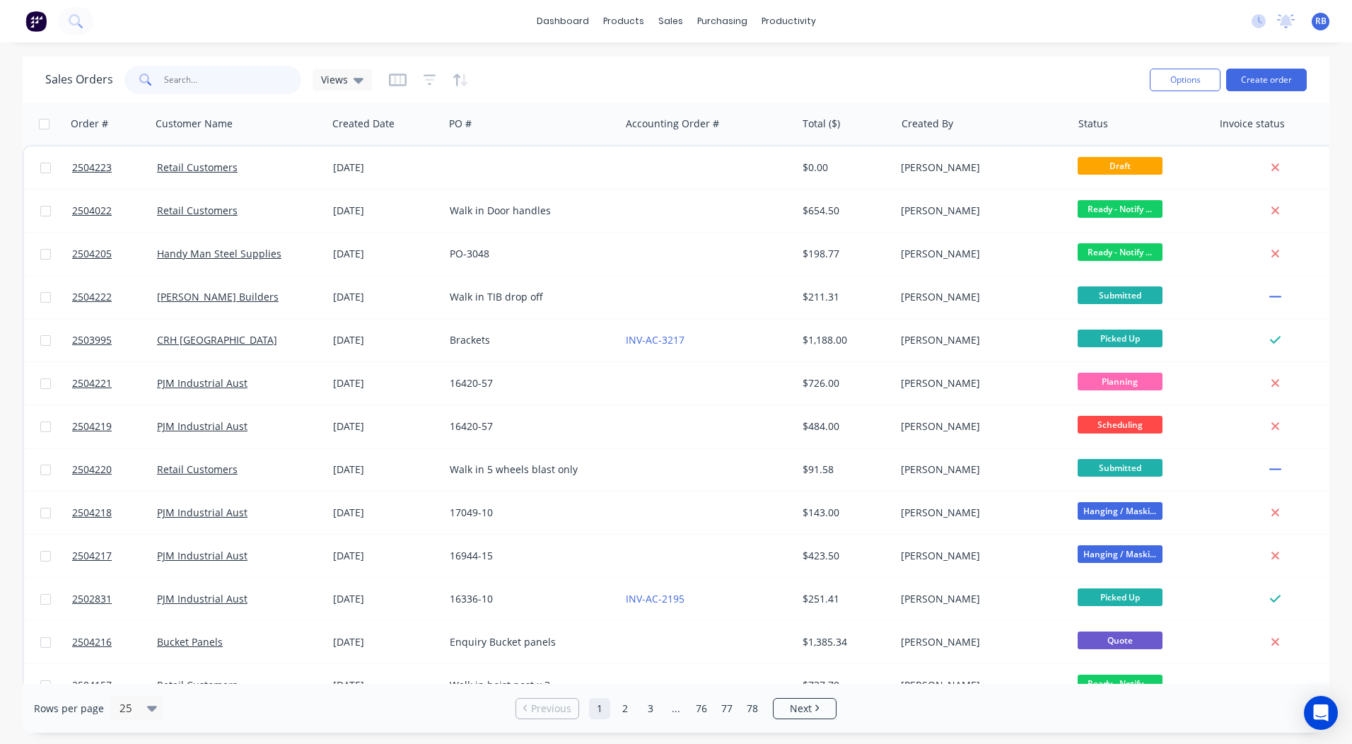
click at [206, 74] on input "text" at bounding box center [233, 80] width 138 height 28
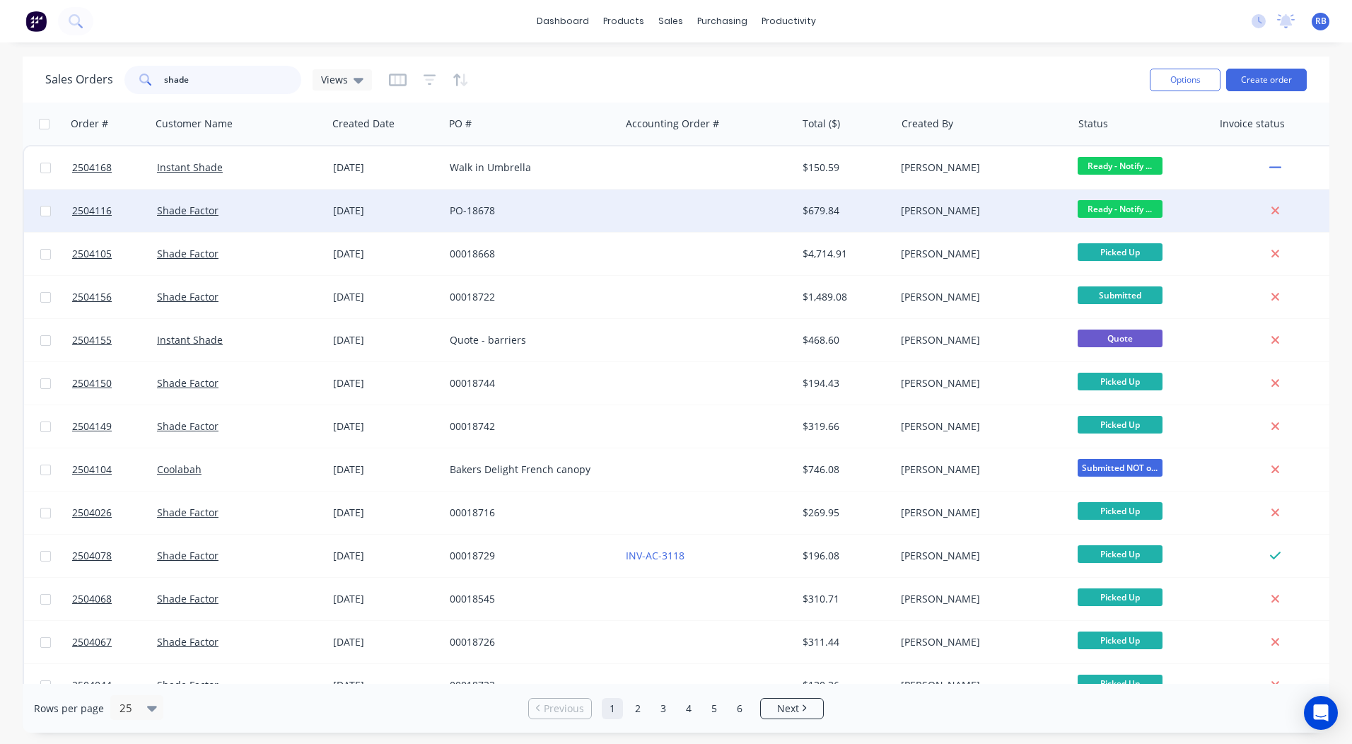
type input "shade"
click at [1104, 206] on span "Ready - Notify ..." at bounding box center [1119, 209] width 85 height 18
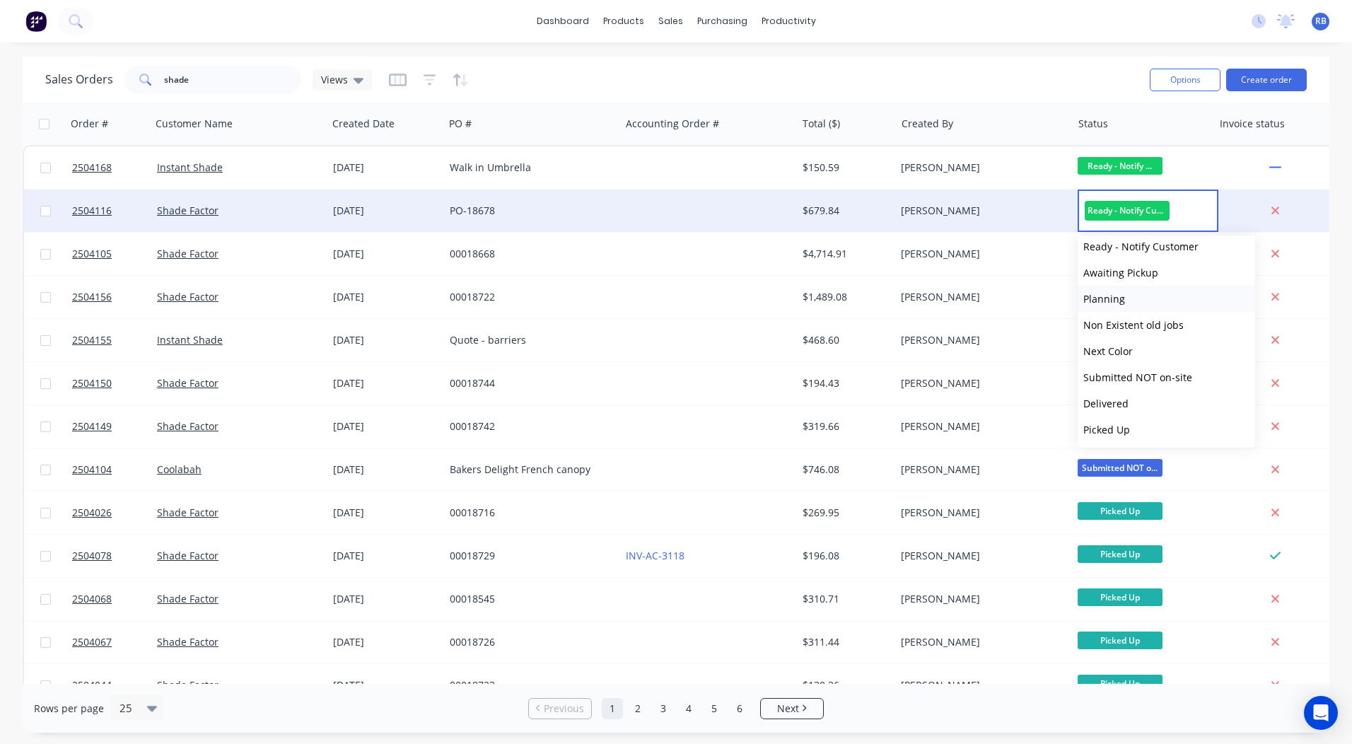
scroll to position [584, 0]
click at [1127, 429] on span "Picked Up" at bounding box center [1106, 428] width 47 height 13
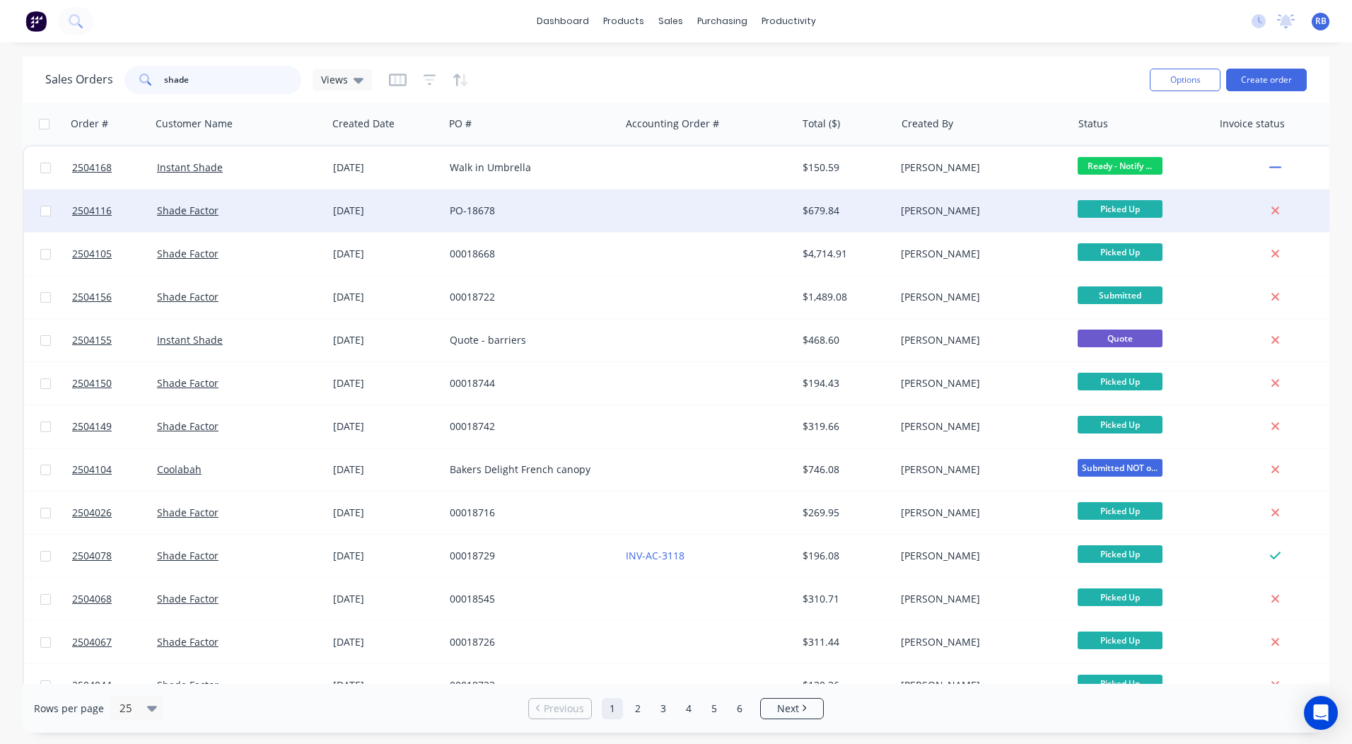
drag, startPoint x: 288, startPoint y: 75, endPoint x: 0, endPoint y: 7, distance: 295.6
click at [0, 47] on html "dashboard products sales purchasing productivity dashboard products Product Cat…" at bounding box center [676, 372] width 1352 height 744
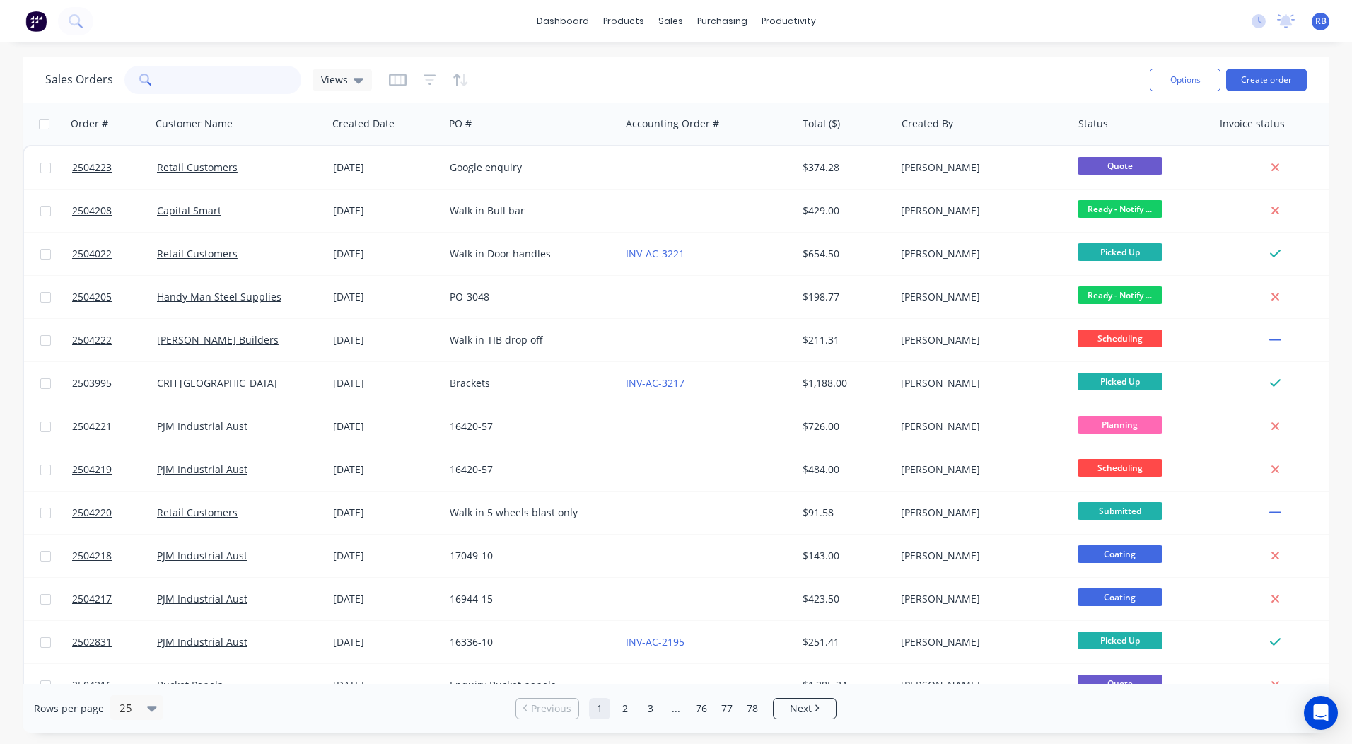
click at [176, 75] on input "text" at bounding box center [233, 80] width 138 height 28
click at [175, 81] on input "text" at bounding box center [233, 80] width 138 height 28
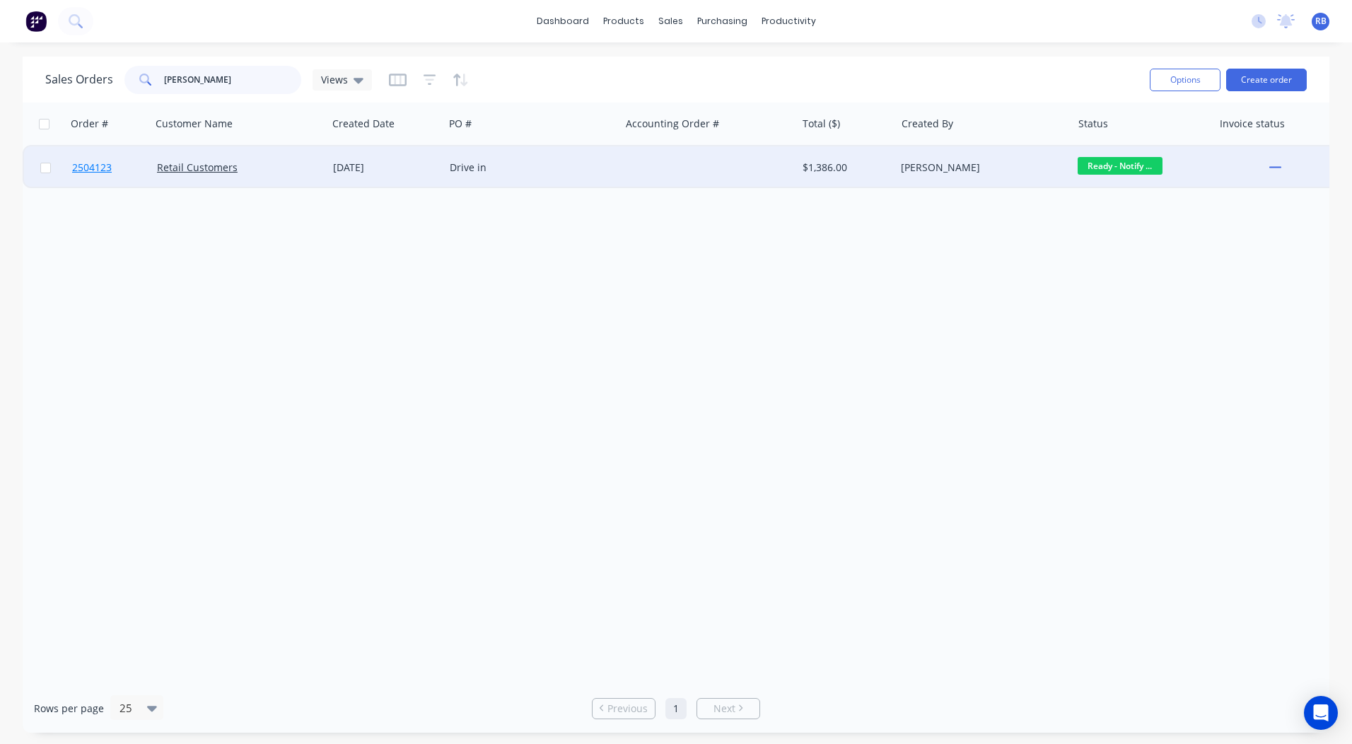
type input "[PERSON_NAME]"
click at [103, 165] on span "2504123" at bounding box center [92, 167] width 40 height 14
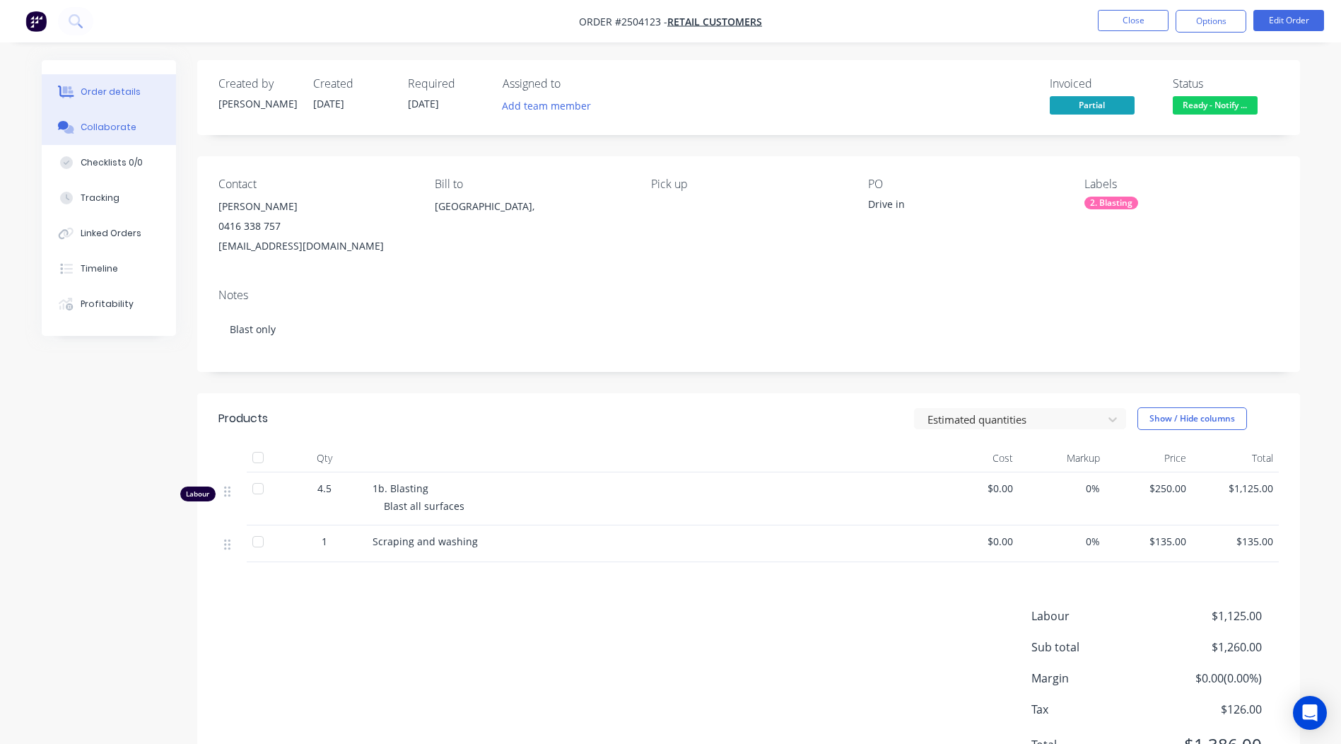
click at [114, 131] on div "Collaborate" at bounding box center [109, 127] width 56 height 13
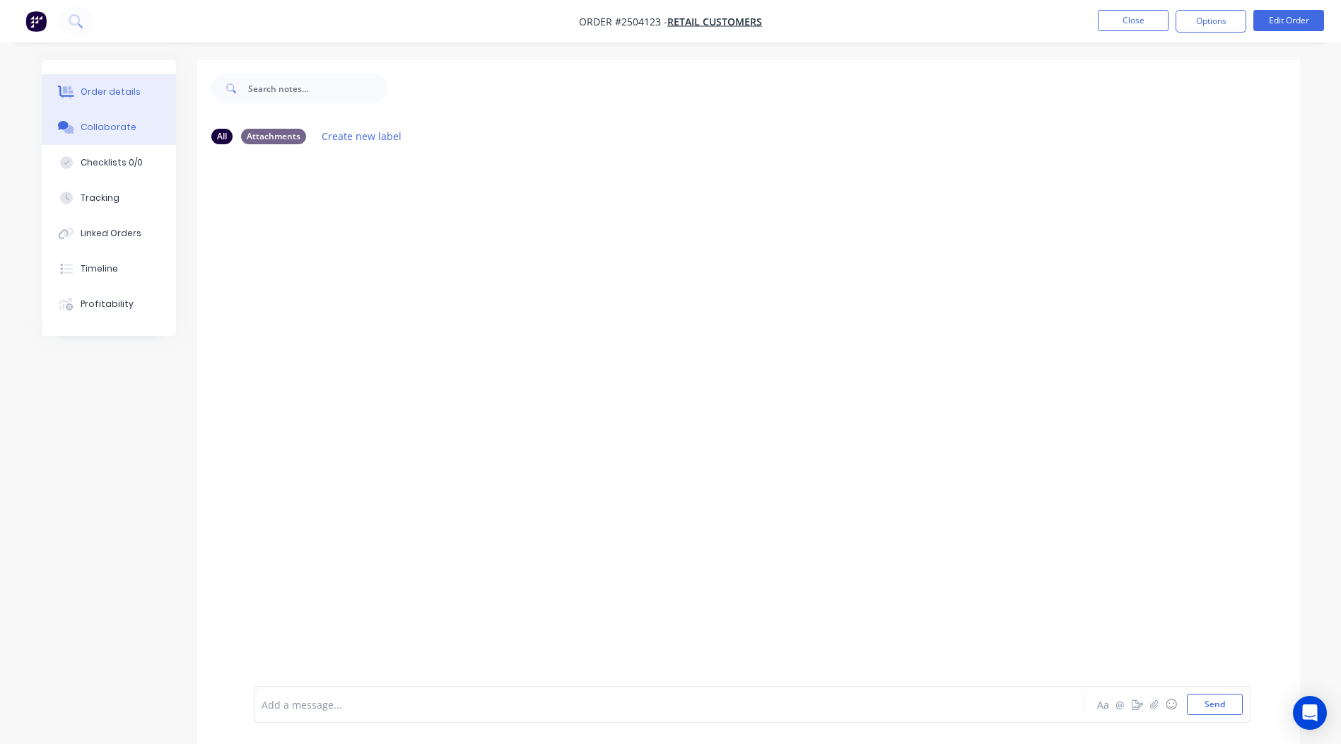
click at [103, 95] on div "Order details" at bounding box center [111, 92] width 60 height 13
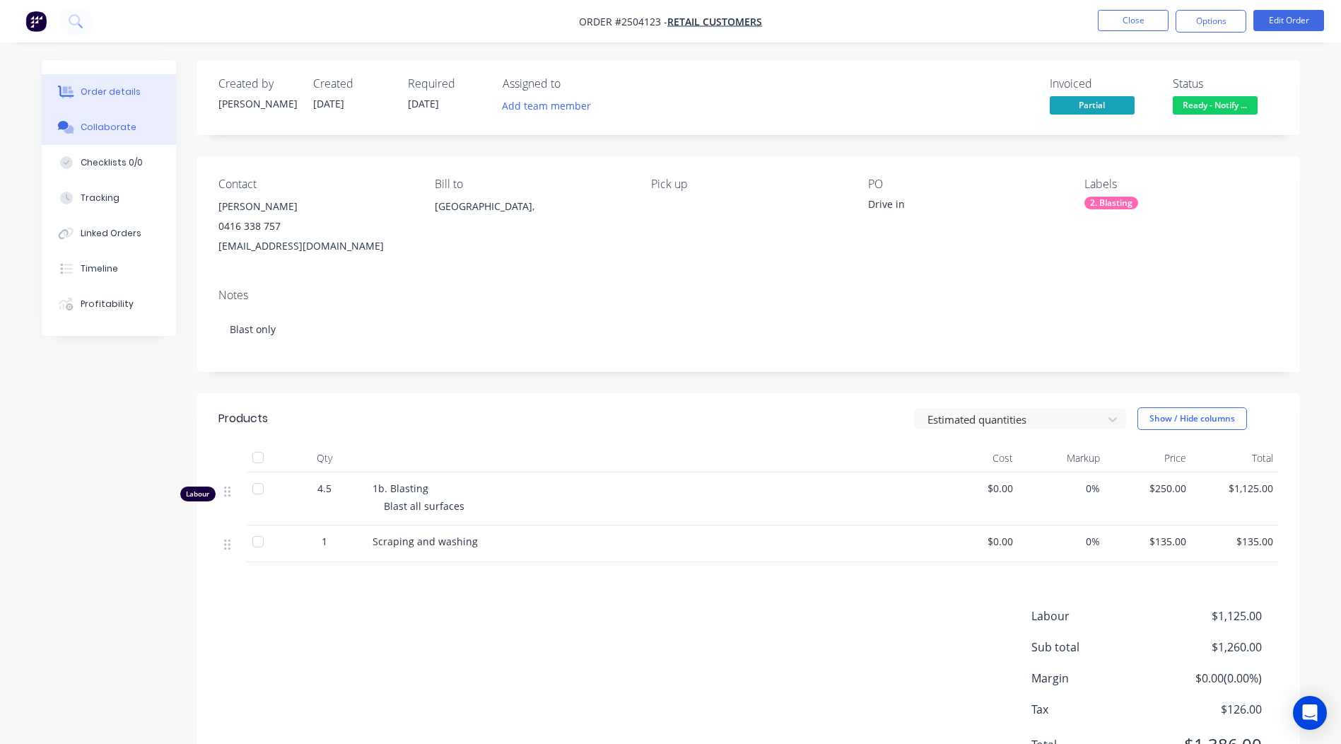
click at [111, 128] on div "Collaborate" at bounding box center [109, 127] width 56 height 13
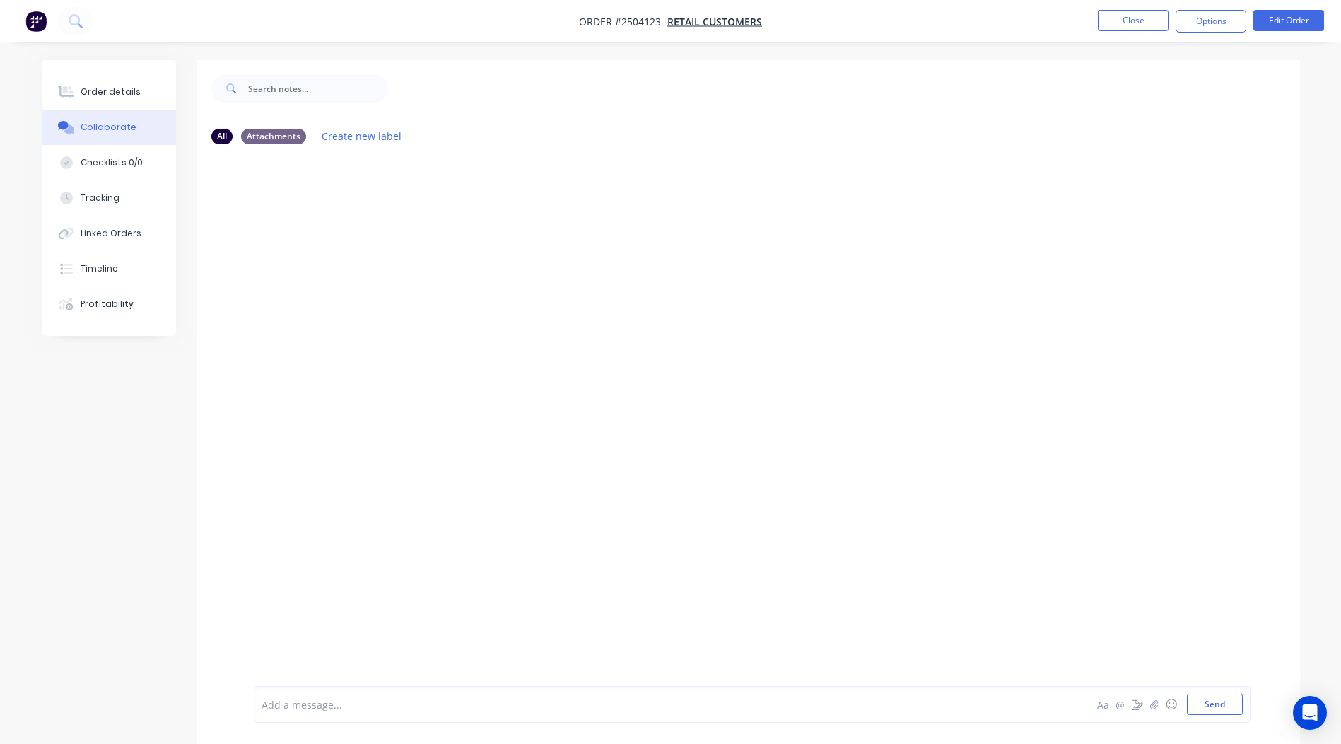
click at [337, 713] on div "Add a message..." at bounding box center [630, 703] width 736 height 21
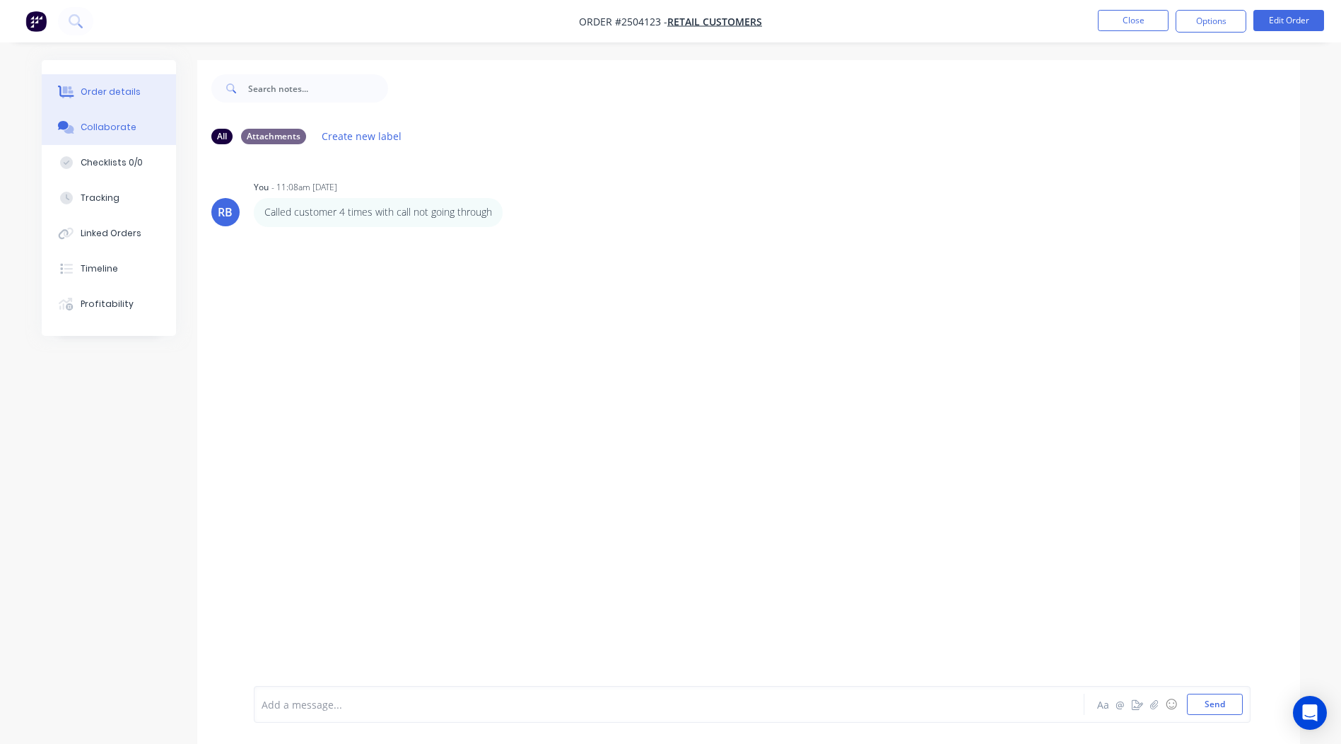
drag, startPoint x: 59, startPoint y: 96, endPoint x: 74, endPoint y: 95, distance: 14.2
click at [59, 95] on icon at bounding box center [66, 92] width 16 height 13
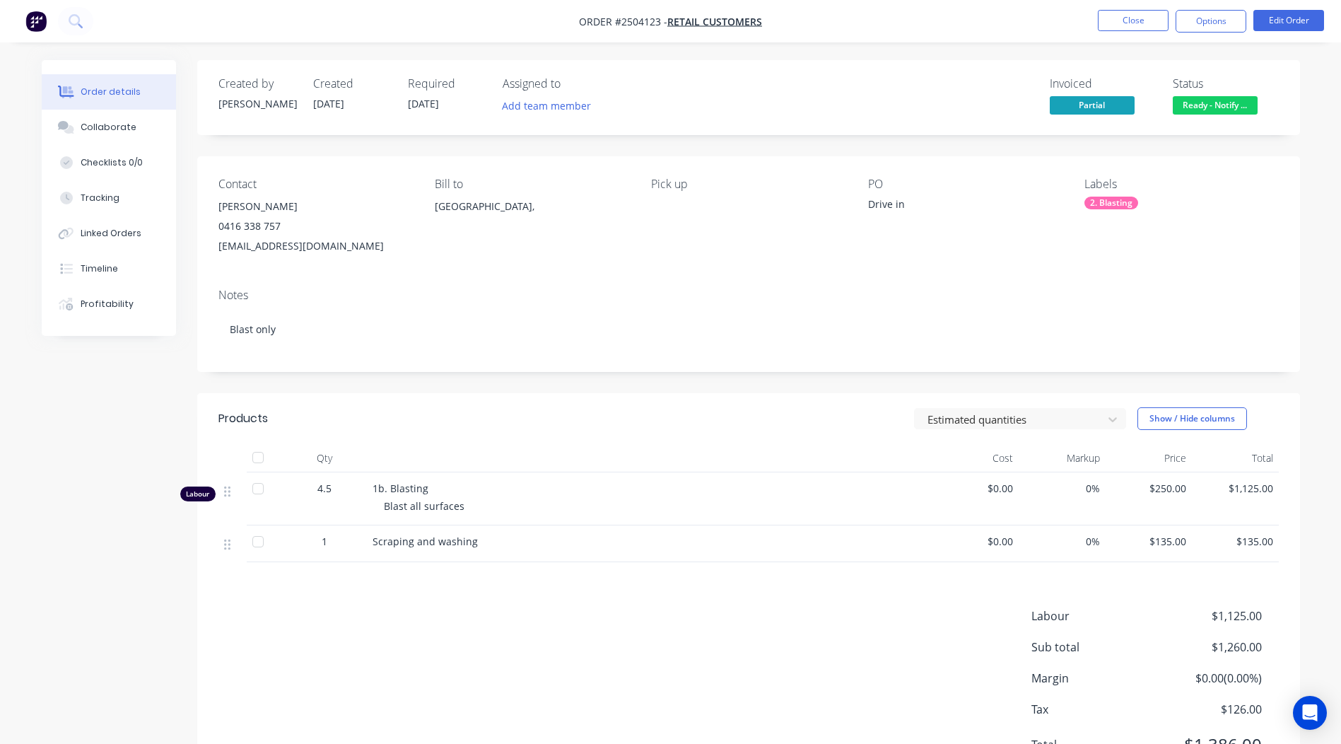
click at [955, 102] on div "Invoiced Partial Status Ready - Notify ..." at bounding box center [961, 97] width 635 height 41
click at [1121, 16] on button "Close" at bounding box center [1133, 20] width 71 height 21
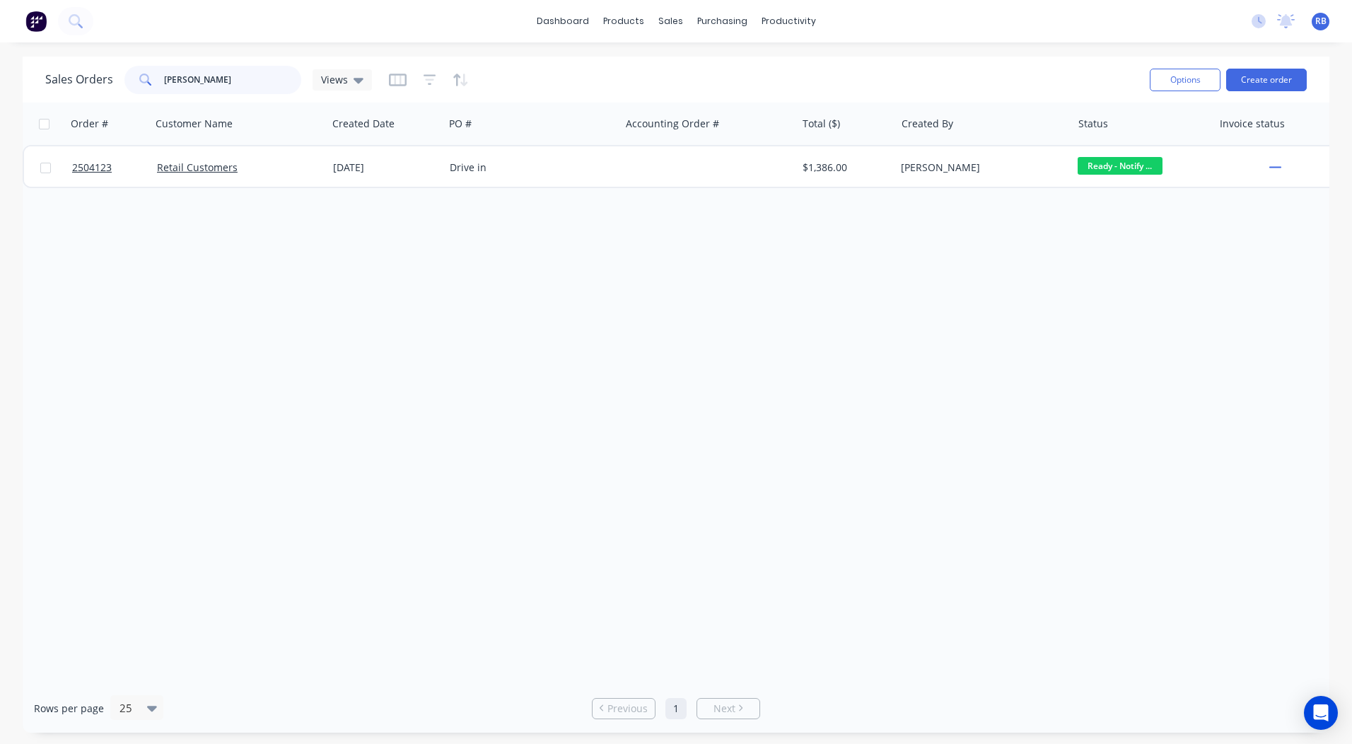
drag, startPoint x: 234, startPoint y: 78, endPoint x: 0, endPoint y: 65, distance: 234.3
click at [0, 66] on html "dashboard products sales purchasing productivity dashboard products Product Cat…" at bounding box center [676, 372] width 1352 height 744
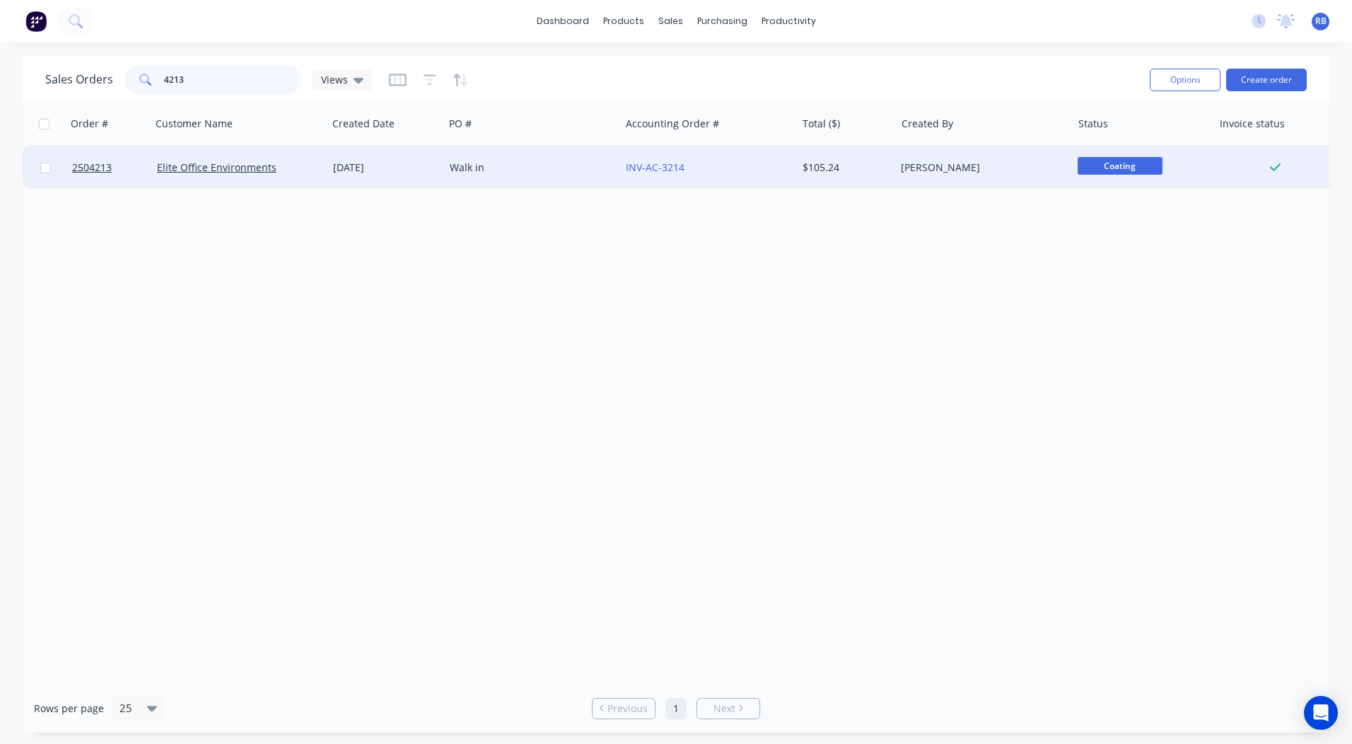
type input "4213"
click at [465, 163] on div "Walk in" at bounding box center [528, 167] width 157 height 14
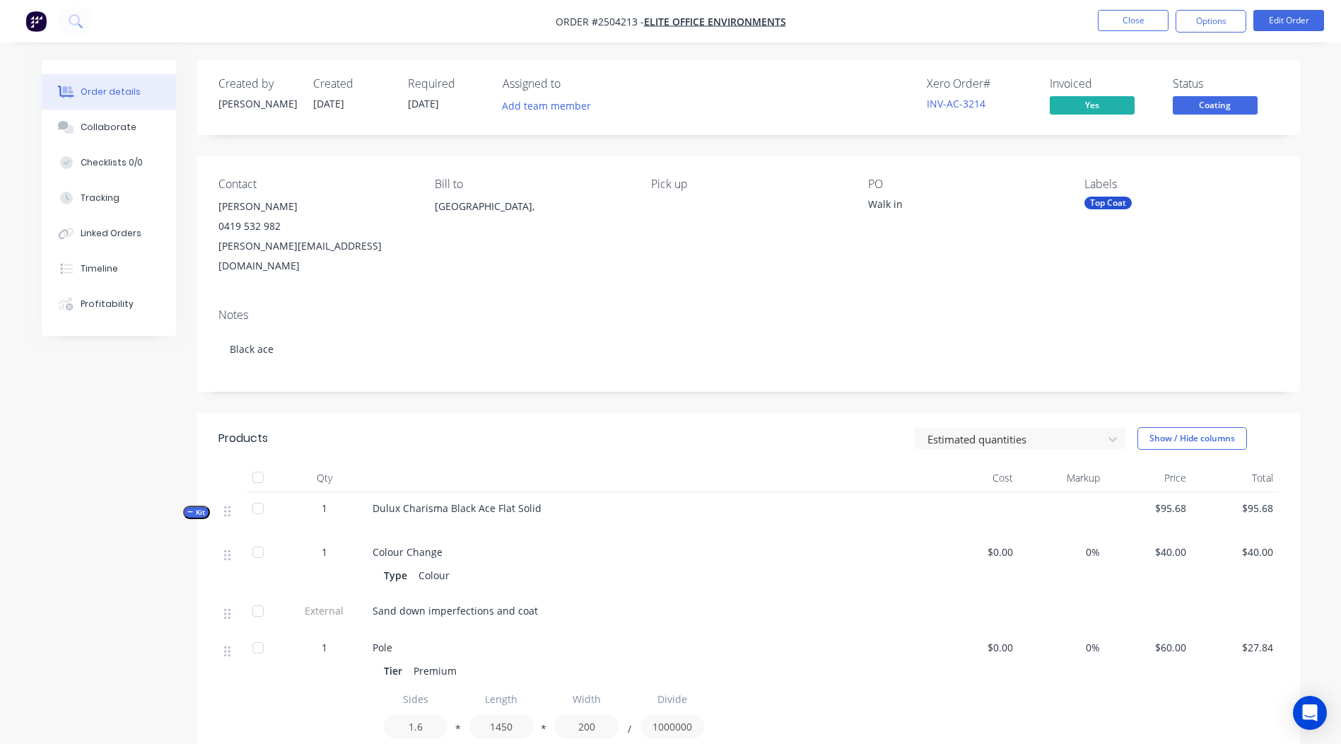
click at [918, 102] on div "Xero Order # INV-AC-3214 Invoiced Yes Status Coating" at bounding box center [961, 97] width 635 height 41
click at [947, 101] on link "INV-AC-3214" at bounding box center [956, 103] width 59 height 13
click at [1213, 105] on span "Coating" at bounding box center [1215, 105] width 85 height 18
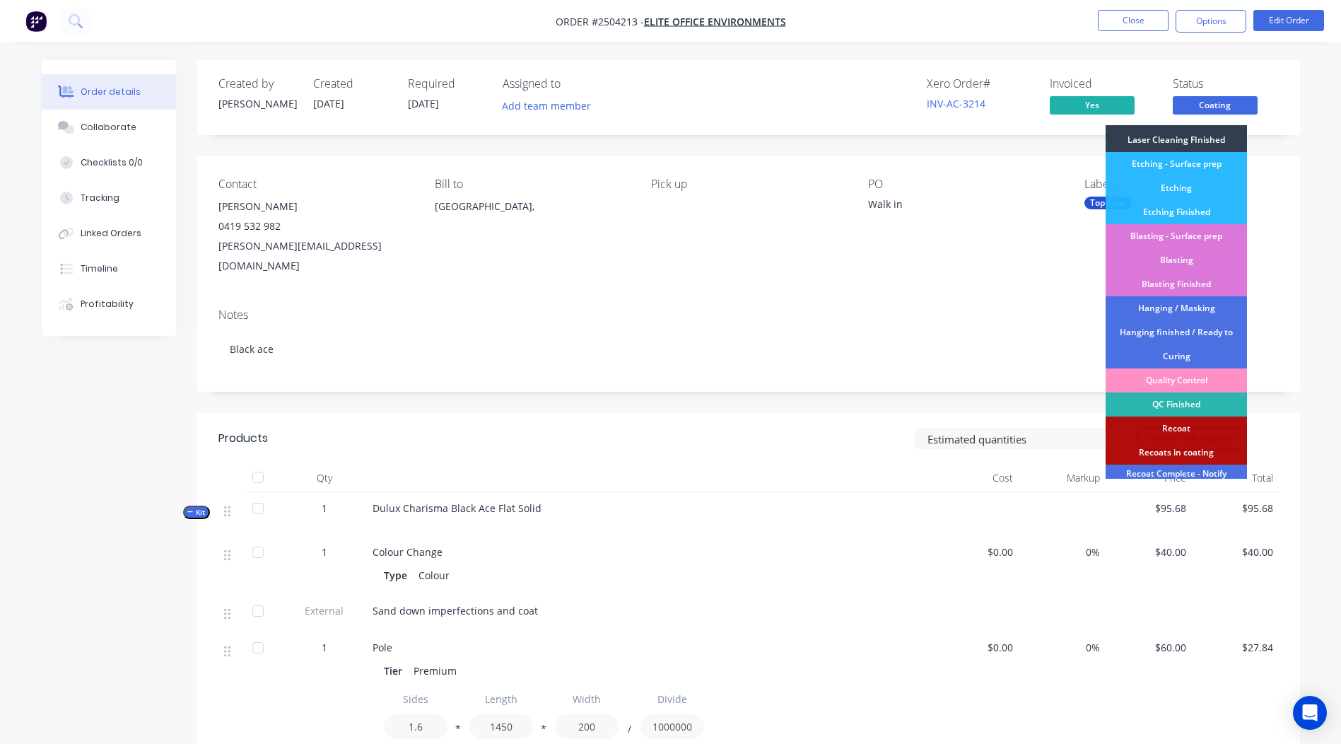
scroll to position [351, 0]
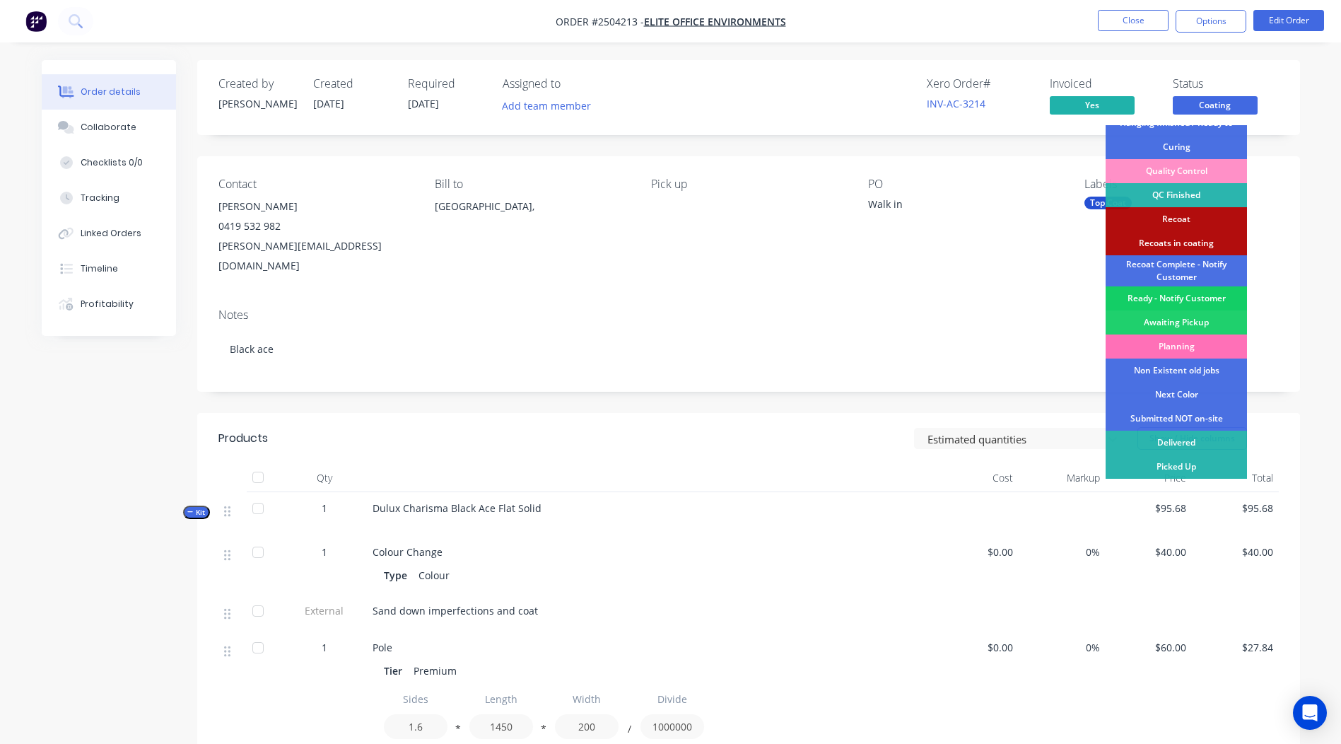
click at [1183, 302] on div "Ready - Notify Customer" at bounding box center [1176, 298] width 141 height 24
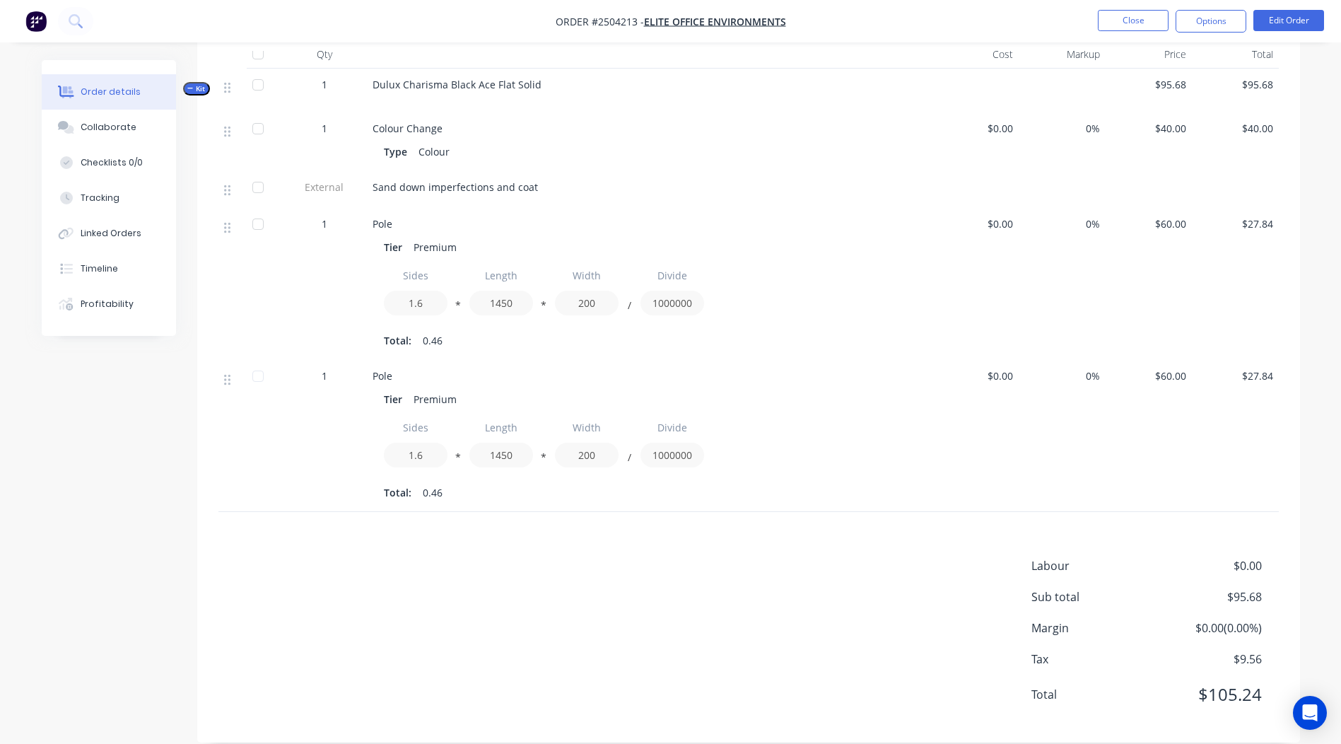
scroll to position [0, 0]
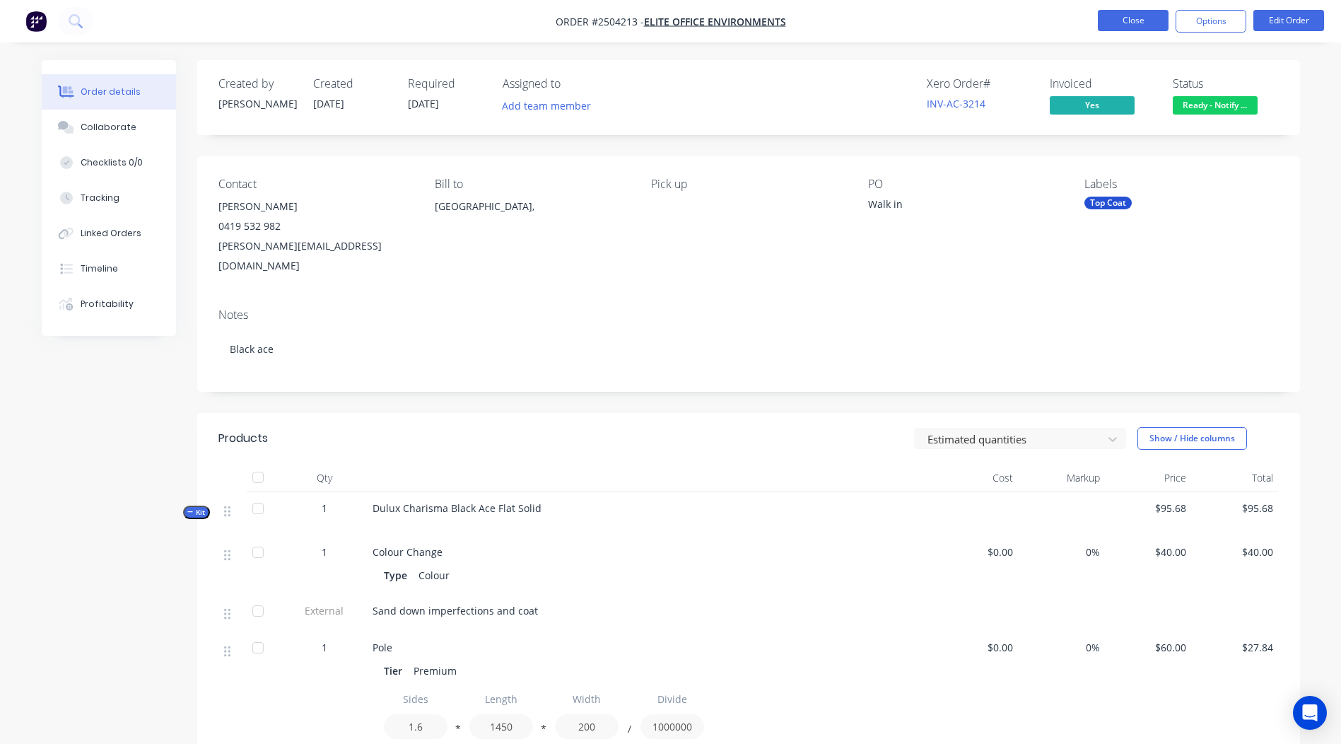
click at [1121, 11] on button "Close" at bounding box center [1133, 20] width 71 height 21
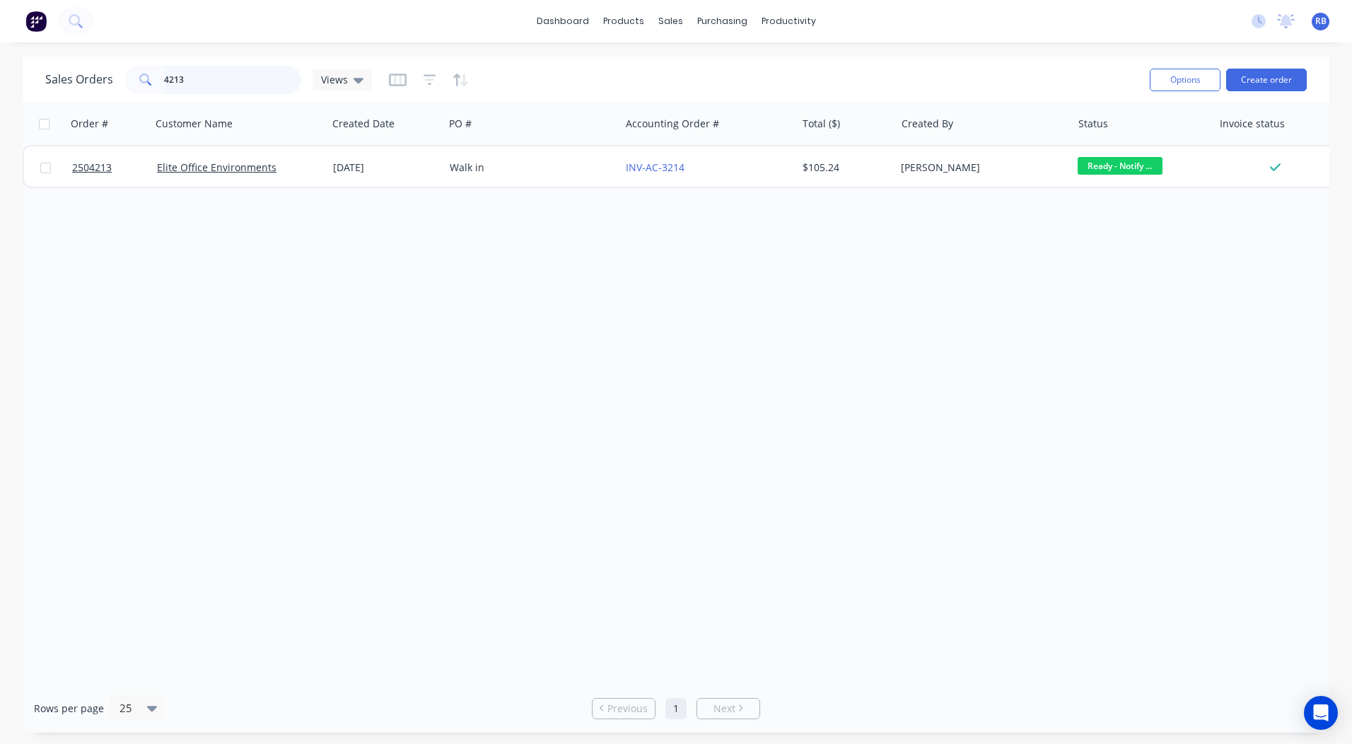
drag, startPoint x: 238, startPoint y: 81, endPoint x: 0, endPoint y: 1, distance: 251.3
click at [0, 70] on html "dashboard products sales purchasing productivity dashboard products Product Cat…" at bounding box center [676, 372] width 1352 height 744
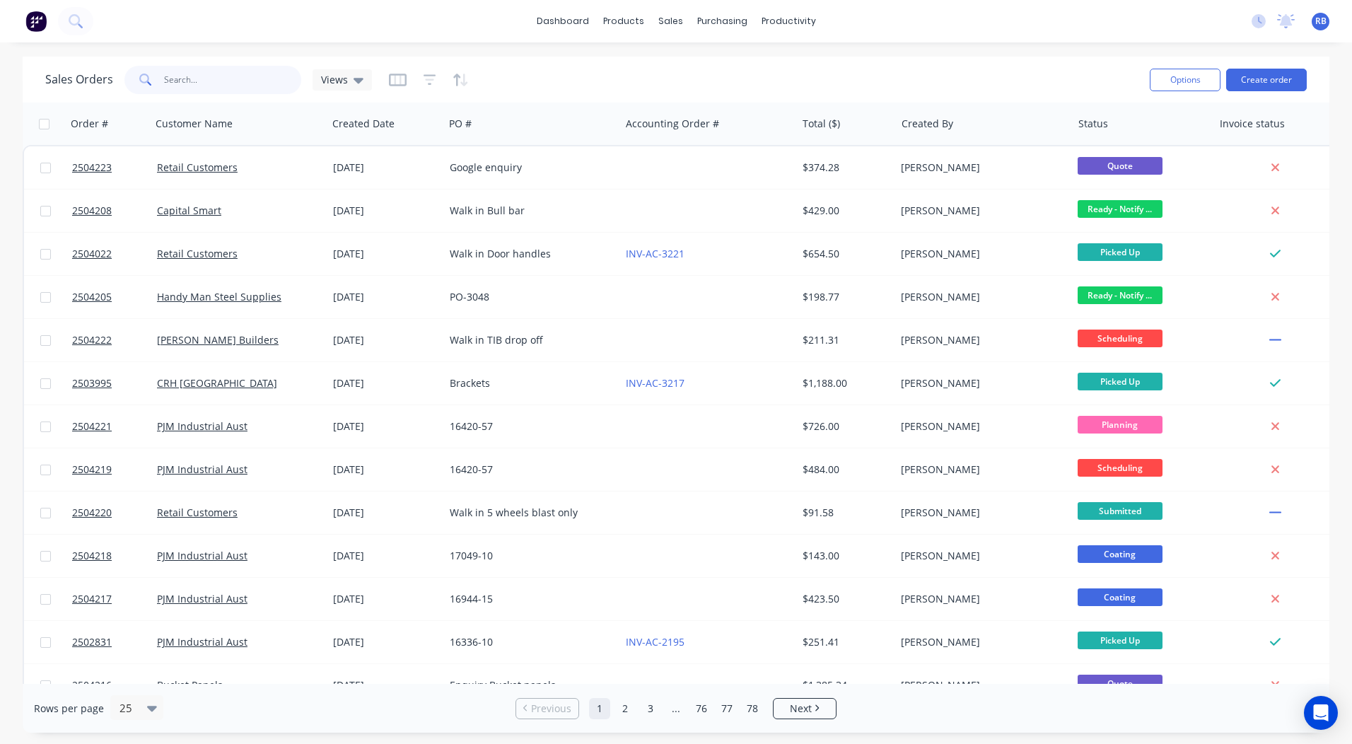
click at [234, 81] on input "text" at bounding box center [233, 80] width 138 height 28
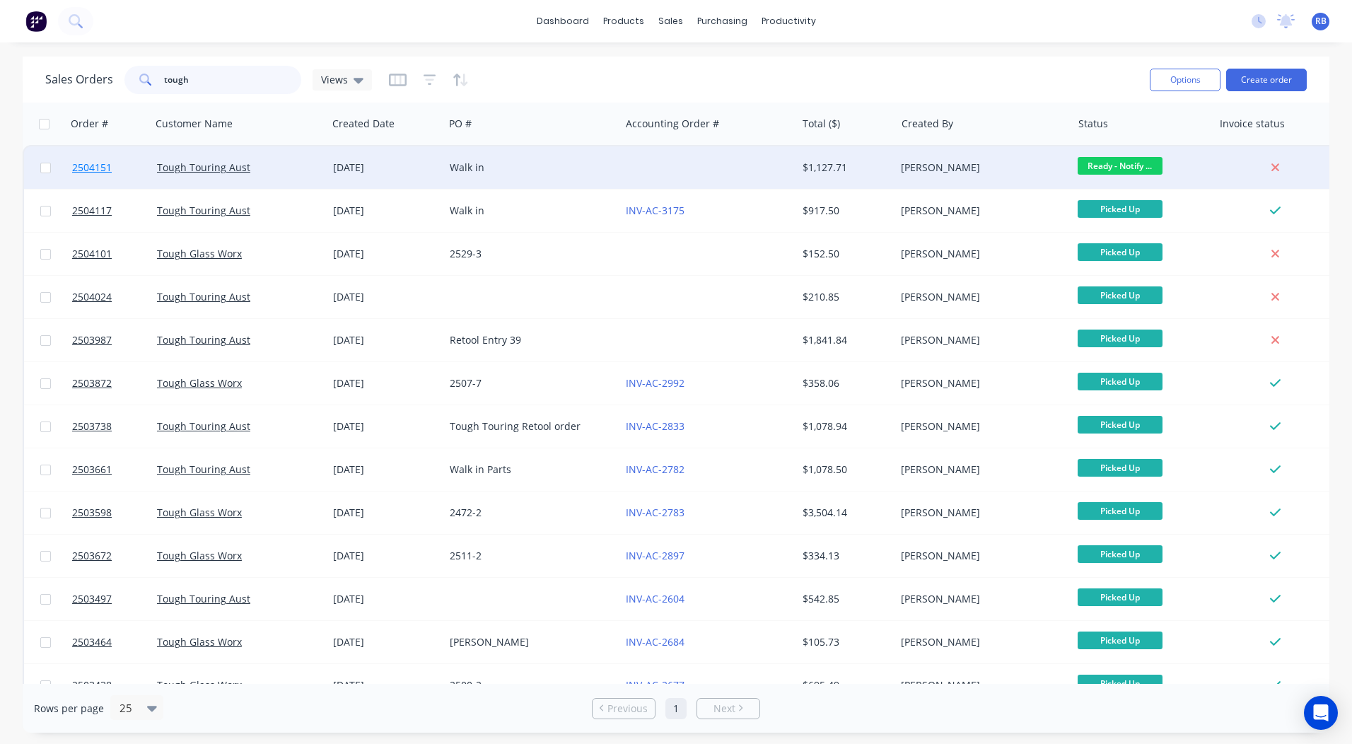
type input "tough"
click at [96, 166] on span "2504151" at bounding box center [92, 167] width 40 height 14
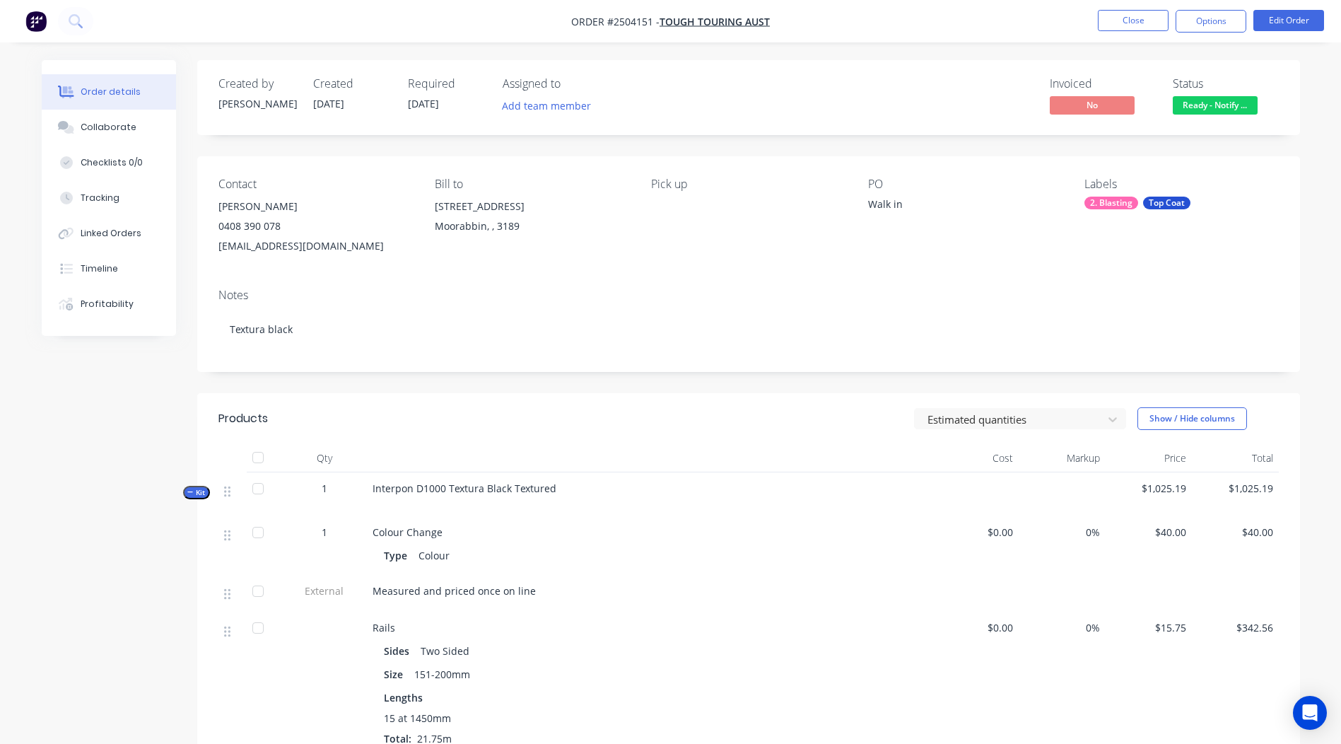
click at [1200, 112] on span "Ready - Notify ..." at bounding box center [1215, 105] width 85 height 18
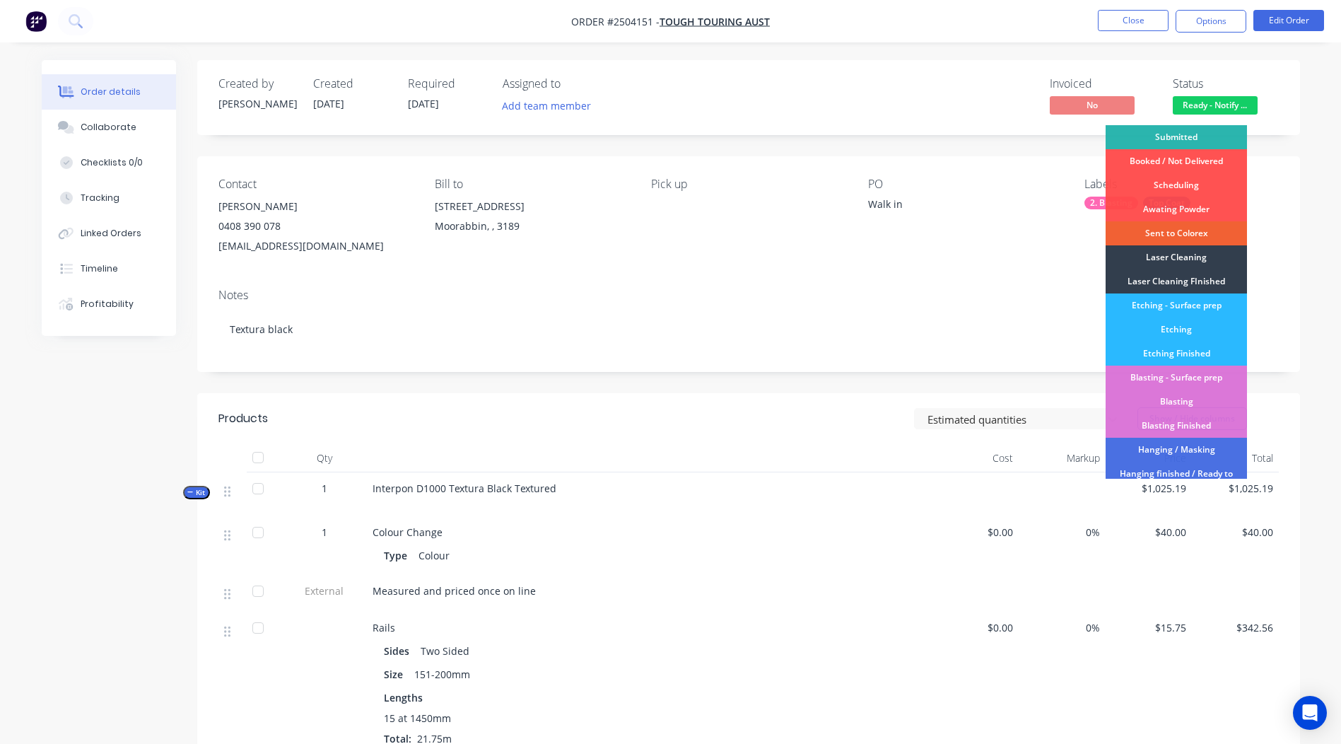
scroll to position [351, 0]
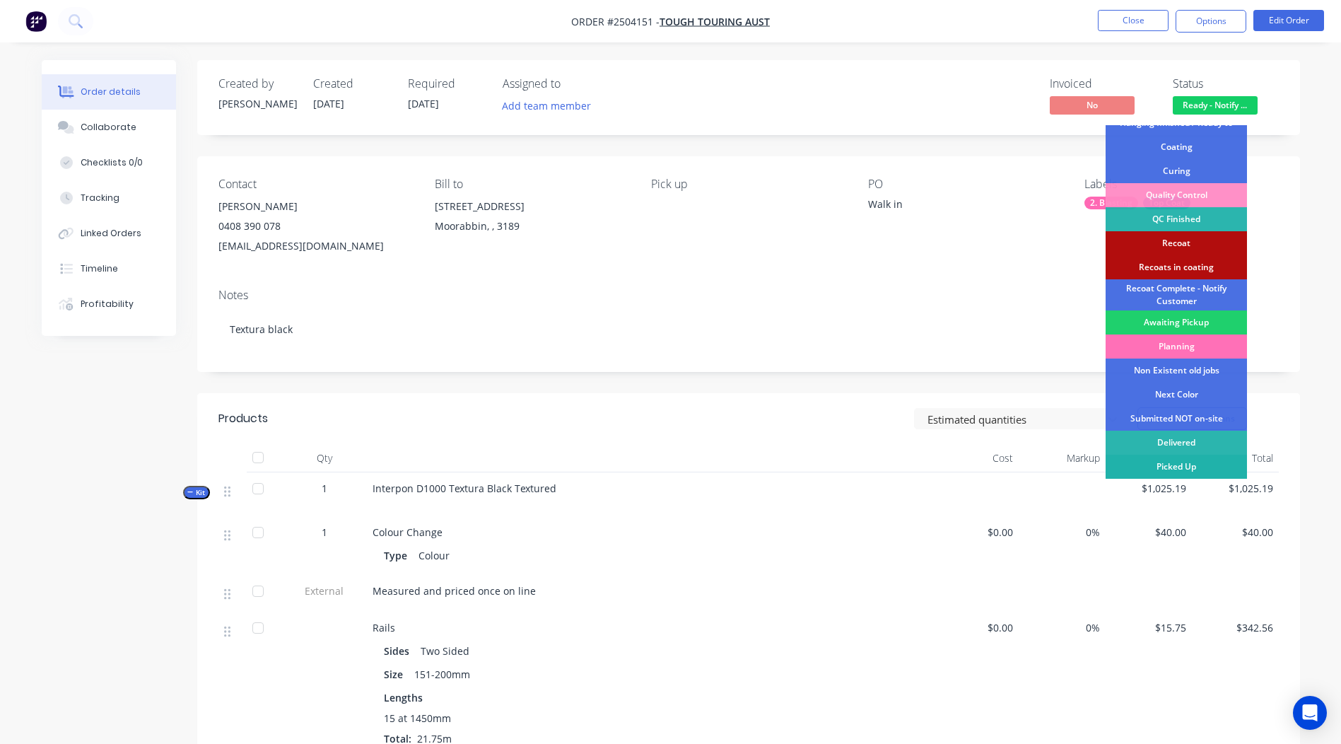
click at [1171, 465] on div "Picked Up" at bounding box center [1176, 467] width 141 height 24
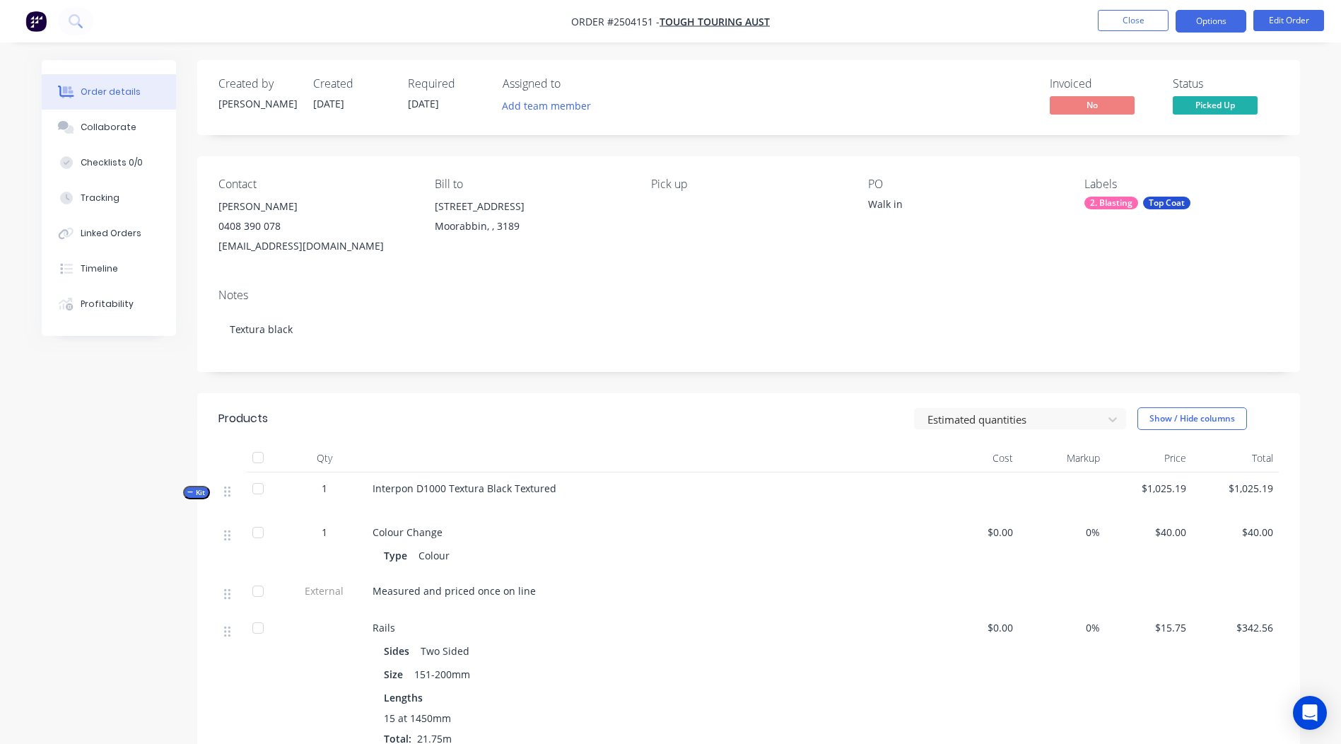
click at [1193, 16] on button "Options" at bounding box center [1211, 21] width 71 height 23
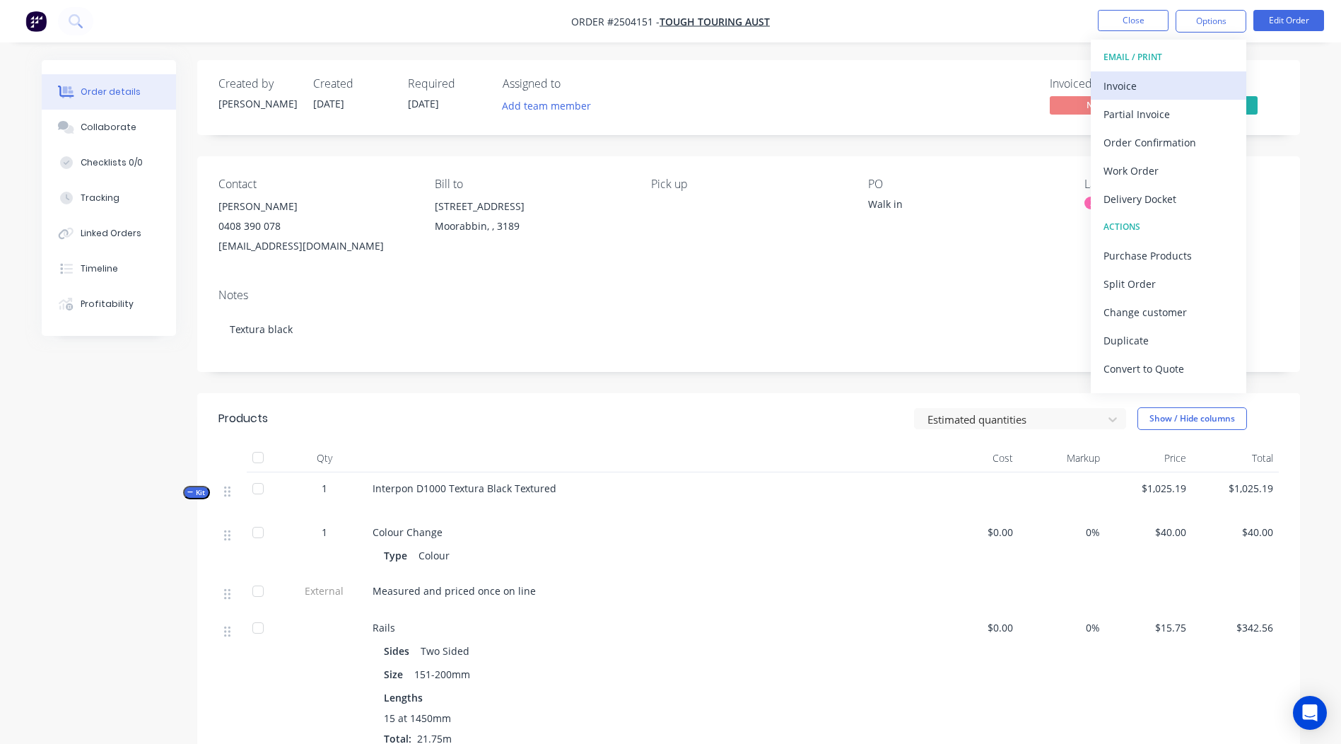
click at [1126, 81] on div "Invoice" at bounding box center [1168, 86] width 130 height 20
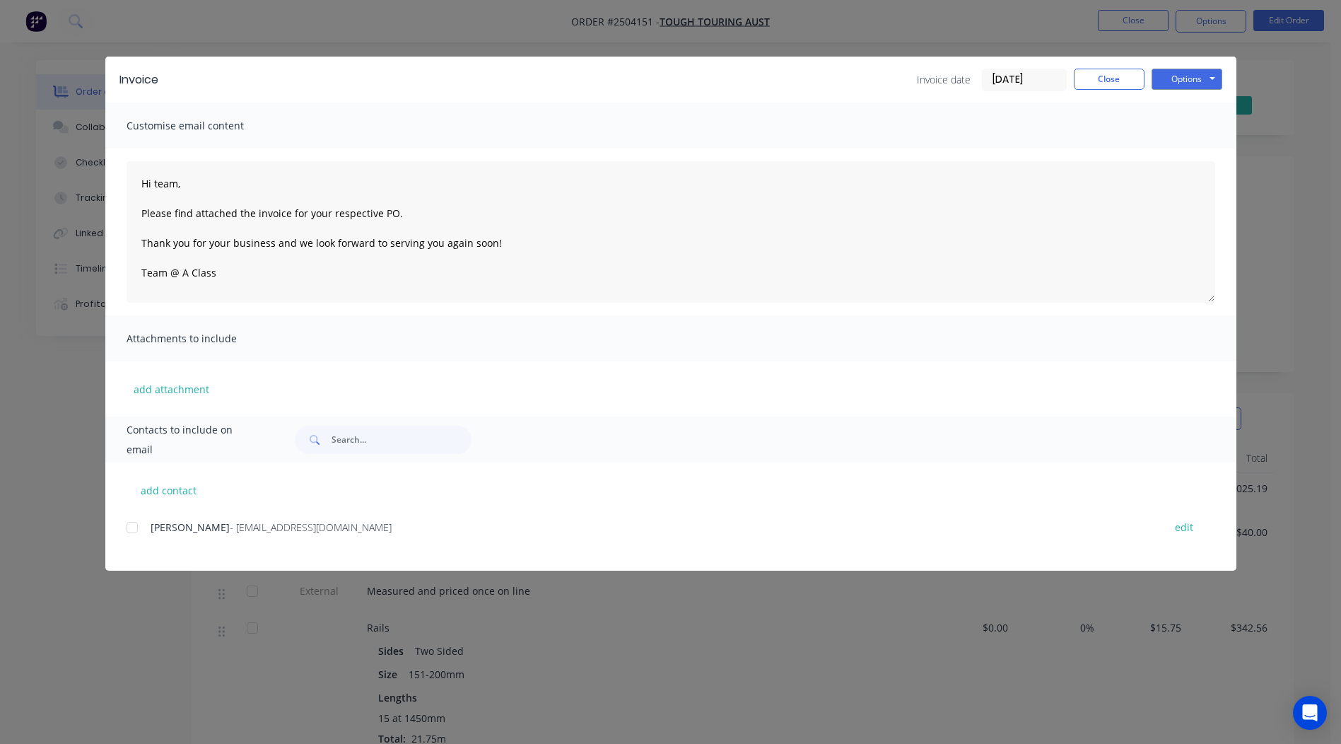
click at [129, 529] on div at bounding box center [132, 527] width 28 height 28
click at [1173, 78] on button "Options" at bounding box center [1187, 79] width 71 height 21
click at [1188, 146] on button "Email" at bounding box center [1197, 150] width 90 height 23
click at [1114, 81] on button "Close" at bounding box center [1109, 79] width 71 height 21
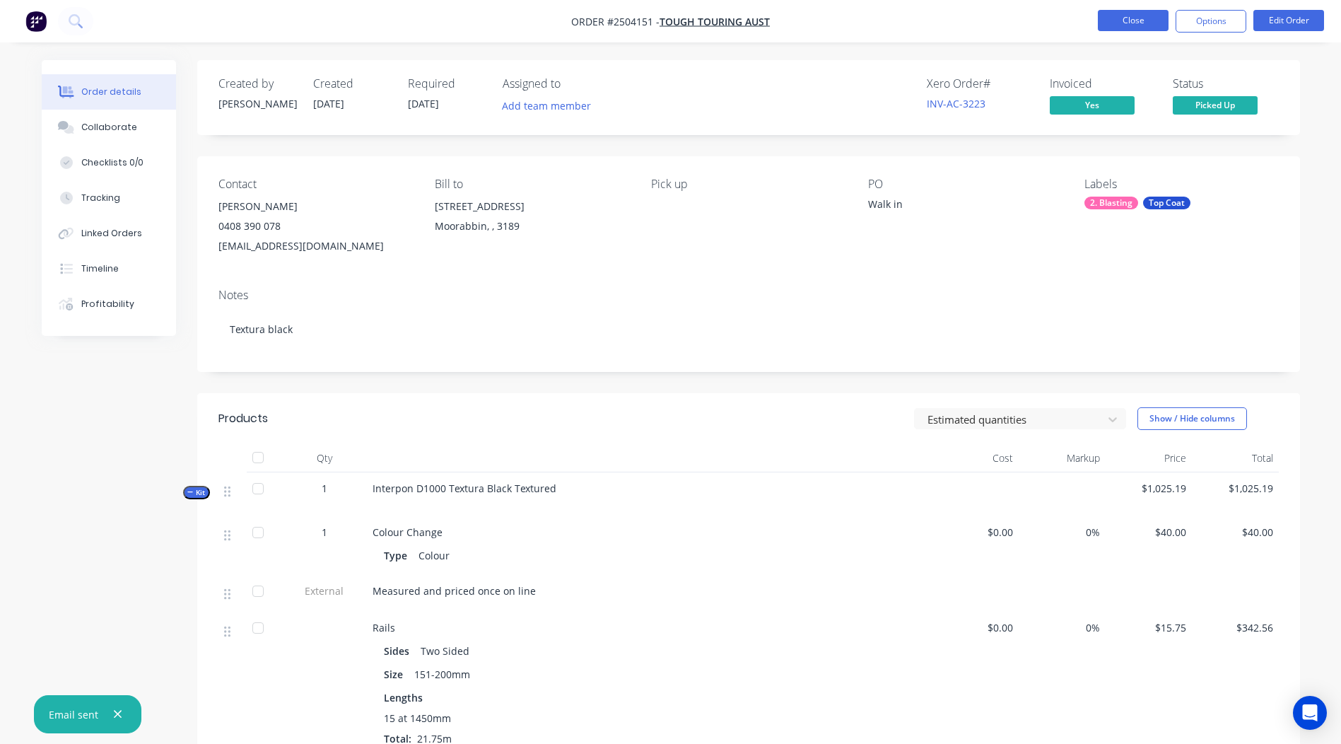
click at [1137, 16] on button "Close" at bounding box center [1133, 20] width 71 height 21
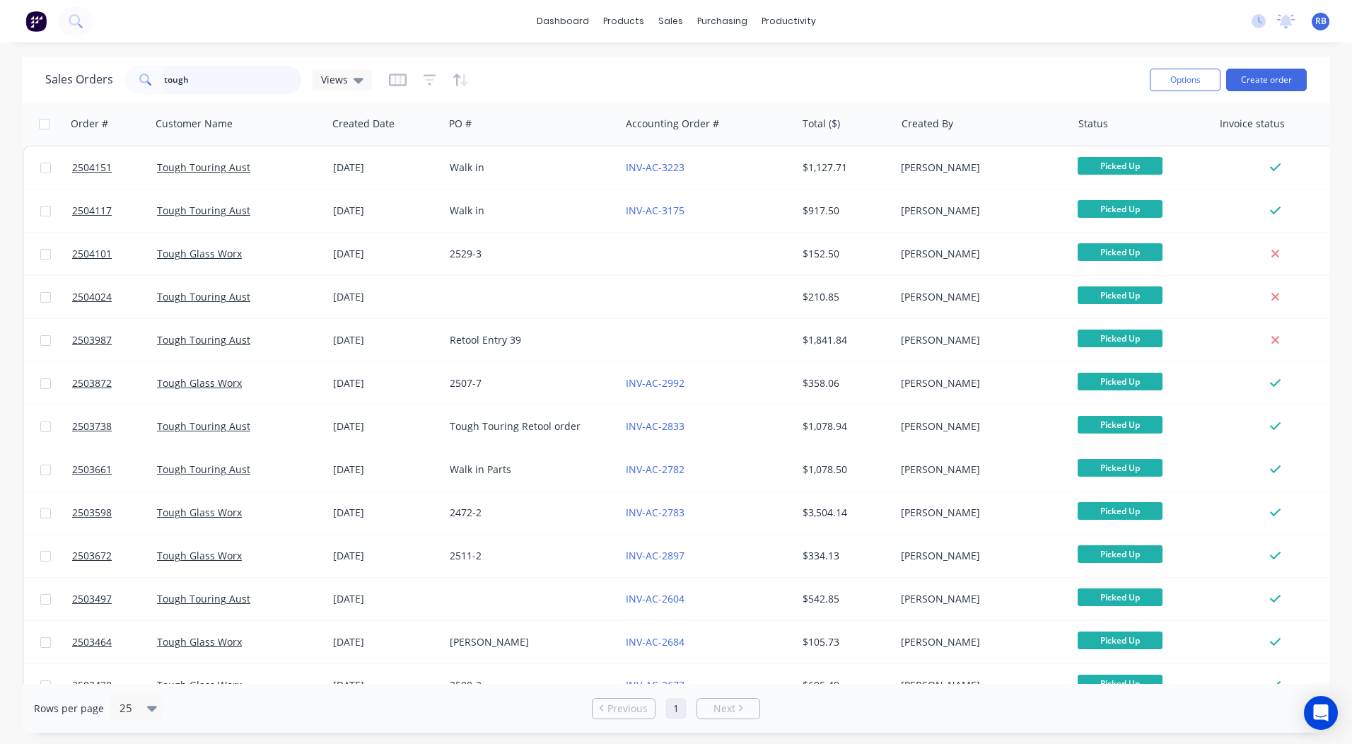
click at [242, 73] on input "tough" at bounding box center [233, 80] width 138 height 28
click at [238, 74] on input "tough" at bounding box center [233, 80] width 138 height 28
click at [238, 75] on input "tough" at bounding box center [233, 80] width 138 height 28
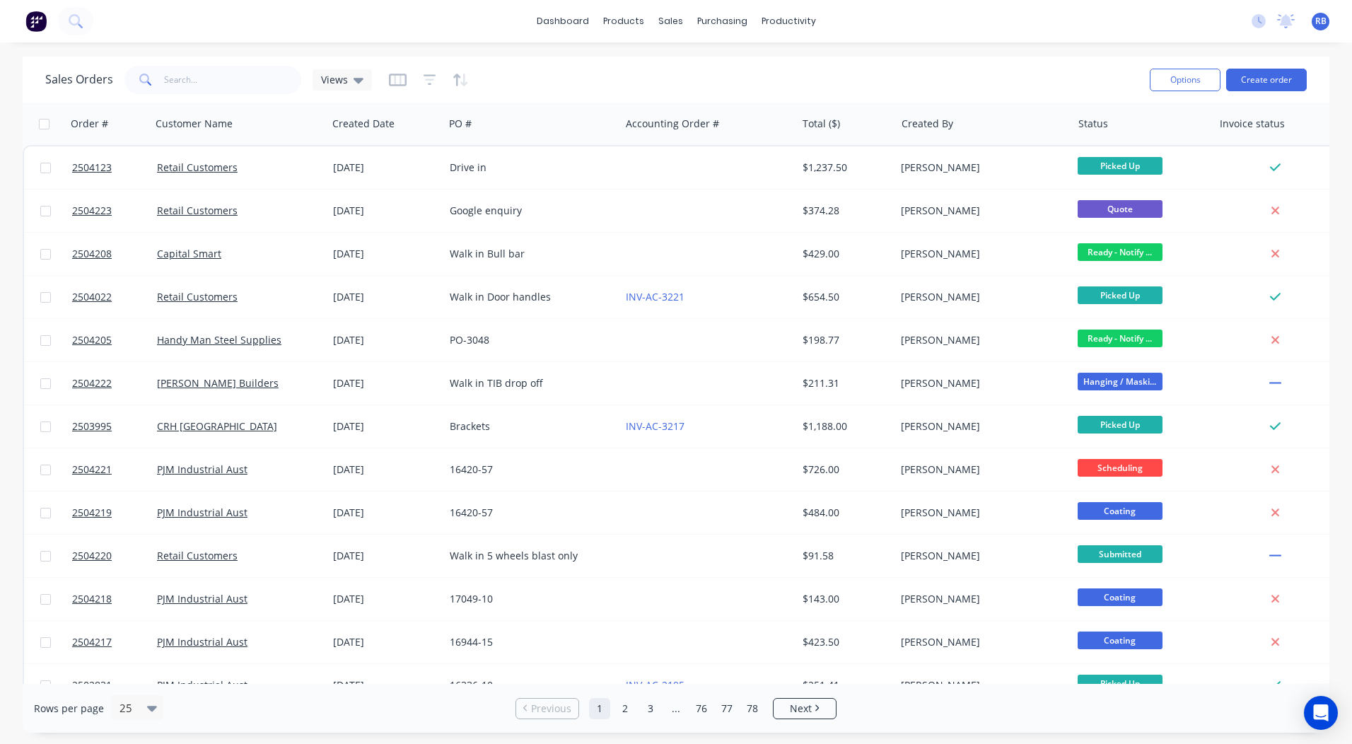
click at [869, 78] on div "Sales Orders Views" at bounding box center [591, 79] width 1093 height 35
click at [906, 47] on div "dashboard products sales purchasing productivity dashboard products Product Cat…" at bounding box center [676, 372] width 1352 height 744
click at [168, 83] on input "text" at bounding box center [233, 80] width 138 height 28
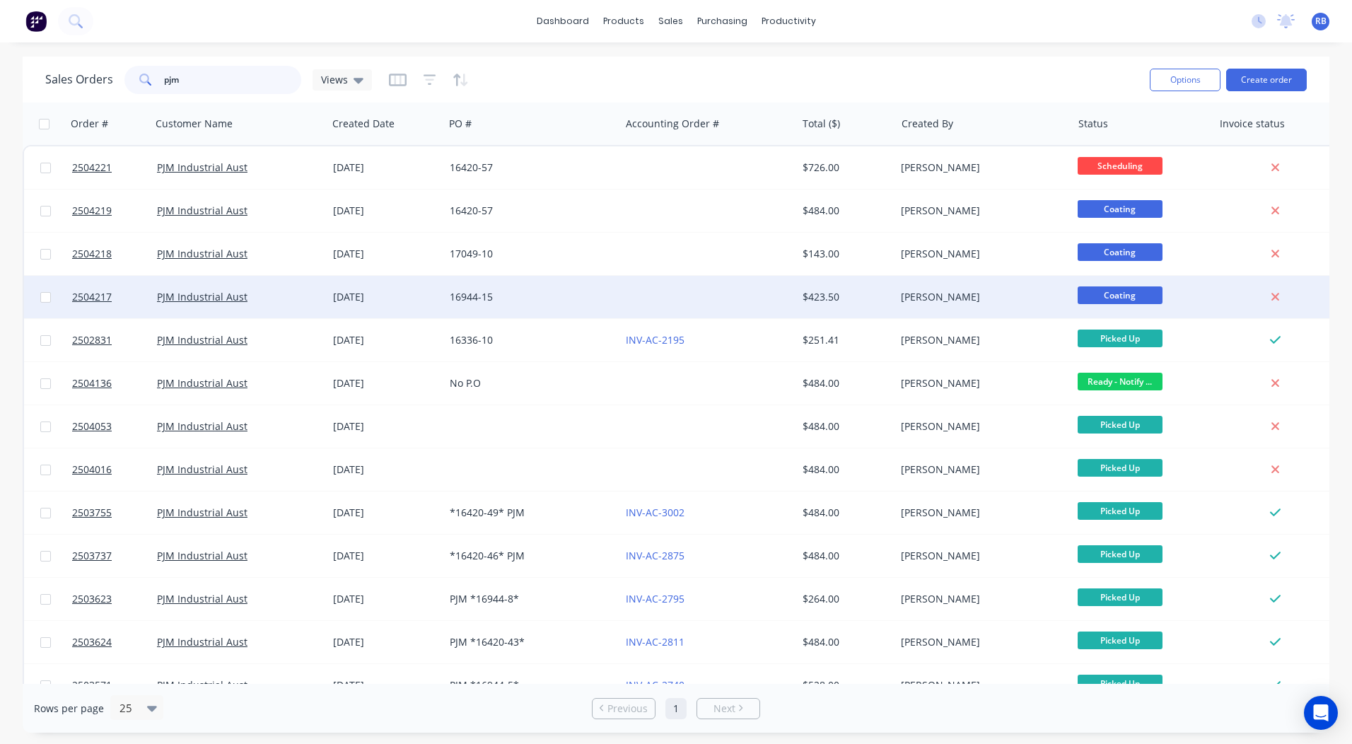
type input "pjm"
click at [881, 284] on div "$423.50" at bounding box center [846, 297] width 99 height 42
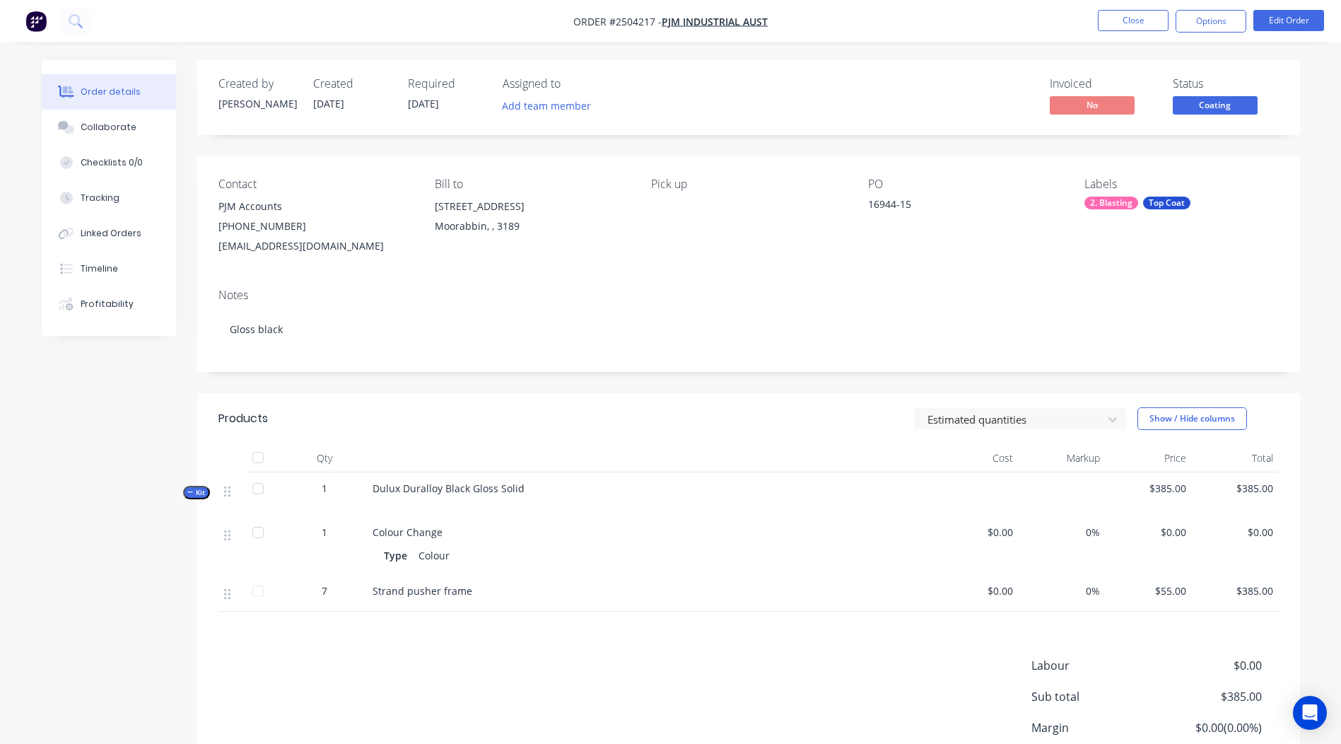
click at [1219, 102] on span "Coating" at bounding box center [1215, 105] width 85 height 18
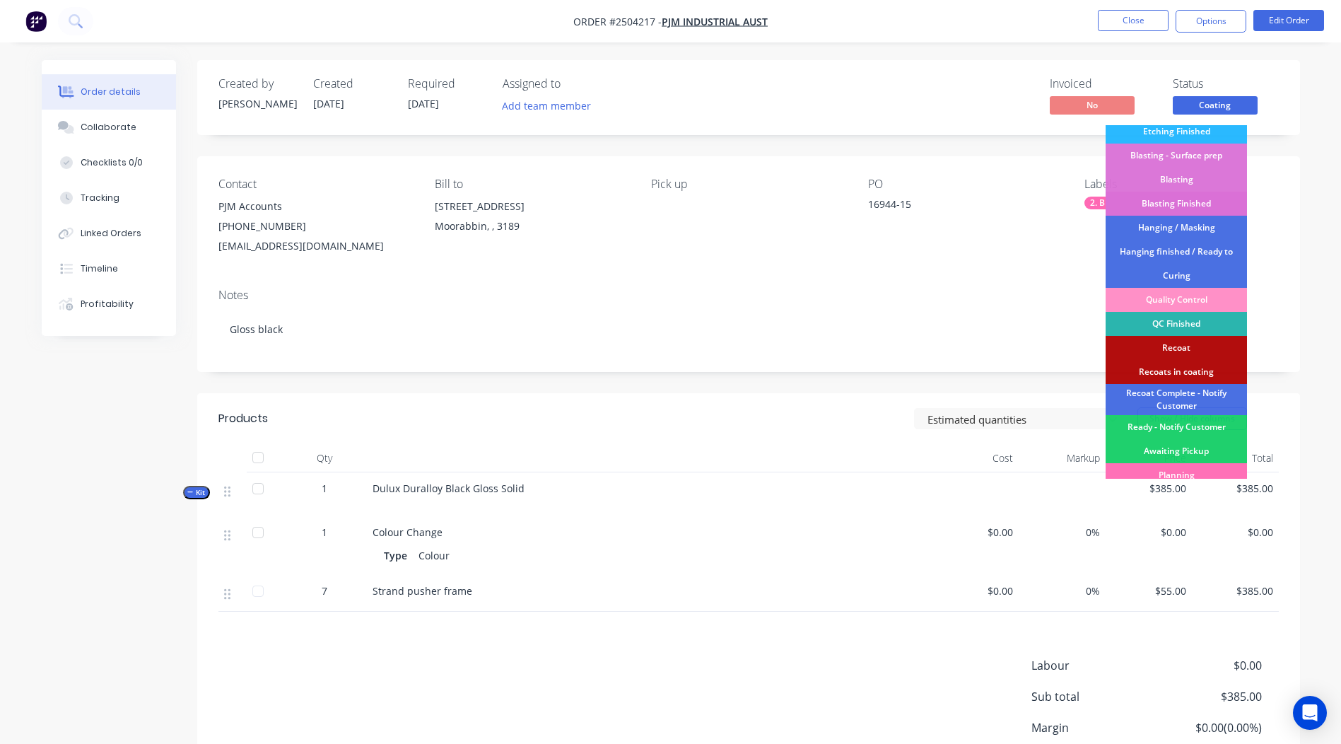
scroll to position [351, 0]
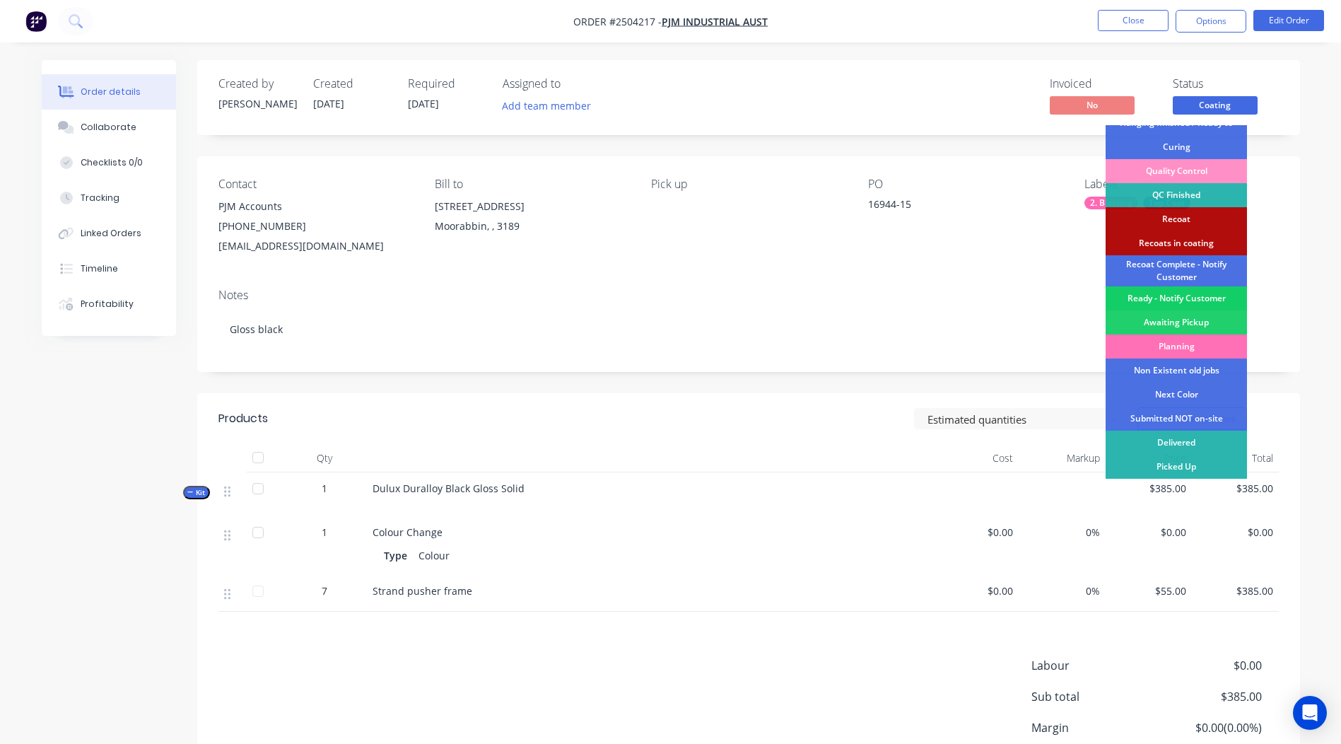
click at [1193, 293] on div "Ready - Notify Customer" at bounding box center [1176, 298] width 141 height 24
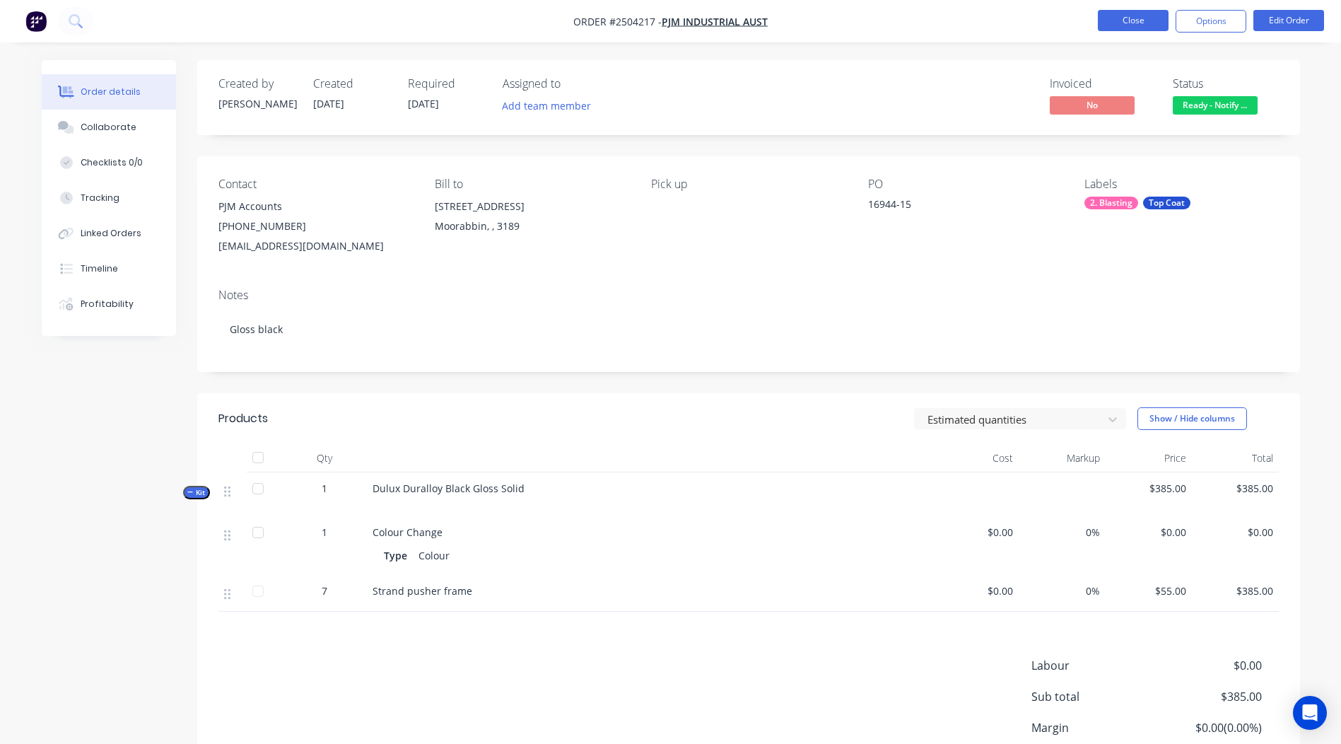
click at [1129, 18] on button "Close" at bounding box center [1133, 20] width 71 height 21
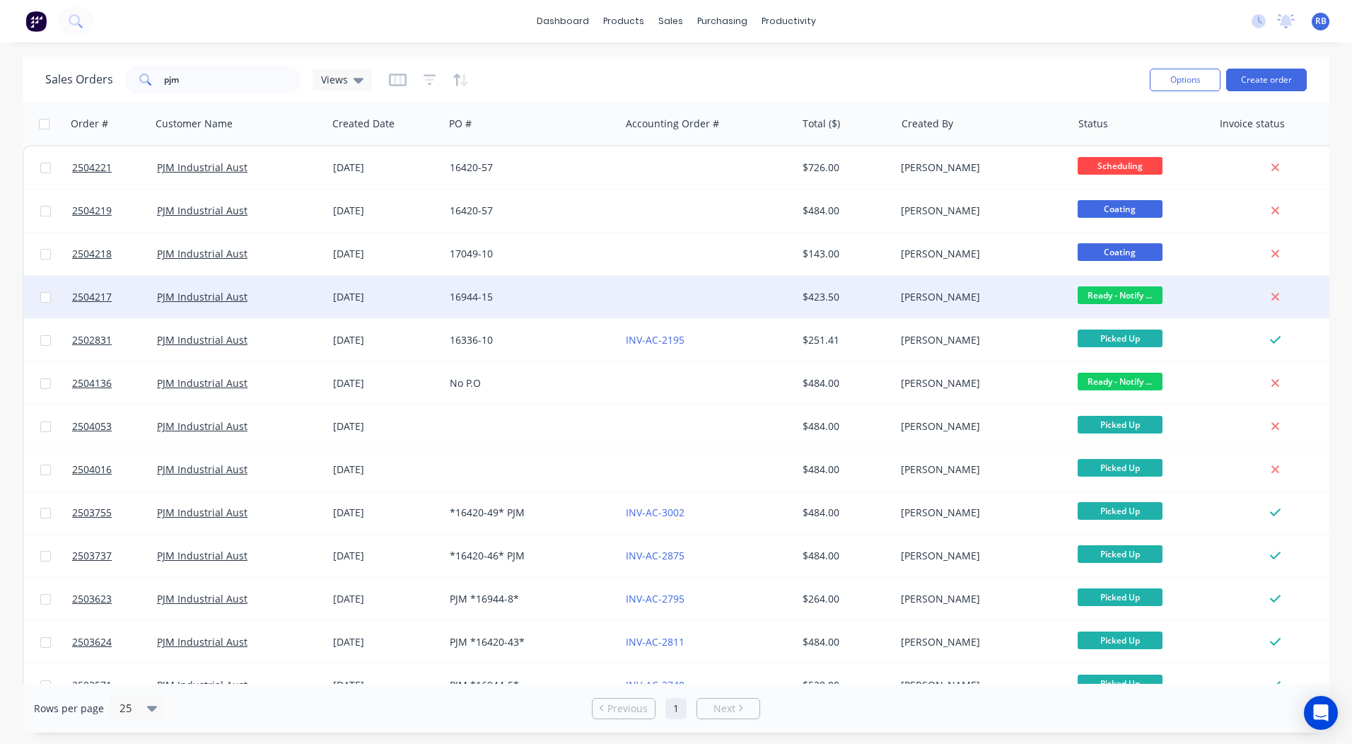
click at [950, 296] on div "[PERSON_NAME]" at bounding box center [979, 297] width 157 height 14
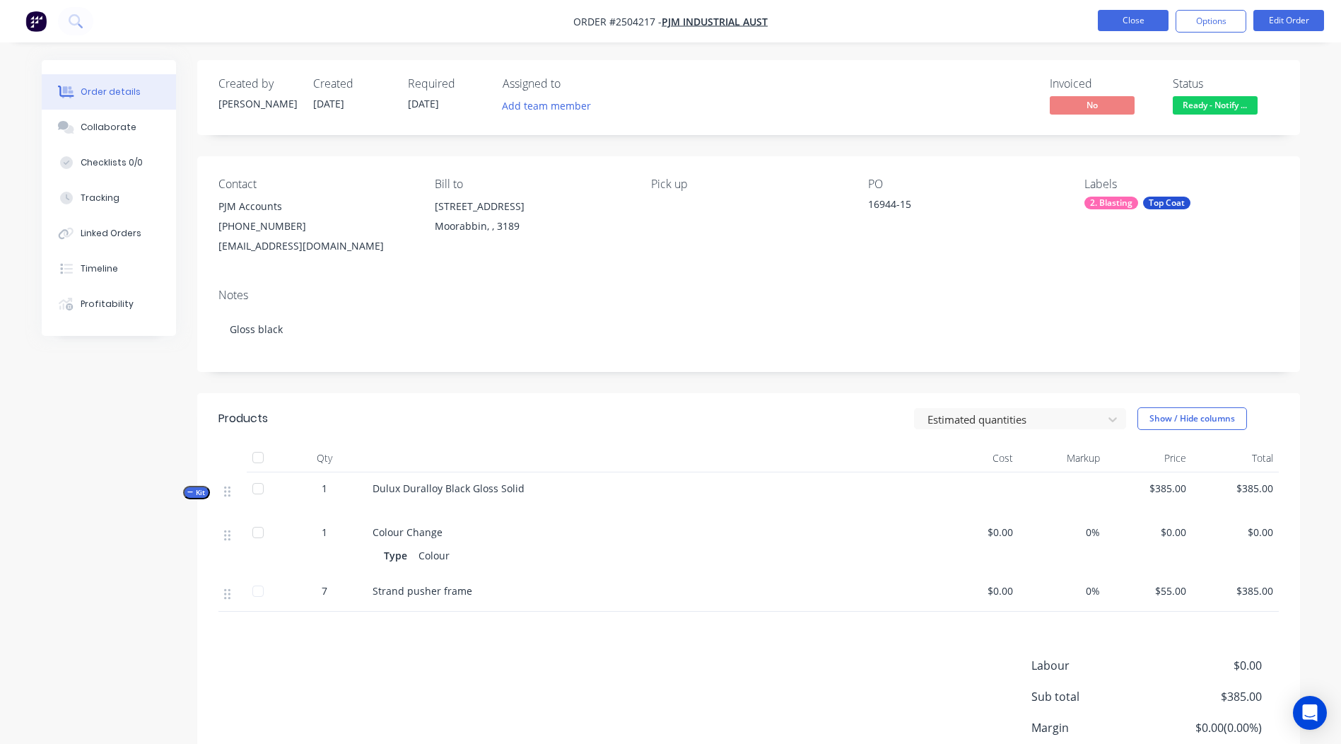
click at [1134, 13] on button "Close" at bounding box center [1133, 20] width 71 height 21
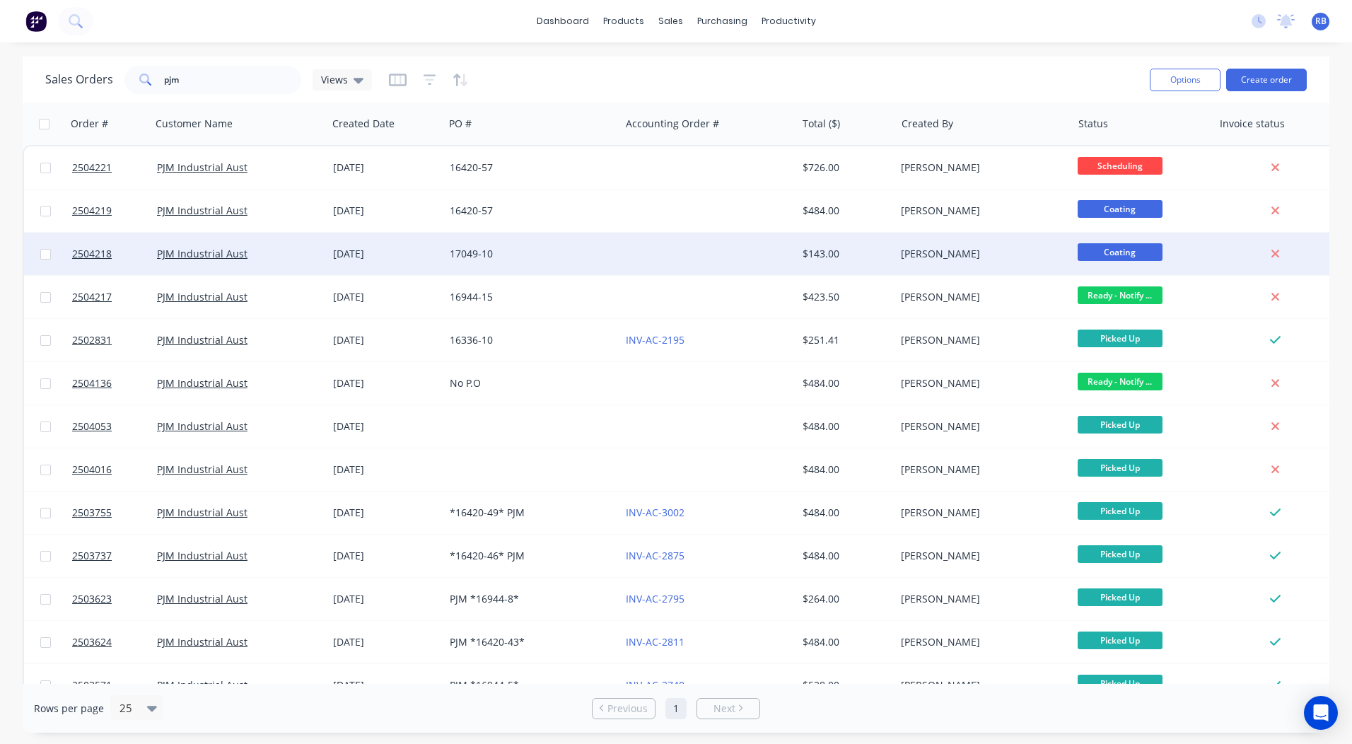
click at [950, 250] on div "[PERSON_NAME]" at bounding box center [979, 254] width 157 height 14
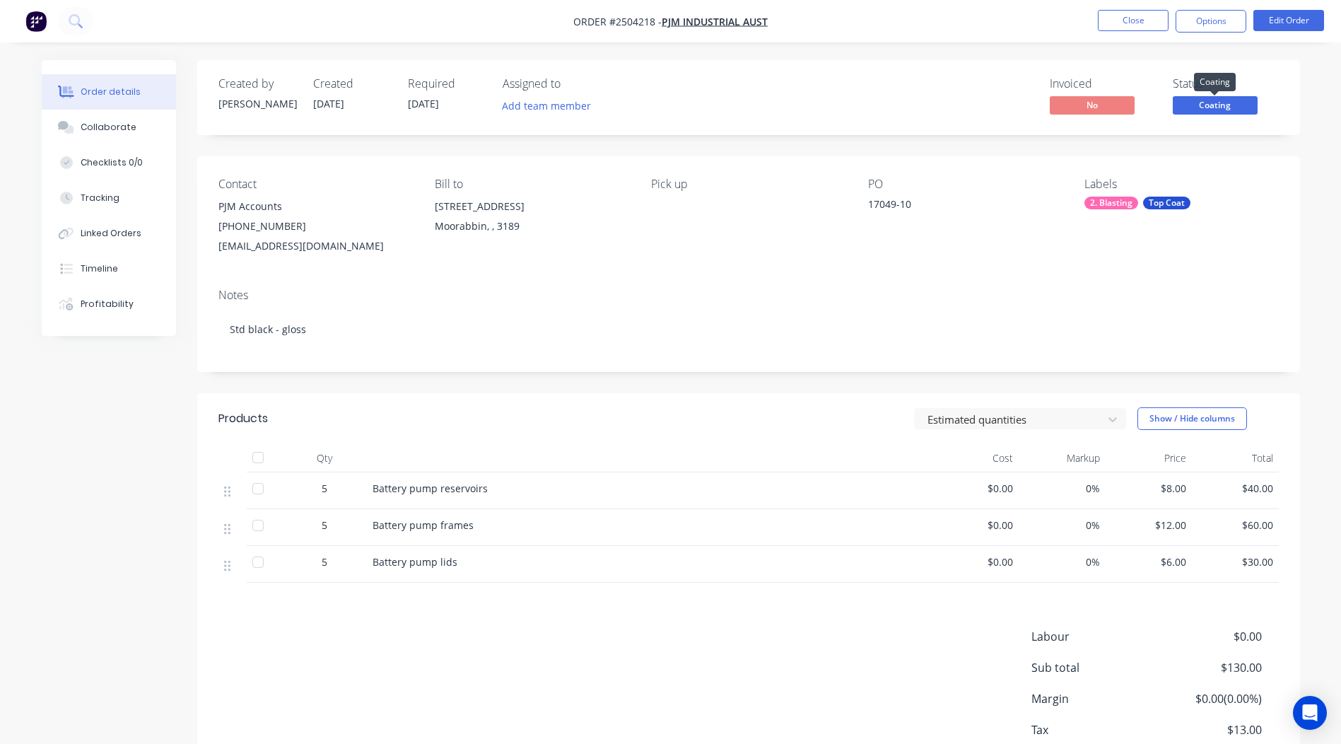
click at [1193, 100] on span "Coating" at bounding box center [1215, 105] width 85 height 18
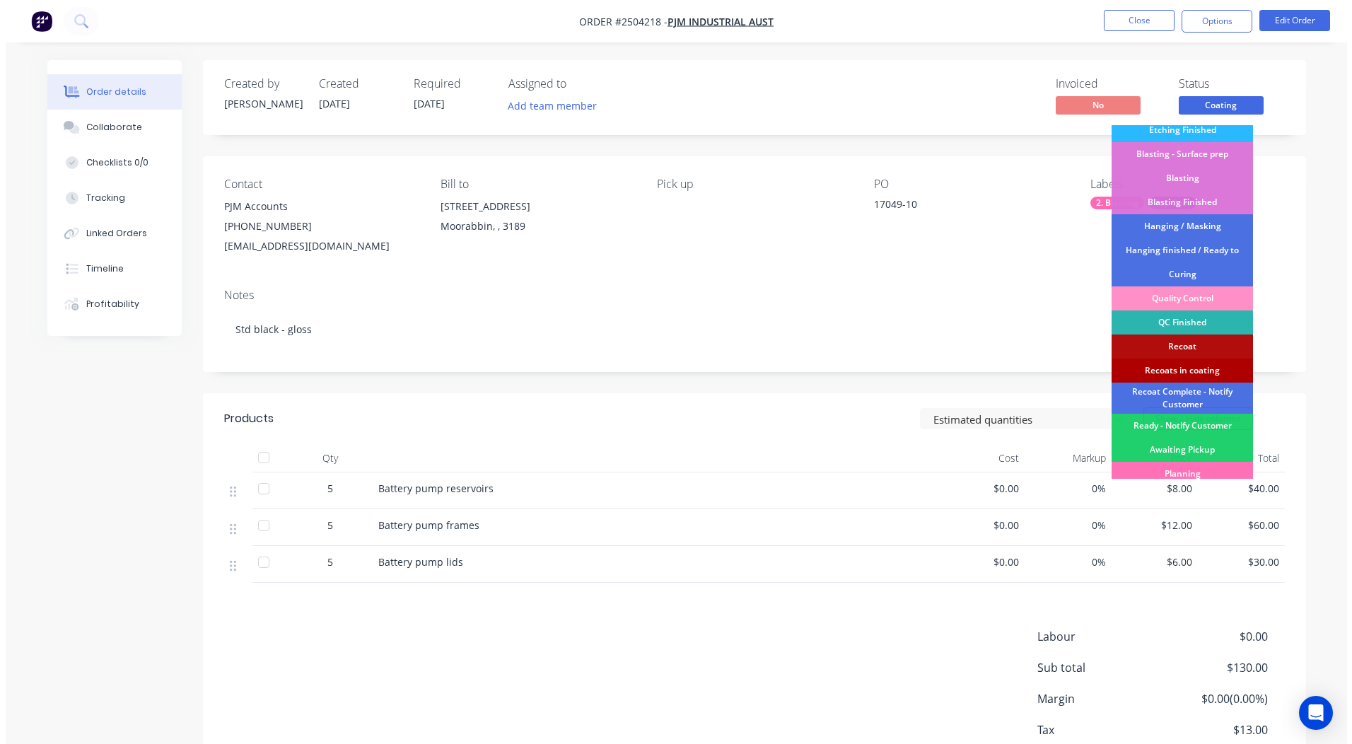
scroll to position [351, 0]
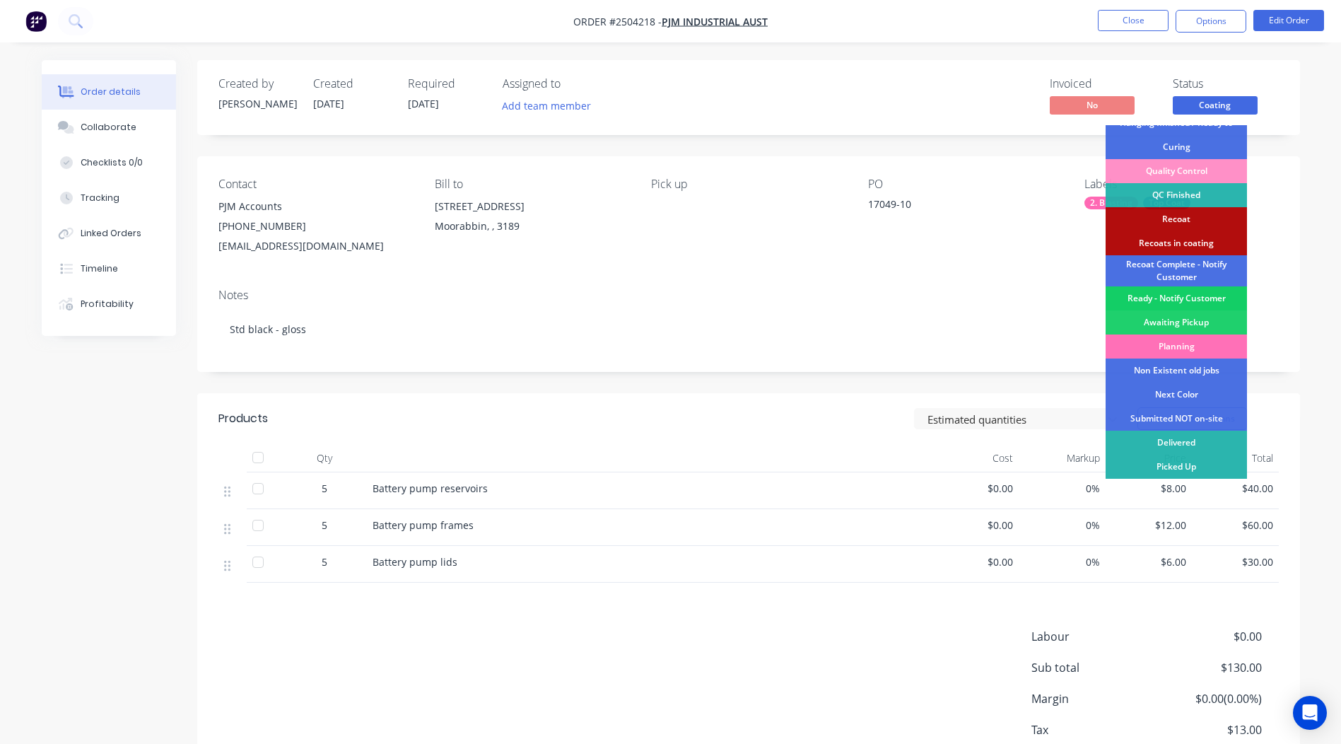
click at [1180, 295] on div "Ready - Notify Customer" at bounding box center [1176, 298] width 141 height 24
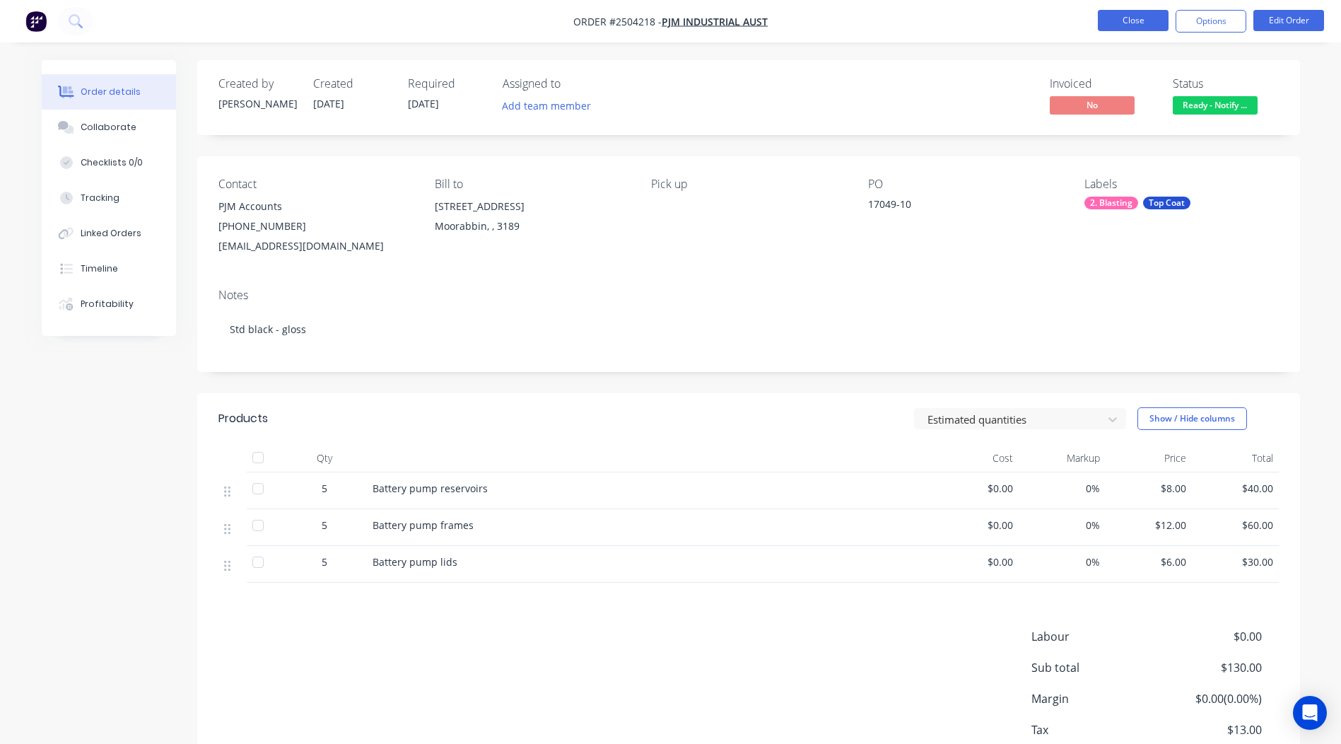
click at [1127, 20] on button "Close" at bounding box center [1133, 20] width 71 height 21
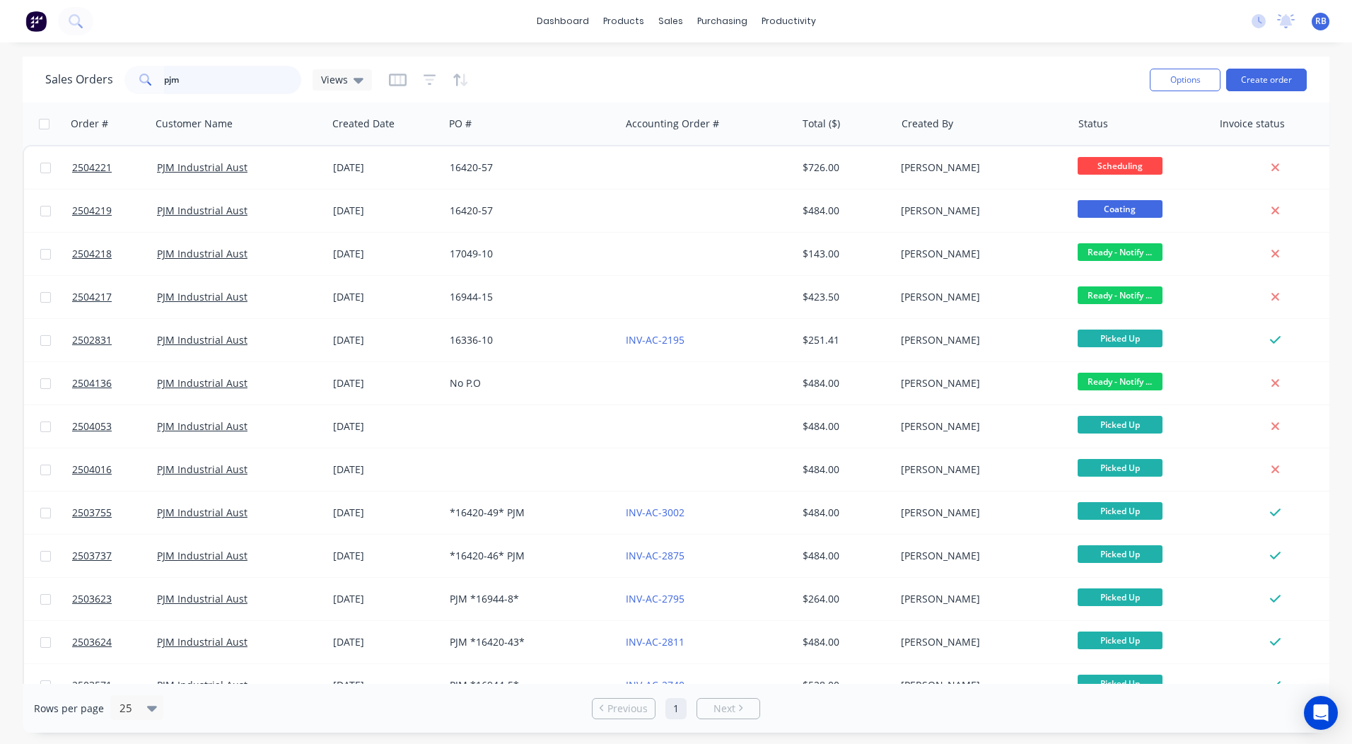
drag, startPoint x: 170, startPoint y: 85, endPoint x: 20, endPoint y: 78, distance: 150.7
click at [64, 82] on div "Sales Orders pjm Views" at bounding box center [208, 80] width 327 height 28
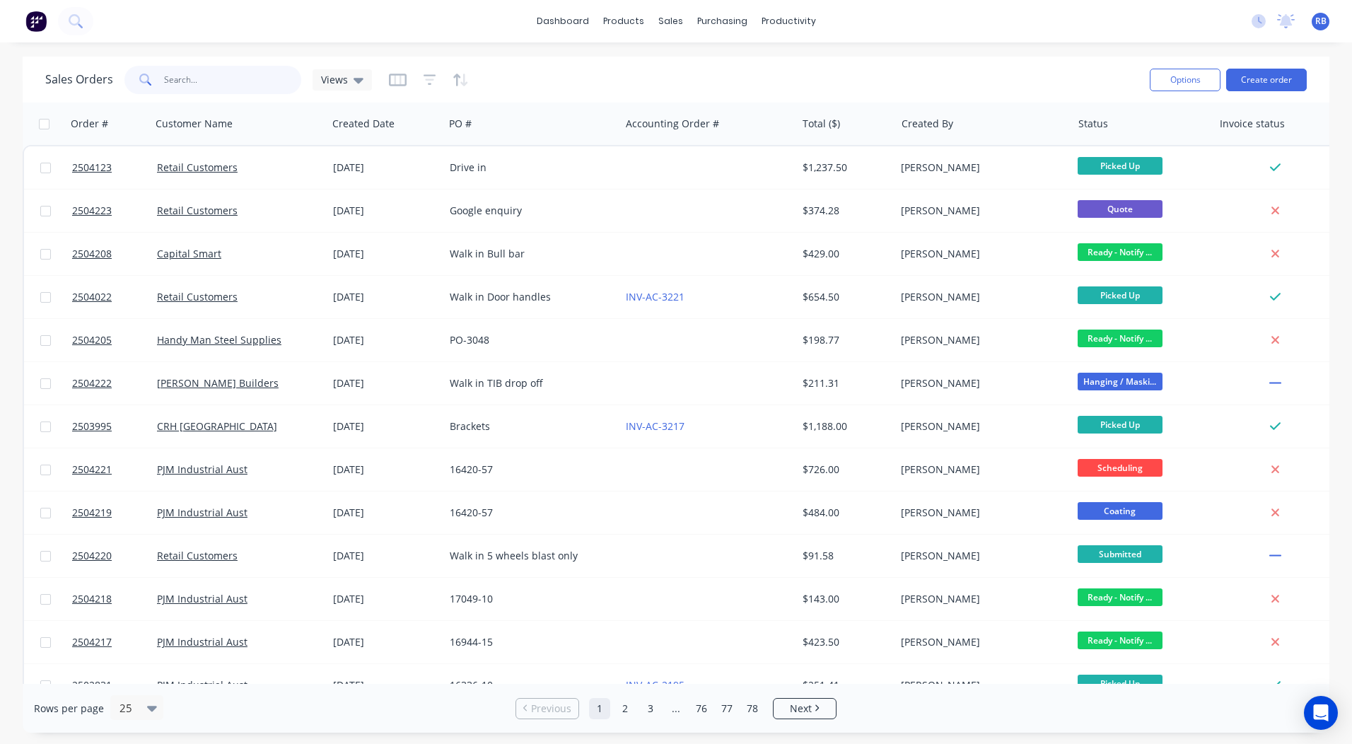
click at [206, 76] on input "text" at bounding box center [233, 80] width 138 height 28
click at [172, 85] on input "text" at bounding box center [233, 80] width 138 height 28
type input "bunker"
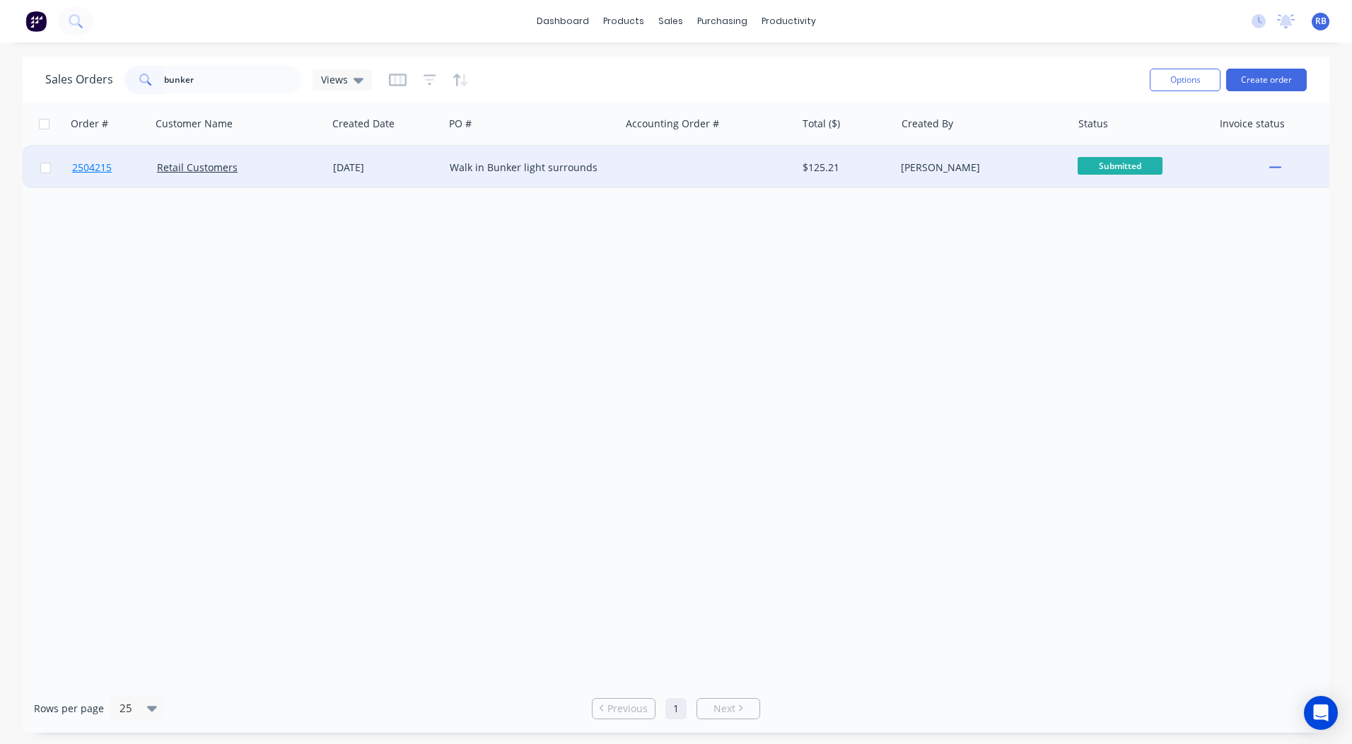
click at [76, 170] on span "2504215" at bounding box center [92, 167] width 40 height 14
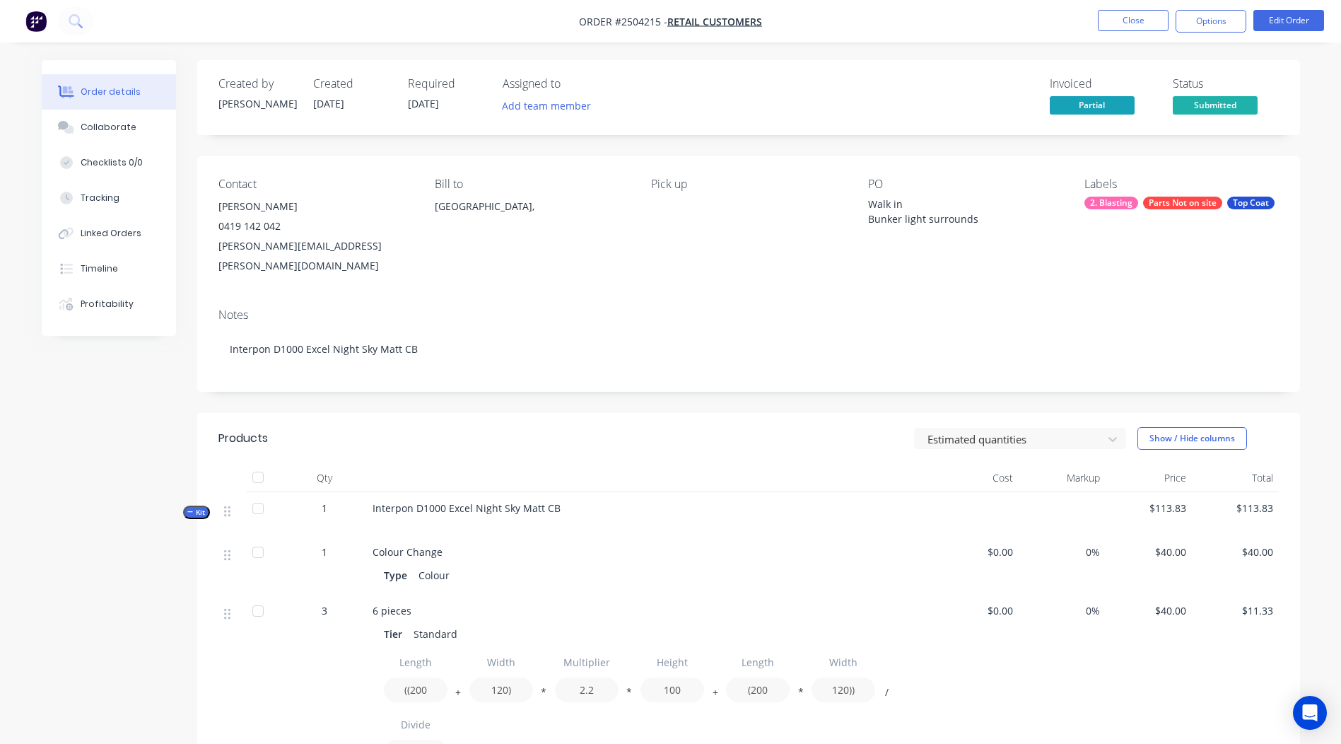
click at [1171, 204] on div "Parts Not on site" at bounding box center [1182, 203] width 79 height 13
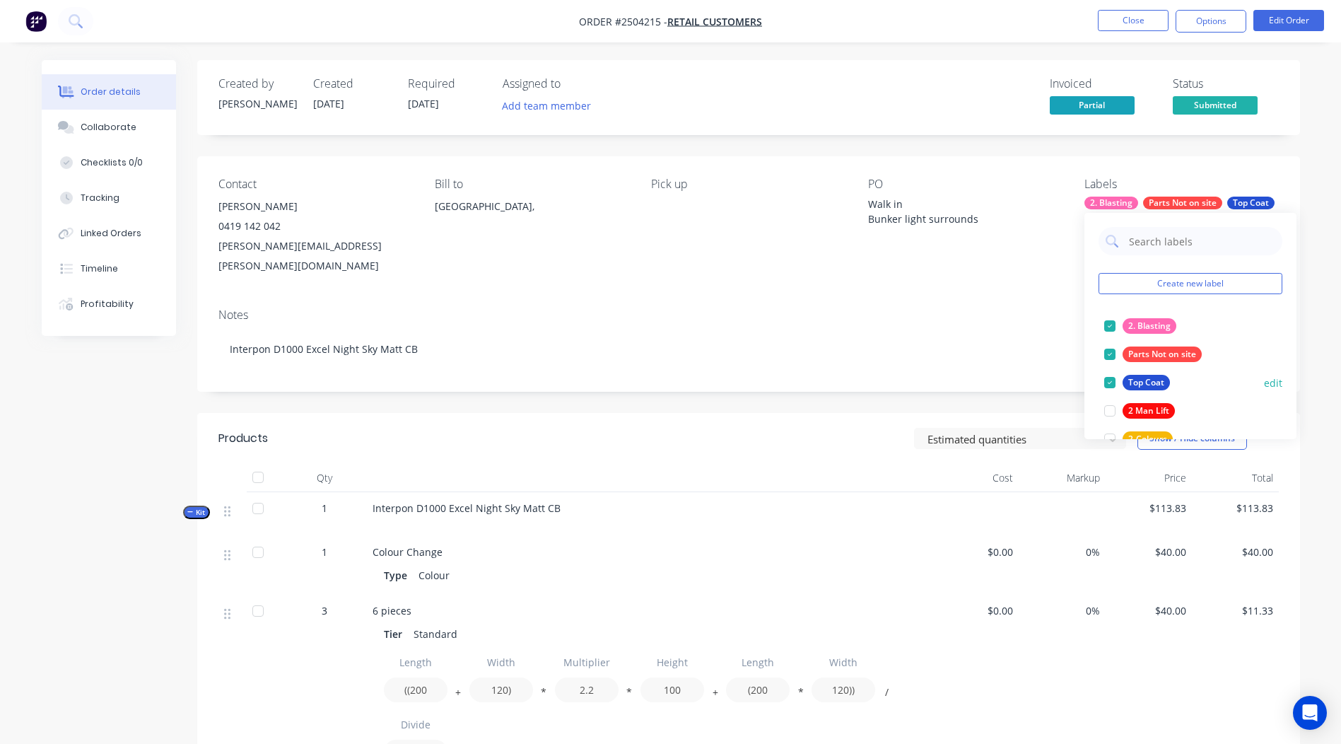
click at [1113, 351] on div at bounding box center [1110, 354] width 28 height 28
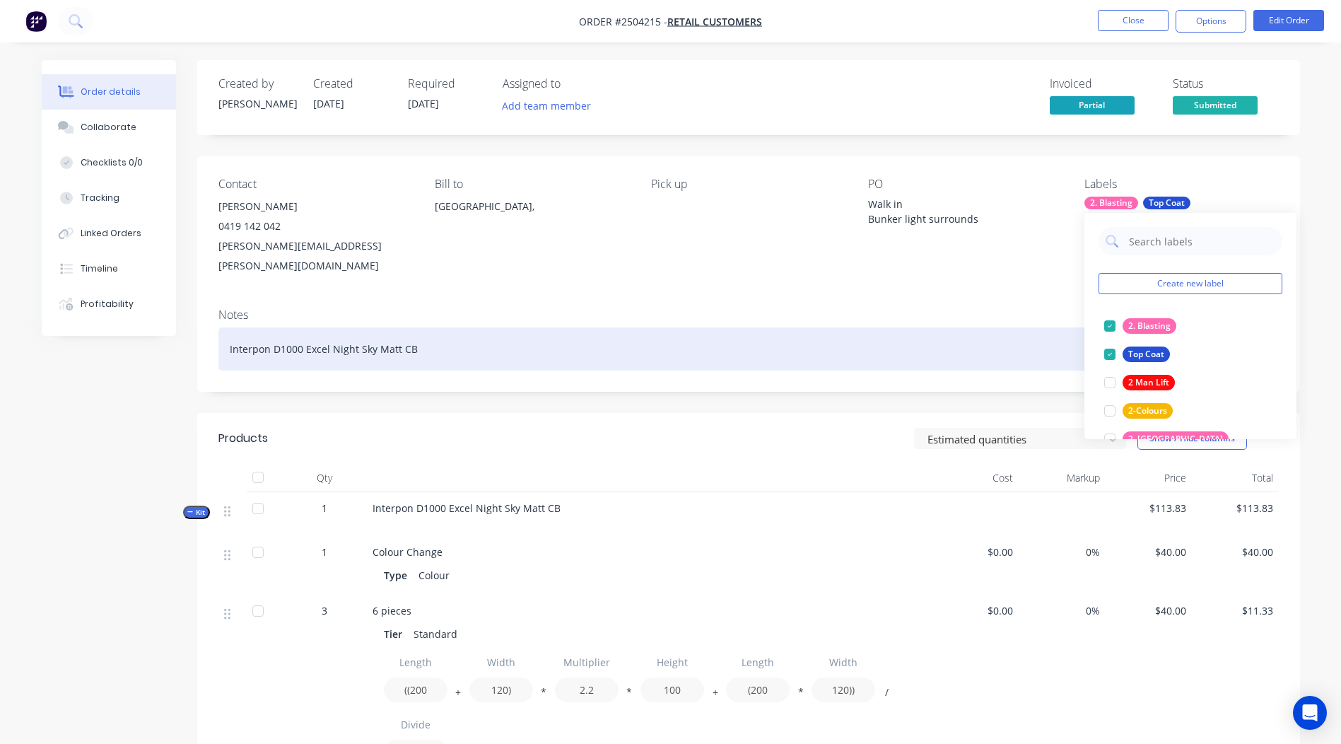
click at [1015, 345] on div "Interpon D1000 Excel Night Sky Matt CB" at bounding box center [748, 348] width 1060 height 43
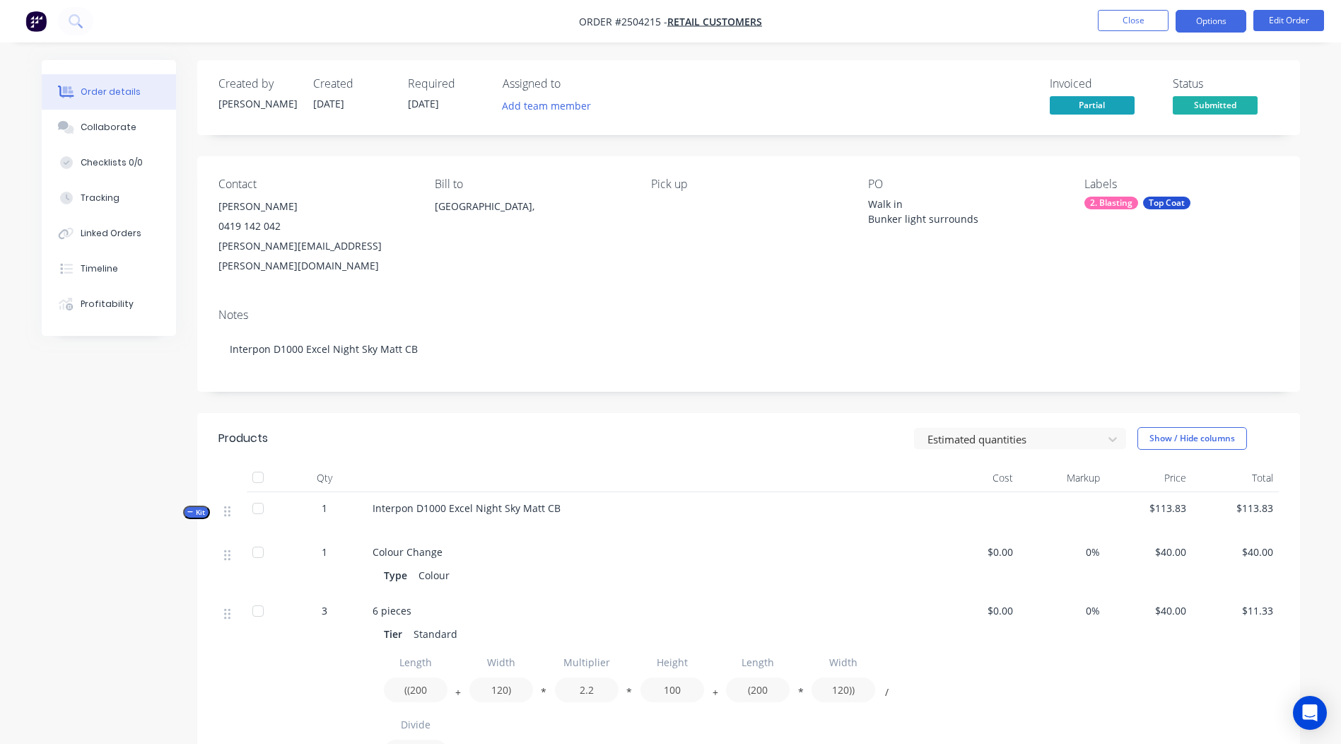
click at [1217, 24] on button "Options" at bounding box center [1211, 21] width 71 height 23
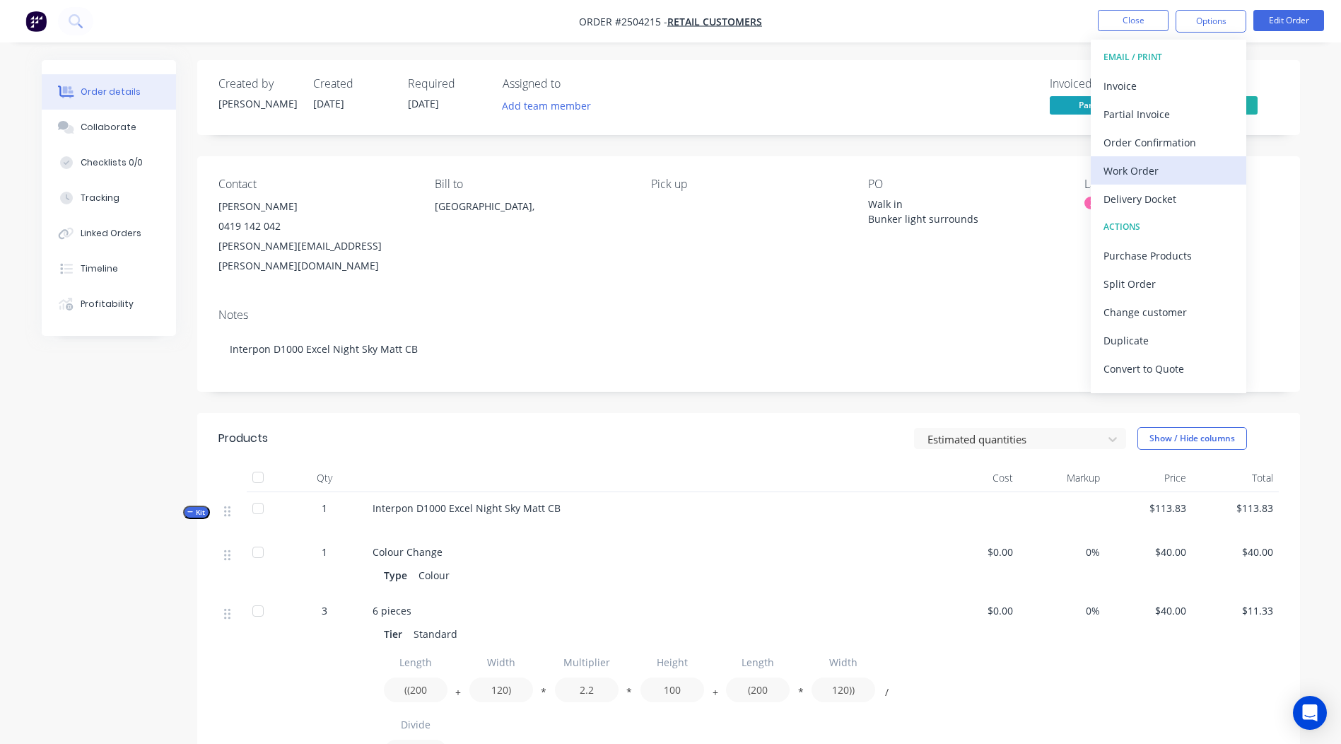
click at [1144, 172] on div "Work Order" at bounding box center [1168, 170] width 130 height 20
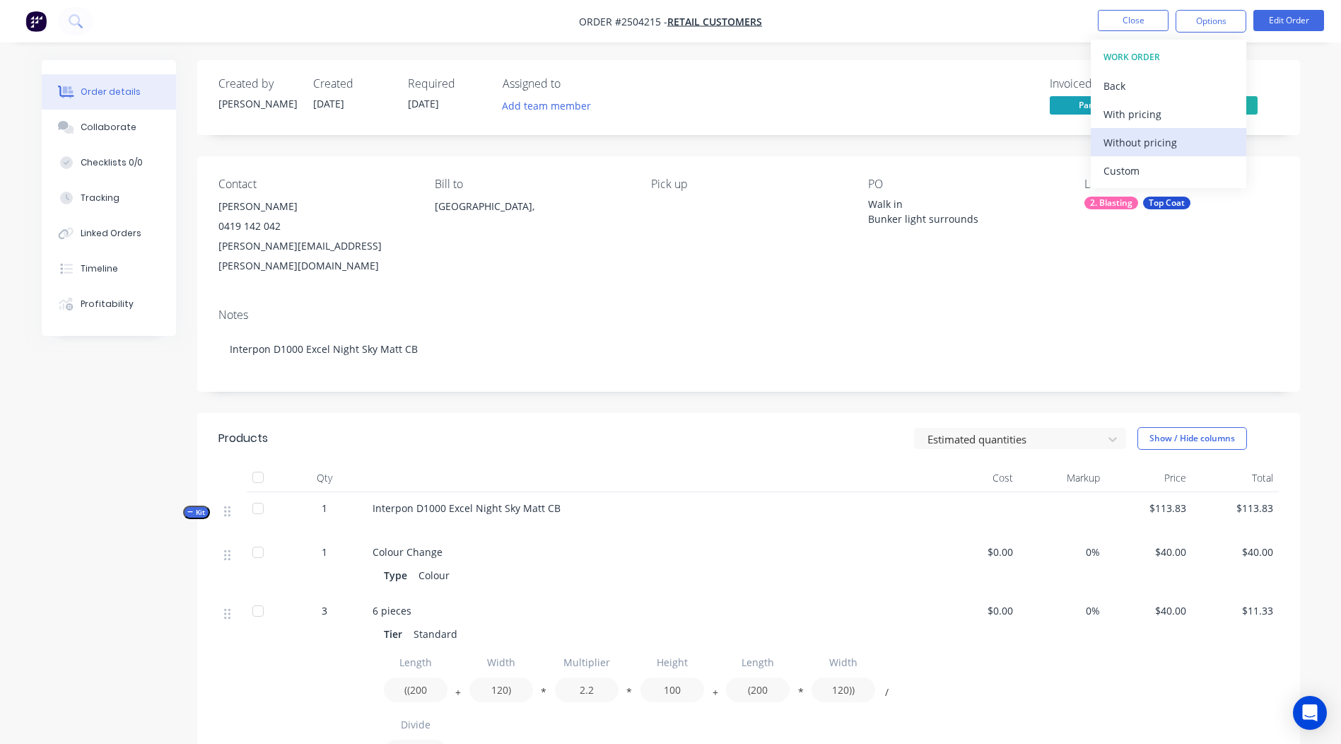
click at [1128, 136] on div "Without pricing" at bounding box center [1168, 142] width 130 height 20
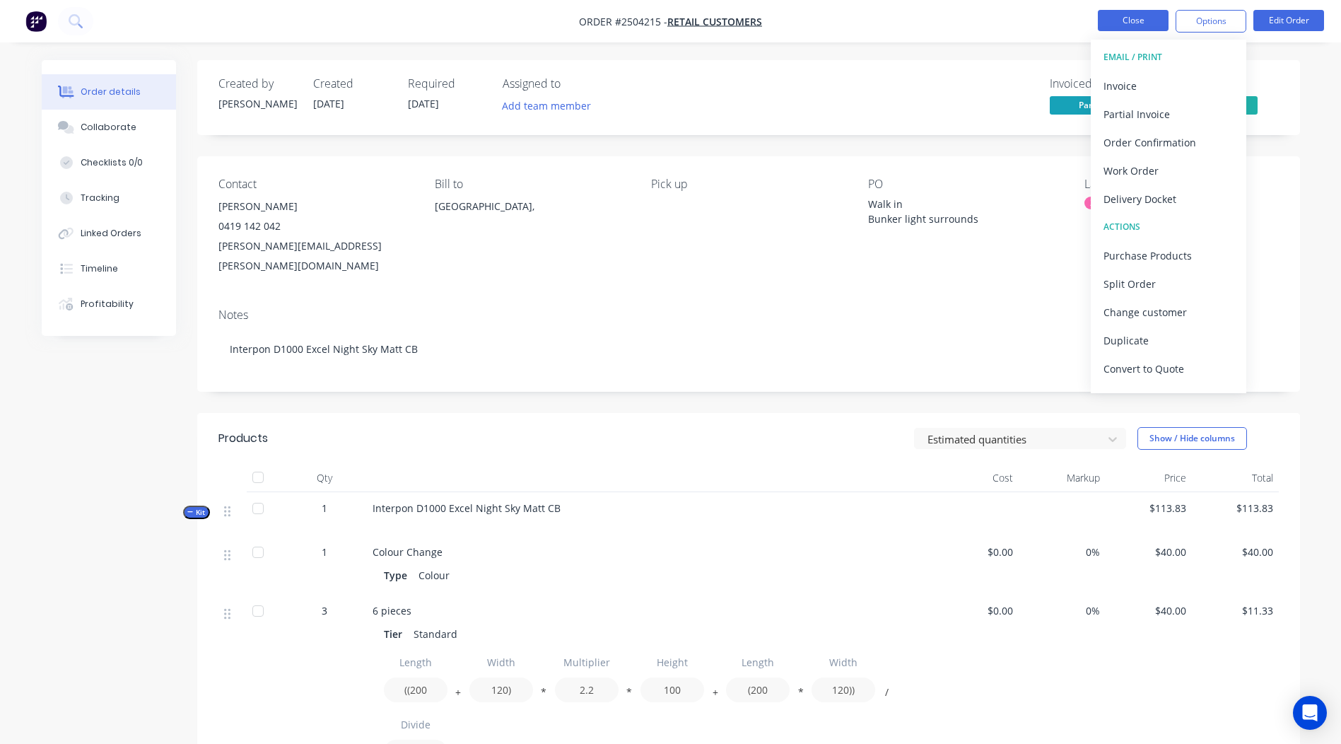
click at [1125, 19] on button "Close" at bounding box center [1133, 20] width 71 height 21
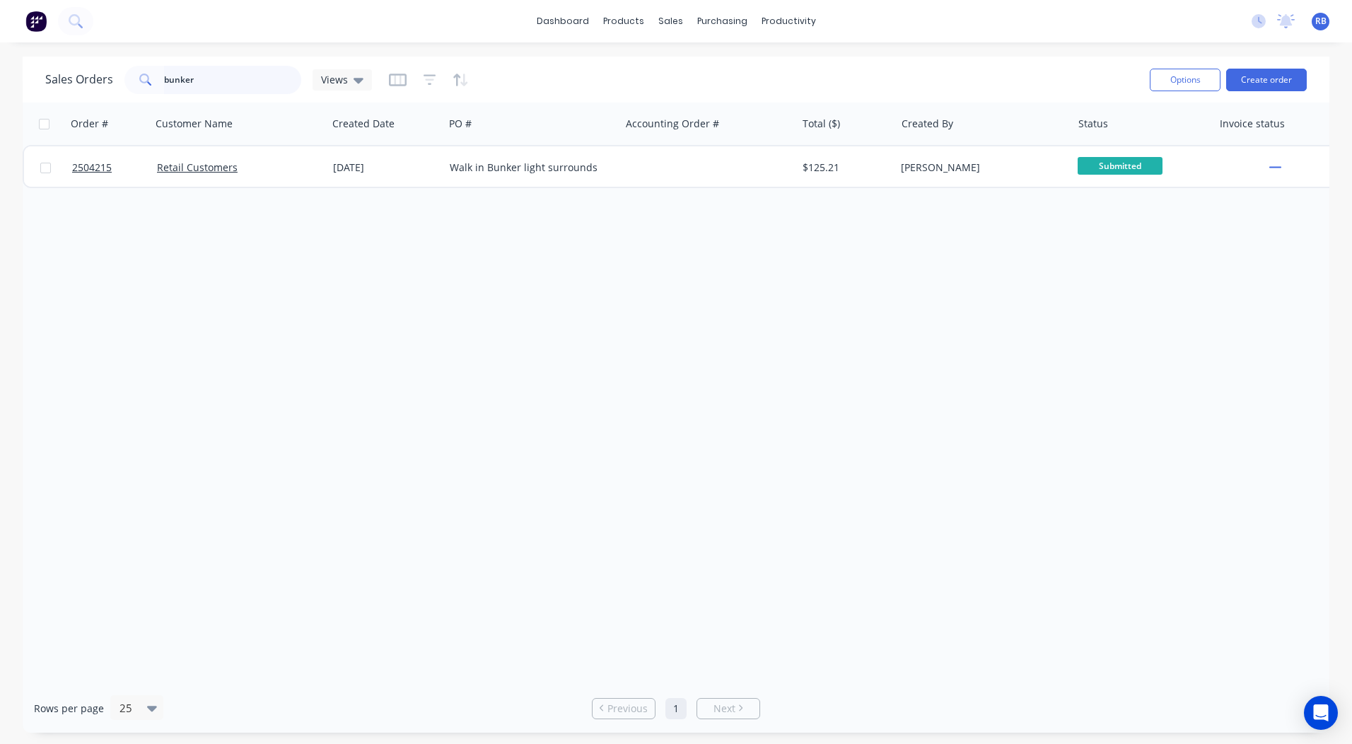
drag, startPoint x: 230, startPoint y: 78, endPoint x: 0, endPoint y: 136, distance: 237.6
click at [0, 139] on html "dashboard products sales purchasing productivity dashboard products Product Cat…" at bounding box center [676, 372] width 1352 height 744
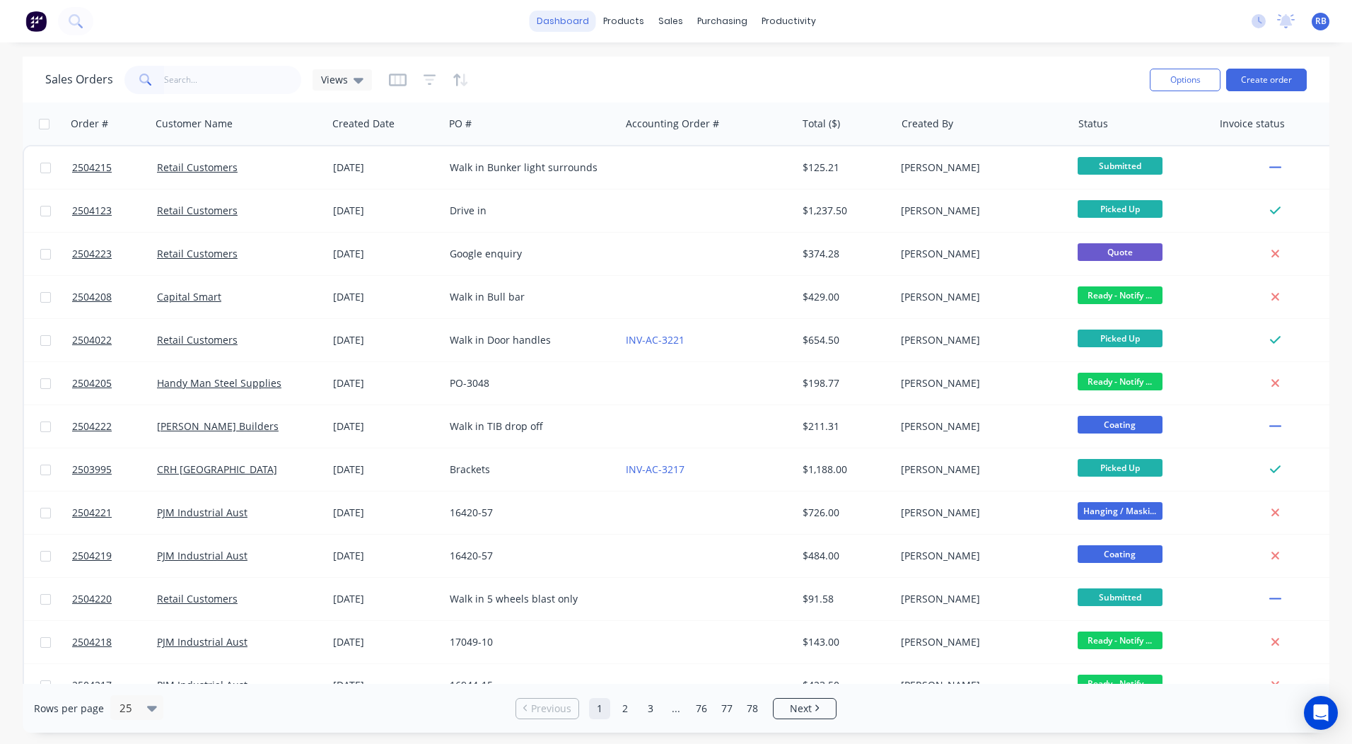
click at [592, 22] on link "dashboard" at bounding box center [562, 21] width 66 height 21
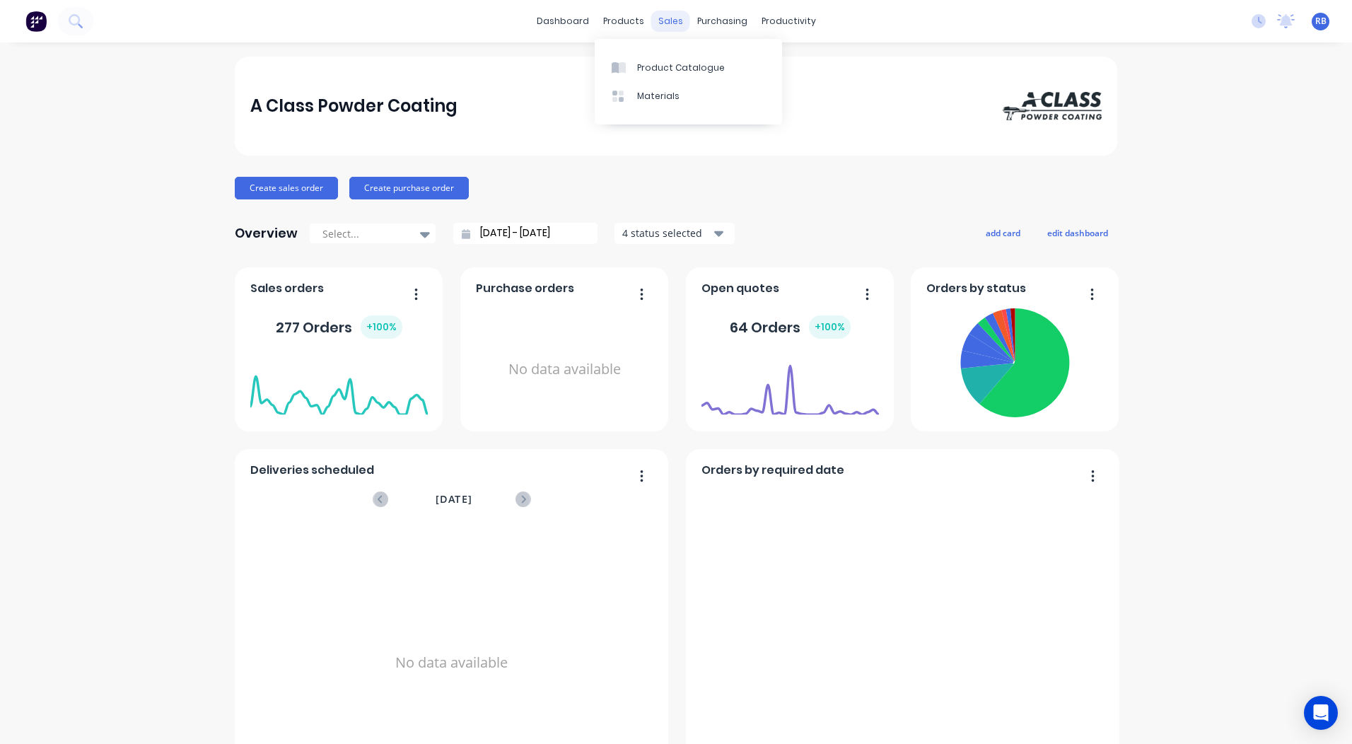
click at [663, 19] on div "sales" at bounding box center [670, 21] width 39 height 21
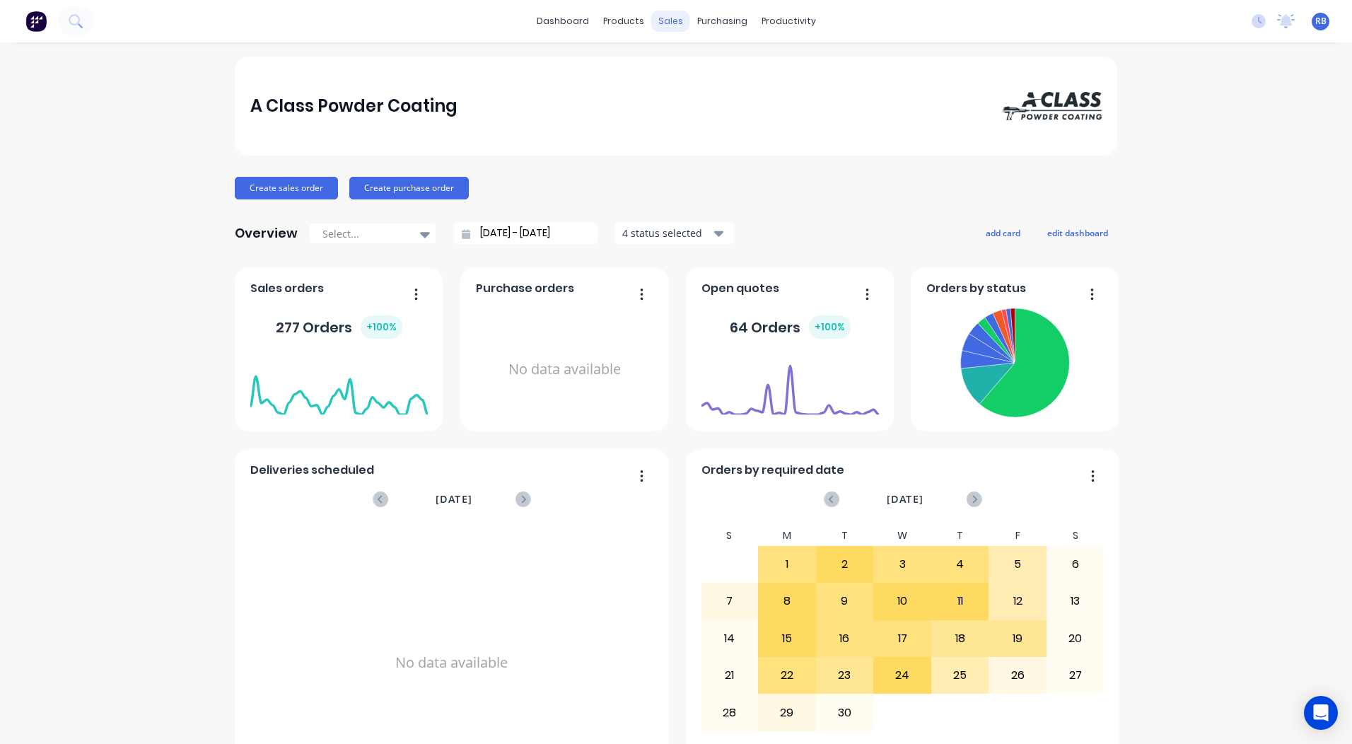
click at [663, 18] on div "sales" at bounding box center [670, 21] width 39 height 21
click at [742, 74] on link "Sales Orders" at bounding box center [739, 67] width 187 height 28
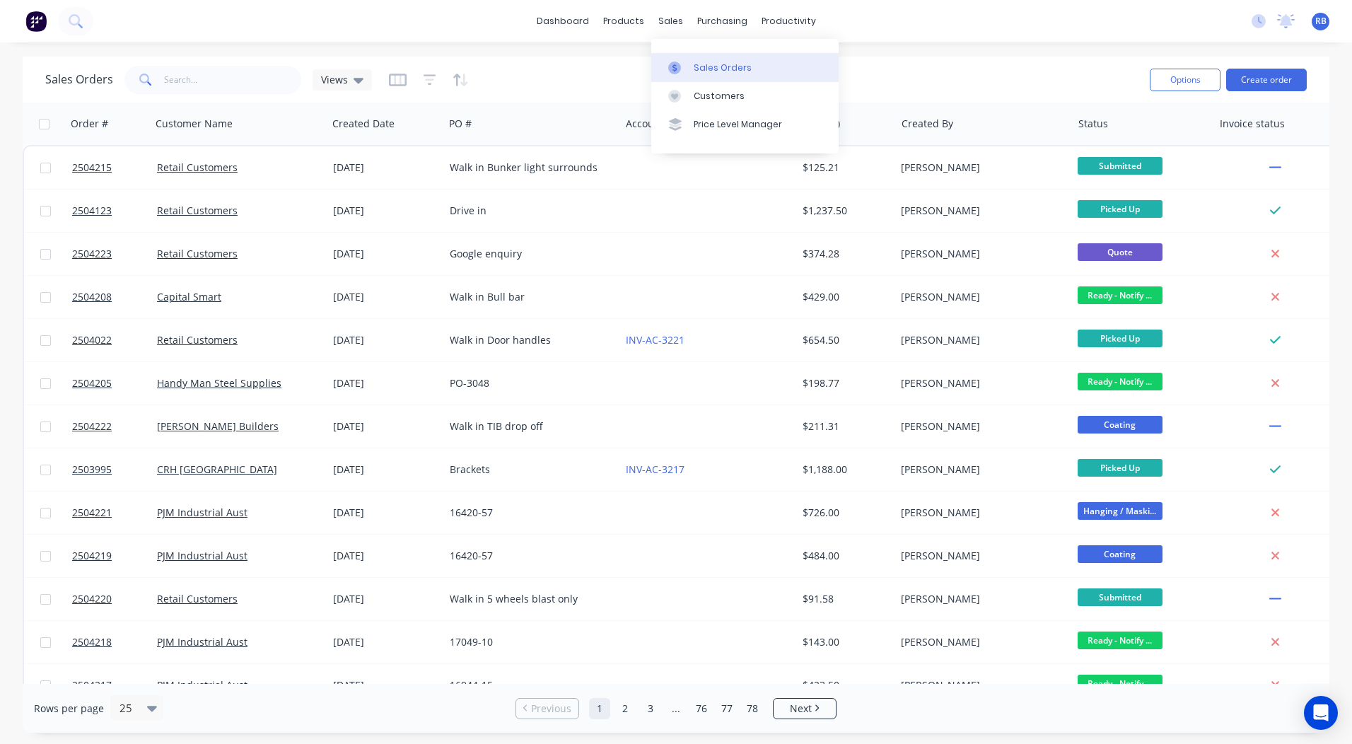
click at [698, 55] on link "Sales Orders" at bounding box center [744, 67] width 187 height 28
click at [917, 37] on div "dashboard products sales purchasing productivity dashboard products Product Cat…" at bounding box center [676, 21] width 1352 height 42
click at [209, 78] on input "text" at bounding box center [233, 80] width 138 height 28
type input "4146"
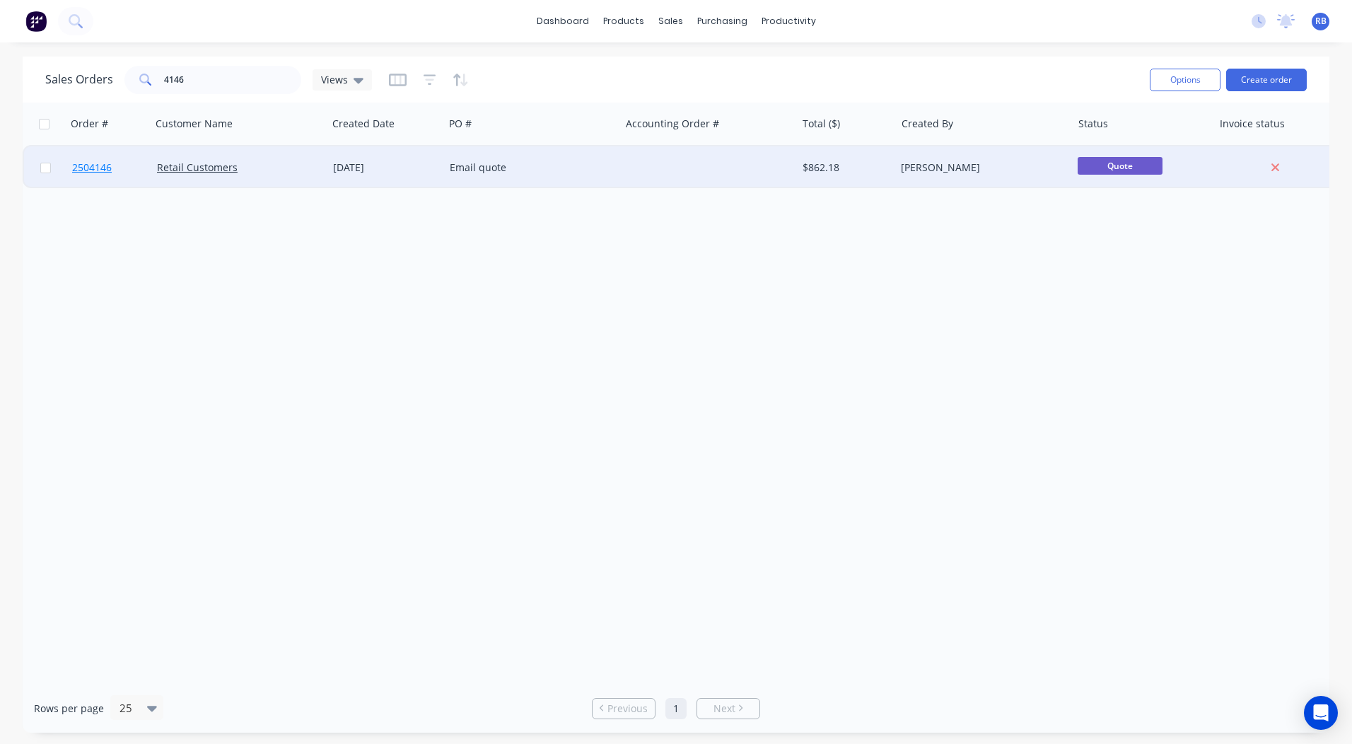
click at [91, 161] on span "2504146" at bounding box center [92, 167] width 40 height 14
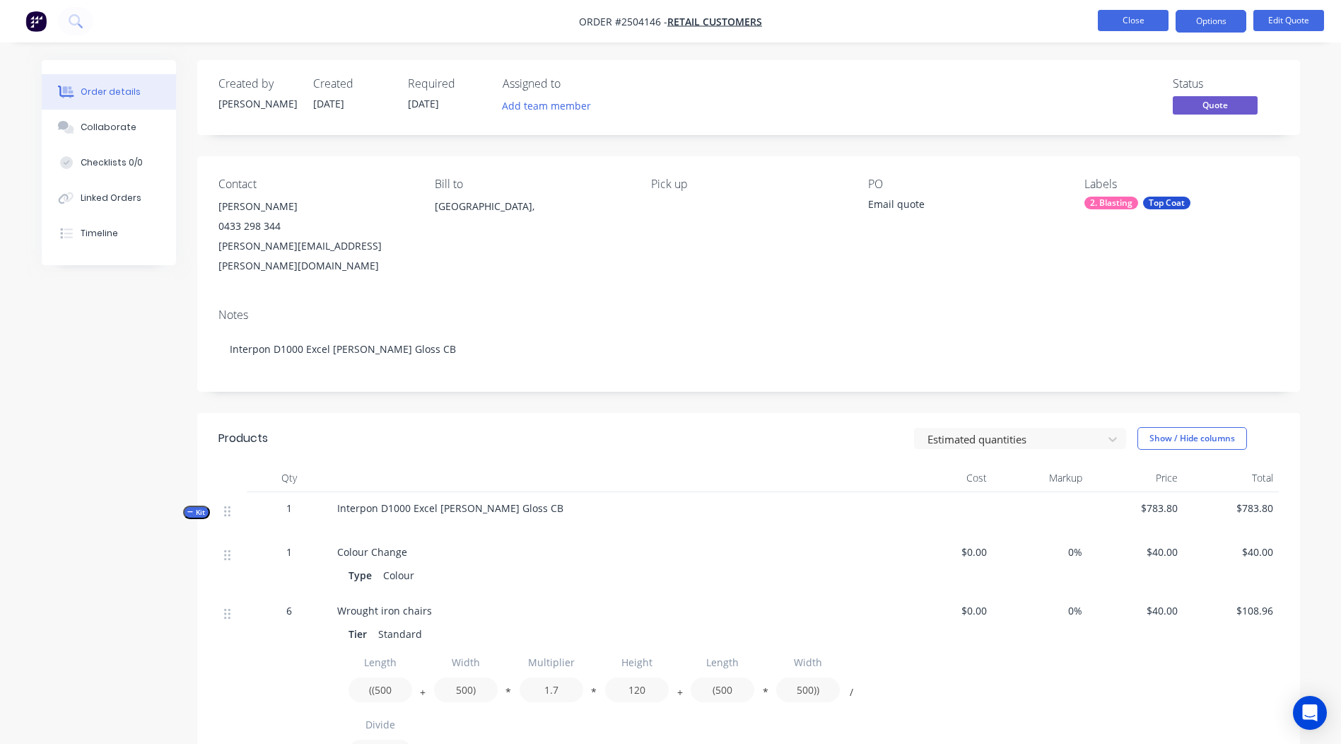
click at [1120, 16] on button "Close" at bounding box center [1133, 20] width 71 height 21
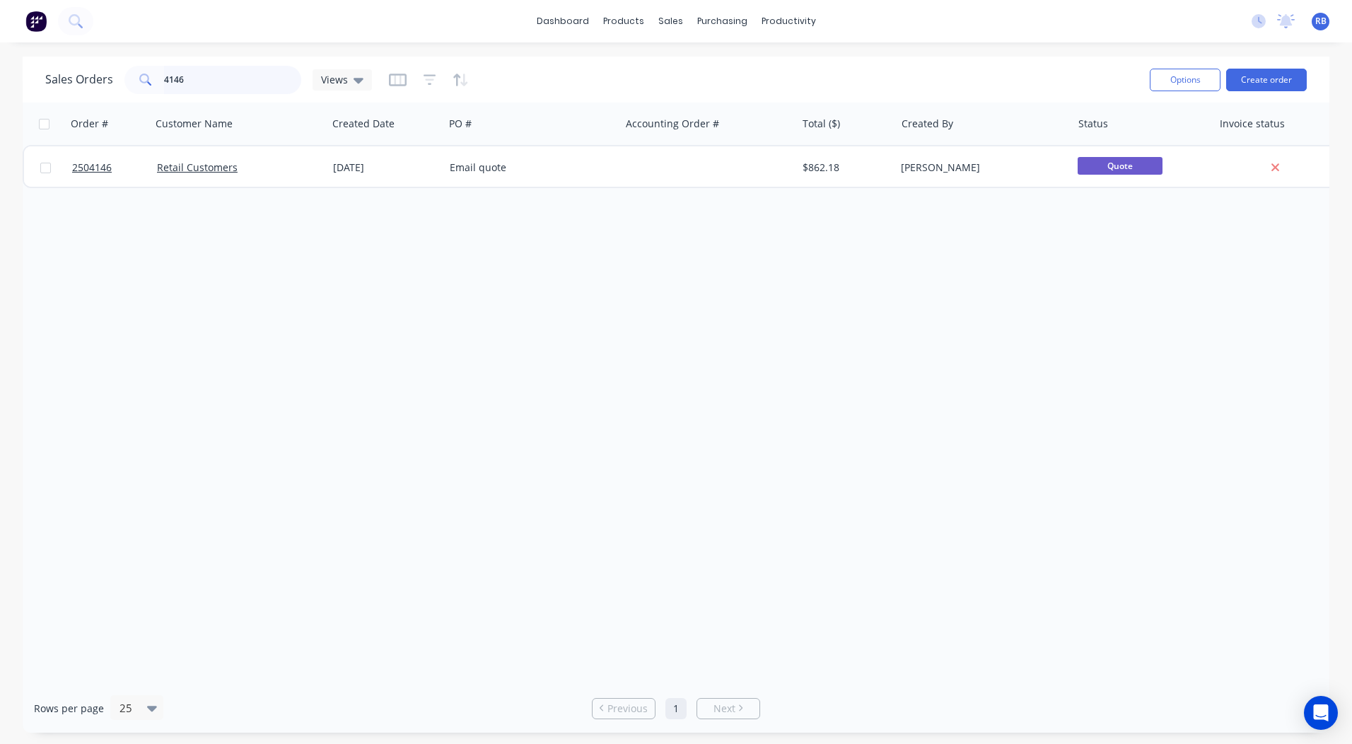
click at [201, 74] on input "4146" at bounding box center [233, 80] width 138 height 28
click at [200, 74] on input "4146" at bounding box center [233, 80] width 138 height 28
type input "4143"
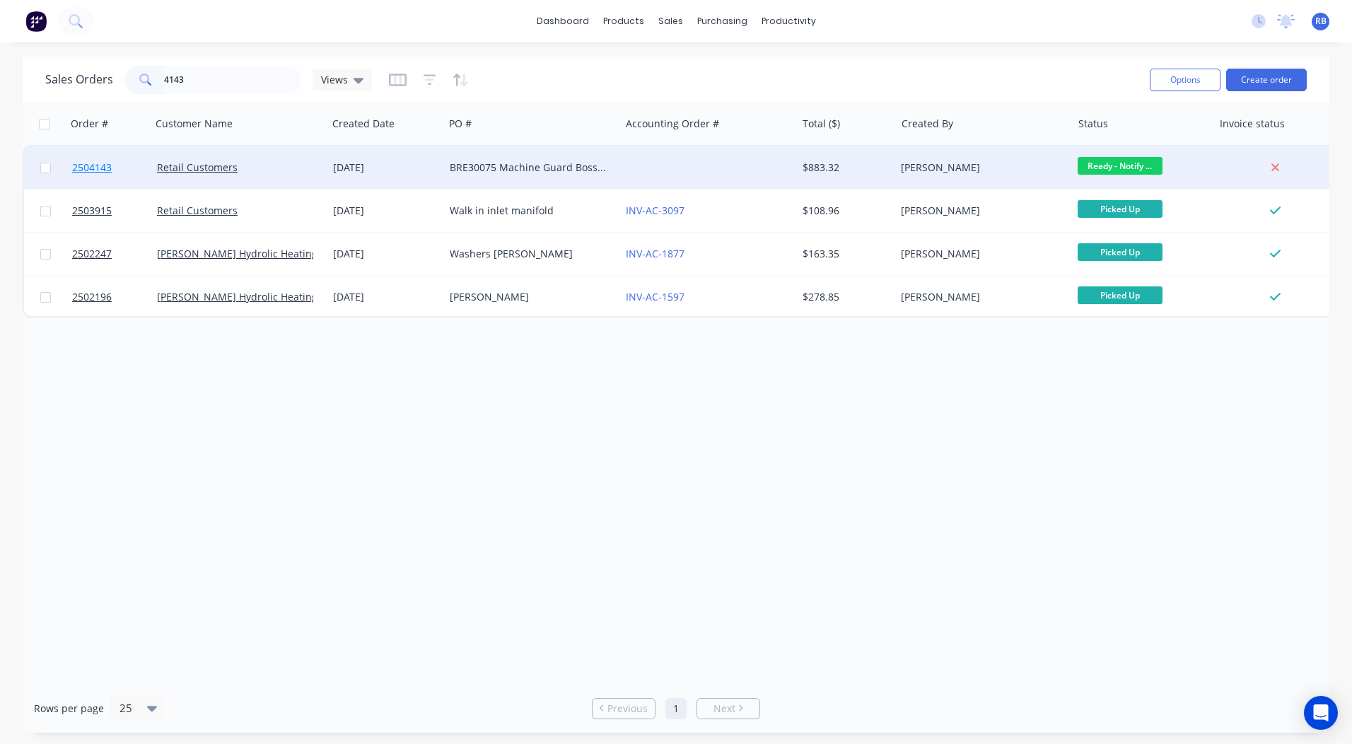
click at [93, 164] on span "2504143" at bounding box center [92, 167] width 40 height 14
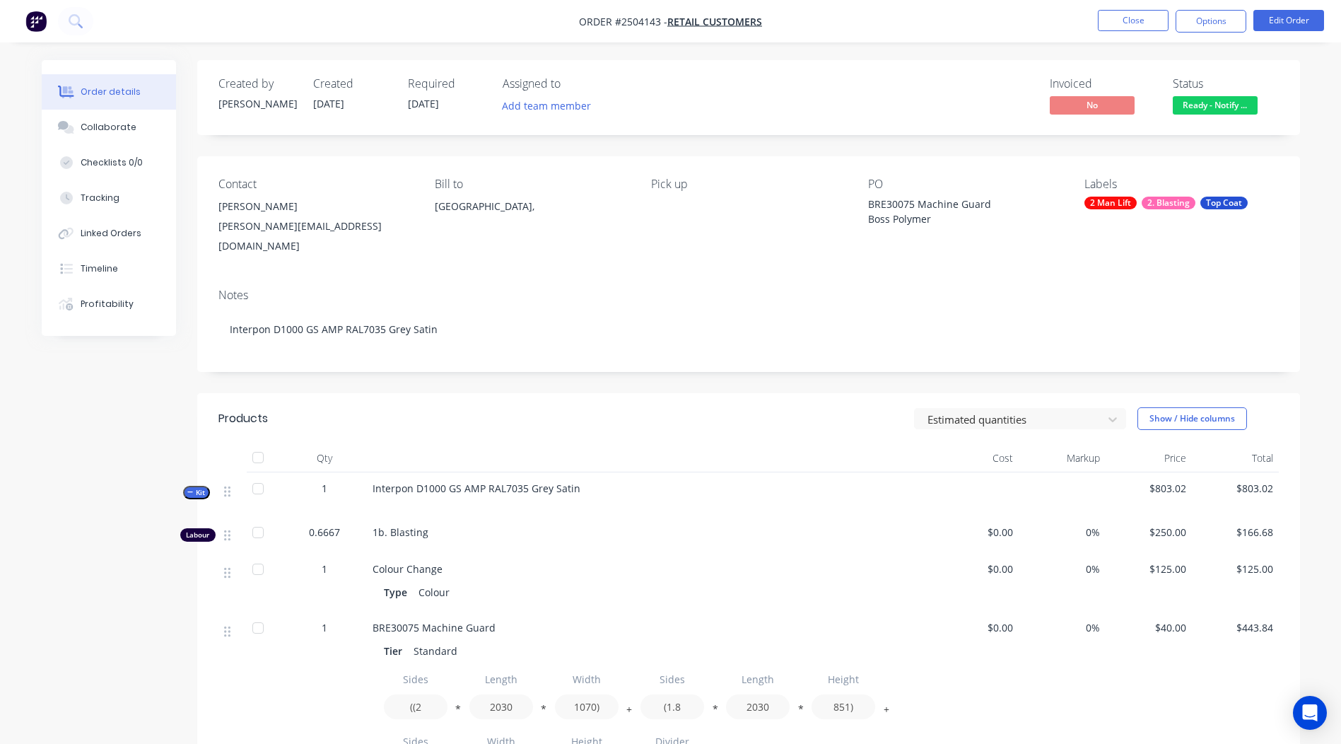
click at [244, 205] on div "[PERSON_NAME]" at bounding box center [315, 207] width 194 height 20
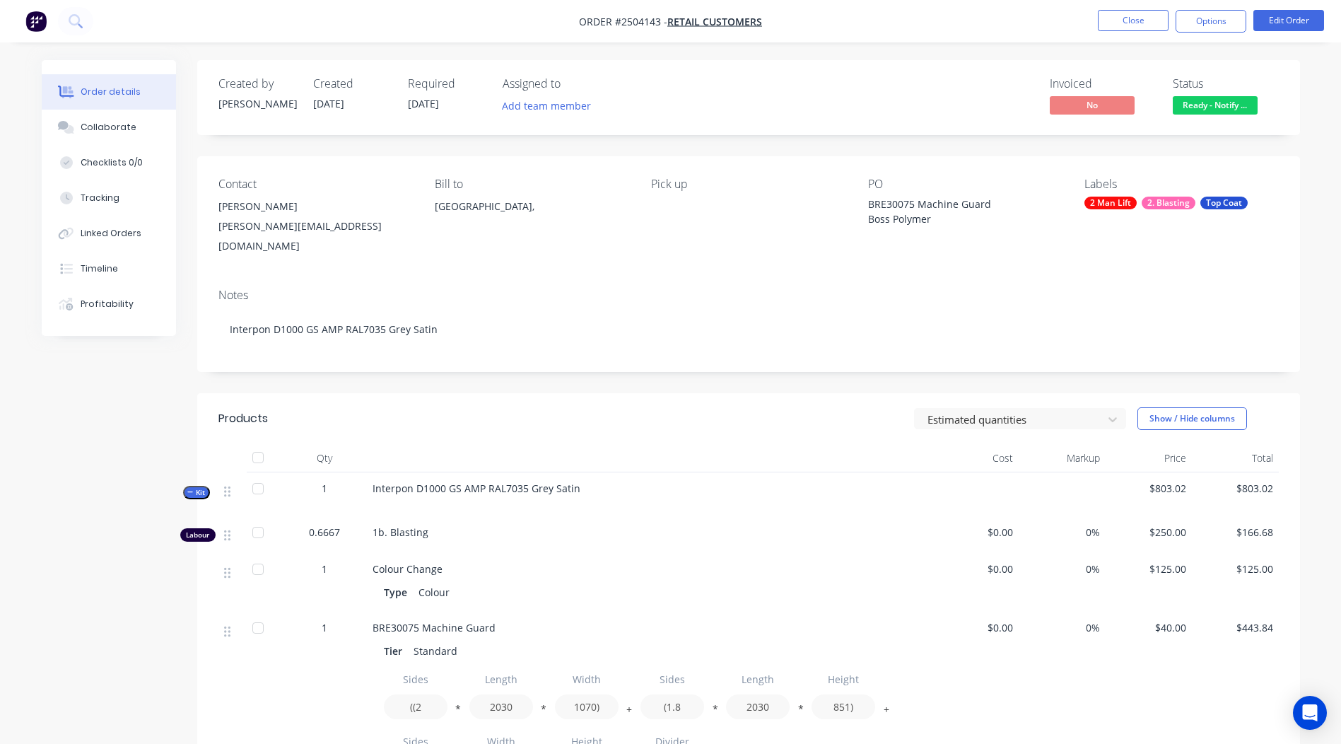
click at [702, 288] on div "Notes" at bounding box center [748, 294] width 1060 height 13
click at [1201, 26] on button "Options" at bounding box center [1211, 21] width 71 height 23
click at [1282, 17] on button "Edit Order" at bounding box center [1288, 20] width 71 height 21
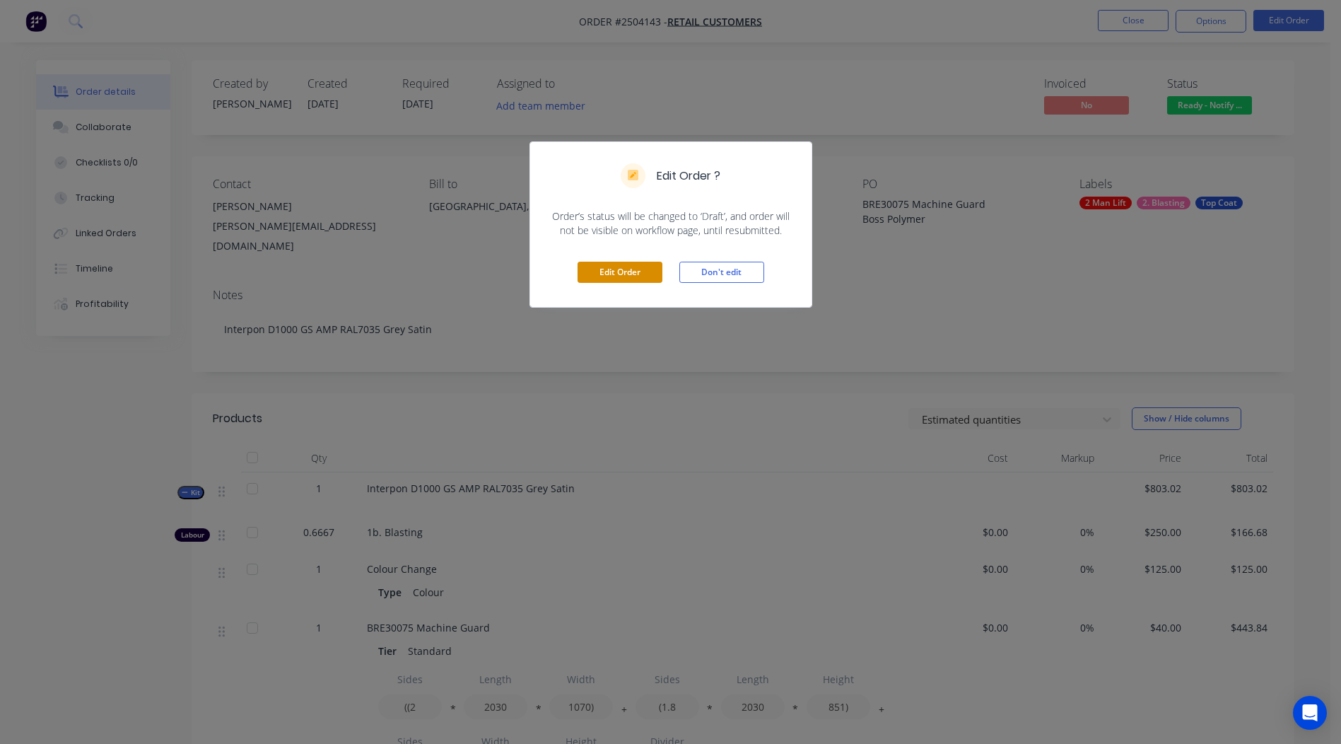
click at [600, 269] on button "Edit Order" at bounding box center [620, 272] width 85 height 21
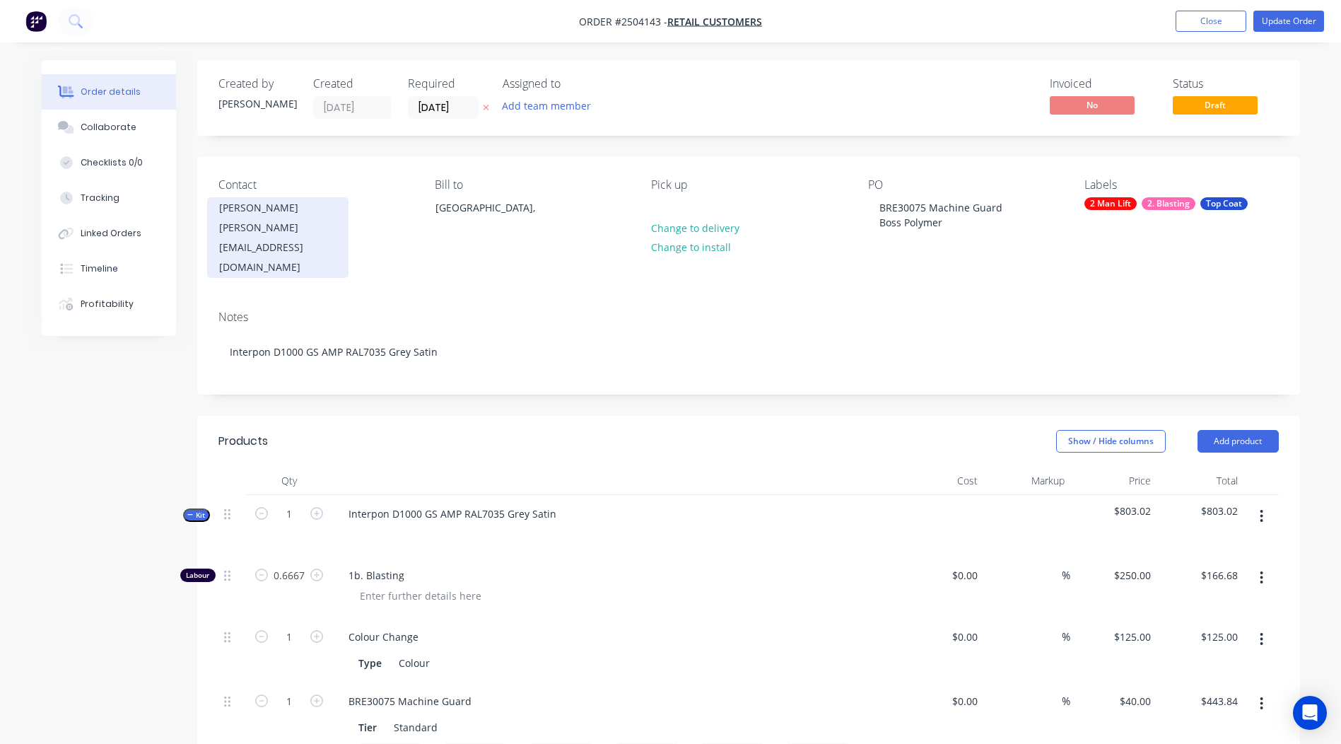
click at [262, 206] on div "[PERSON_NAME]" at bounding box center [277, 208] width 117 height 20
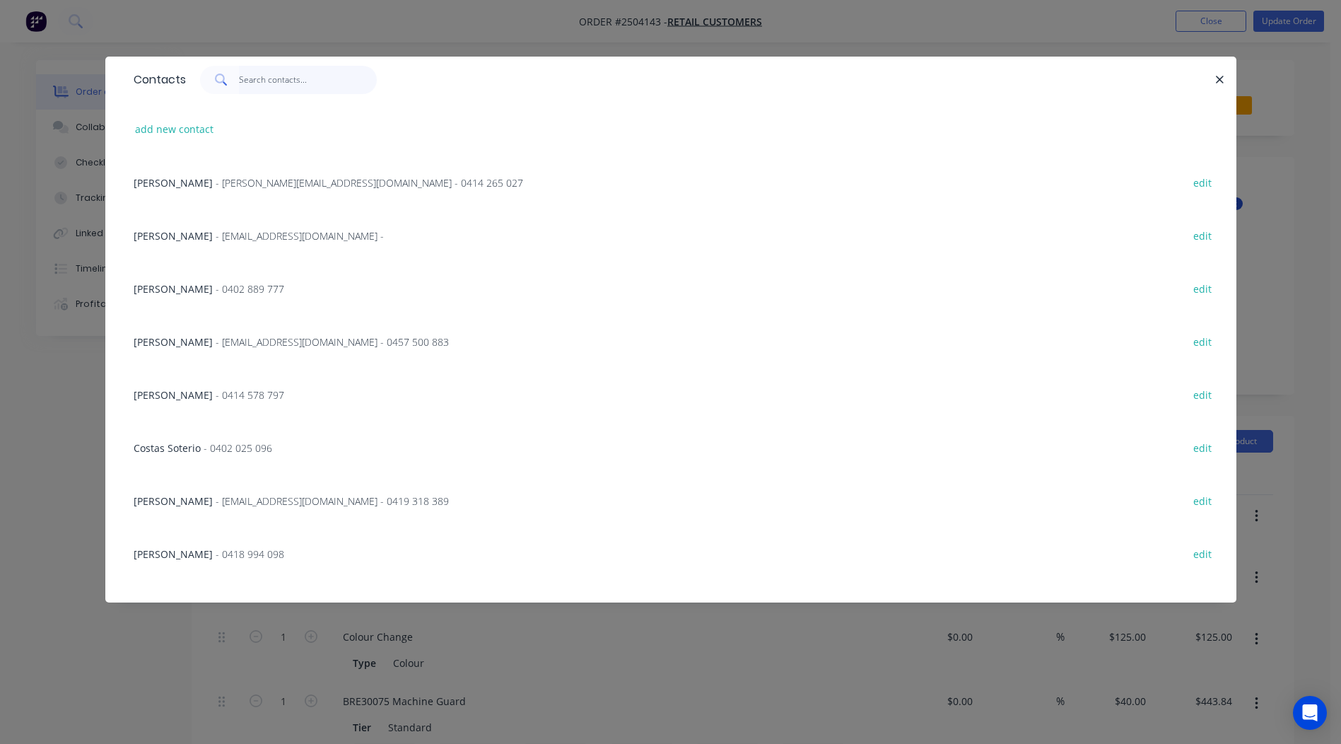
click at [319, 76] on input "text" at bounding box center [308, 80] width 138 height 28
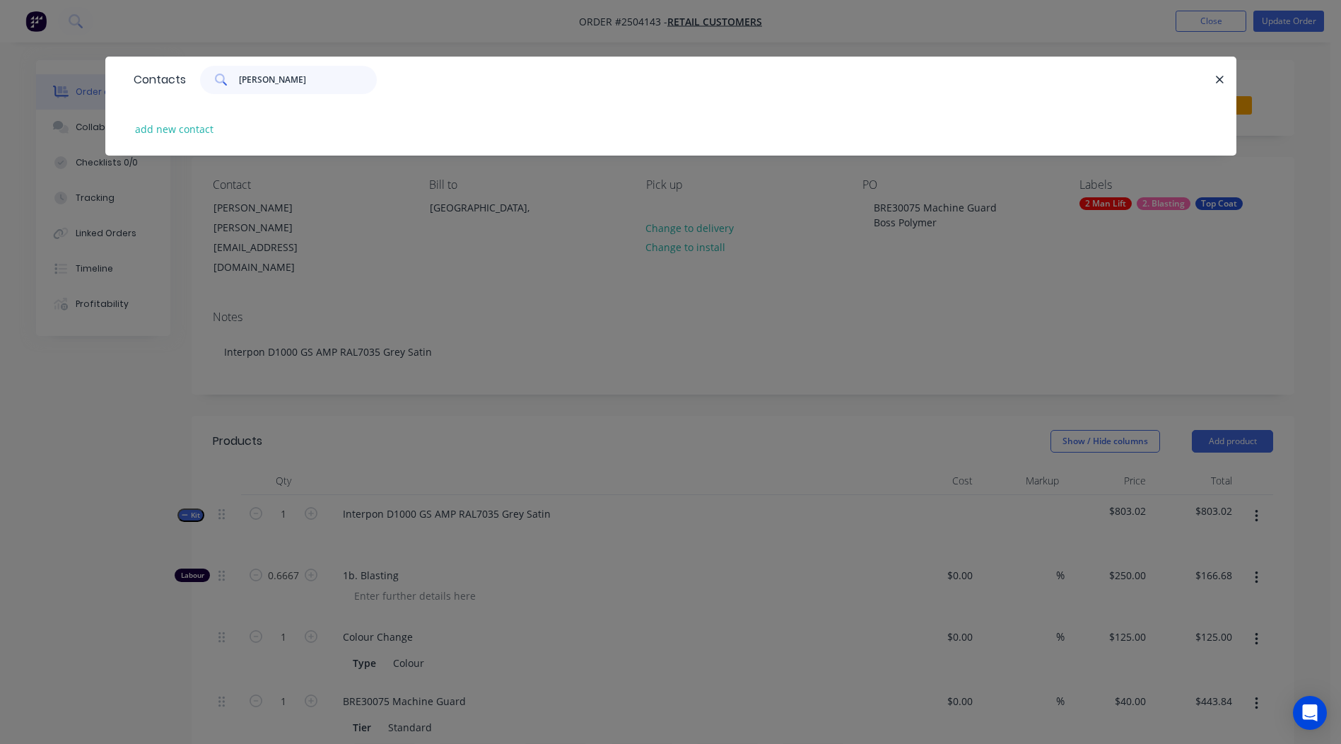
click at [291, 78] on input "[PERSON_NAME]" at bounding box center [308, 80] width 138 height 28
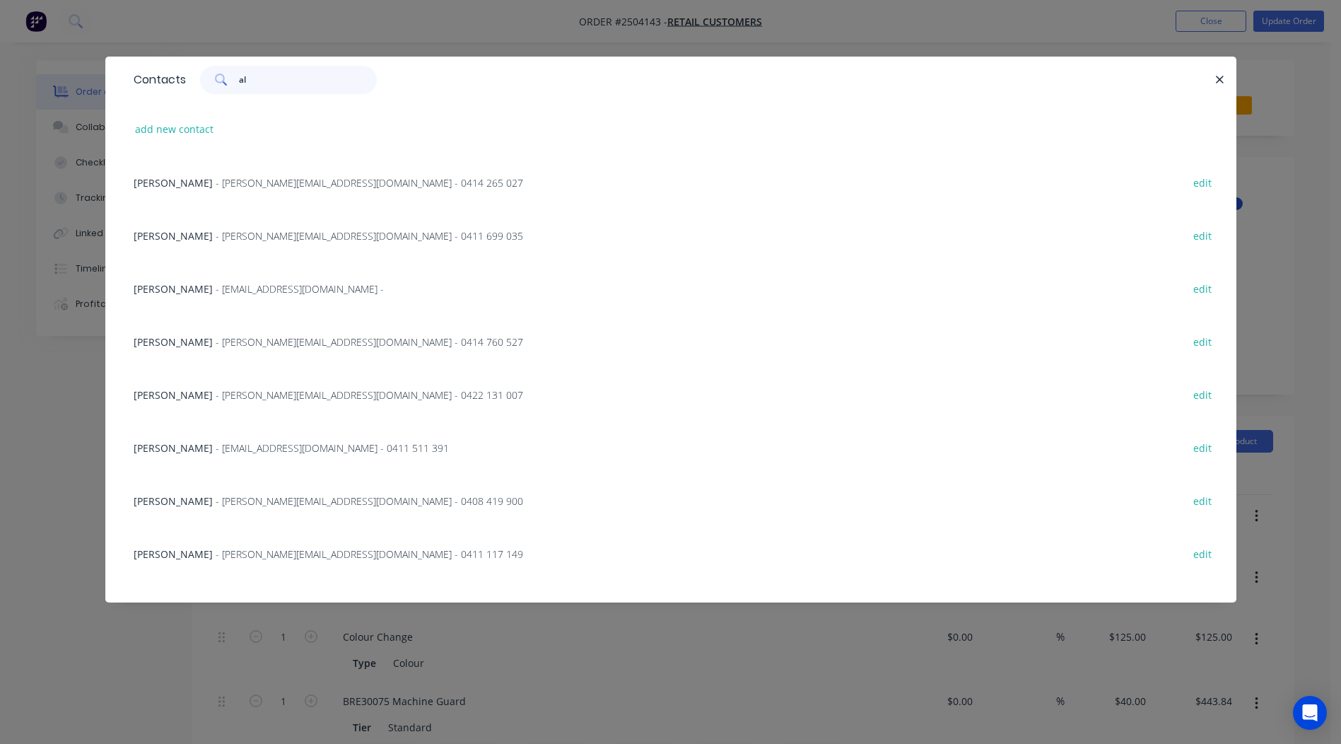
type input "a"
click at [1217, 77] on icon "button" at bounding box center [1221, 80] width 8 height 8
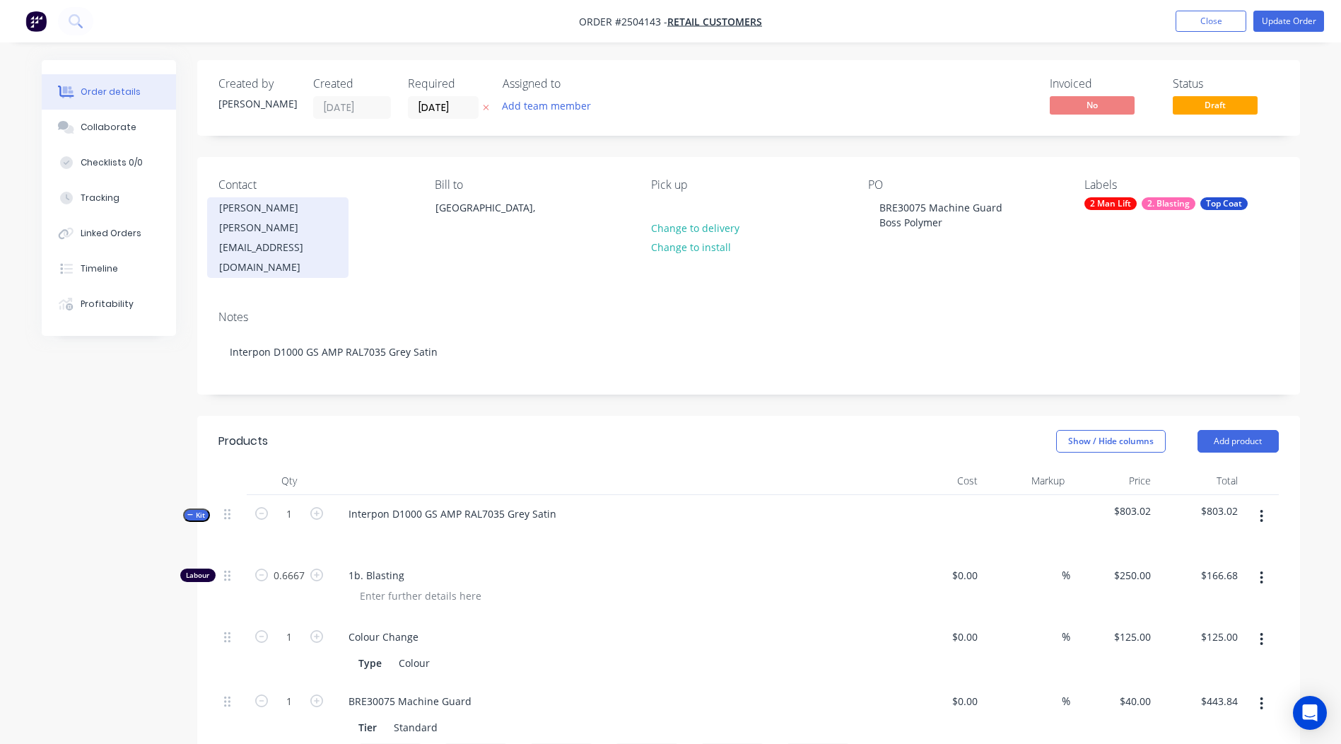
click at [267, 221] on div "[PERSON_NAME][EMAIL_ADDRESS][DOMAIN_NAME]" at bounding box center [277, 247] width 117 height 59
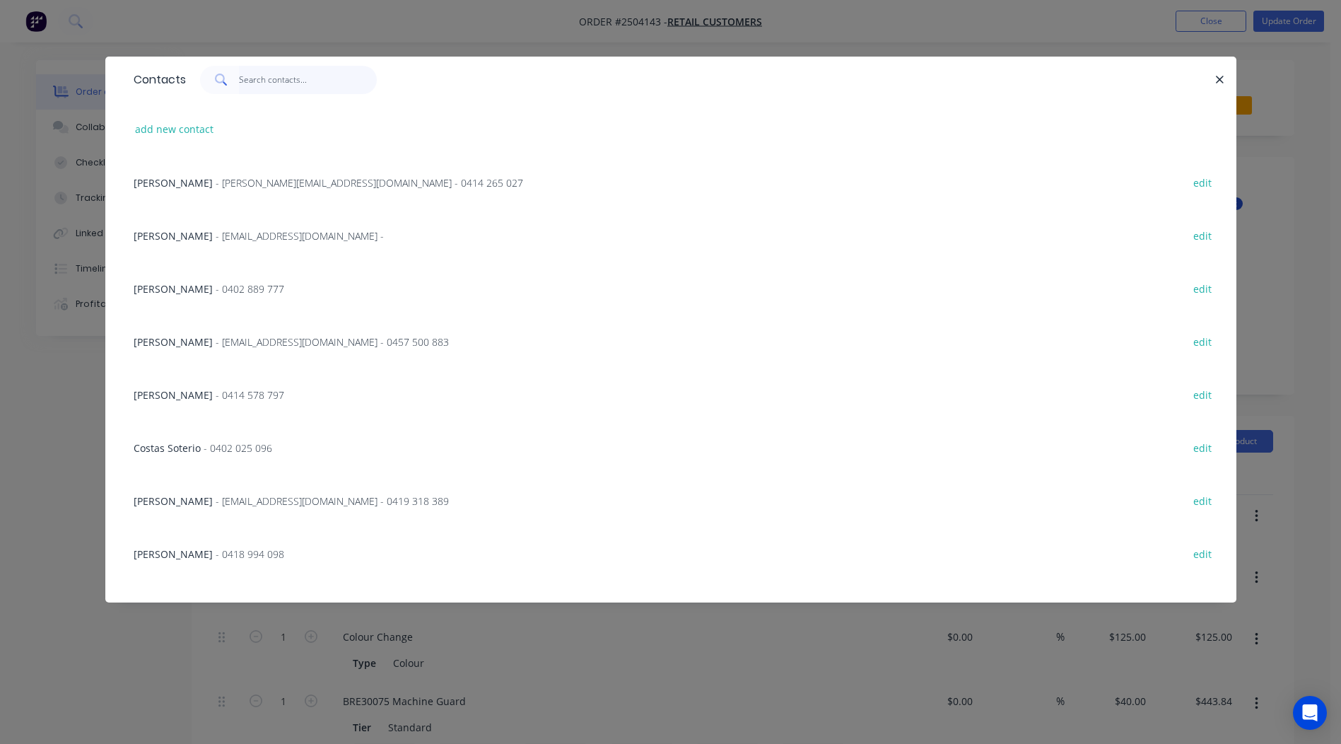
click at [243, 83] on input "text" at bounding box center [308, 80] width 138 height 28
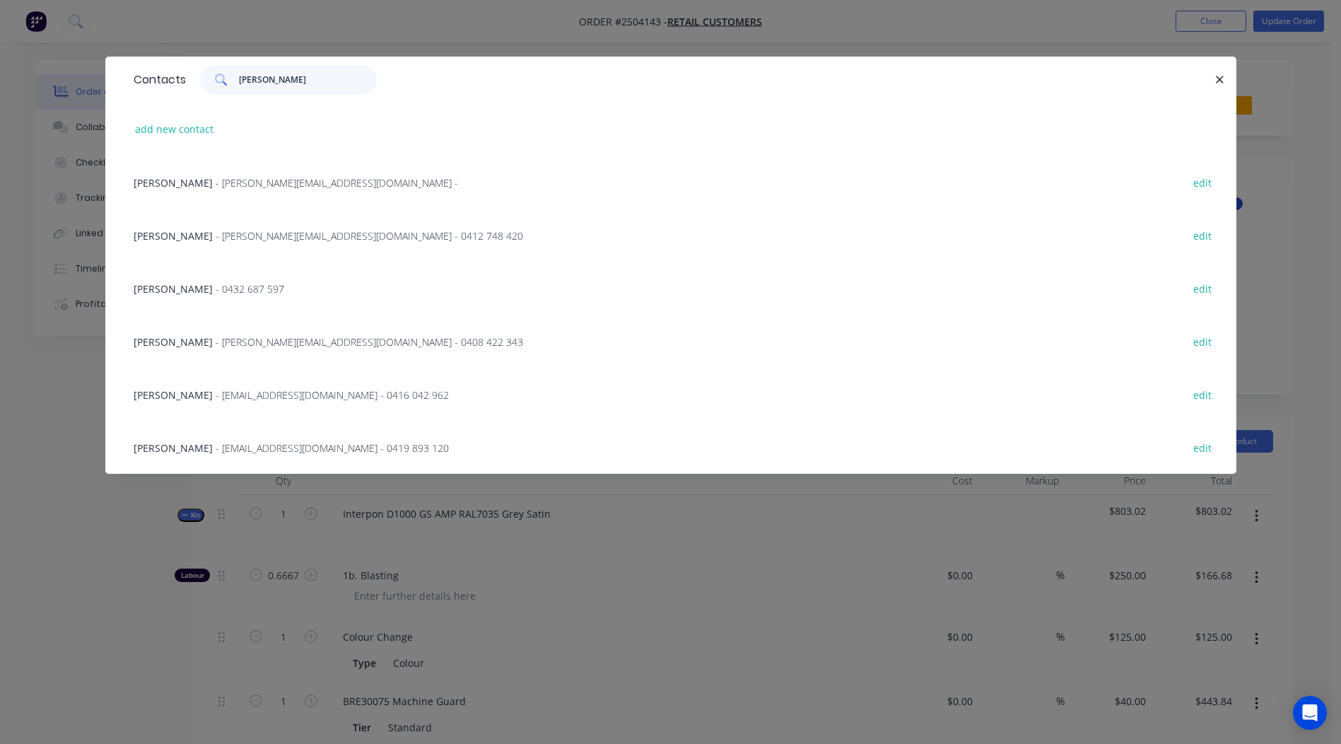
type input "[PERSON_NAME]"
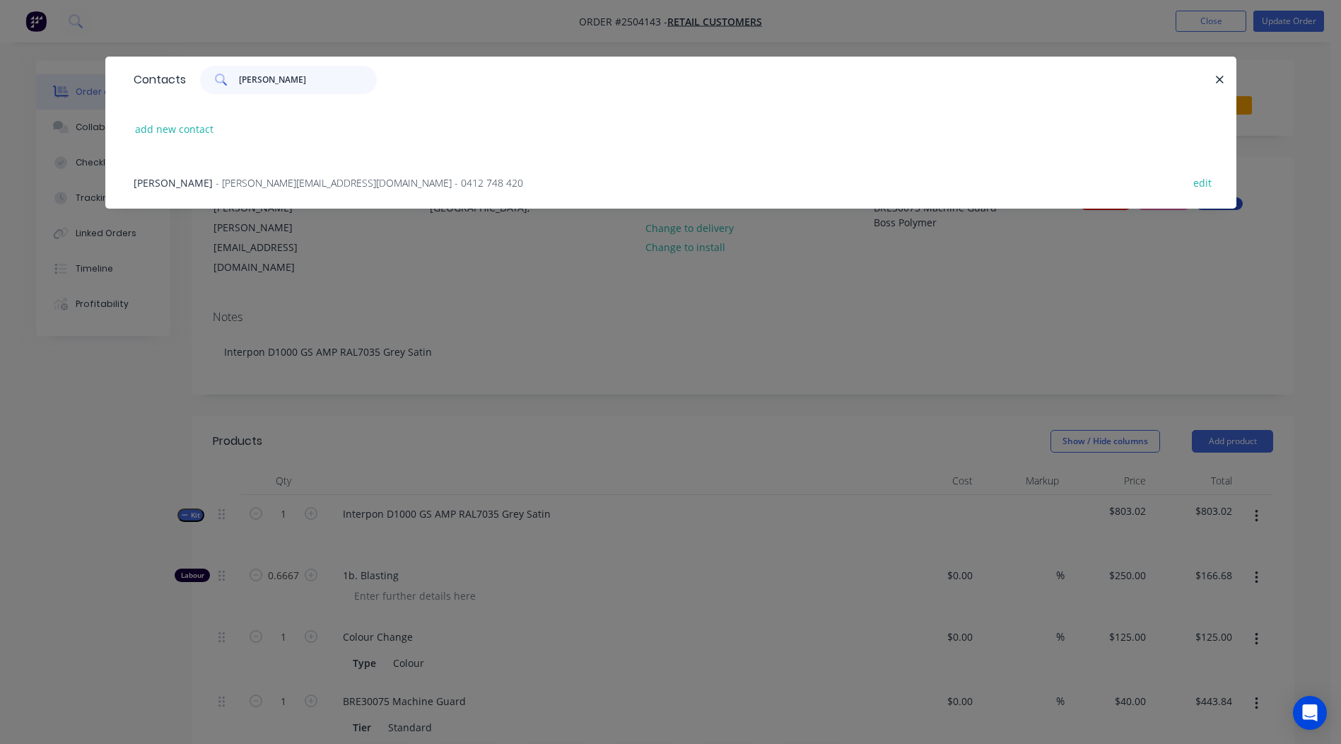
drag, startPoint x: 279, startPoint y: 72, endPoint x: 227, endPoint y: 76, distance: 51.8
click at [228, 76] on div "[PERSON_NAME]" at bounding box center [288, 80] width 177 height 28
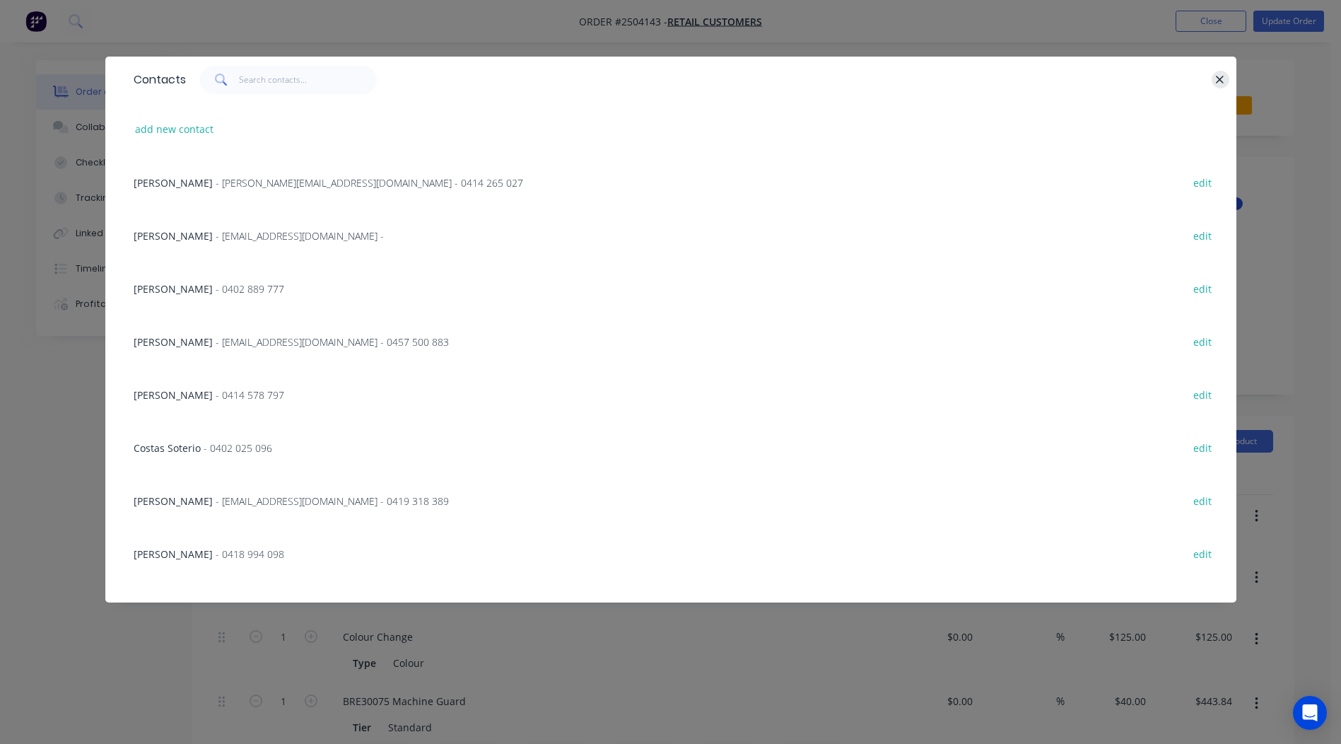
click at [1219, 76] on icon "button" at bounding box center [1219, 80] width 9 height 13
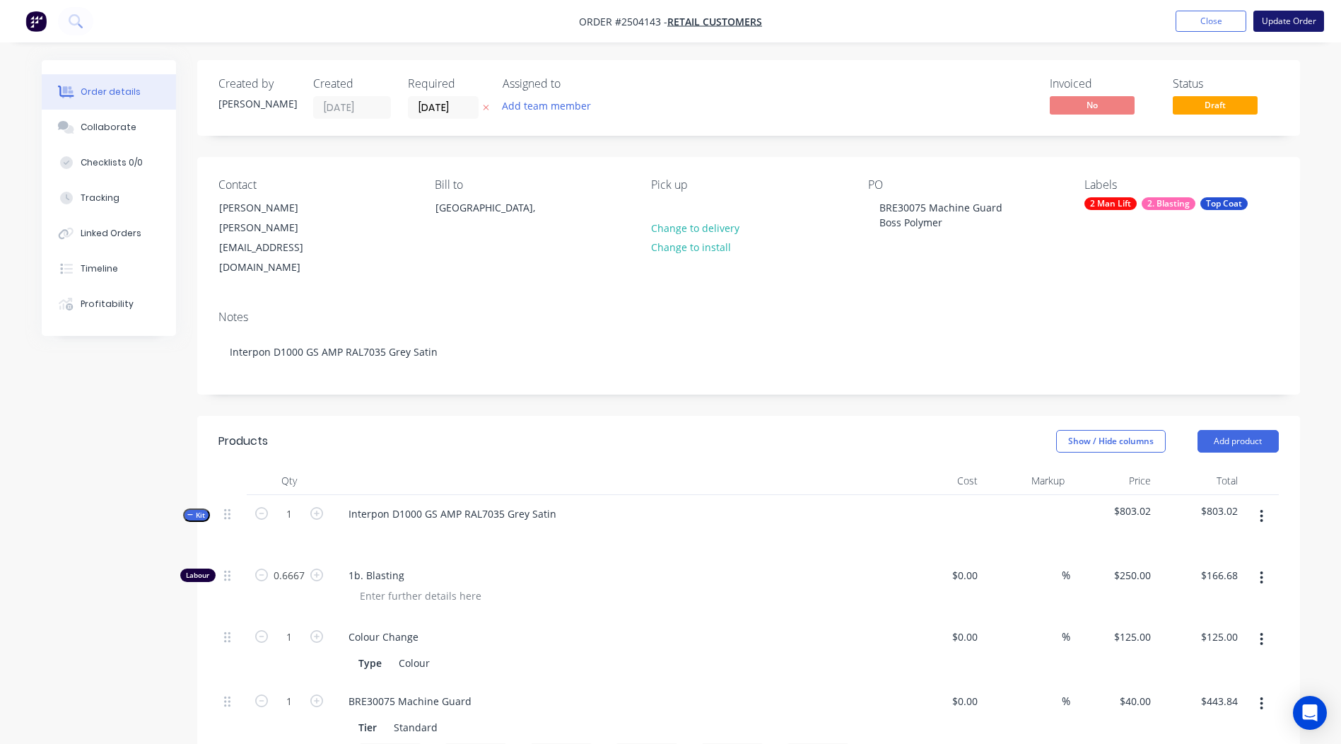
click at [1284, 19] on button "Update Order" at bounding box center [1288, 21] width 71 height 21
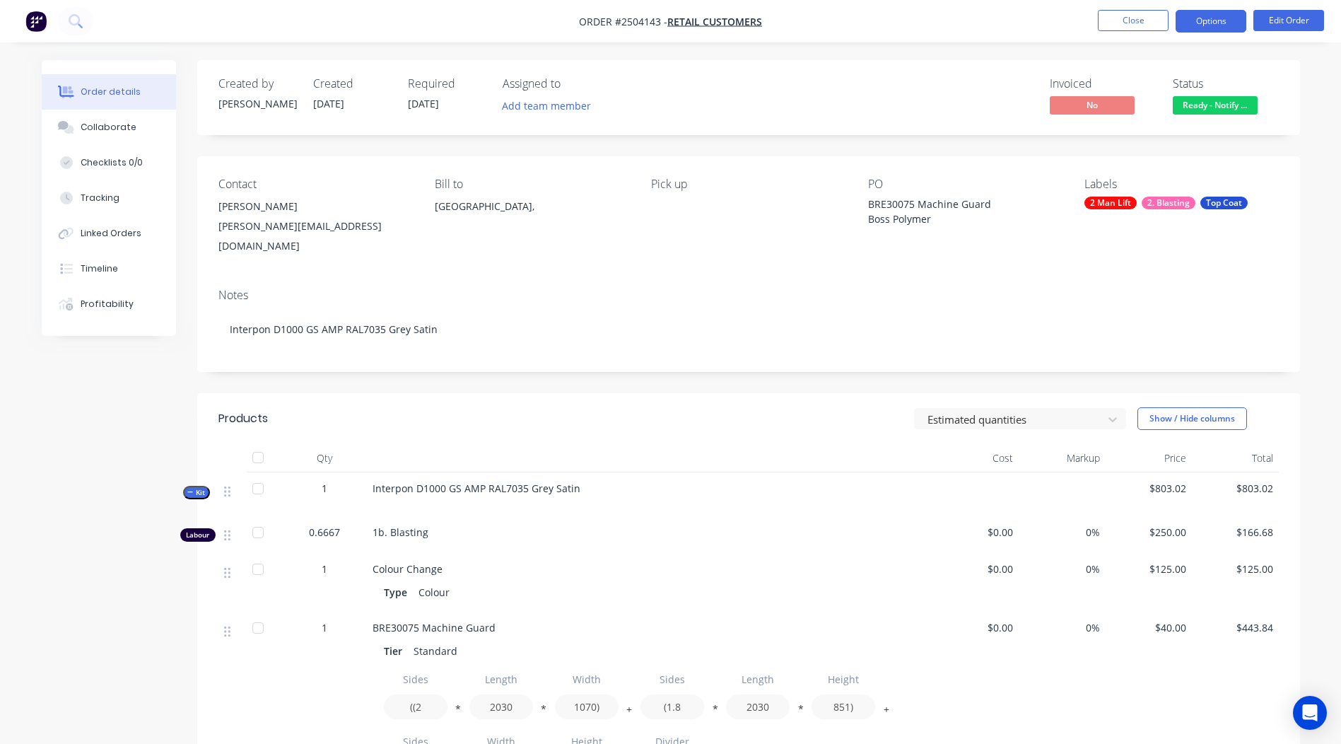
click at [1193, 28] on button "Options" at bounding box center [1211, 21] width 71 height 23
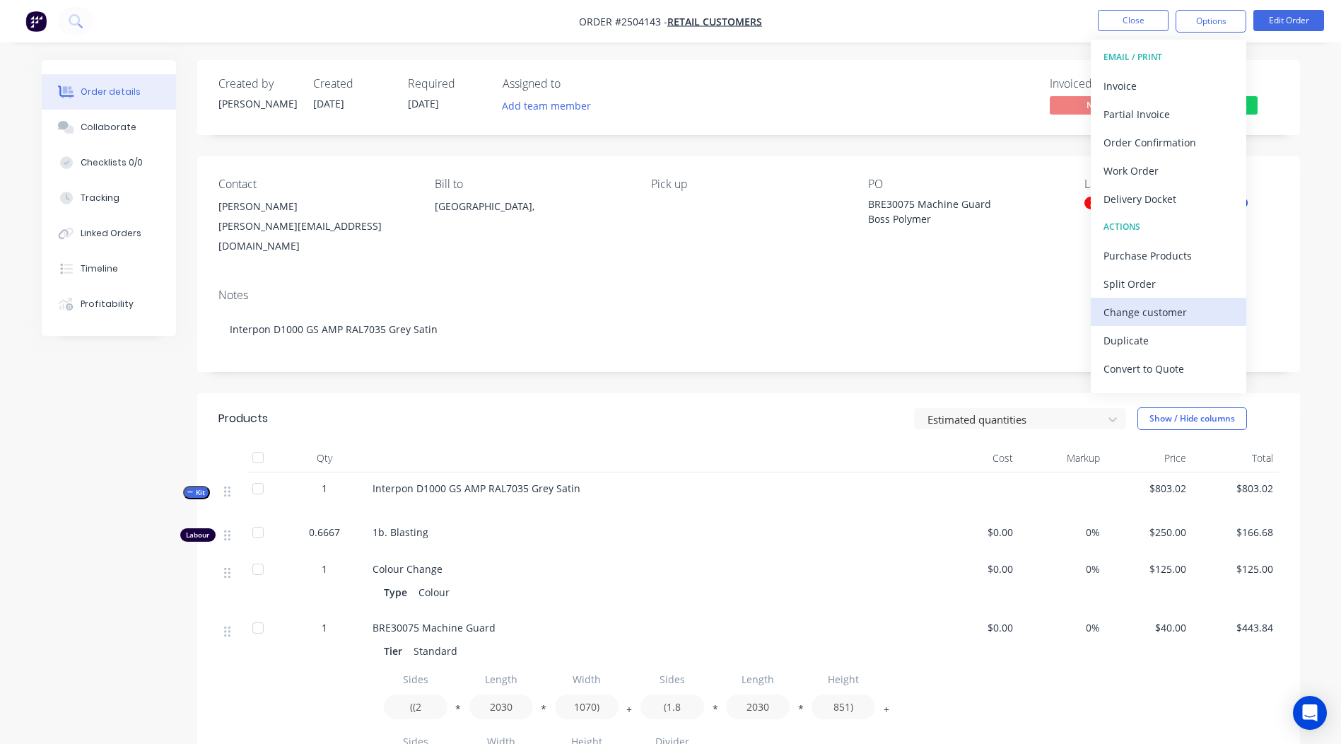
click at [1148, 311] on div "Change customer" at bounding box center [1168, 312] width 130 height 20
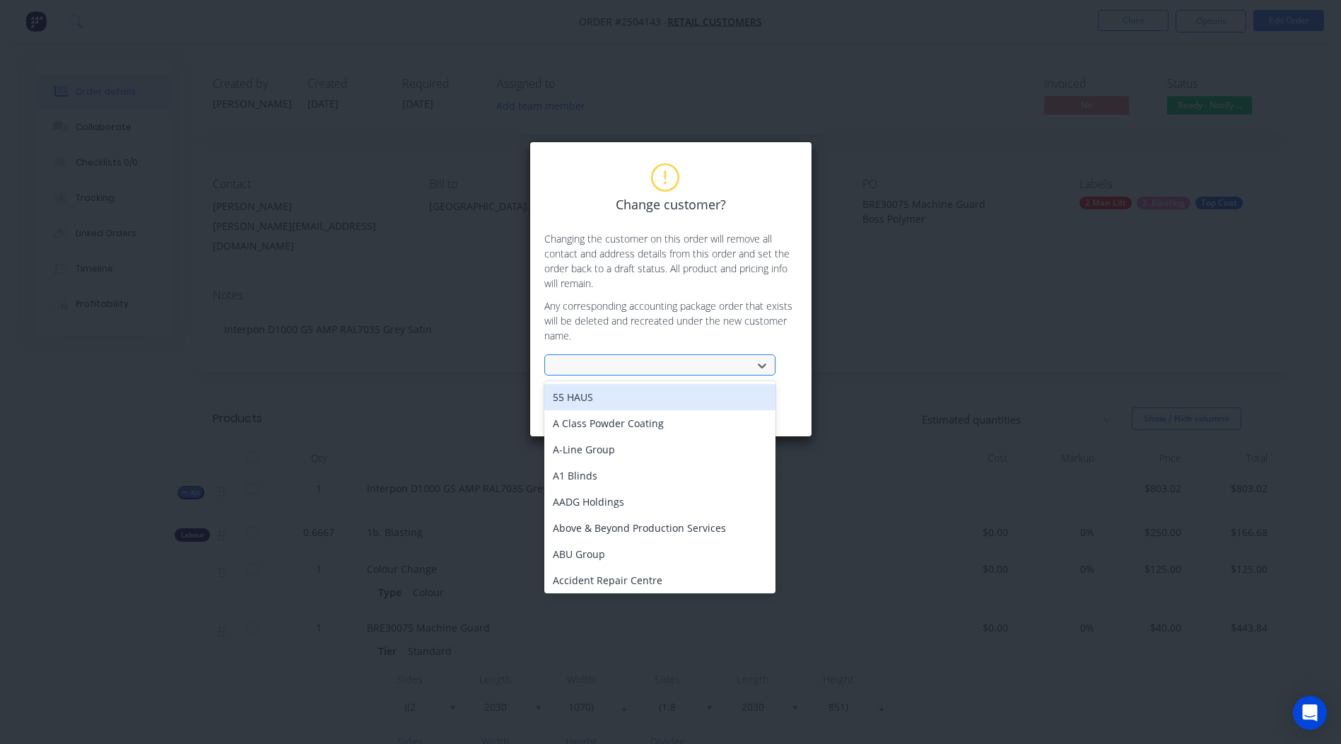
click at [650, 363] on div at bounding box center [650, 366] width 189 height 18
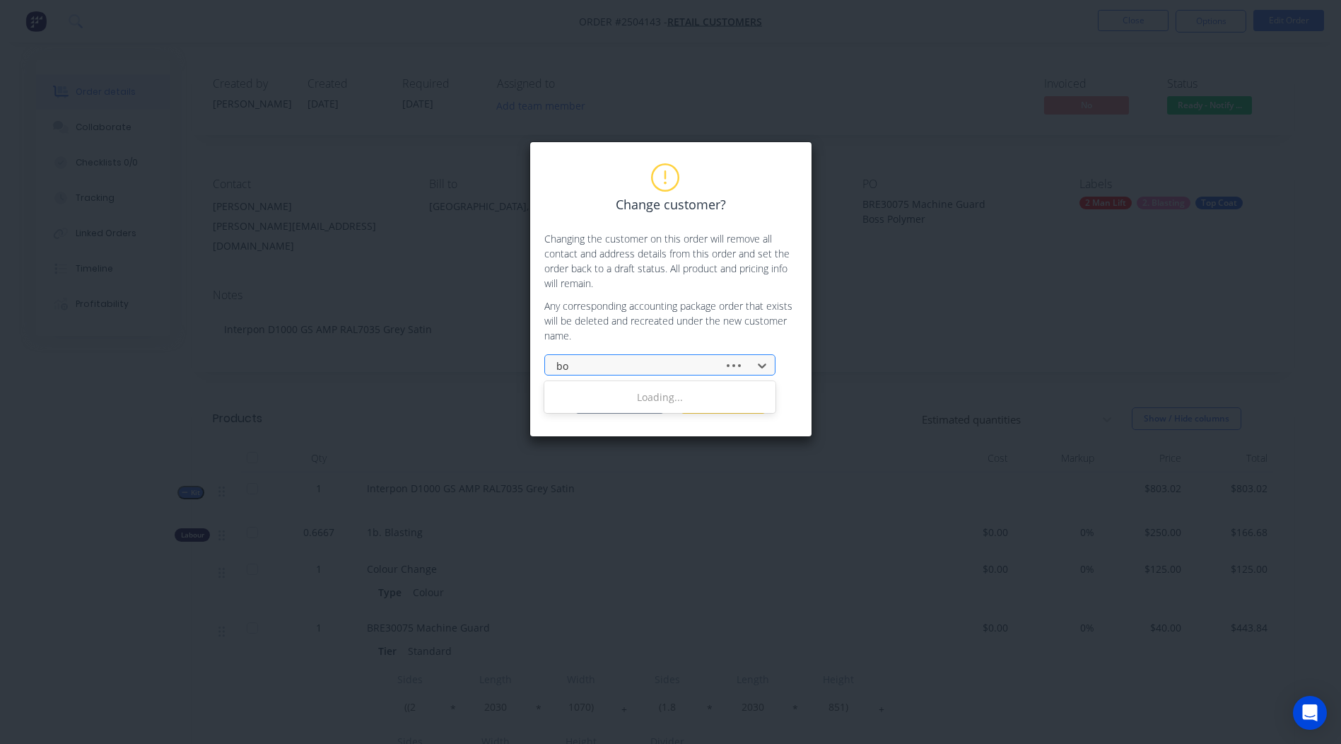
type input "b"
click at [893, 199] on div "Change customer? Changing the customer on this order will remove all contact an…" at bounding box center [670, 372] width 1341 height 744
click at [727, 405] on button "Cancel" at bounding box center [723, 402] width 85 height 21
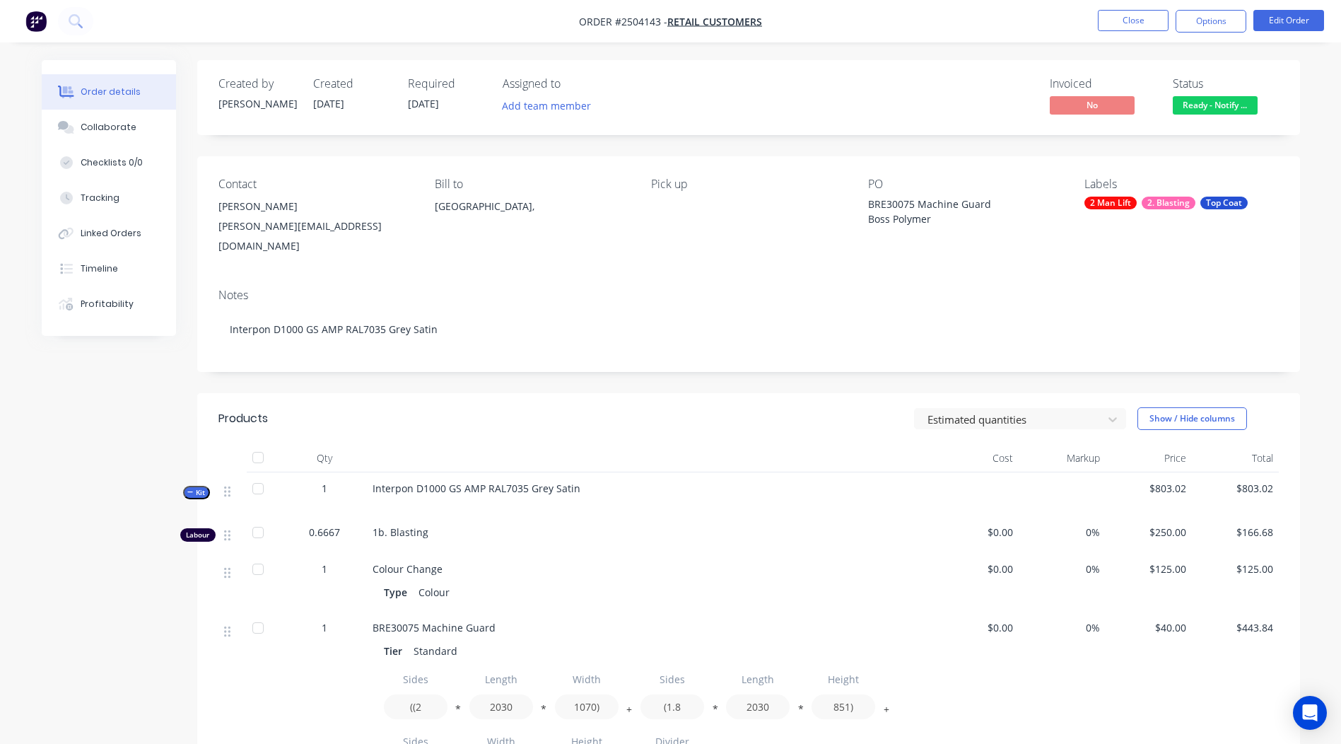
drag, startPoint x: 295, startPoint y: 205, endPoint x: 216, endPoint y: 209, distance: 79.3
click at [216, 209] on div "Contact [PERSON_NAME] [PERSON_NAME][EMAIL_ADDRESS][DOMAIN_NAME] Bill to [GEOGRA…" at bounding box center [748, 216] width 1103 height 121
drag, startPoint x: 216, startPoint y: 209, endPoint x: 242, endPoint y: 211, distance: 26.9
copy div "[PERSON_NAME]"
click at [271, 216] on div "[PERSON_NAME][EMAIL_ADDRESS][DOMAIN_NAME]" at bounding box center [315, 236] width 194 height 40
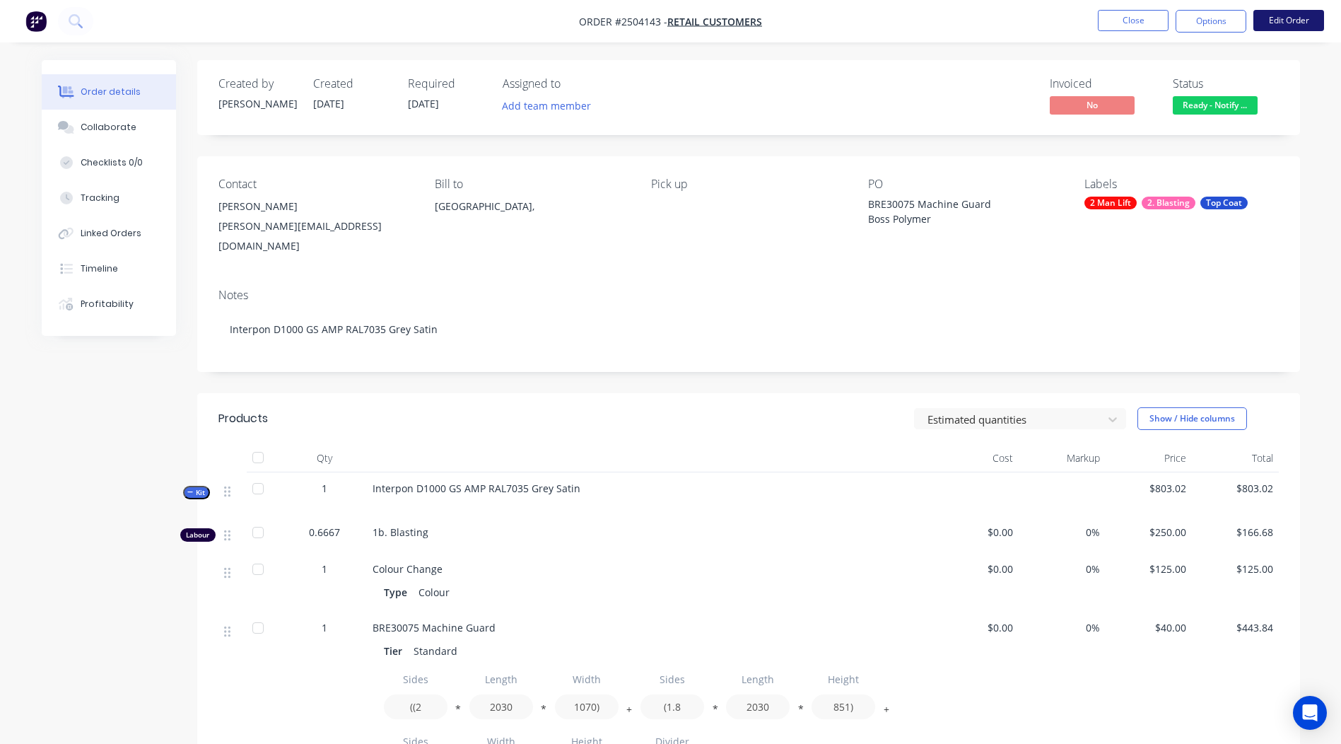
click at [1282, 13] on button "Edit Order" at bounding box center [1288, 20] width 71 height 21
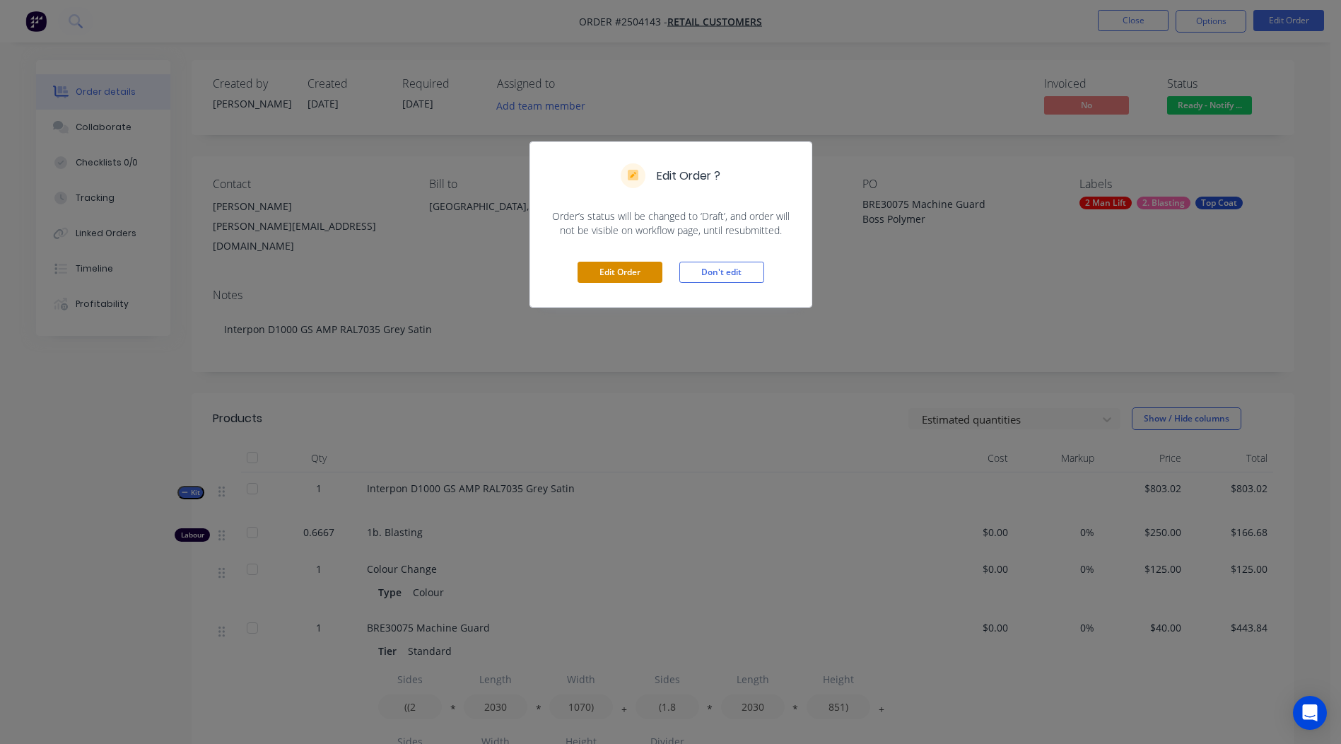
click at [631, 269] on button "Edit Order" at bounding box center [620, 272] width 85 height 21
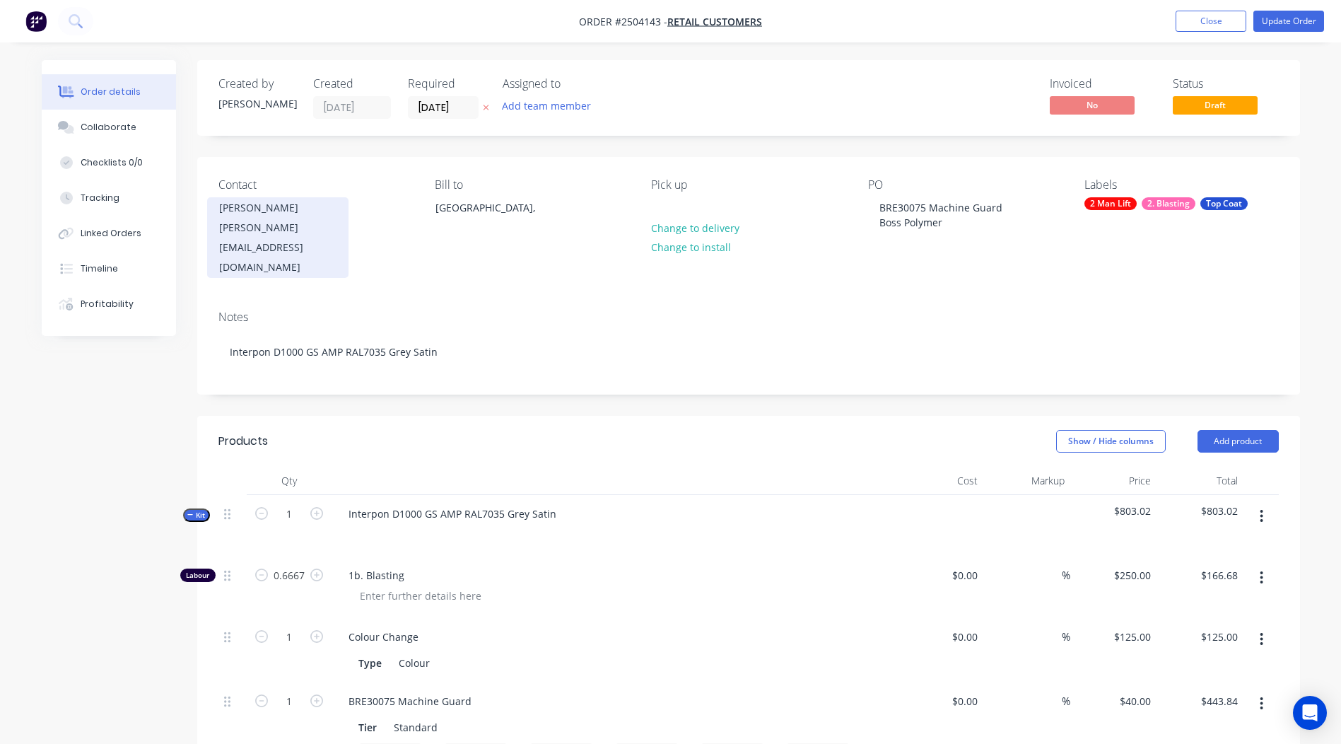
click at [270, 226] on div "[PERSON_NAME][EMAIL_ADDRESS][DOMAIN_NAME]" at bounding box center [277, 247] width 117 height 59
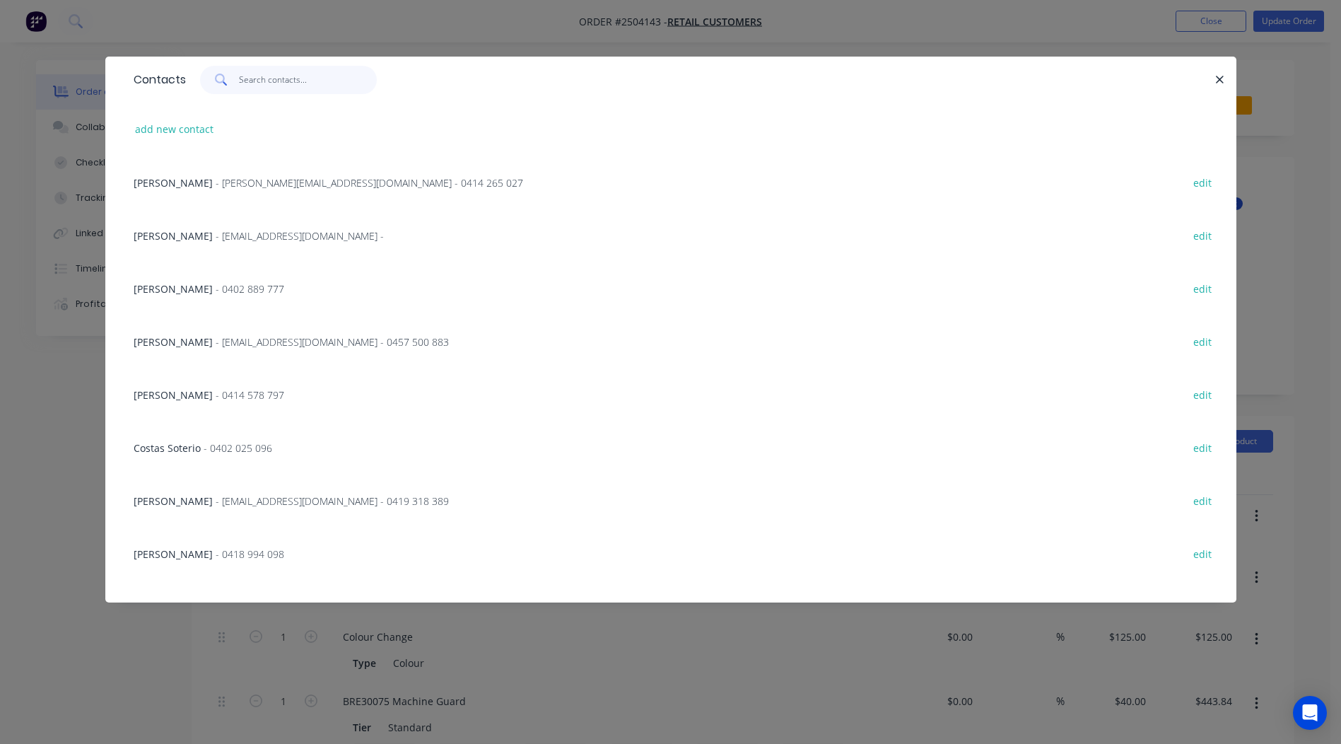
paste input "[PERSON_NAME]"
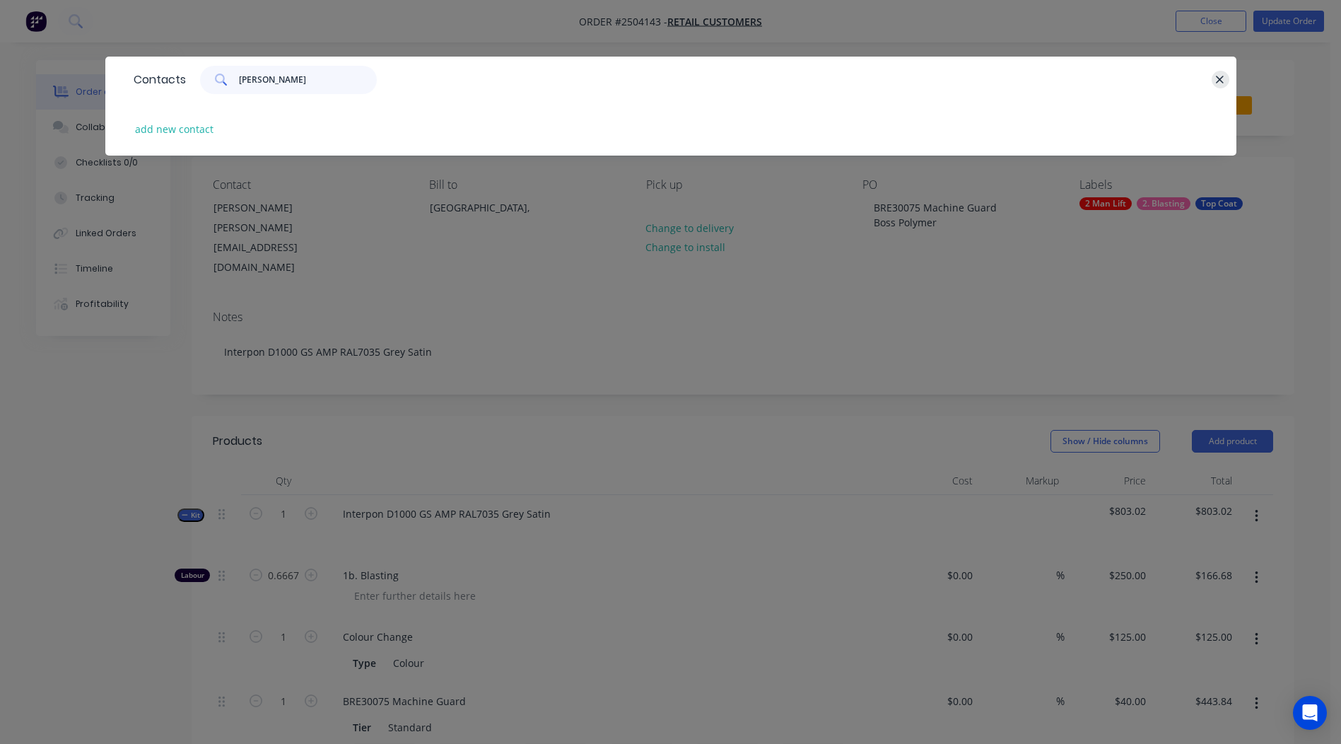
type input "[PERSON_NAME]"
click at [1219, 78] on icon "button" at bounding box center [1219, 80] width 9 height 13
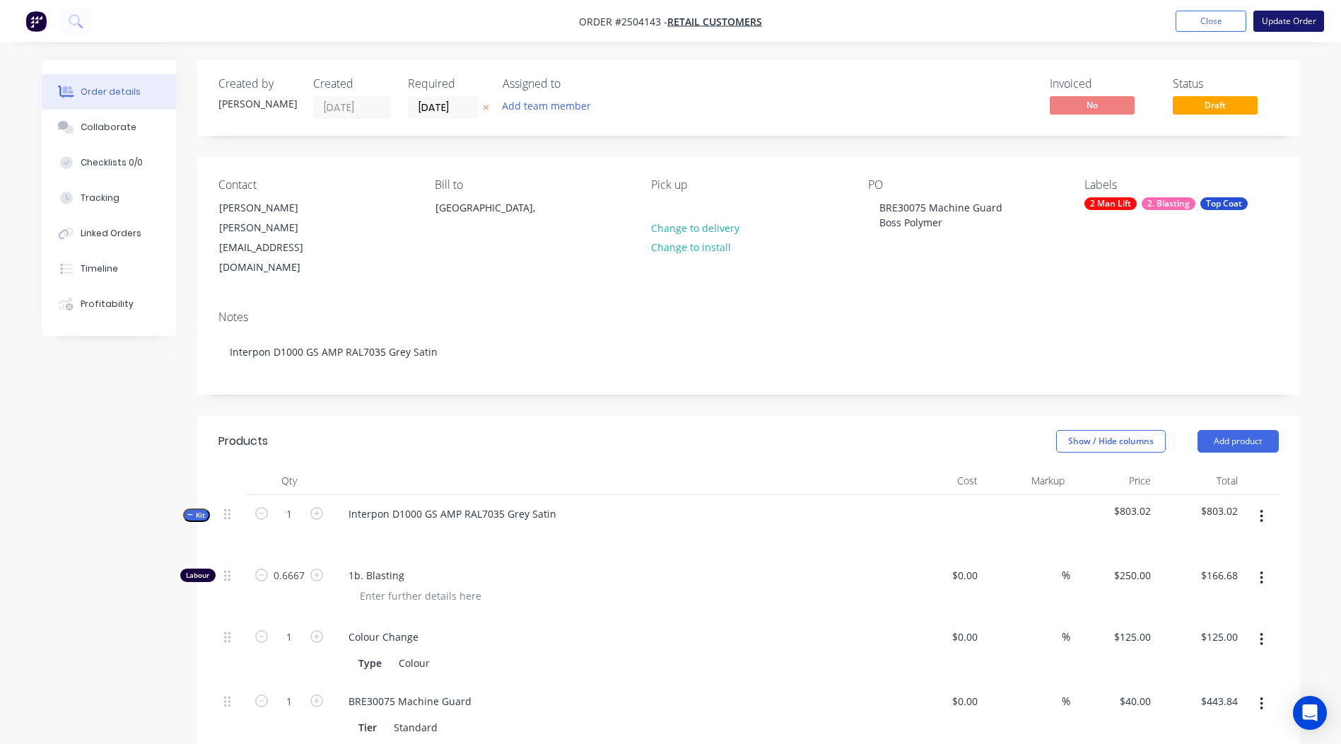
click at [1284, 18] on button "Update Order" at bounding box center [1288, 21] width 71 height 21
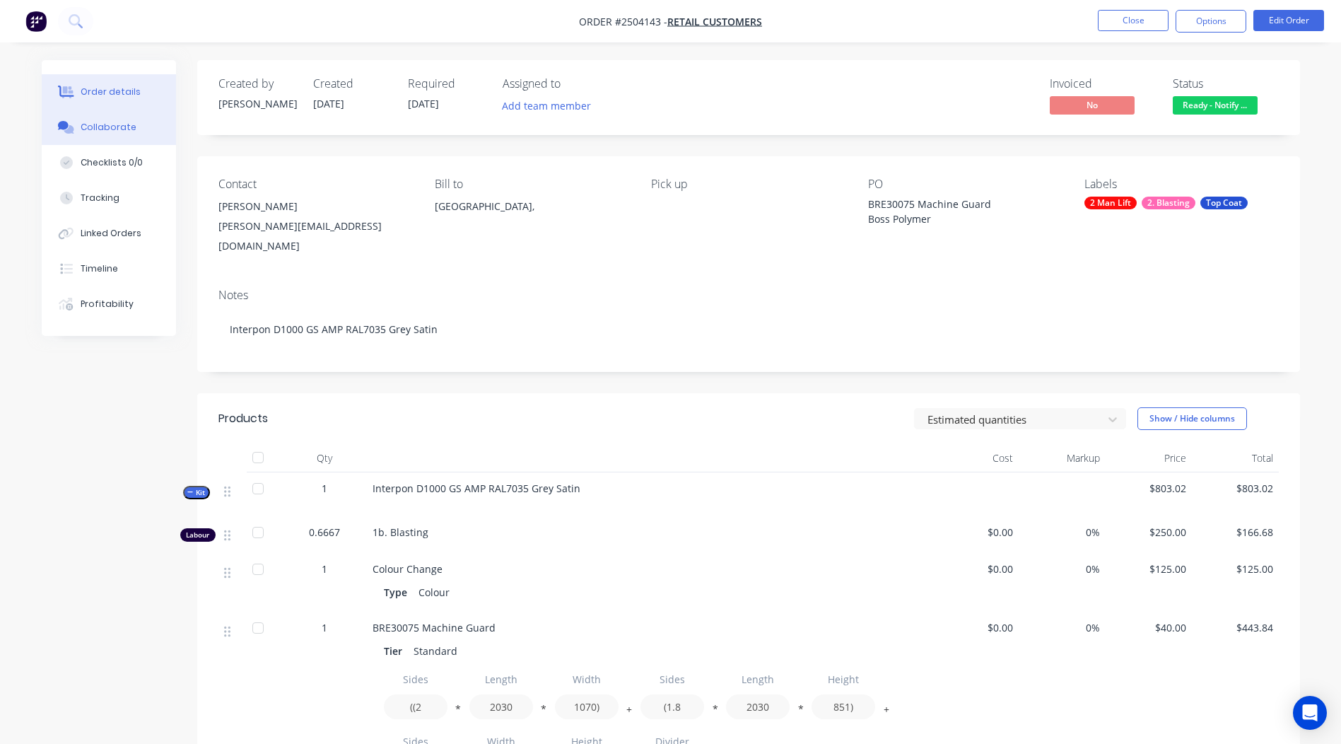
click at [114, 133] on div "Collaborate" at bounding box center [109, 127] width 56 height 13
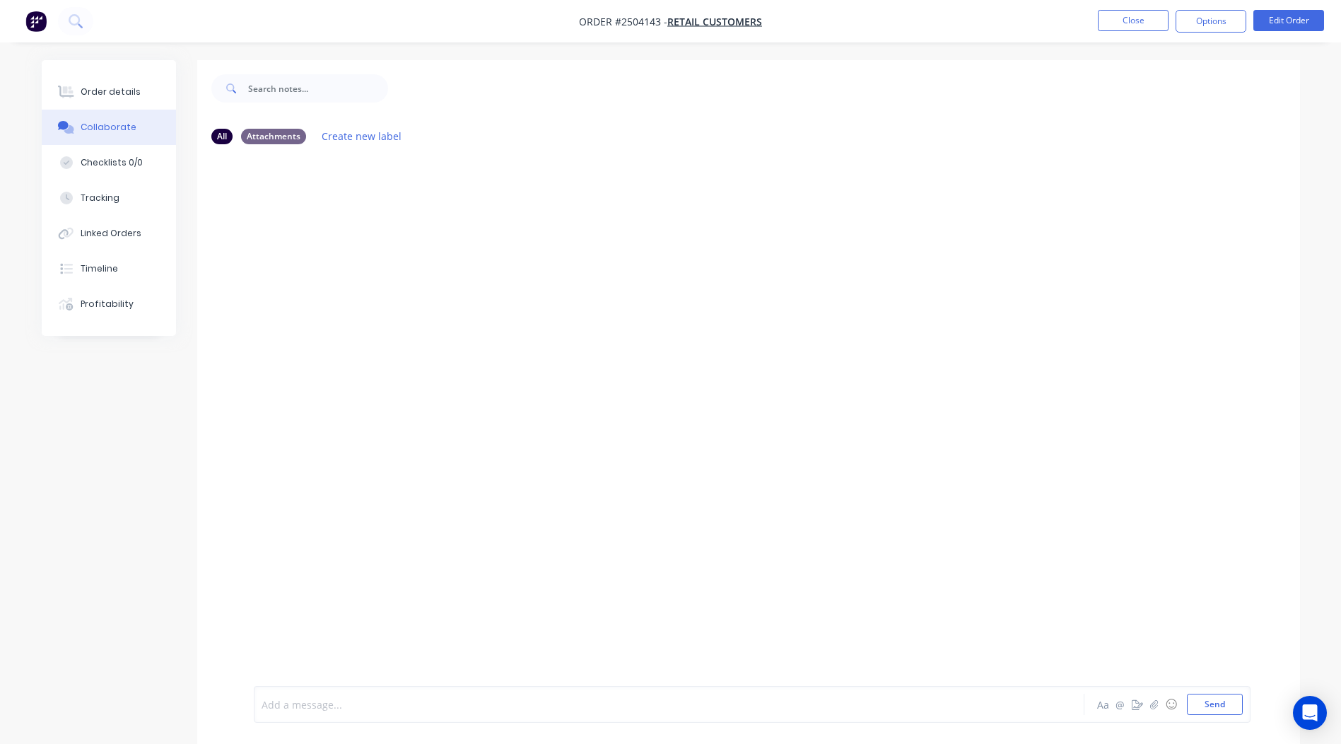
click at [354, 709] on div at bounding box center [629, 704] width 735 height 15
click at [277, 705] on span "[PHONE_NUMBER]" at bounding box center [306, 704] width 88 height 13
drag, startPoint x: 394, startPoint y: 710, endPoint x: 633, endPoint y: 655, distance: 246.1
click at [395, 710] on div "0421 815 799" at bounding box center [629, 704] width 735 height 15
click at [1219, 701] on button "Send" at bounding box center [1215, 703] width 56 height 21
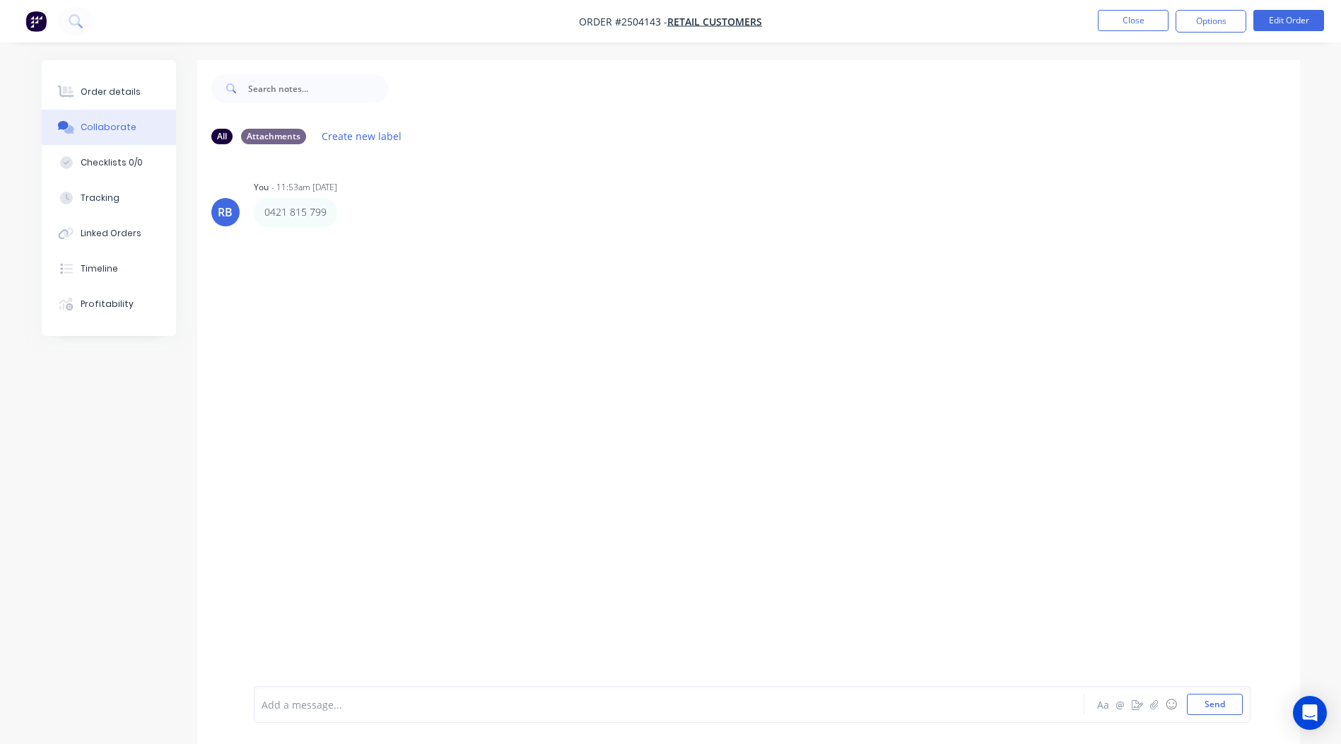
drag, startPoint x: 1021, startPoint y: 440, endPoint x: 677, endPoint y: 375, distance: 350.2
click at [1021, 439] on div "RB You - 11:53am [DATE] 0421 815 799 Labels Edit Delete" at bounding box center [748, 421] width 1103 height 530
click at [102, 90] on div "Order details" at bounding box center [111, 92] width 60 height 13
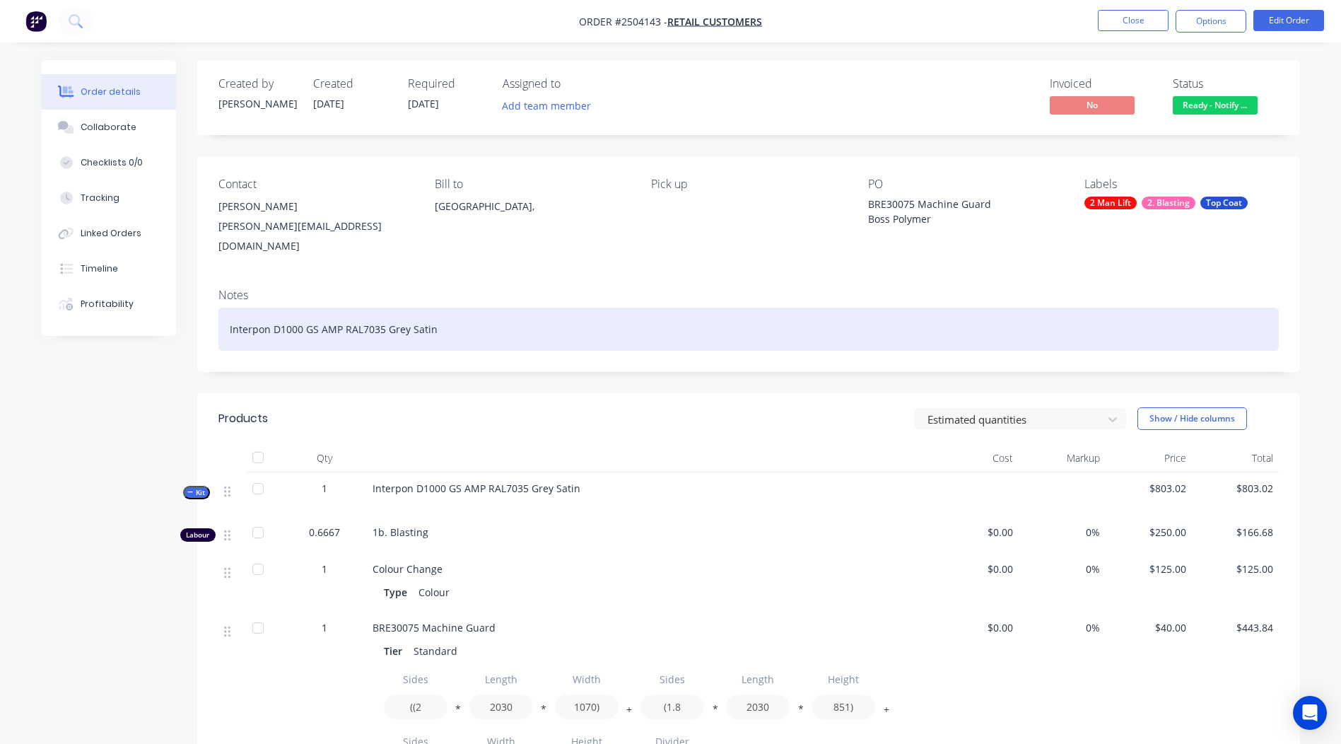
click at [538, 312] on div "Interpon D1000 GS AMP RAL7035 Grey Satin" at bounding box center [748, 328] width 1060 height 43
click at [516, 319] on div "Interpon D1000 GS AMP RAL7035 Grey Satin" at bounding box center [748, 328] width 1060 height 43
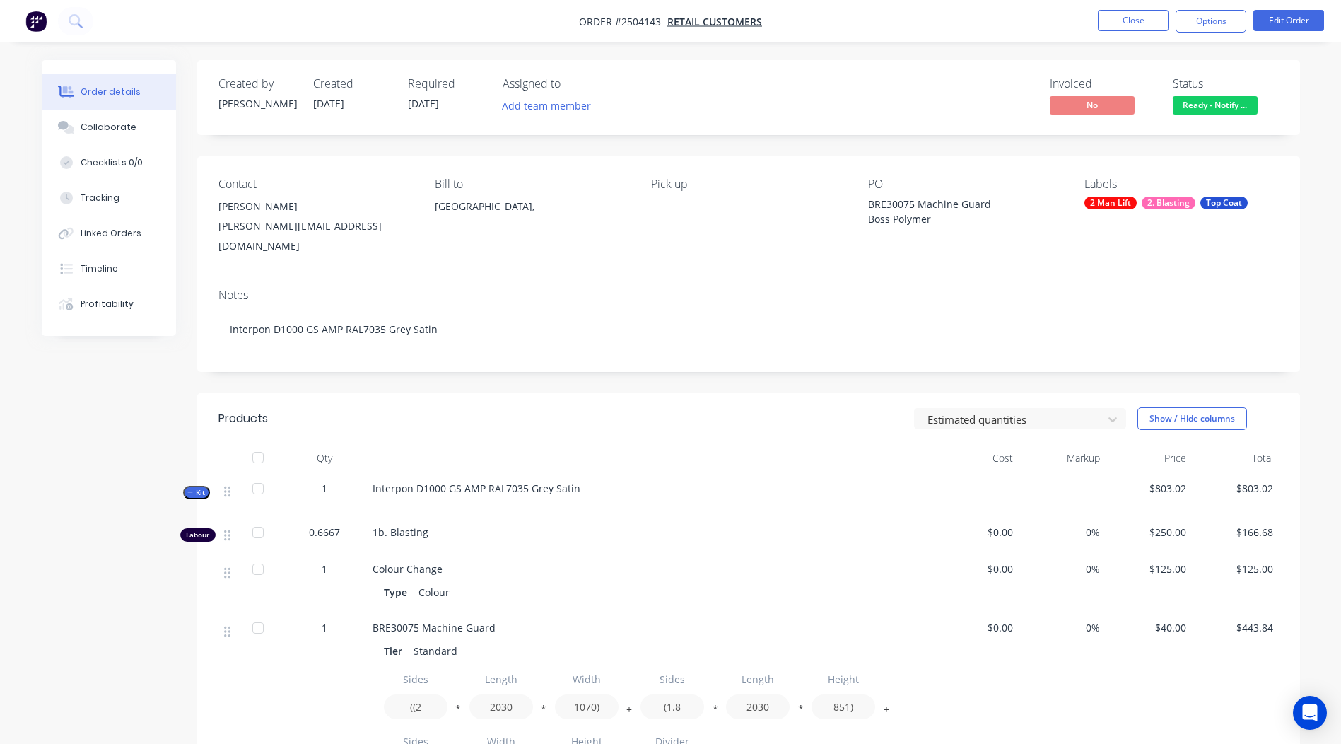
click at [885, 94] on div "Invoiced No Status Ready - Notify ..." at bounding box center [961, 97] width 635 height 41
click at [1140, 19] on button "Close" at bounding box center [1133, 20] width 71 height 21
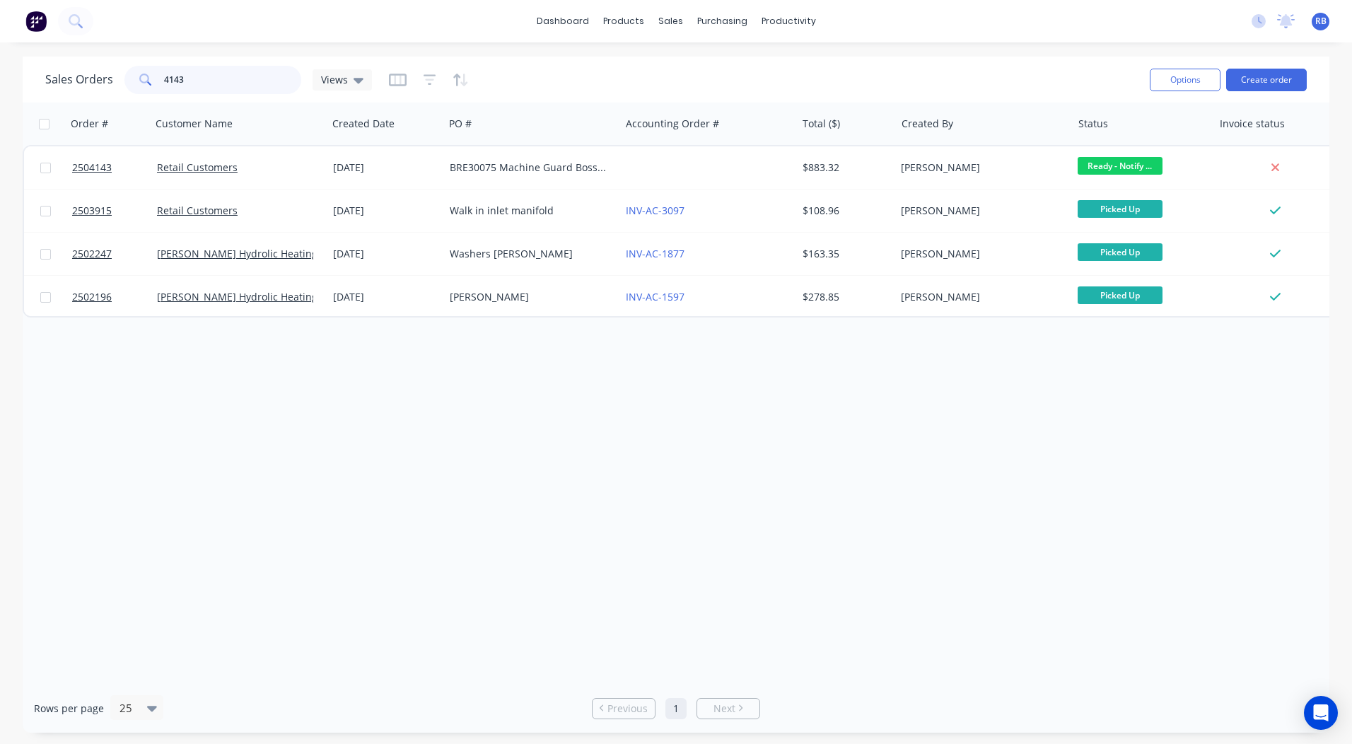
drag, startPoint x: 232, startPoint y: 78, endPoint x: -3, endPoint y: 78, distance: 234.7
click at [0, 78] on html "dashboard products sales purchasing productivity dashboard products Product Cat…" at bounding box center [676, 372] width 1352 height 744
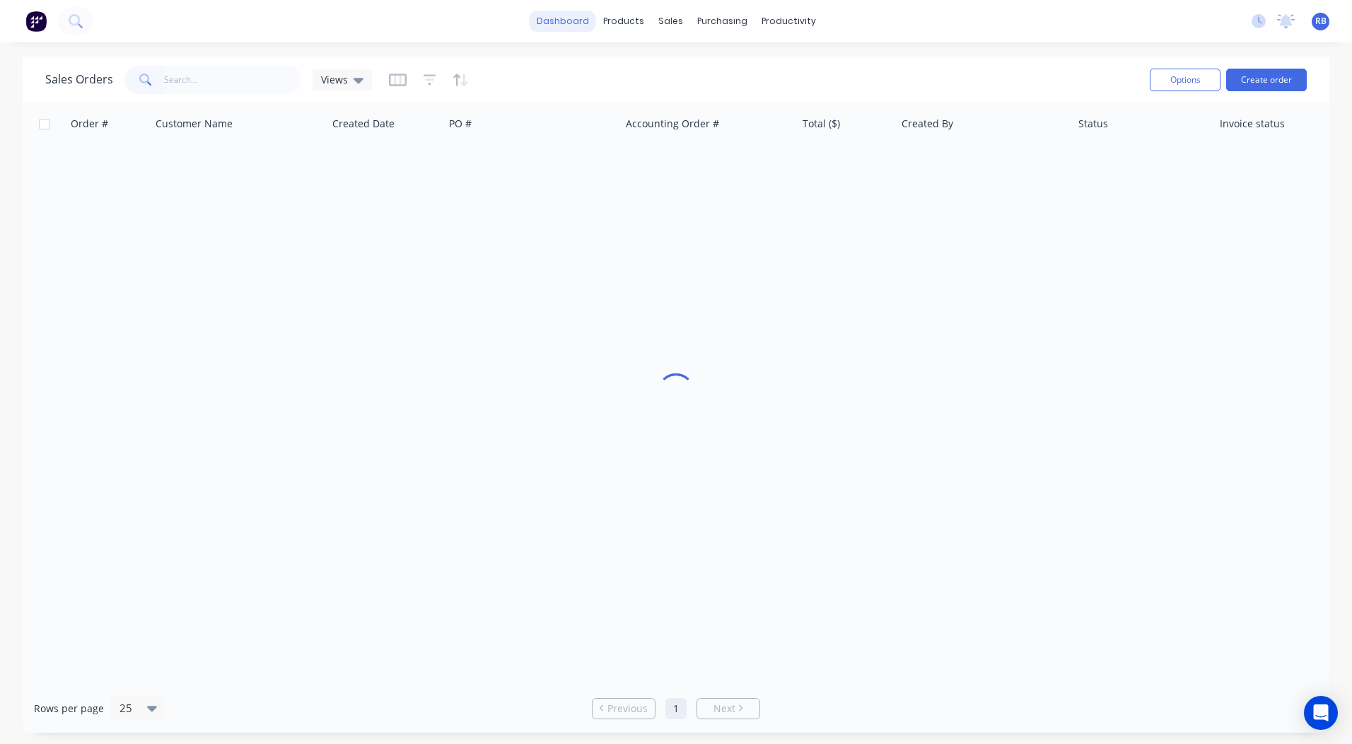
click at [558, 25] on link "dashboard" at bounding box center [562, 21] width 66 height 21
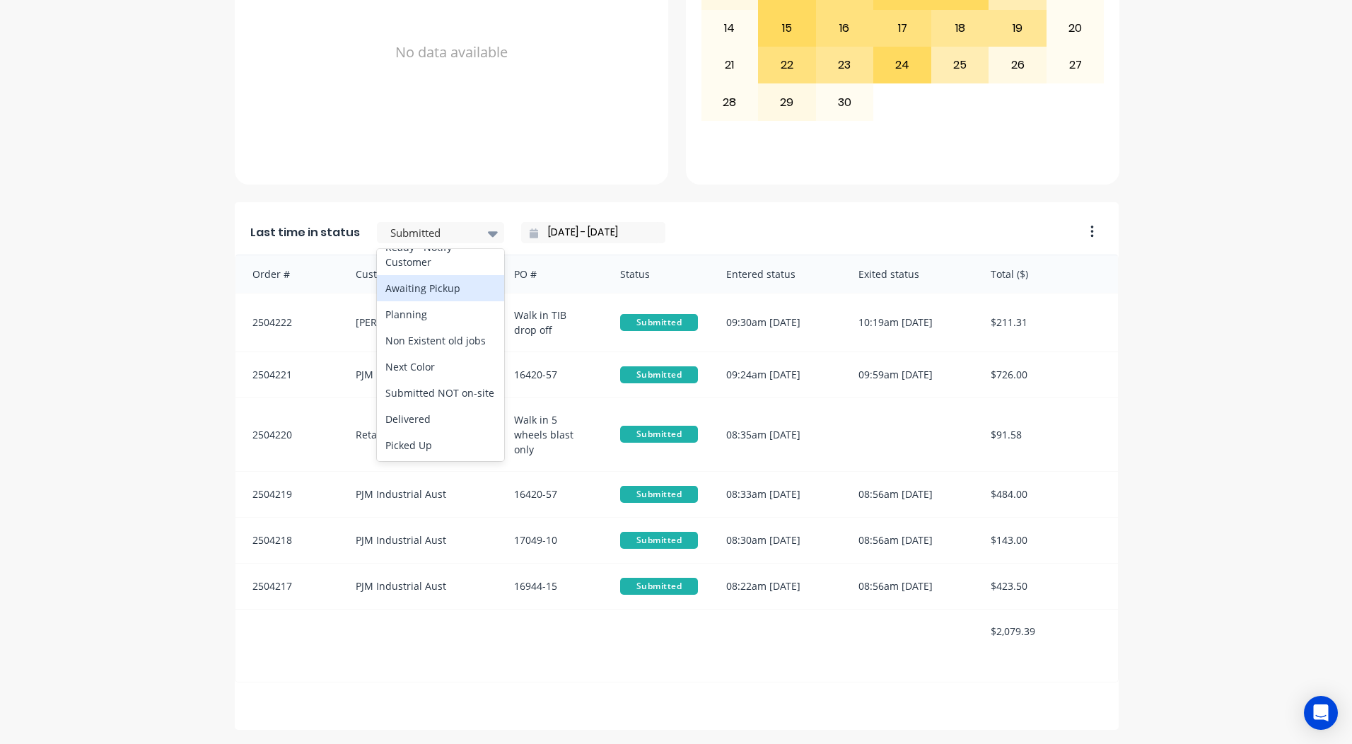
scroll to position [731, 0]
click at [427, 286] on div "Ready - Notify Customer" at bounding box center [440, 265] width 127 height 41
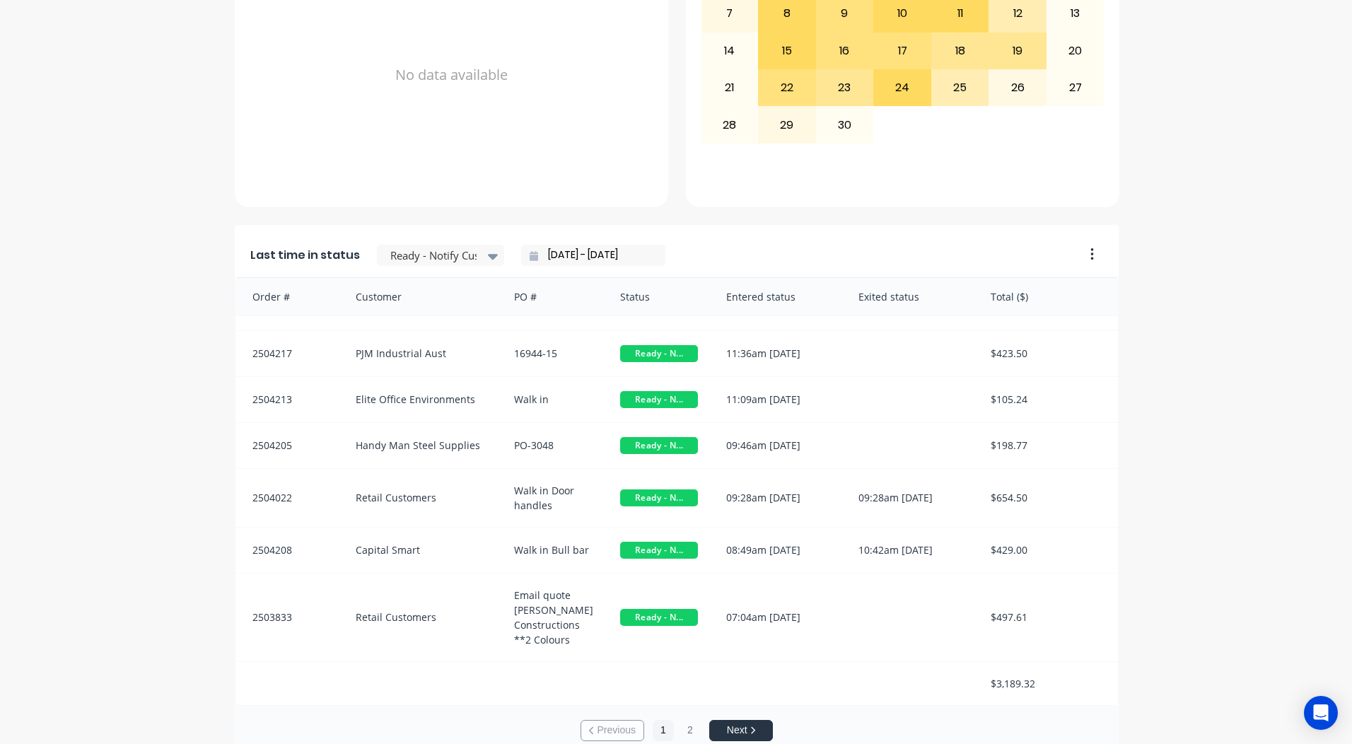
scroll to position [610, 0]
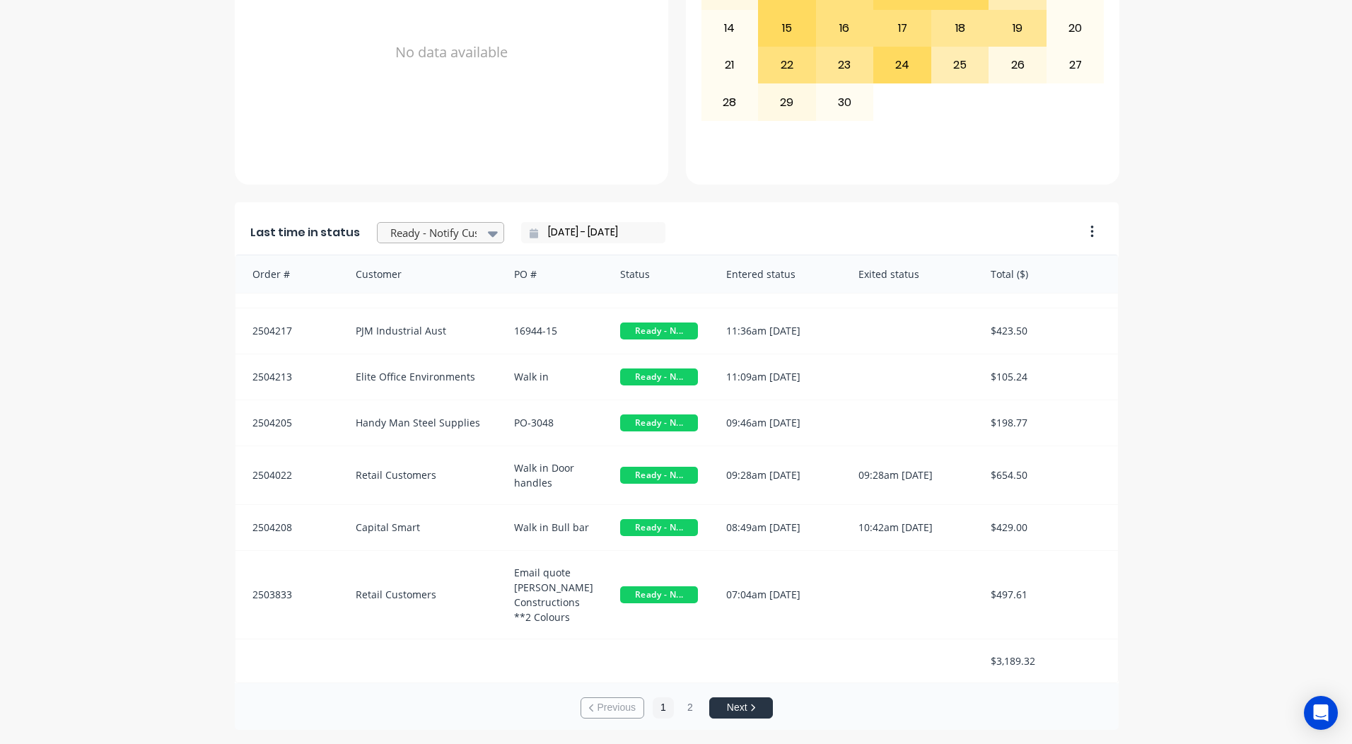
click at [441, 230] on div at bounding box center [433, 233] width 89 height 18
click at [409, 310] on div "Coating" at bounding box center [440, 296] width 127 height 26
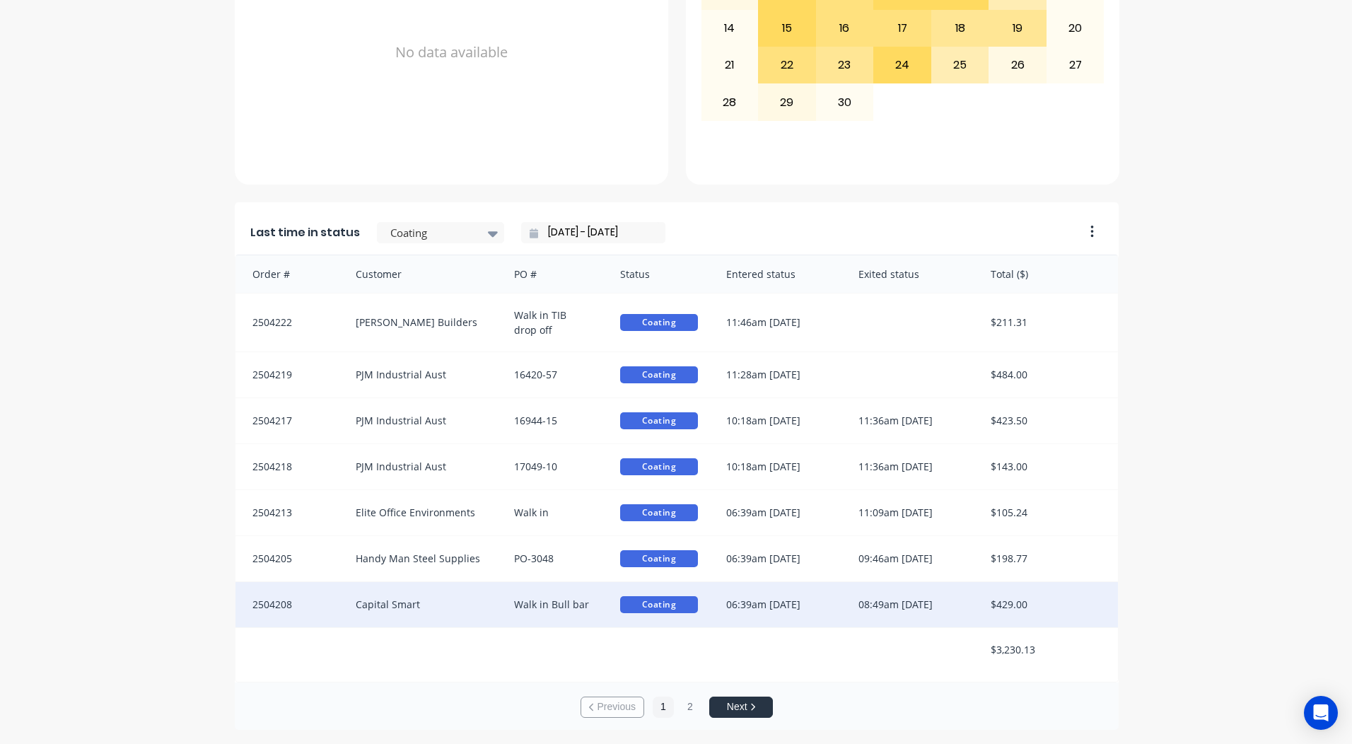
scroll to position [2, 0]
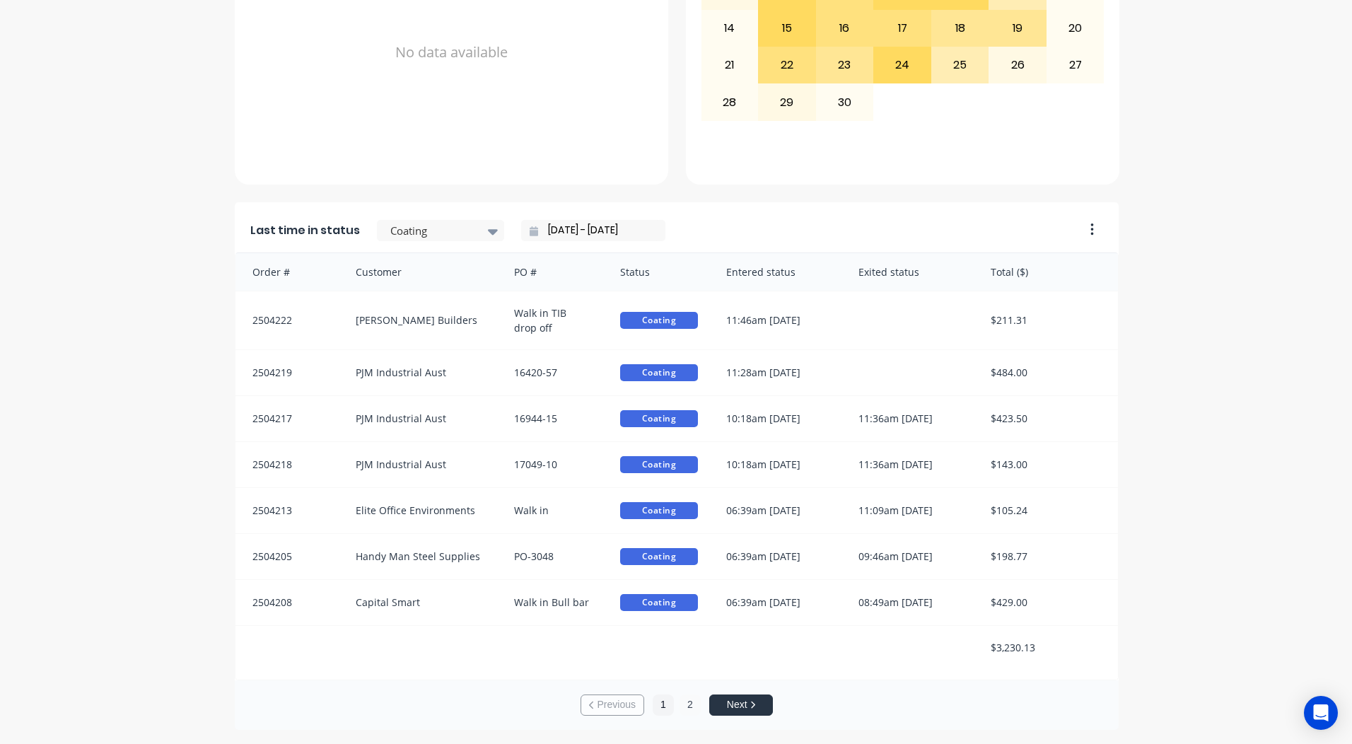
click at [681, 696] on button "2" at bounding box center [689, 704] width 21 height 21
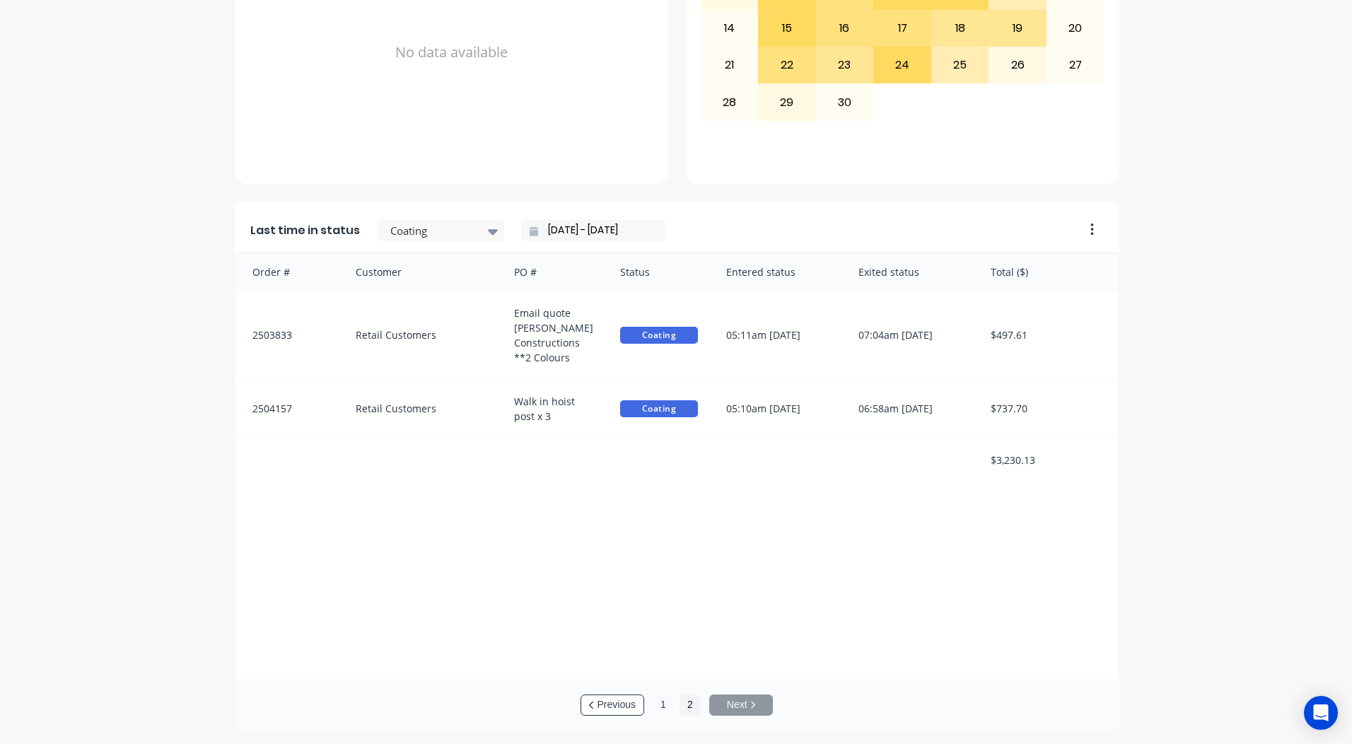
click at [660, 706] on button "1" at bounding box center [662, 704] width 21 height 21
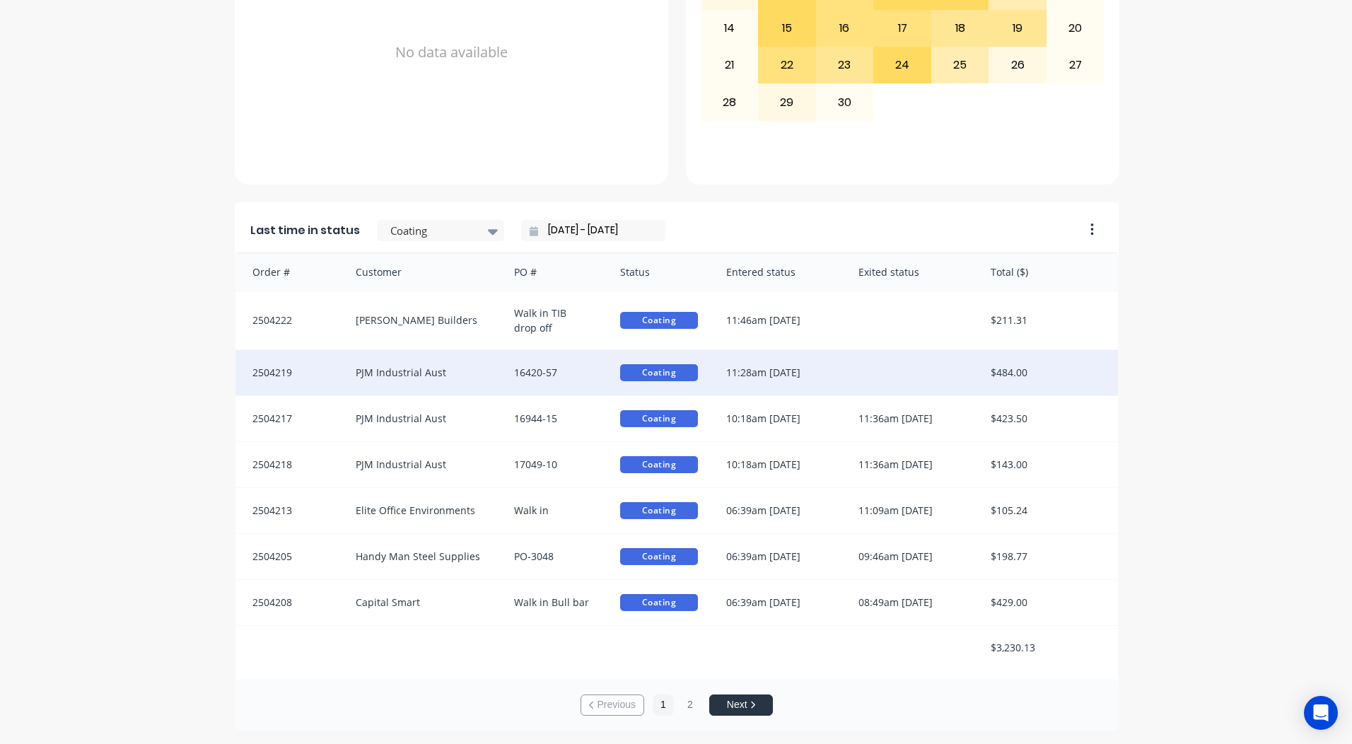
click at [807, 381] on div "11:28am [DATE]" at bounding box center [778, 372] width 132 height 45
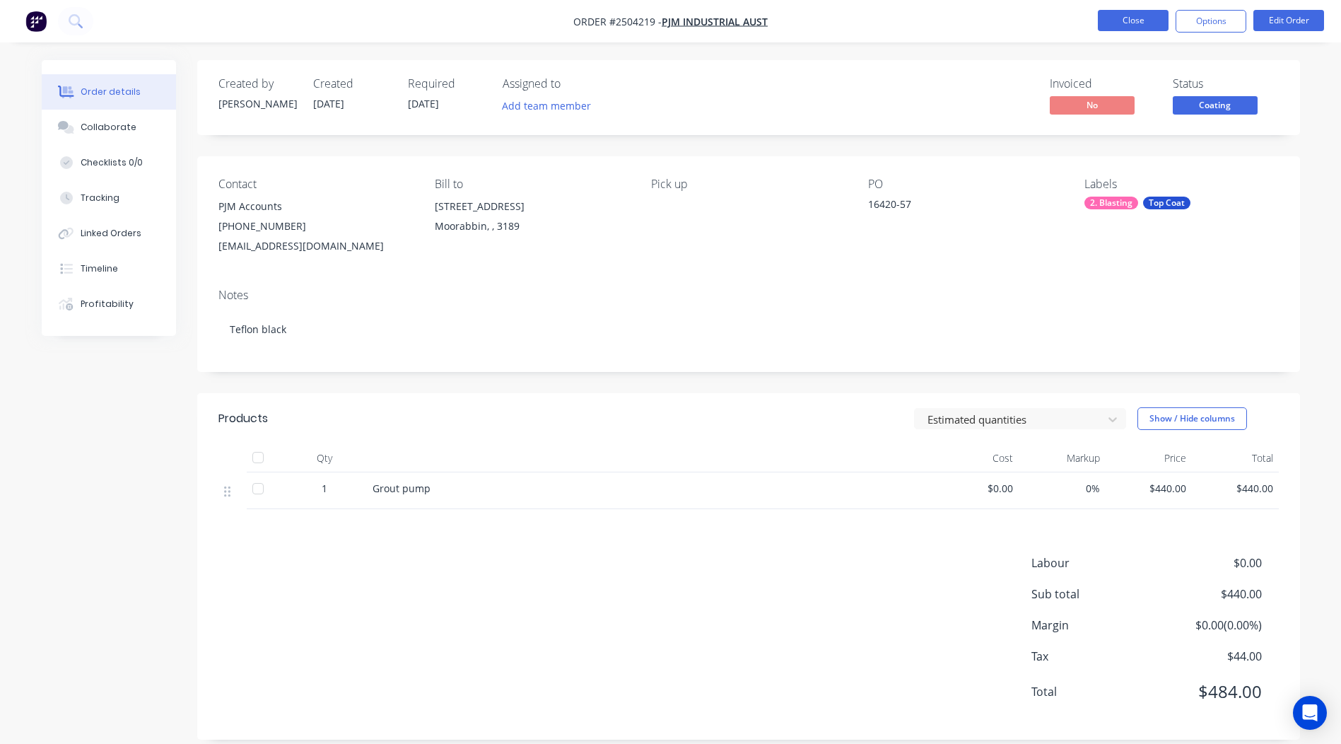
click at [1166, 26] on button "Close" at bounding box center [1133, 20] width 71 height 21
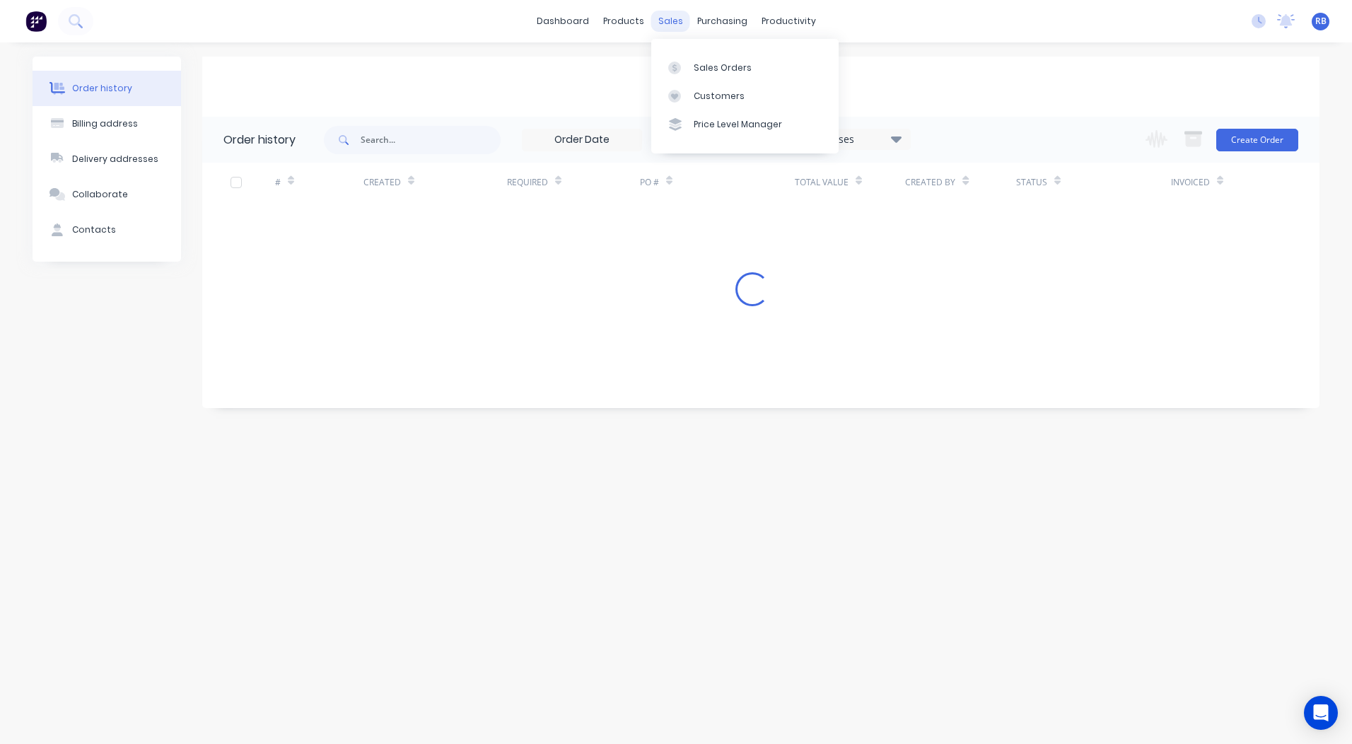
click at [664, 18] on div "sales" at bounding box center [670, 21] width 39 height 21
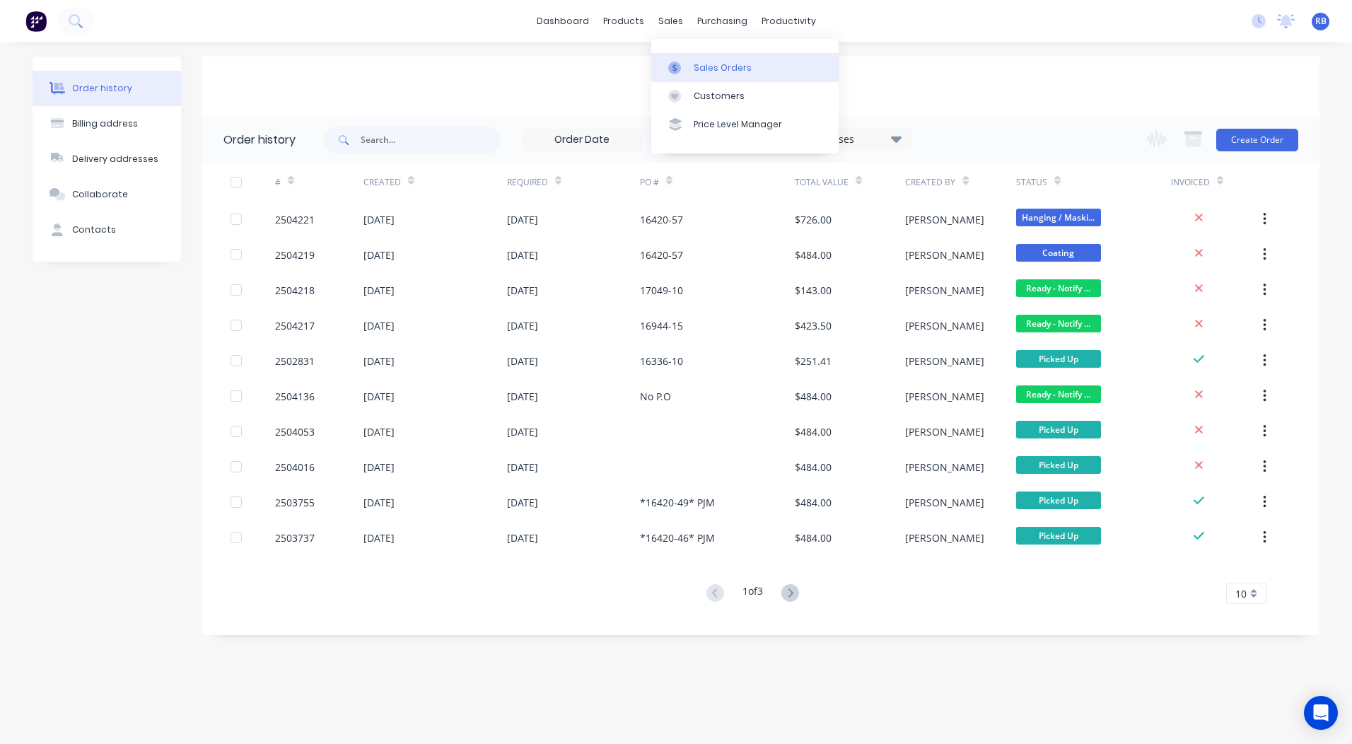
click at [689, 64] on link "Sales Orders" at bounding box center [744, 67] width 187 height 28
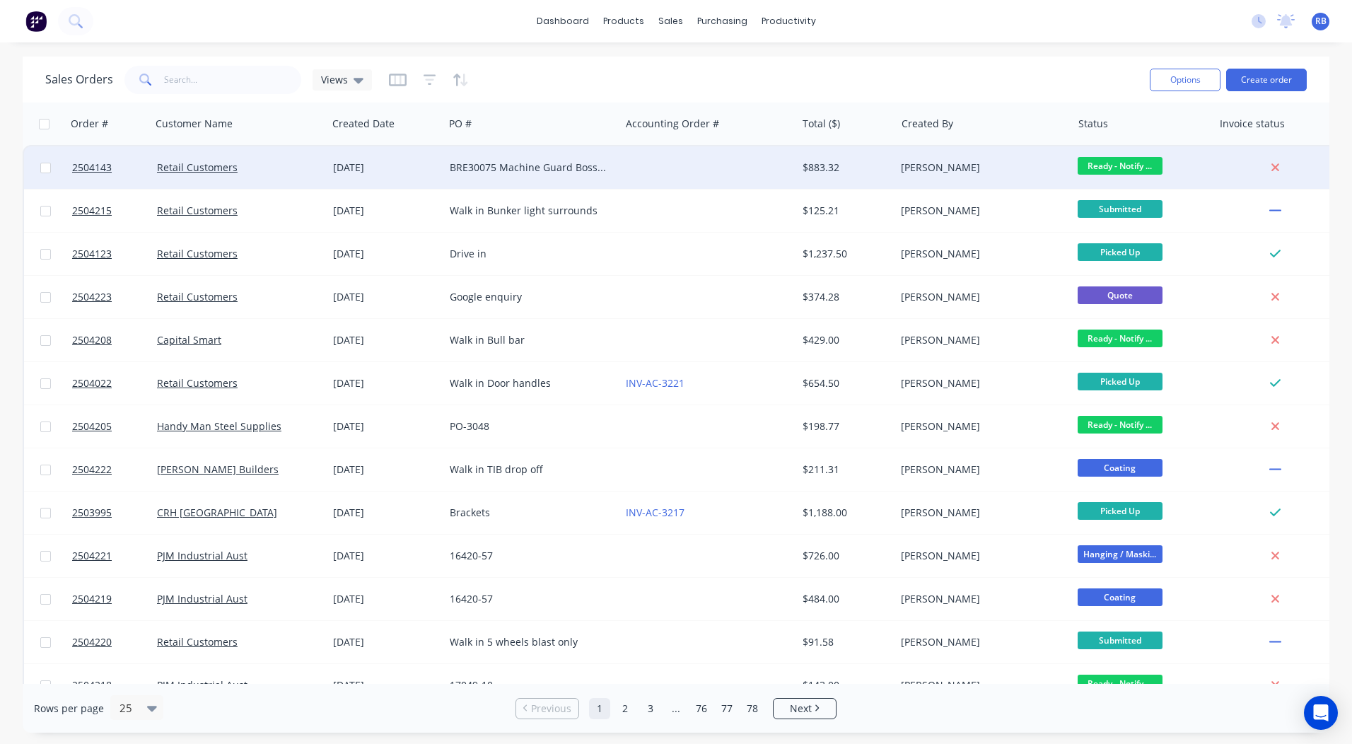
click at [514, 176] on div "BRE30075 Machine Guard Boss Polymer" at bounding box center [532, 167] width 176 height 42
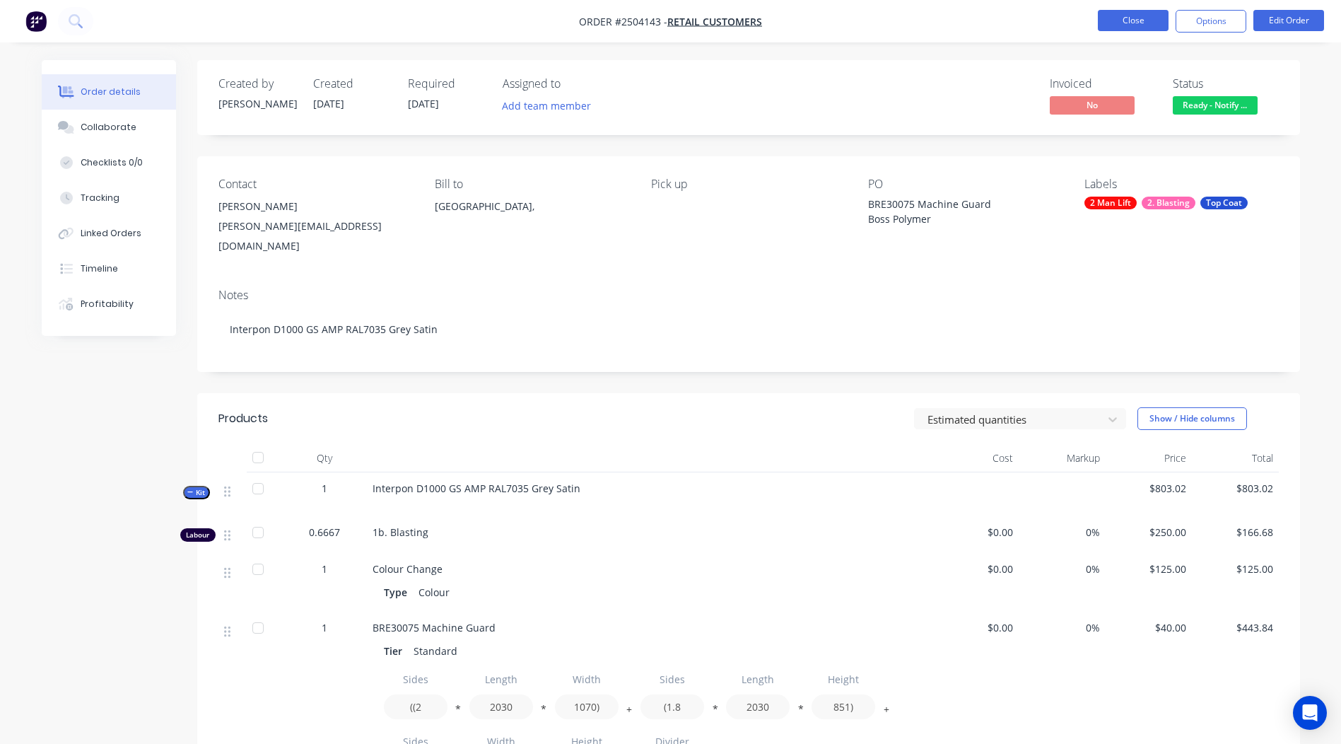
click at [1140, 20] on button "Close" at bounding box center [1133, 20] width 71 height 21
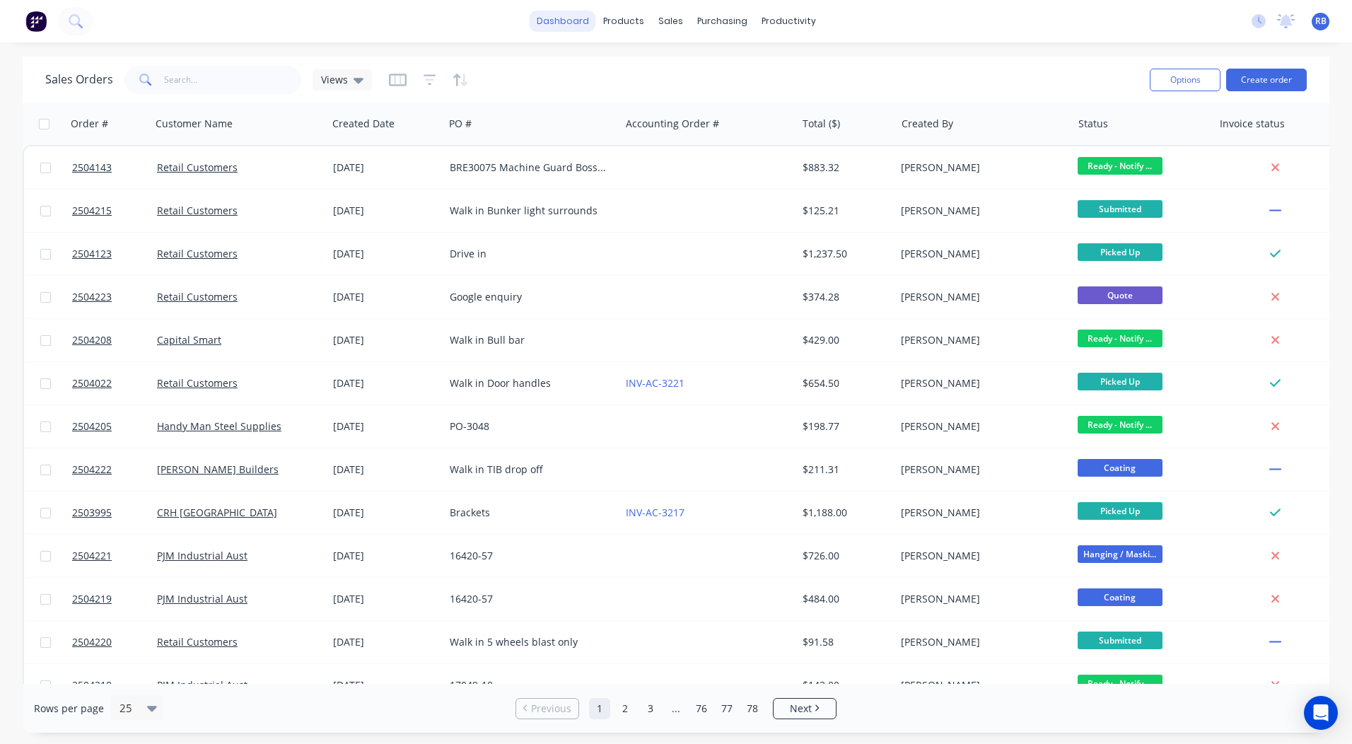
click at [576, 17] on link "dashboard" at bounding box center [562, 21] width 66 height 21
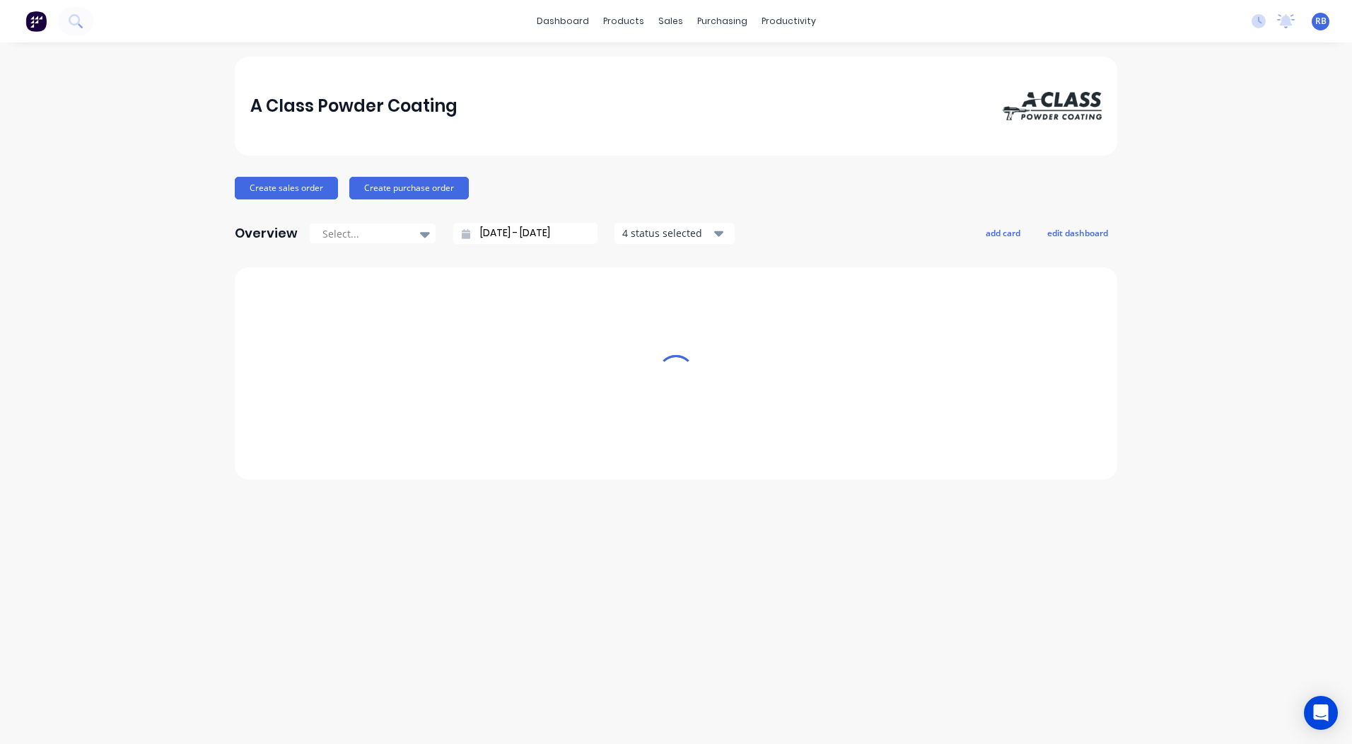
click at [576, 17] on link "dashboard" at bounding box center [562, 21] width 66 height 21
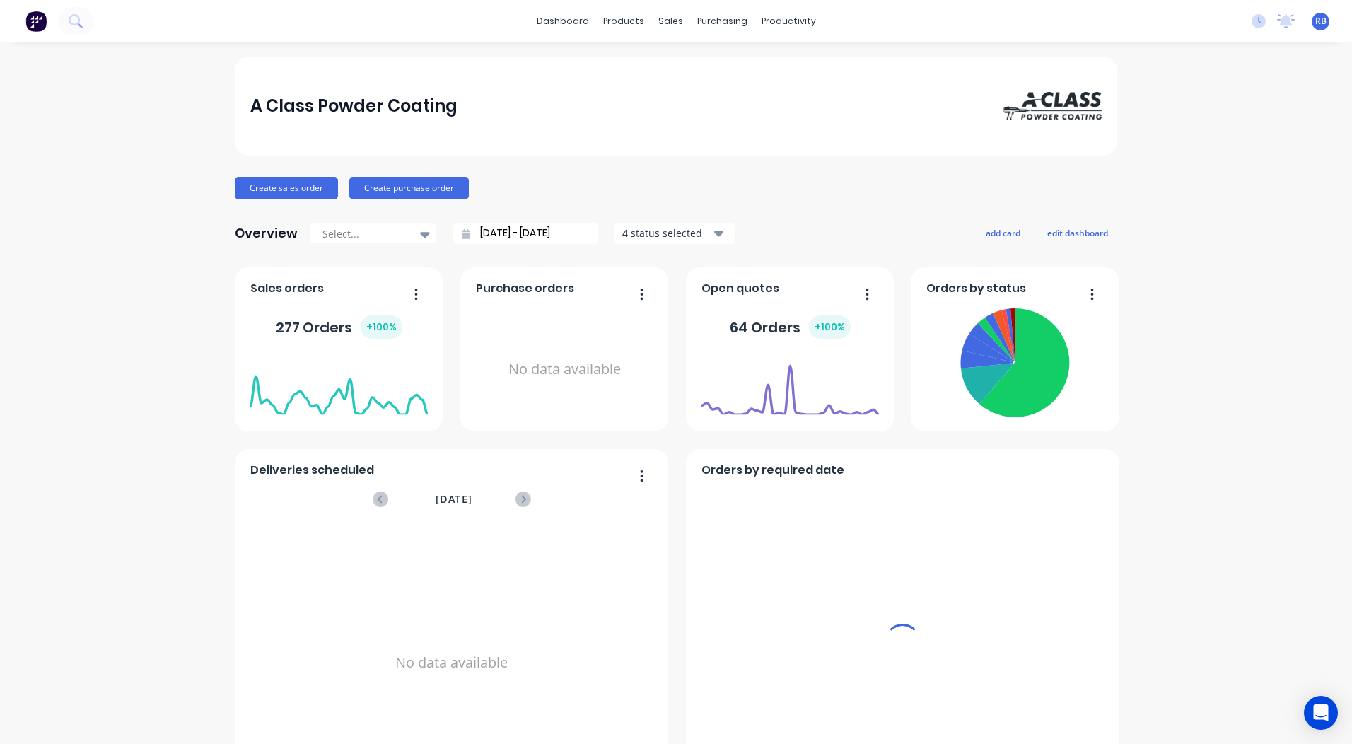
click at [662, 15] on div "sales" at bounding box center [670, 21] width 39 height 21
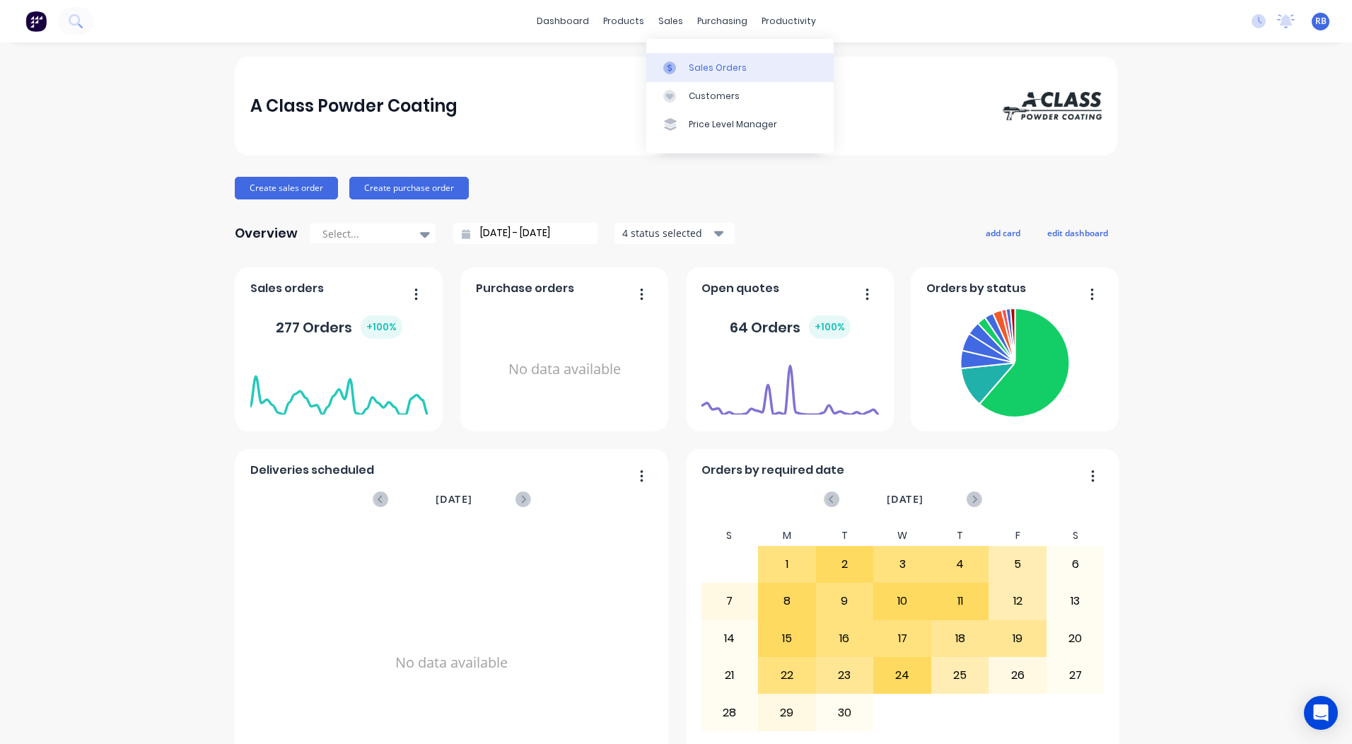
click at [693, 65] on div "Sales Orders" at bounding box center [718, 67] width 58 height 13
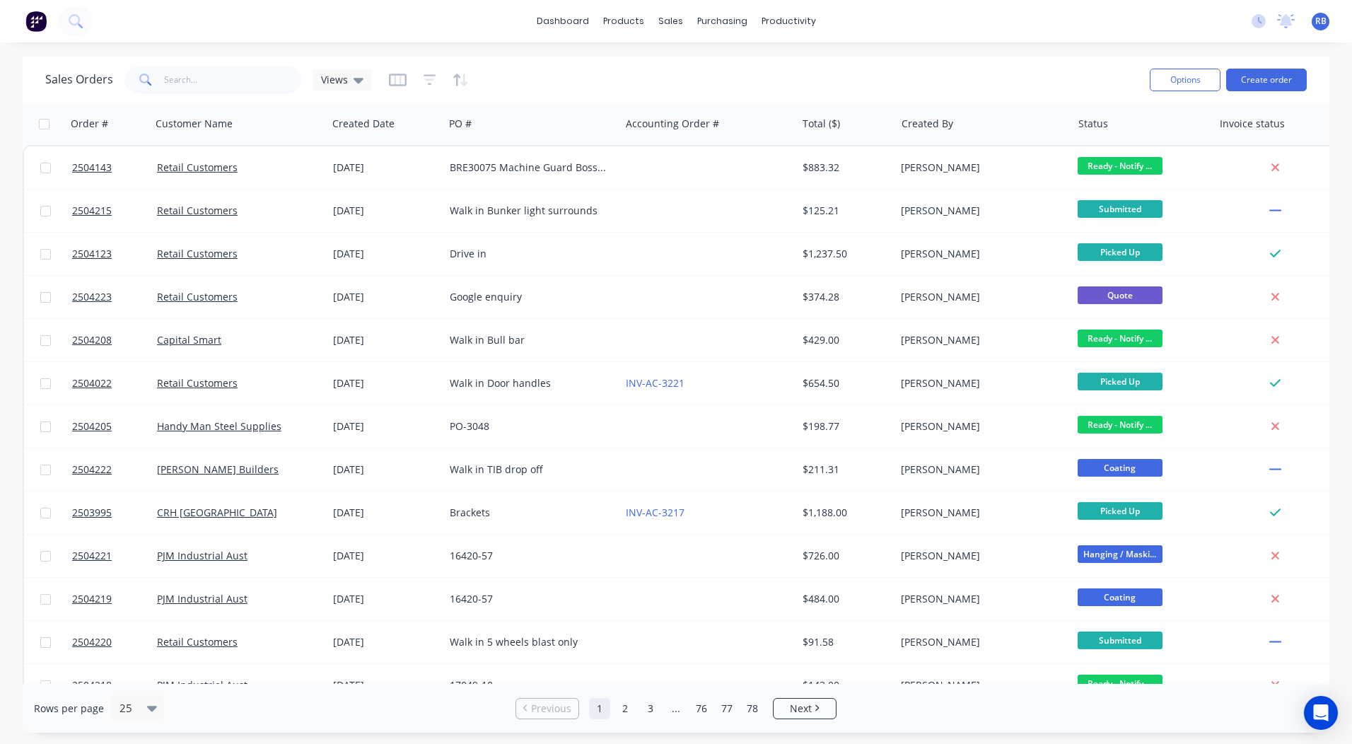
click at [936, 69] on div "Sales Orders Views" at bounding box center [591, 79] width 1093 height 35
click at [681, 54] on link "Sales Orders" at bounding box center [744, 67] width 187 height 28
click at [702, 61] on div "Sales Orders" at bounding box center [722, 67] width 58 height 13
click at [983, 66] on div "Sales Orders Views" at bounding box center [591, 79] width 1093 height 35
click at [557, 18] on link "dashboard" at bounding box center [562, 21] width 66 height 21
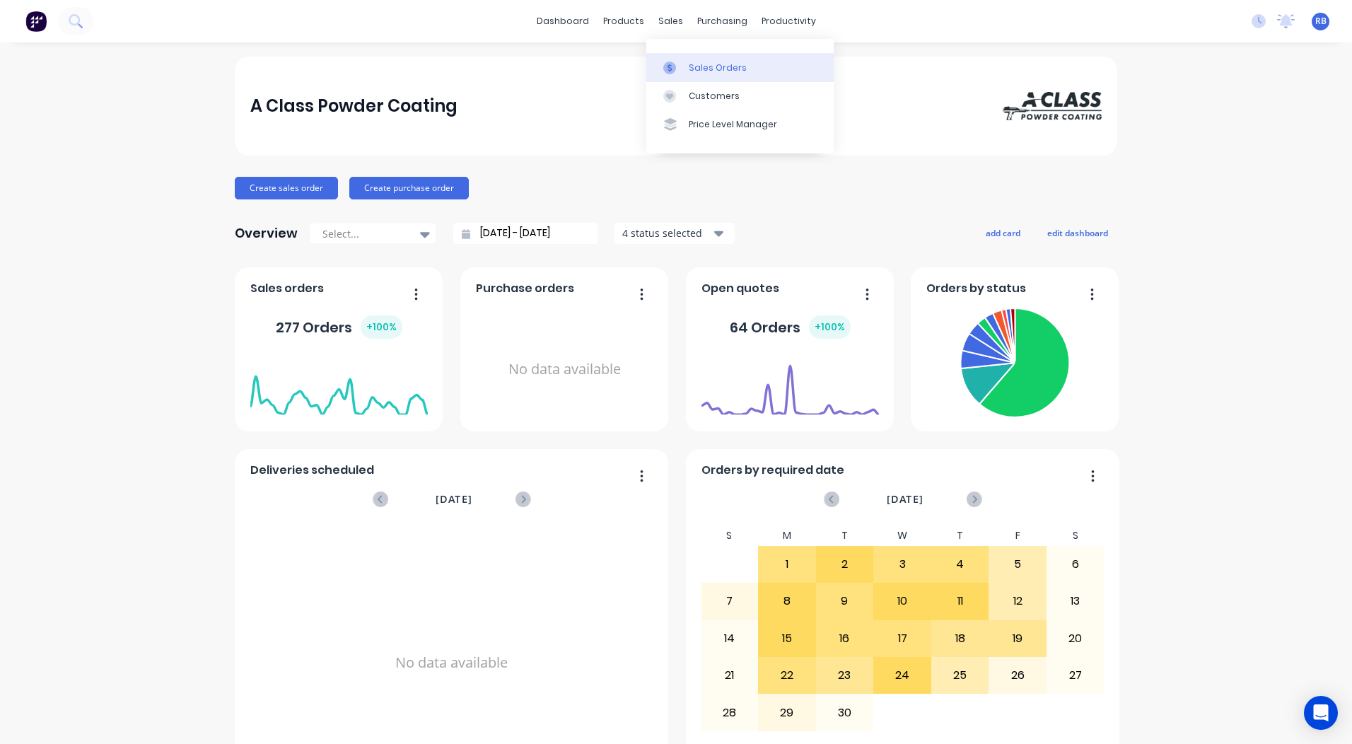
click at [701, 69] on div "Sales Orders" at bounding box center [718, 67] width 58 height 13
